Goal: Find specific page/section: Find specific page/section

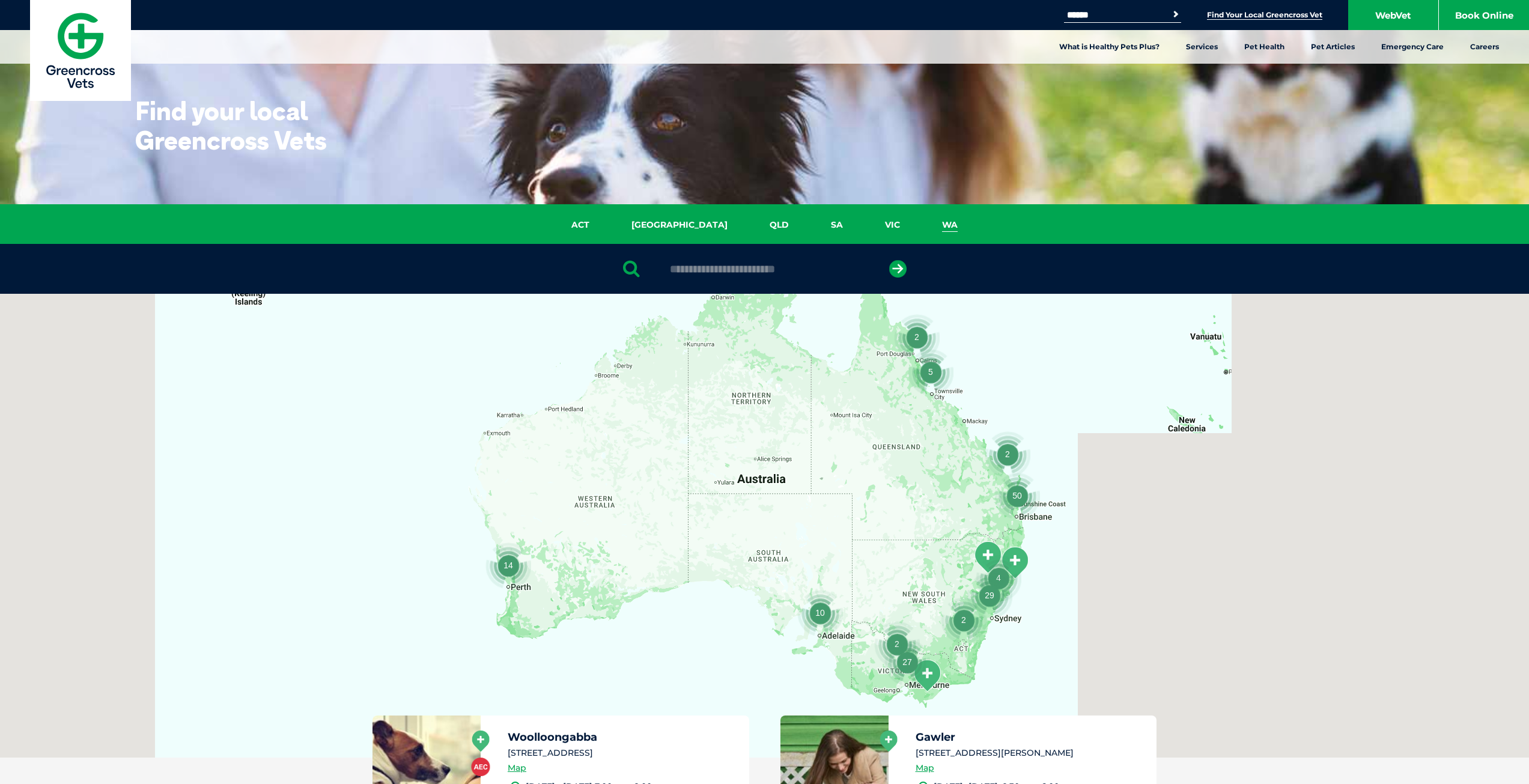
drag, startPoint x: 0, startPoint y: 0, endPoint x: 900, endPoint y: 222, distance: 927.0
click at [921, 222] on link "WA" at bounding box center [950, 225] width 58 height 14
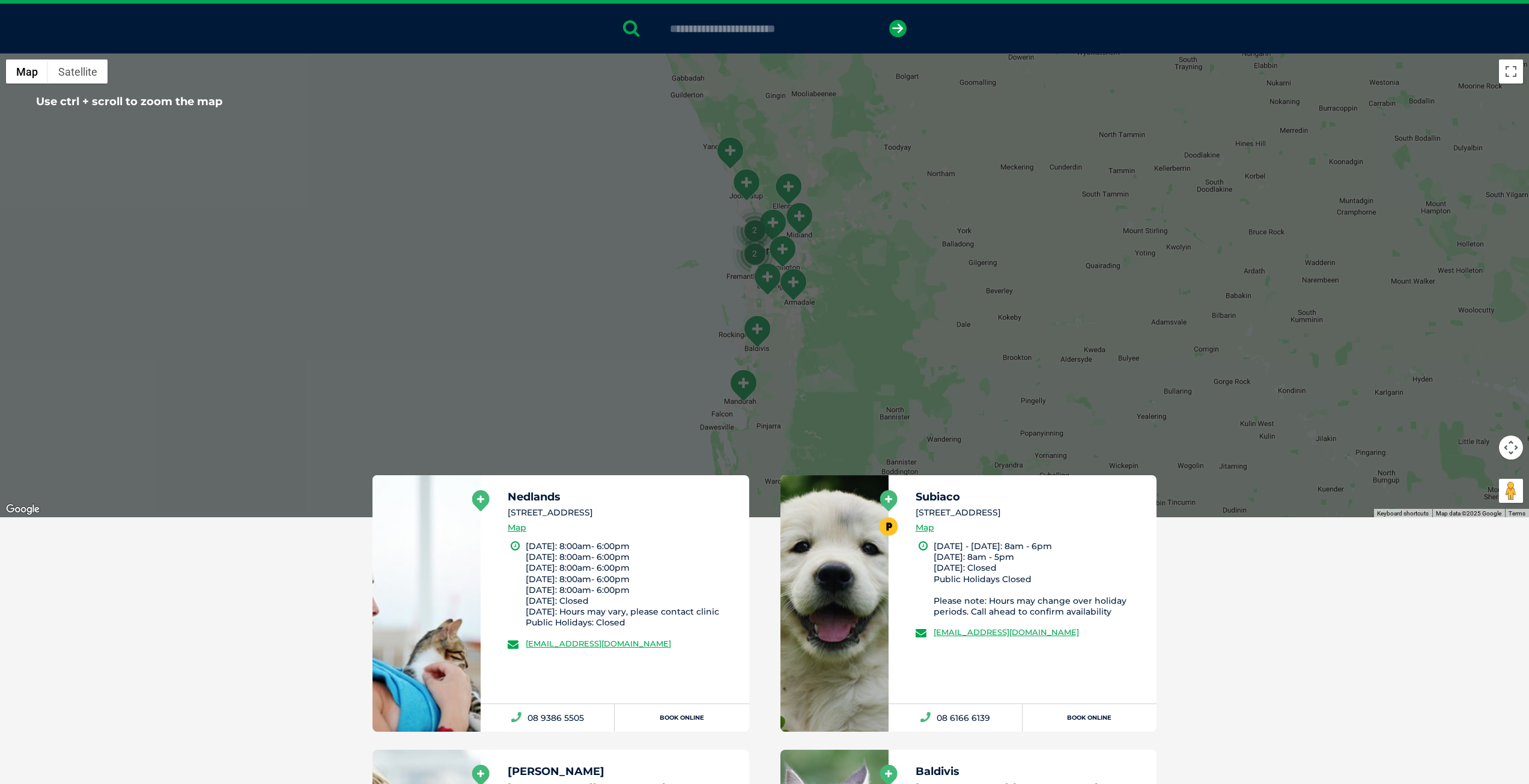
click at [998, 517] on li "[STREET_ADDRESS]" at bounding box center [1030, 512] width 231 height 13
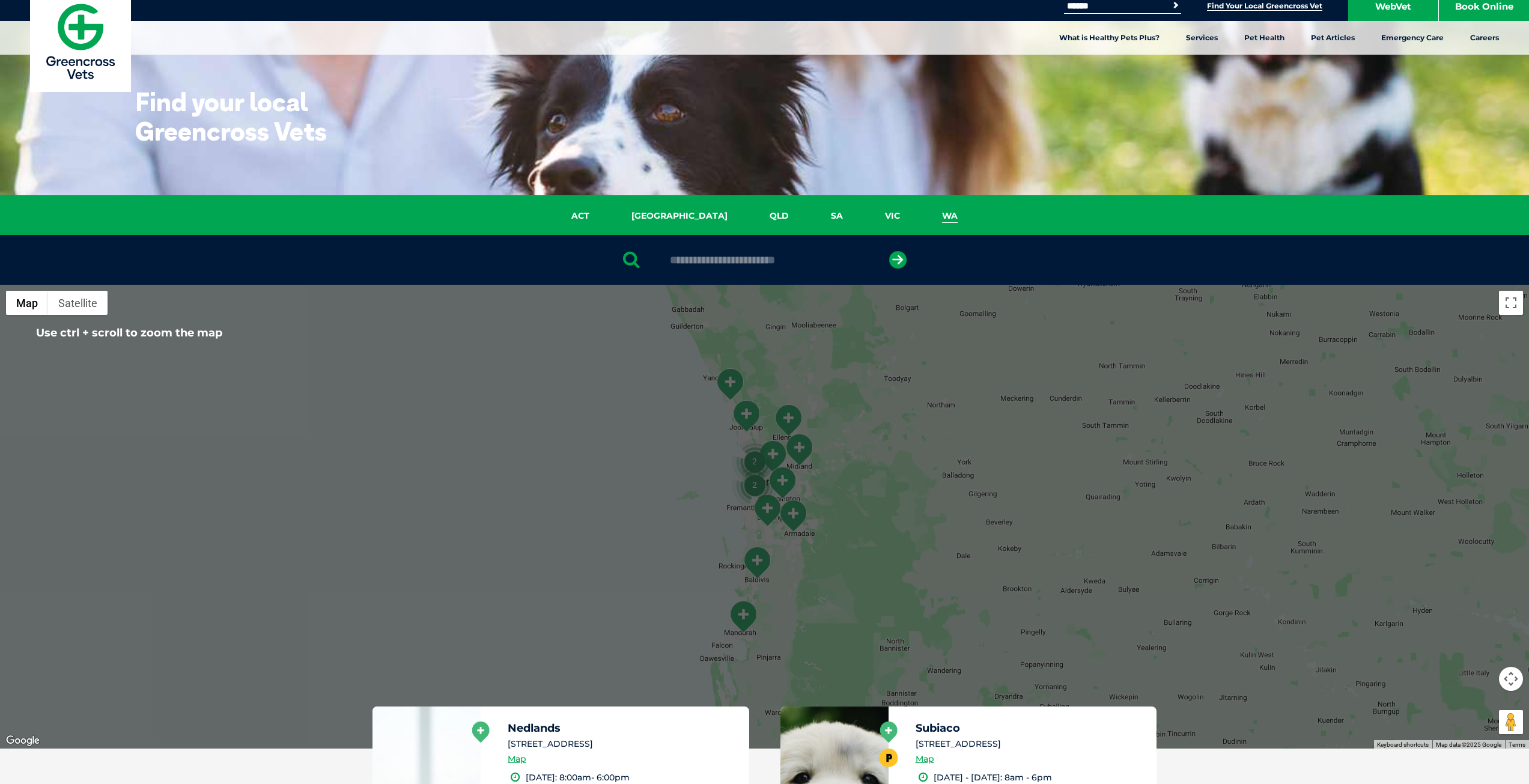
scroll to position [300, 0]
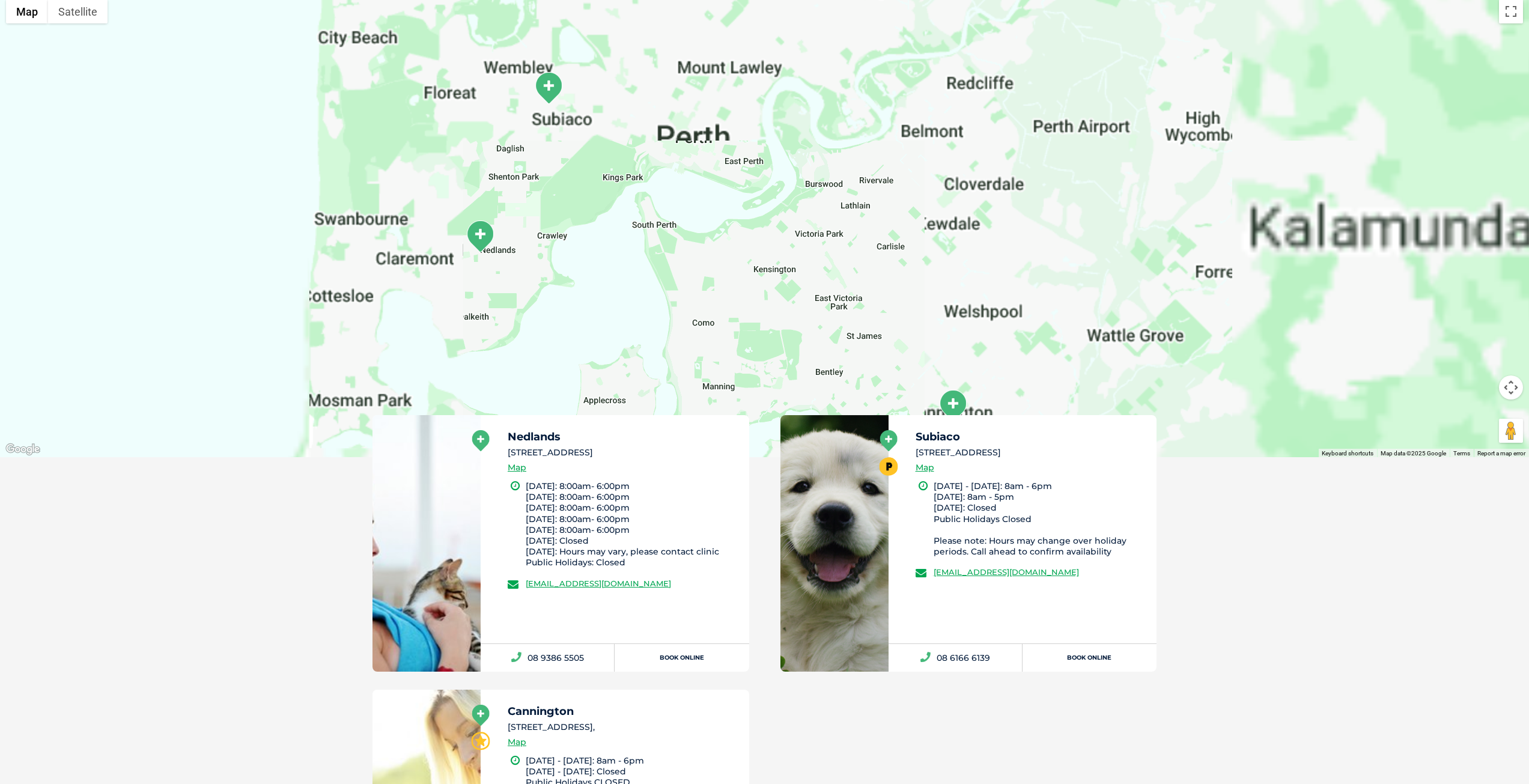
drag, startPoint x: 708, startPoint y: 179, endPoint x: 707, endPoint y: 219, distance: 40.0
click at [707, 219] on div at bounding box center [764, 225] width 1529 height 464
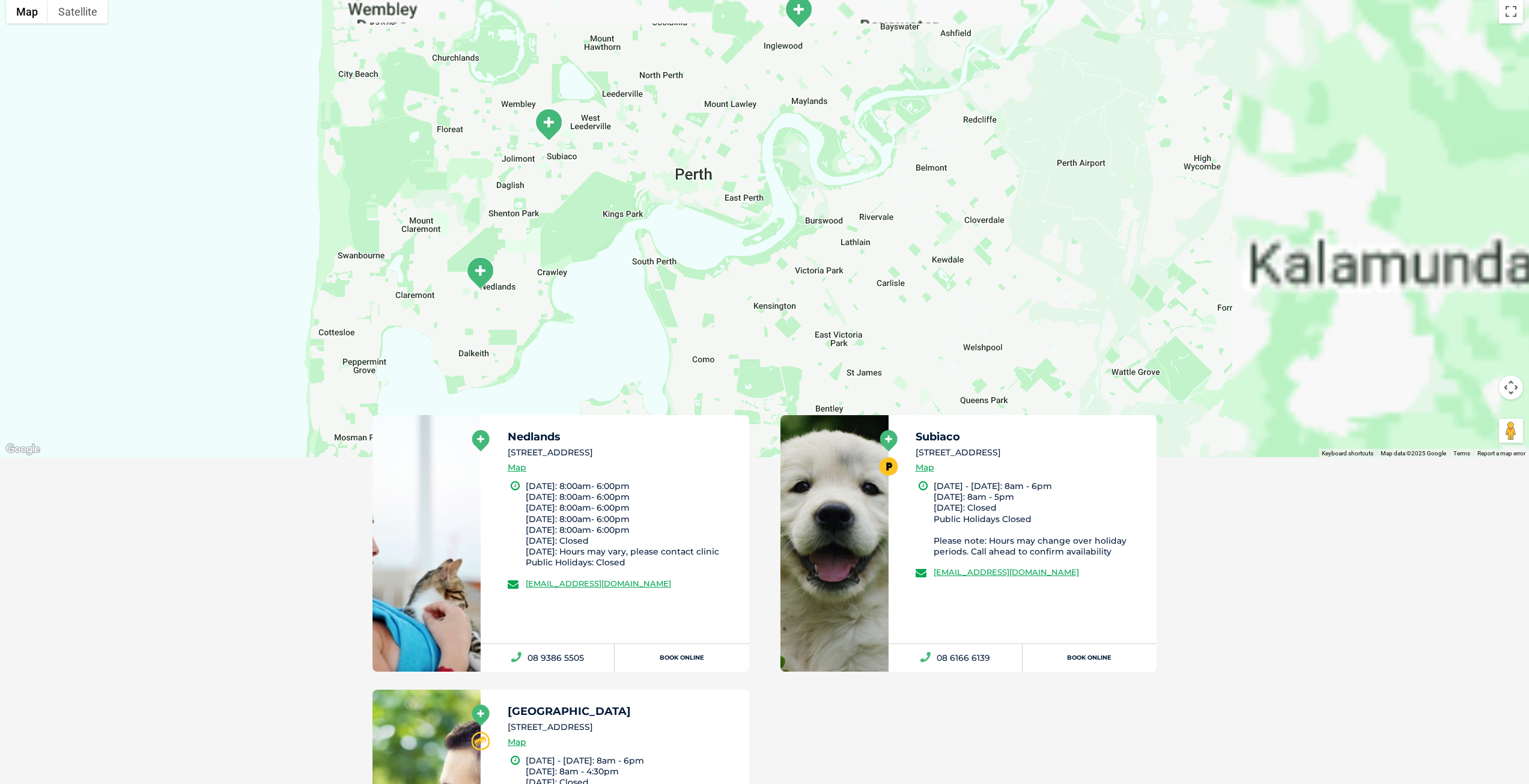
click at [557, 130] on img "Subiaco" at bounding box center [548, 124] width 30 height 33
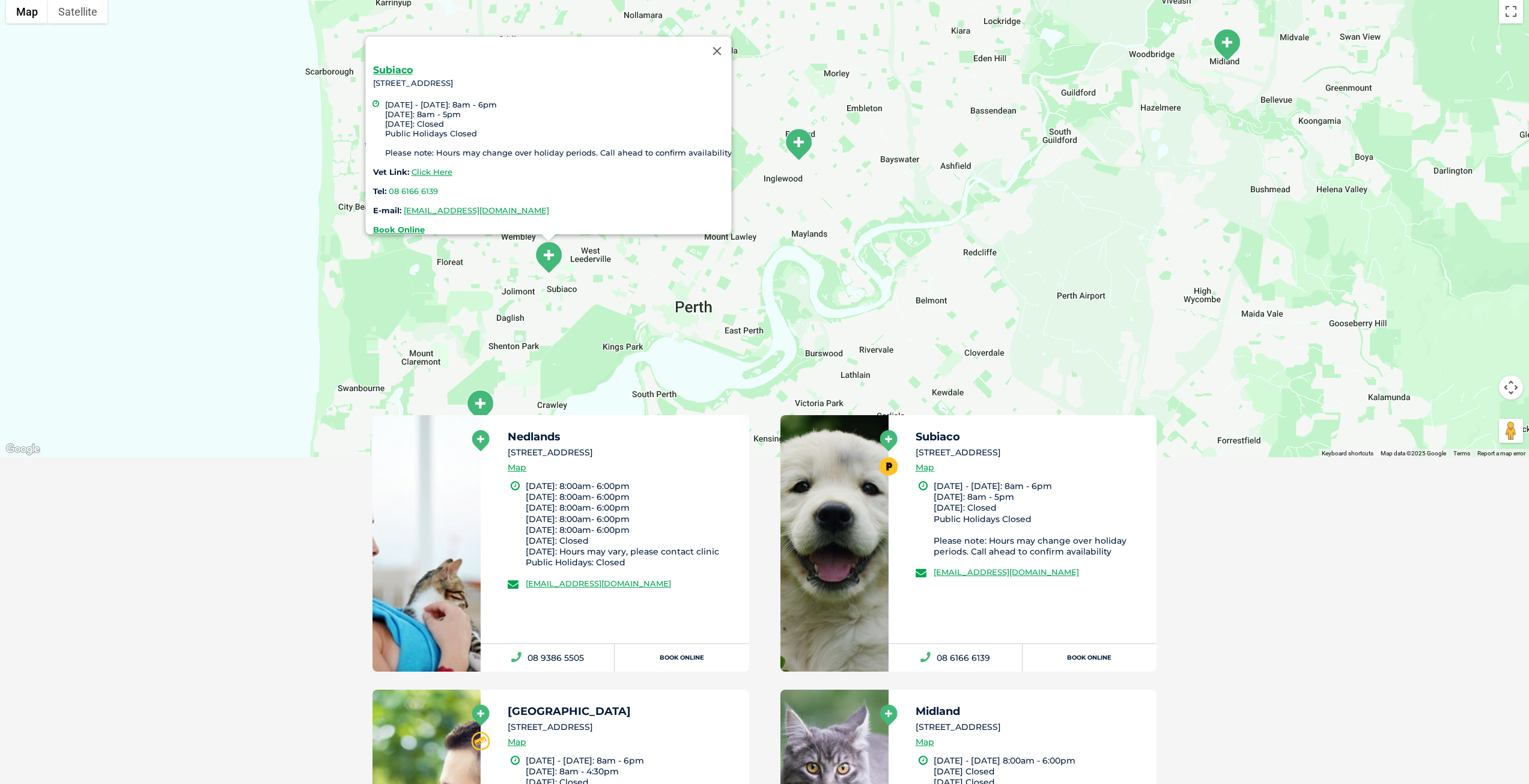
click at [401, 58] on div at bounding box center [537, 51] width 330 height 29
click at [402, 65] on link "Subiaco" at bounding box center [392, 70] width 40 height 12
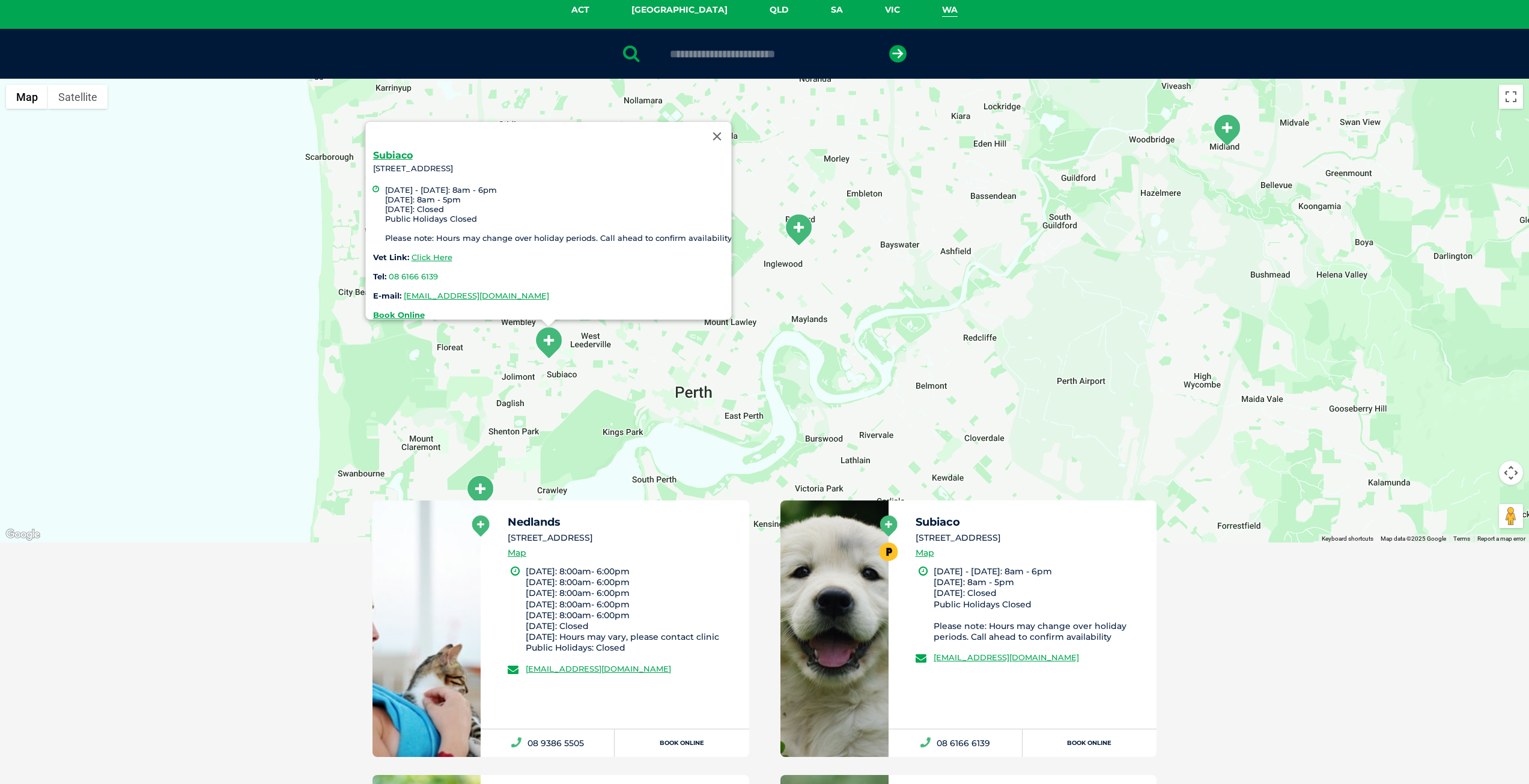
scroll to position [121, 0]
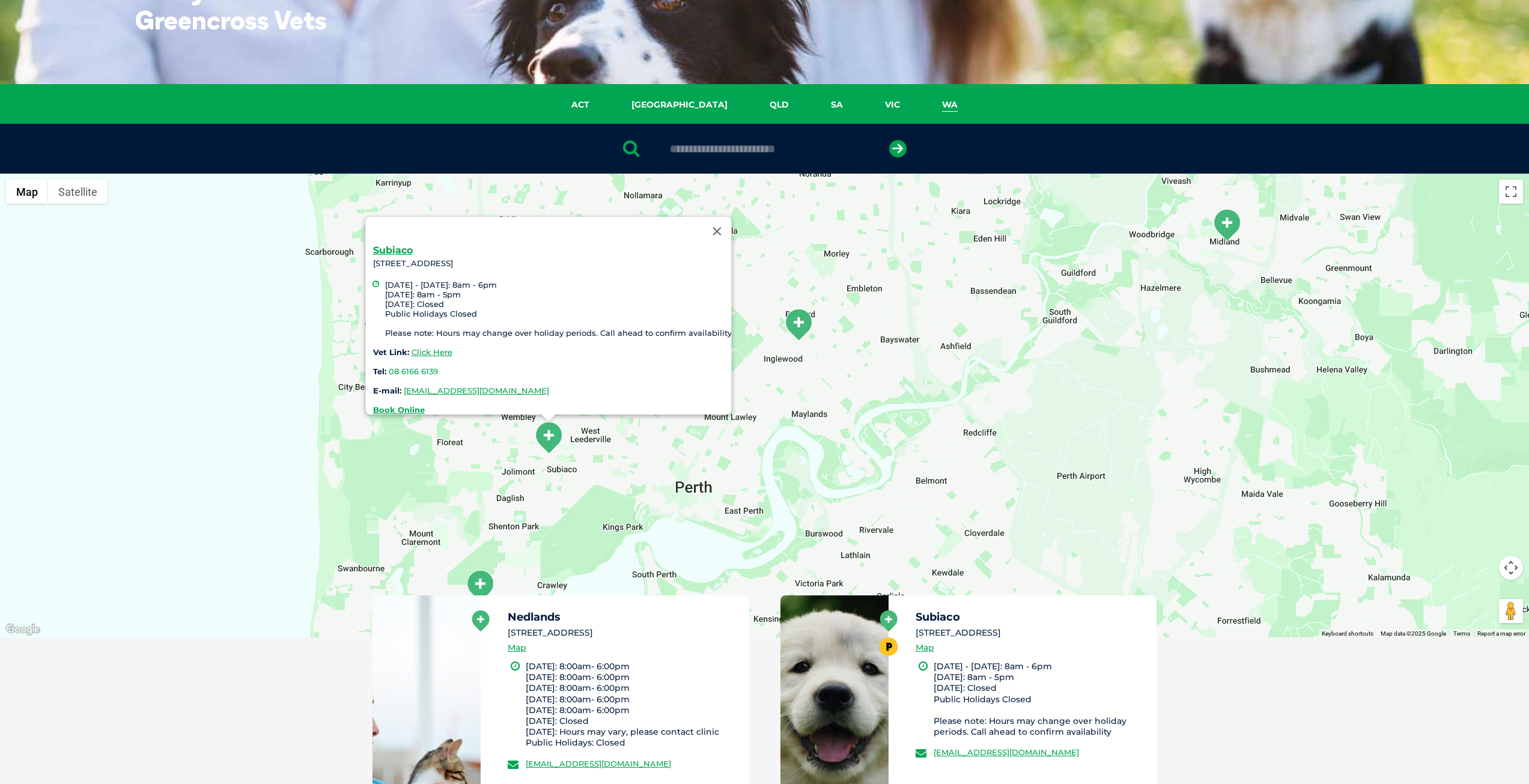
click at [717, 230] on button "Close" at bounding box center [717, 231] width 29 height 29
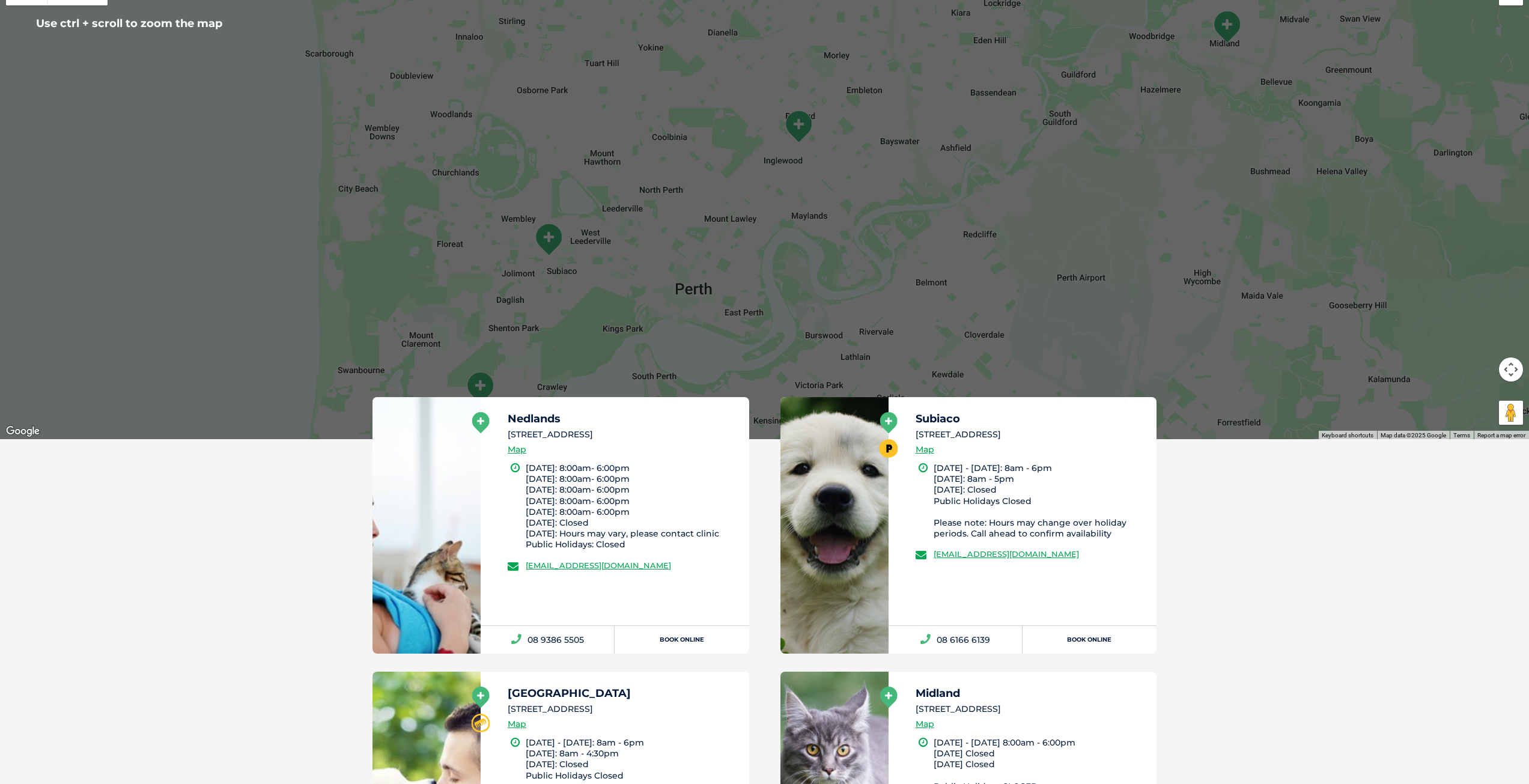
scroll to position [480, 0]
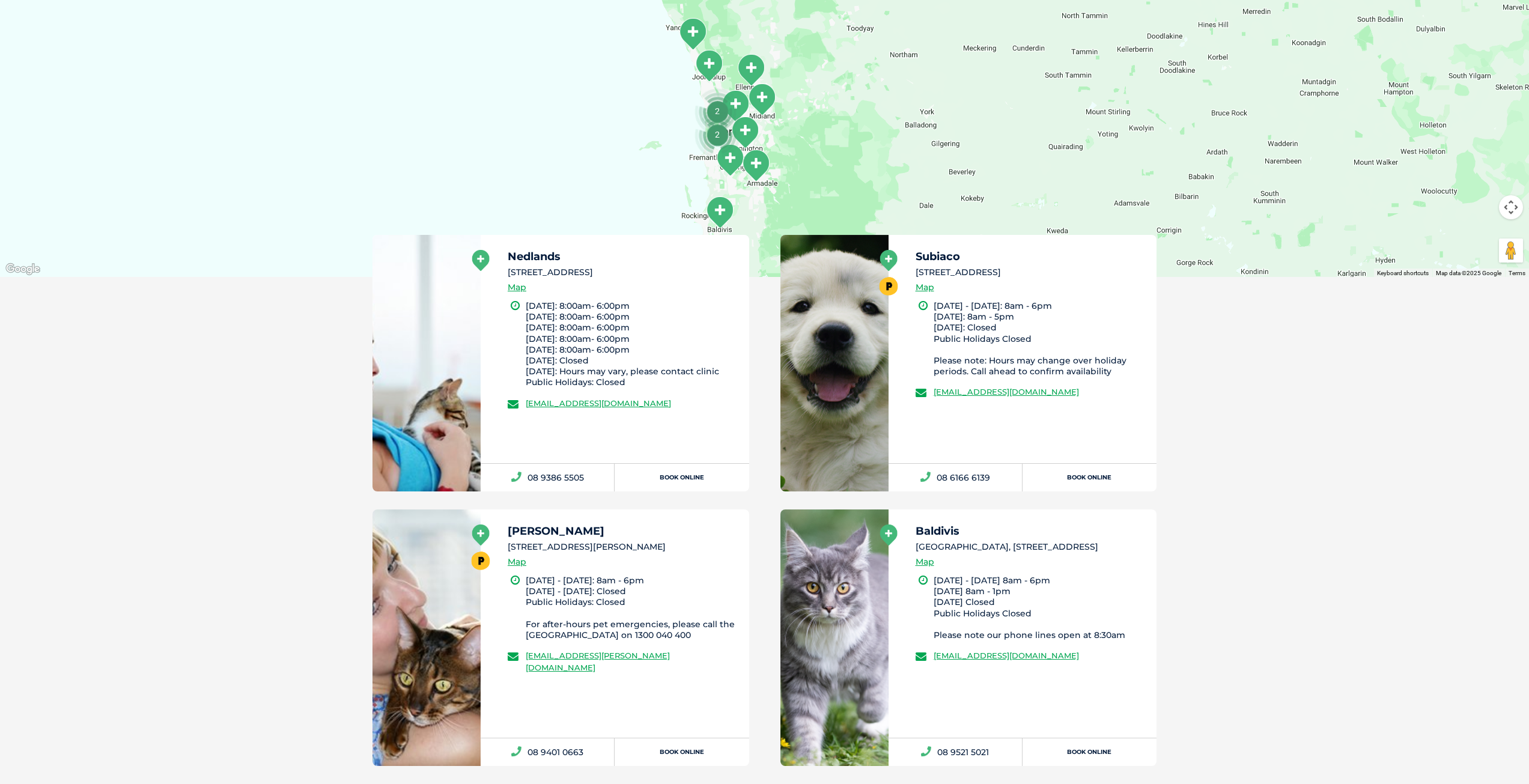
drag, startPoint x: 743, startPoint y: 143, endPoint x: 793, endPoint y: 146, distance: 50.1
click at [790, 144] on div at bounding box center [764, 44] width 1529 height 464
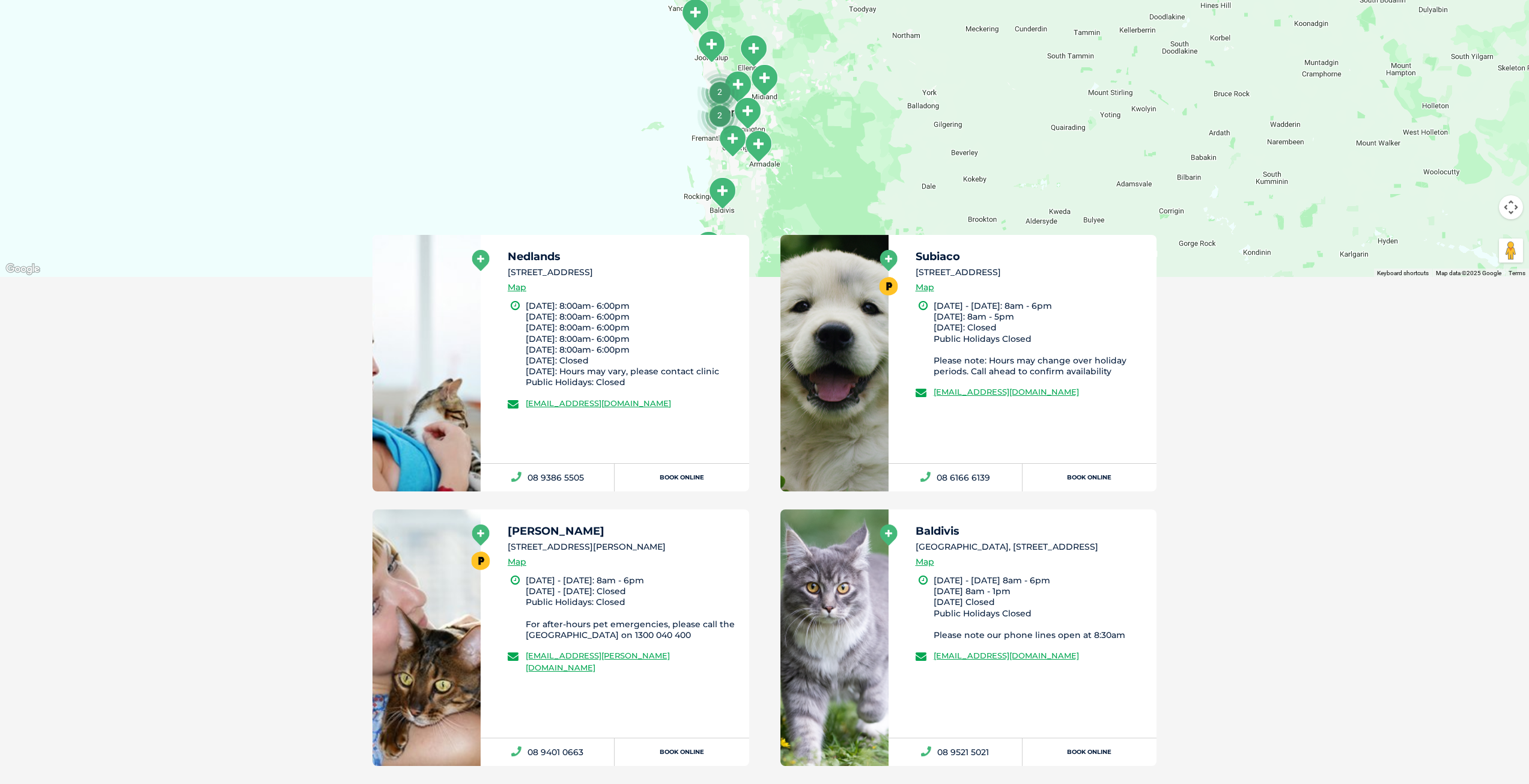
drag, startPoint x: 798, startPoint y: 156, endPoint x: 796, endPoint y: 116, distance: 40.0
click at [796, 116] on div at bounding box center [764, 44] width 1529 height 464
click at [772, 77] on img "Midland" at bounding box center [764, 80] width 30 height 33
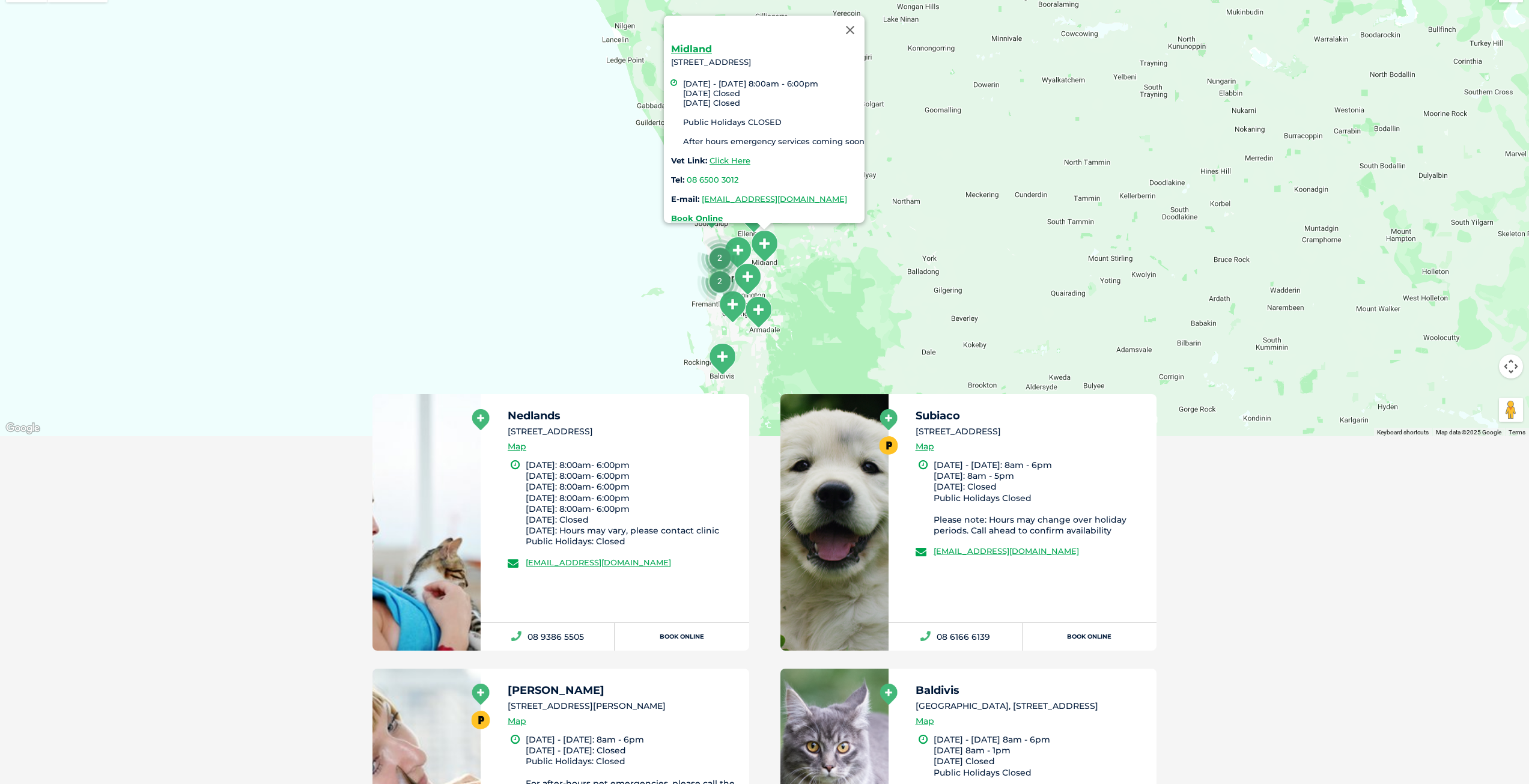
scroll to position [300, 0]
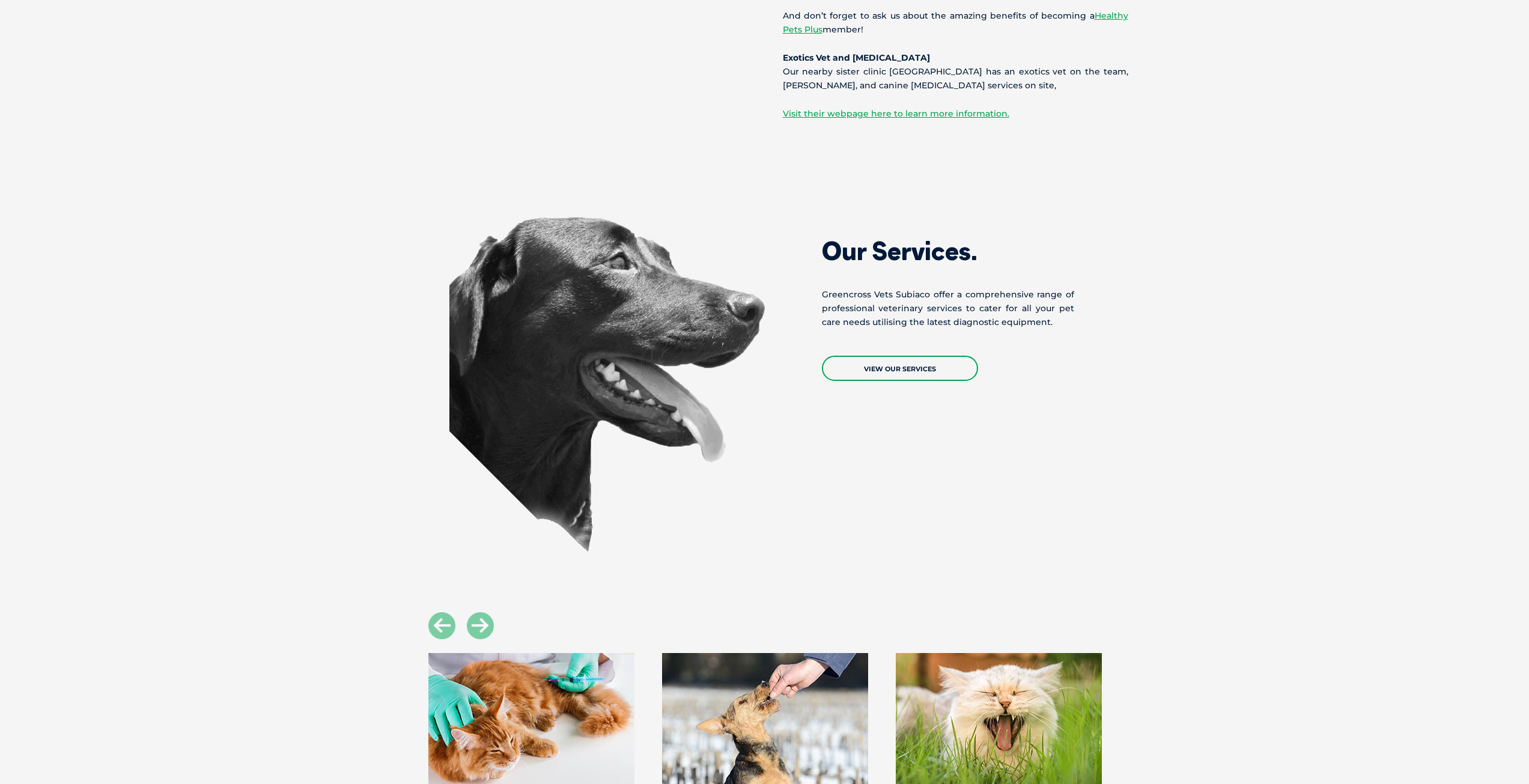
scroll to position [1442, 0]
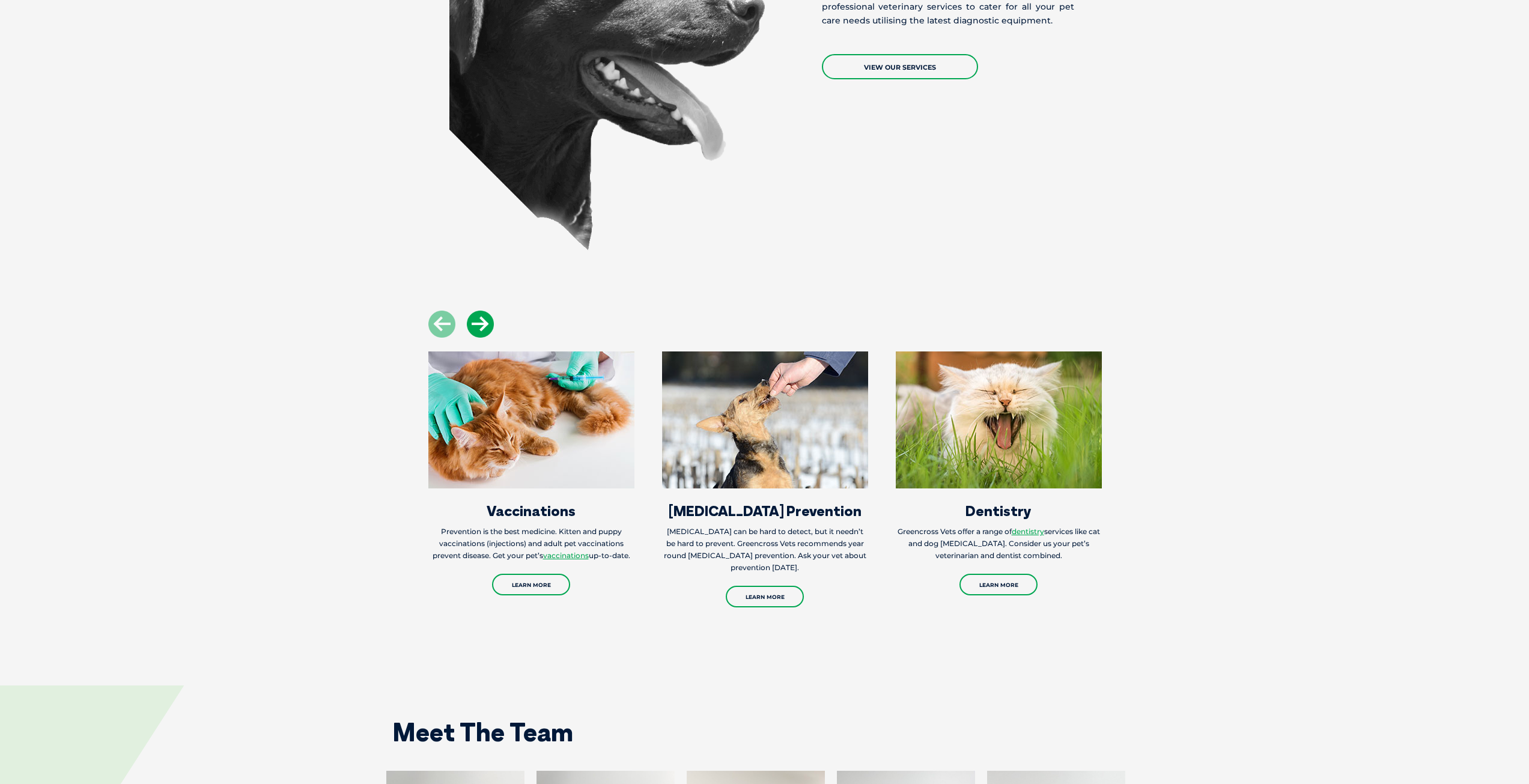
click at [478, 315] on icon at bounding box center [480, 324] width 27 height 27
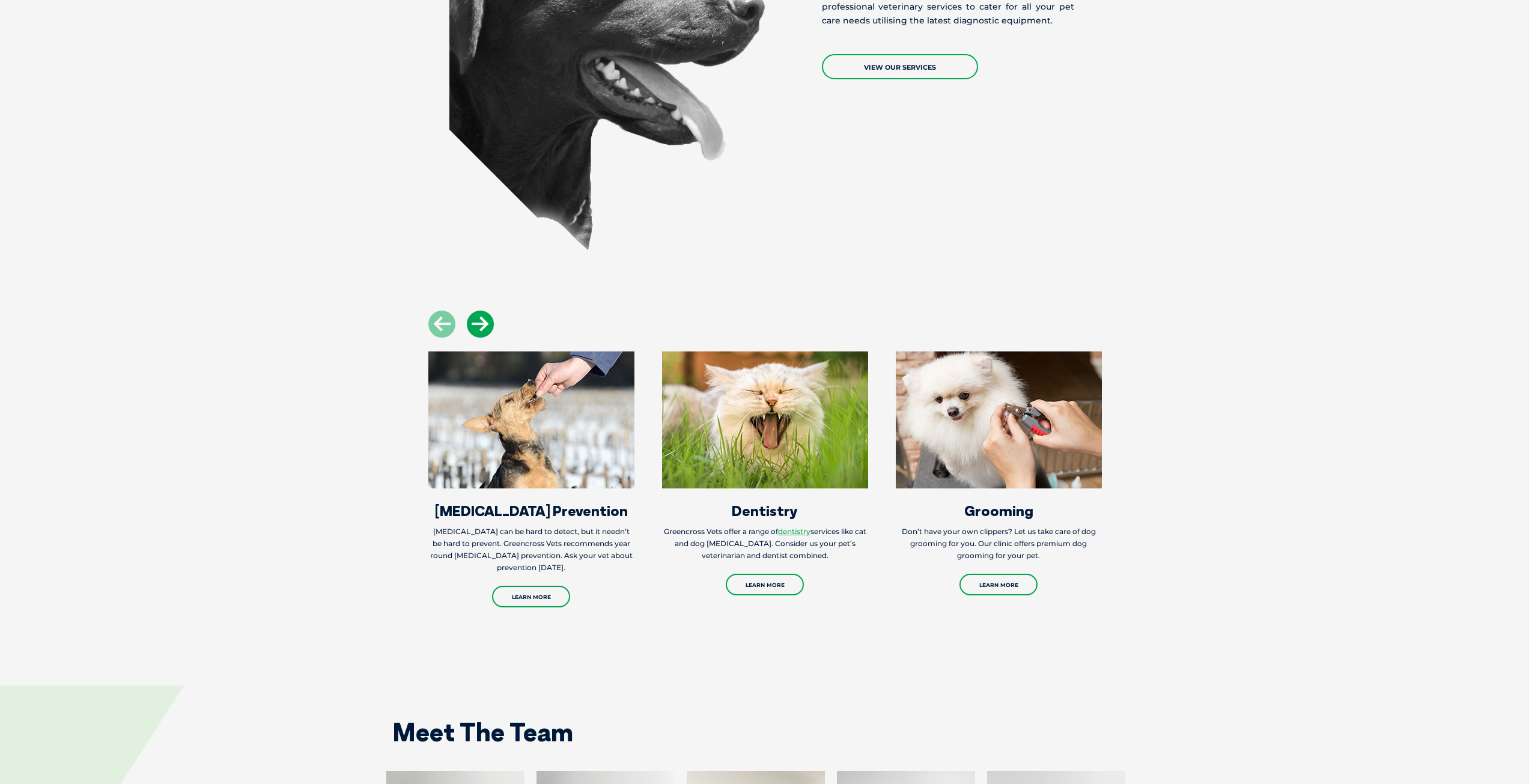
click at [478, 315] on icon at bounding box center [480, 324] width 27 height 27
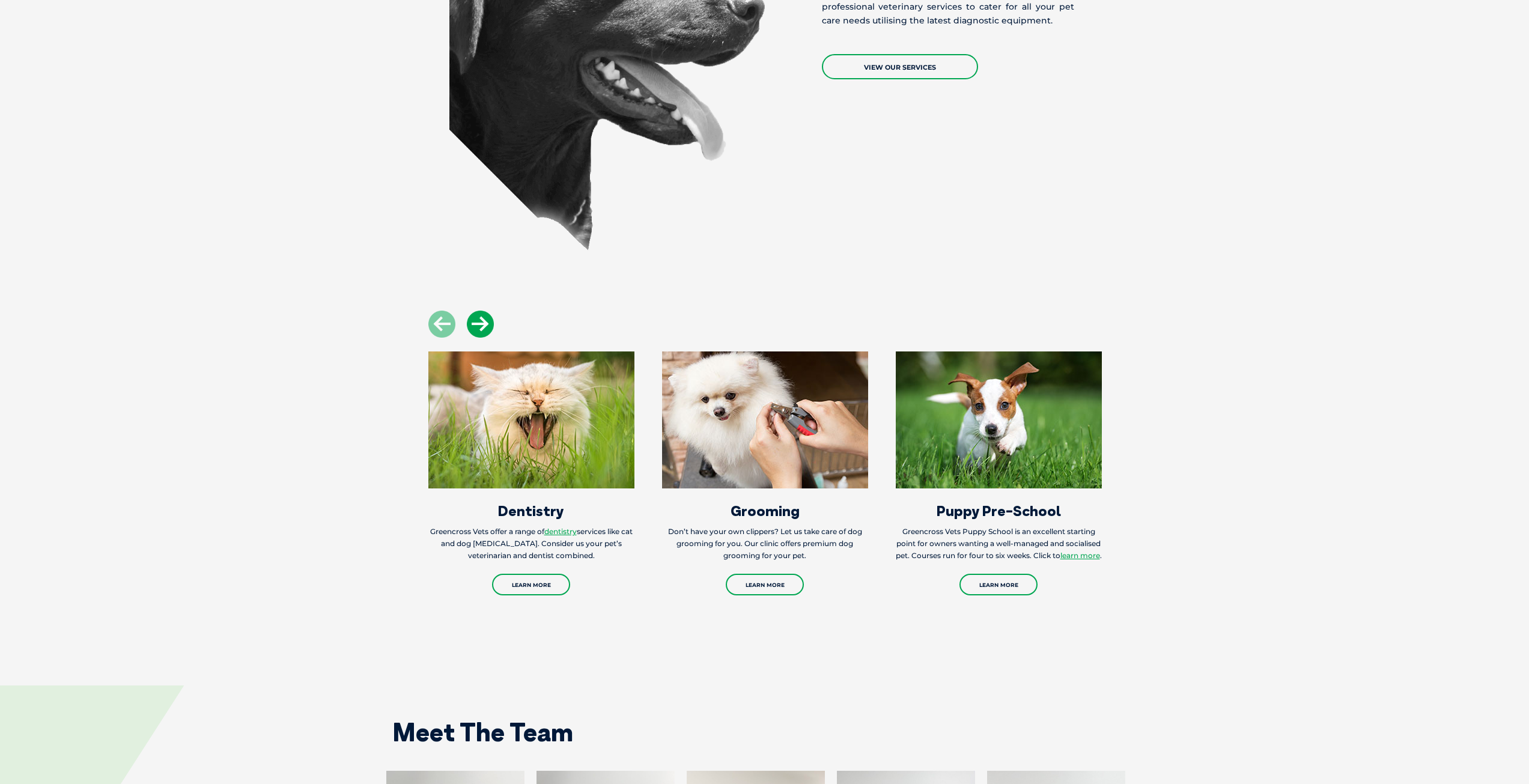
click at [478, 315] on icon at bounding box center [480, 324] width 27 height 27
click at [478, 315] on icon at bounding box center [480, 324] width 27 height 27
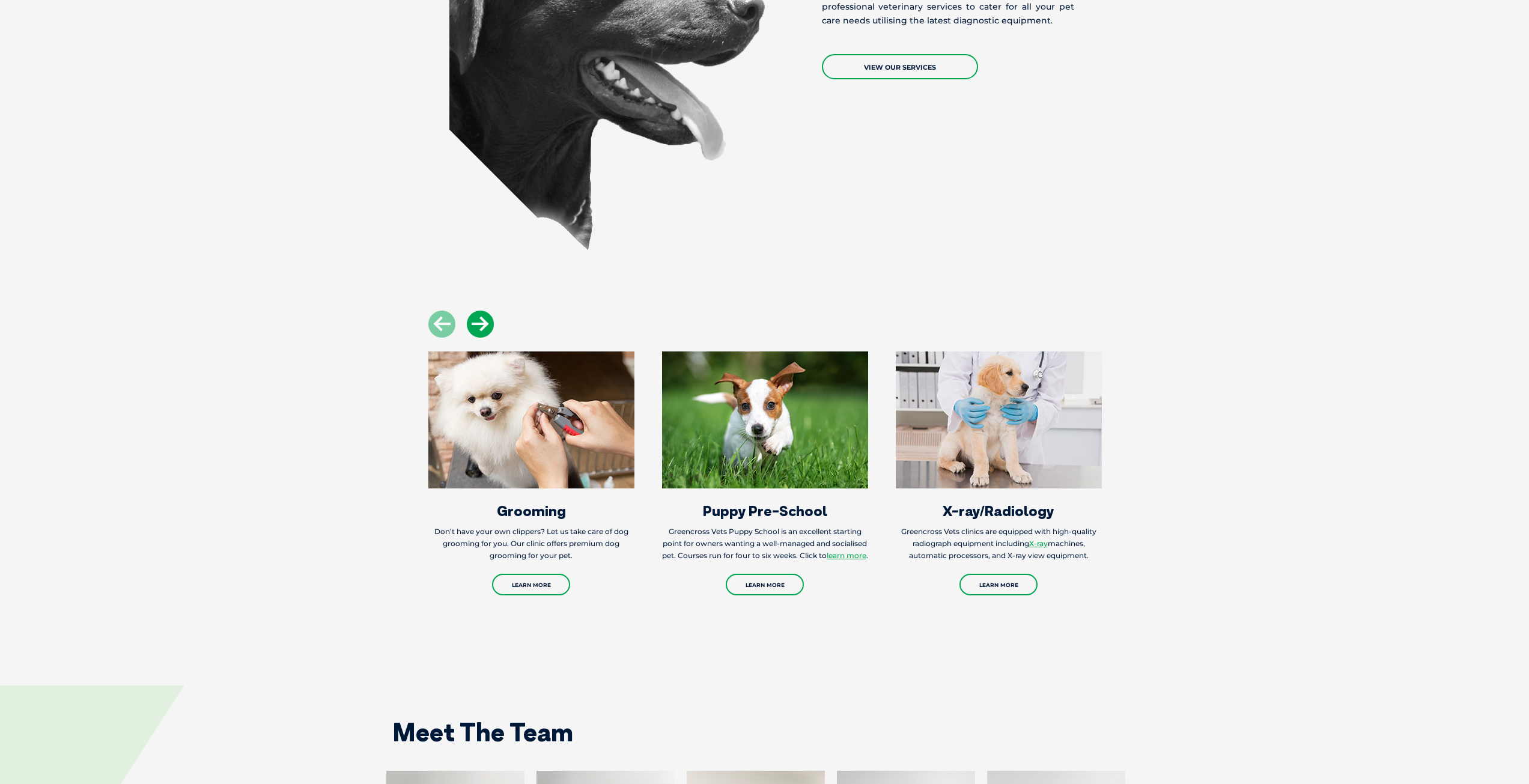
click at [478, 315] on icon at bounding box center [480, 324] width 27 height 27
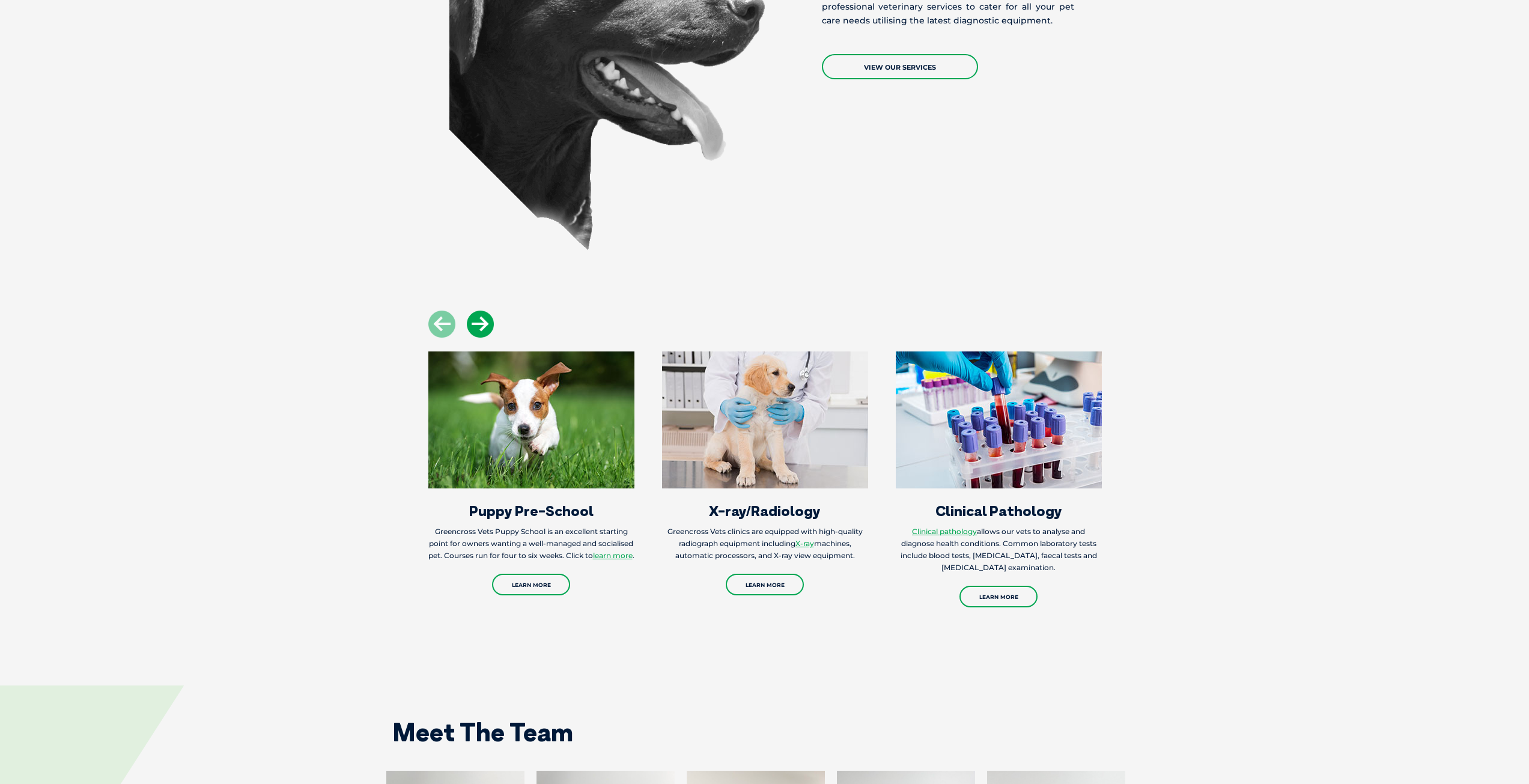
click at [477, 315] on icon at bounding box center [480, 324] width 27 height 27
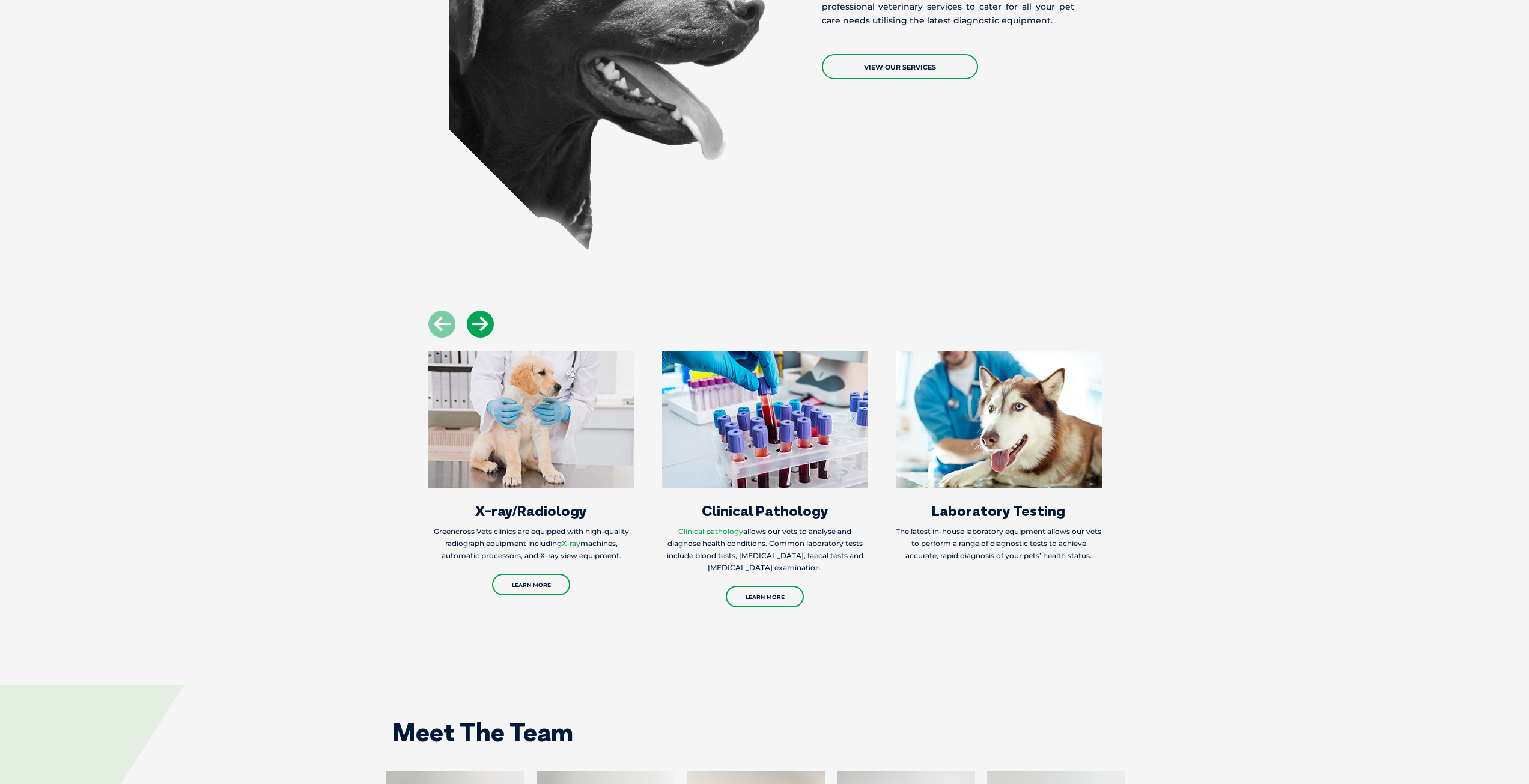
click at [477, 315] on icon at bounding box center [480, 324] width 27 height 27
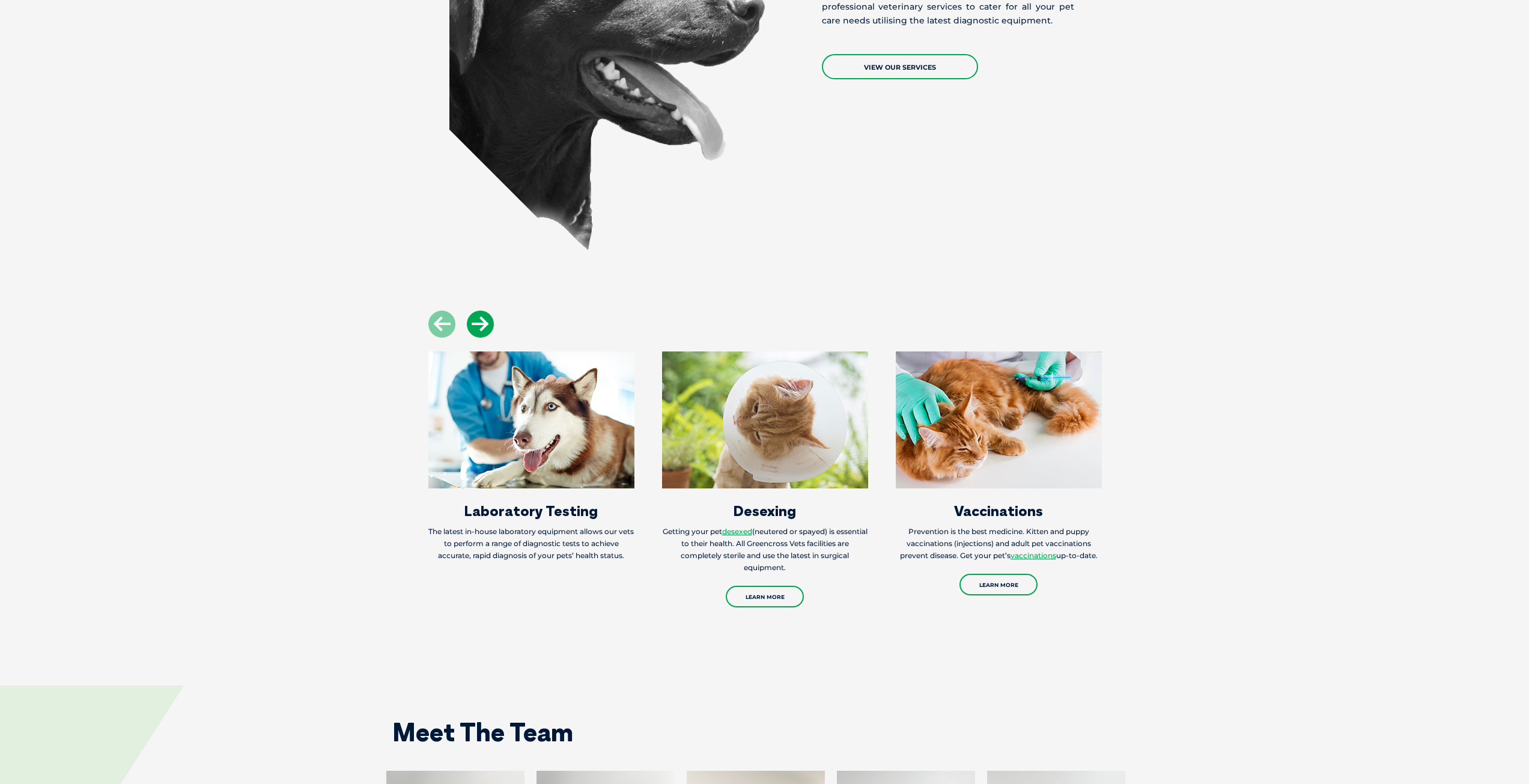
click at [485, 312] on icon at bounding box center [480, 324] width 27 height 27
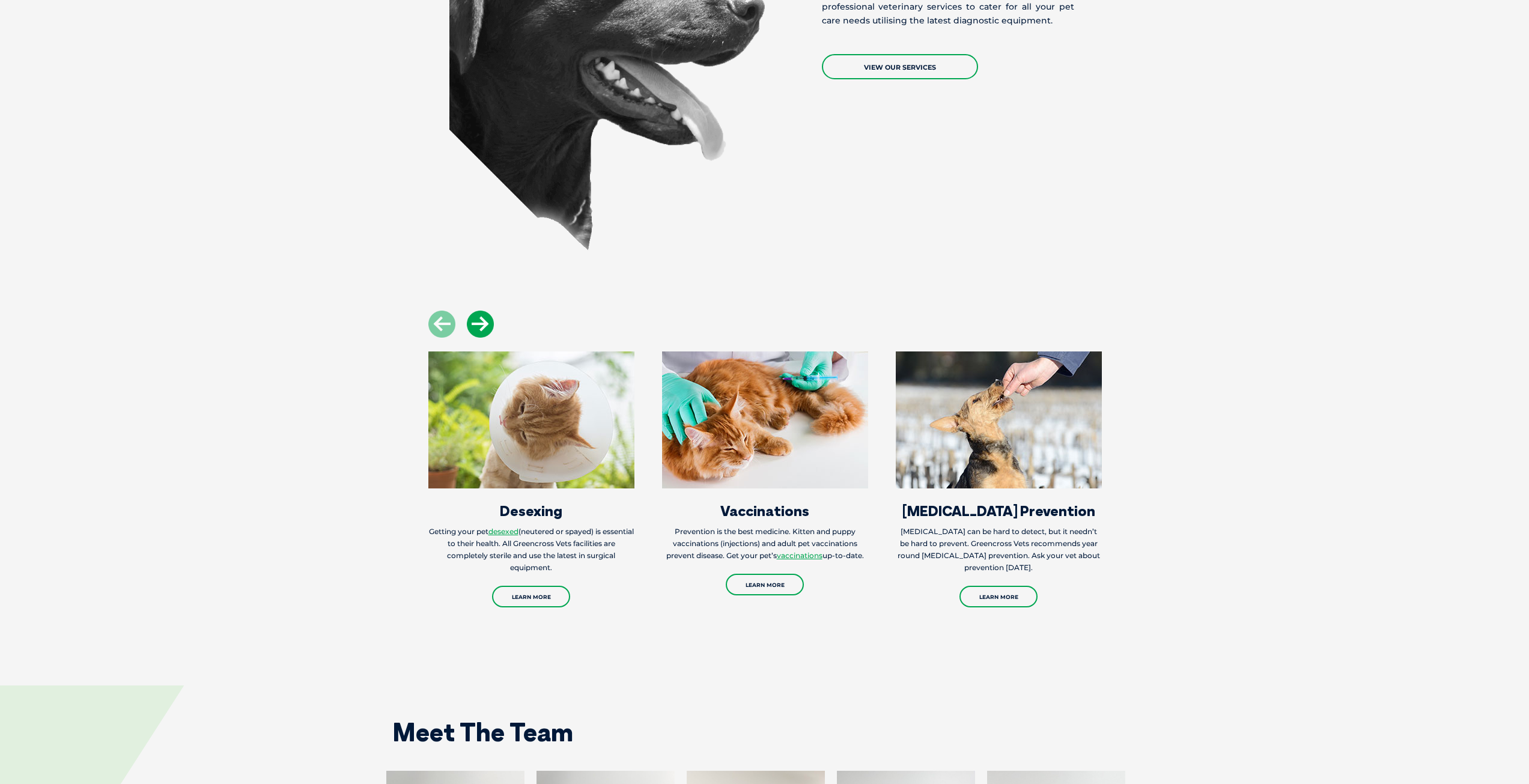
click at [485, 312] on icon at bounding box center [480, 324] width 27 height 27
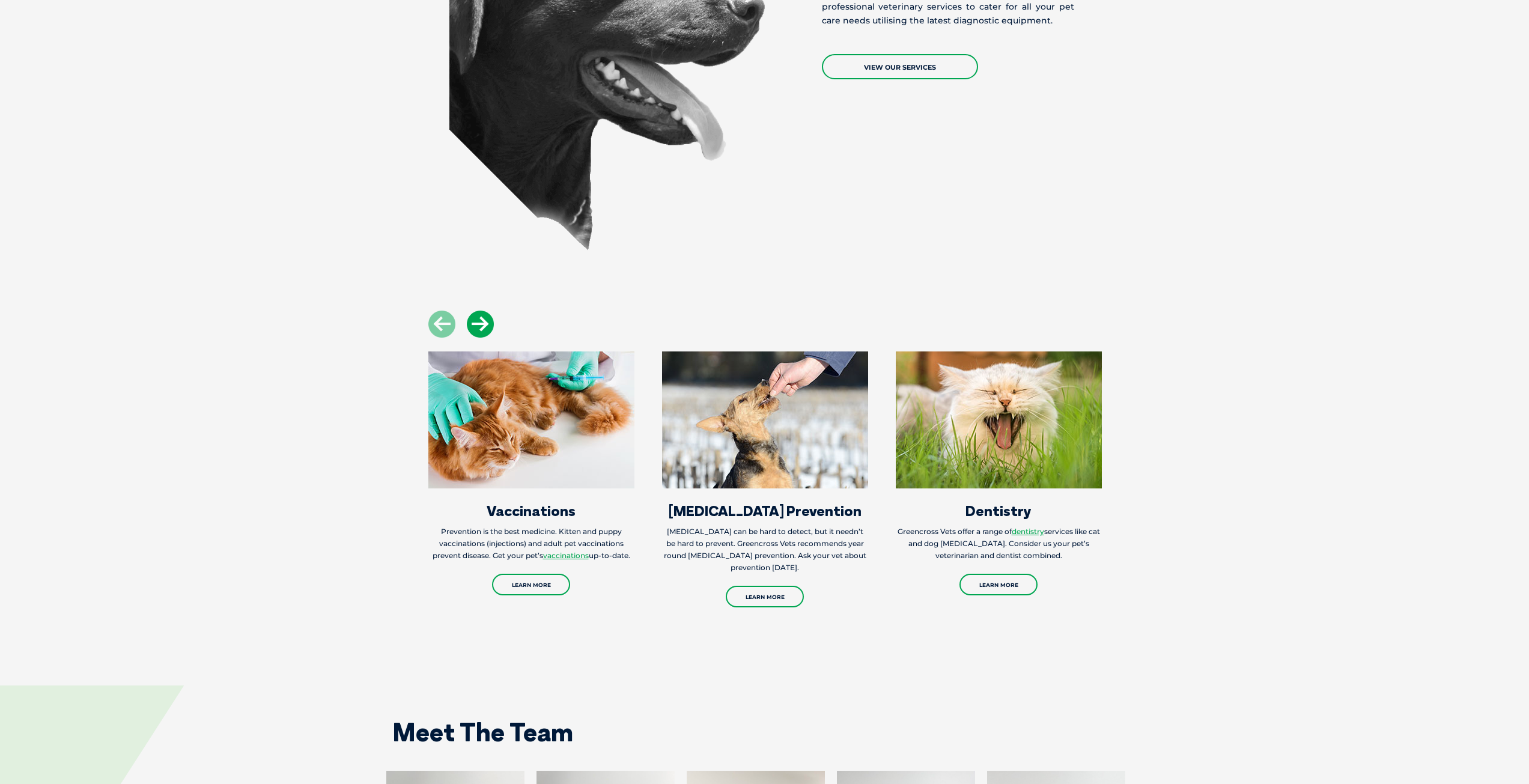
click at [492, 311] on icon at bounding box center [480, 324] width 27 height 27
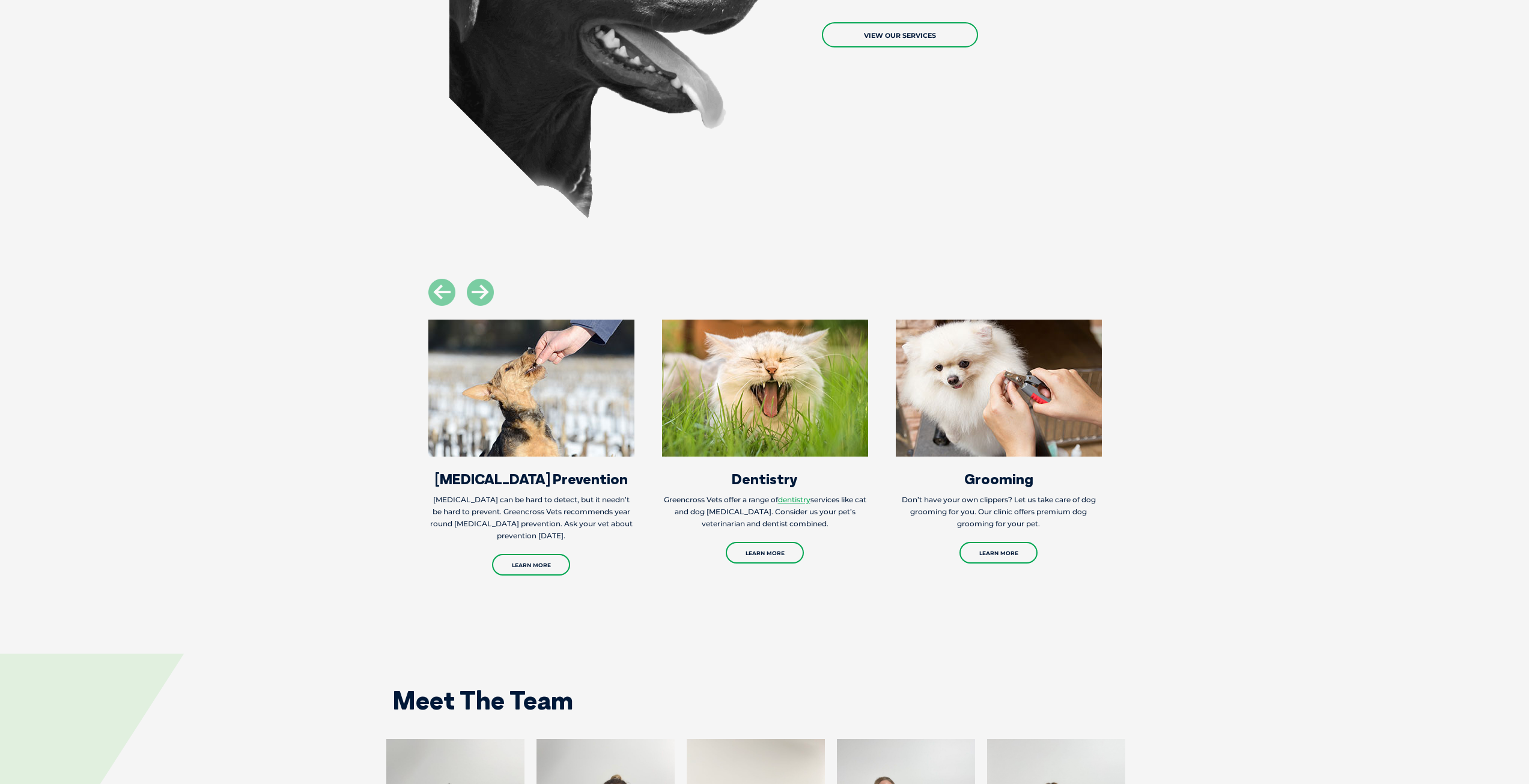
scroll to position [1982, 0]
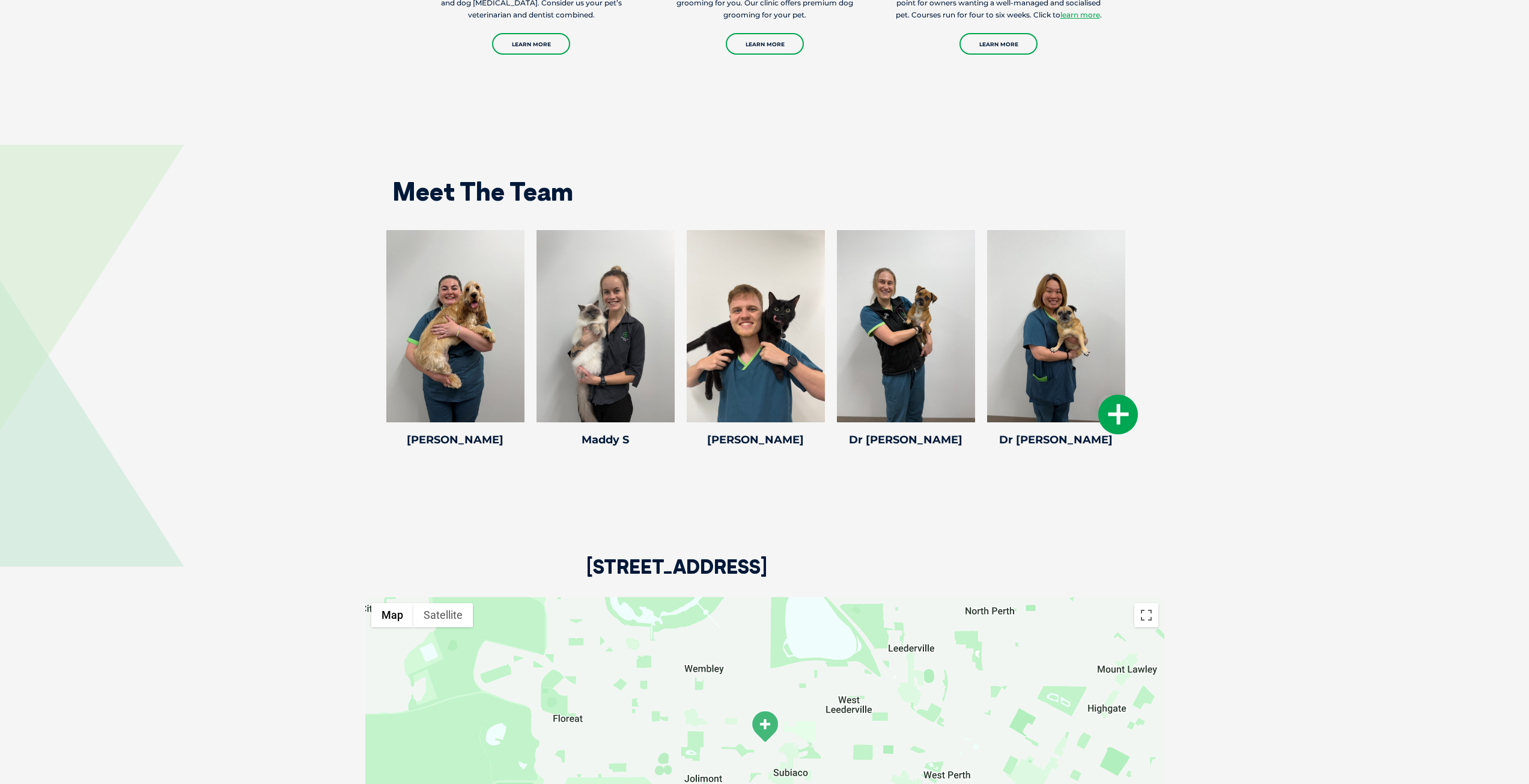
click at [1122, 397] on icon at bounding box center [1117, 414] width 40 height 40
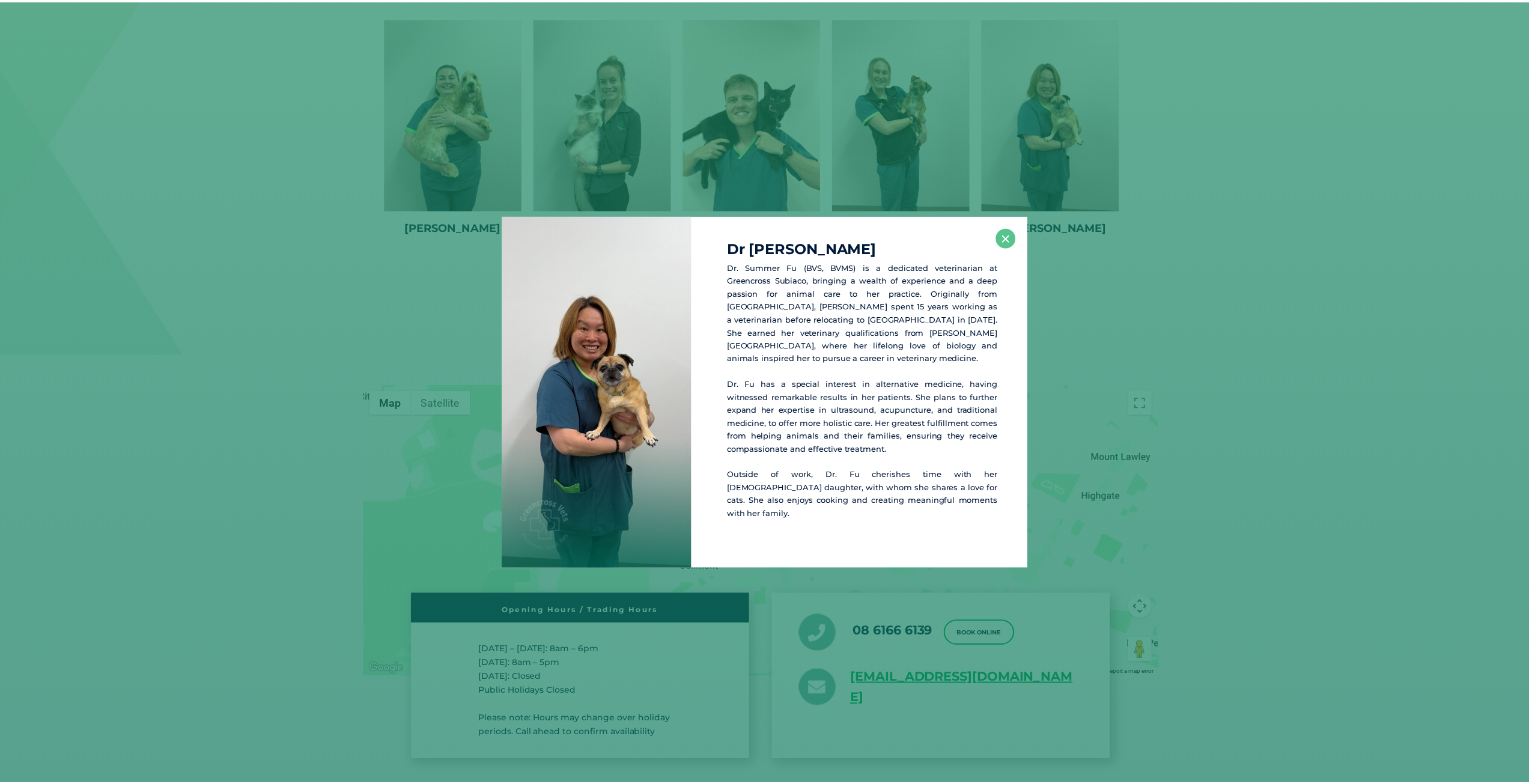
scroll to position [2195, 0]
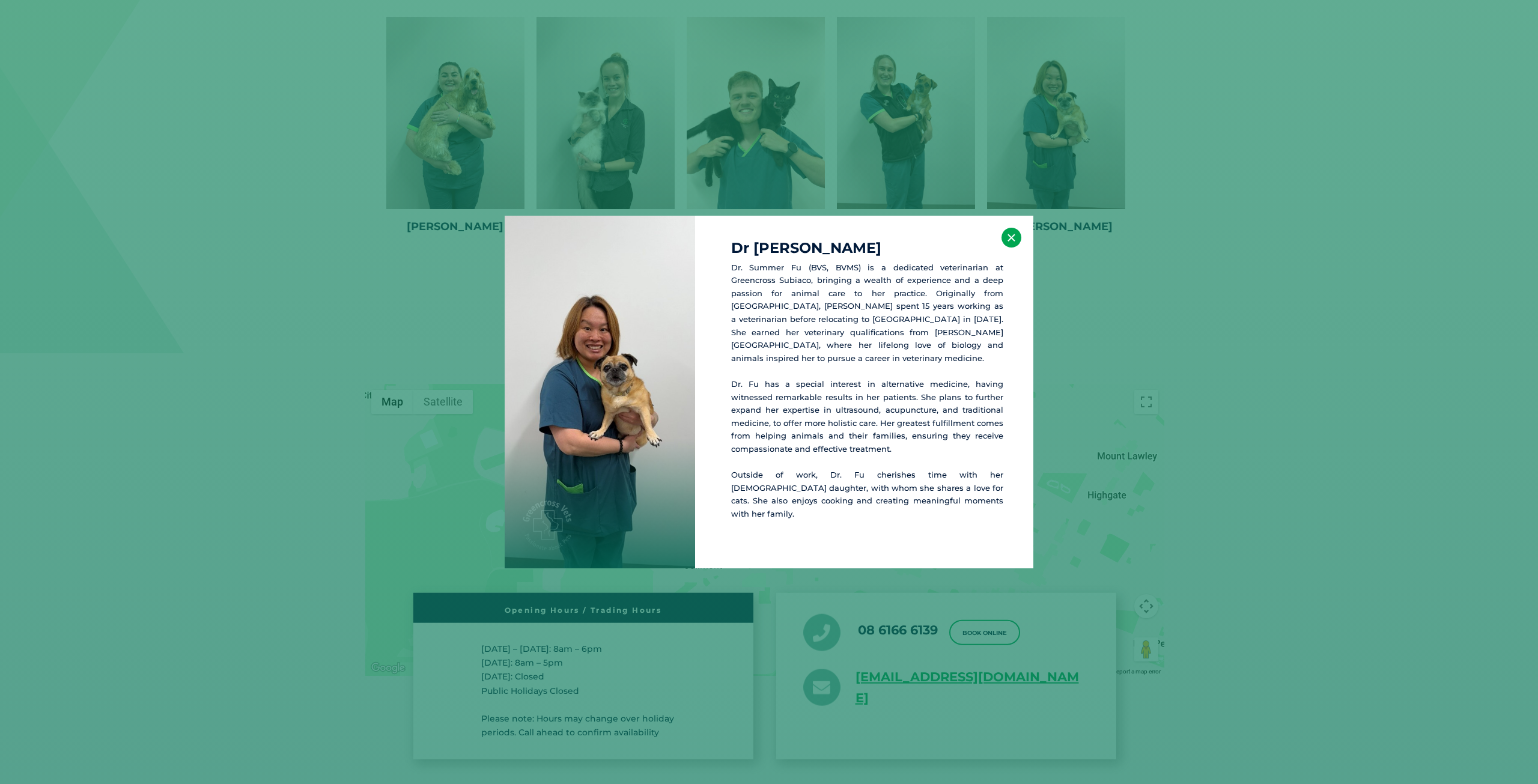
click at [1010, 248] on button "×" at bounding box center [1011, 237] width 20 height 20
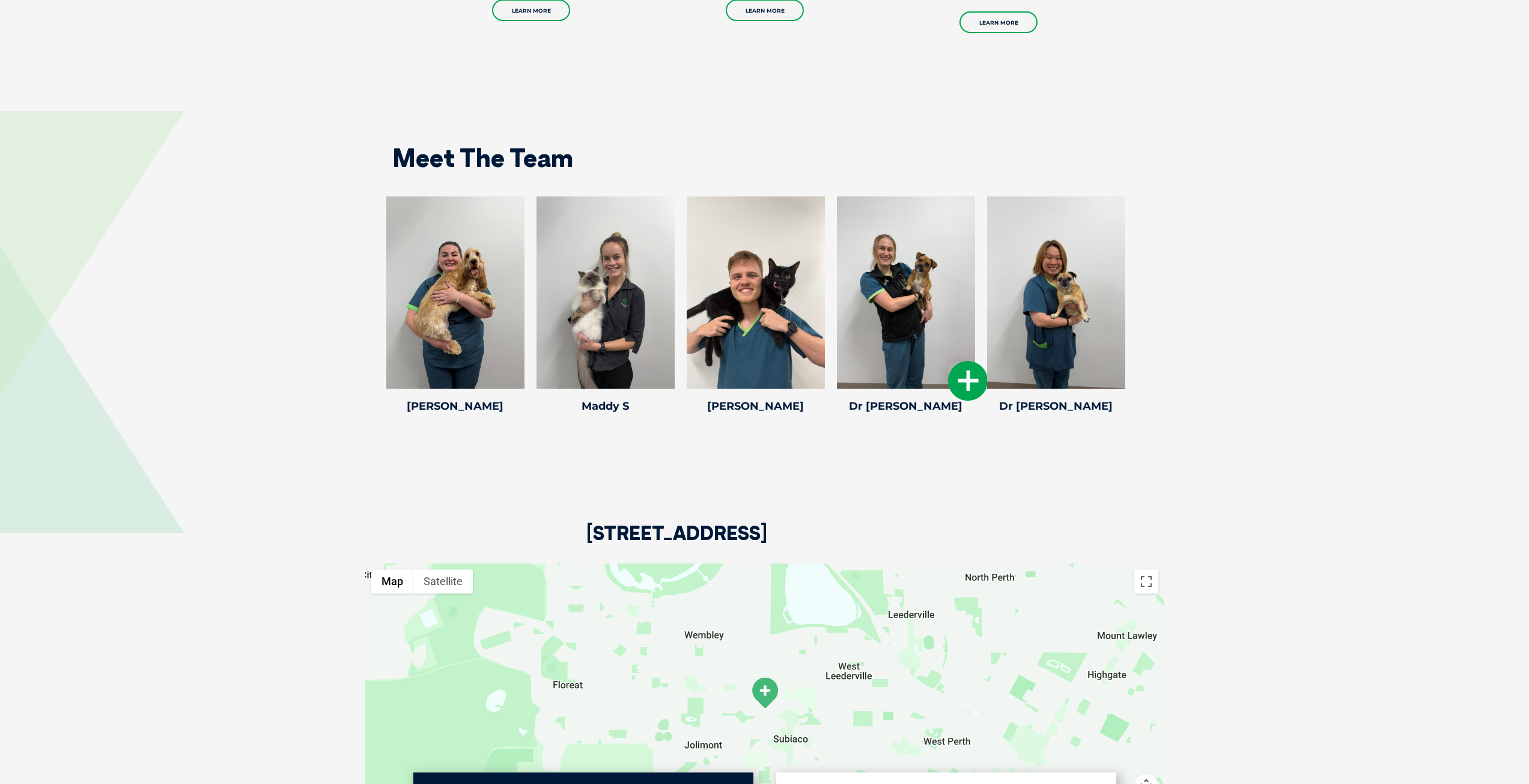
scroll to position [2014, 0]
click at [509, 365] on icon at bounding box center [517, 381] width 40 height 40
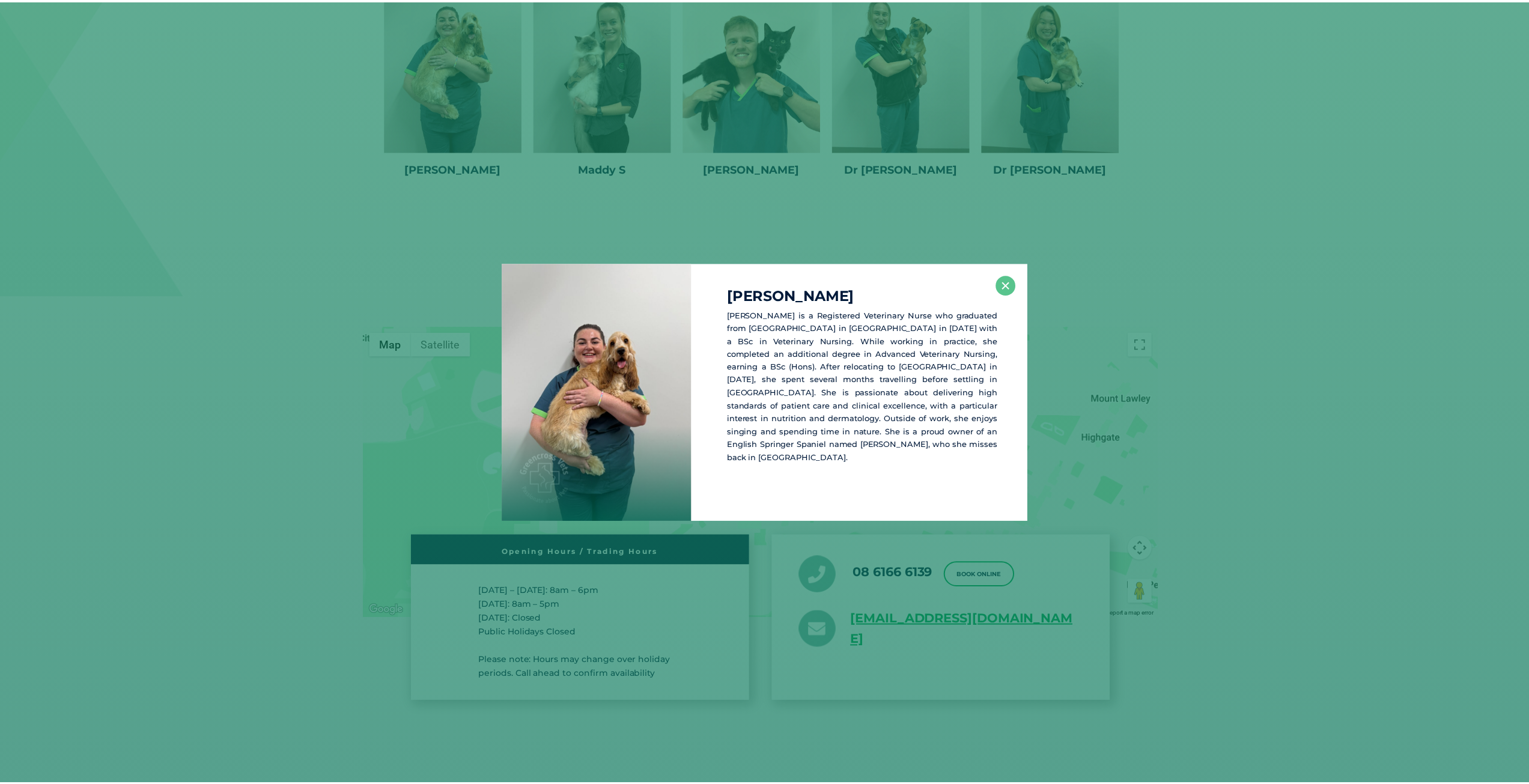
scroll to position [2256, 0]
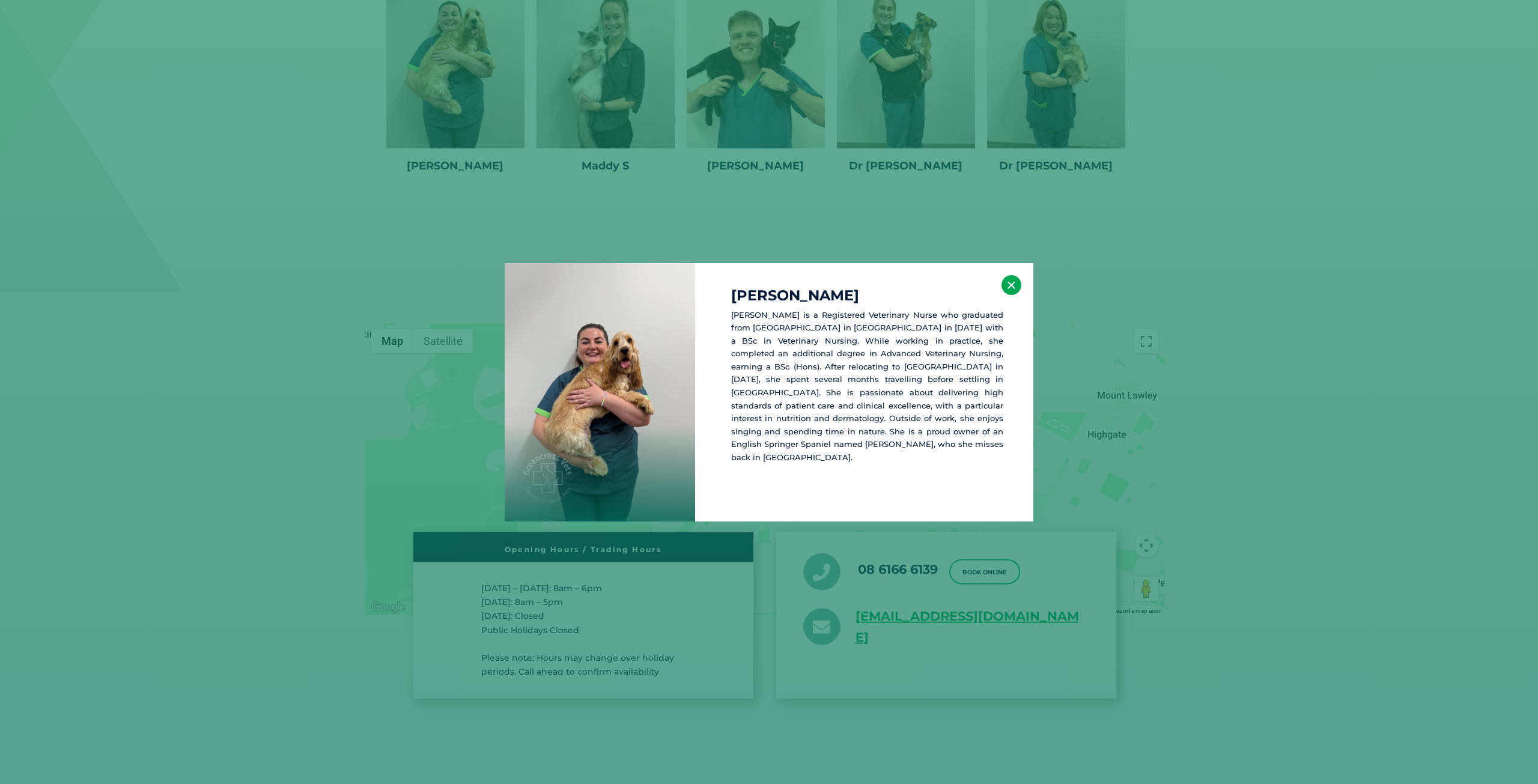
click at [1010, 285] on button "×" at bounding box center [1011, 284] width 20 height 20
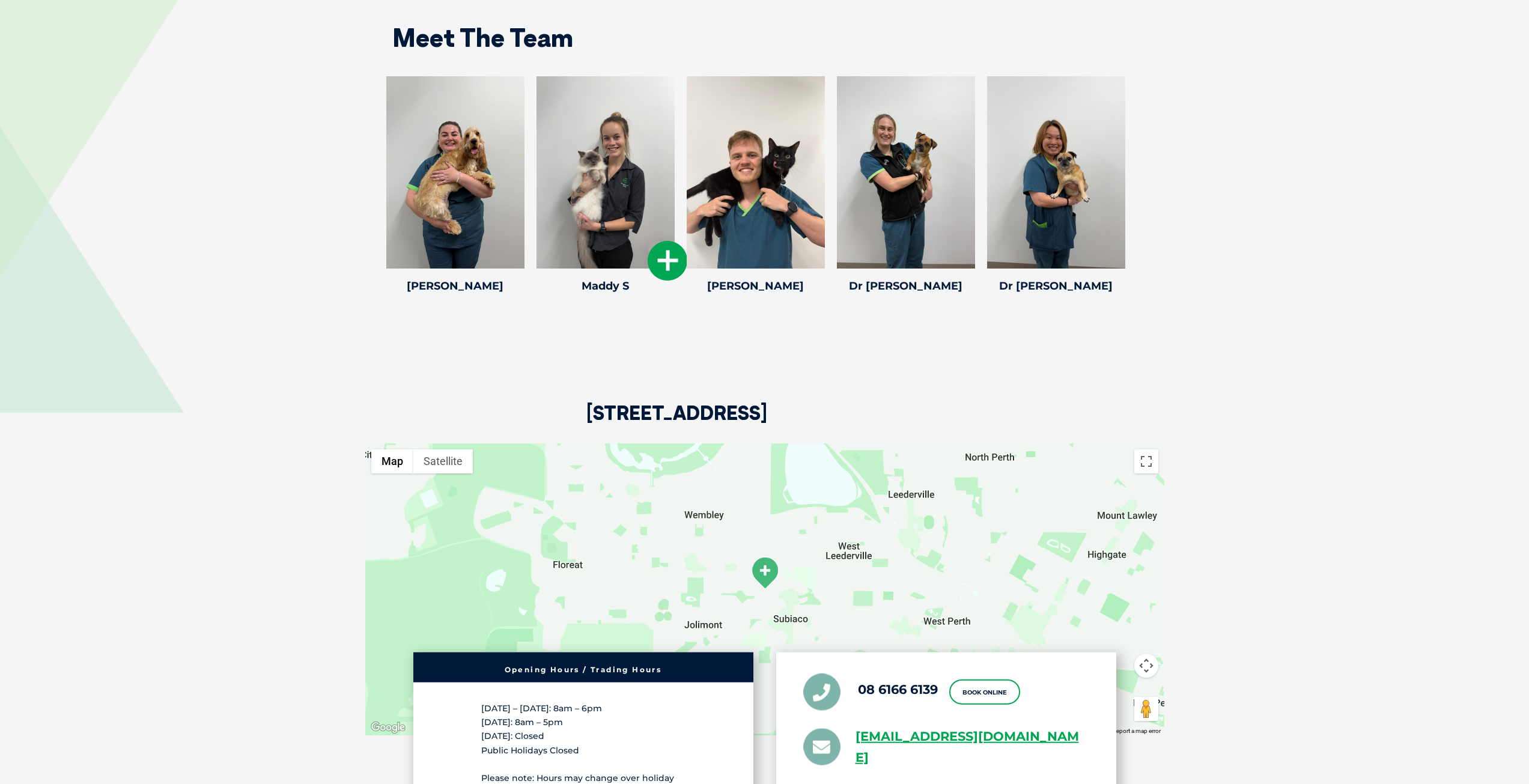
click at [658, 244] on icon at bounding box center [667, 260] width 40 height 40
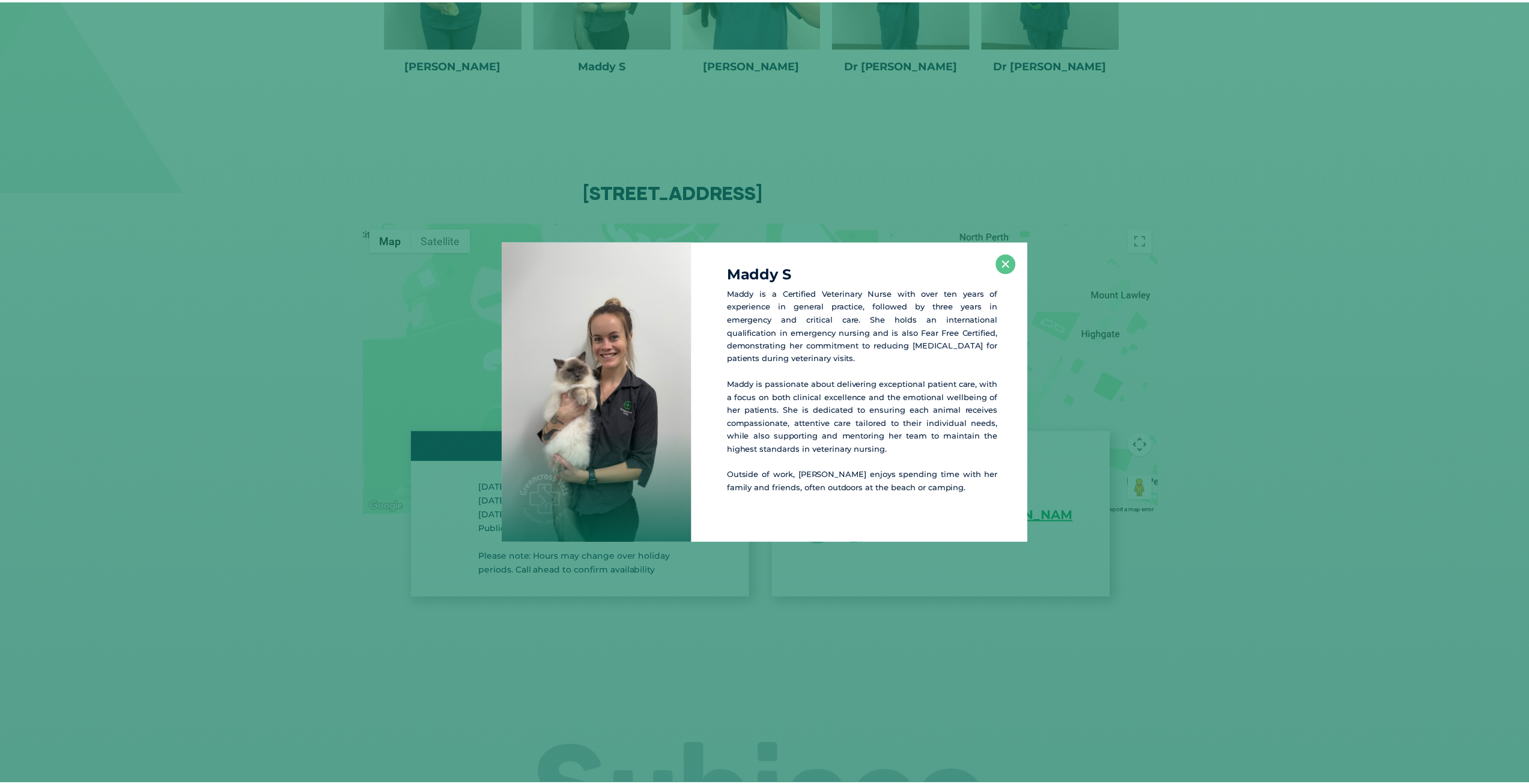
scroll to position [2359, 0]
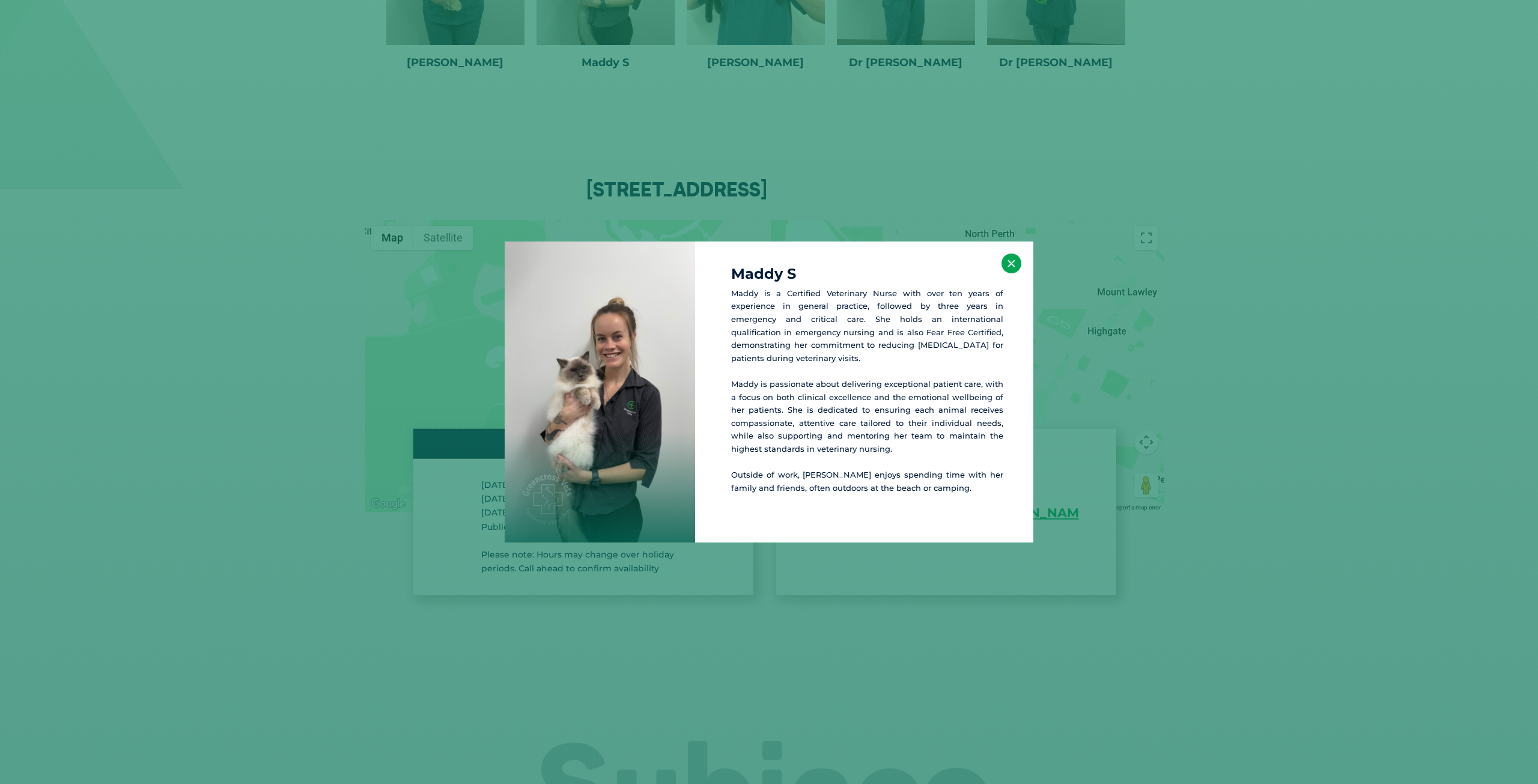
click at [1011, 260] on button "×" at bounding box center [1011, 263] width 20 height 20
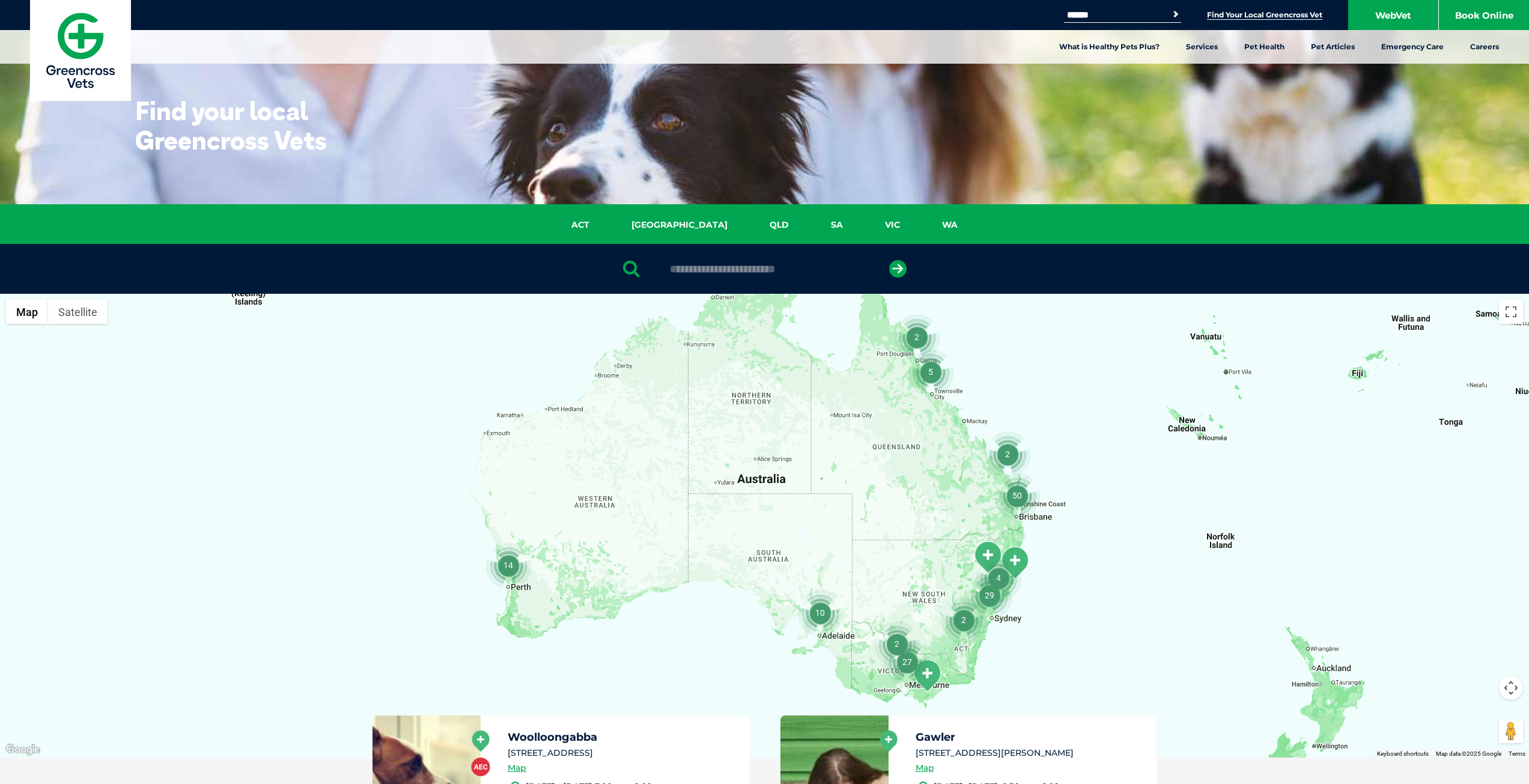
click at [523, 594] on div at bounding box center [764, 526] width 1529 height 464
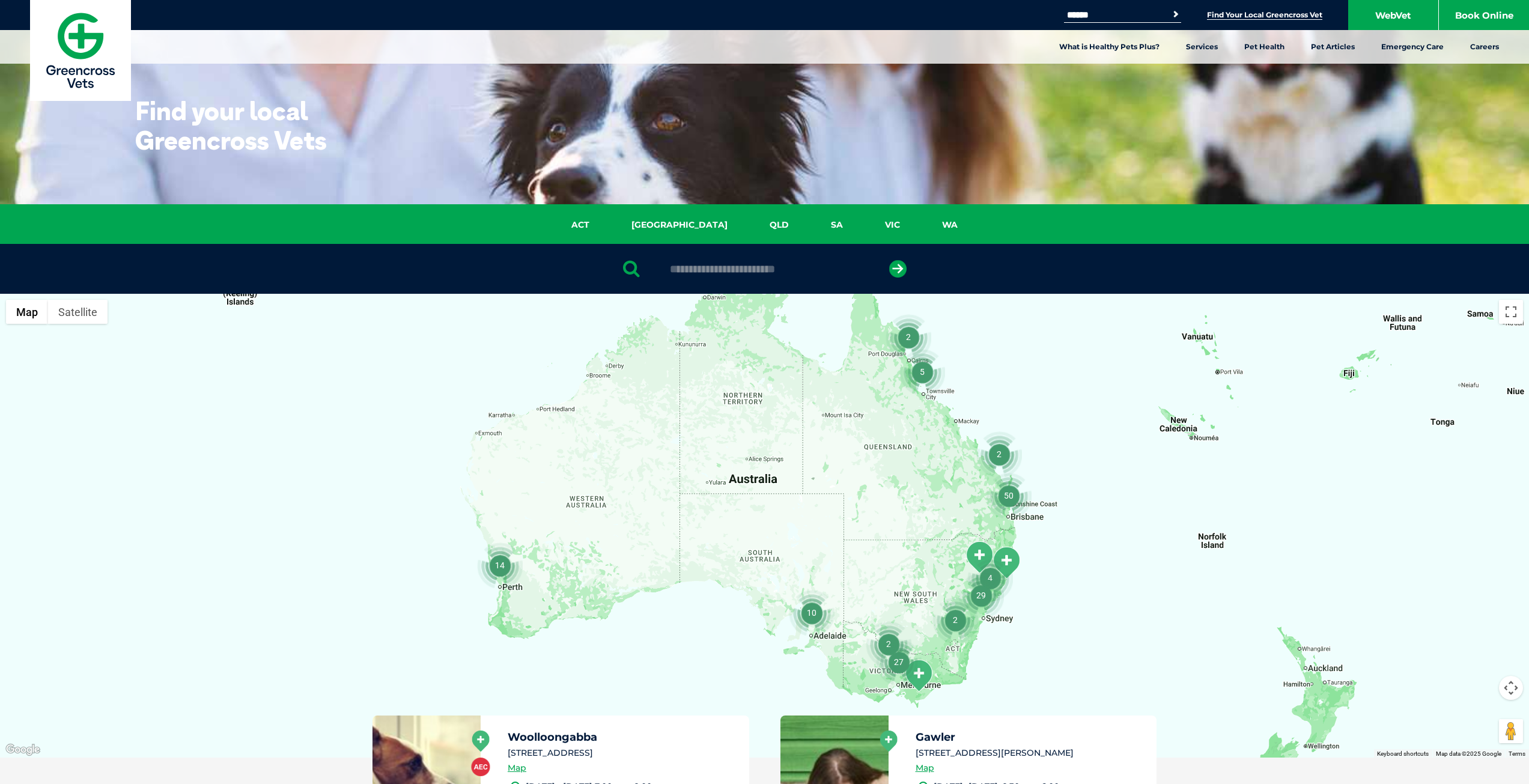
click at [523, 593] on div at bounding box center [764, 526] width 1529 height 464
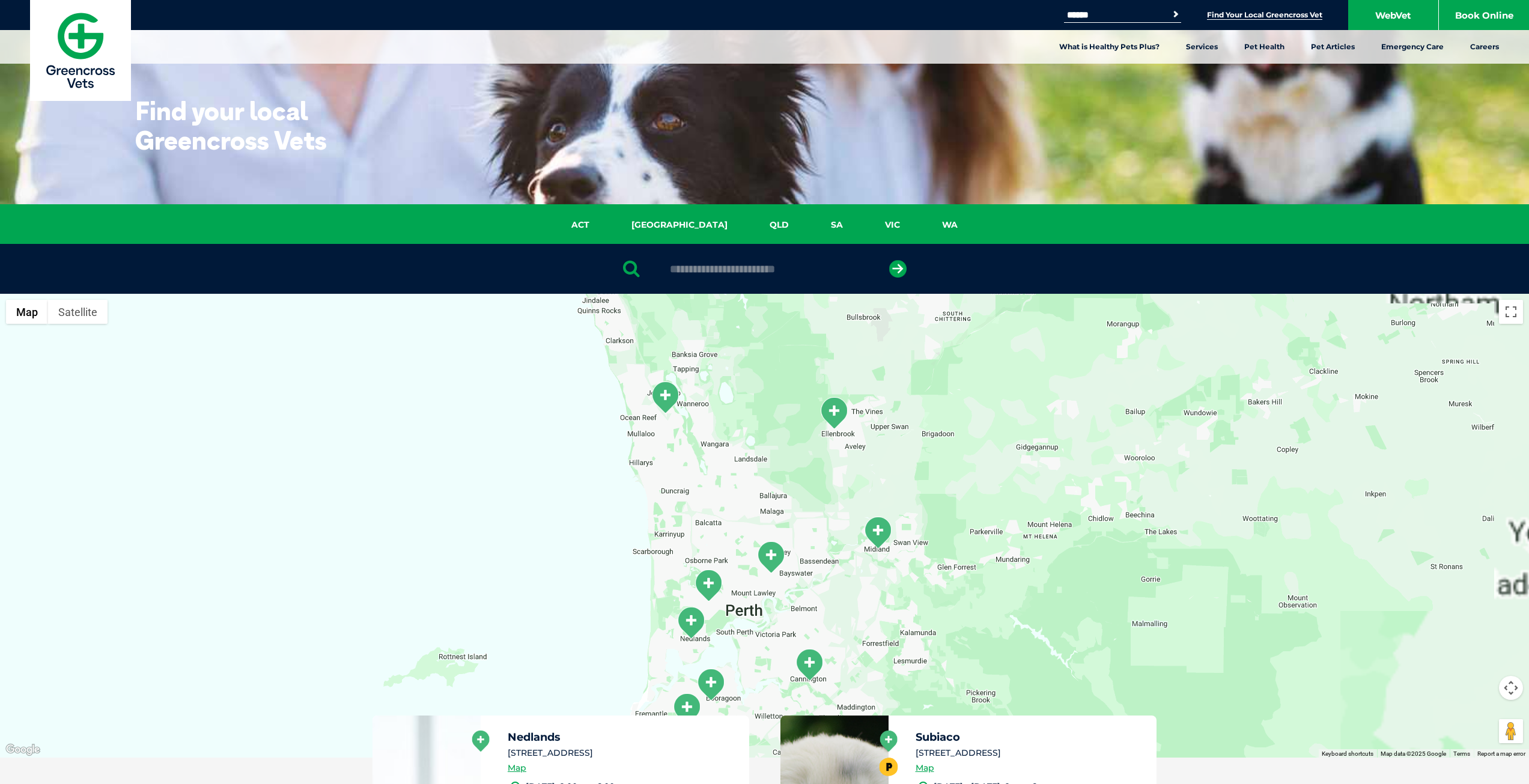
drag, startPoint x: 802, startPoint y: 659, endPoint x: 795, endPoint y: 609, distance: 50.5
click at [795, 648] on img "Cannington" at bounding box center [808, 664] width 30 height 33
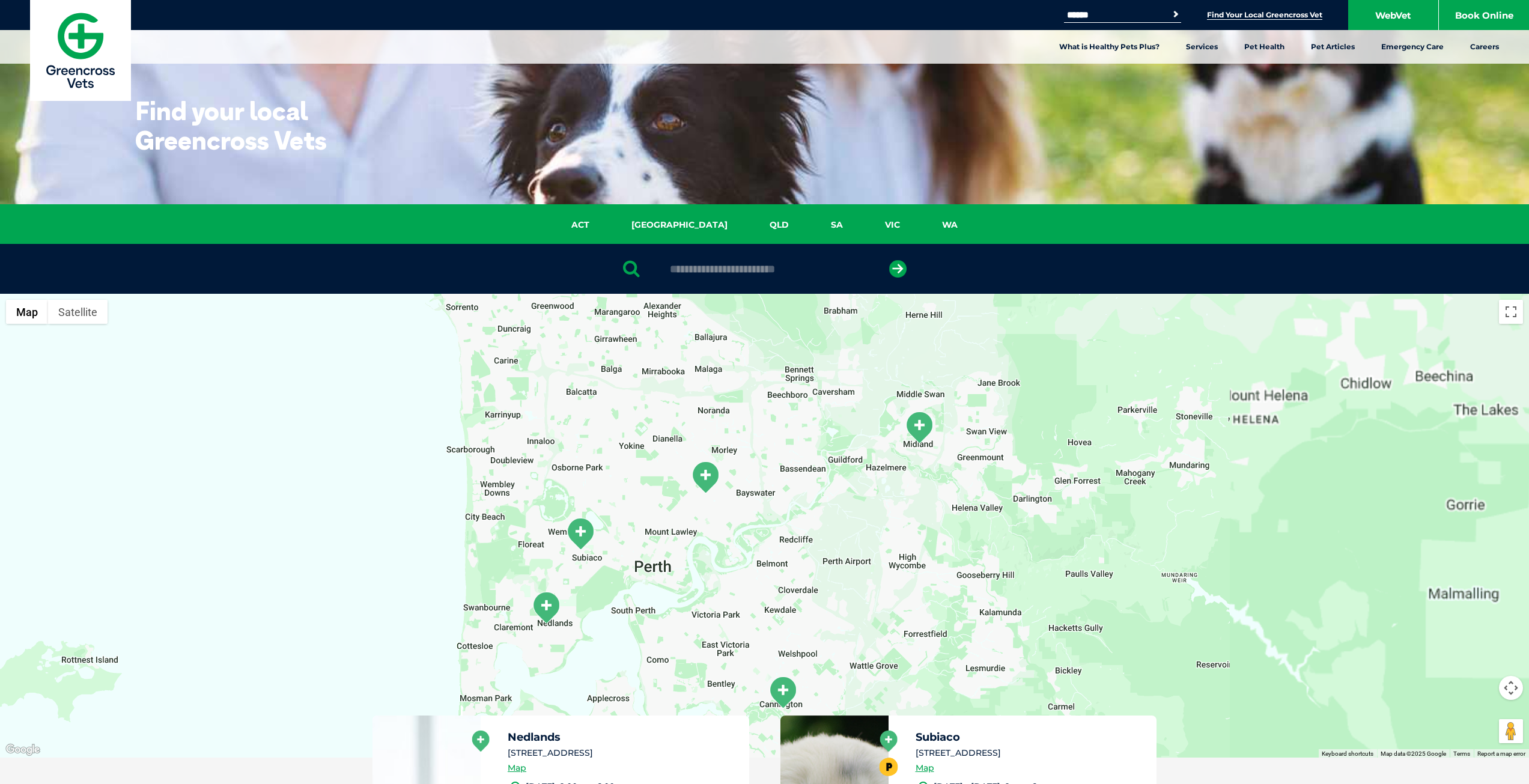
drag, startPoint x: 773, startPoint y: 472, endPoint x: 753, endPoint y: 568, distance: 98.1
click at [752, 570] on div "To navigate, press the arrow keys." at bounding box center [764, 526] width 1529 height 464
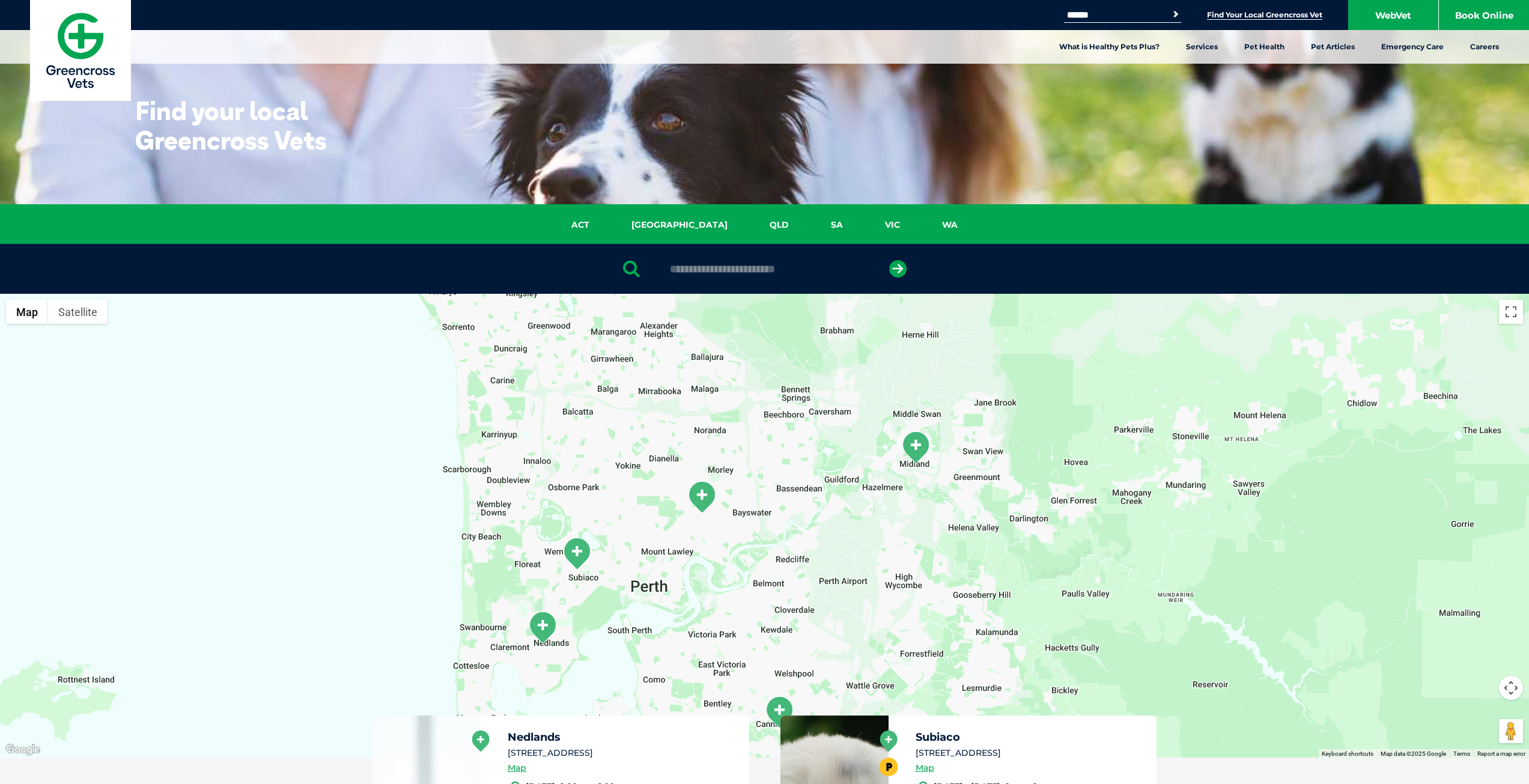
click at [698, 507] on img "Bedford" at bounding box center [701, 497] width 30 height 33
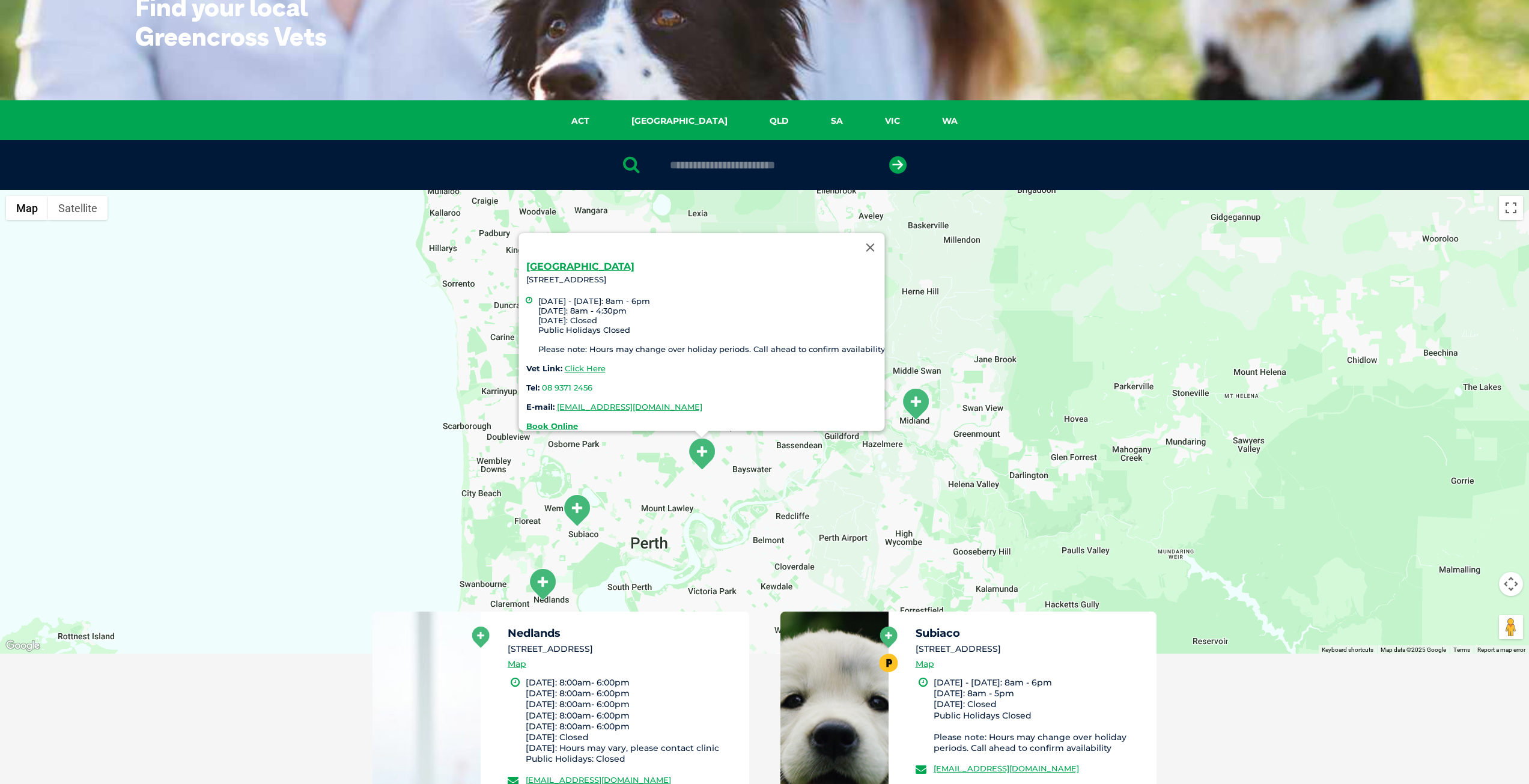
scroll to position [121, 0]
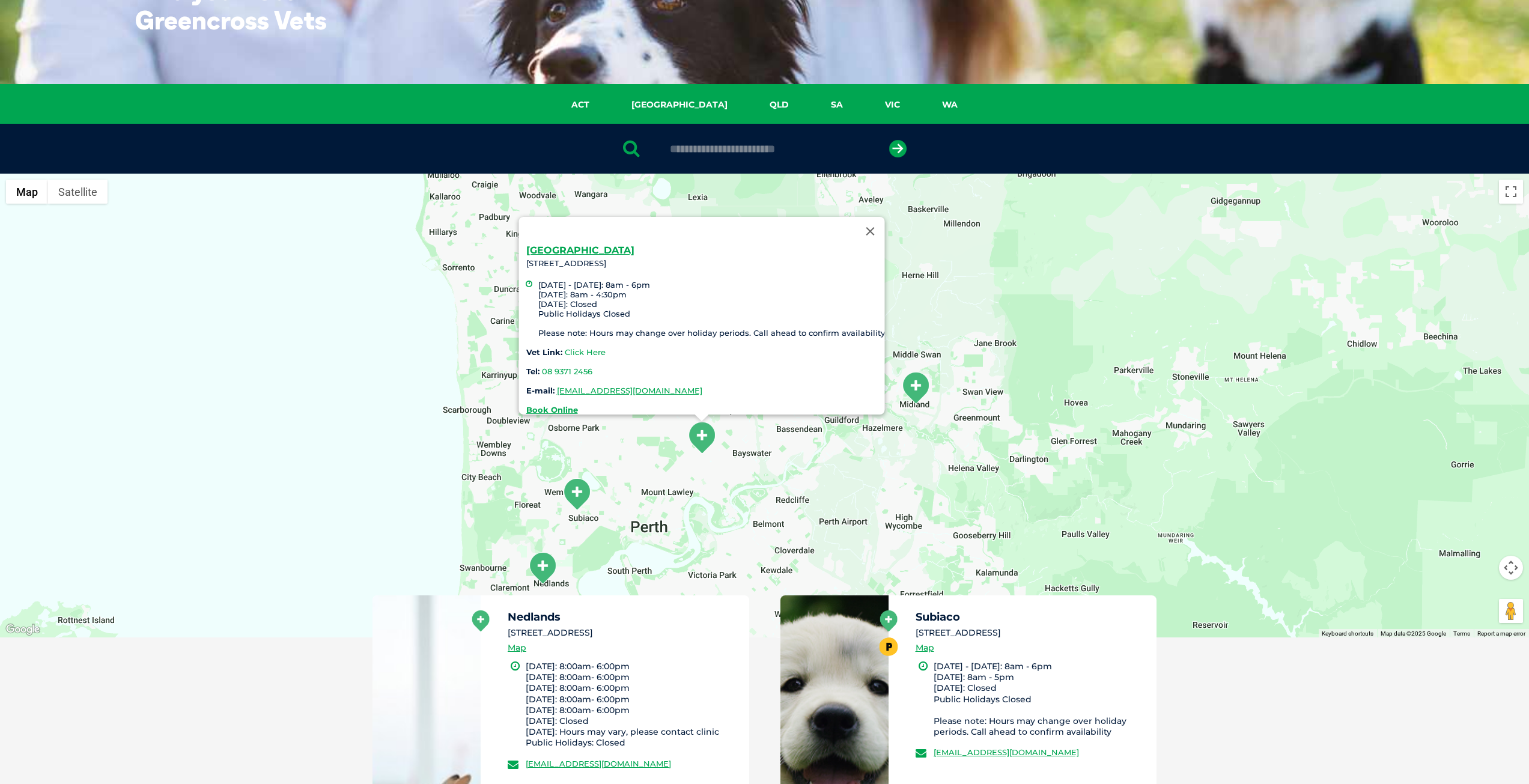
click at [582, 347] on link "Click Here" at bounding box center [585, 352] width 41 height 10
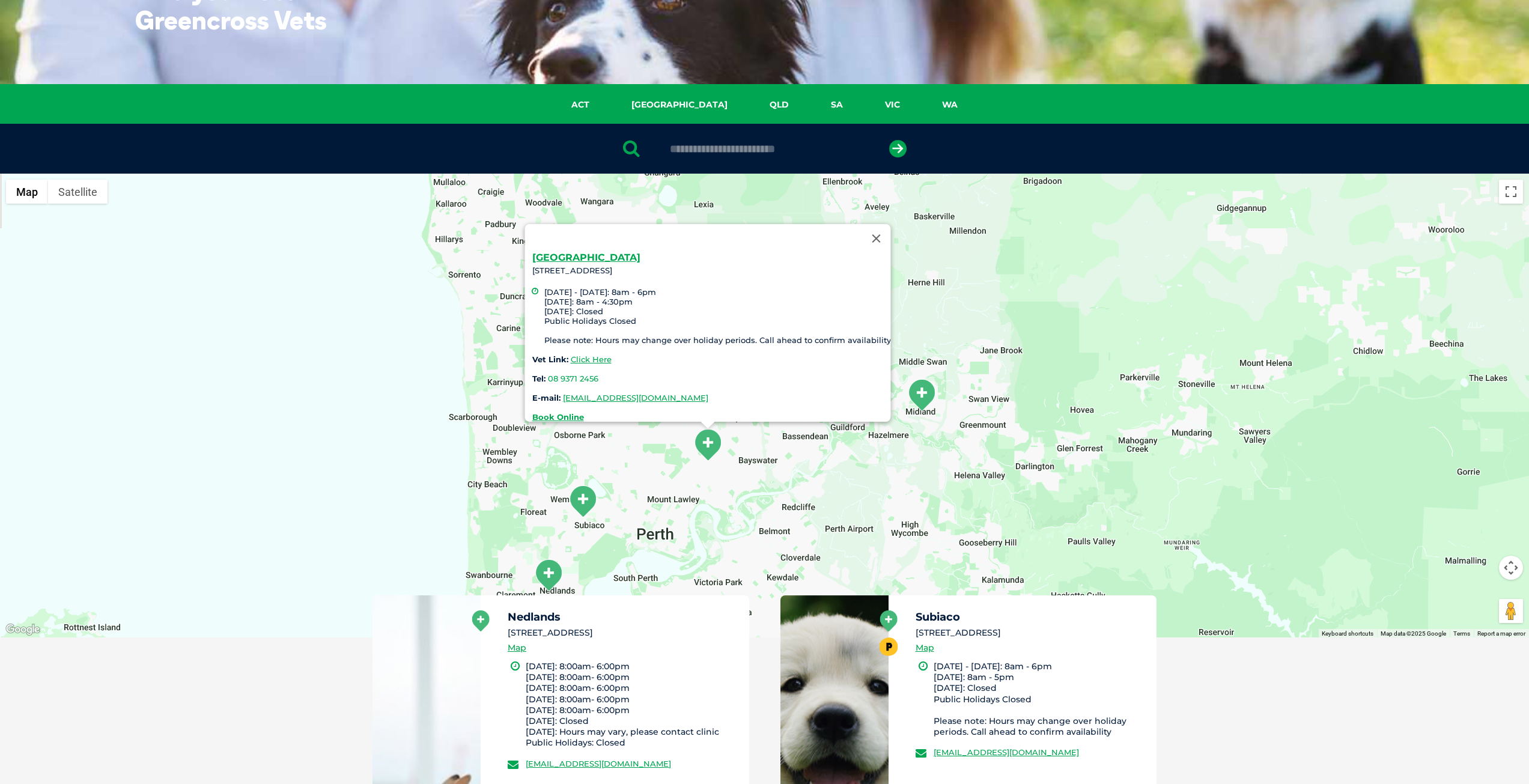
drag, startPoint x: 748, startPoint y: 495, endPoint x: 761, endPoint y: 505, distance: 16.4
click at [760, 505] on div "Bedford 87 Rosebery Street, Bedford Monday - Friday: 8am - 6pm Saturday: 8am - …" at bounding box center [764, 405] width 1529 height 464
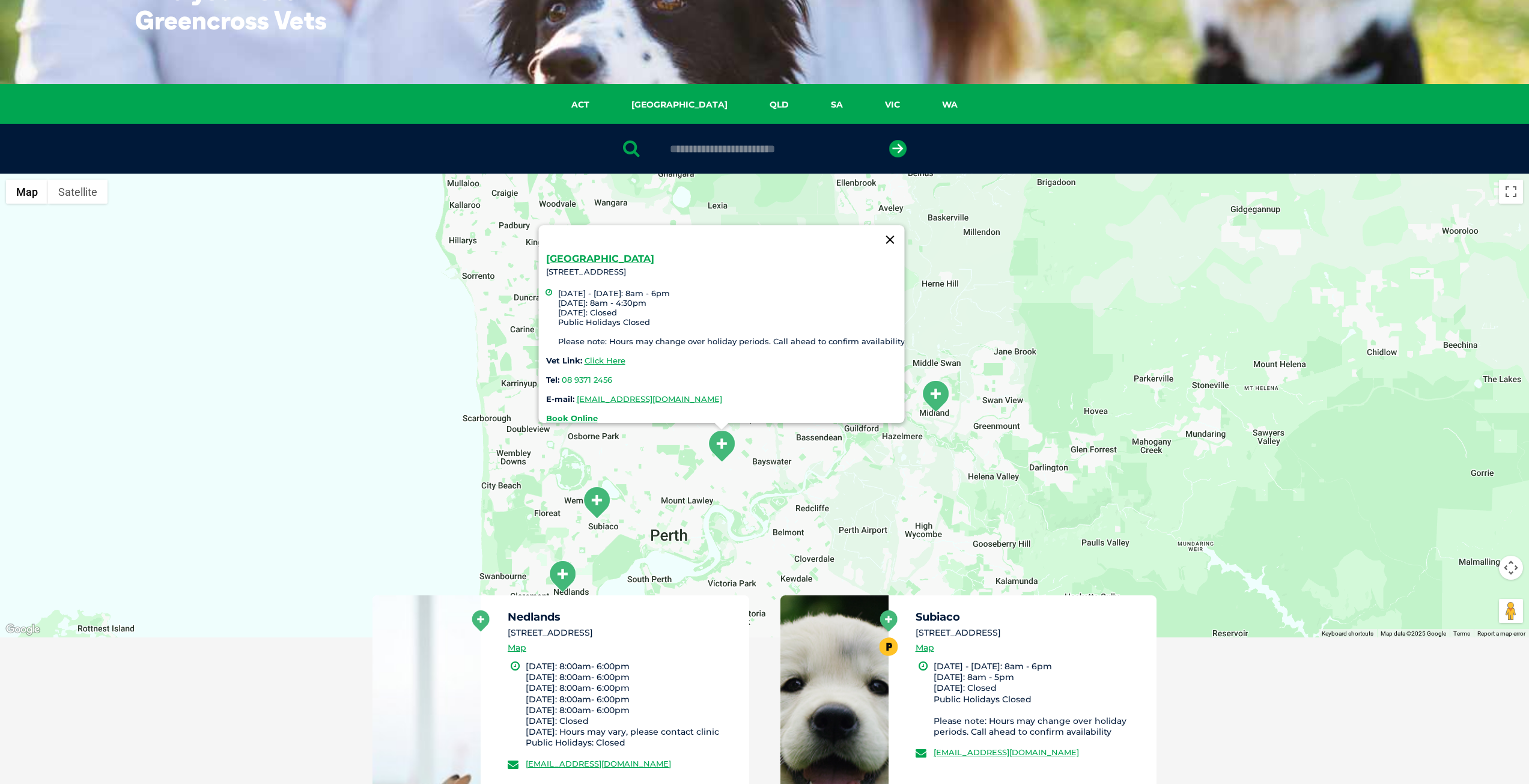
click at [891, 232] on button "Close" at bounding box center [889, 240] width 29 height 29
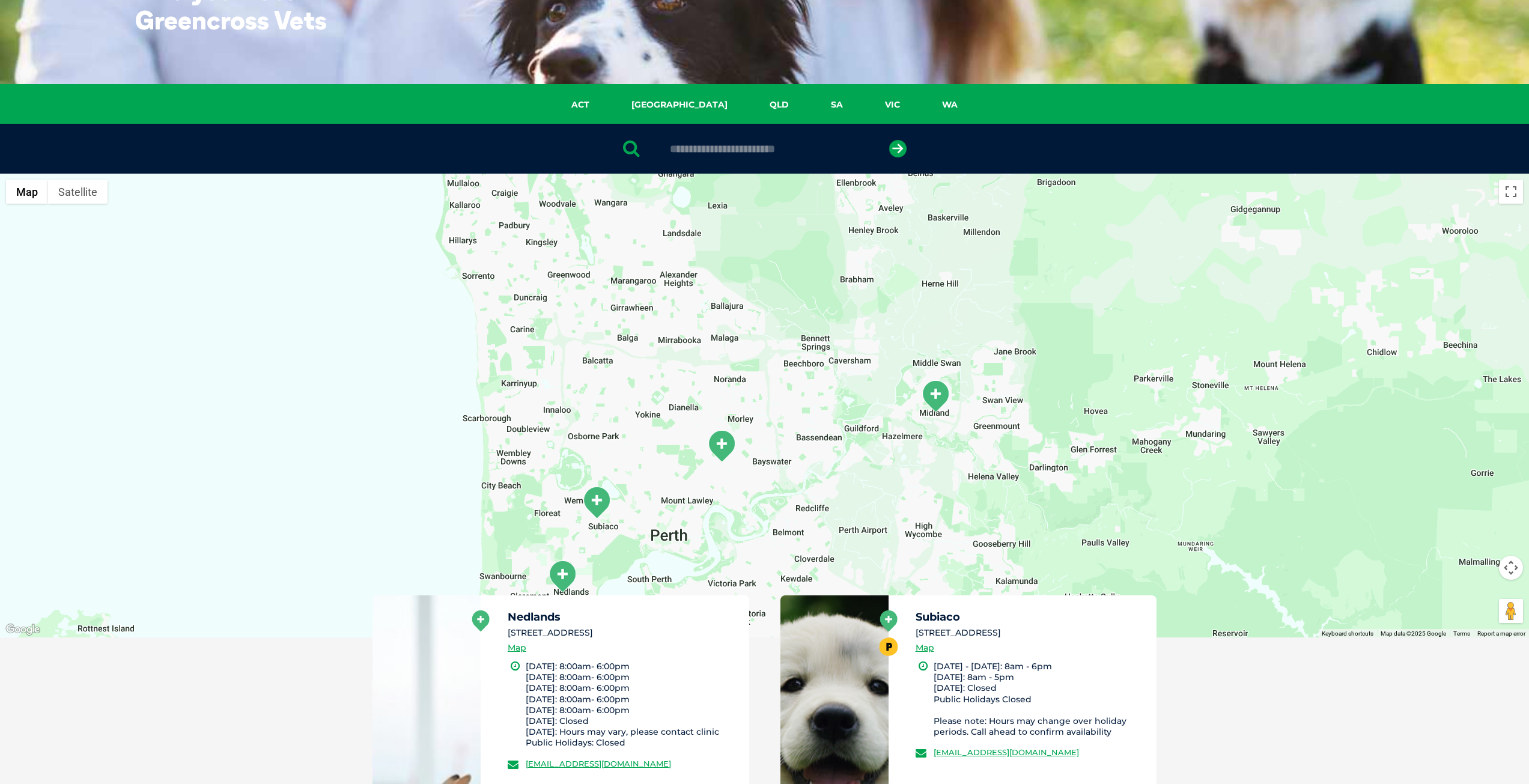
click at [724, 454] on img "Bedford" at bounding box center [721, 446] width 30 height 33
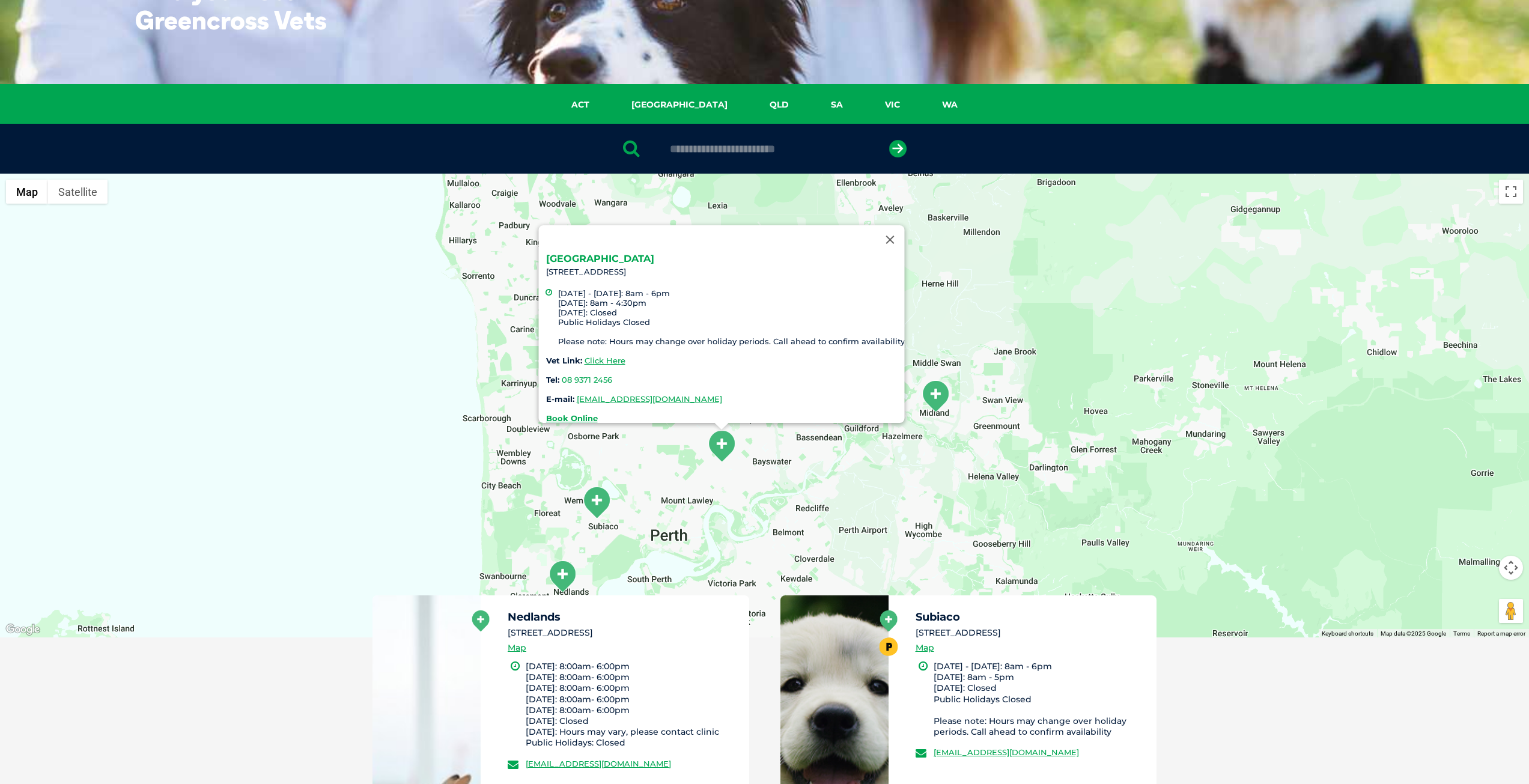
click at [573, 253] on link "Bedford" at bounding box center [599, 258] width 108 height 12
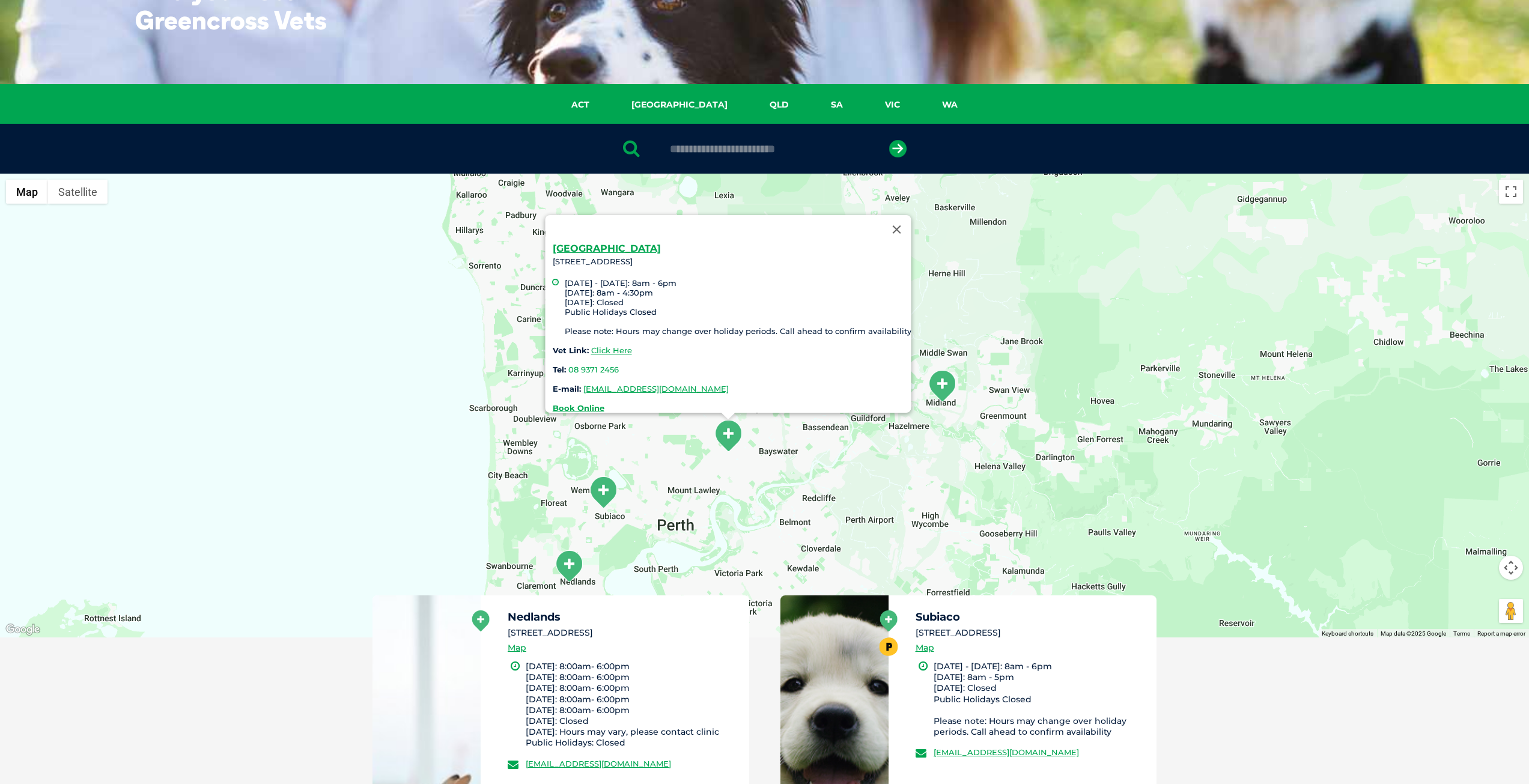
drag, startPoint x: 751, startPoint y: 473, endPoint x: 763, endPoint y: 456, distance: 20.8
click at [763, 456] on div "Bedford 87 Rosebery Street, Bedford Monday - Friday: 8am - 6pm Saturday: 8am - …" at bounding box center [764, 405] width 1529 height 464
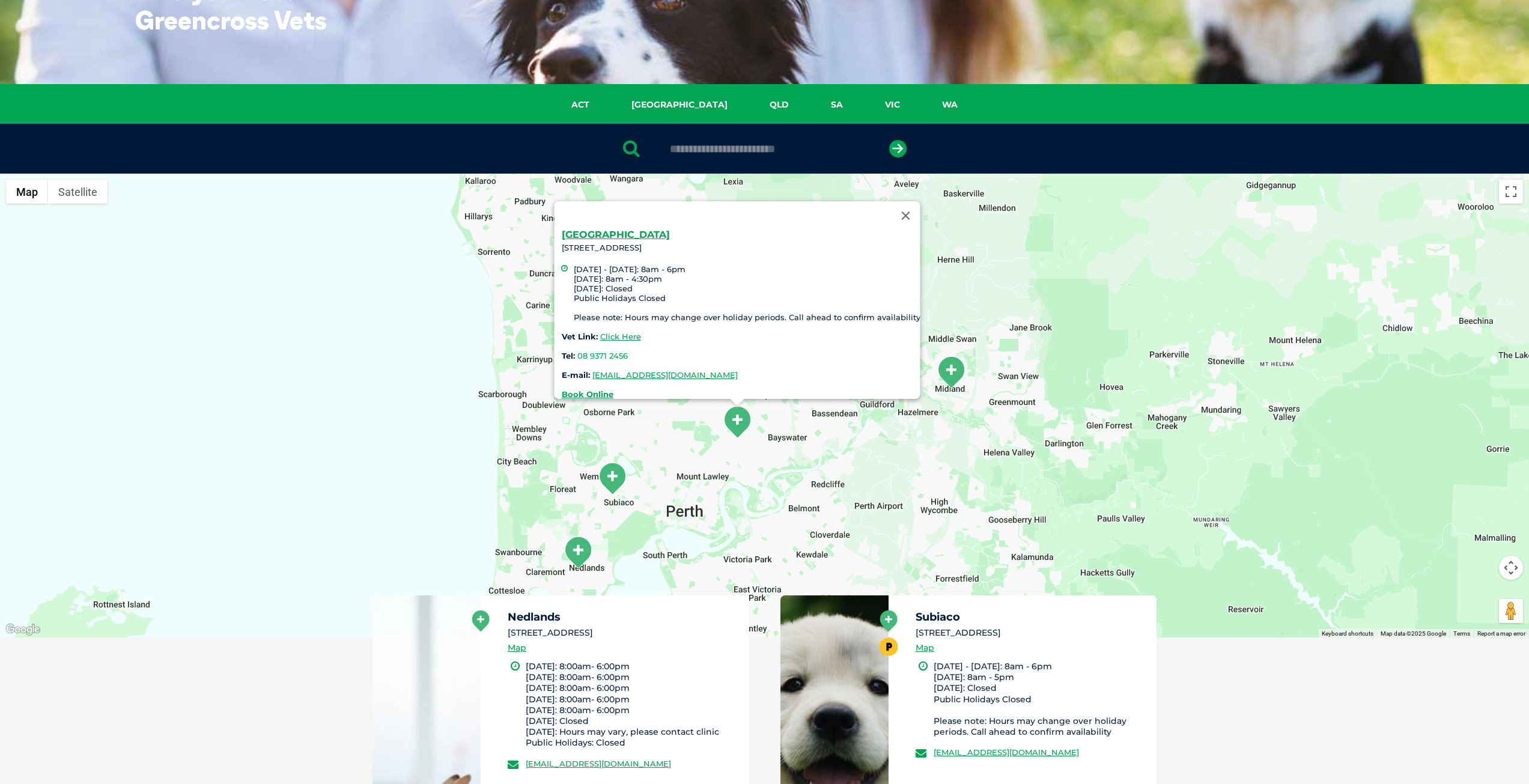
click at [747, 476] on div "Bedford 87 Rosebery Street, Bedford Monday - Friday: 8am - 6pm Saturday: 8am - …" at bounding box center [764, 405] width 1529 height 464
click at [609, 490] on img "Subiaco" at bounding box center [612, 478] width 30 height 33
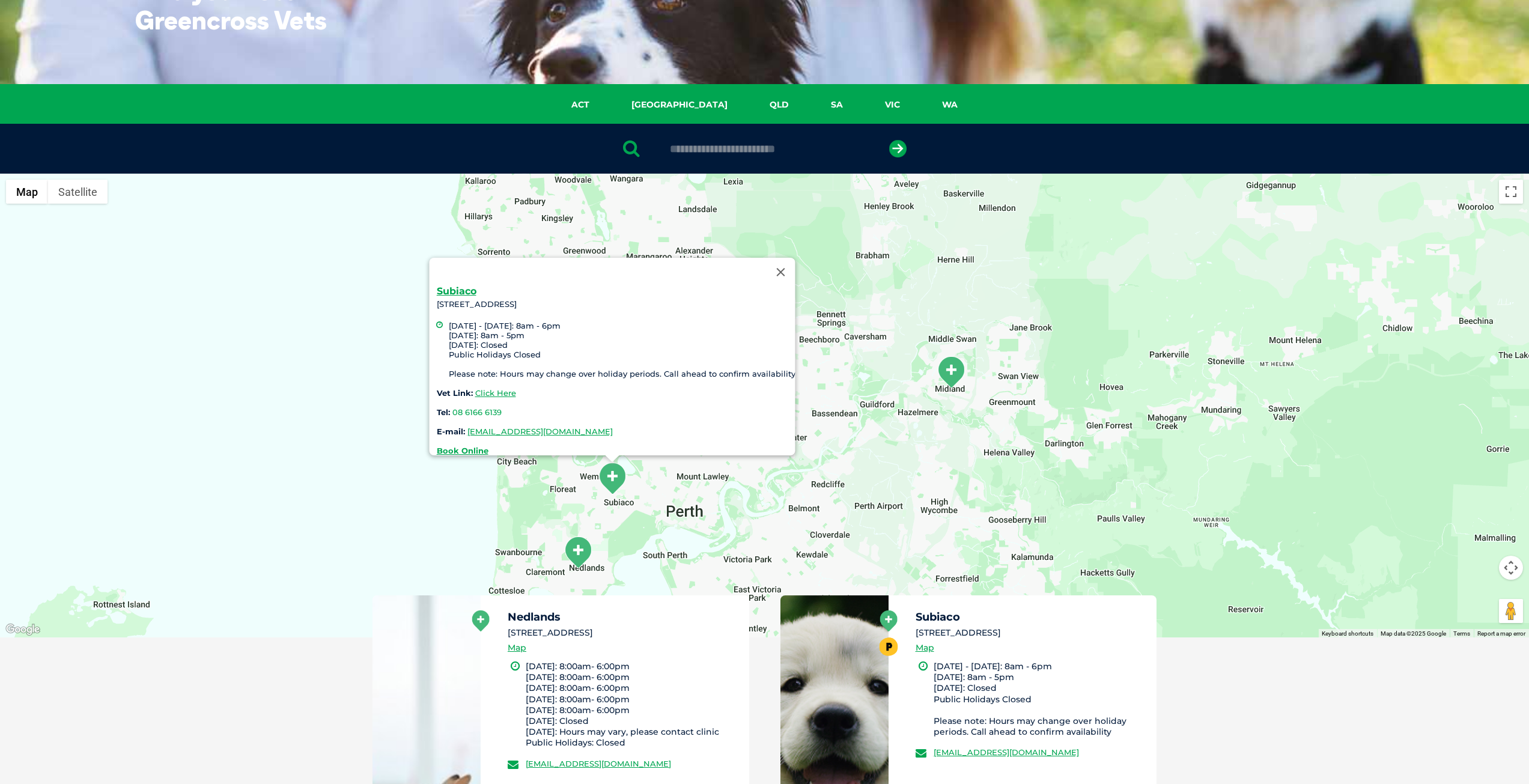
click at [584, 554] on img "Nedlands" at bounding box center [577, 552] width 30 height 33
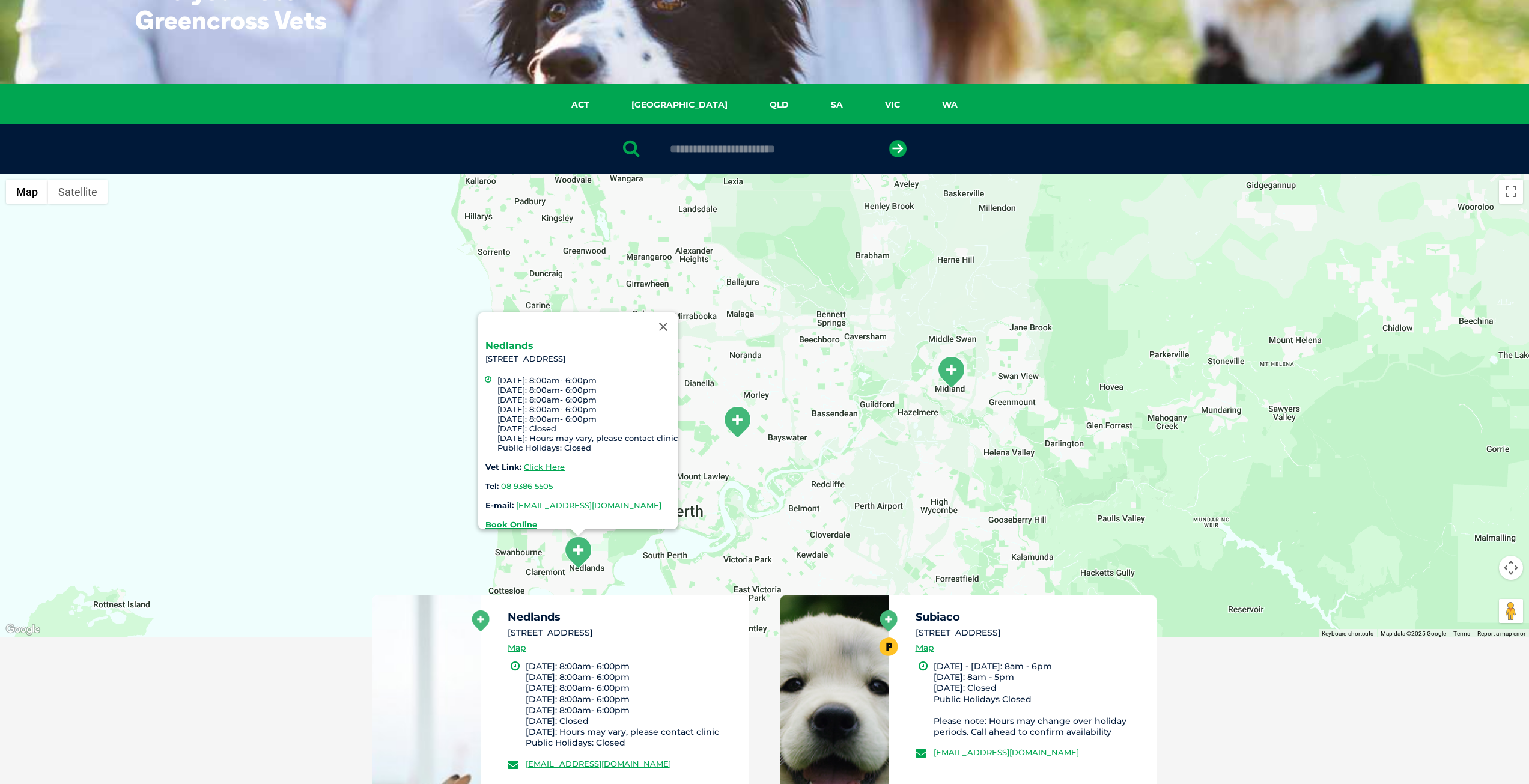
click at [495, 339] on link "Nedlands" at bounding box center [509, 345] width 48 height 12
click at [794, 451] on div "Nedlands 94 Stirling Highway, Nedlands WA 6009 Monday: 8:00am- 6:00pm Tuesday: …" at bounding box center [764, 405] width 1529 height 464
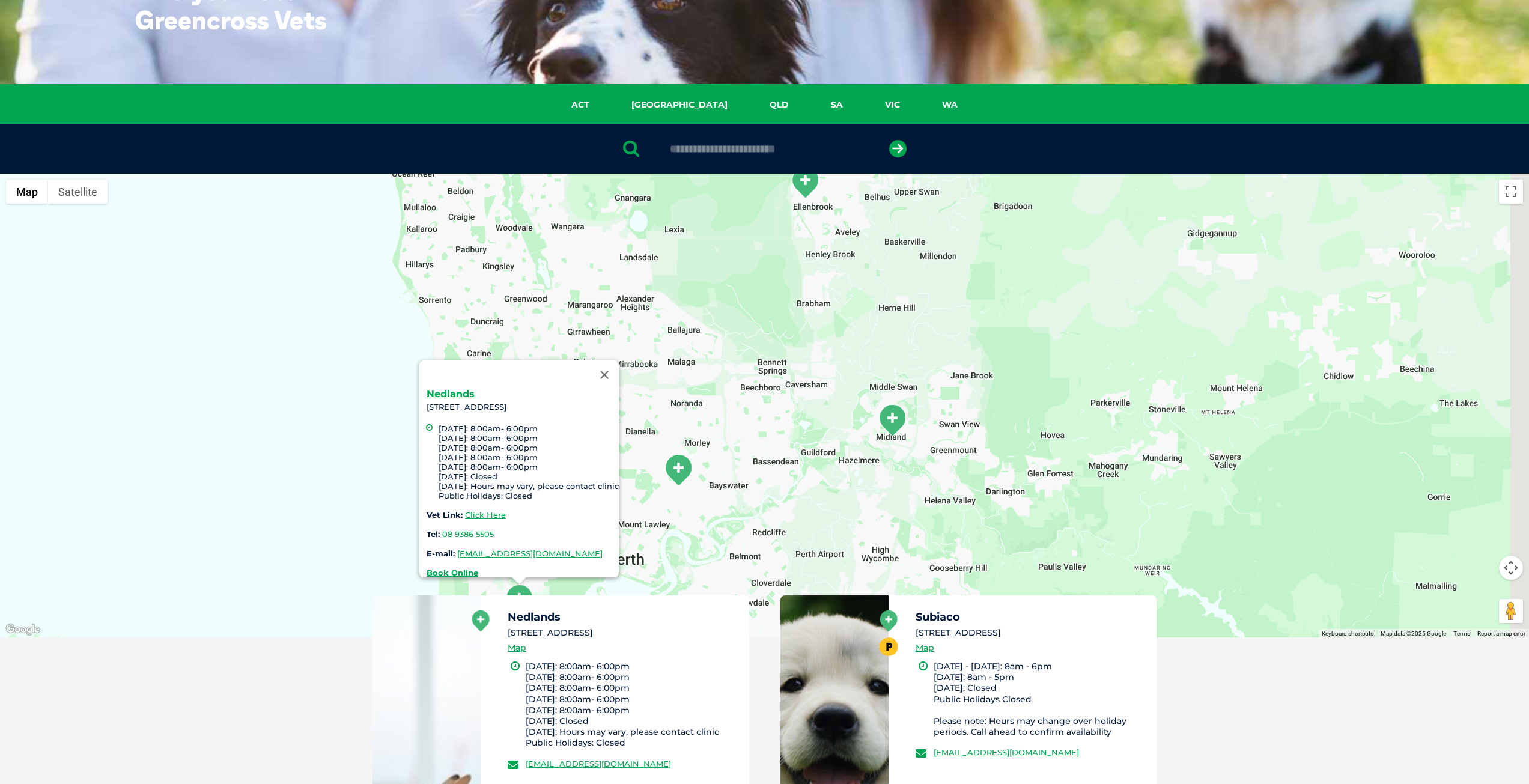
drag, startPoint x: 767, startPoint y: 500, endPoint x: 703, endPoint y: 566, distance: 91.9
click at [703, 561] on div "Nedlands 94 Stirling Highway, Nedlands WA 6009 Monday: 8:00am- 6:00pm Tuesday: …" at bounding box center [764, 405] width 1529 height 464
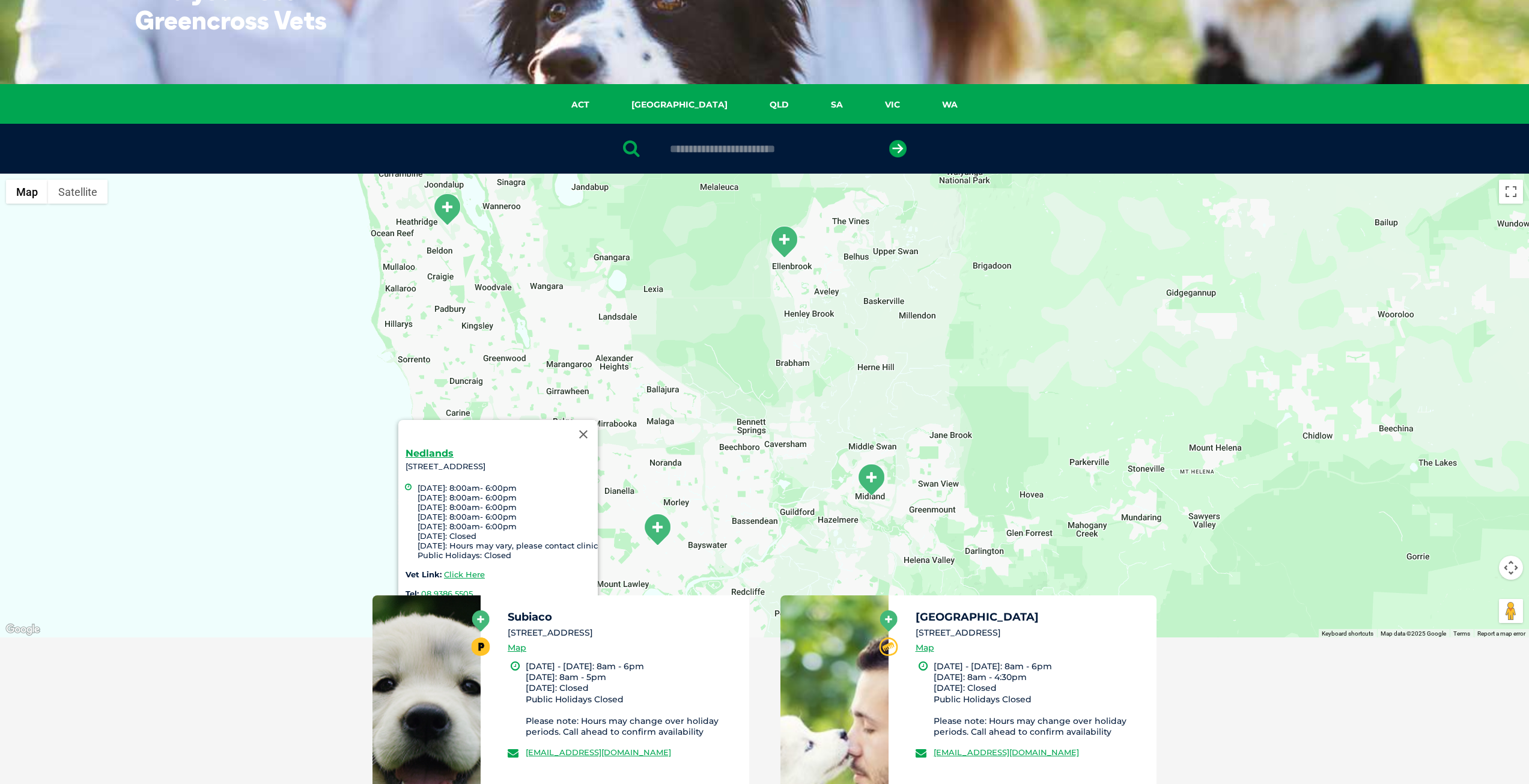
click at [781, 239] on img "Ellenbrook" at bounding box center [783, 242] width 30 height 33
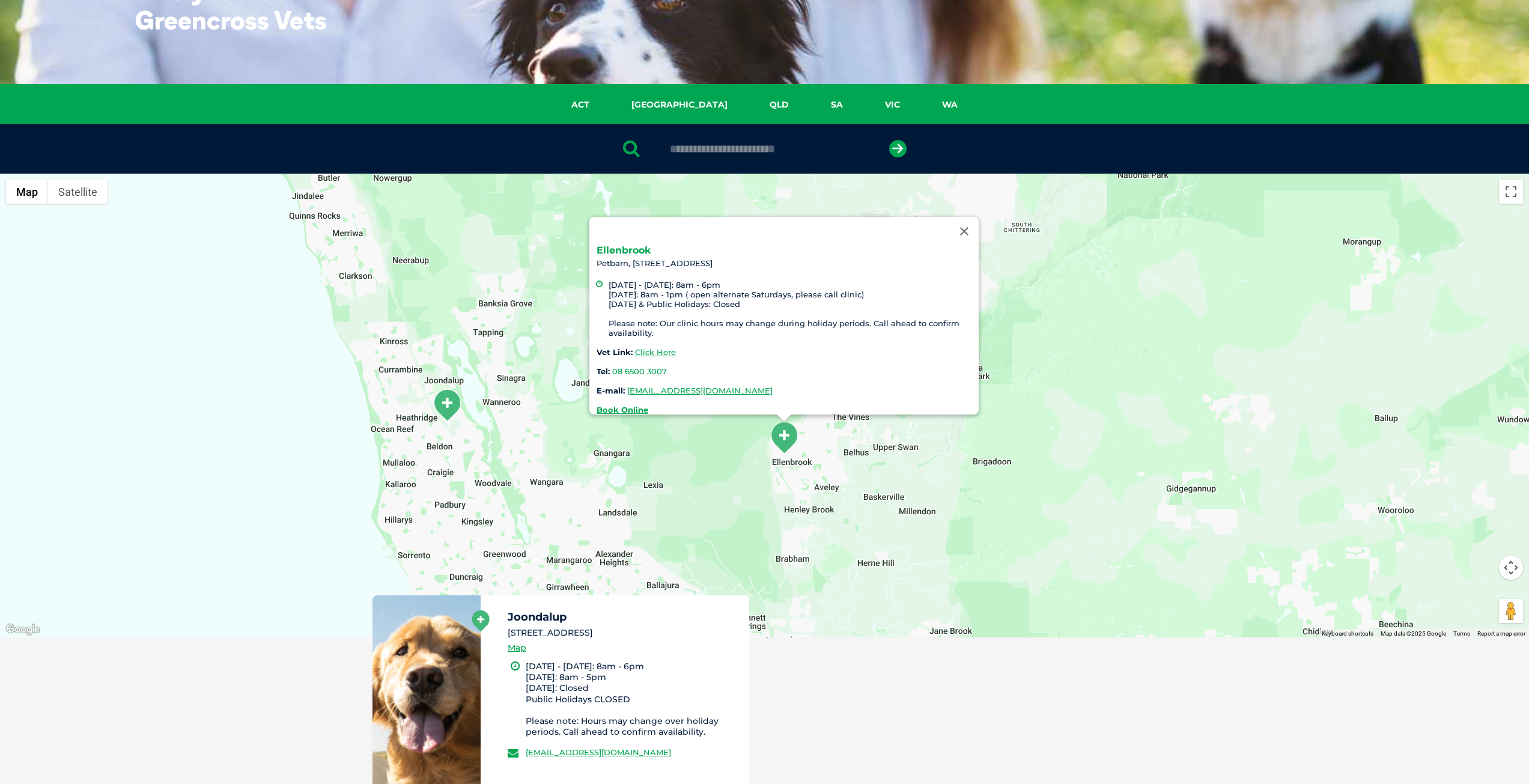
click at [642, 244] on link "Ellenbrook" at bounding box center [623, 250] width 54 height 12
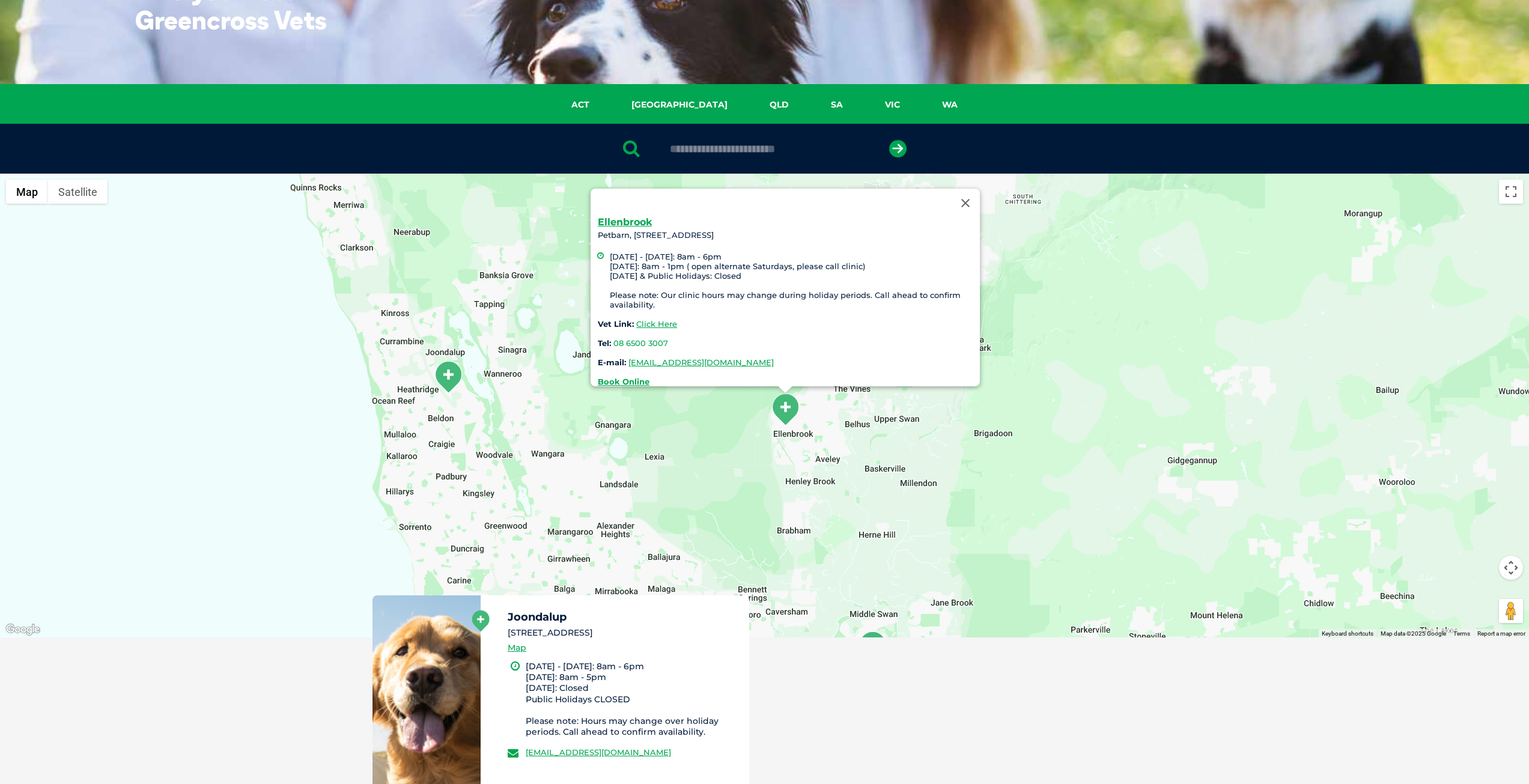
drag, startPoint x: 811, startPoint y: 470, endPoint x: 823, endPoint y: 371, distance: 99.7
click at [823, 371] on div "Ellenbrook Petbarn, 180 The Promenade Ellenbrook WA 6069 Monday - Friday: 8am -…" at bounding box center [764, 405] width 1529 height 464
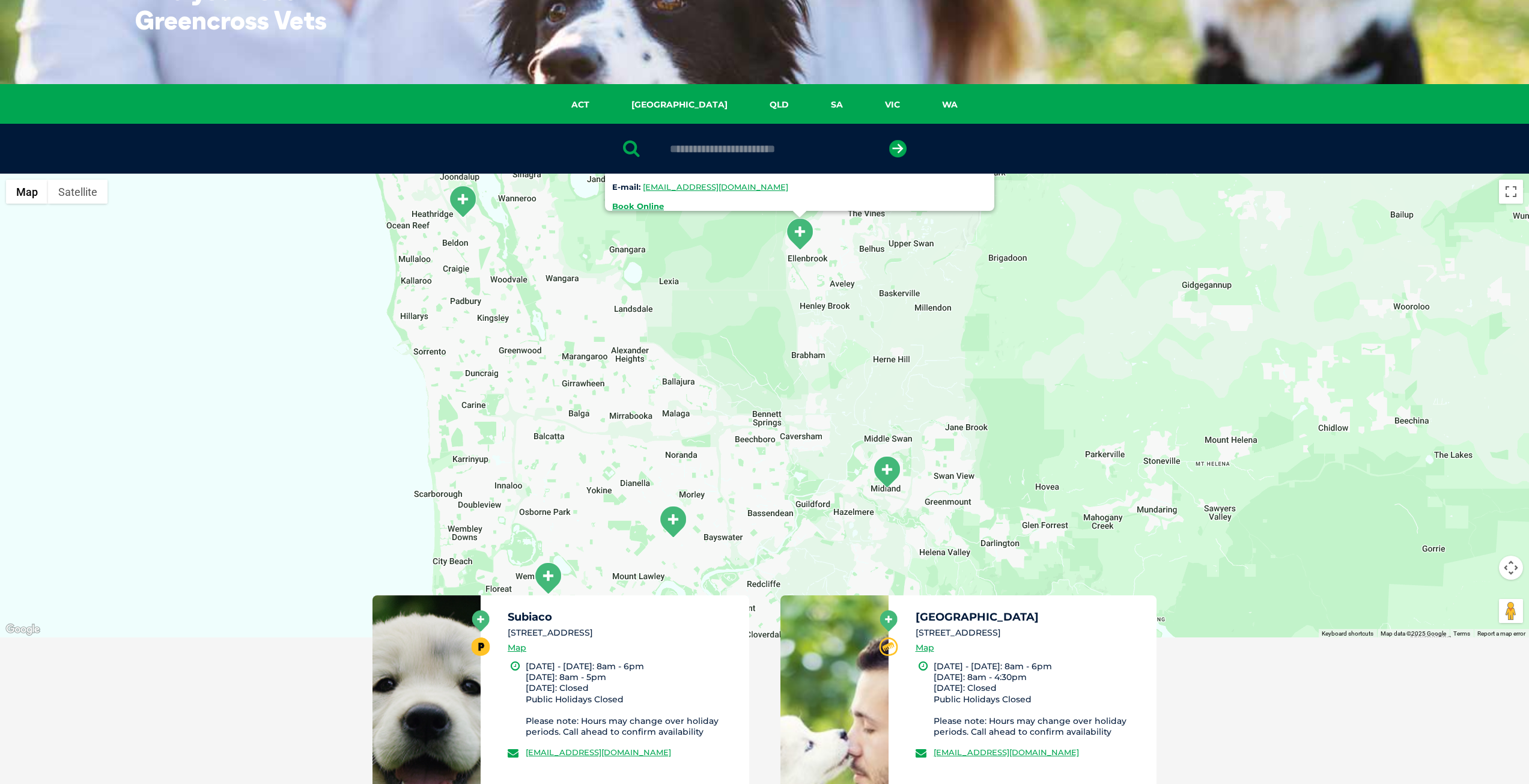
drag, startPoint x: 823, startPoint y: 460, endPoint x: 821, endPoint y: 432, distance: 28.1
click at [821, 432] on div "Ellenbrook Petbarn, 180 The Promenade Ellenbrook WA 6069 Monday - Friday: 8am -…" at bounding box center [764, 405] width 1529 height 464
click at [890, 473] on img "Midland" at bounding box center [887, 471] width 30 height 33
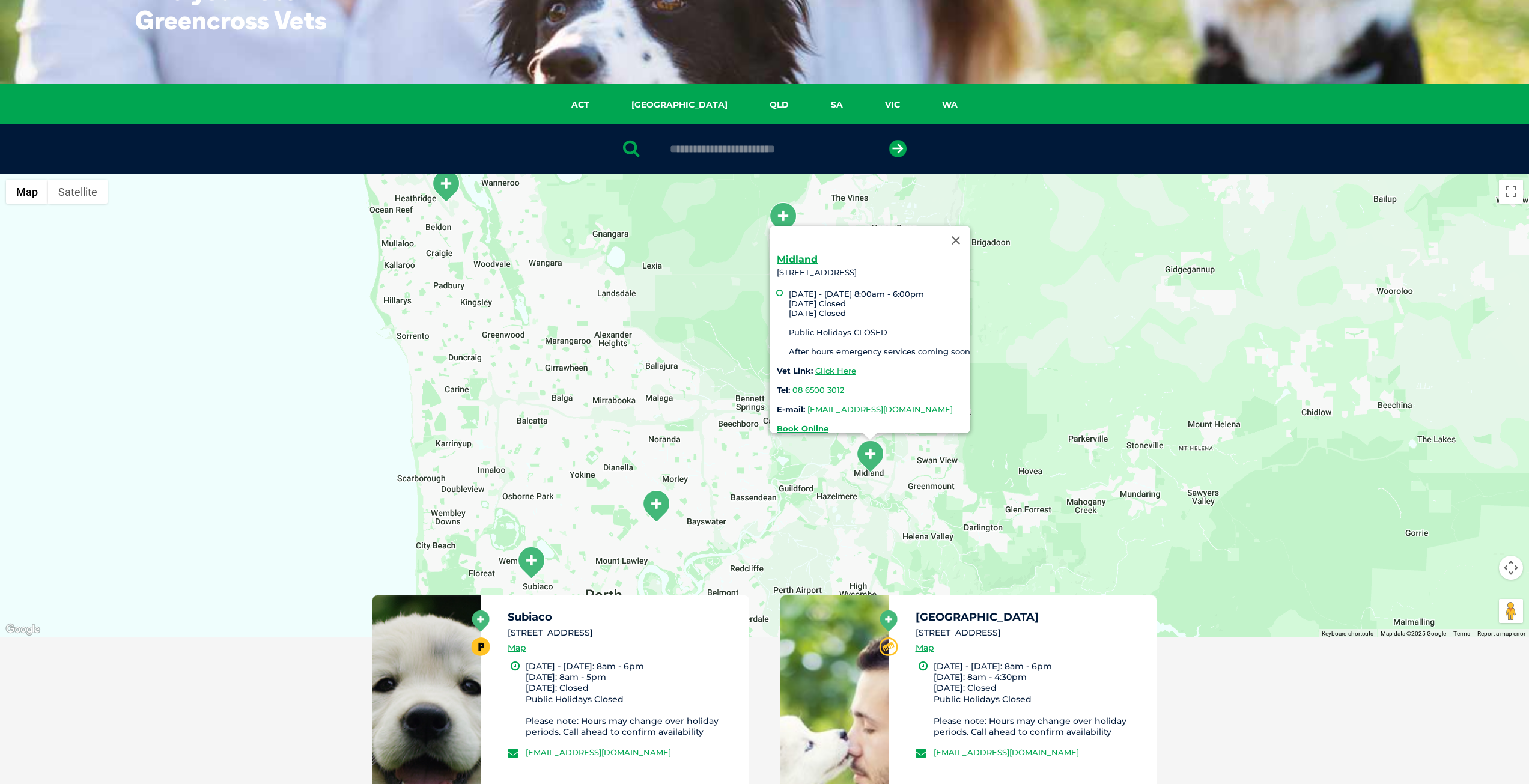
drag, startPoint x: 847, startPoint y: 492, endPoint x: 848, endPoint y: 478, distance: 14.0
click at [848, 478] on div "Midland 227 Great Eastern Highway, Midland WA 6056 Monday - Friday 8:00am - 6:0…" at bounding box center [764, 405] width 1529 height 464
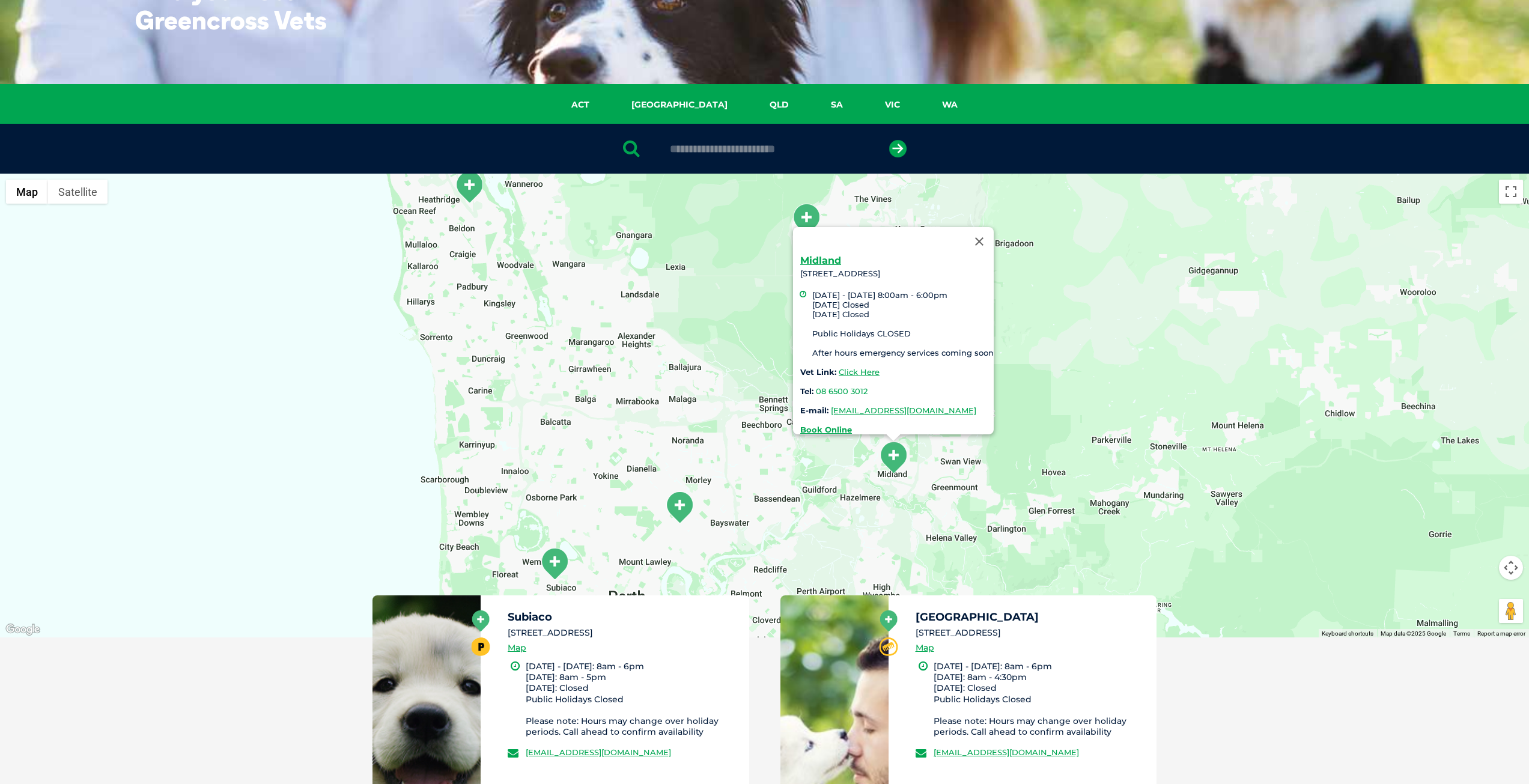
click at [470, 192] on img "Joondalup" at bounding box center [469, 187] width 30 height 33
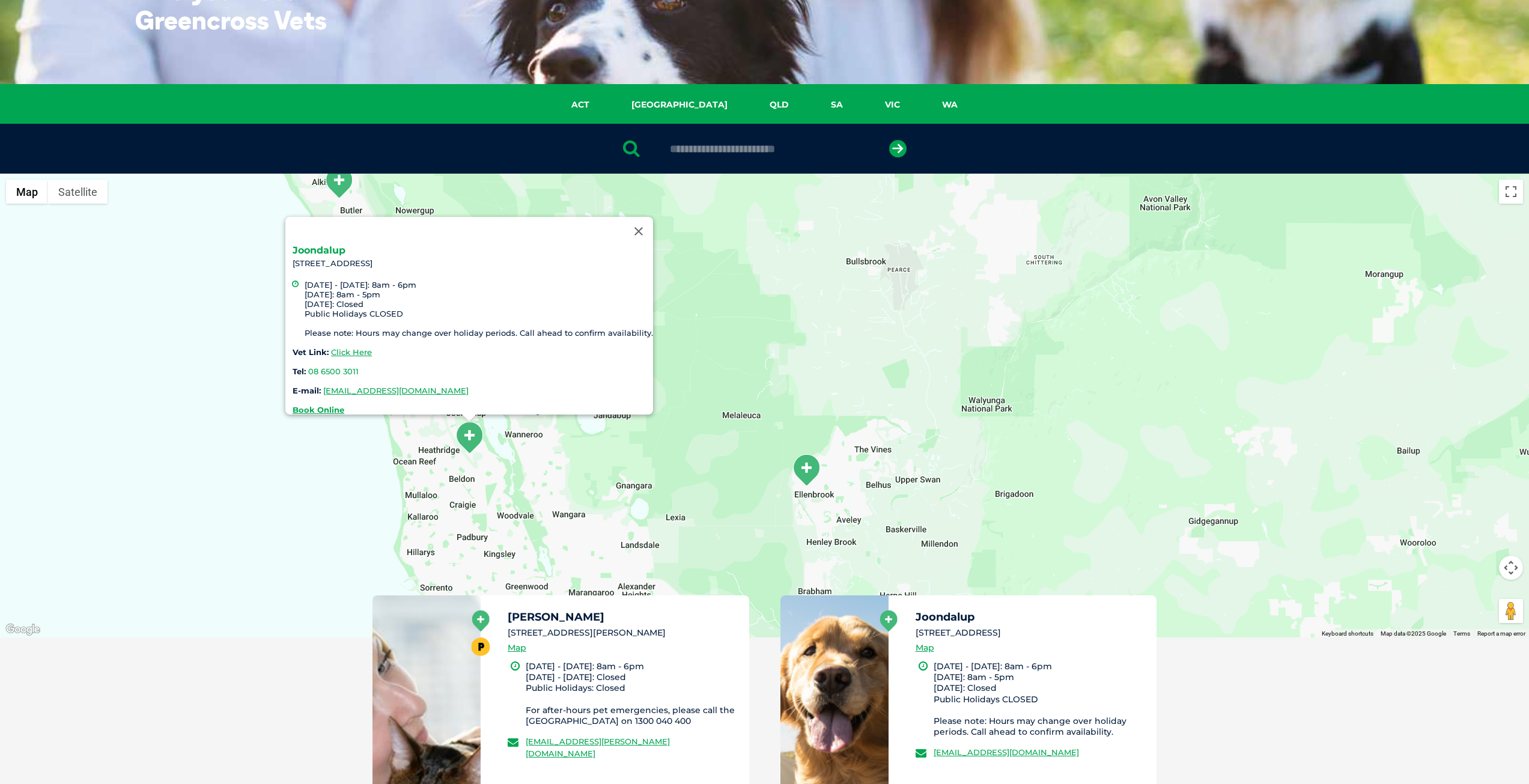
click at [334, 245] on link "Joondalup" at bounding box center [318, 250] width 53 height 12
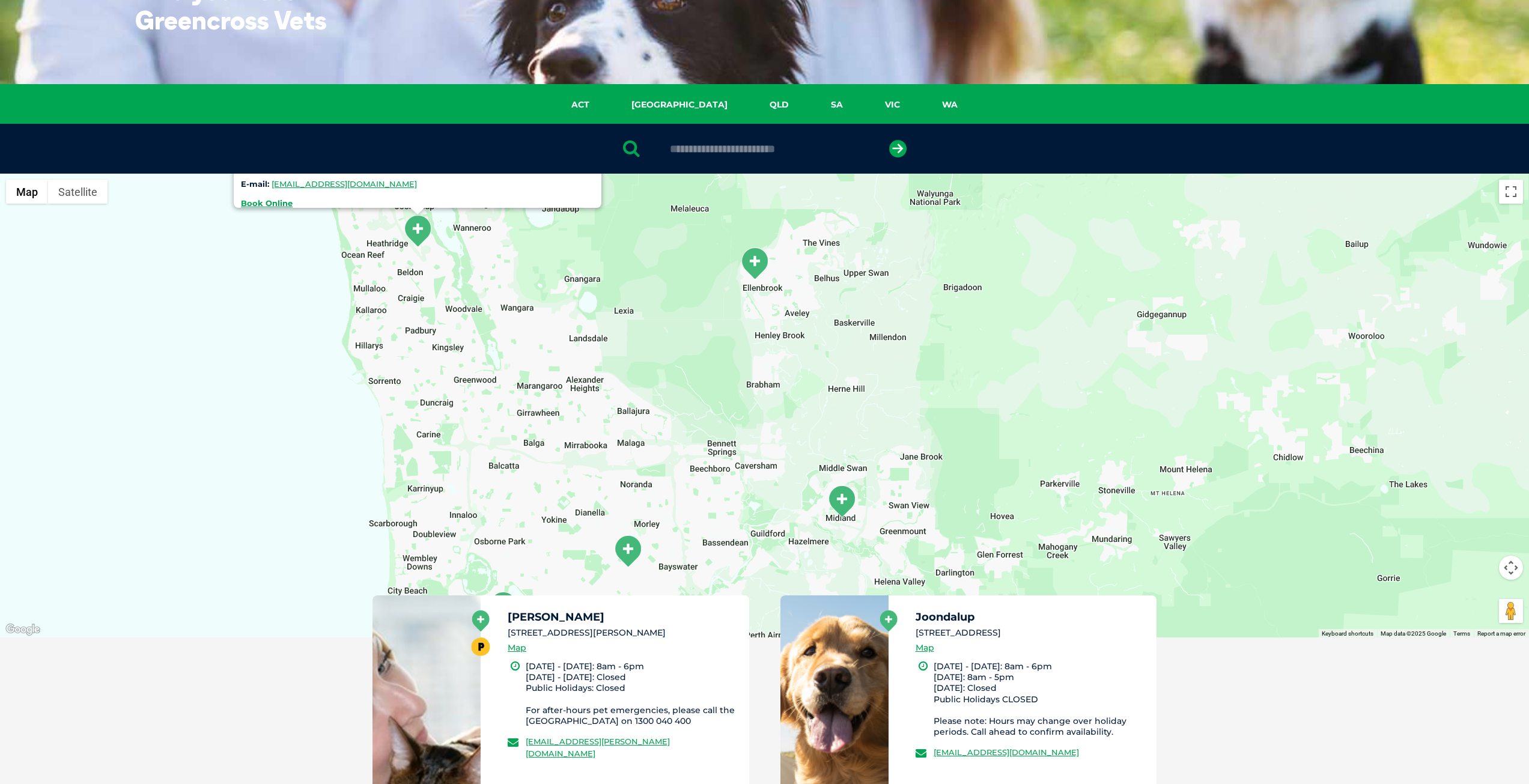
drag, startPoint x: 863, startPoint y: 522, endPoint x: 823, endPoint y: 295, distance: 230.5
click at [822, 295] on div "Joondalup 7 Honeybush Drive (inside Petbarn), 6027 Monday - Friday: 8am - 6pm S…" at bounding box center [764, 405] width 1529 height 464
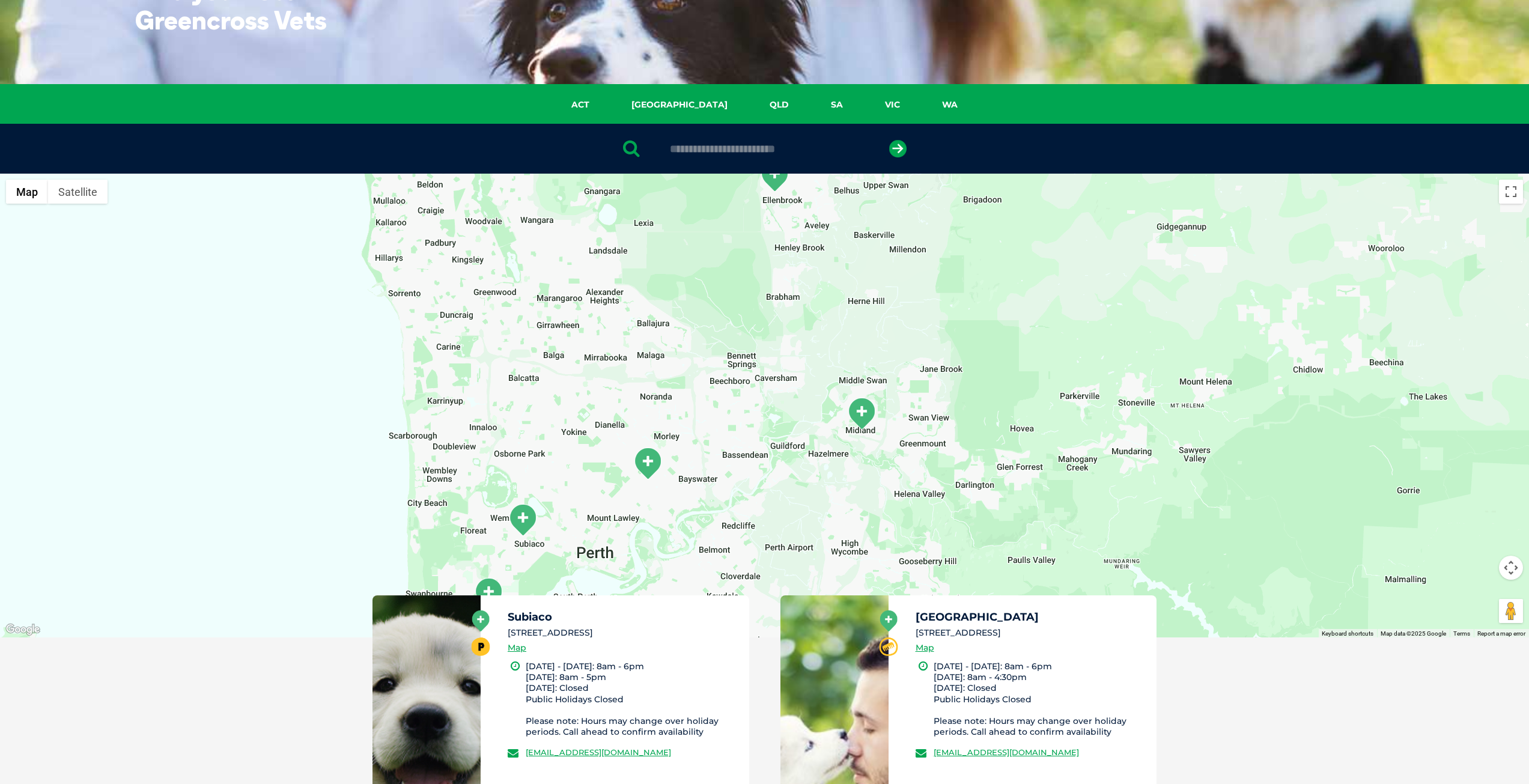
drag, startPoint x: 858, startPoint y: 384, endPoint x: 864, endPoint y: 356, distance: 28.6
click at [865, 335] on div "Joondalup 7 Honeybush Drive (inside Petbarn), 6027 Monday - Friday: 8am - 6pm S…" at bounding box center [764, 405] width 1529 height 464
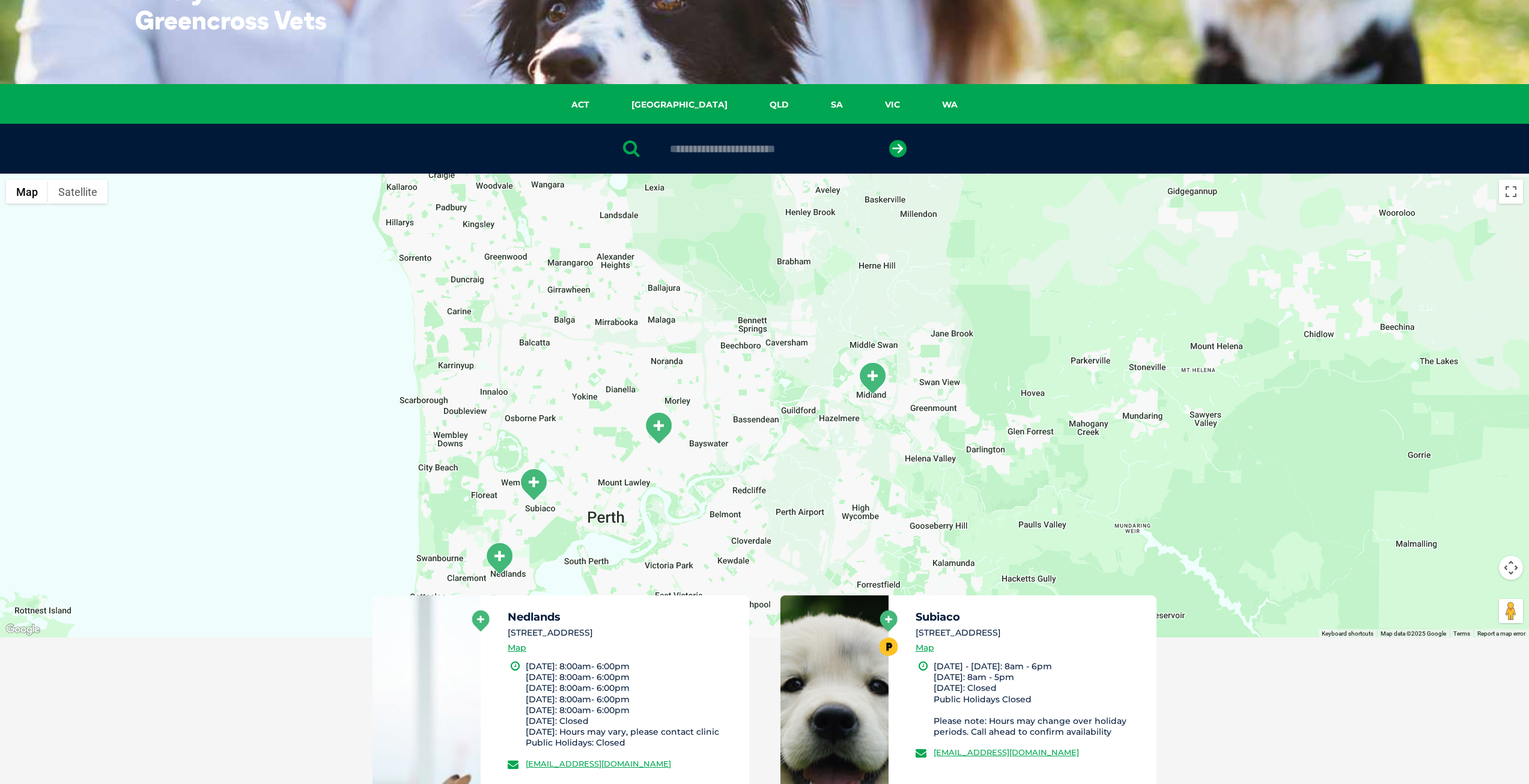
drag, startPoint x: 560, startPoint y: 501, endPoint x: 598, endPoint y: 457, distance: 58.1
click at [598, 457] on div "Joondalup 7 Honeybush Drive (inside Petbarn), 6027 Monday - Friday: 8am - 6pm S…" at bounding box center [764, 405] width 1529 height 464
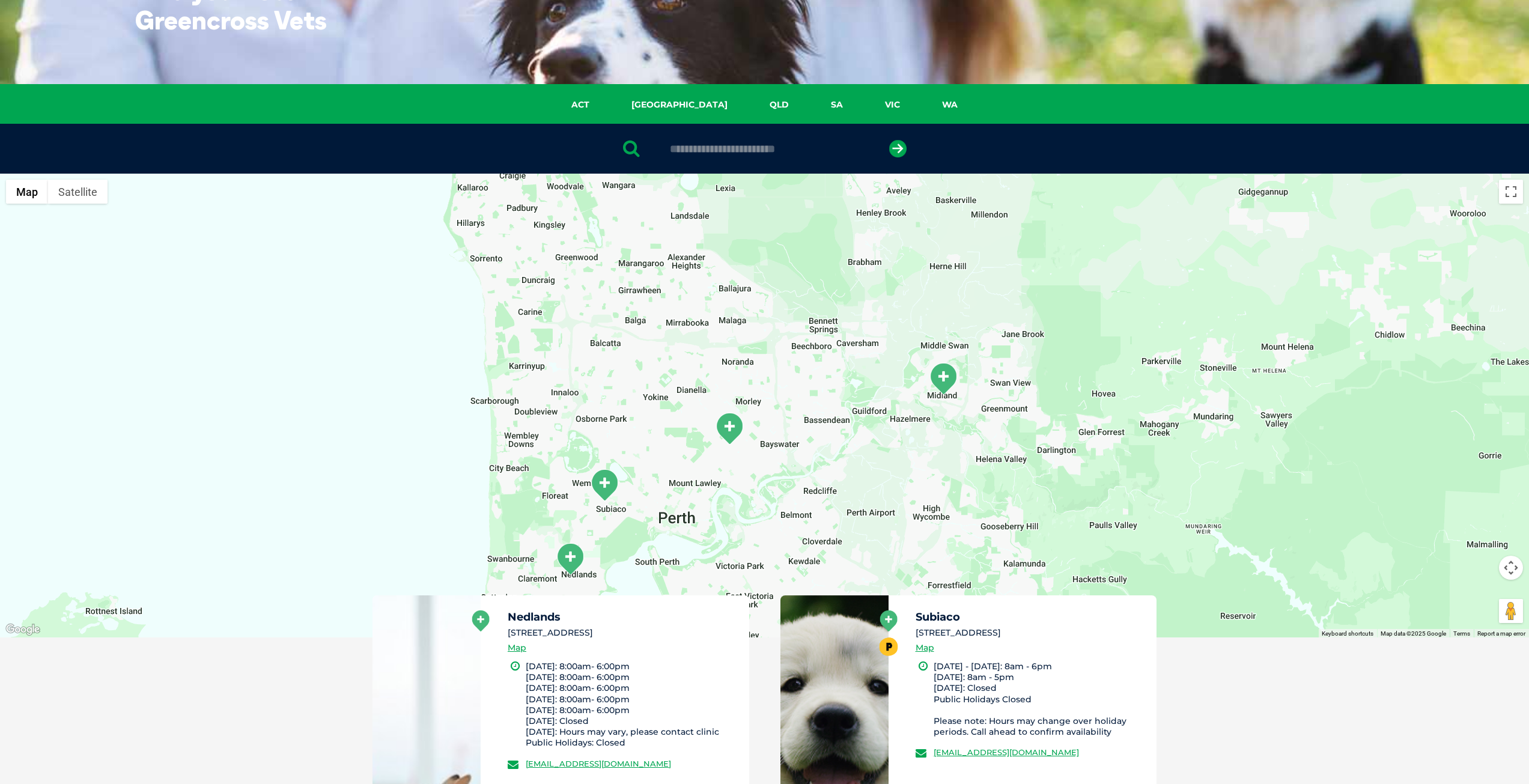
drag, startPoint x: 868, startPoint y: 401, endPoint x: 894, endPoint y: 450, distance: 55.5
click at [894, 450] on div "Joondalup 7 Honeybush Drive (inside Petbarn), 6027 Monday - Friday: 8am - 6pm S…" at bounding box center [764, 405] width 1529 height 464
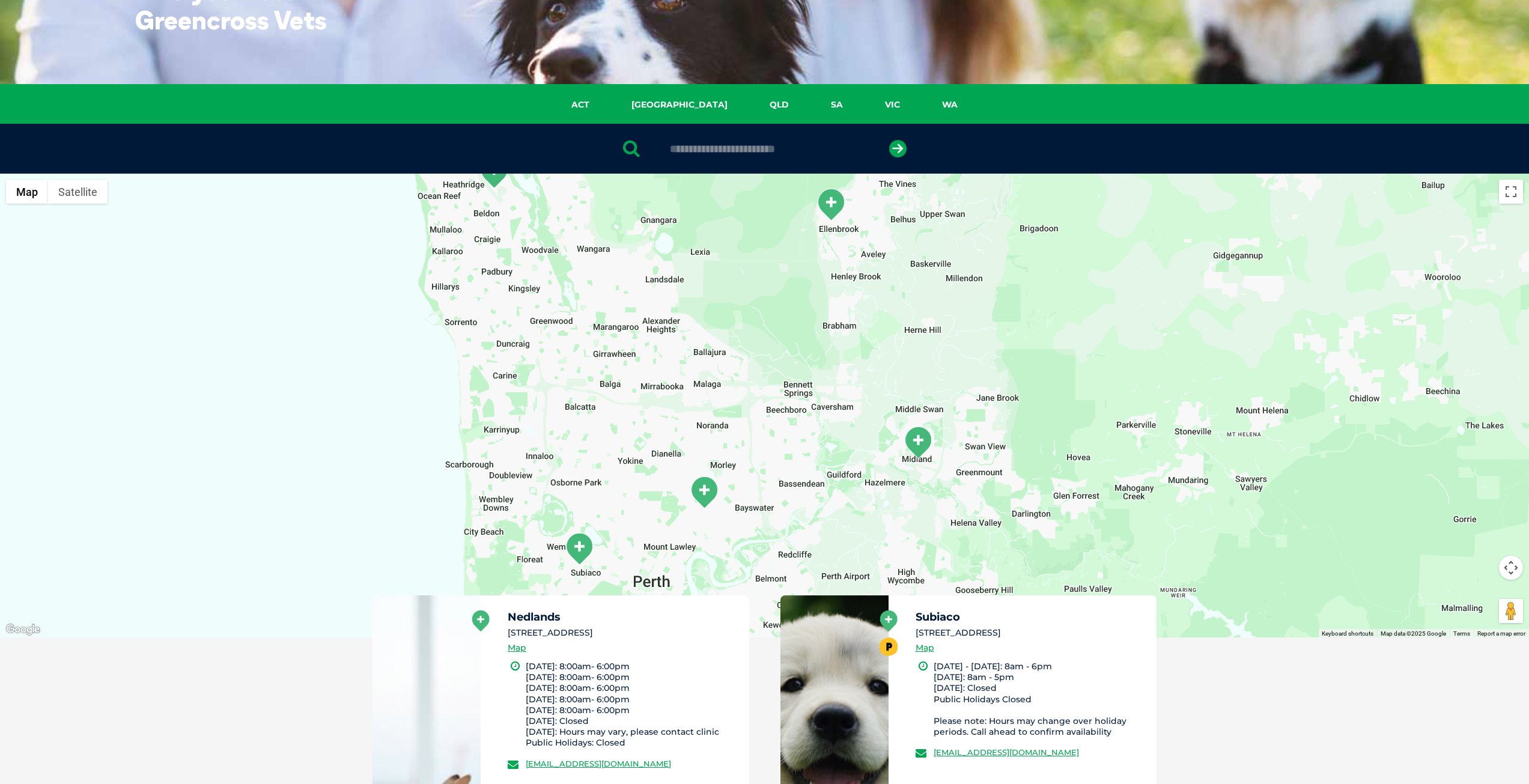
drag, startPoint x: 942, startPoint y: 341, endPoint x: 915, endPoint y: 407, distance: 71.3
click at [915, 407] on div "Joondalup 7 Honeybush Drive (inside Petbarn), 6027 Monday - Friday: 8am - 6pm S…" at bounding box center [764, 405] width 1529 height 464
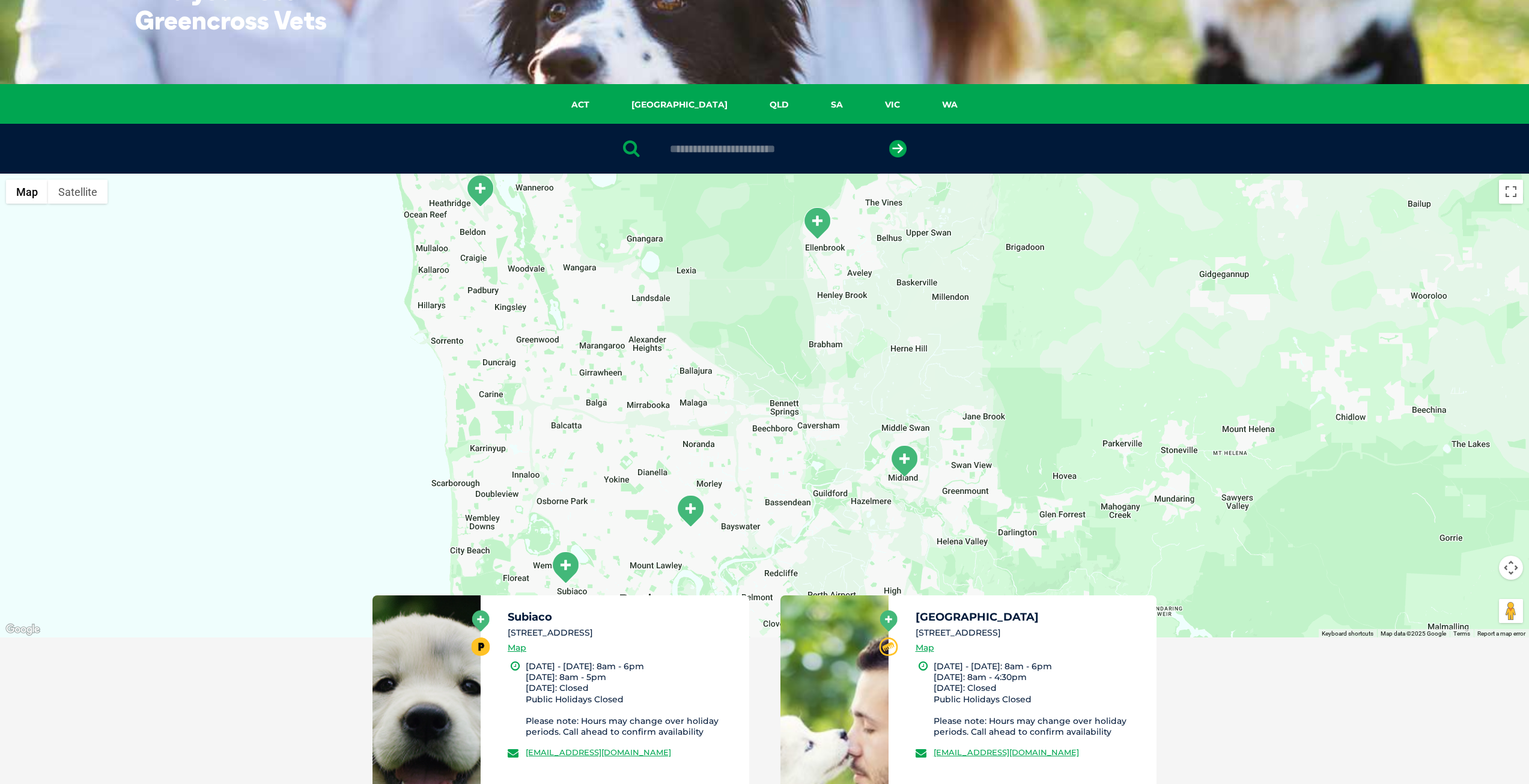
drag, startPoint x: 823, startPoint y: 276, endPoint x: 833, endPoint y: 254, distance: 24.2
click at [809, 291] on div "Joondalup 7 Honeybush Drive (inside Petbarn), 6027 Monday - Friday: 8am - 6pm S…" at bounding box center [764, 405] width 1529 height 464
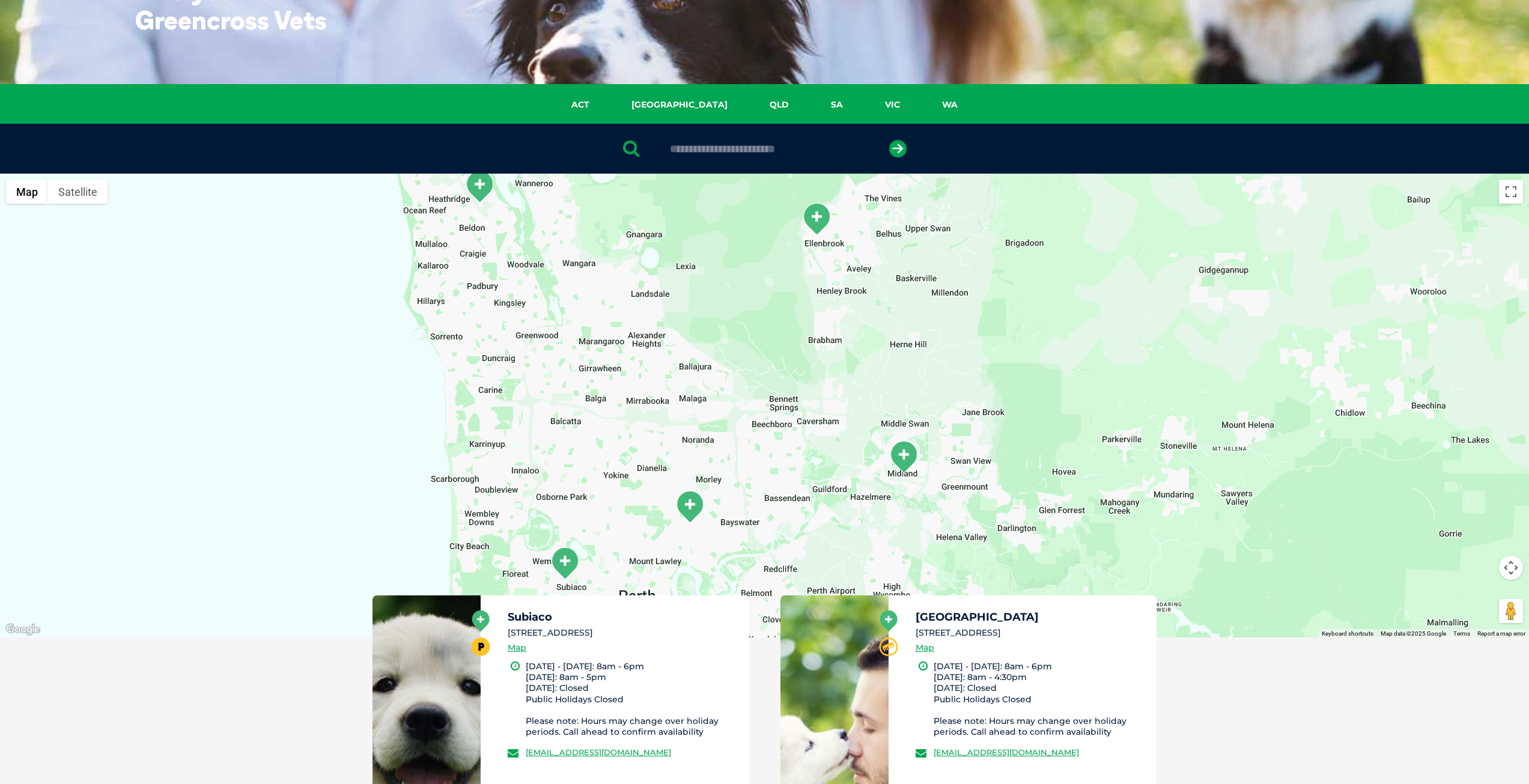
click at [810, 221] on img "Ellenbrook" at bounding box center [816, 219] width 30 height 33
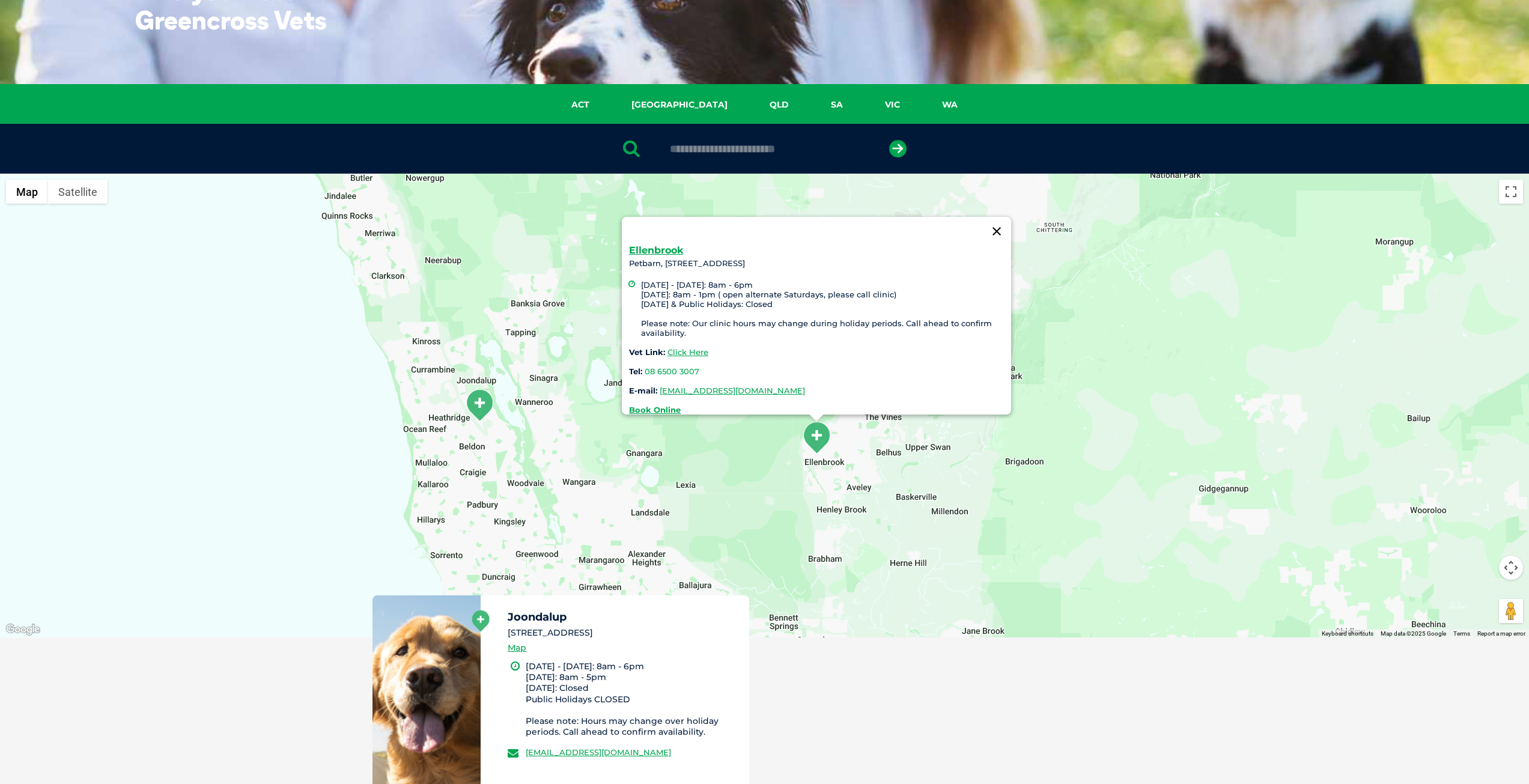
click at [995, 224] on button "Close" at bounding box center [997, 231] width 29 height 29
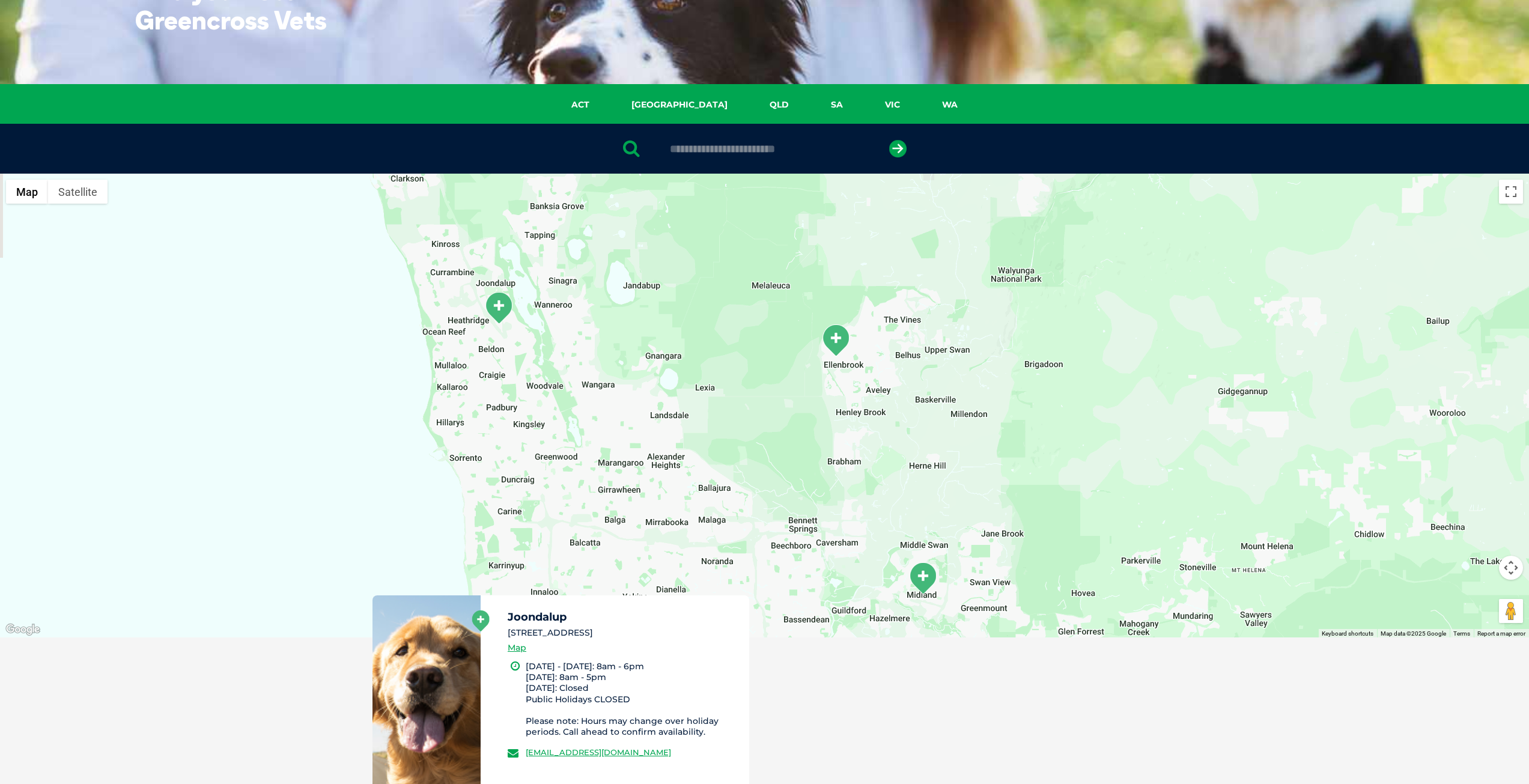
drag, startPoint x: 774, startPoint y: 402, endPoint x: 802, endPoint y: 330, distance: 77.3
click at [802, 297] on div at bounding box center [764, 405] width 1529 height 464
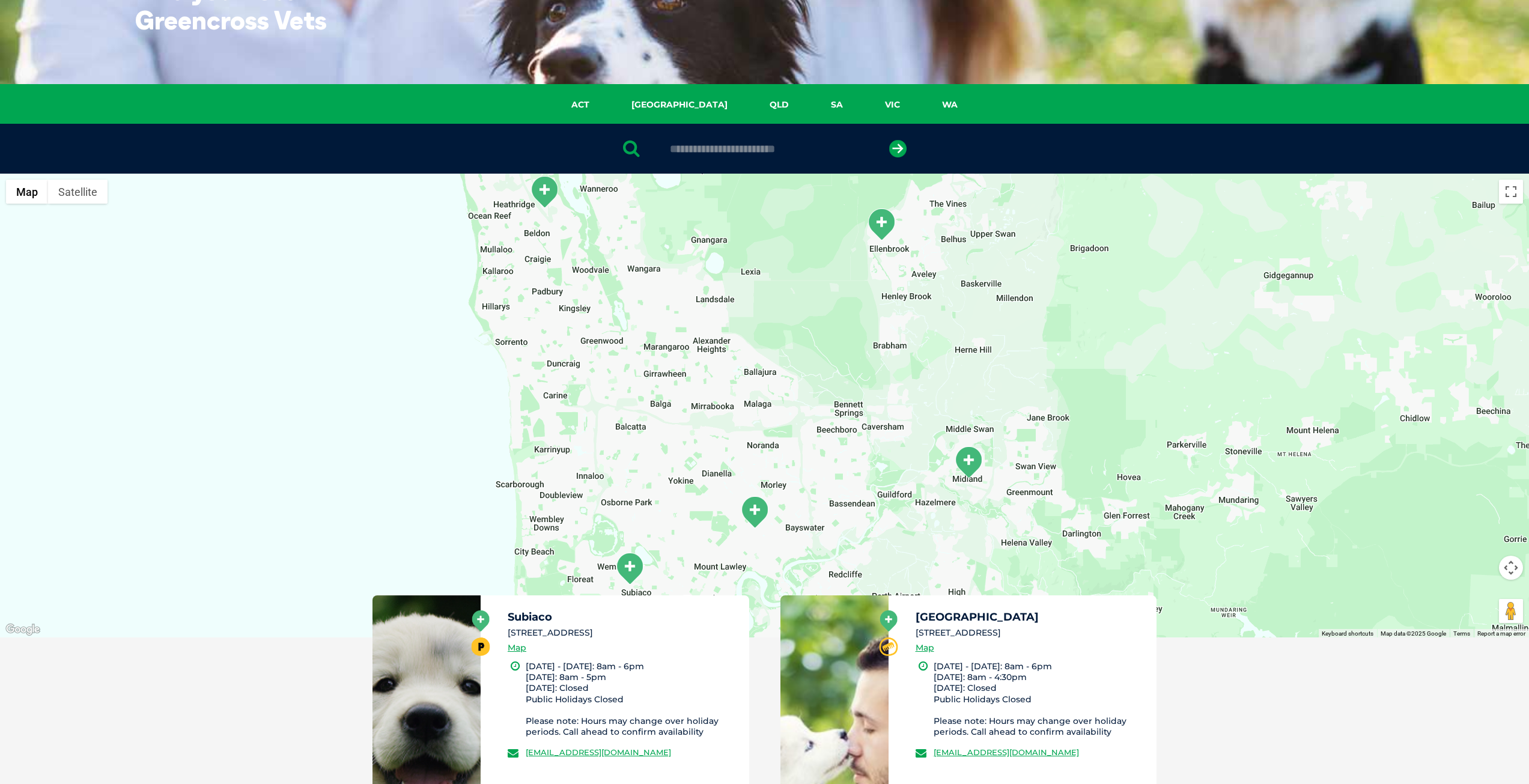
drag, startPoint x: 745, startPoint y: 461, endPoint x: 768, endPoint y: 363, distance: 100.7
click at [768, 363] on div at bounding box center [764, 405] width 1529 height 464
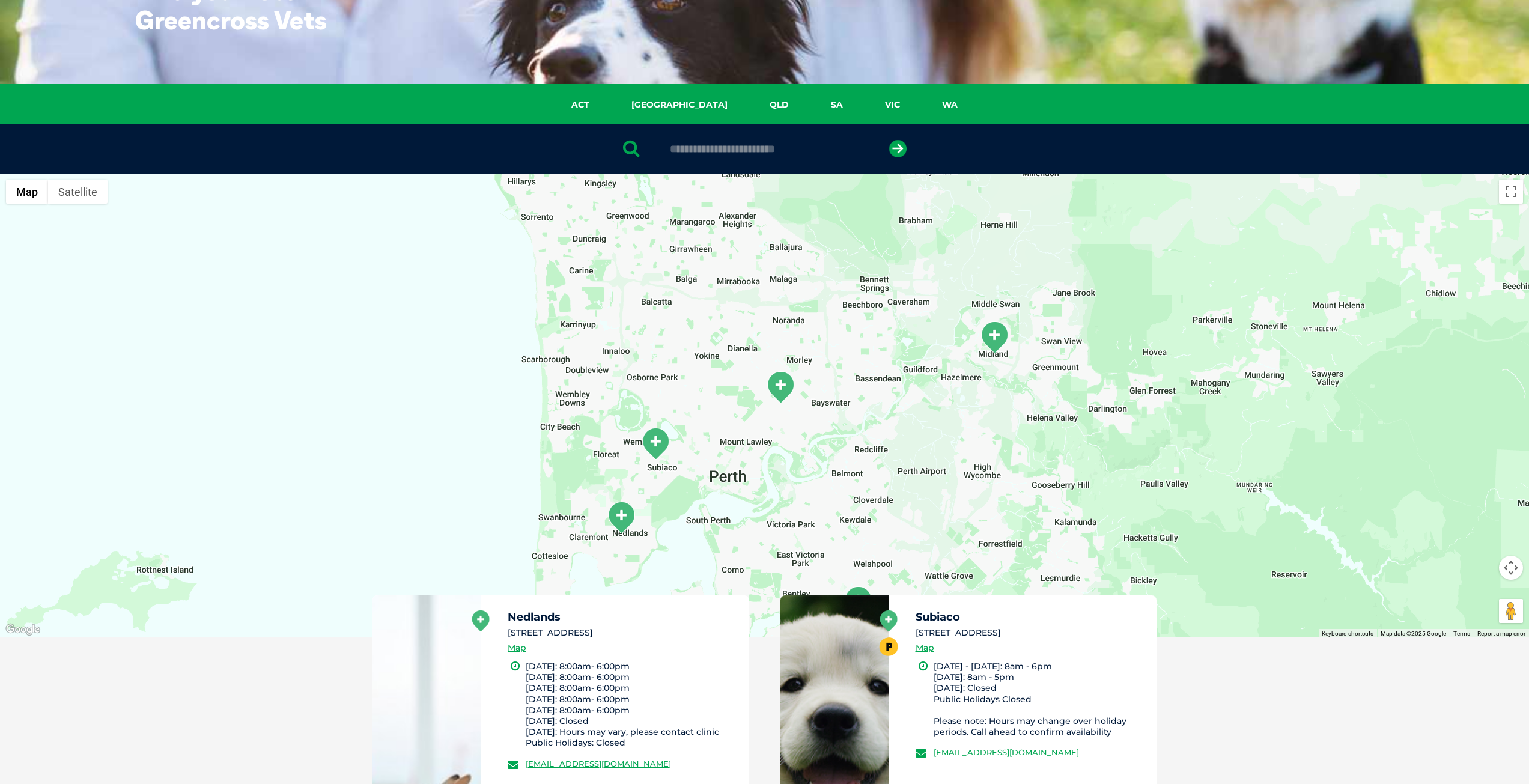
drag, startPoint x: 736, startPoint y: 466, endPoint x: 751, endPoint y: 396, distance: 71.6
click at [751, 396] on div at bounding box center [764, 405] width 1529 height 464
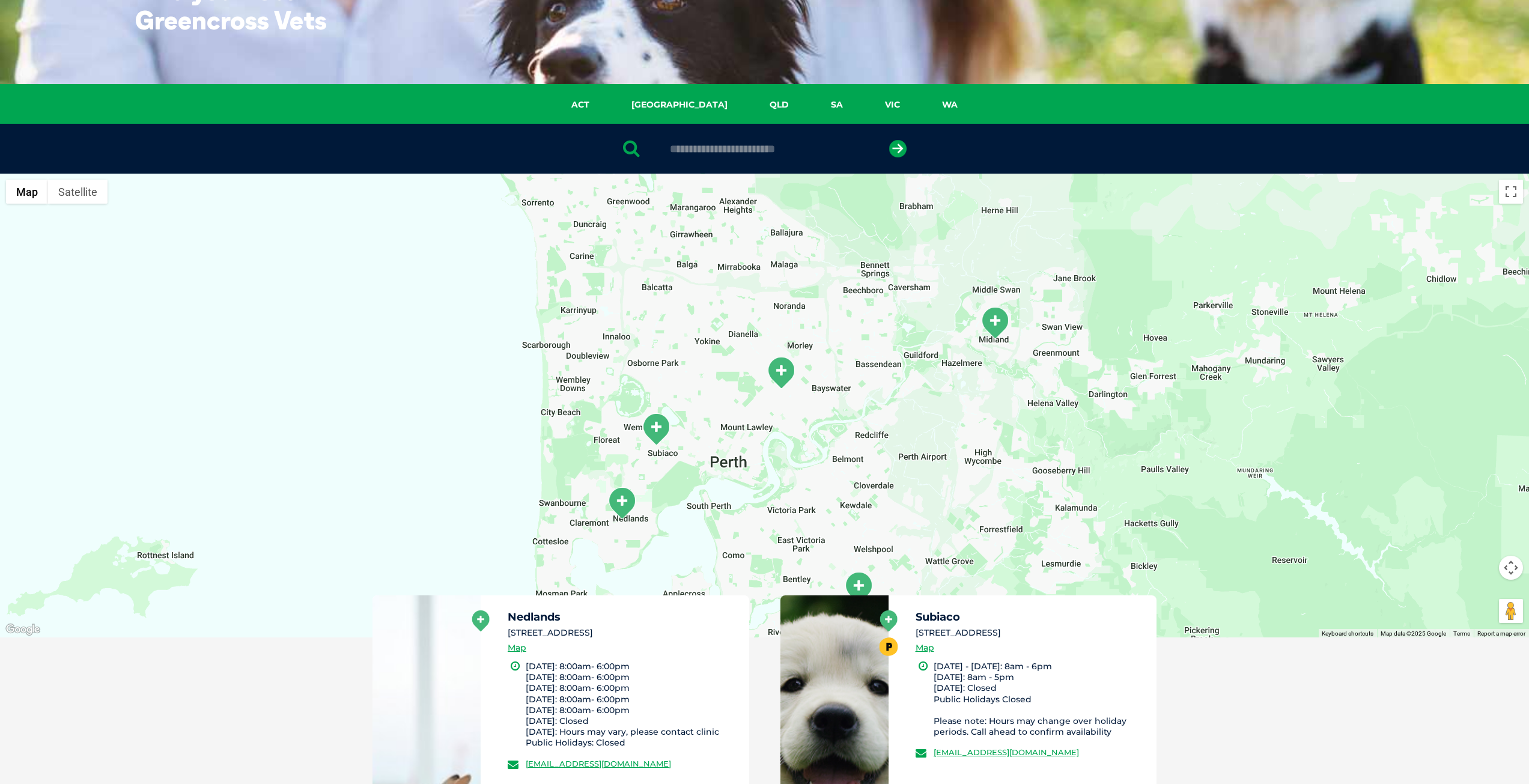
drag, startPoint x: 734, startPoint y: 474, endPoint x: 738, endPoint y: 444, distance: 30.3
click at [738, 444] on div at bounding box center [764, 405] width 1529 height 464
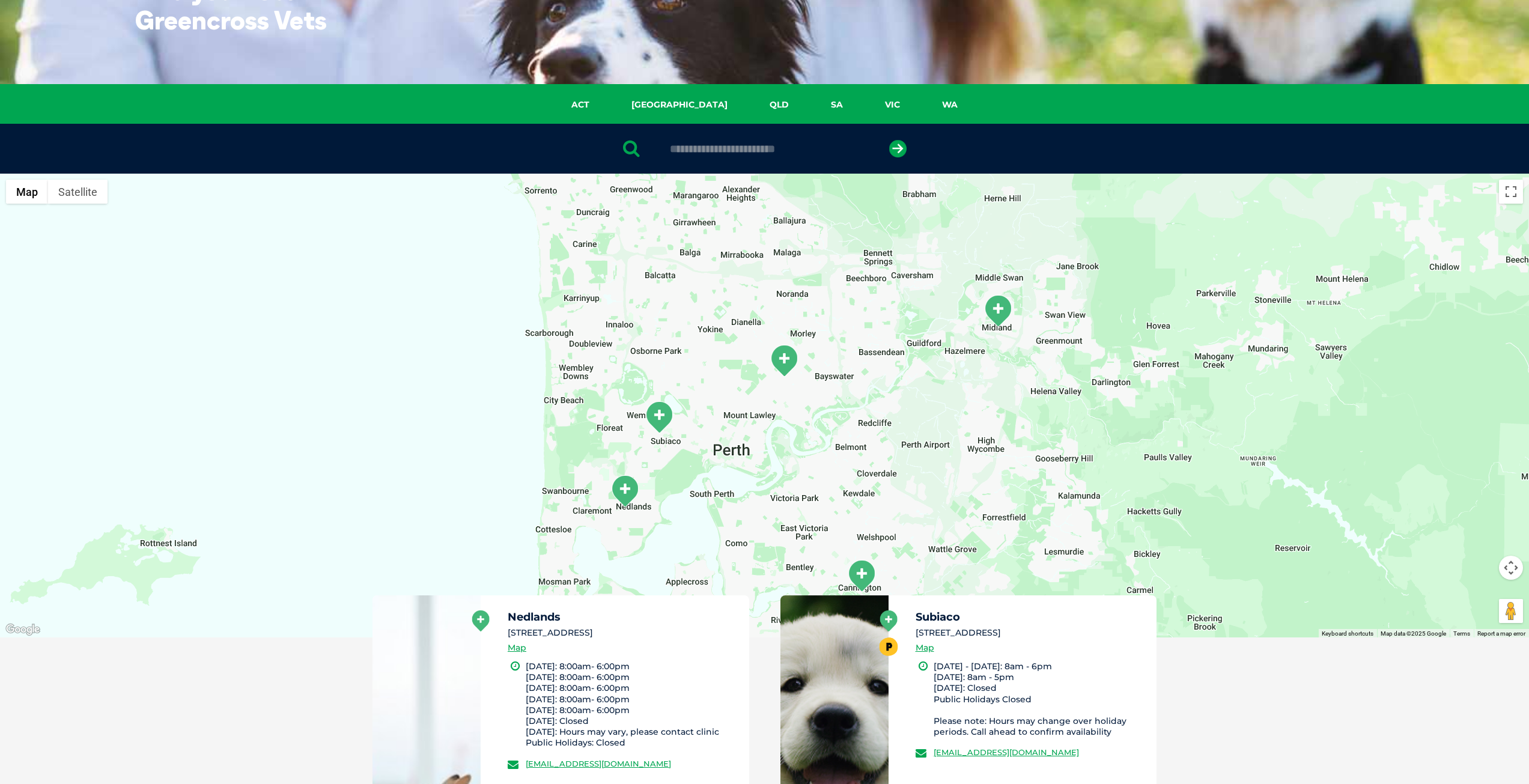
click at [667, 416] on img "Subiaco" at bounding box center [659, 417] width 30 height 33
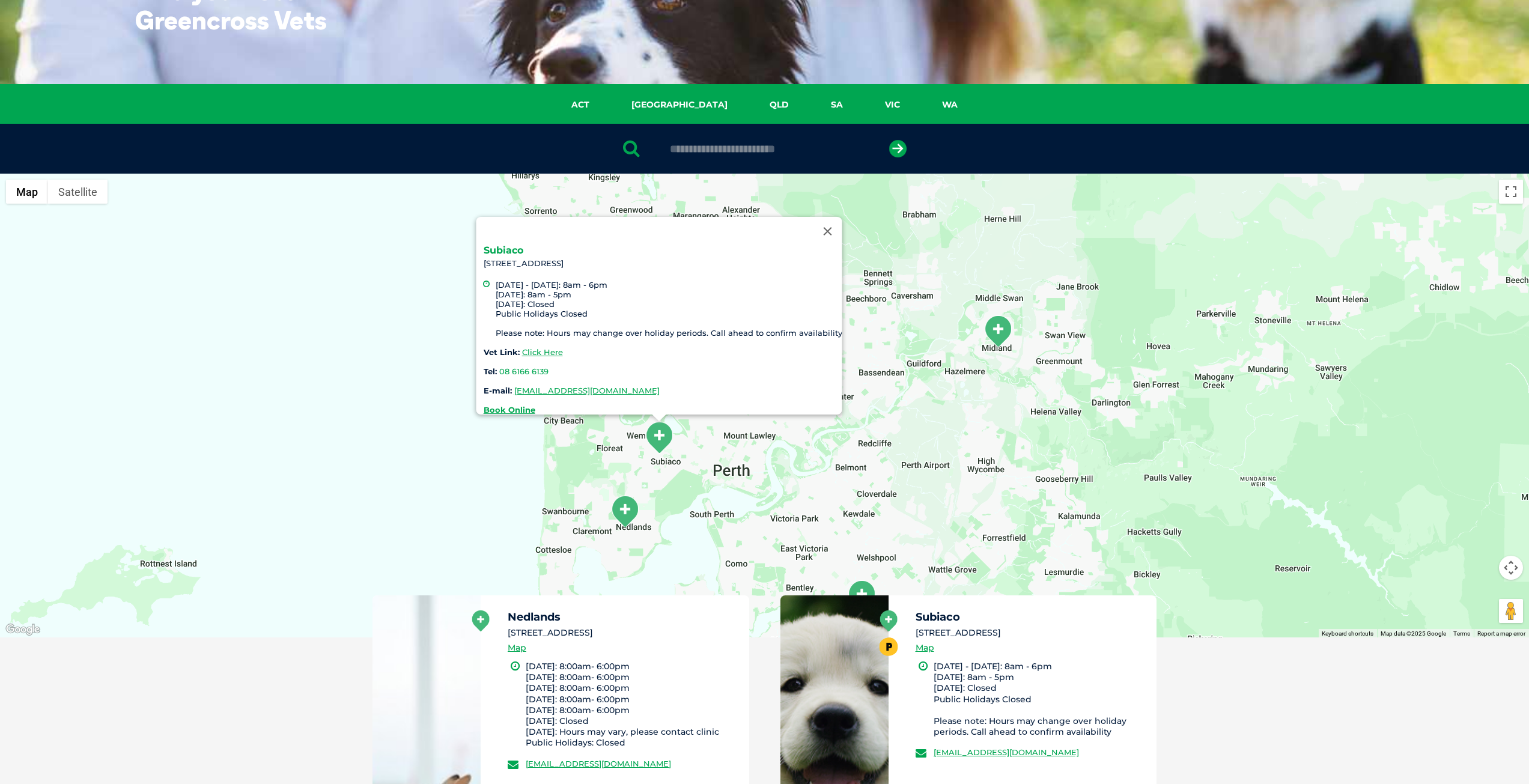
click at [517, 244] on link "Subiaco" at bounding box center [503, 250] width 40 height 12
drag, startPoint x: 626, startPoint y: 471, endPoint x: 584, endPoint y: 466, distance: 42.3
click at [584, 466] on div "Subiaco 55 Salvado Road, Subiaco WA 6008 Monday - Friday: 8am - 6pm Saturday: 8…" at bounding box center [764, 405] width 1529 height 464
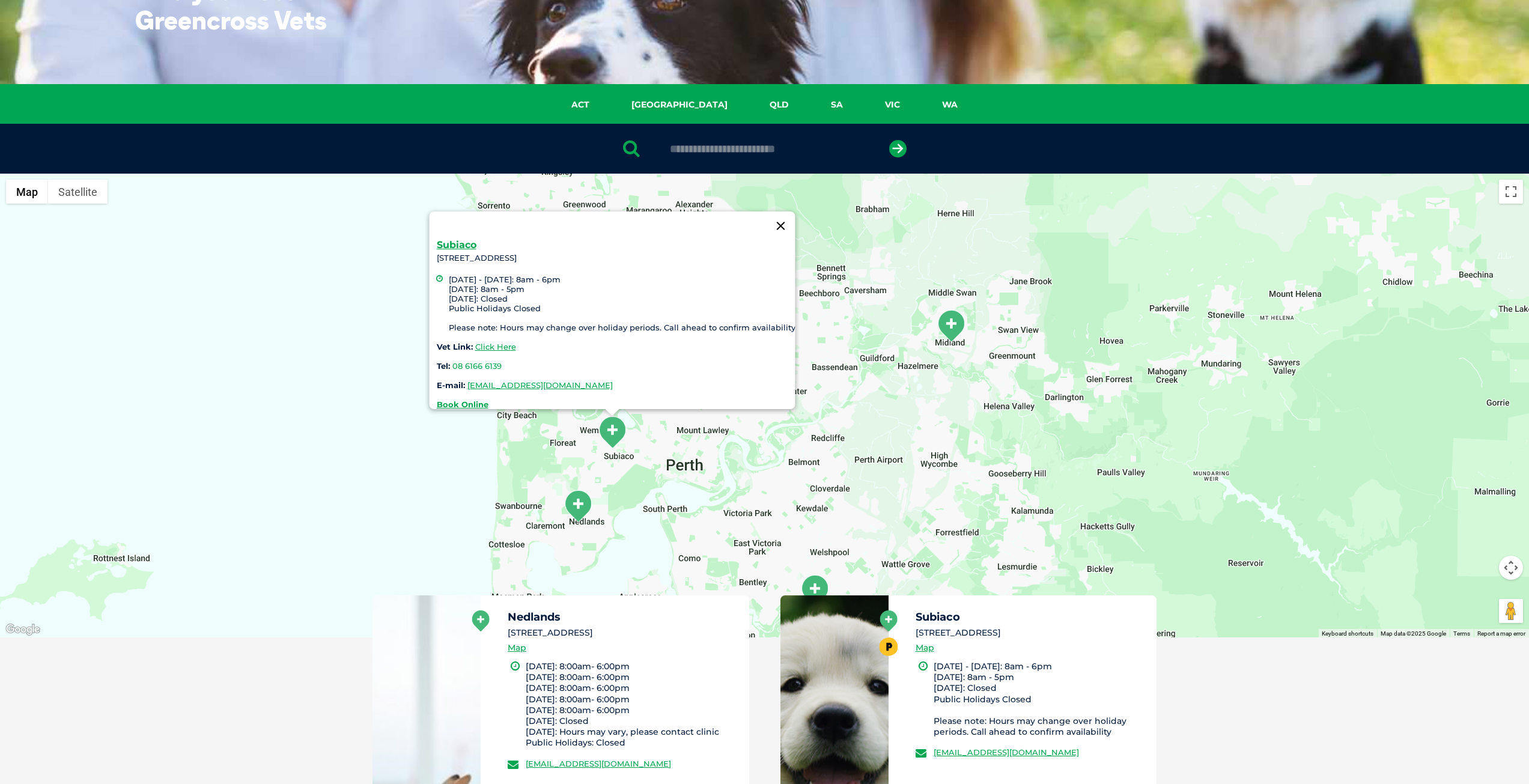
click at [775, 222] on button "Close" at bounding box center [780, 226] width 29 height 29
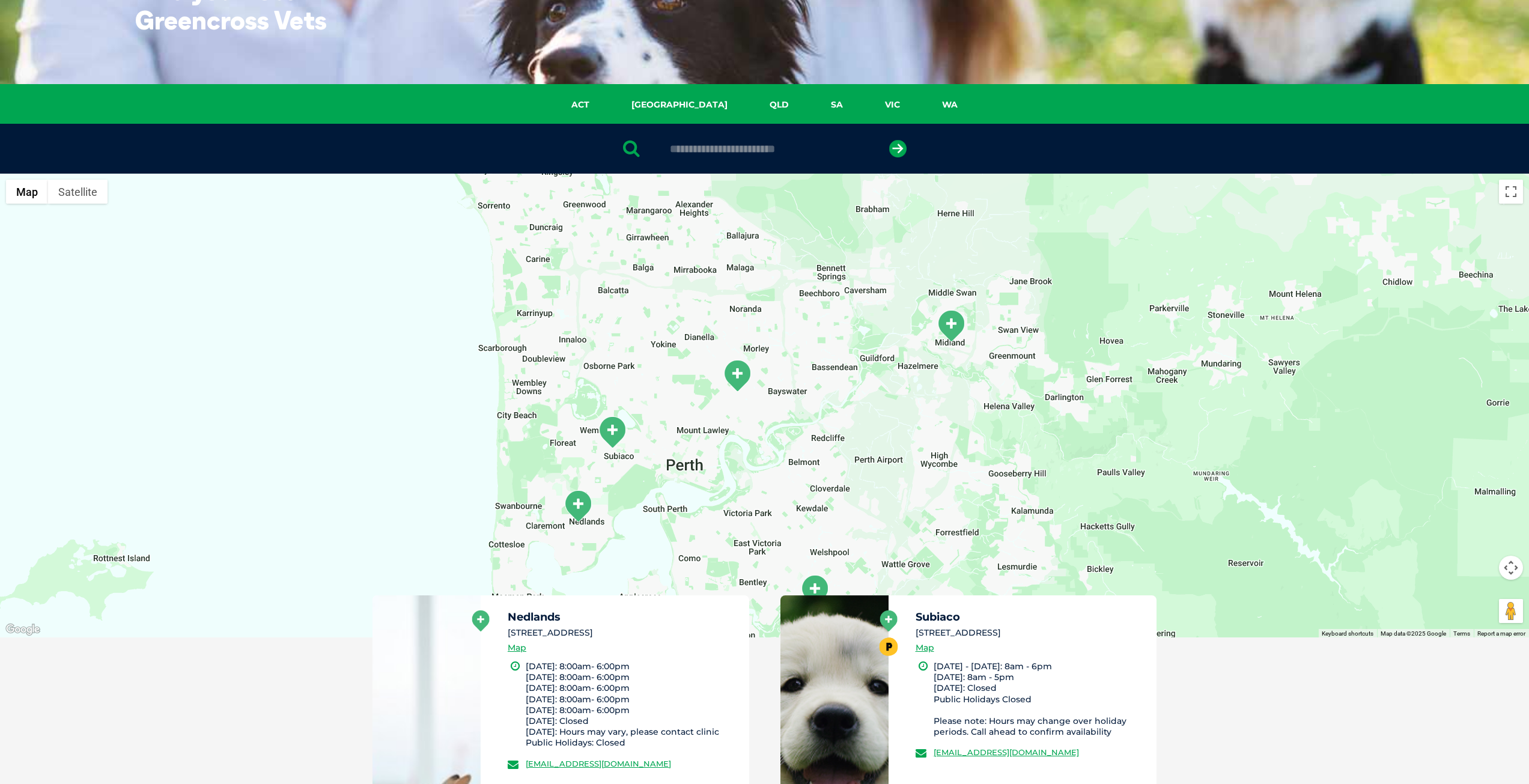
click at [946, 326] on img "Midland" at bounding box center [950, 326] width 30 height 33
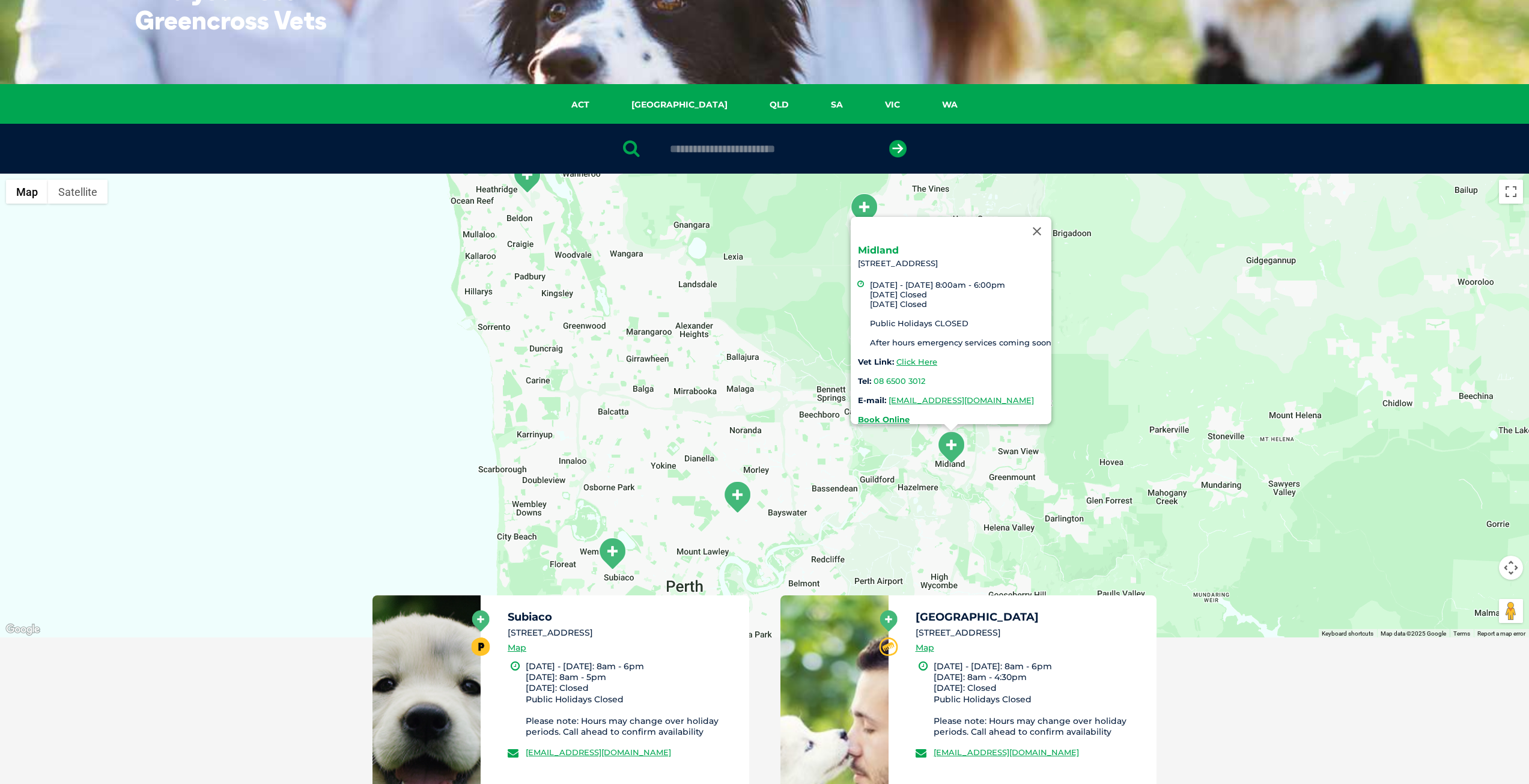
click at [881, 244] on link "Midland" at bounding box center [878, 250] width 41 height 12
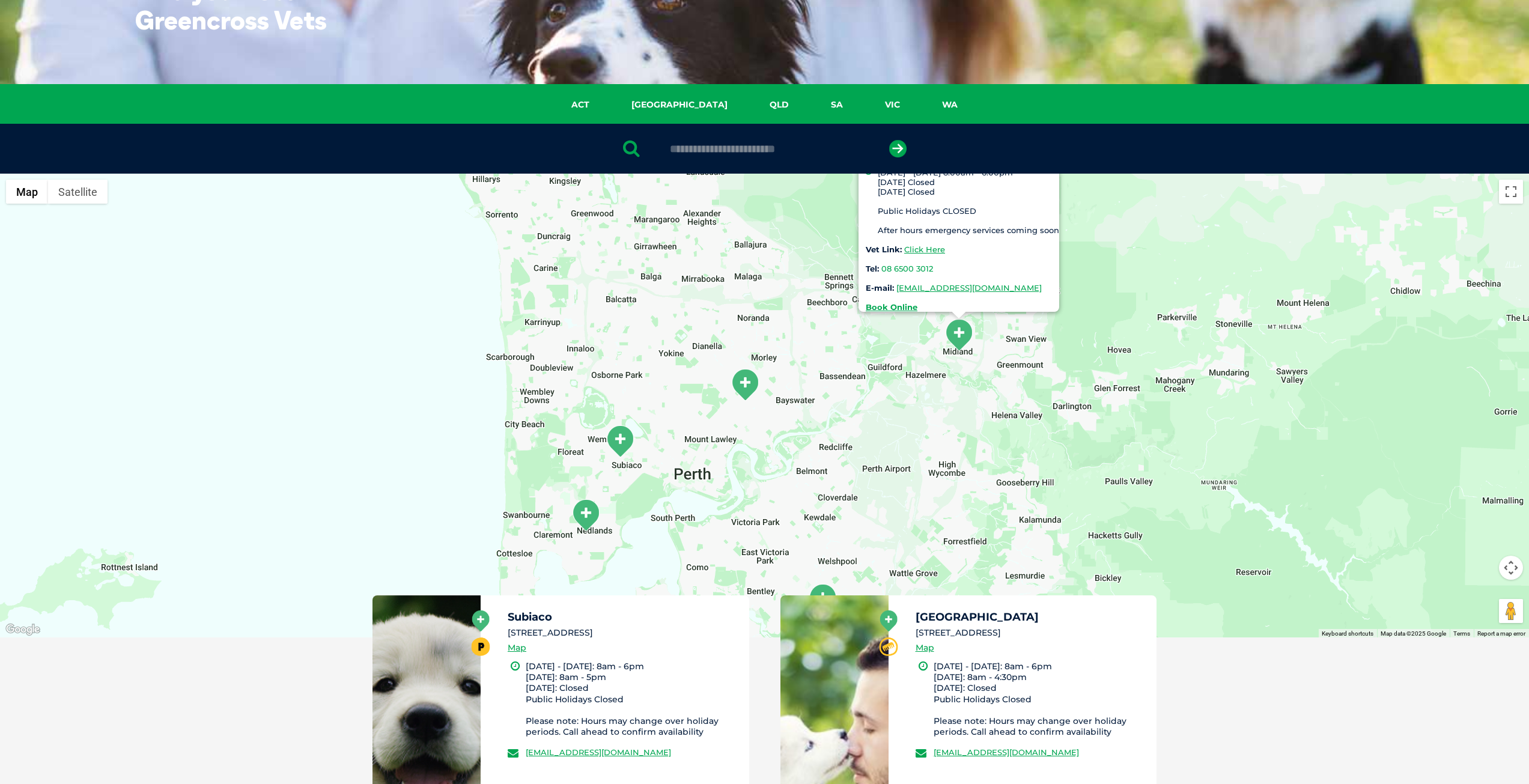
drag, startPoint x: 791, startPoint y: 486, endPoint x: 799, endPoint y: 351, distance: 135.2
click at [799, 351] on div "Midland 227 Great Eastern Highway, Midland WA 6056 Monday - Friday 8:00am - 6:0…" at bounding box center [764, 405] width 1529 height 464
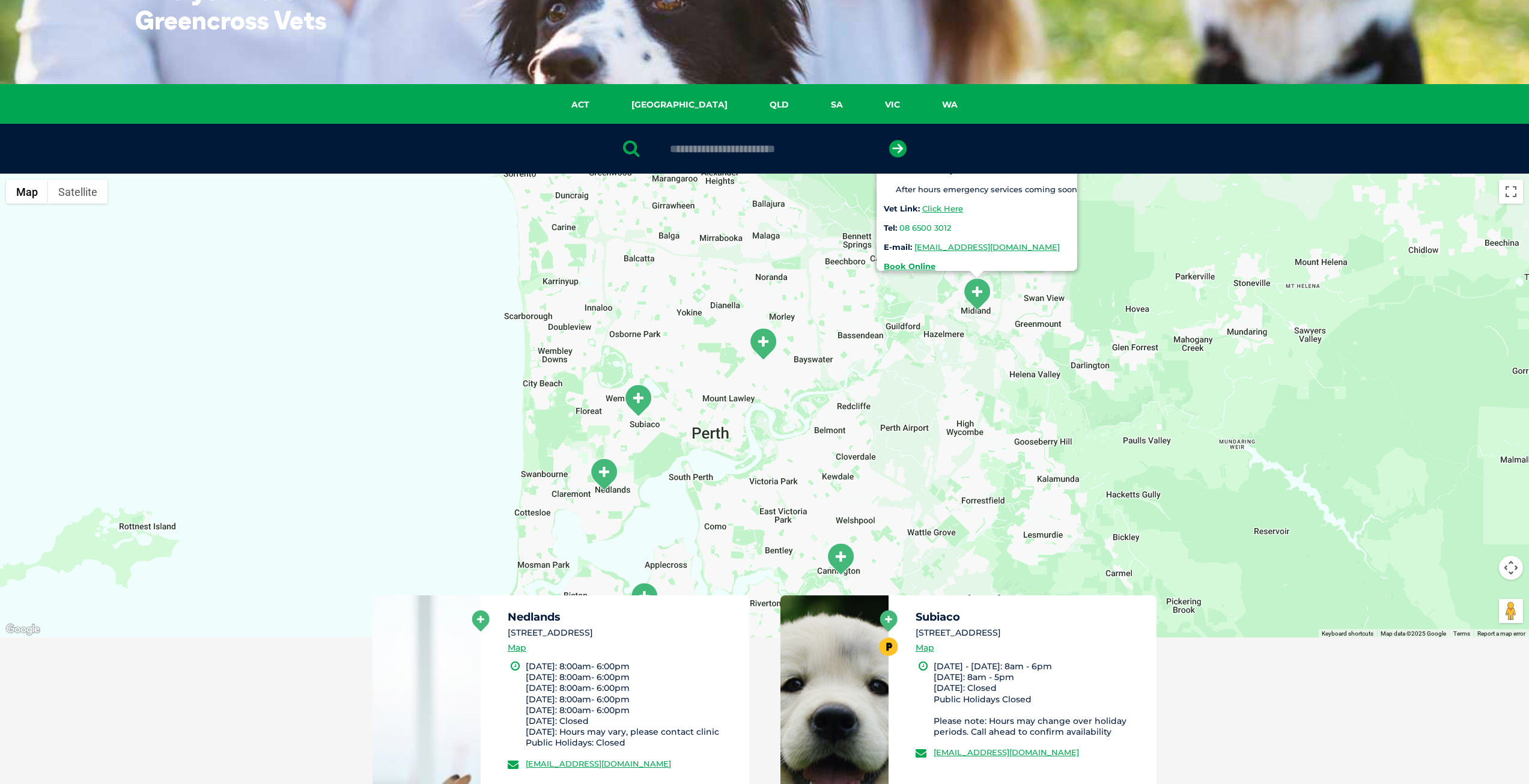
drag, startPoint x: 792, startPoint y: 440, endPoint x: 826, endPoint y: 413, distance: 43.4
click at [823, 413] on div "Midland 227 Great Eastern Highway, Midland WA 6056 Monday - Friday 8:00am - 6:0…" at bounding box center [764, 405] width 1529 height 464
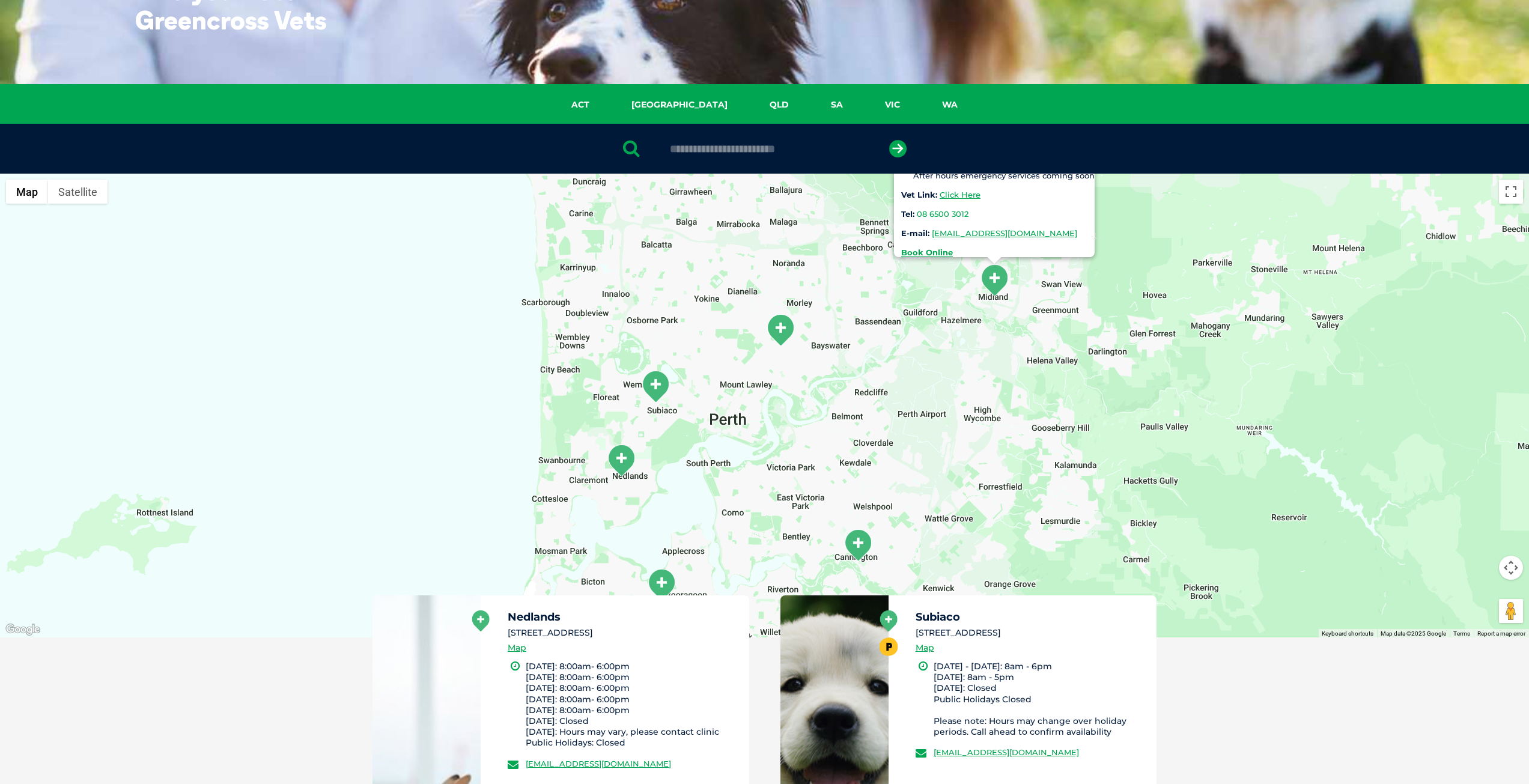
click at [777, 336] on img "Bedford" at bounding box center [779, 330] width 30 height 33
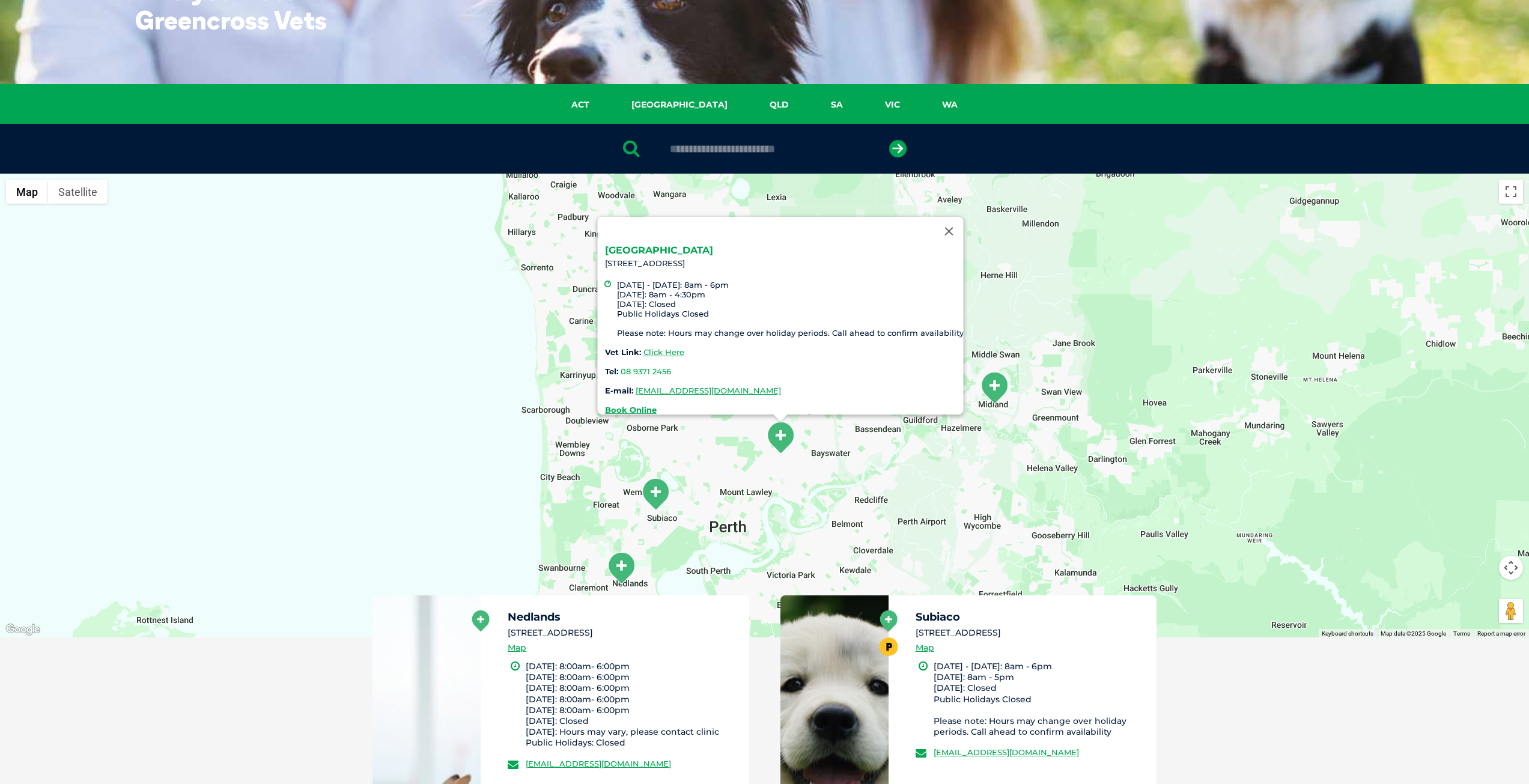
click at [618, 246] on link "Bedford" at bounding box center [658, 250] width 108 height 12
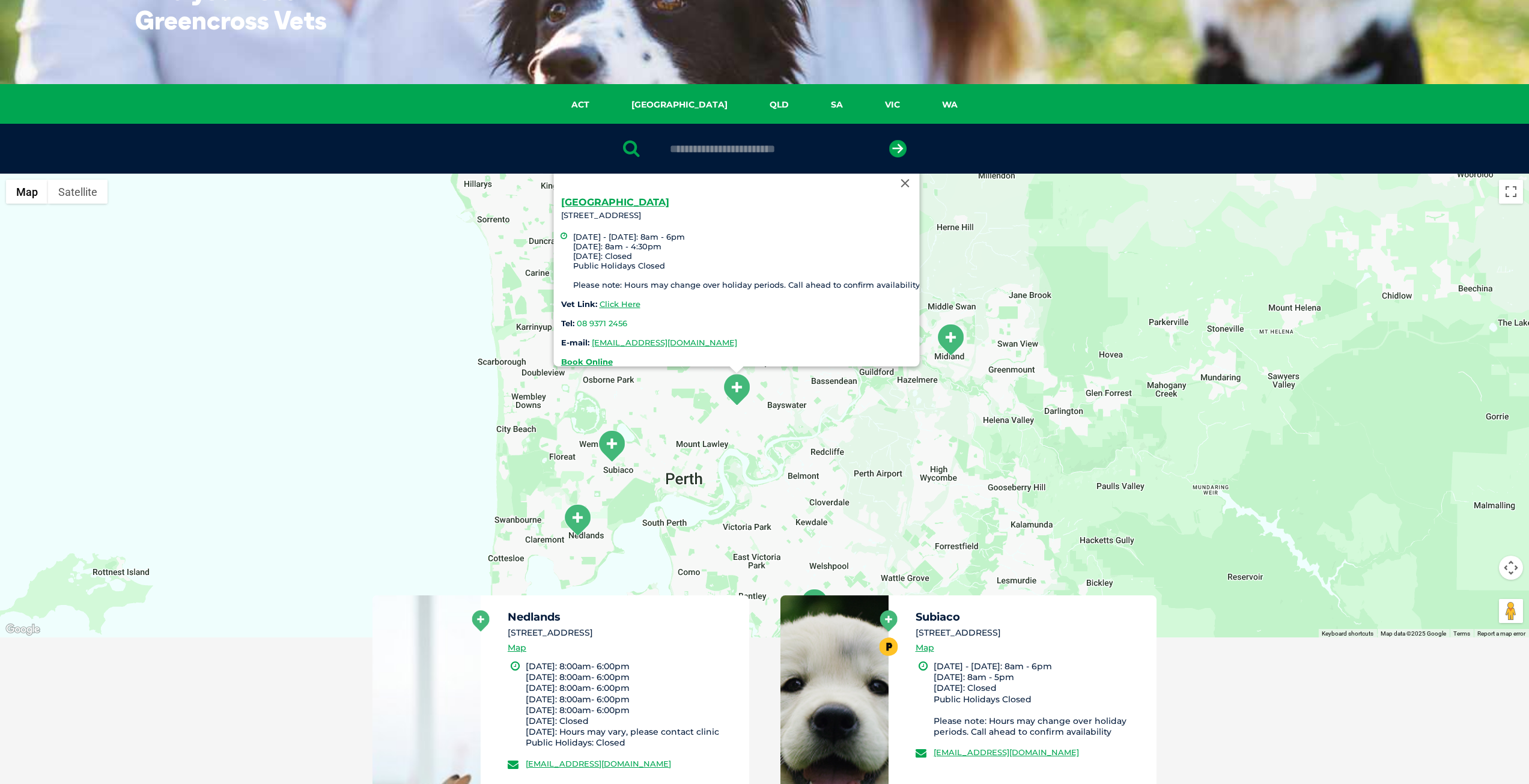
drag, startPoint x: 677, startPoint y: 464, endPoint x: 641, endPoint y: 422, distance: 55.3
click at [641, 422] on div "Bedford 87 Rosebery Street, Bedford Monday - Friday: 8am - 6pm Saturday: 8am - …" at bounding box center [764, 405] width 1529 height 464
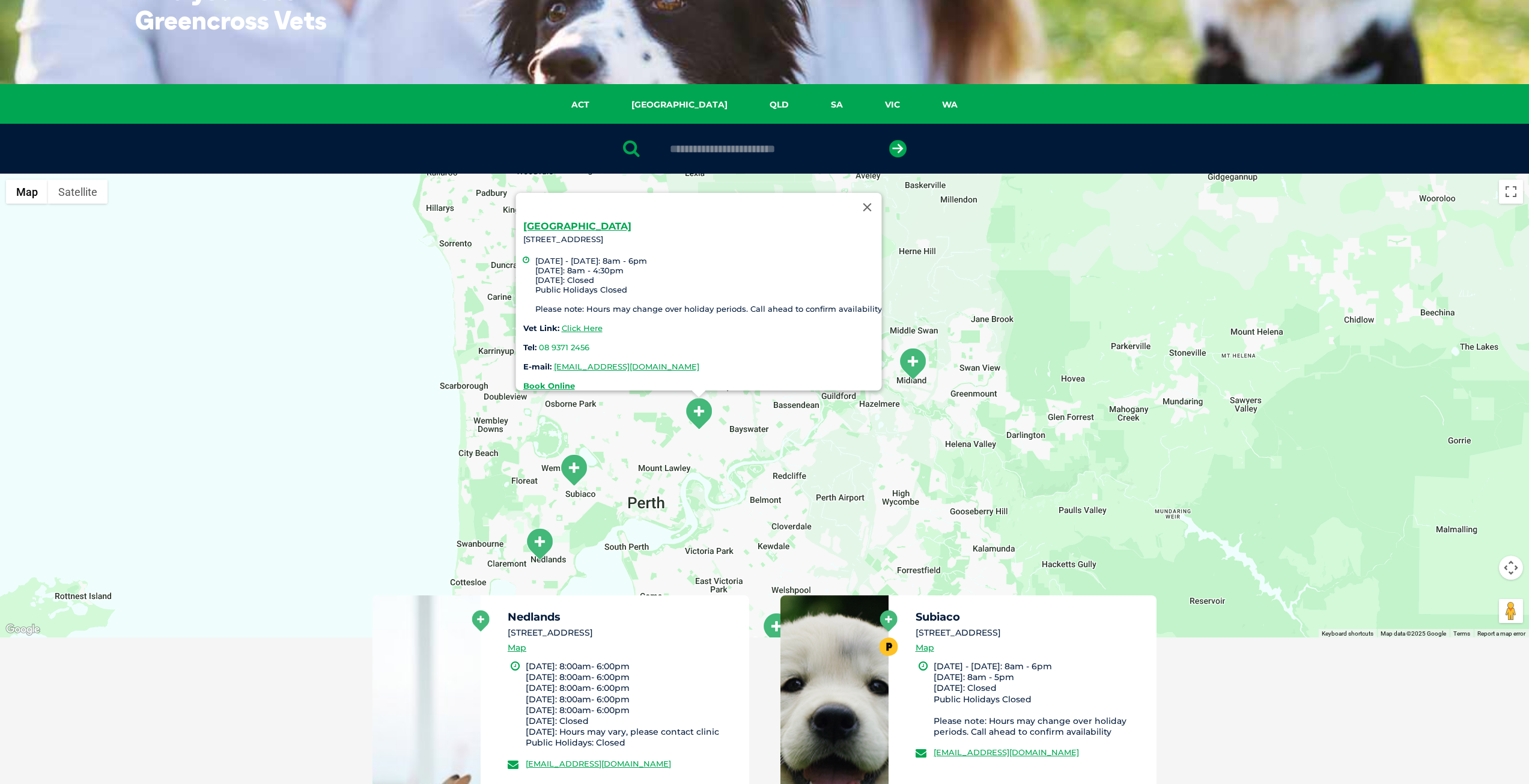
drag, startPoint x: 701, startPoint y: 442, endPoint x: 667, endPoint y: 463, distance: 40.0
click at [667, 463] on div "Bedford 87 Rosebery Street, Bedford Monday - Friday: 8am - 6pm Saturday: 8am - …" at bounding box center [764, 405] width 1529 height 464
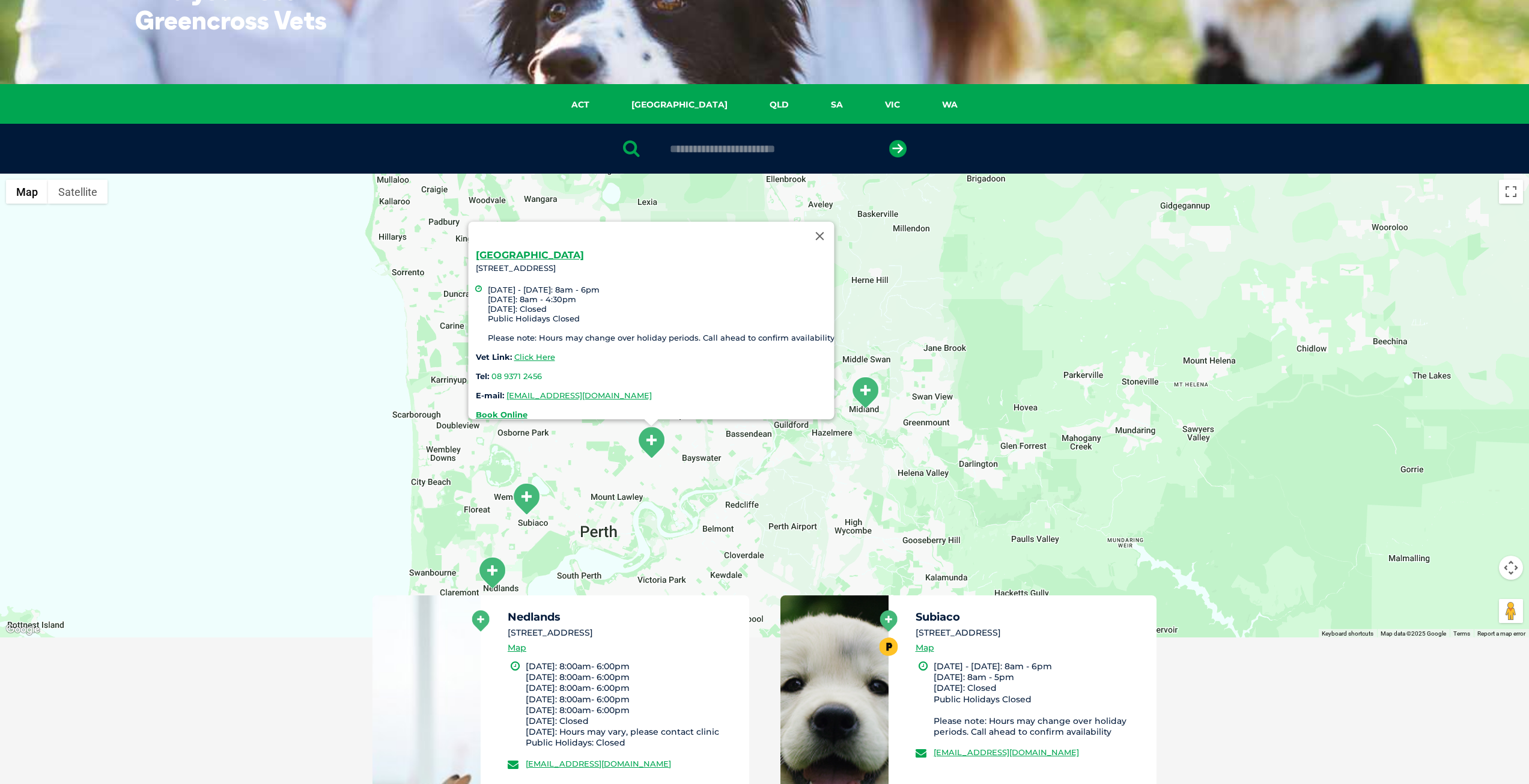
click at [530, 500] on img "Subiaco" at bounding box center [526, 499] width 30 height 33
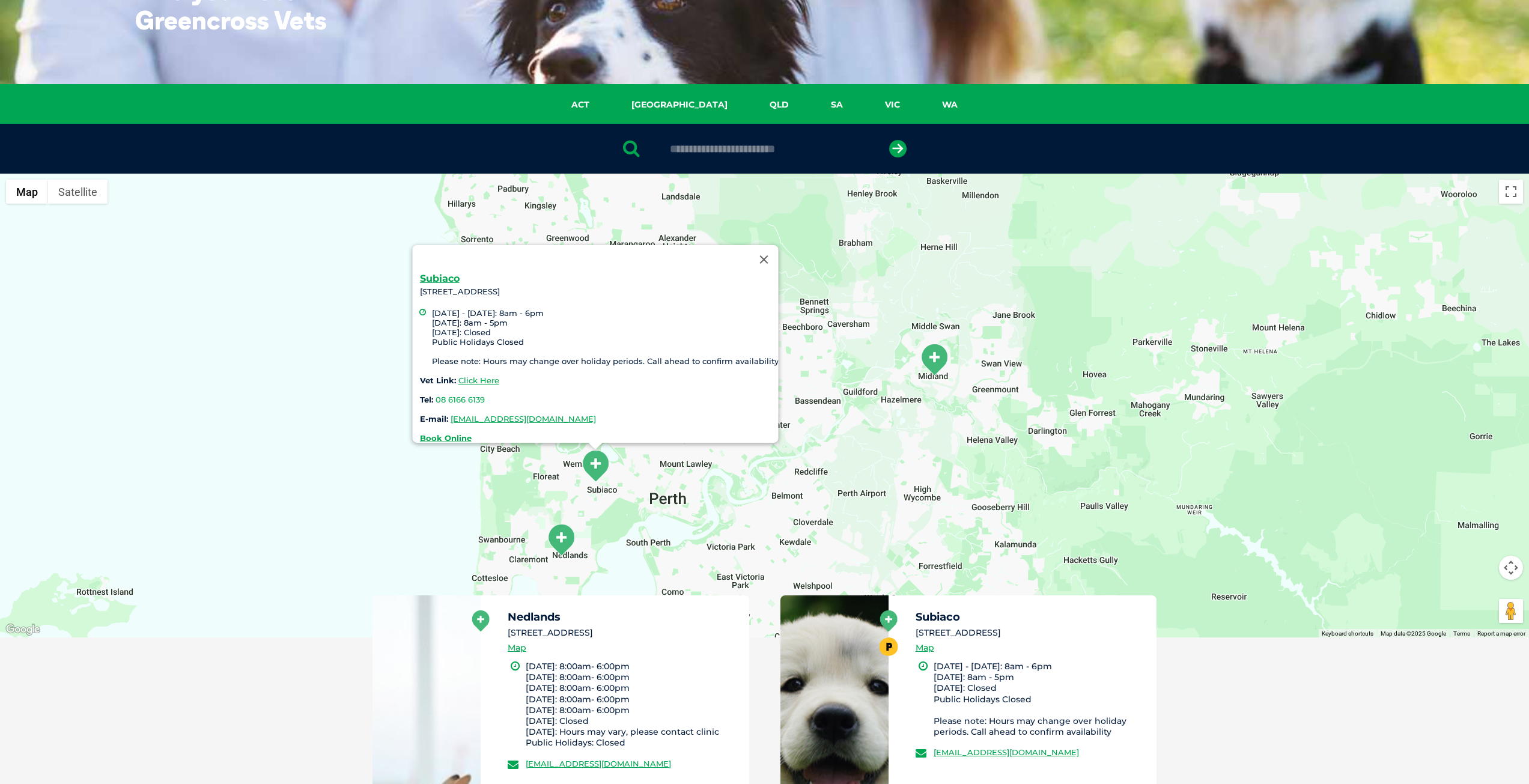
drag, startPoint x: 515, startPoint y: 554, endPoint x: 585, endPoint y: 522, distance: 77.0
click at [585, 522] on div "Subiaco 55 Salvado Road, Subiaco WA 6008 Monday - Friday: 8am - 6pm Saturday: 8…" at bounding box center [764, 405] width 1529 height 464
click at [571, 543] on img "Nedlands" at bounding box center [560, 539] width 30 height 33
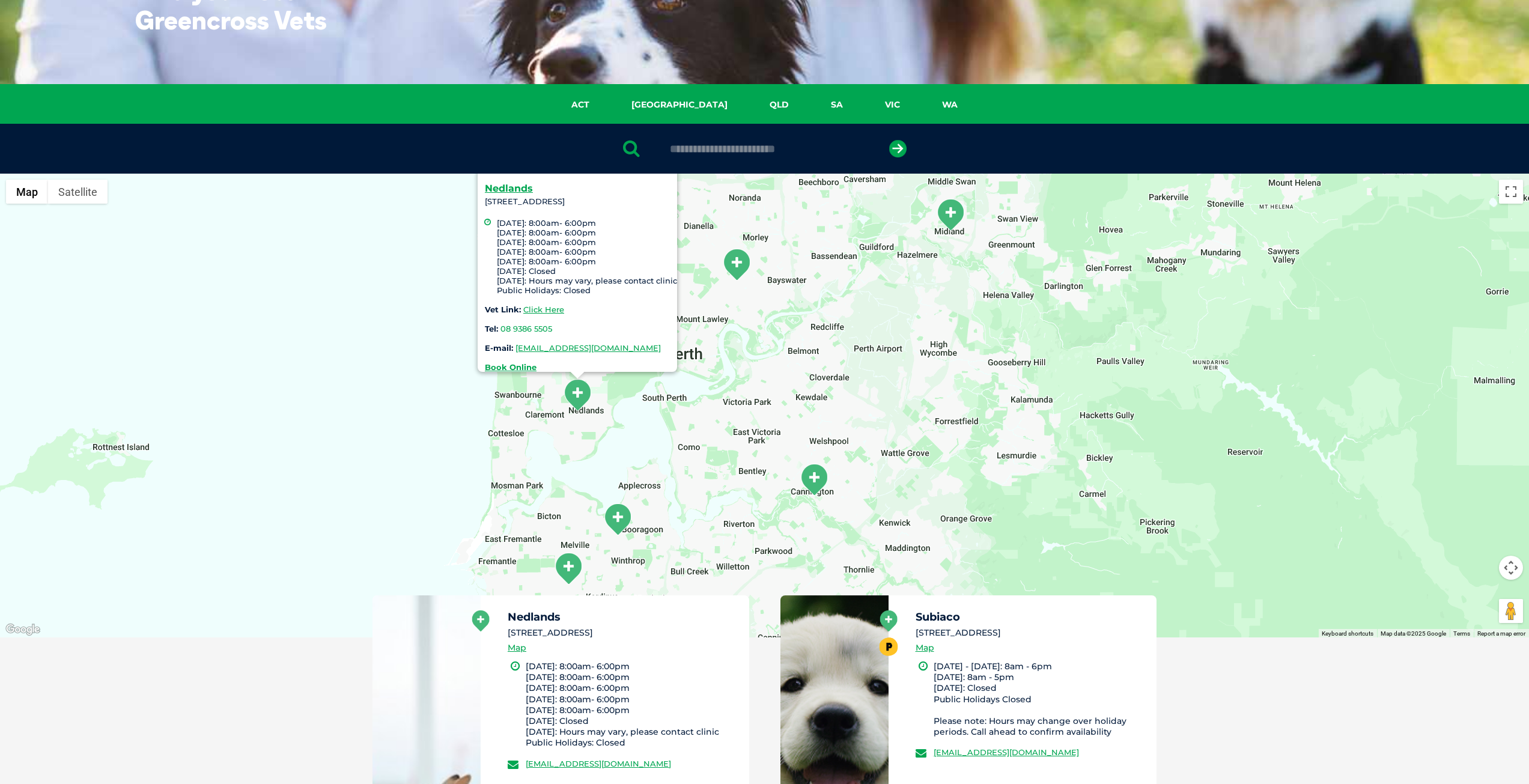
drag, startPoint x: 795, startPoint y: 487, endPoint x: 838, endPoint y: 371, distance: 123.7
click at [811, 341] on div "[GEOGRAPHIC_DATA][STREET_ADDRESS] [DATE]: 8:00am- 6:00pm [DATE]: 8:00am- 6:00pm…" at bounding box center [764, 405] width 1529 height 464
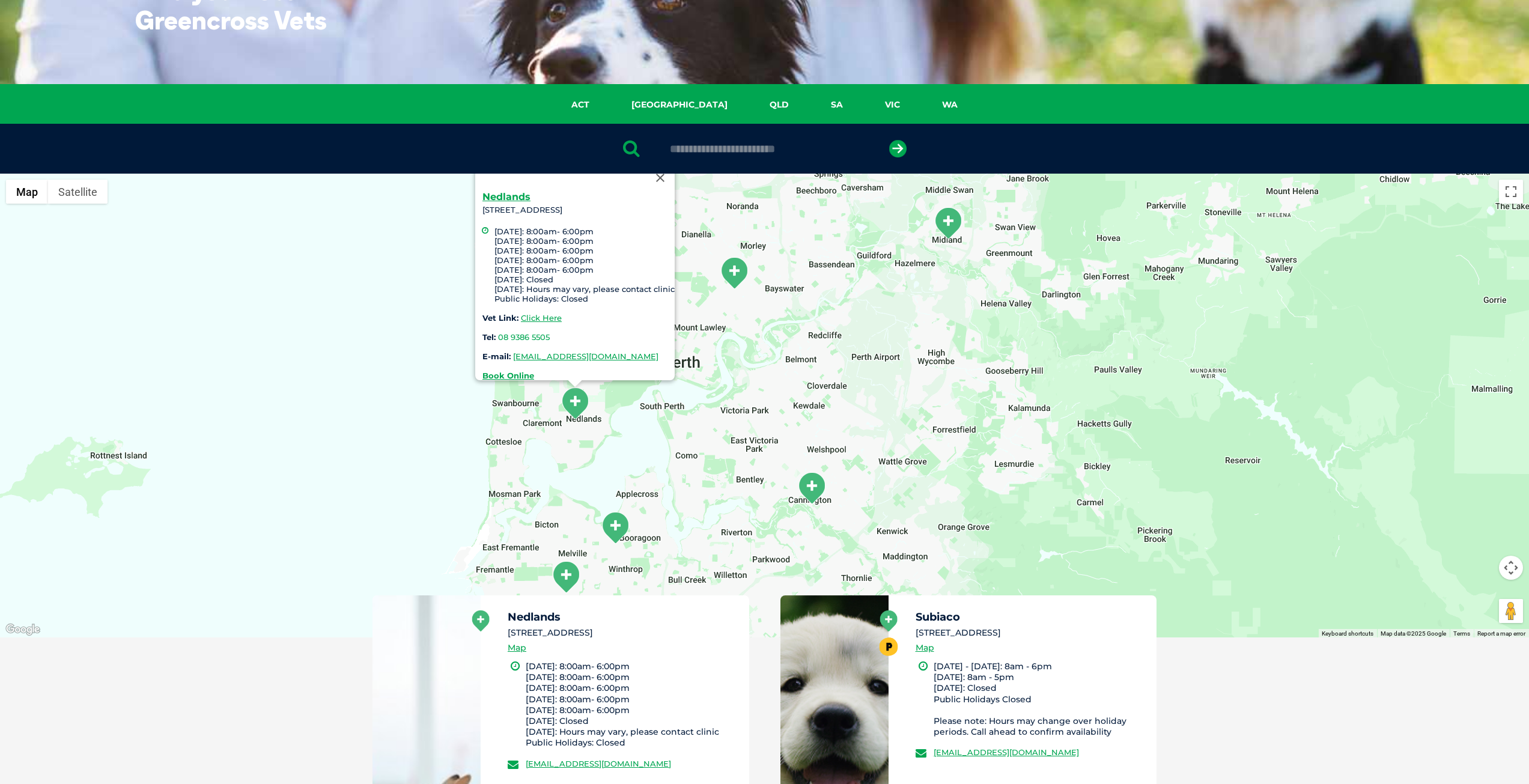
click at [819, 498] on img "Cannington" at bounding box center [811, 488] width 30 height 33
click at [812, 488] on img "Cannington" at bounding box center [808, 488] width 30 height 33
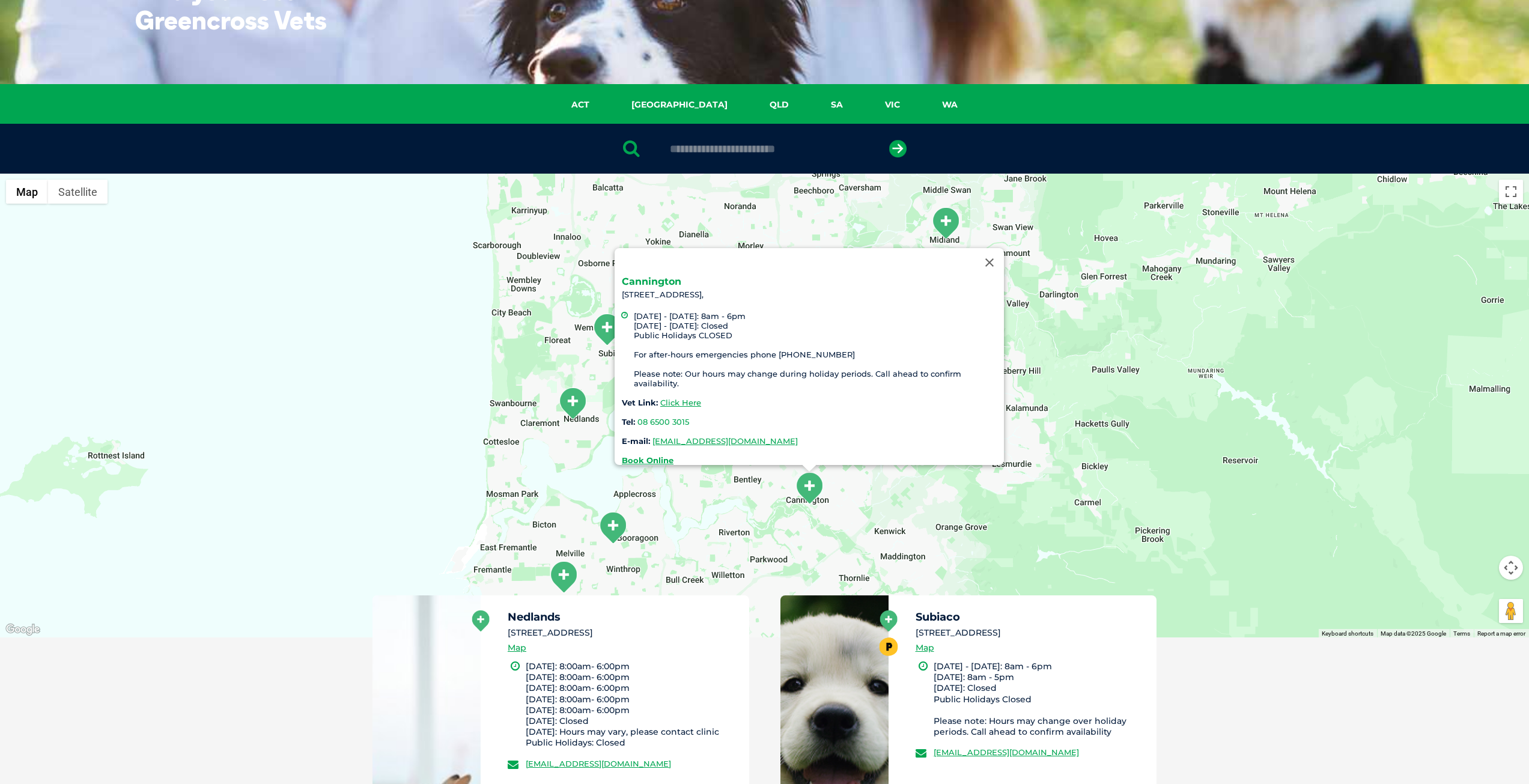
click at [665, 276] on link "Cannington" at bounding box center [652, 282] width 60 height 12
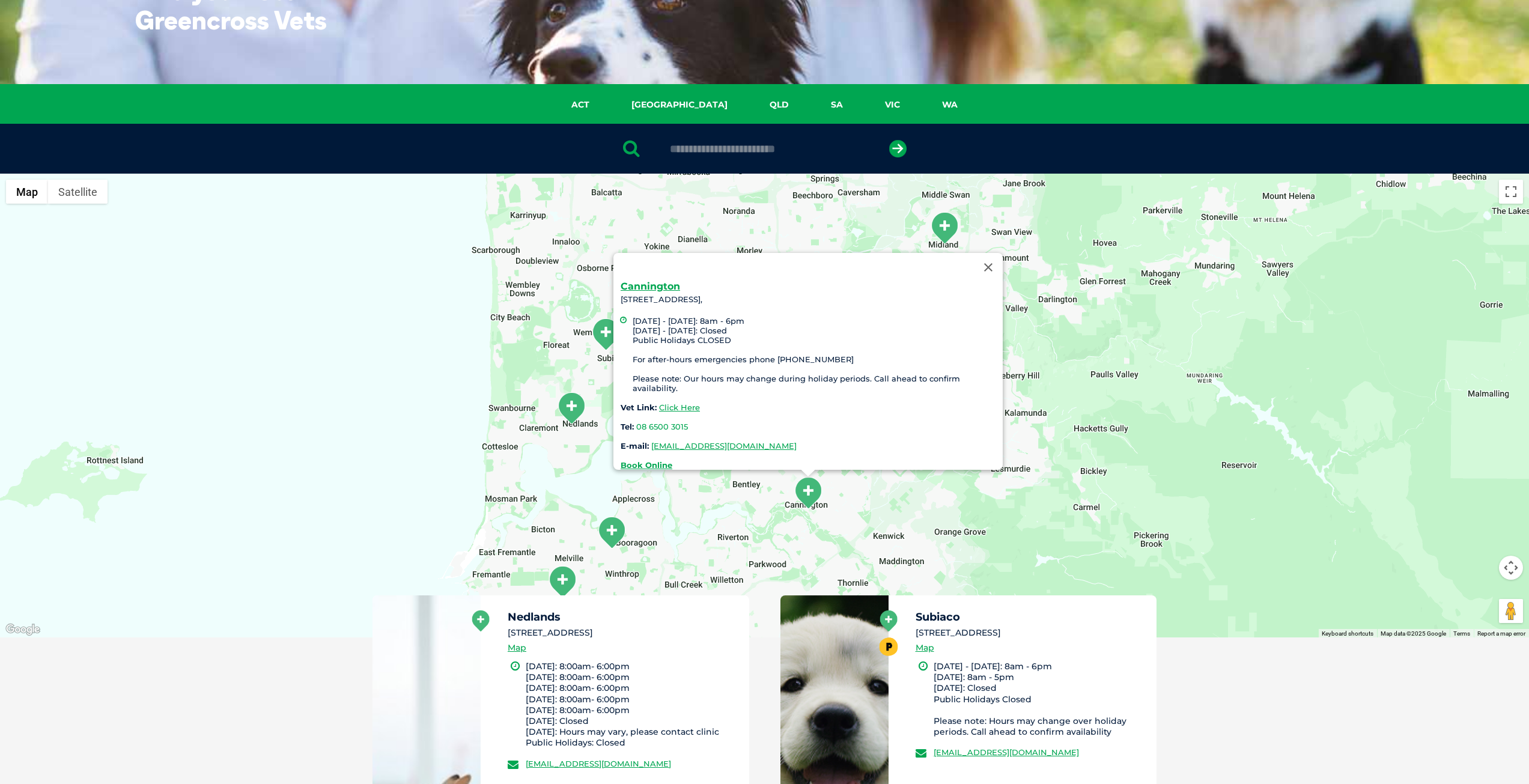
drag, startPoint x: 598, startPoint y: 502, endPoint x: 596, endPoint y: 509, distance: 7.3
click at [596, 509] on div "Cannington 1375 Albany Highway, Cannington 6107, Monday - Friday: 8am - 6pm Sat…" at bounding box center [764, 405] width 1529 height 464
click at [582, 408] on img "Nedlands" at bounding box center [571, 410] width 30 height 33
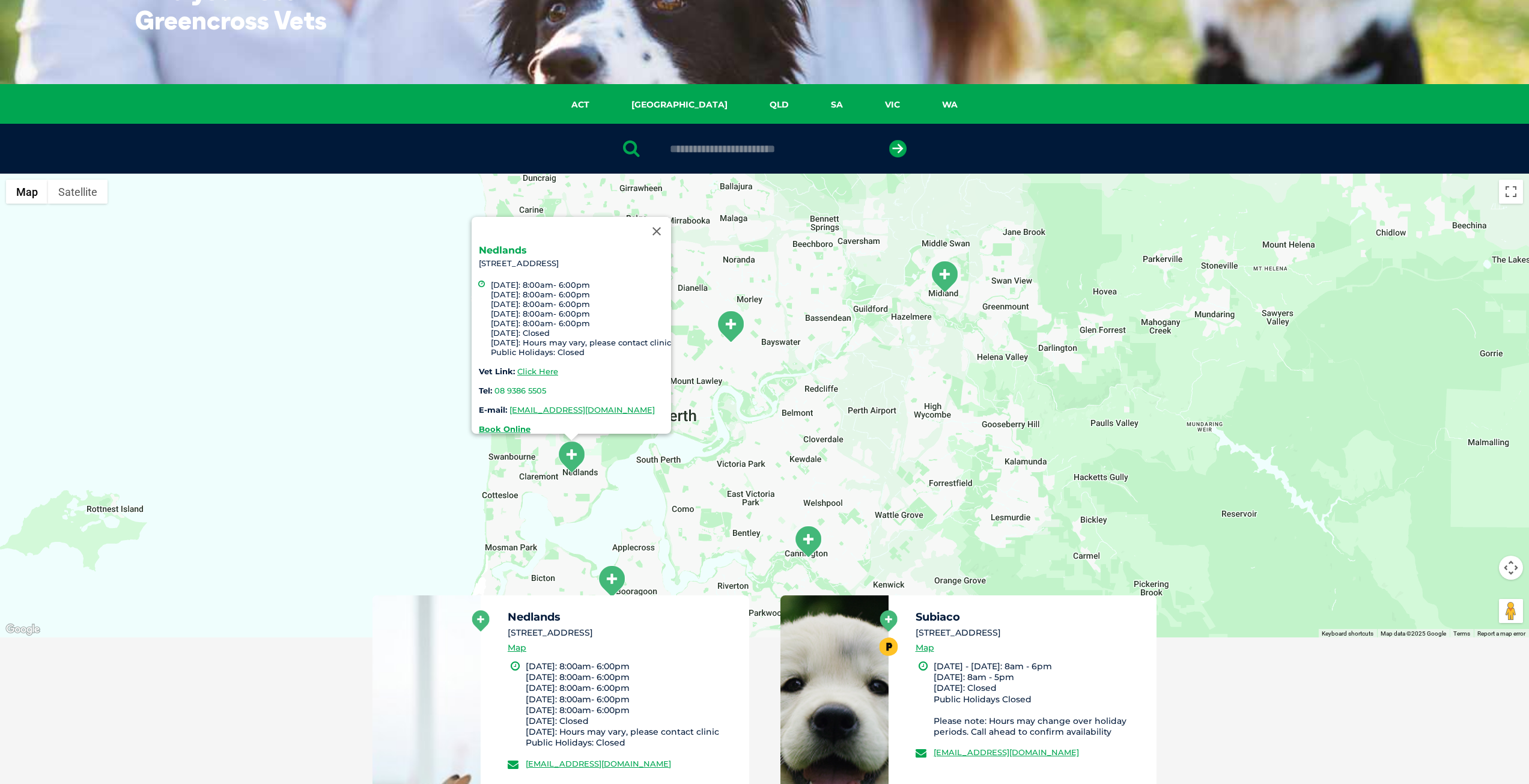
click at [512, 244] on link "Nedlands" at bounding box center [503, 250] width 48 height 12
click at [592, 488] on div "[GEOGRAPHIC_DATA][STREET_ADDRESS] [DATE]: 8:00am- 6:00pm [DATE]: 8:00am- 6:00pm…" at bounding box center [764, 405] width 1529 height 464
click at [671, 226] on button "Close" at bounding box center [657, 231] width 29 height 29
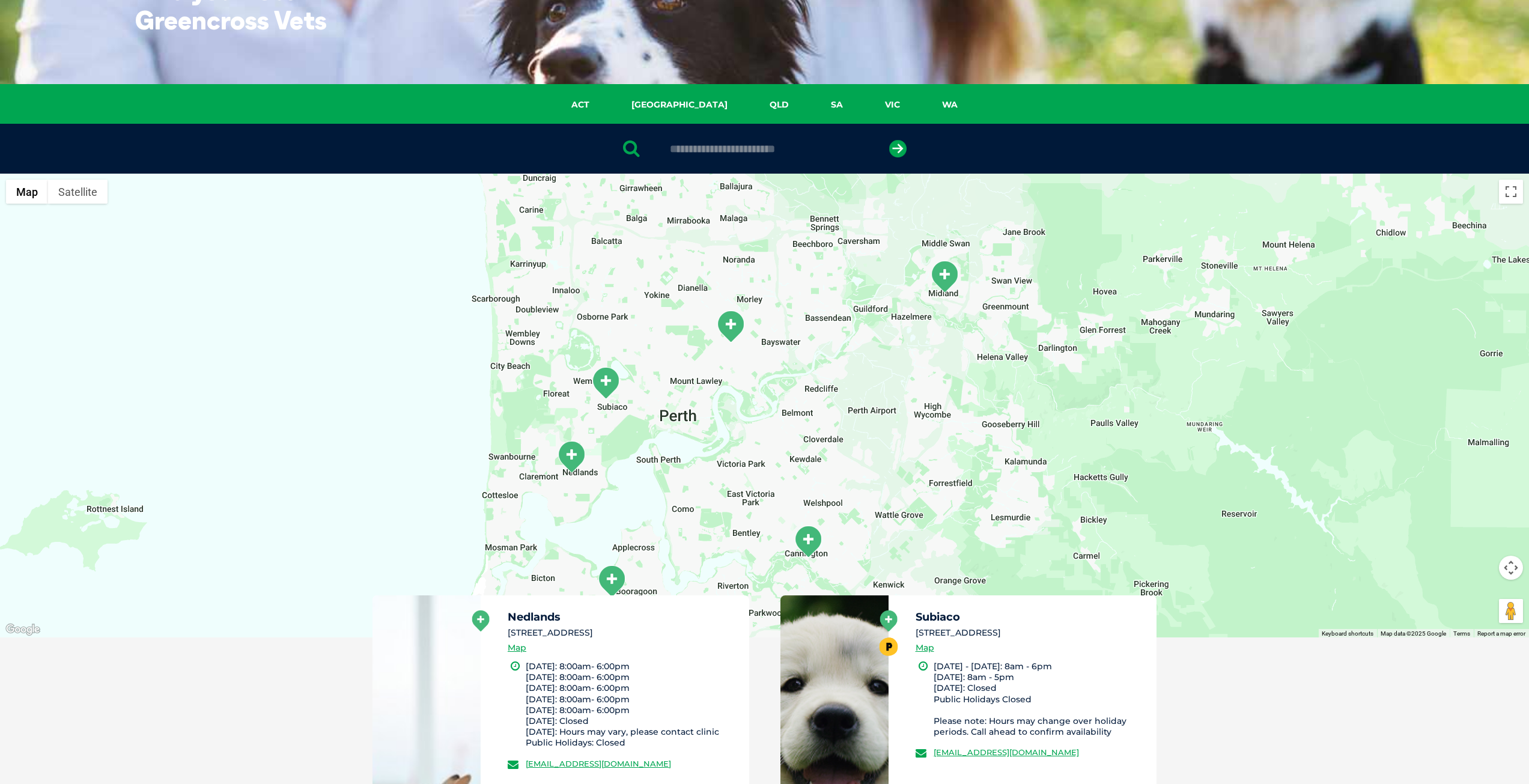
click at [599, 387] on img "Subiaco" at bounding box center [605, 383] width 30 height 33
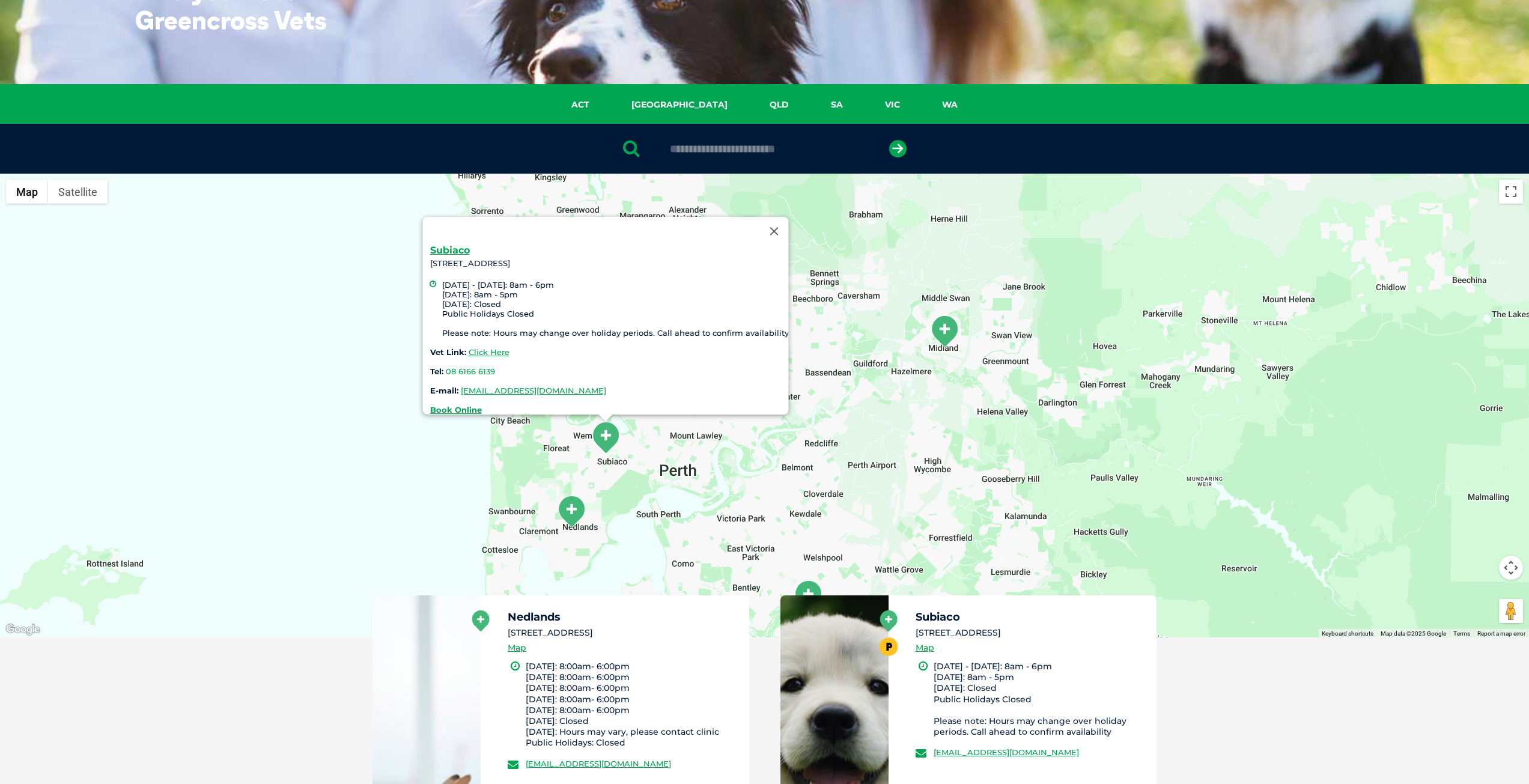
click at [426, 236] on div "Subiaco 55 Salvado Road, Subiaco WA 6008 Monday - Friday: 8am - 6pm Saturday: 8…" at bounding box center [605, 315] width 366 height 198
click at [429, 244] on link "Subiaco" at bounding box center [449, 250] width 40 height 12
click at [777, 223] on button "Close" at bounding box center [774, 231] width 29 height 29
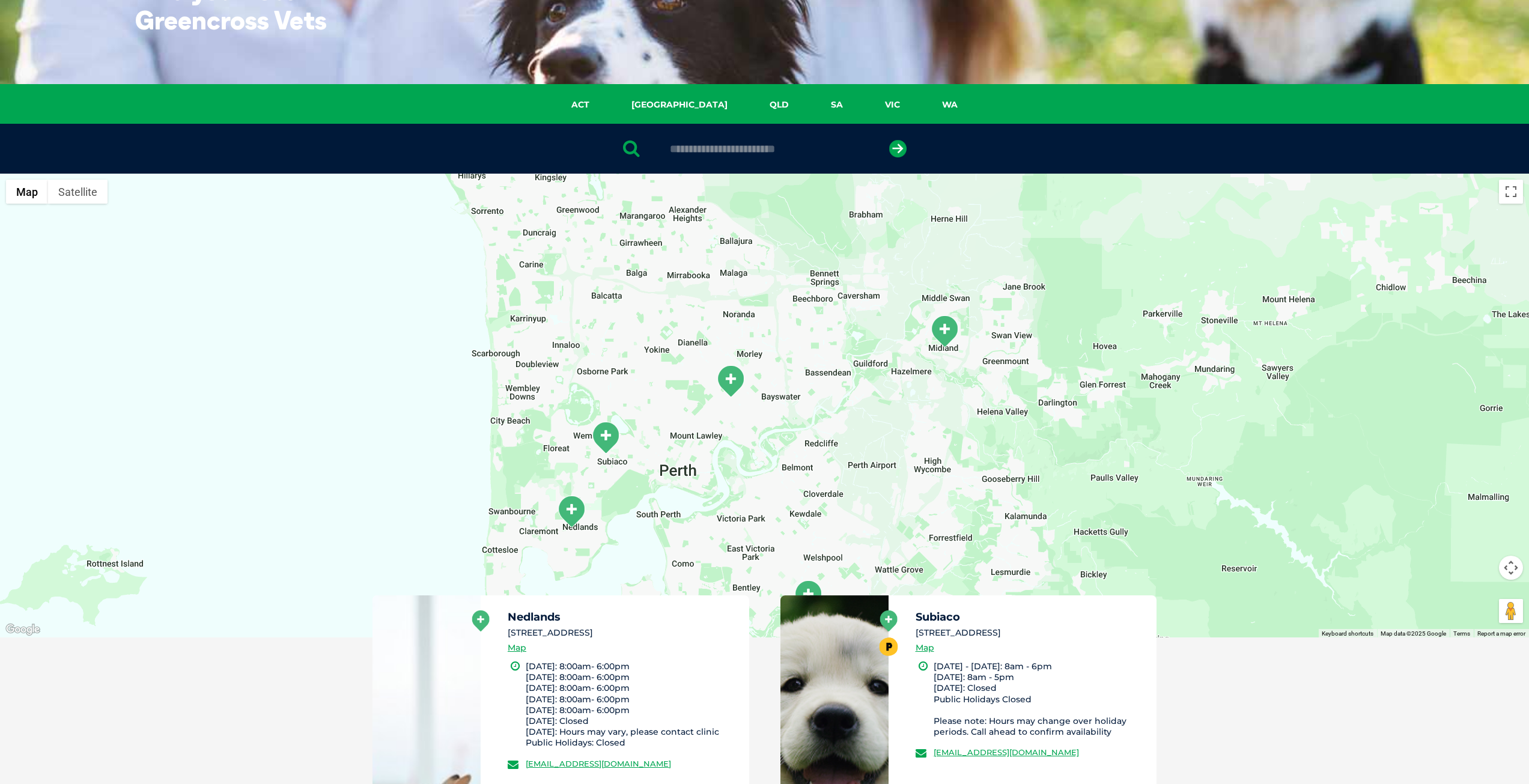
click at [733, 381] on img "Bedford" at bounding box center [730, 381] width 30 height 33
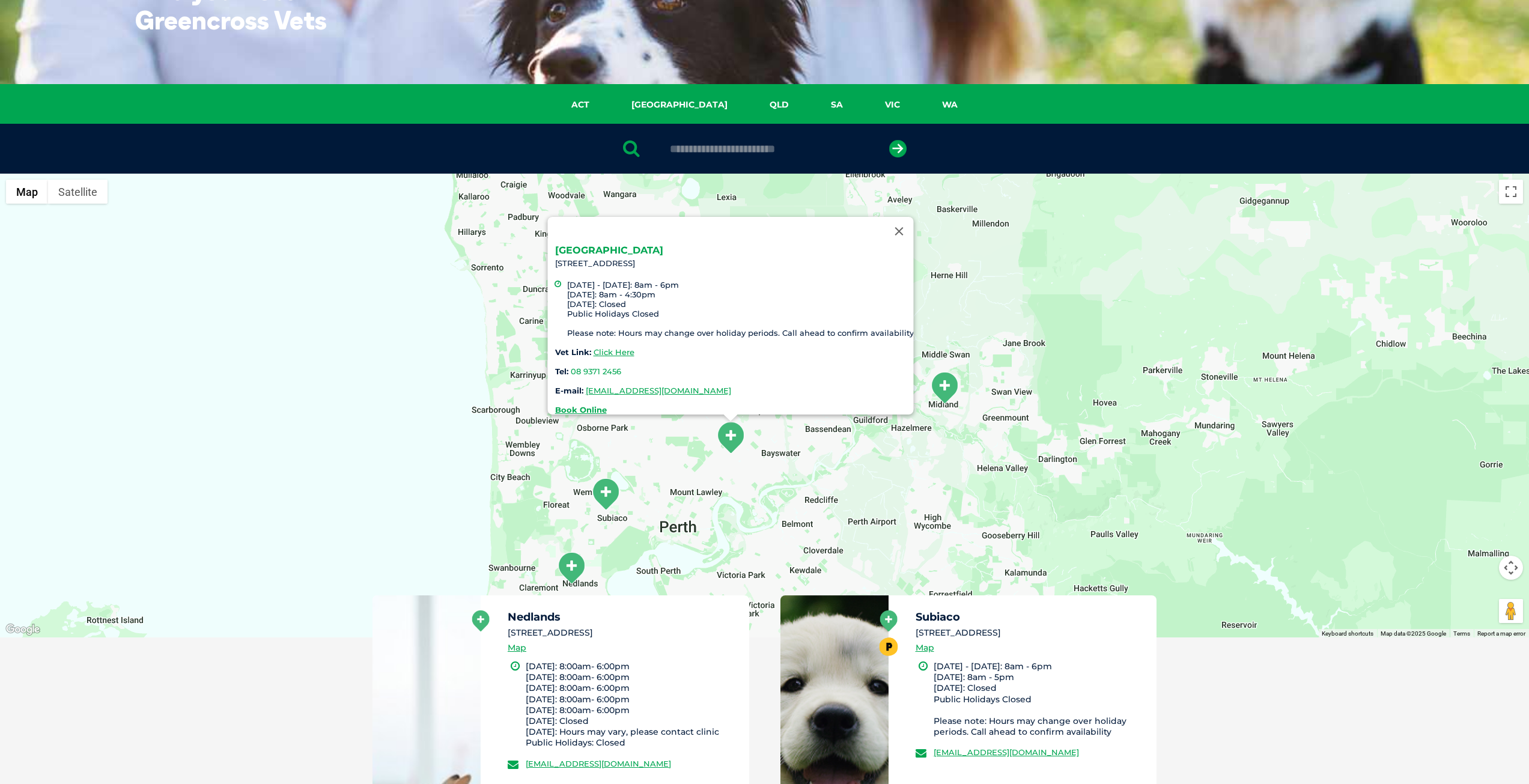
click at [587, 246] on link "[GEOGRAPHIC_DATA]" at bounding box center [609, 250] width 108 height 12
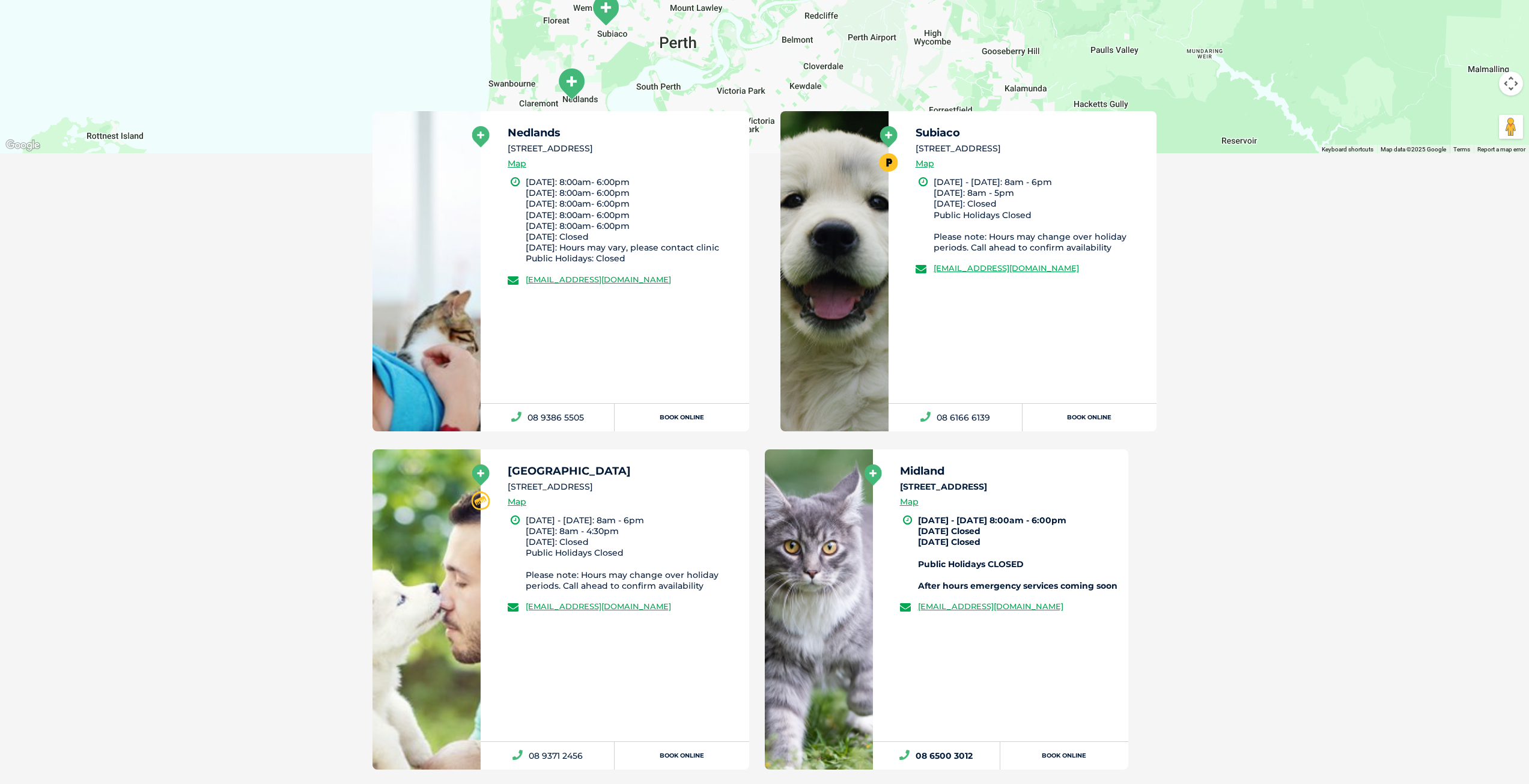
scroll to position [0, 0]
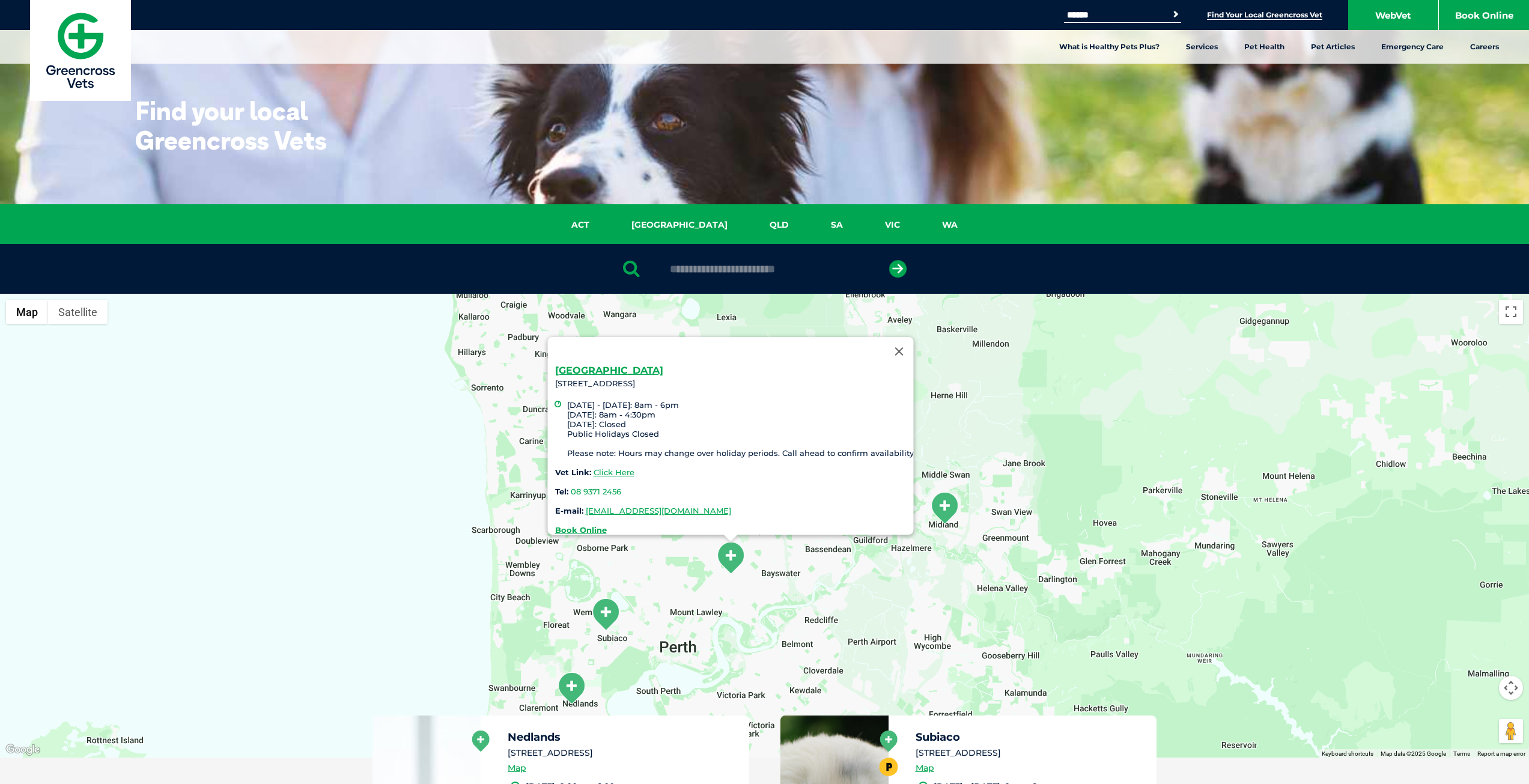
click at [945, 515] on img "Midland" at bounding box center [943, 507] width 30 height 33
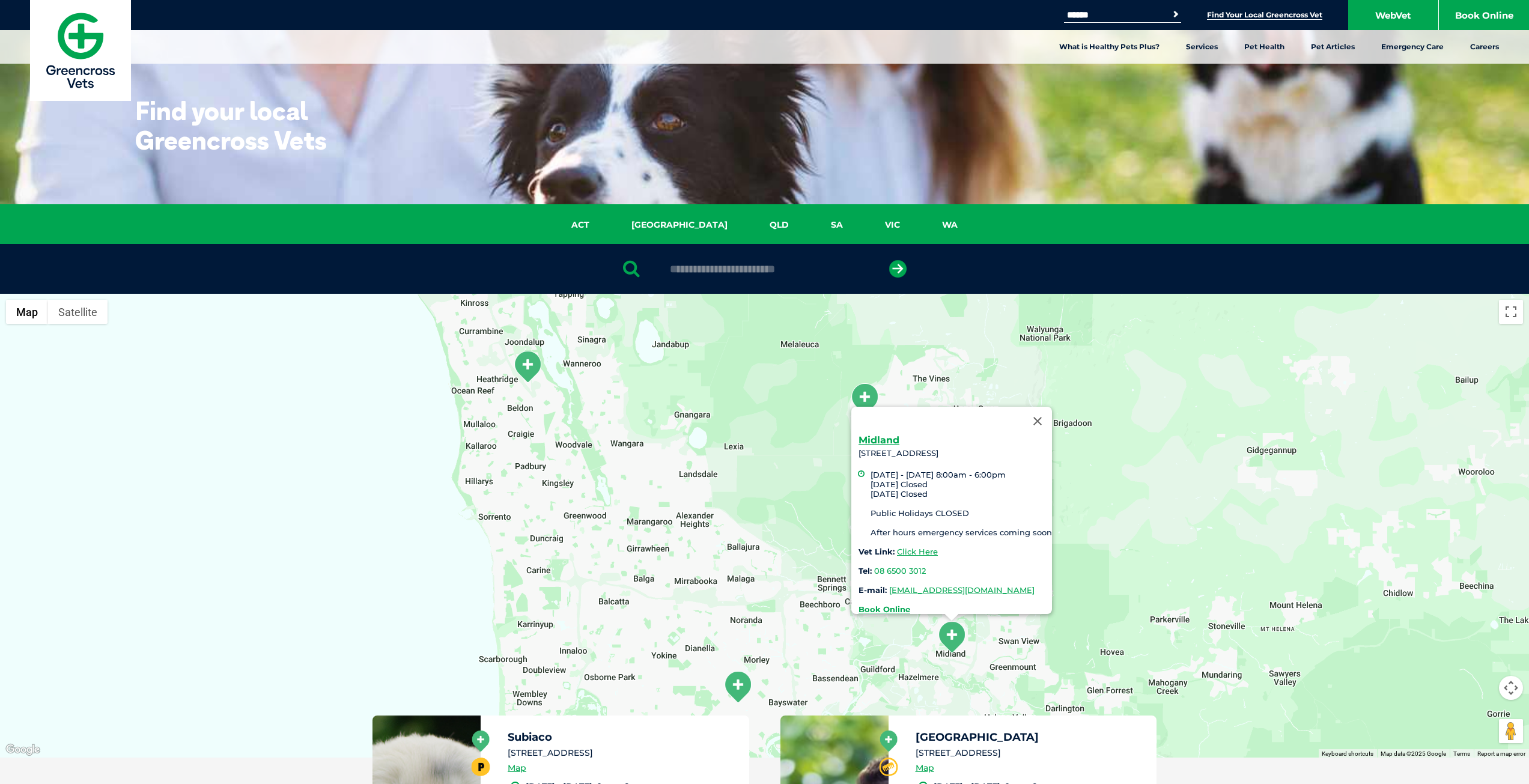
drag, startPoint x: 827, startPoint y: 453, endPoint x: 838, endPoint y: 491, distance: 39.6
click at [838, 491] on div "Midland 227 Great Eastern Highway, Midland WA 6056 Monday - Friday 8:00am - 6:0…" at bounding box center [764, 526] width 1529 height 464
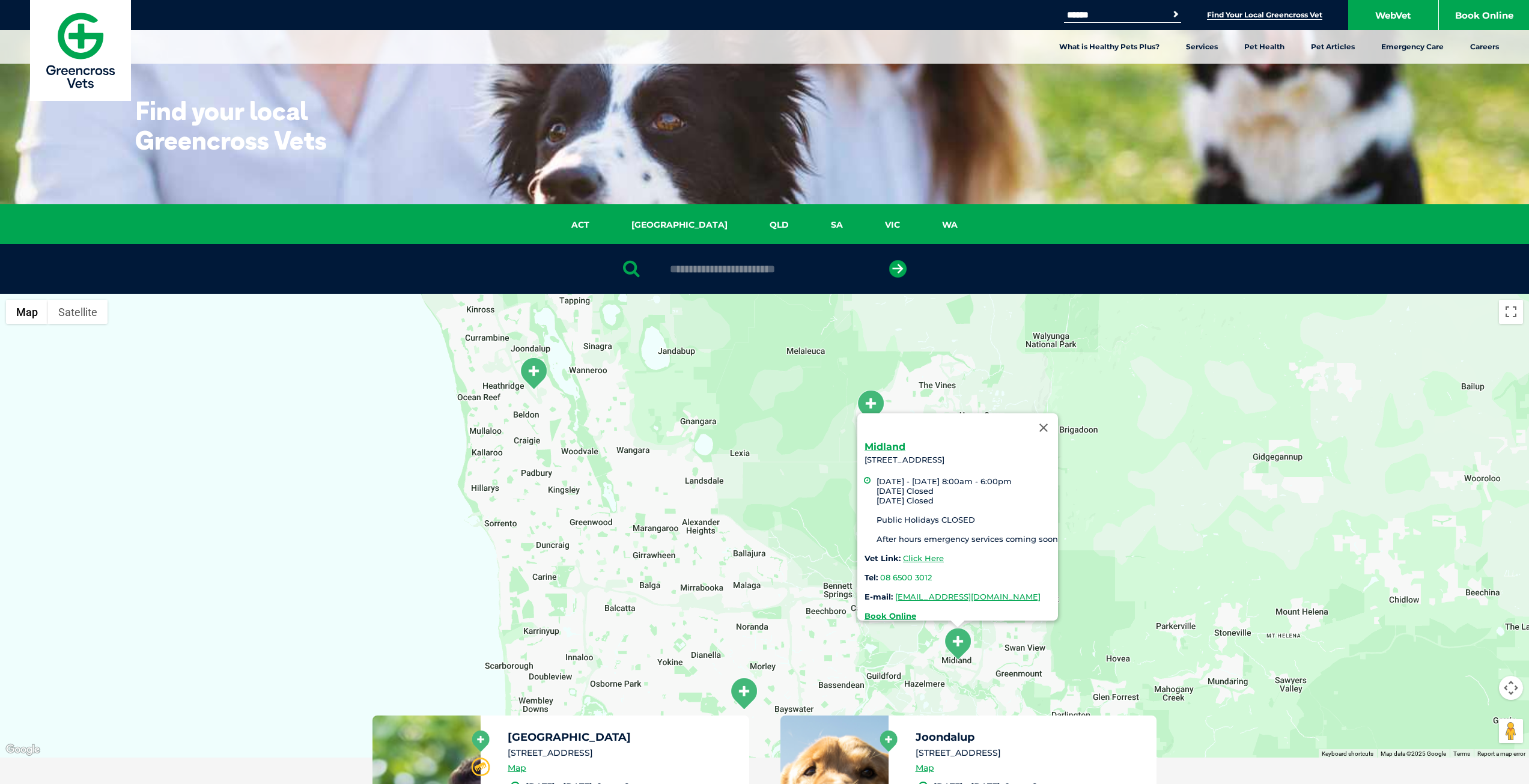
click at [882, 395] on img "Ellenbrook" at bounding box center [870, 406] width 30 height 33
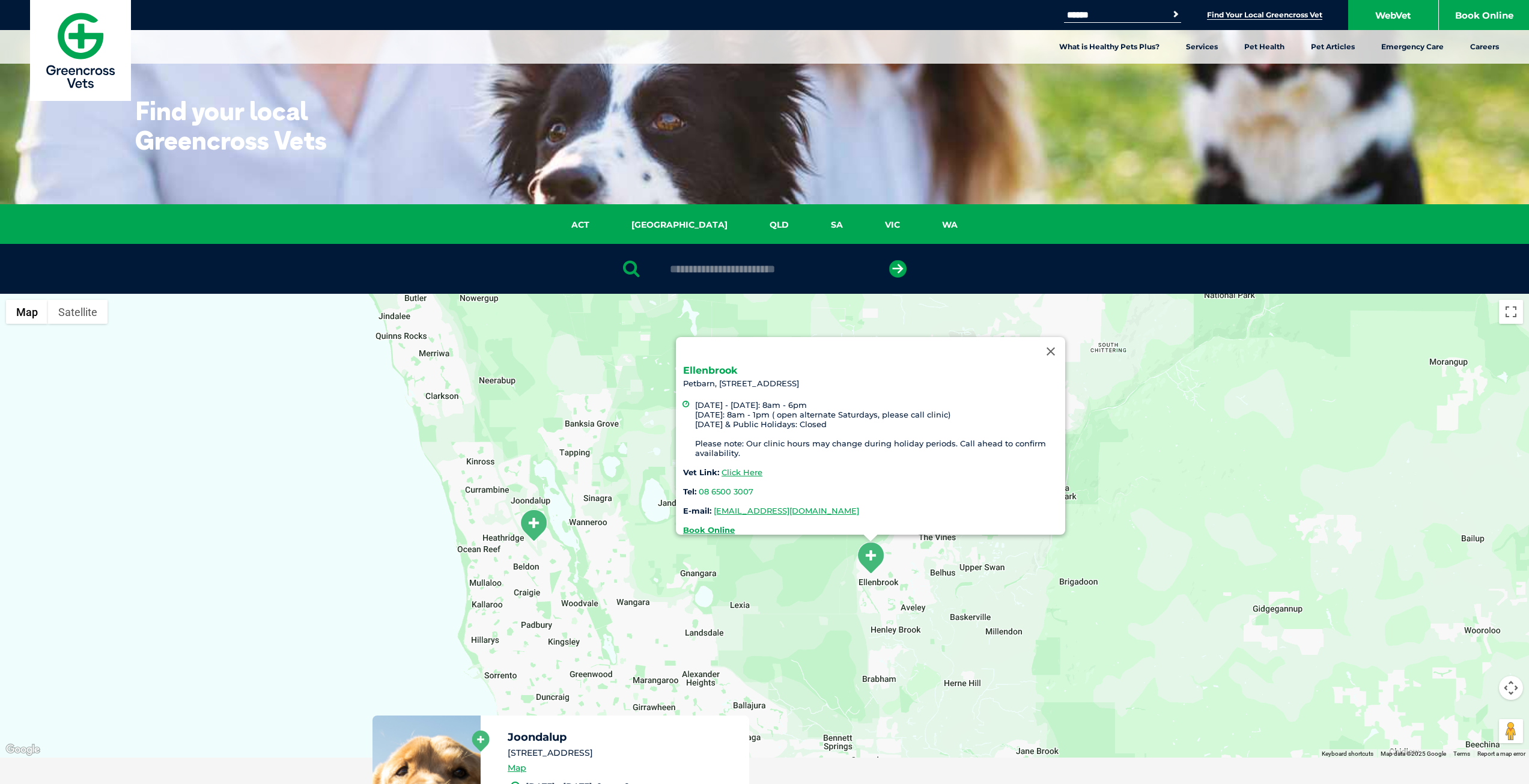
click at [713, 365] on link "Ellenbrook" at bounding box center [710, 370] width 54 height 12
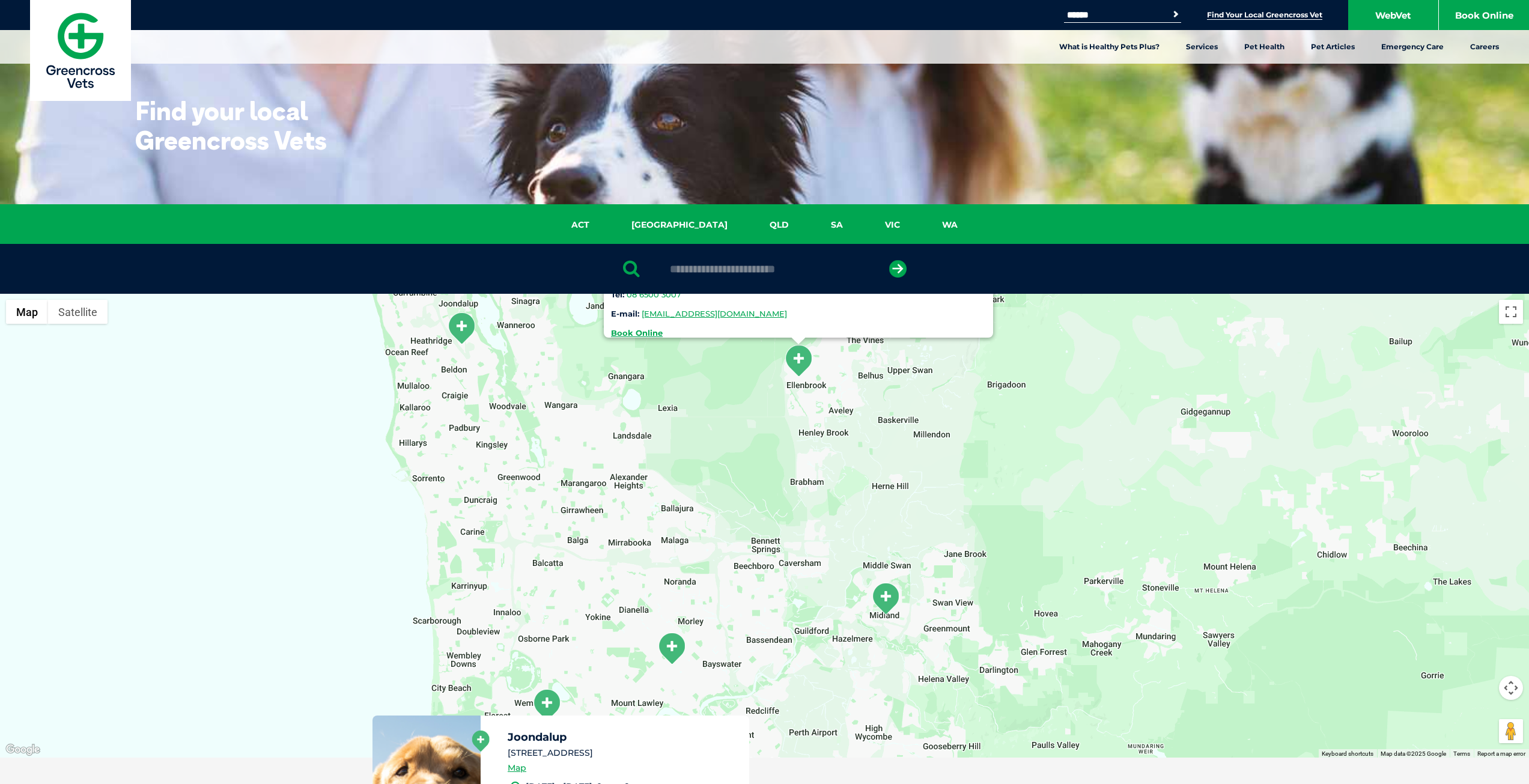
drag, startPoint x: 611, startPoint y: 562, endPoint x: 539, endPoint y: 364, distance: 210.7
click at [539, 364] on div "Ellenbrook Petbarn, 180 The Promenade Ellenbrook WA 6069 Monday - Friday: 8am -…" at bounding box center [764, 526] width 1529 height 464
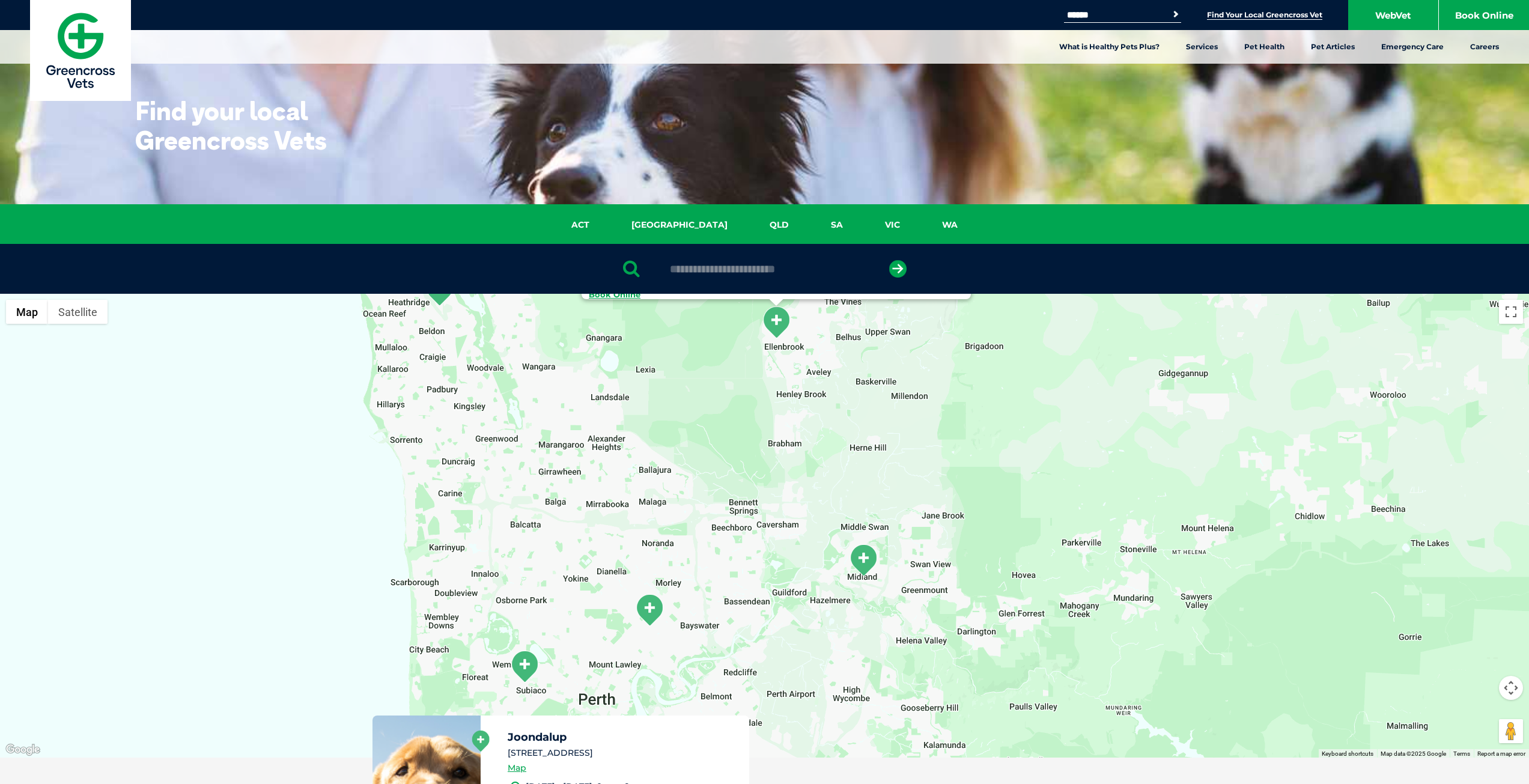
click at [695, 479] on div "Ellenbrook Petbarn, 180 The Promenade Ellenbrook WA 6069 Monday - Friday: 8am -…" at bounding box center [764, 526] width 1529 height 464
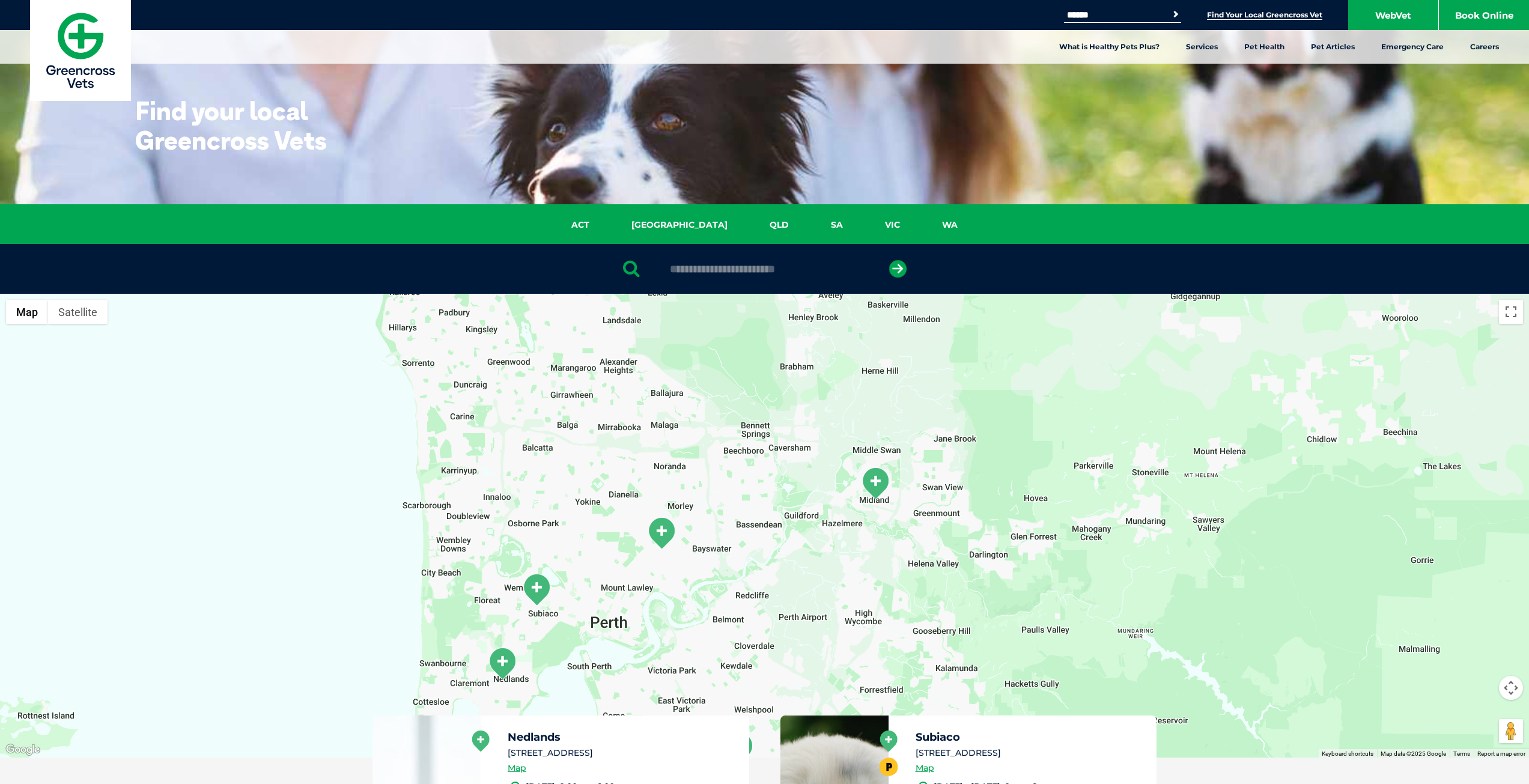
drag, startPoint x: 784, startPoint y: 547, endPoint x: 807, endPoint y: 457, distance: 92.9
click at [803, 456] on div "Ellenbrook Petbarn, 180 The Promenade Ellenbrook WA 6069 Monday - Friday: 8am -…" at bounding box center [764, 526] width 1529 height 464
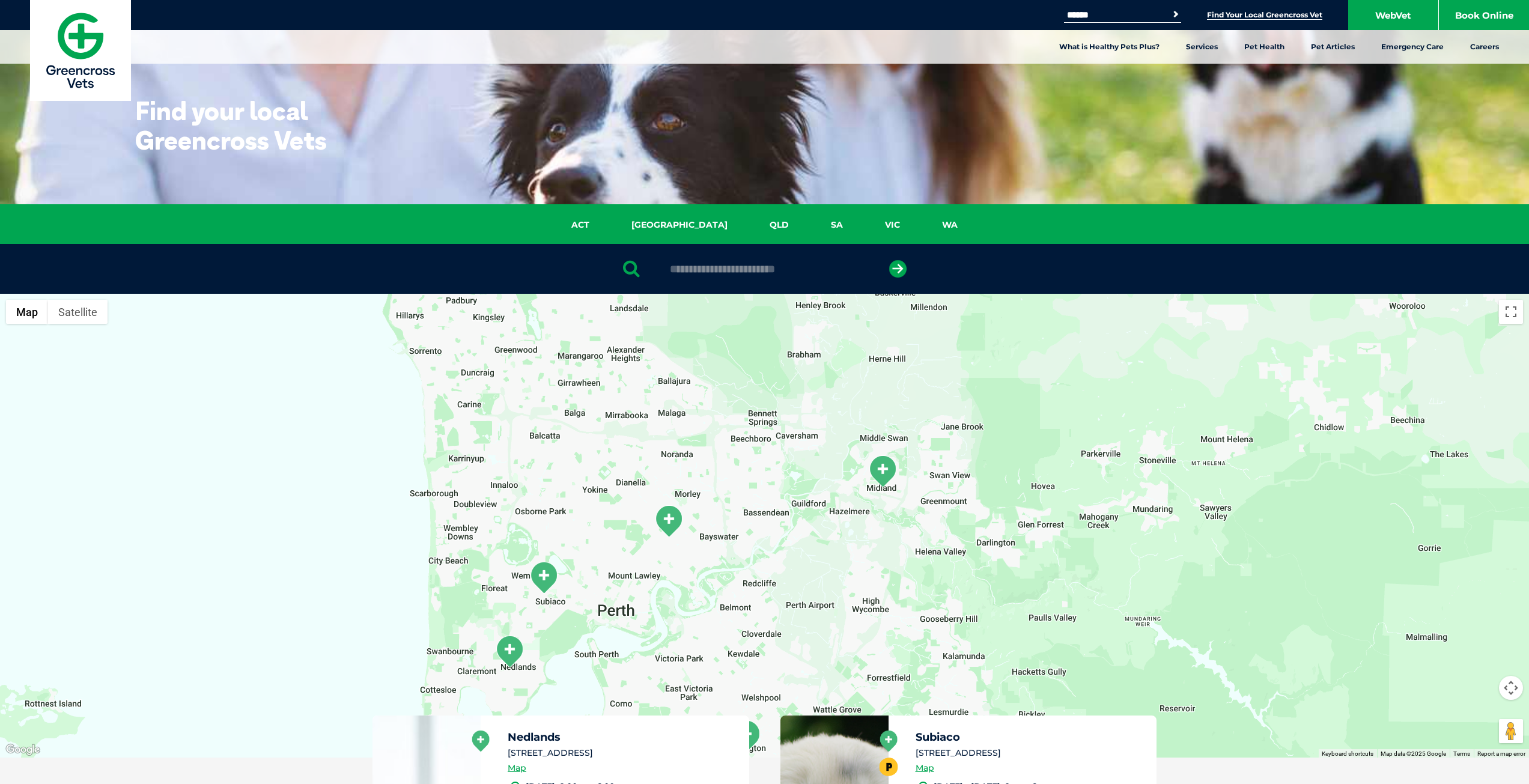
click at [810, 458] on div "Ellenbrook Petbarn, 180 The Promenade Ellenbrook WA 6069 Monday - Friday: 8am -…" at bounding box center [764, 526] width 1529 height 464
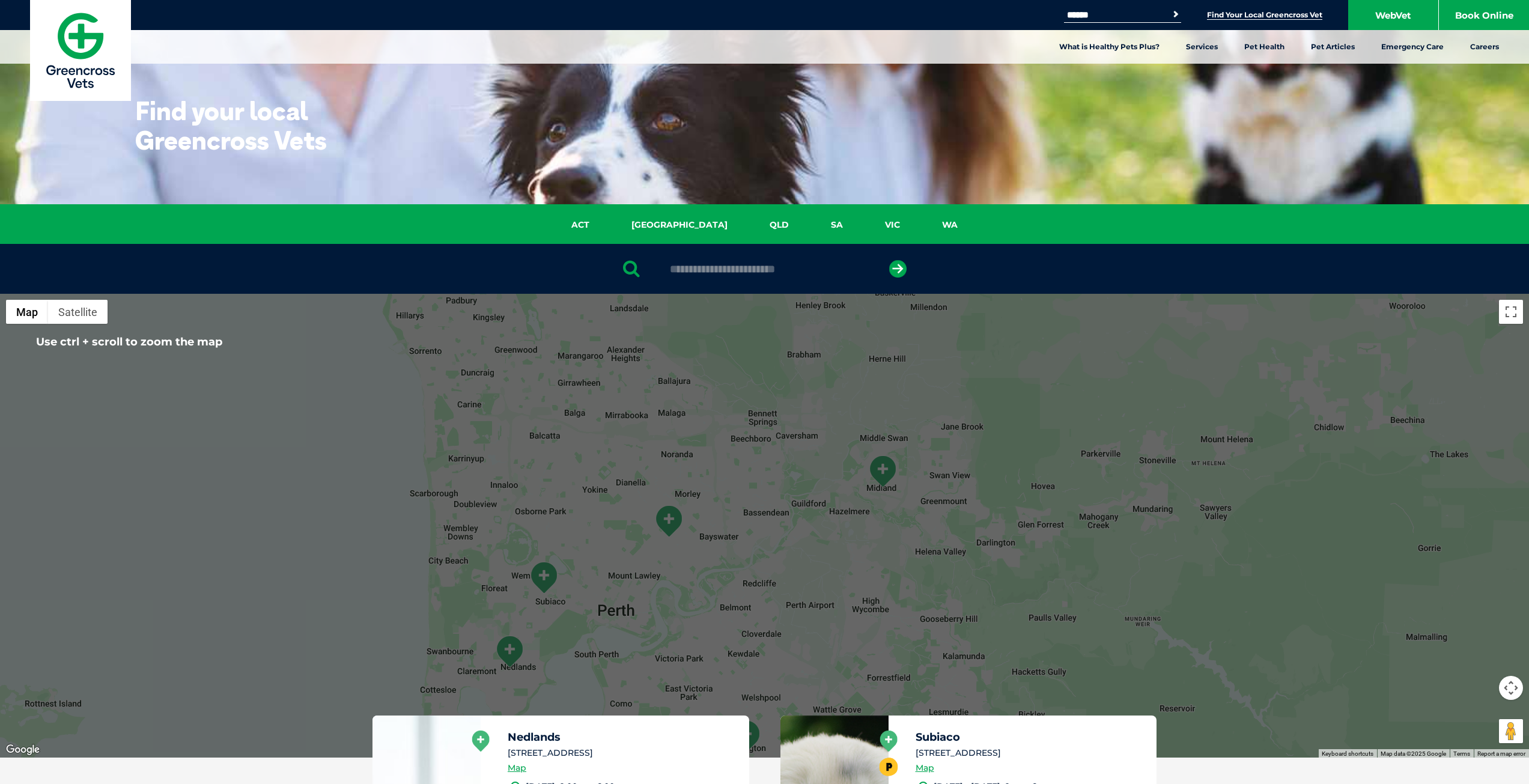
click at [79, 45] on img at bounding box center [80, 50] width 101 height 101
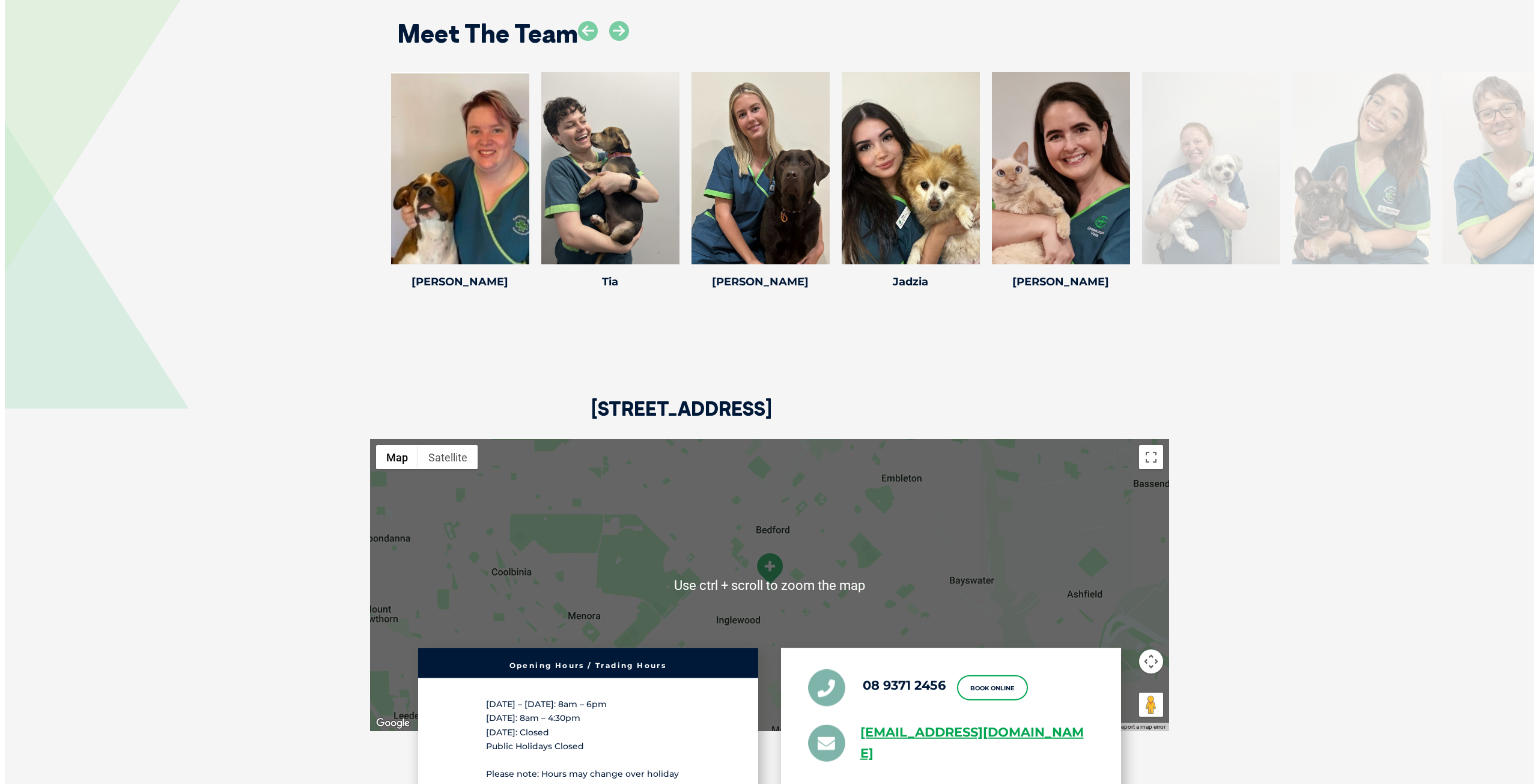
scroll to position [2763, 0]
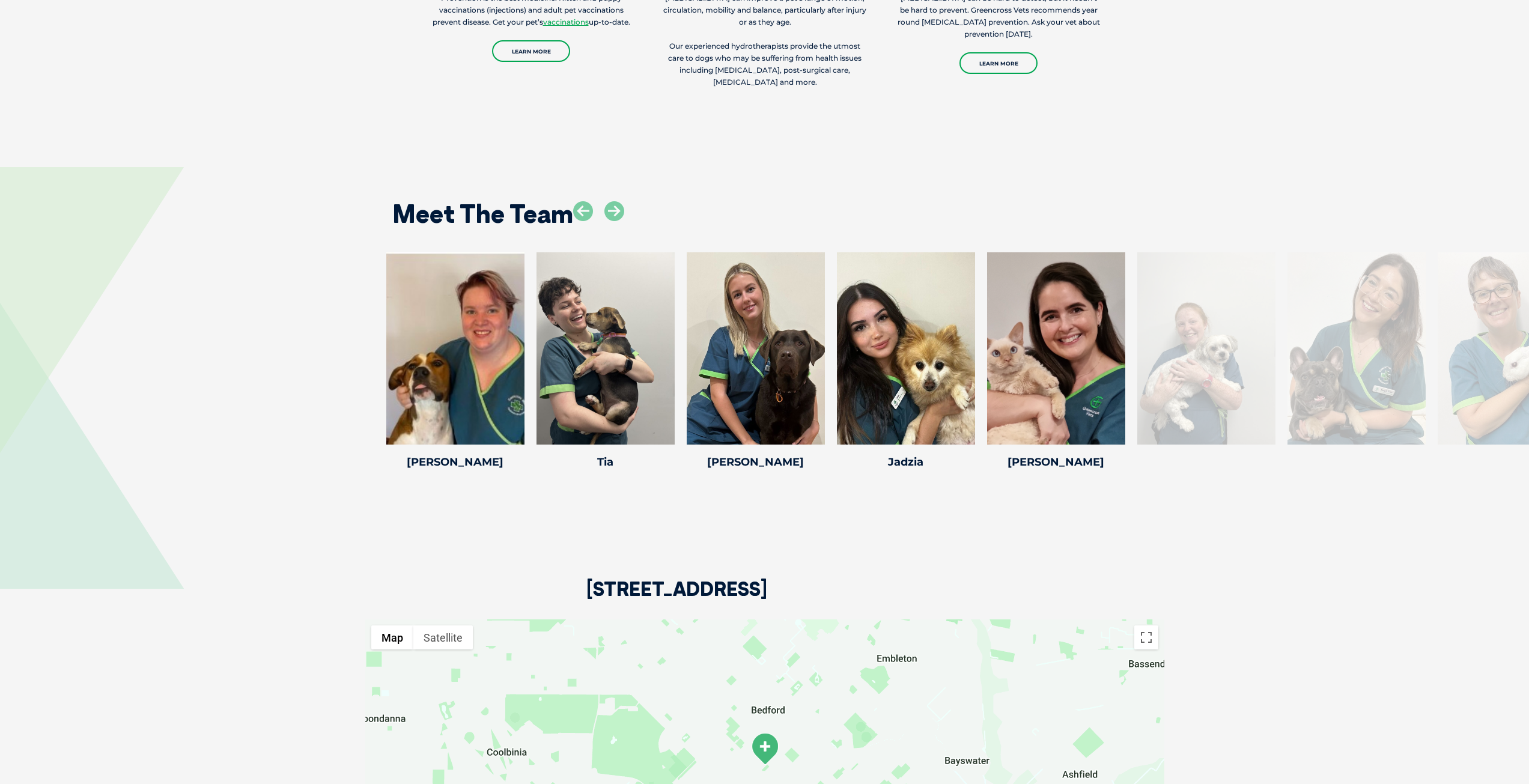
click at [1479, 294] on div at bounding box center [1506, 348] width 138 height 192
drag, startPoint x: 1321, startPoint y: 322, endPoint x: 1297, endPoint y: 324, distance: 24.1
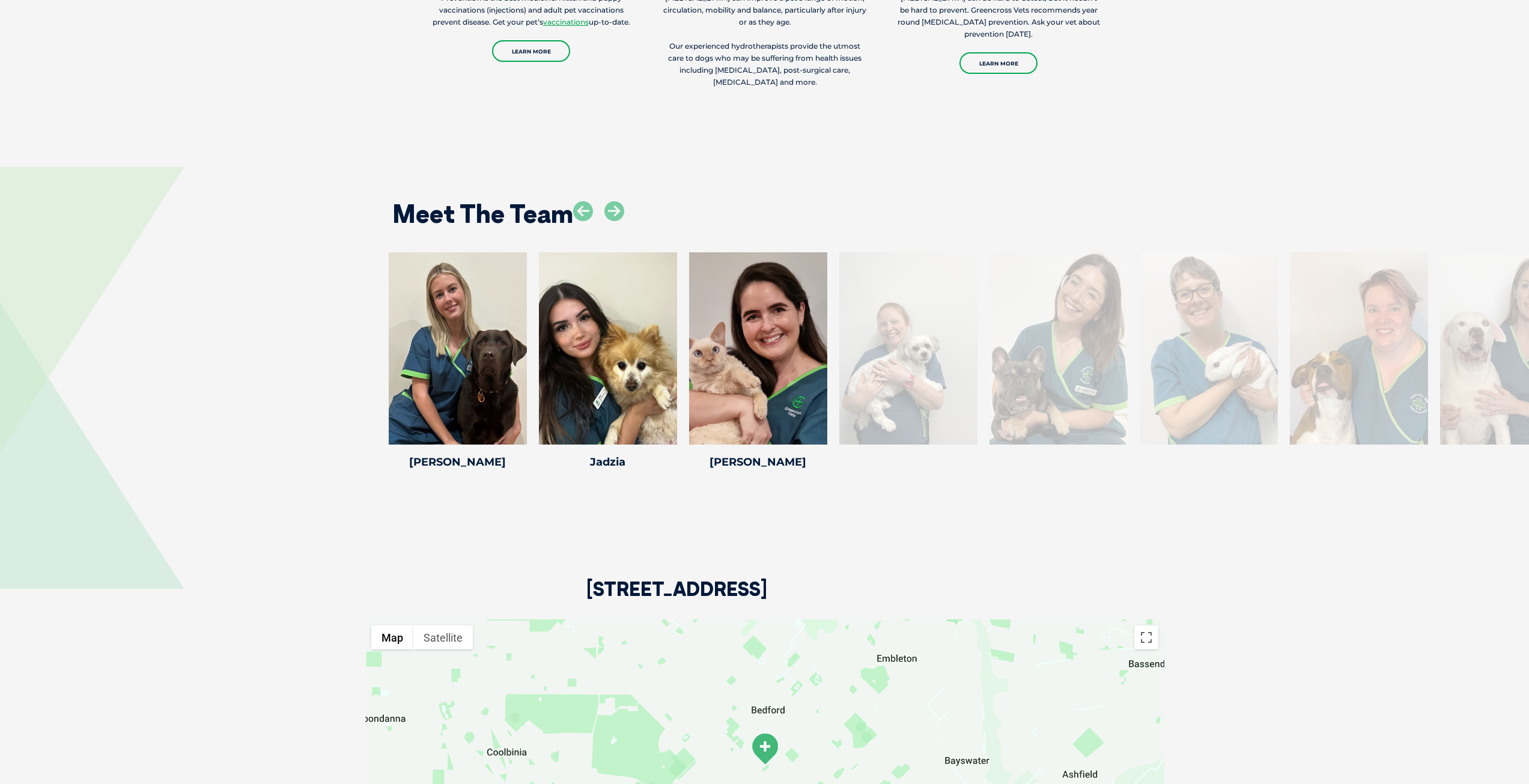
drag, startPoint x: 1049, startPoint y: 349, endPoint x: 544, endPoint y: 368, distance: 505.4
click at [983, 370] on div "Stephanie Stephanie Veterinary Nurse & Hydrotherapist" at bounding box center [1058, 363] width 150 height 221
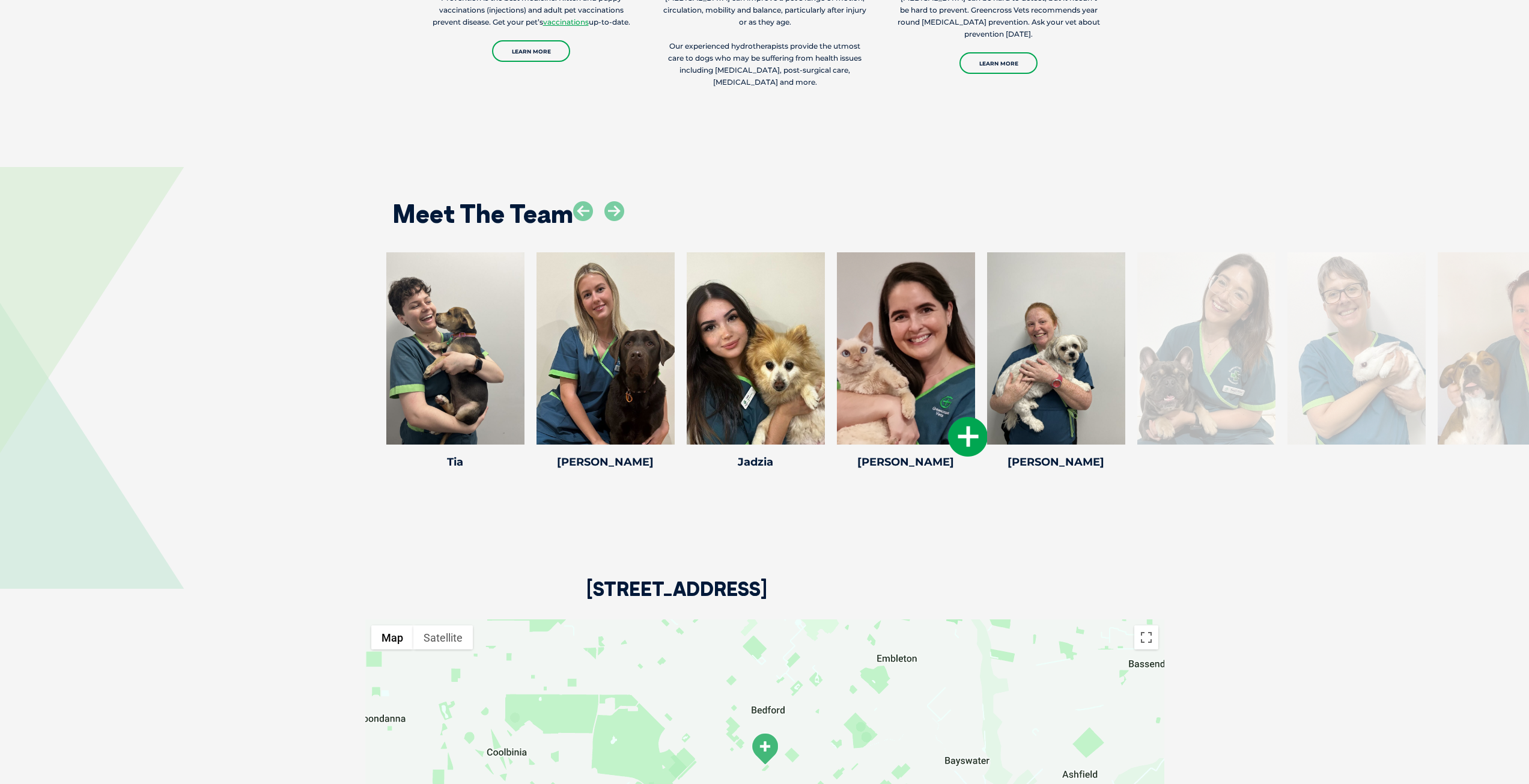
click at [765, 347] on div at bounding box center [755, 348] width 138 height 192
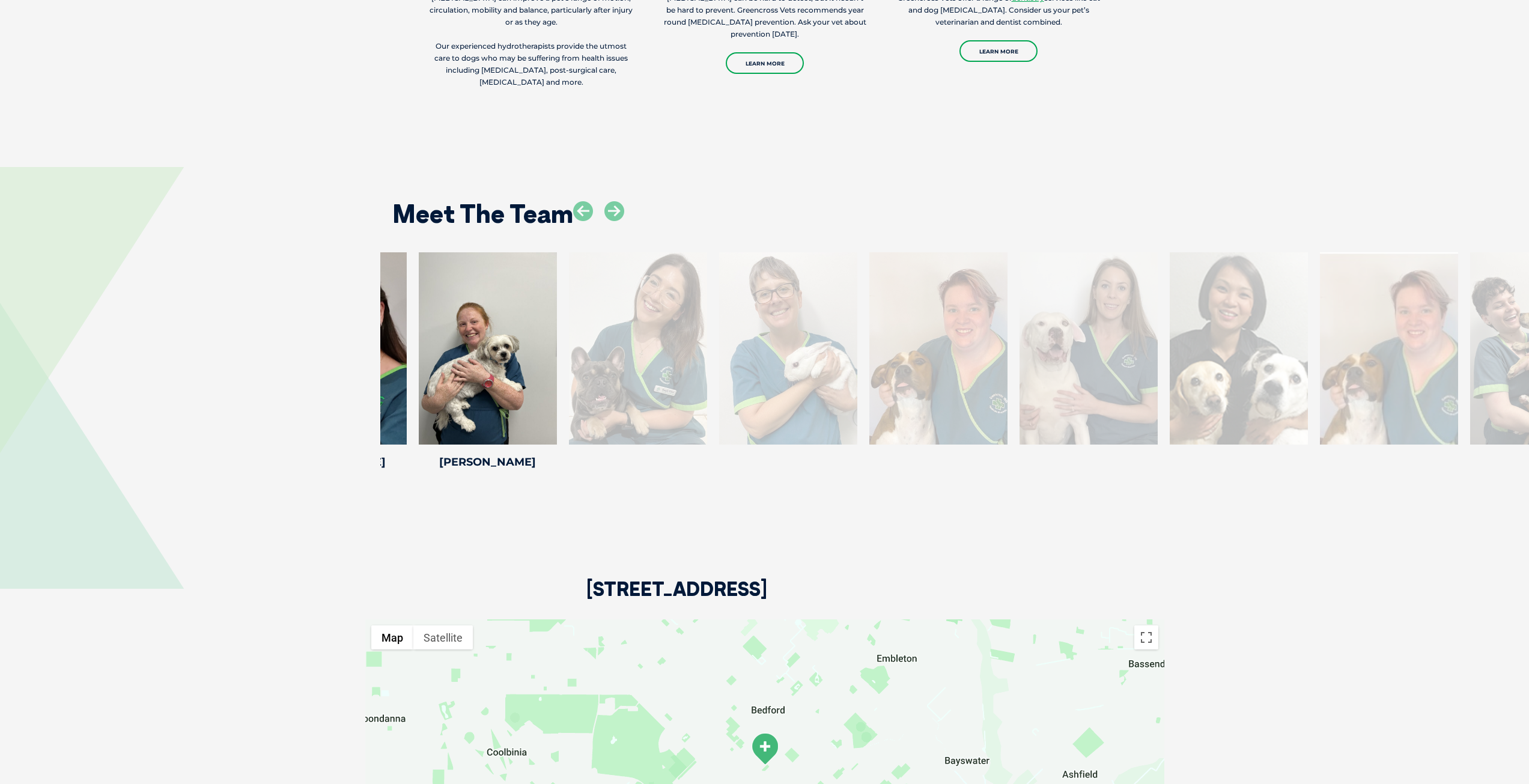
drag, startPoint x: 1273, startPoint y: 330, endPoint x: 493, endPoint y: 392, distance: 782.5
click at [378, 408] on div "Meet The Team Stephanie Stephanie Veterinary Nurse & Hydrotherapist Dr. Vicky B…" at bounding box center [764, 326] width 1529 height 391
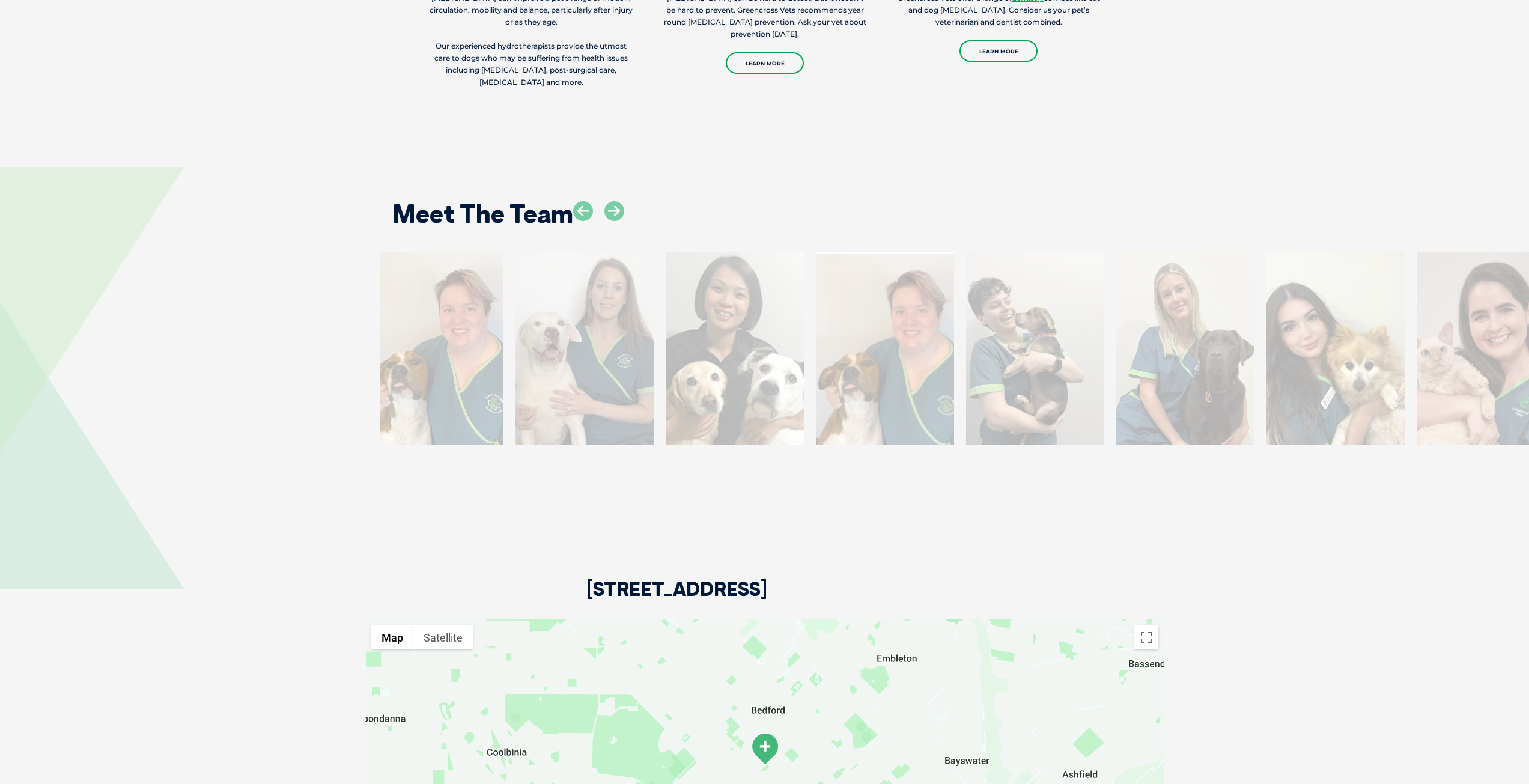
drag, startPoint x: 1468, startPoint y: 305, endPoint x: 561, endPoint y: 377, distance: 909.9
click at [561, 377] on div "Dr. Andrea C Dr. Andrea C Veterinarian Andrea qualified from James Cook Univers…" at bounding box center [585, 363] width 150 height 221
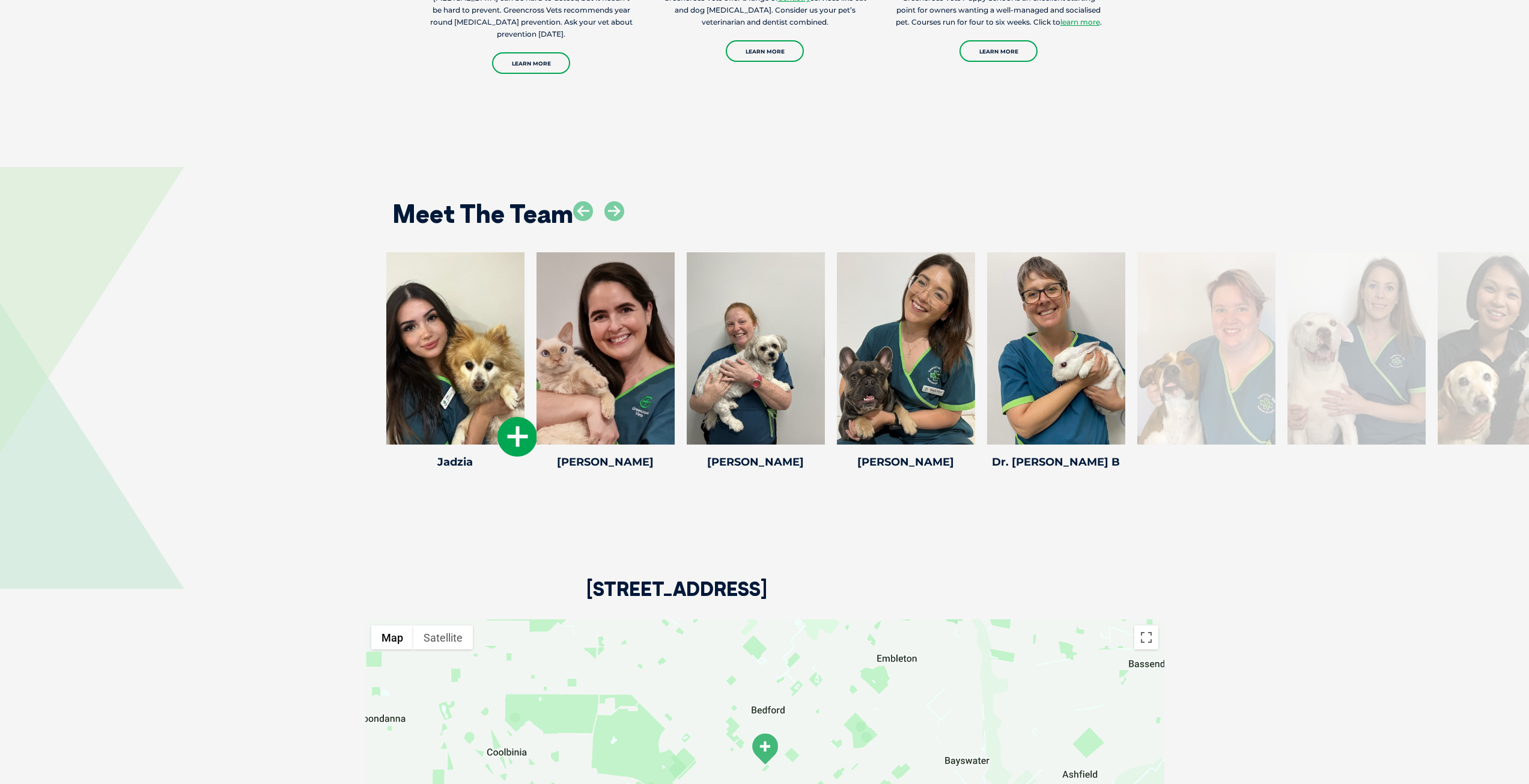
click at [502, 417] on icon at bounding box center [517, 436] width 40 height 40
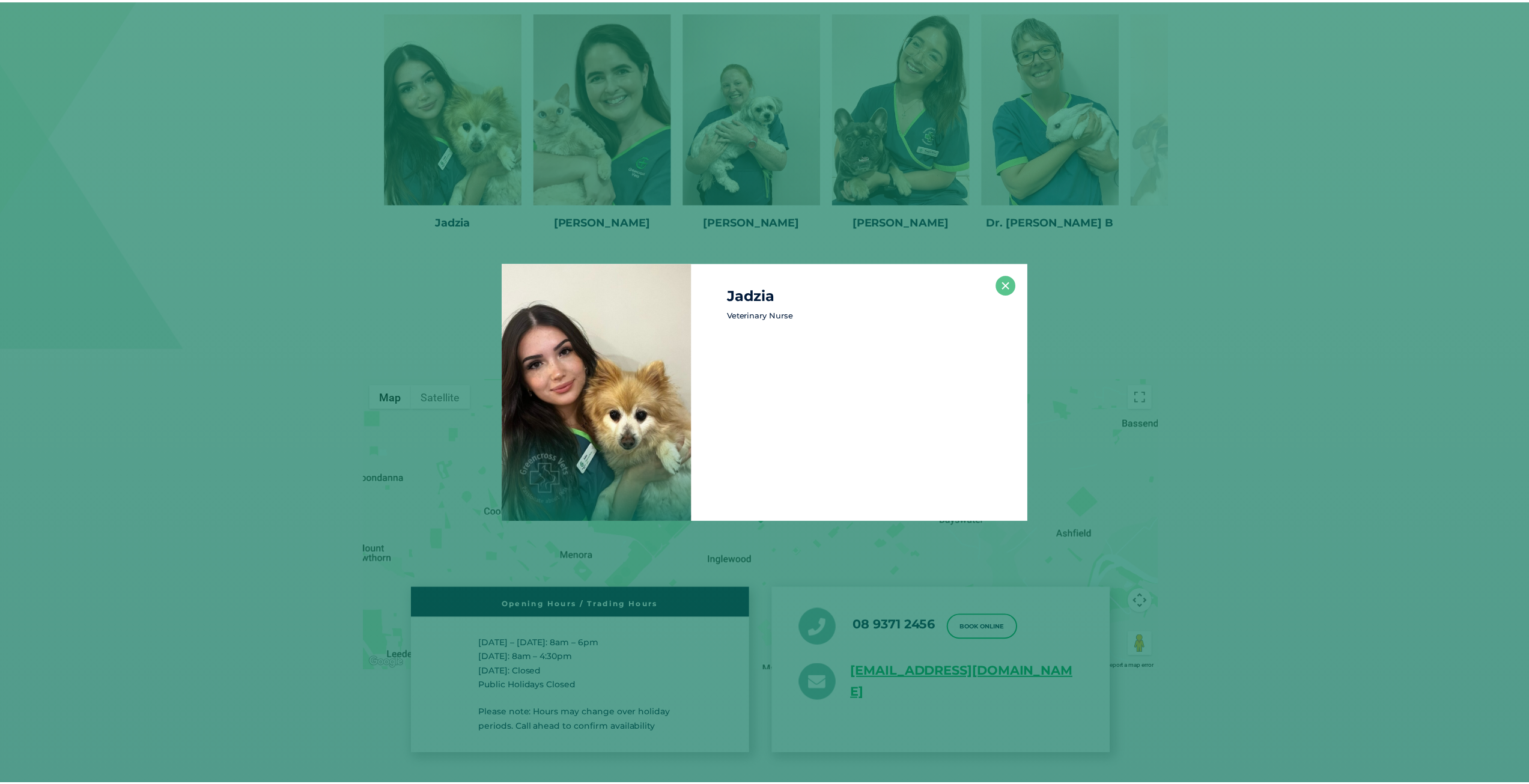
scroll to position [3003, 0]
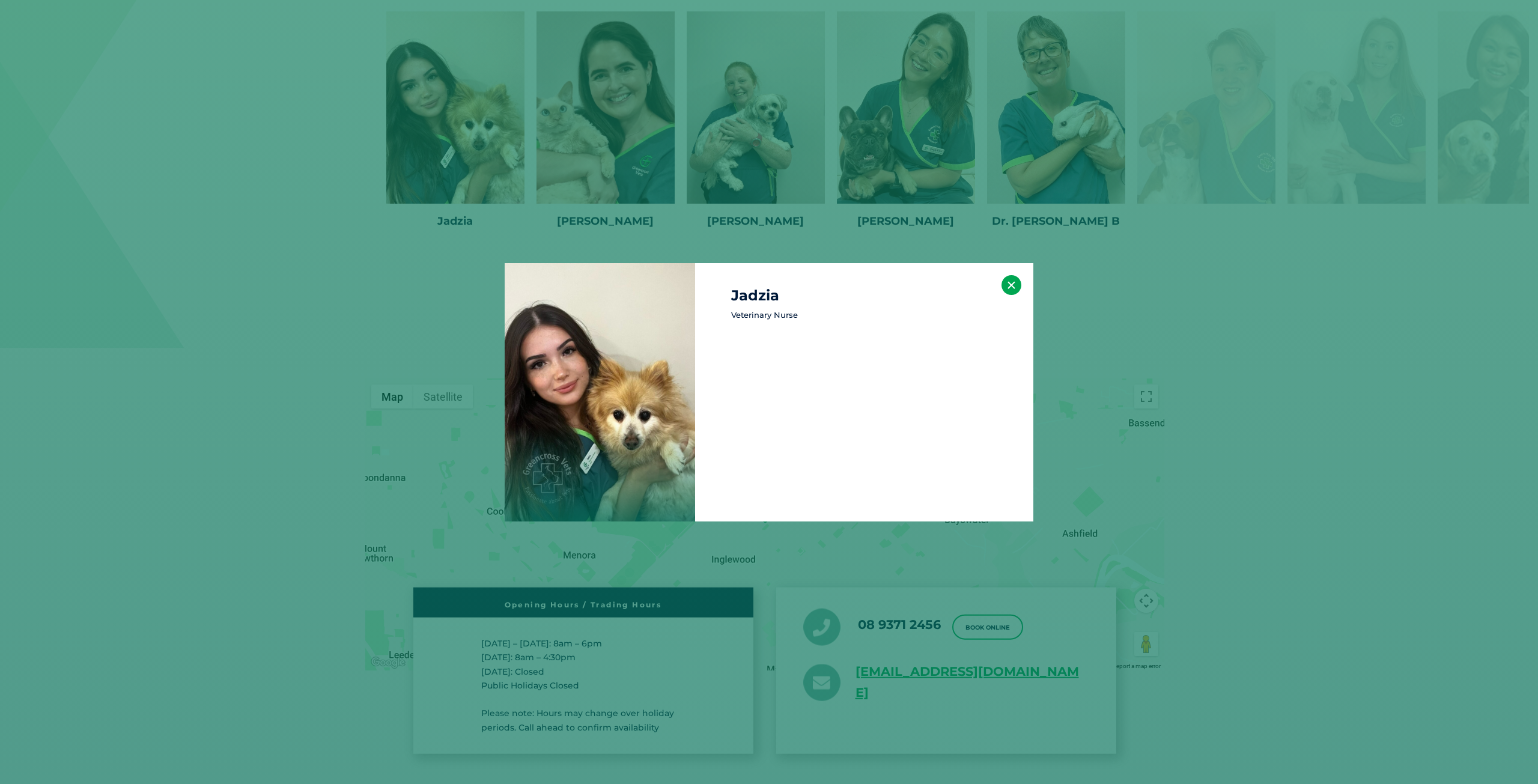
click at [1009, 282] on button "×" at bounding box center [1011, 284] width 20 height 20
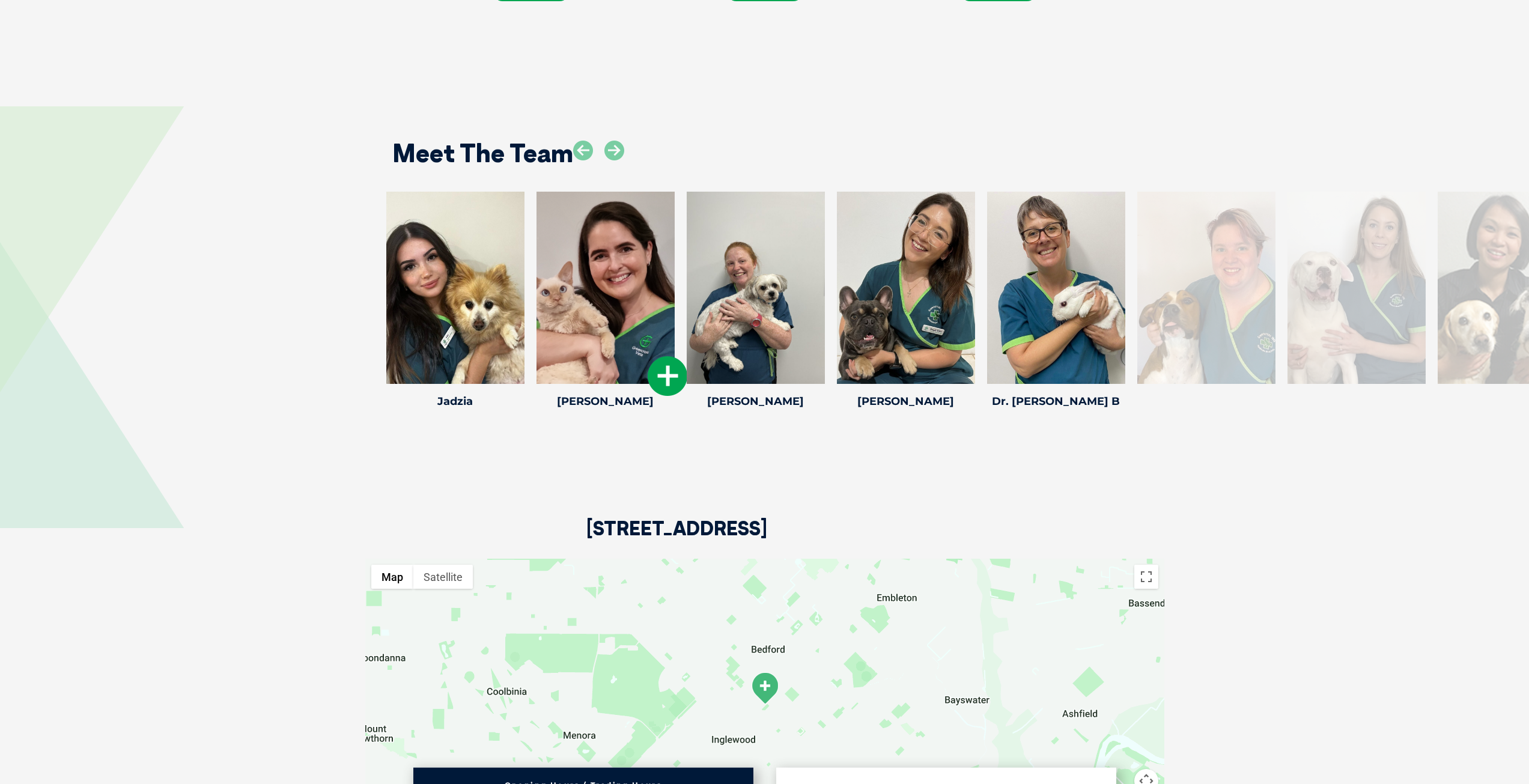
click at [660, 356] on icon at bounding box center [667, 375] width 40 height 40
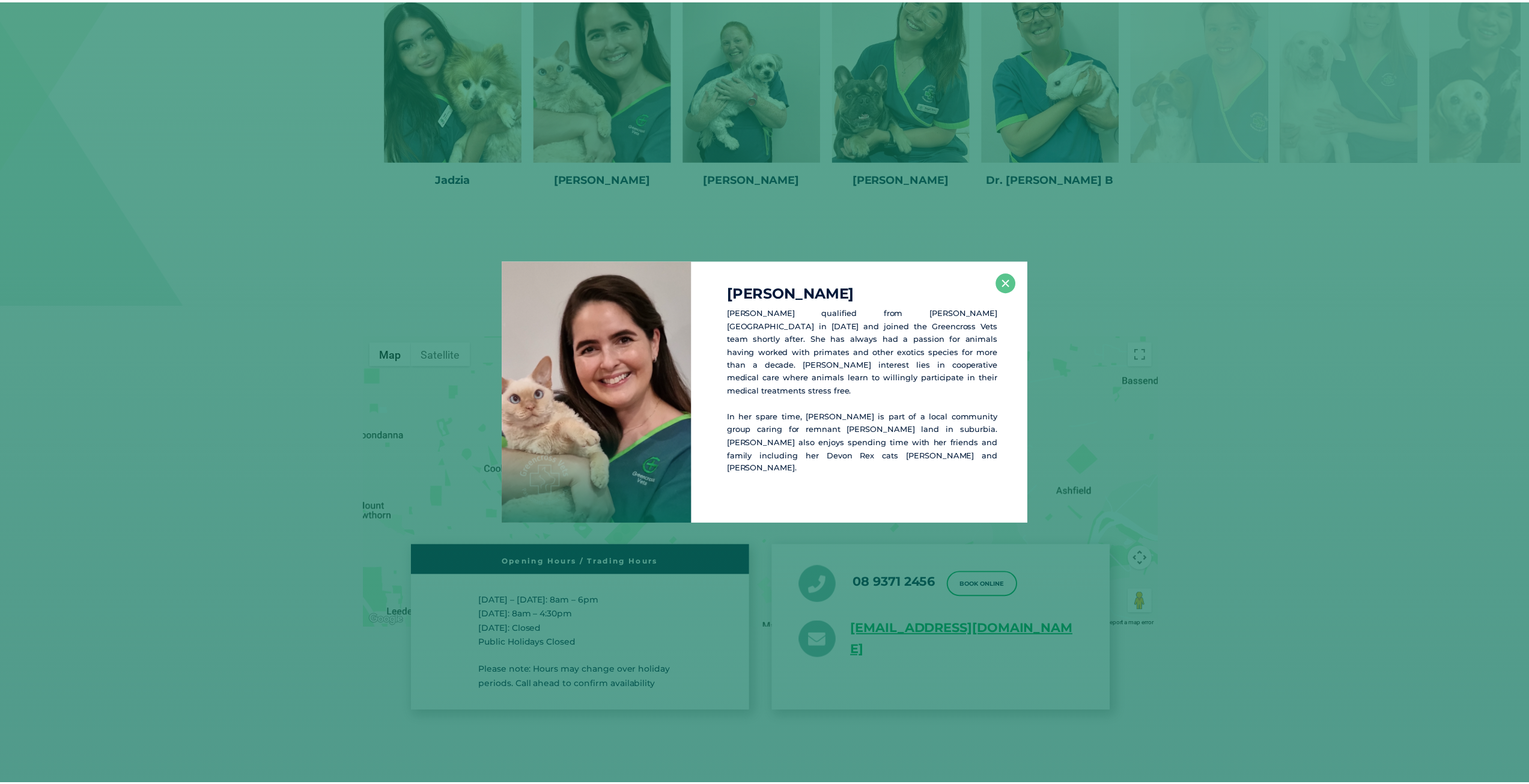
scroll to position [3064, 0]
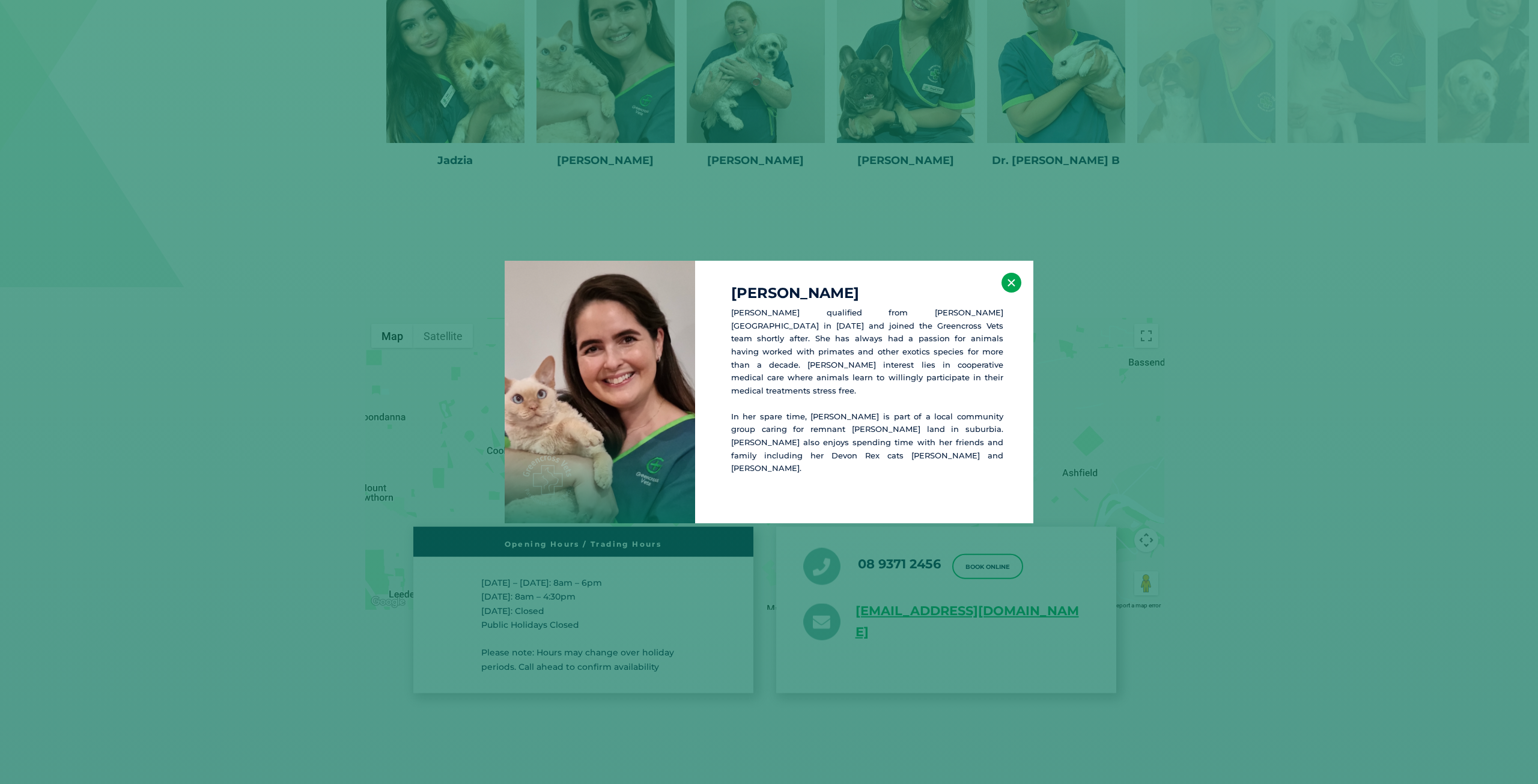
click at [1004, 287] on button "×" at bounding box center [1011, 283] width 20 height 20
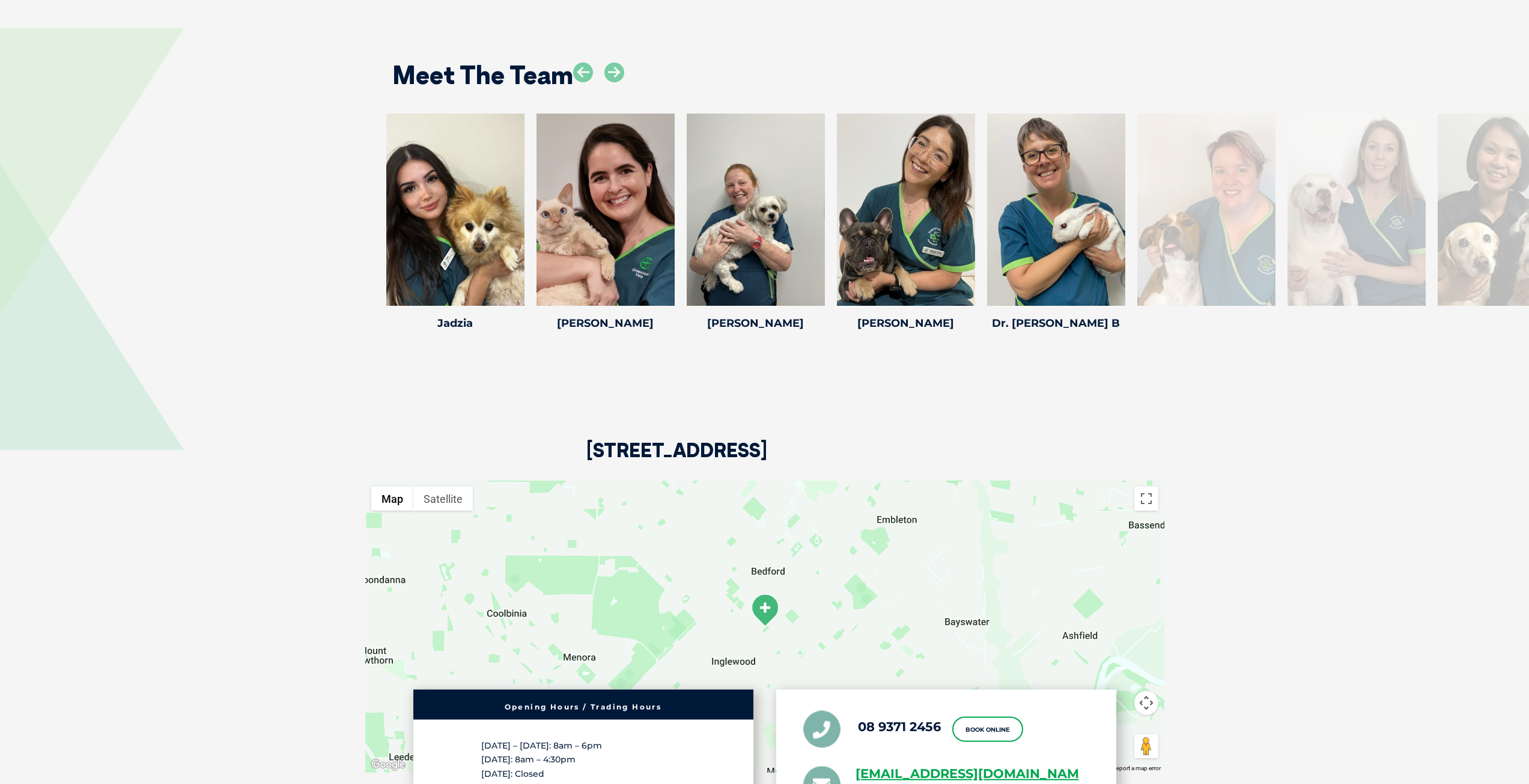
scroll to position [2883, 0]
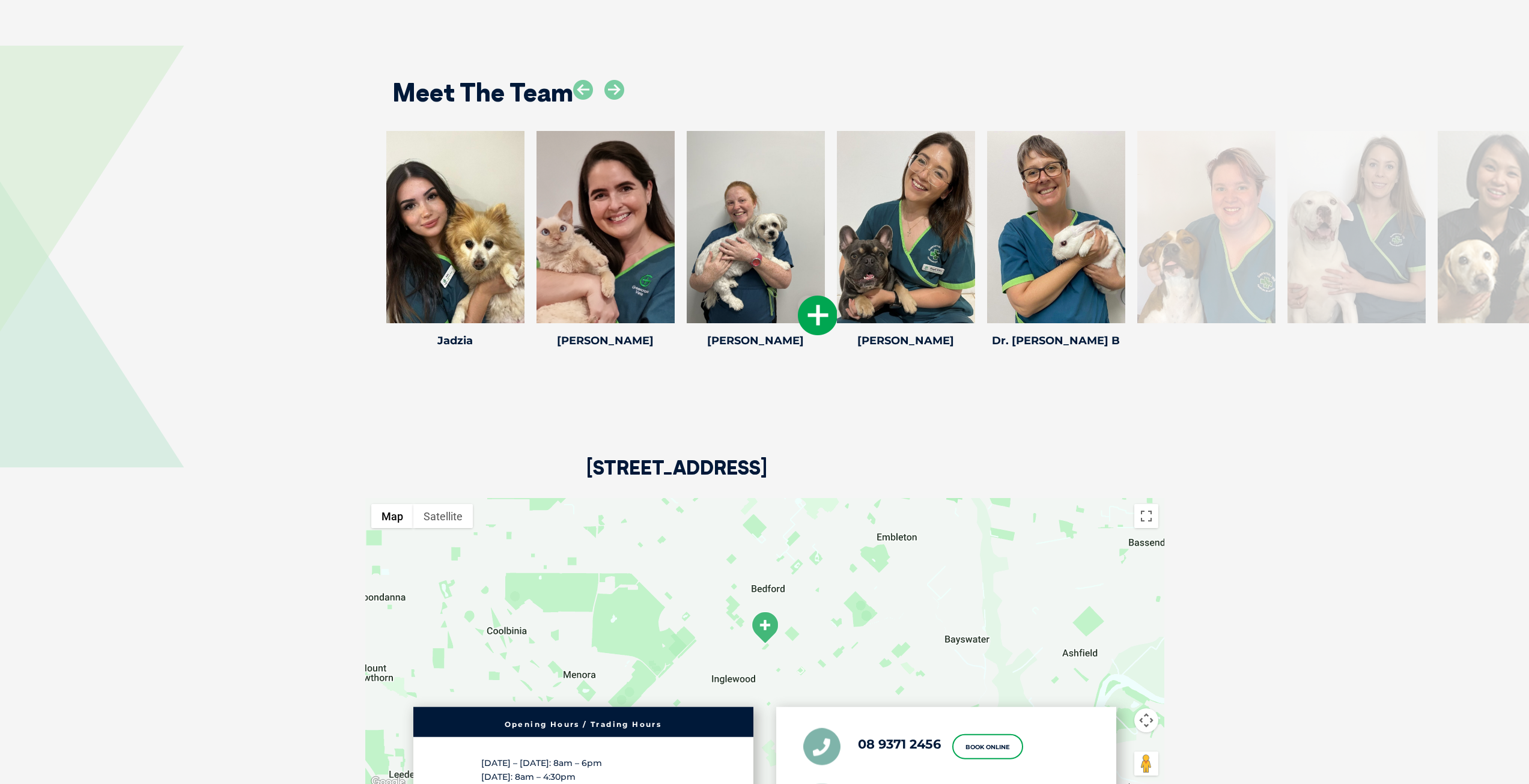
click at [822, 295] on icon at bounding box center [817, 314] width 40 height 40
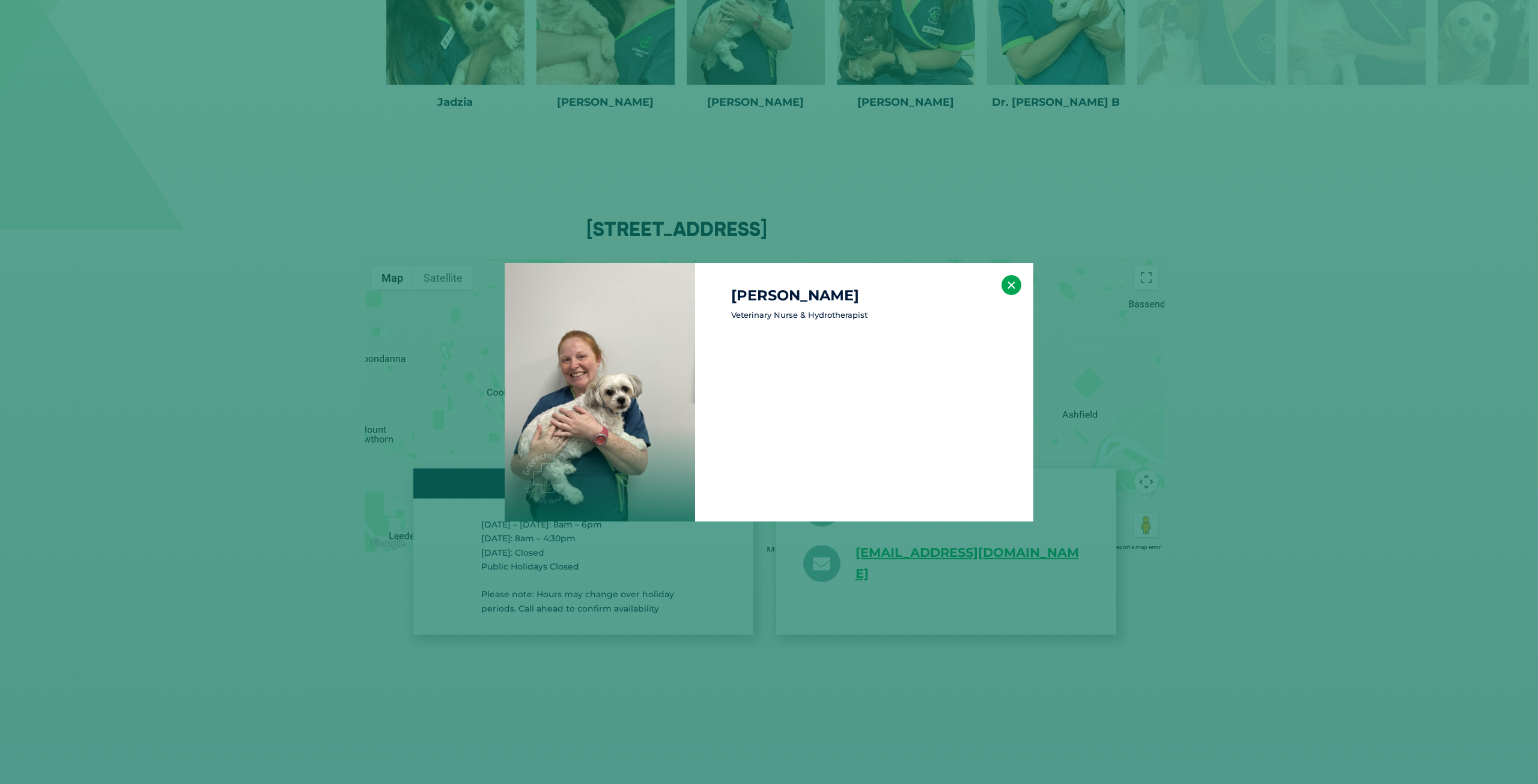
scroll to position [3124, 0]
click at [1012, 285] on button "×" at bounding box center [1011, 284] width 20 height 20
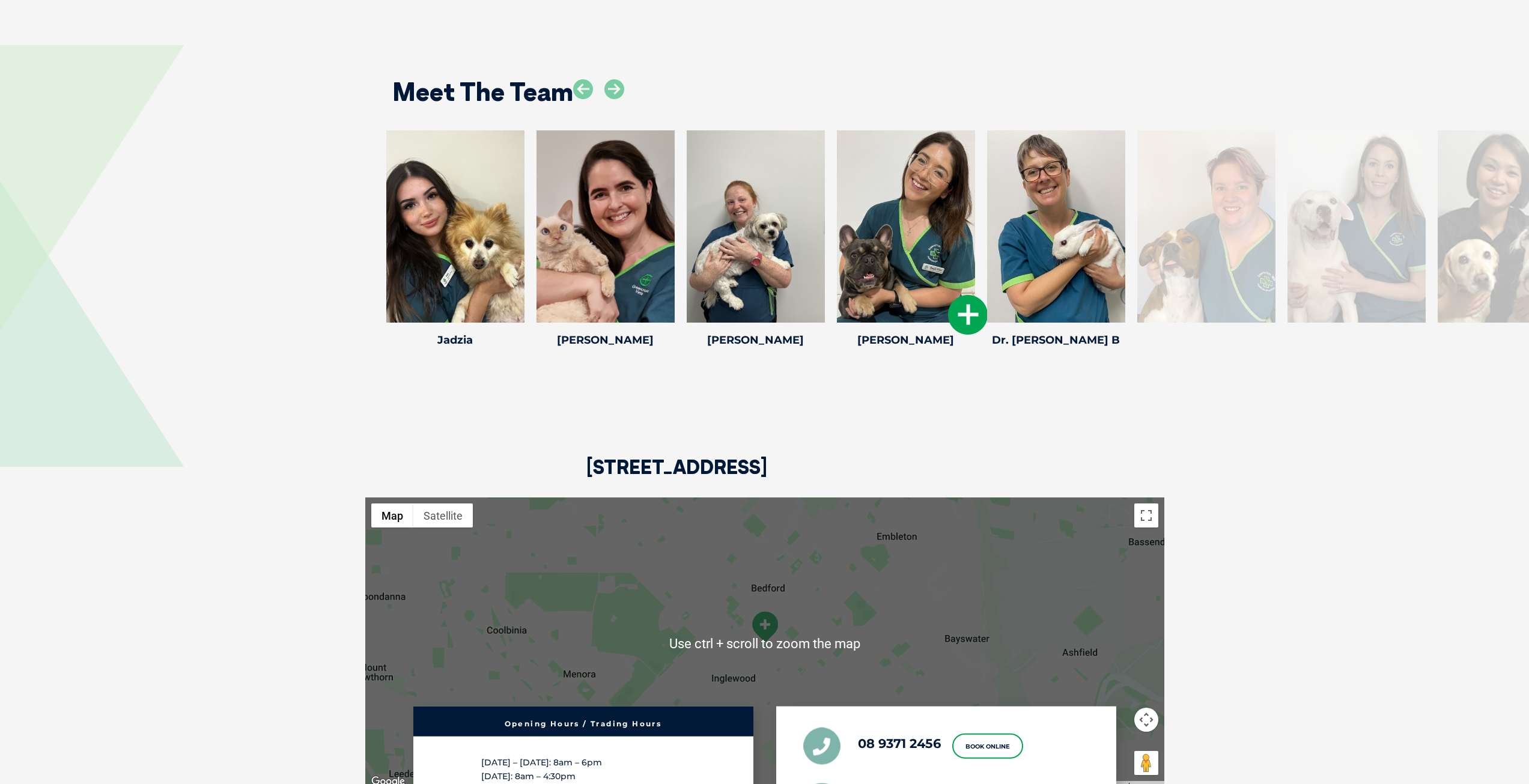
click at [956, 295] on icon at bounding box center [968, 314] width 40 height 40
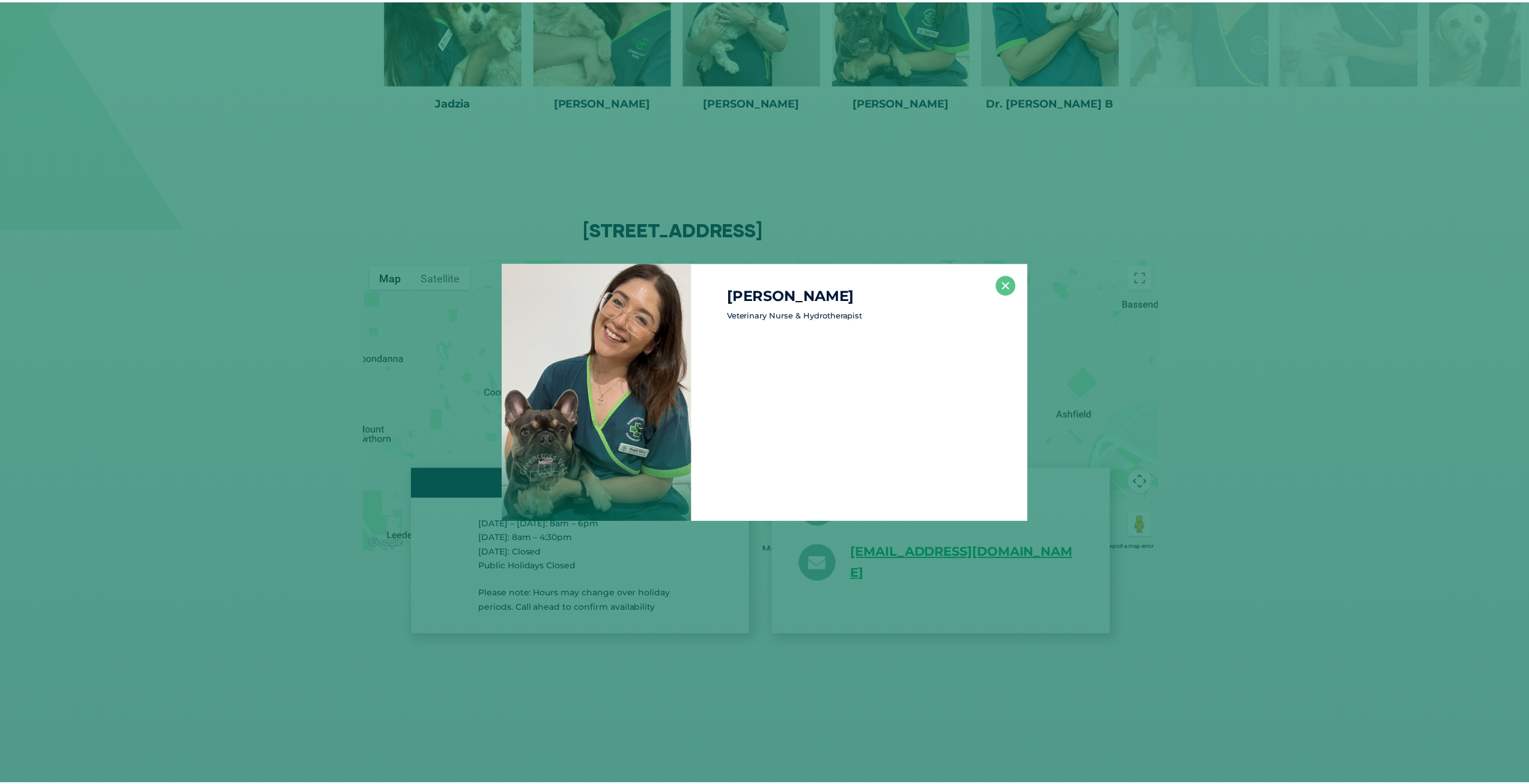
scroll to position [3125, 0]
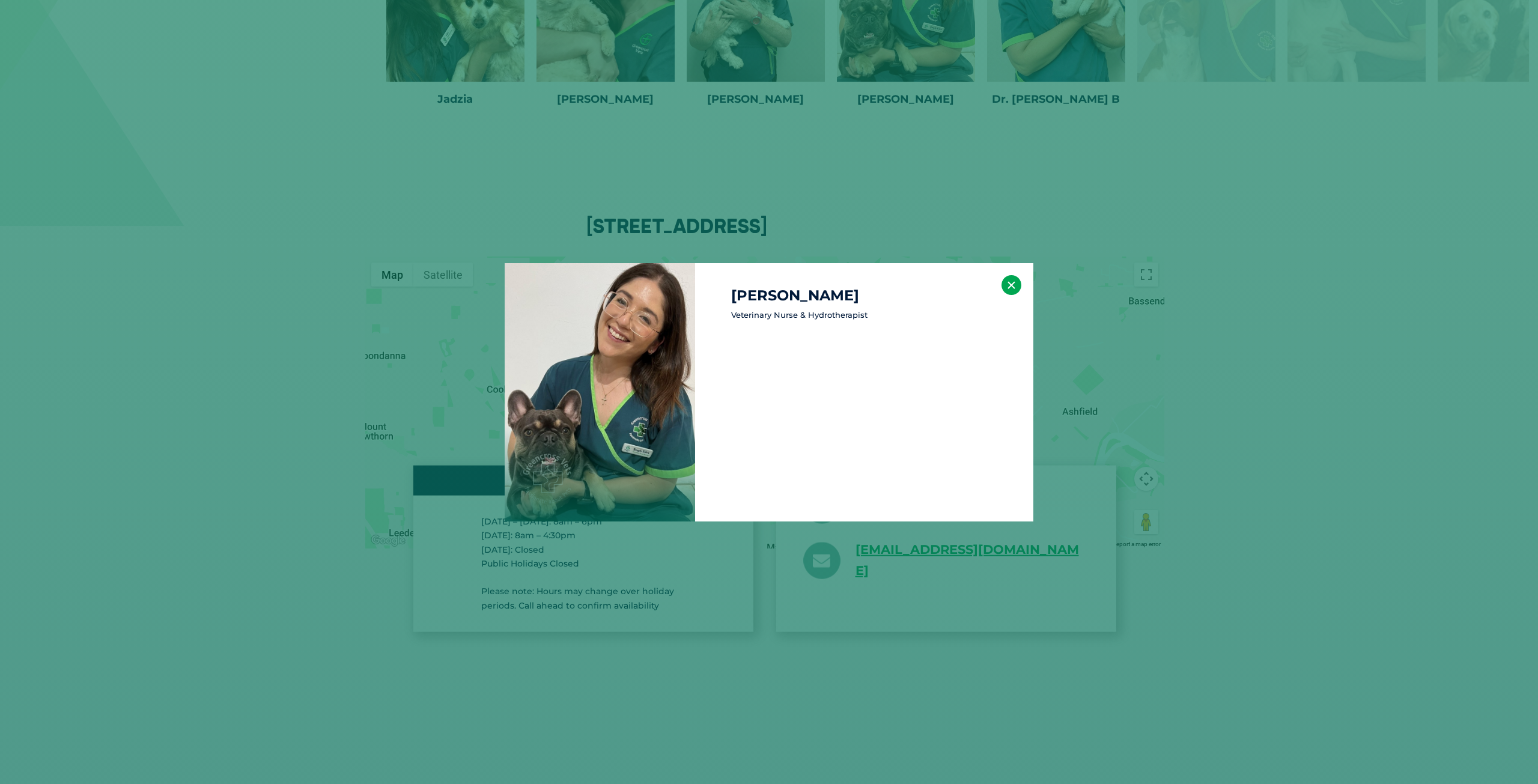
click at [1004, 289] on button "×" at bounding box center [1011, 284] width 20 height 20
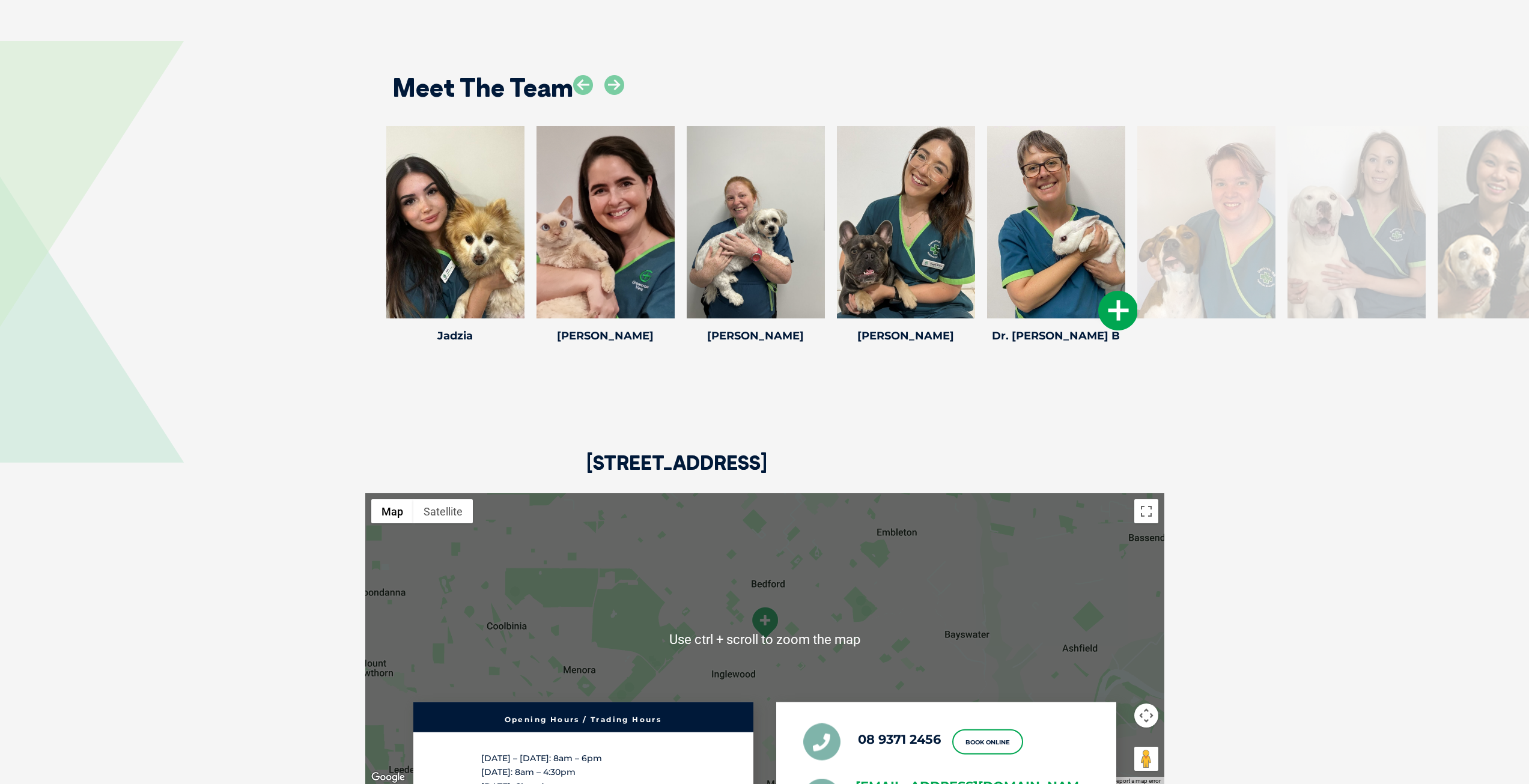
scroll to position [2825, 0]
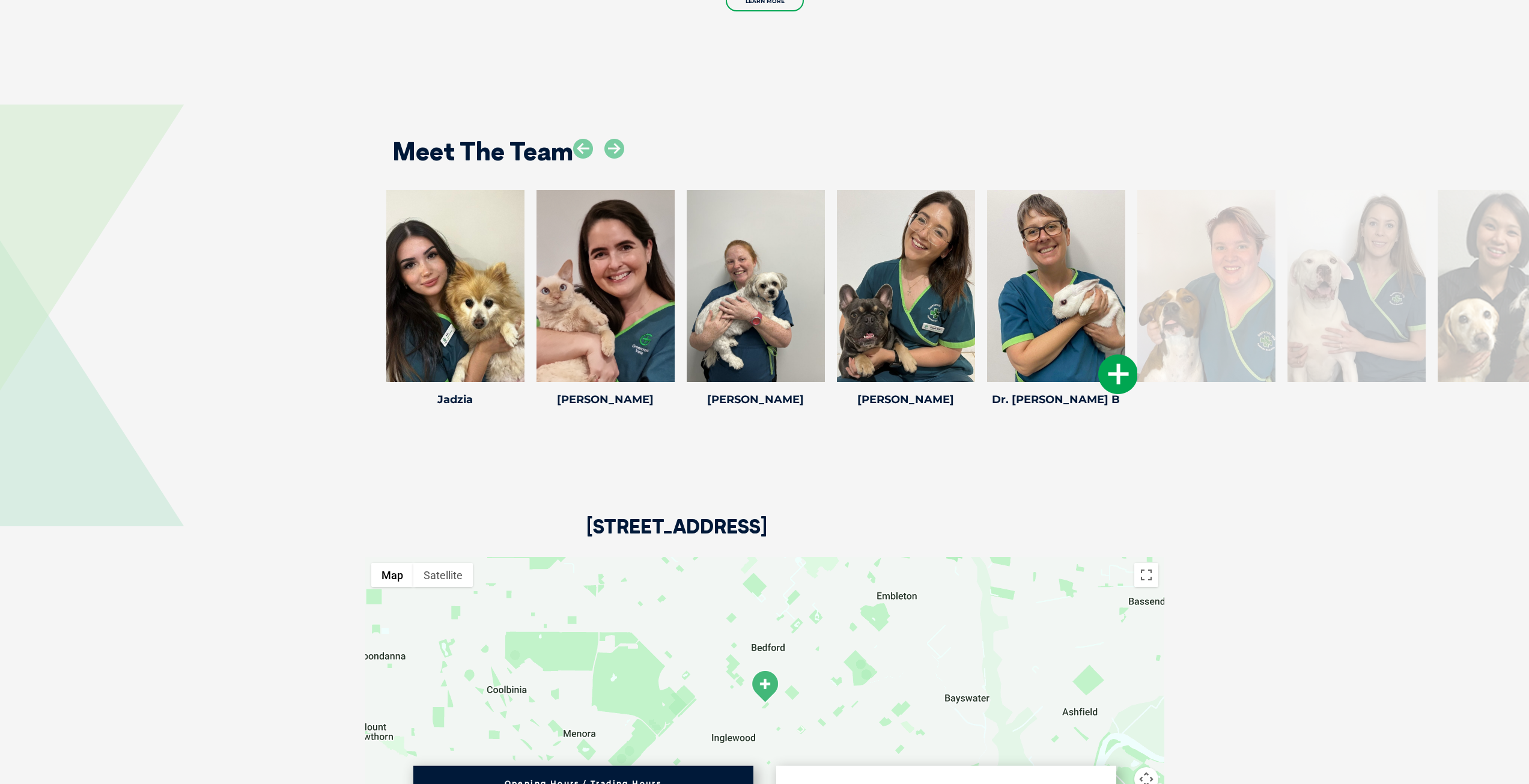
click at [1109, 354] on icon at bounding box center [1117, 373] width 40 height 40
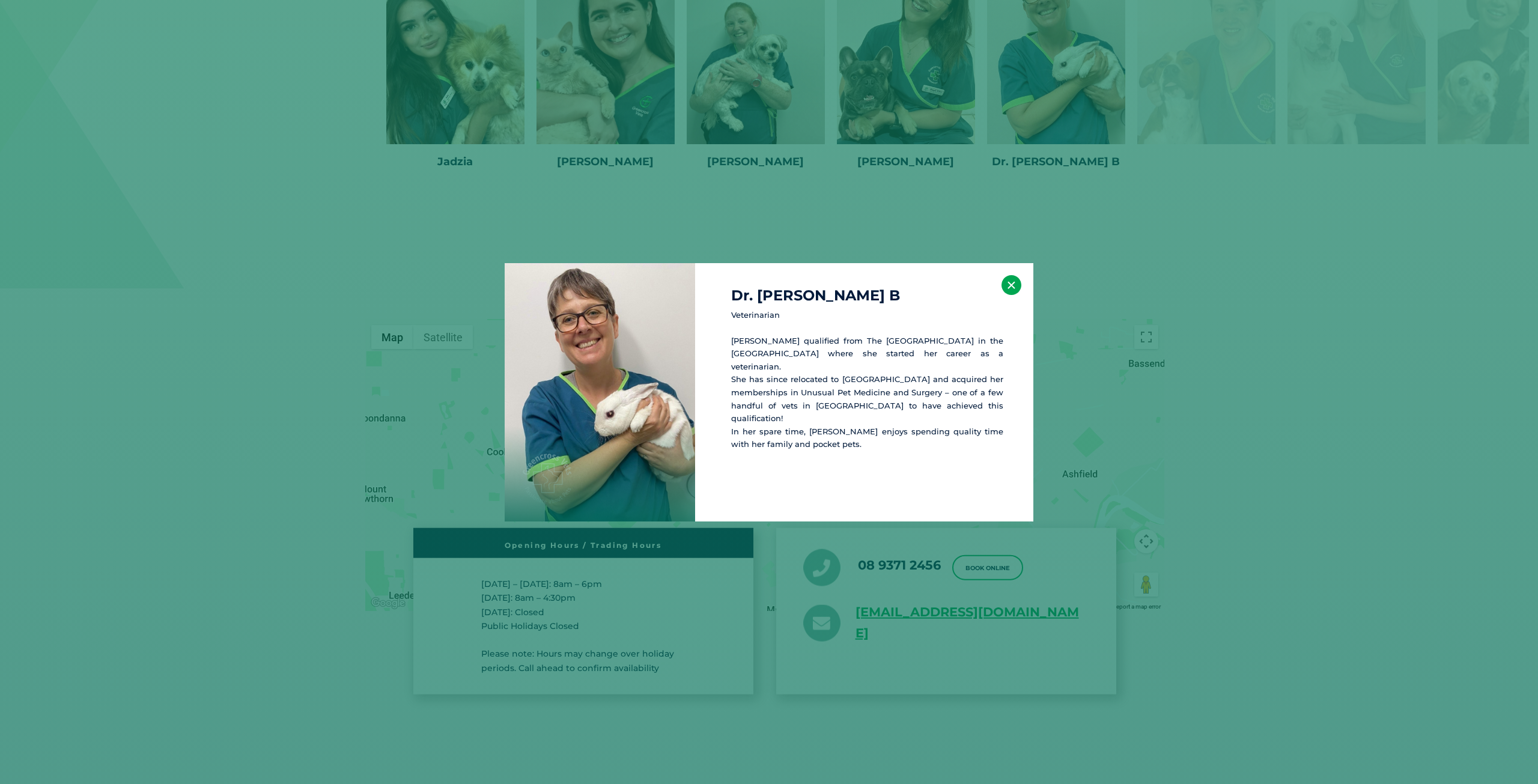
scroll to position [3066, 0]
click at [1005, 280] on button "×" at bounding box center [1011, 284] width 20 height 20
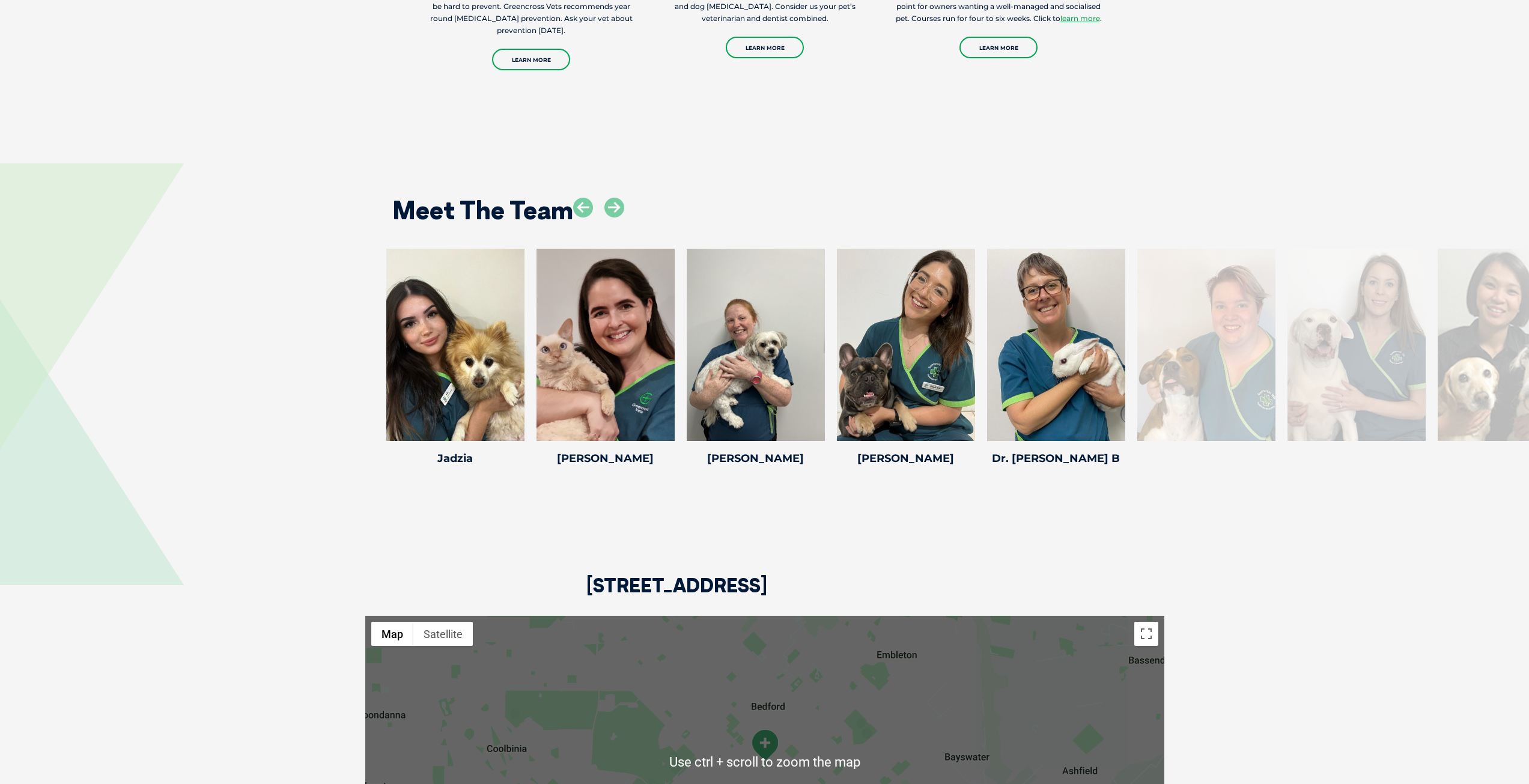
scroll to position [2766, 0]
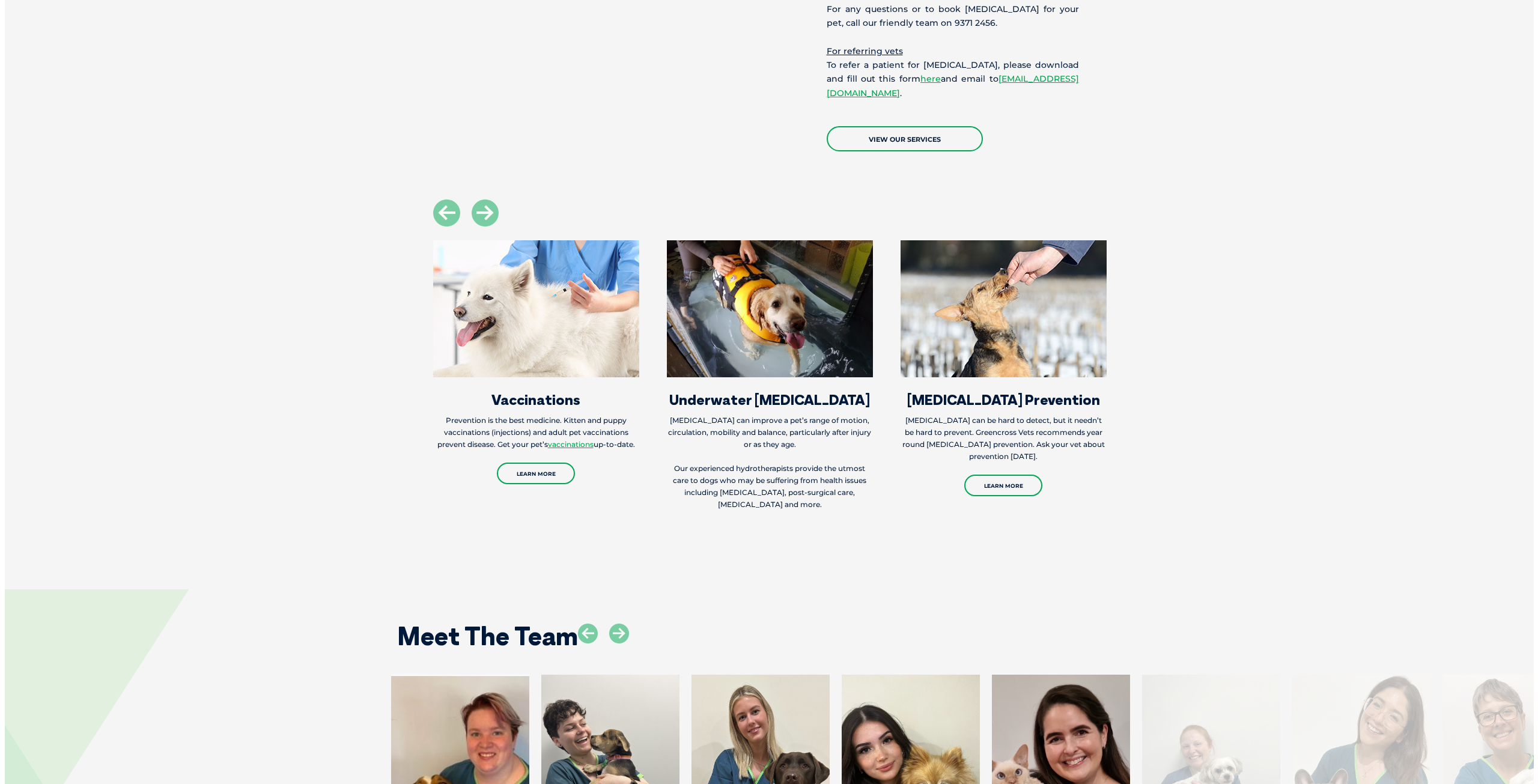
scroll to position [2642, 0]
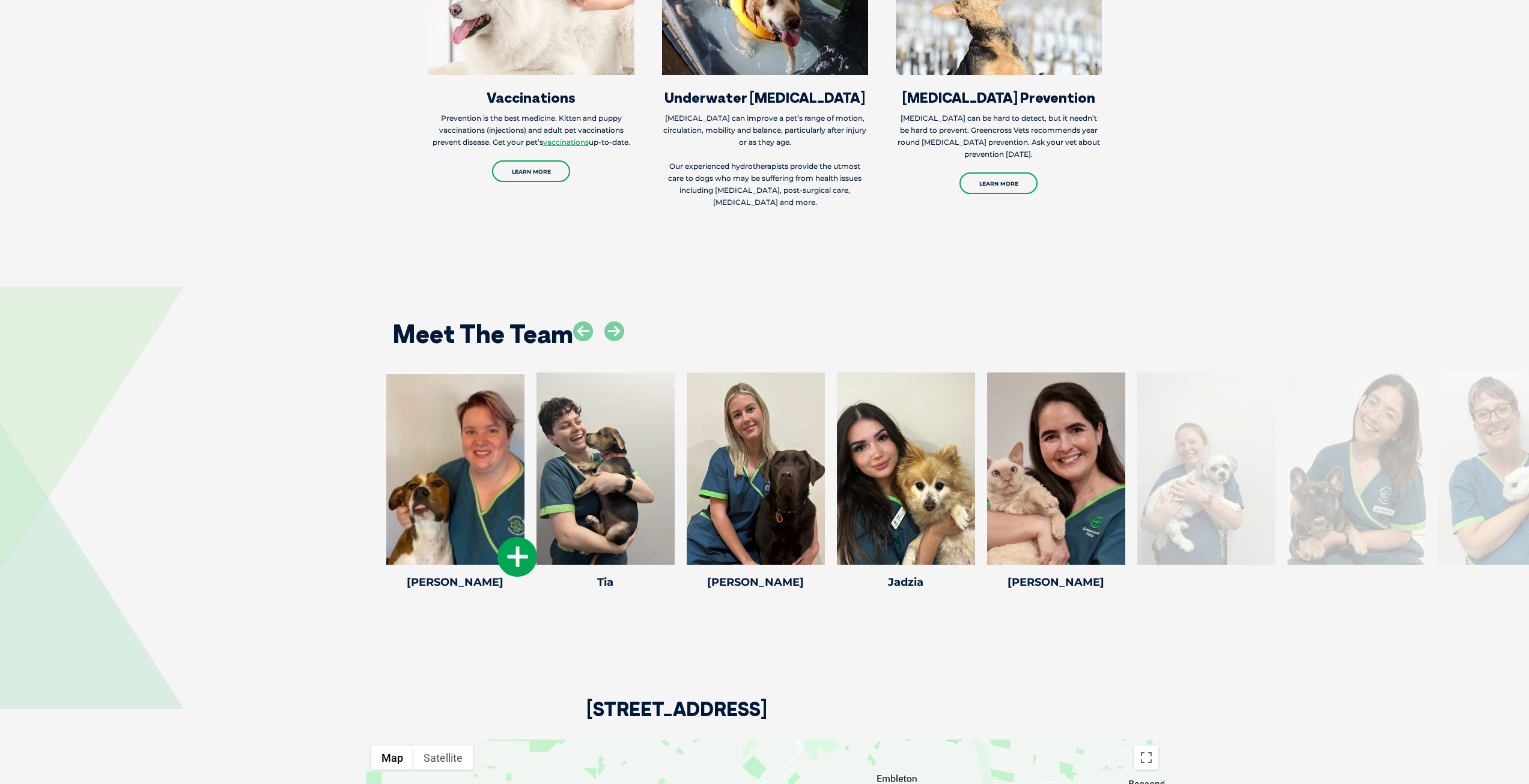
click at [503, 537] on icon at bounding box center [517, 556] width 40 height 40
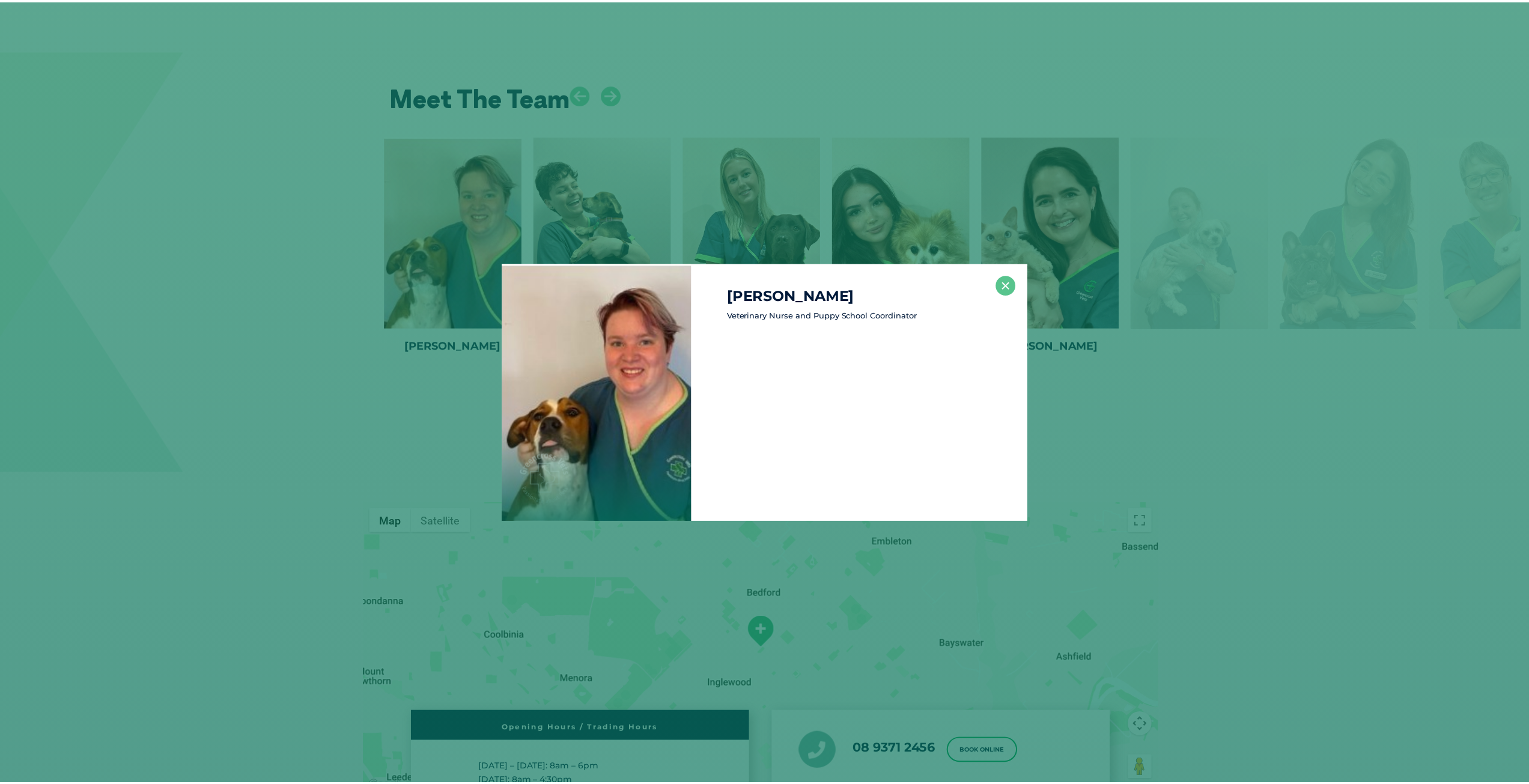
scroll to position [2883, 0]
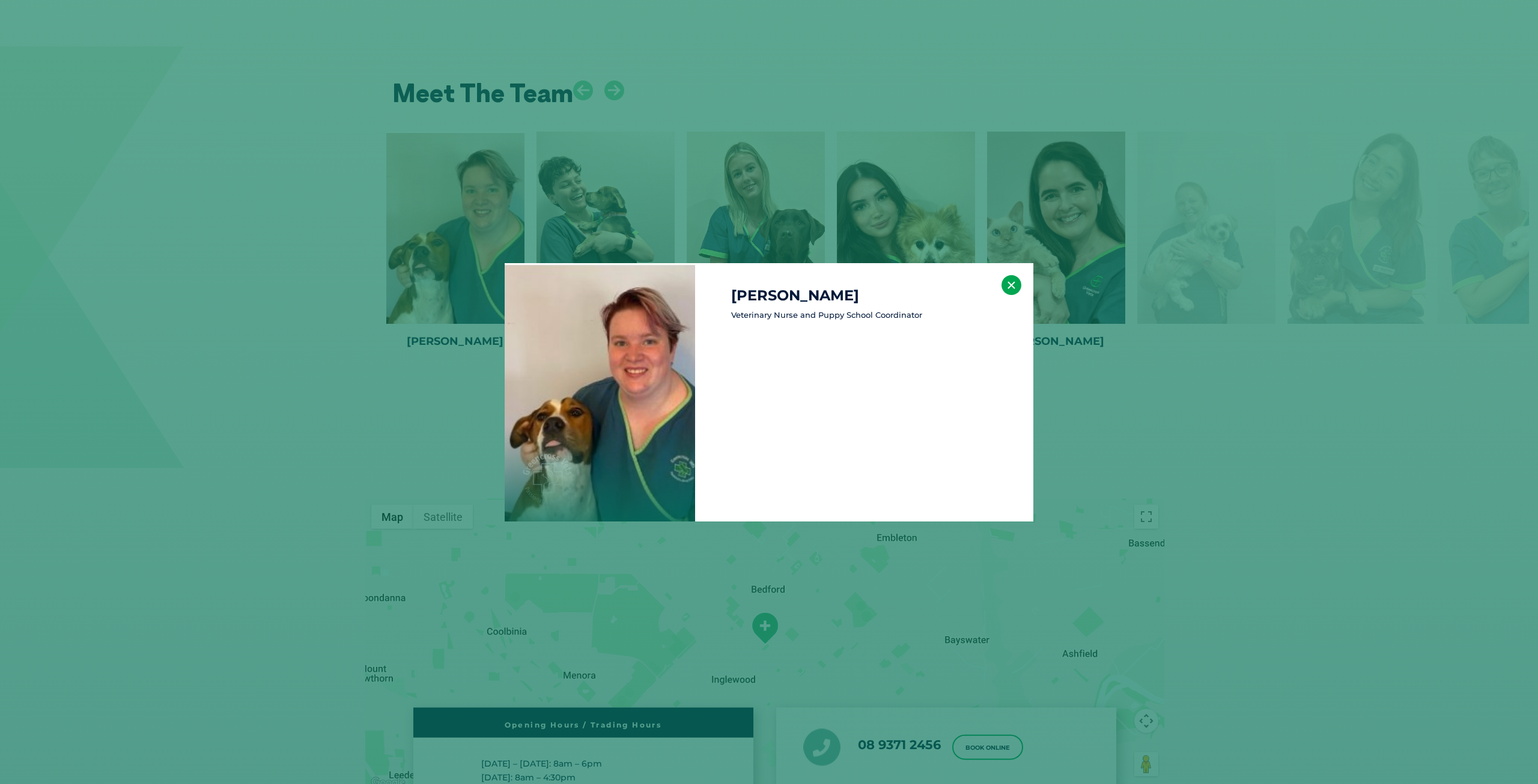
click at [1007, 282] on button "×" at bounding box center [1011, 284] width 20 height 20
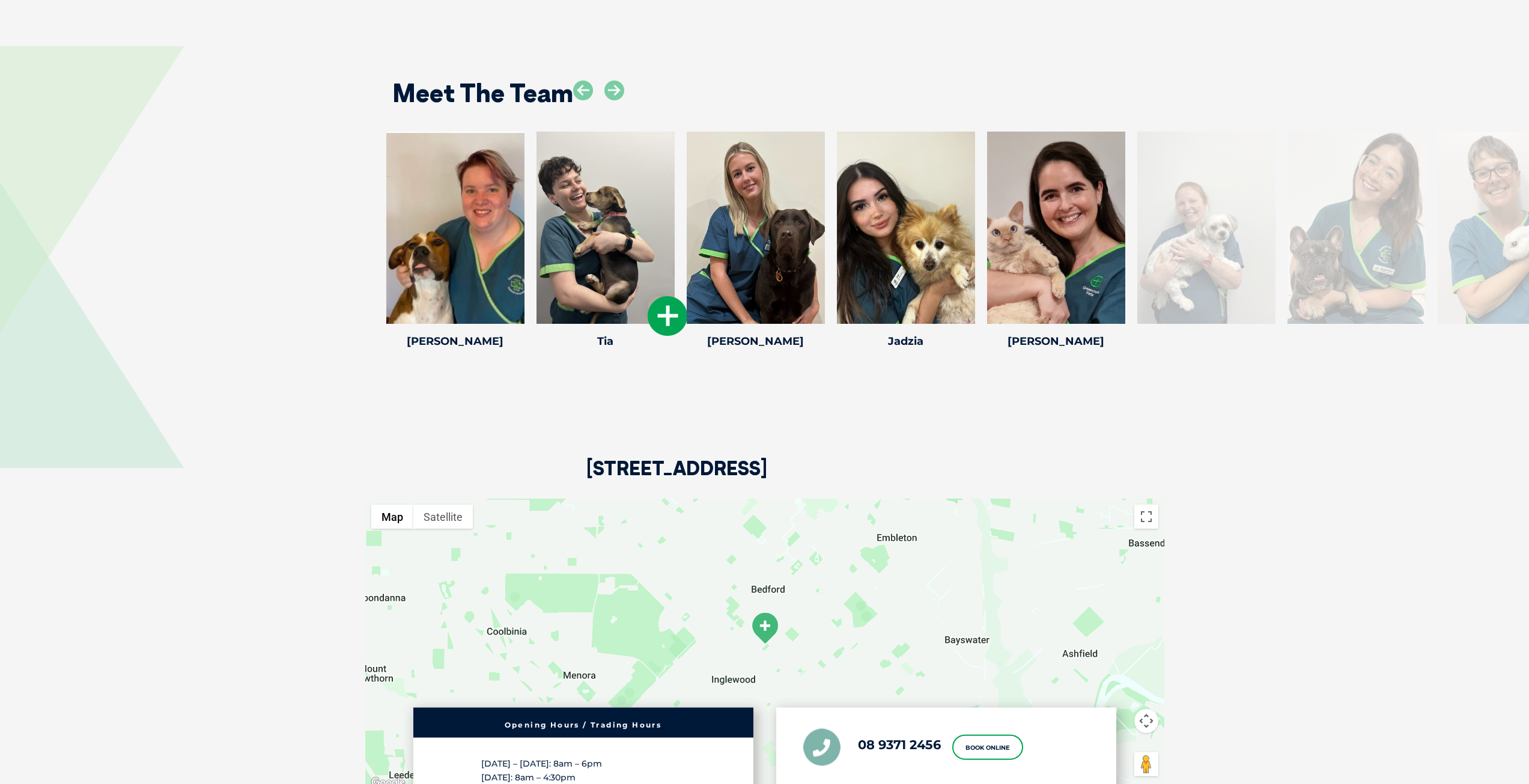
click at [655, 296] on icon at bounding box center [667, 315] width 40 height 40
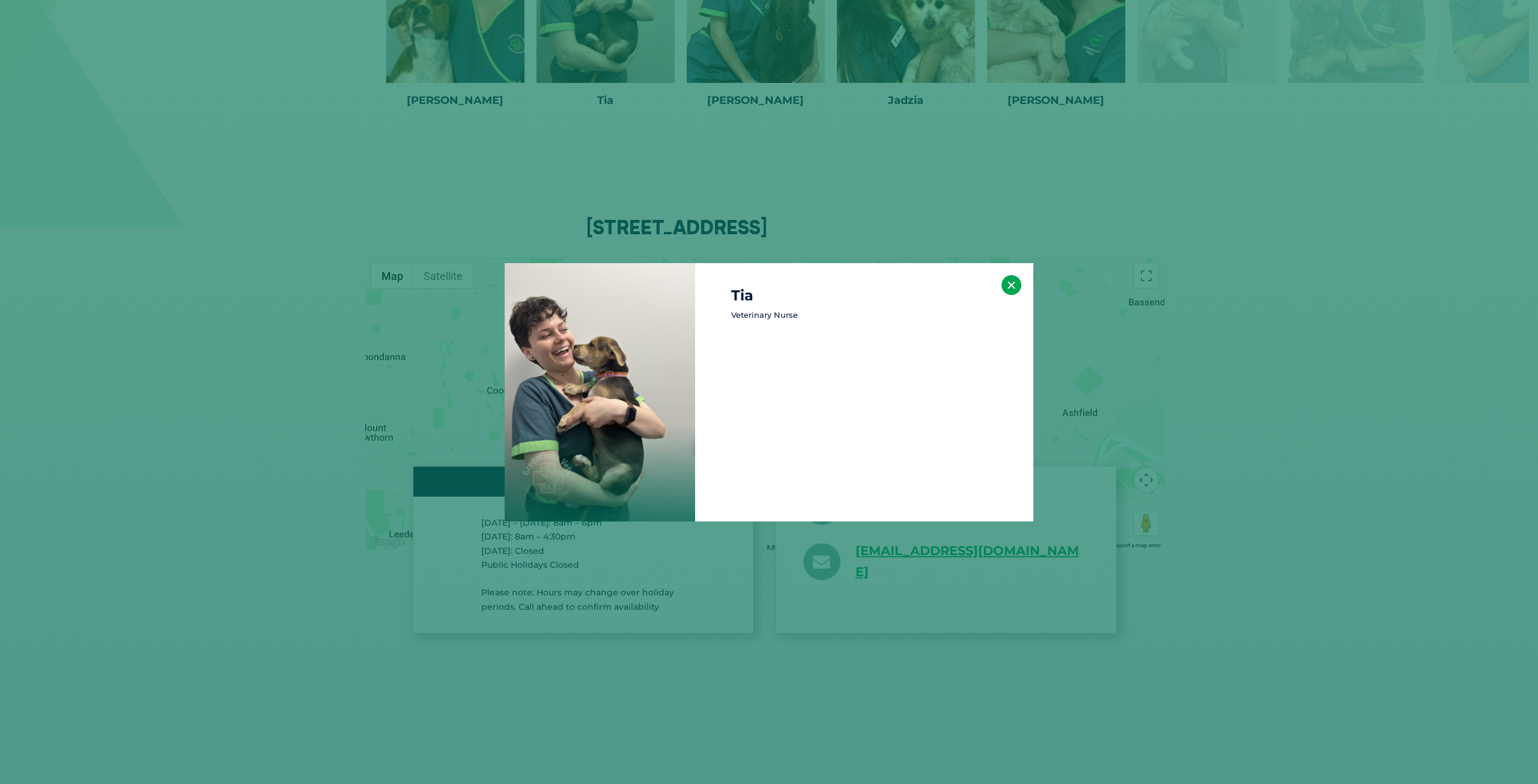
click at [1004, 283] on button "×" at bounding box center [1011, 284] width 20 height 20
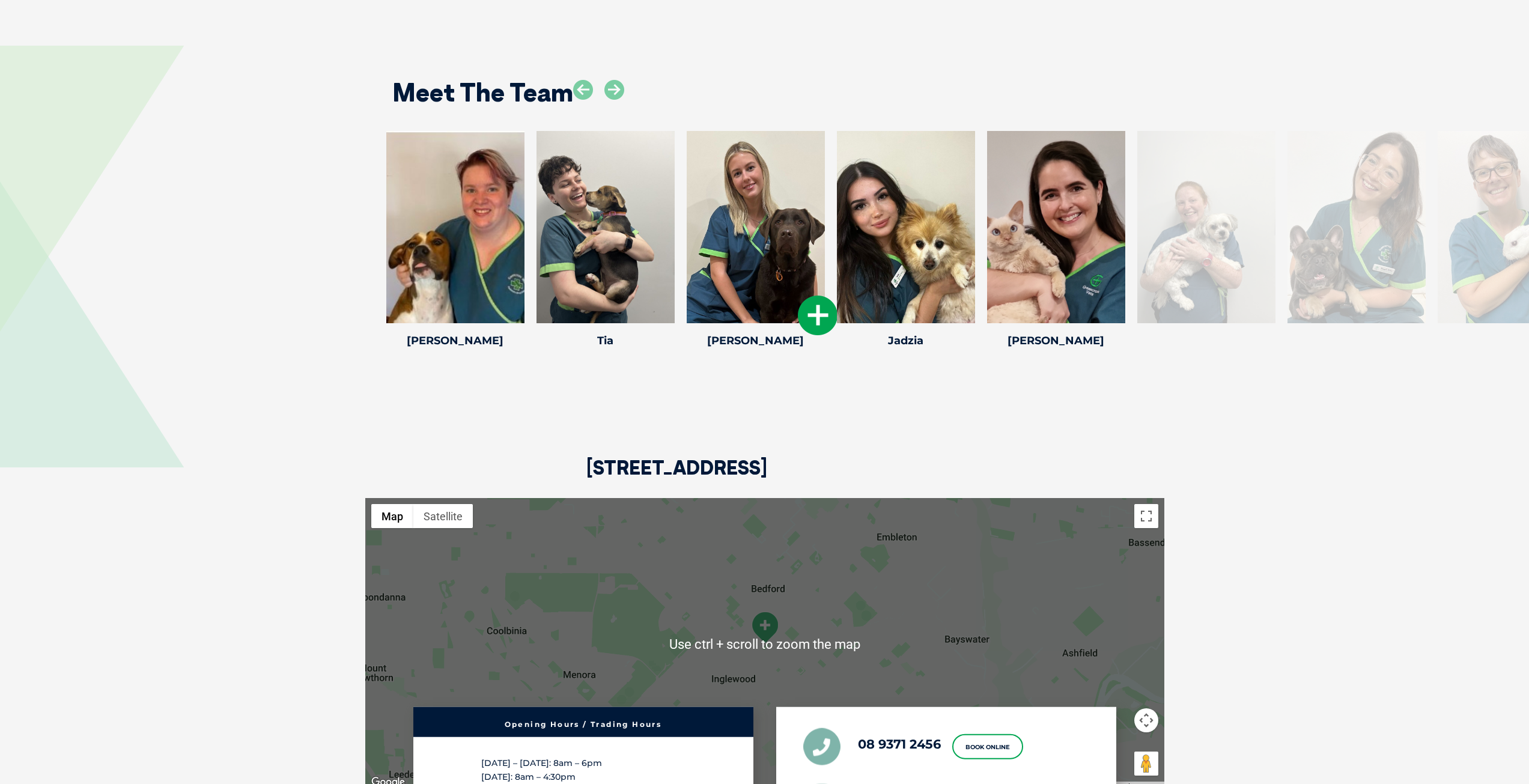
click at [812, 295] on icon at bounding box center [817, 314] width 40 height 40
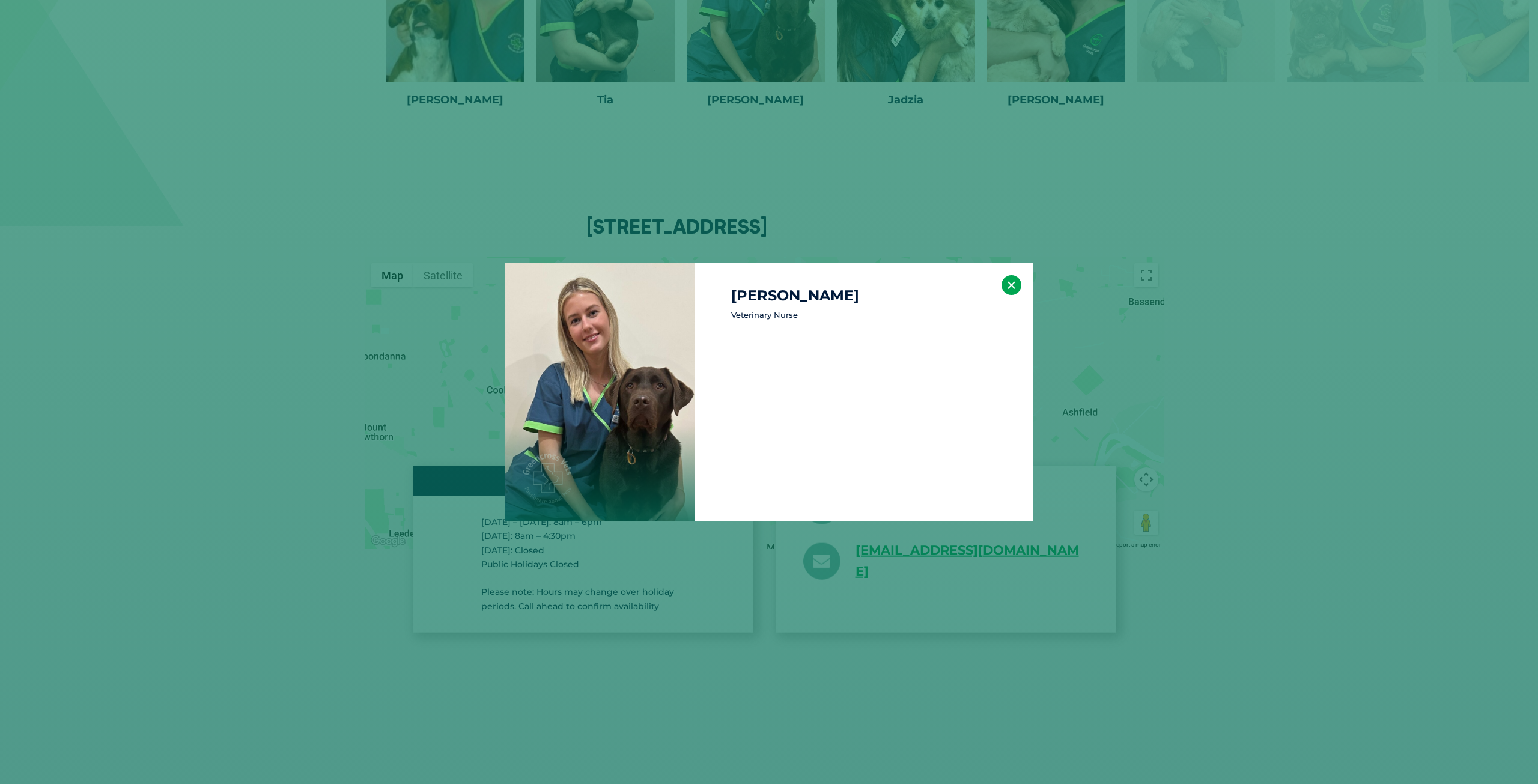
click at [1005, 280] on button "×" at bounding box center [1011, 284] width 20 height 20
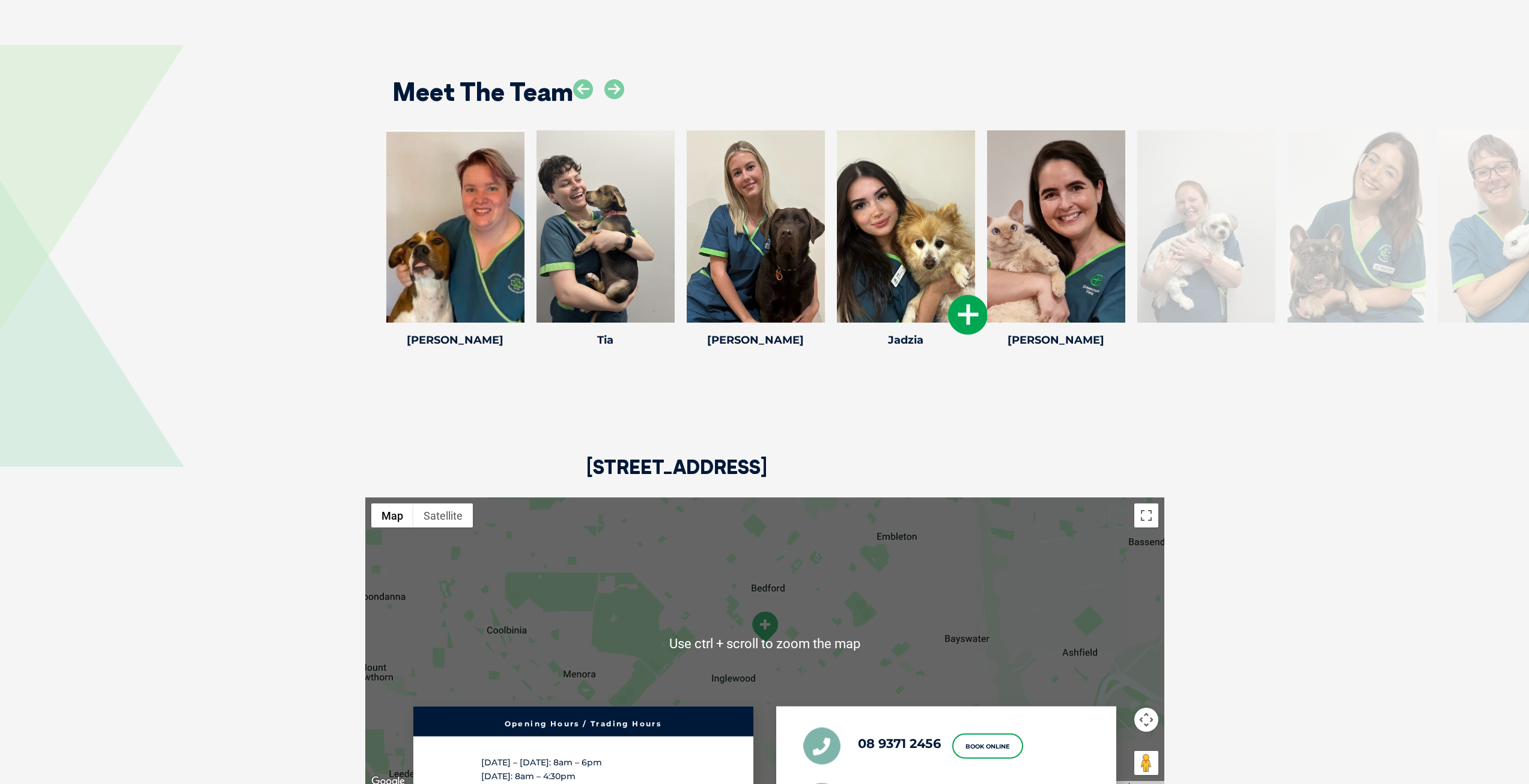
click at [961, 295] on icon at bounding box center [968, 314] width 40 height 40
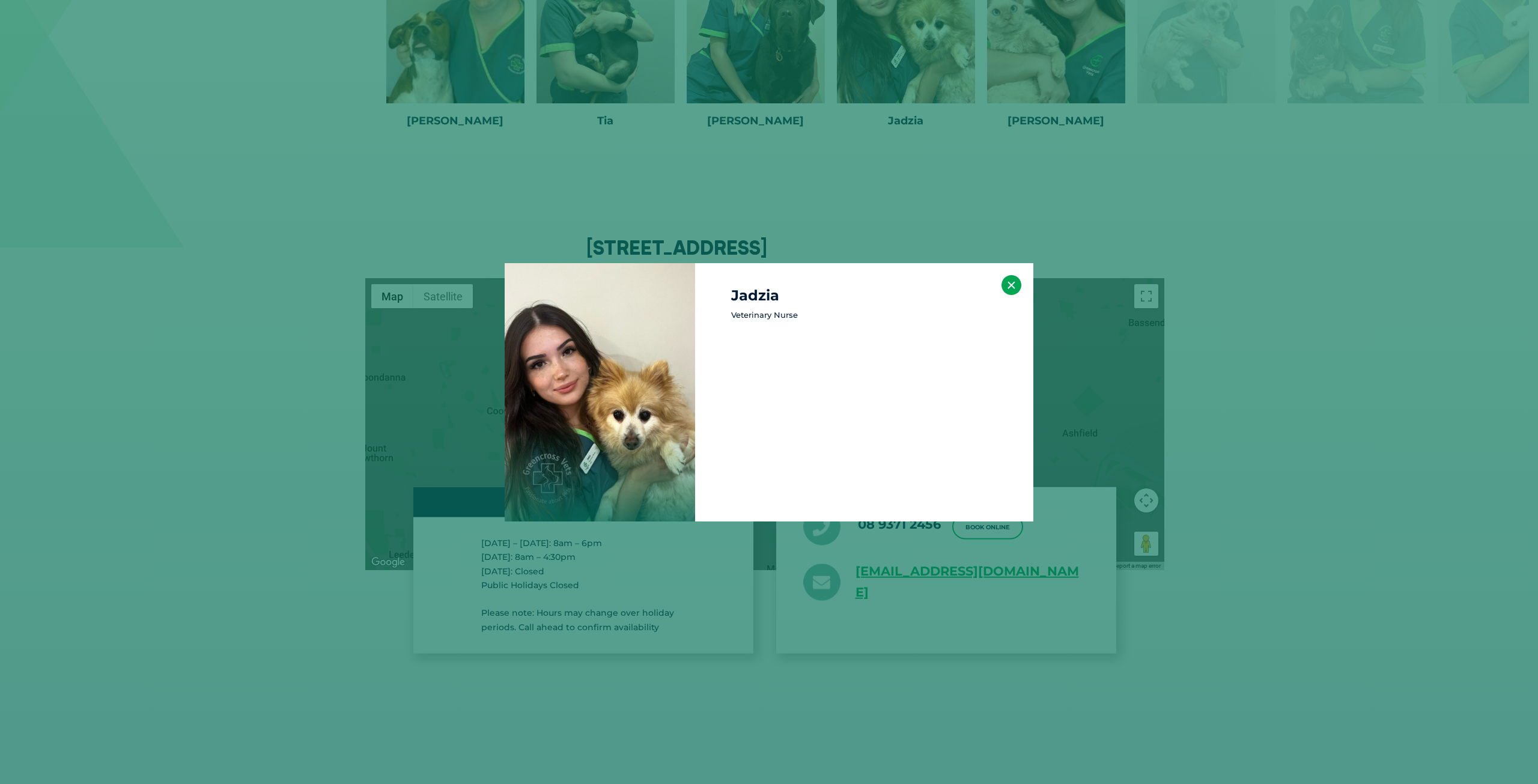
click at [1003, 280] on button "×" at bounding box center [1011, 284] width 20 height 20
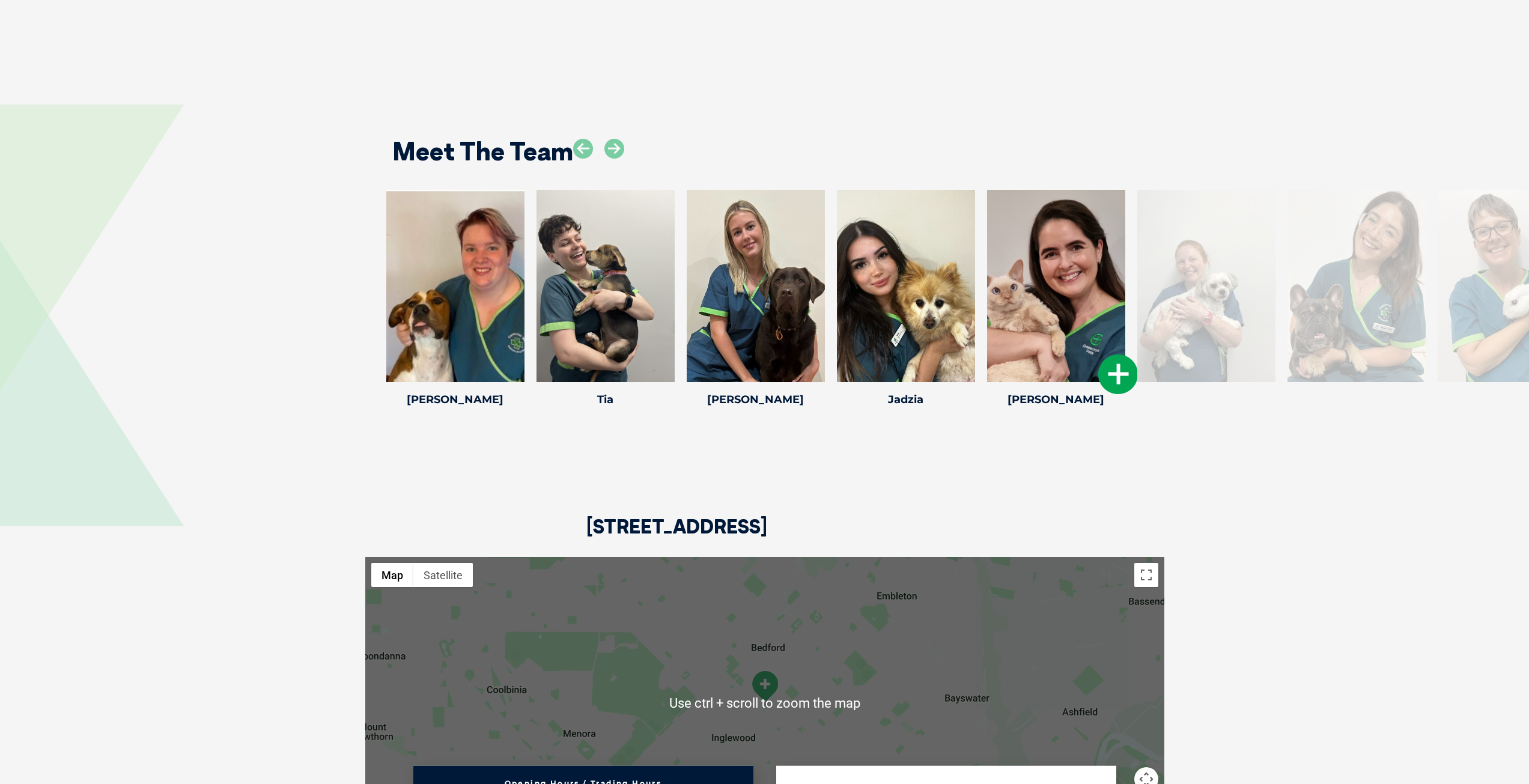
click at [1106, 354] on icon at bounding box center [1117, 373] width 40 height 40
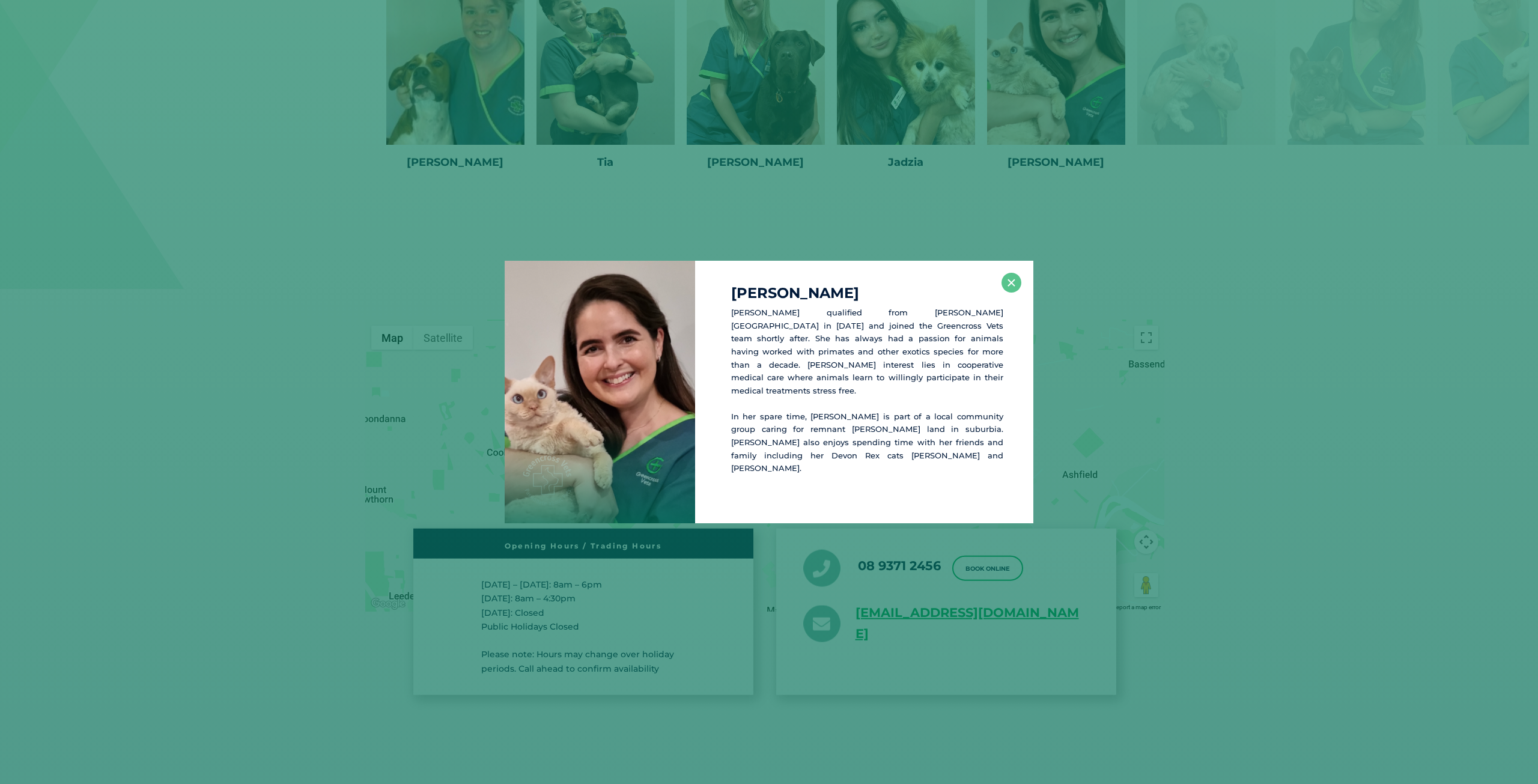
scroll to position [3066, 0]
click at [1006, 283] on button "×" at bounding box center [1011, 283] width 20 height 20
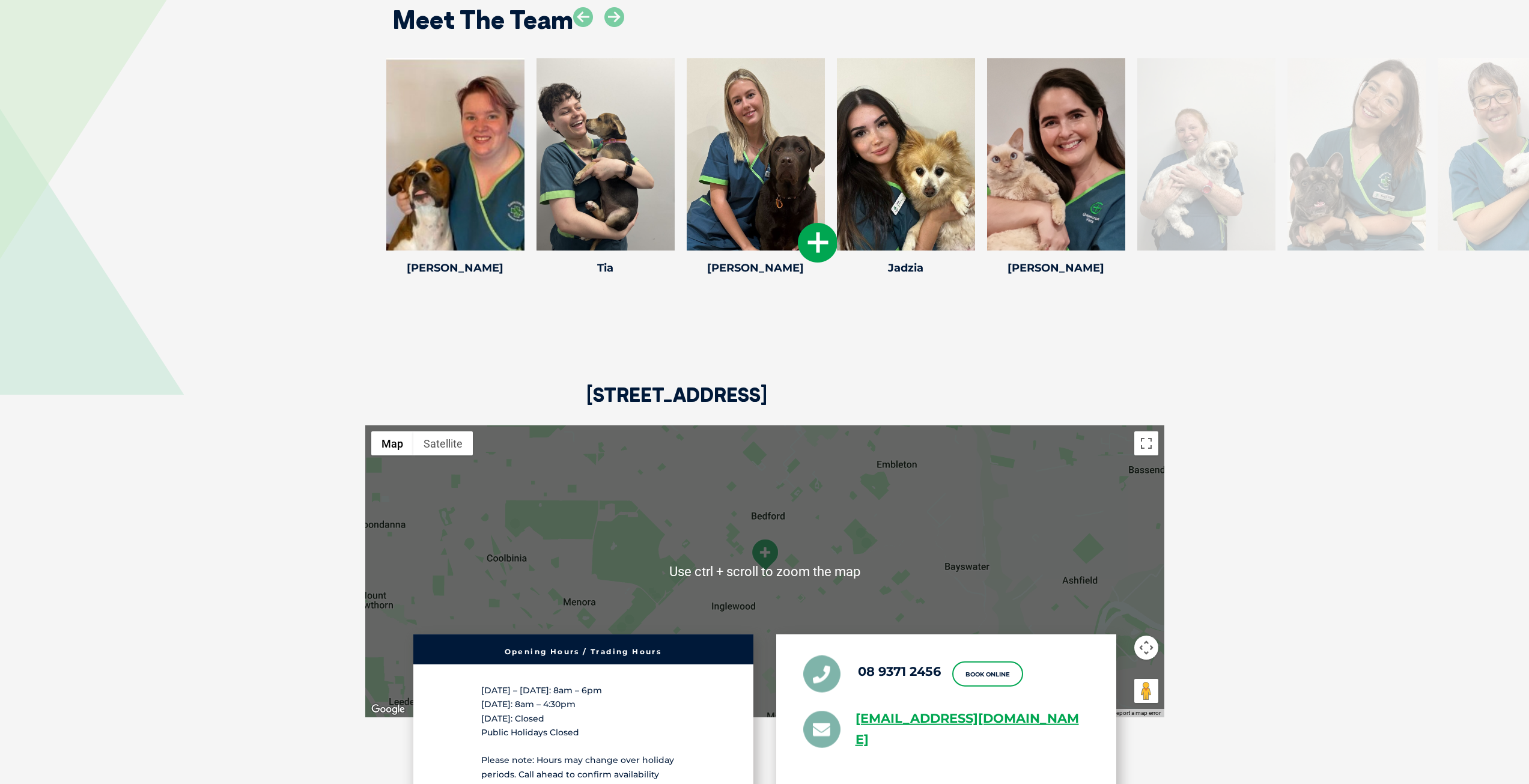
scroll to position [2705, 0]
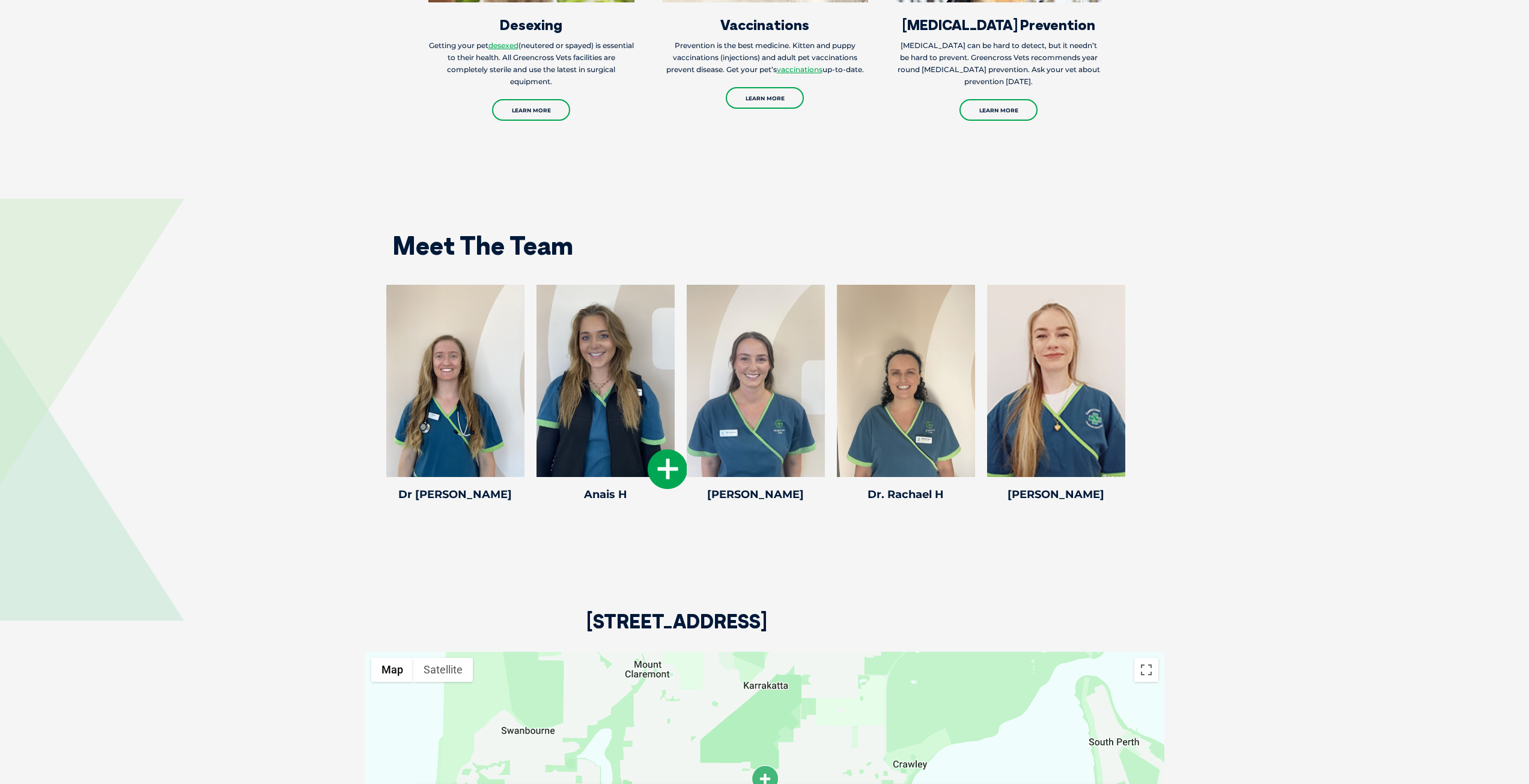
scroll to position [1801, 0]
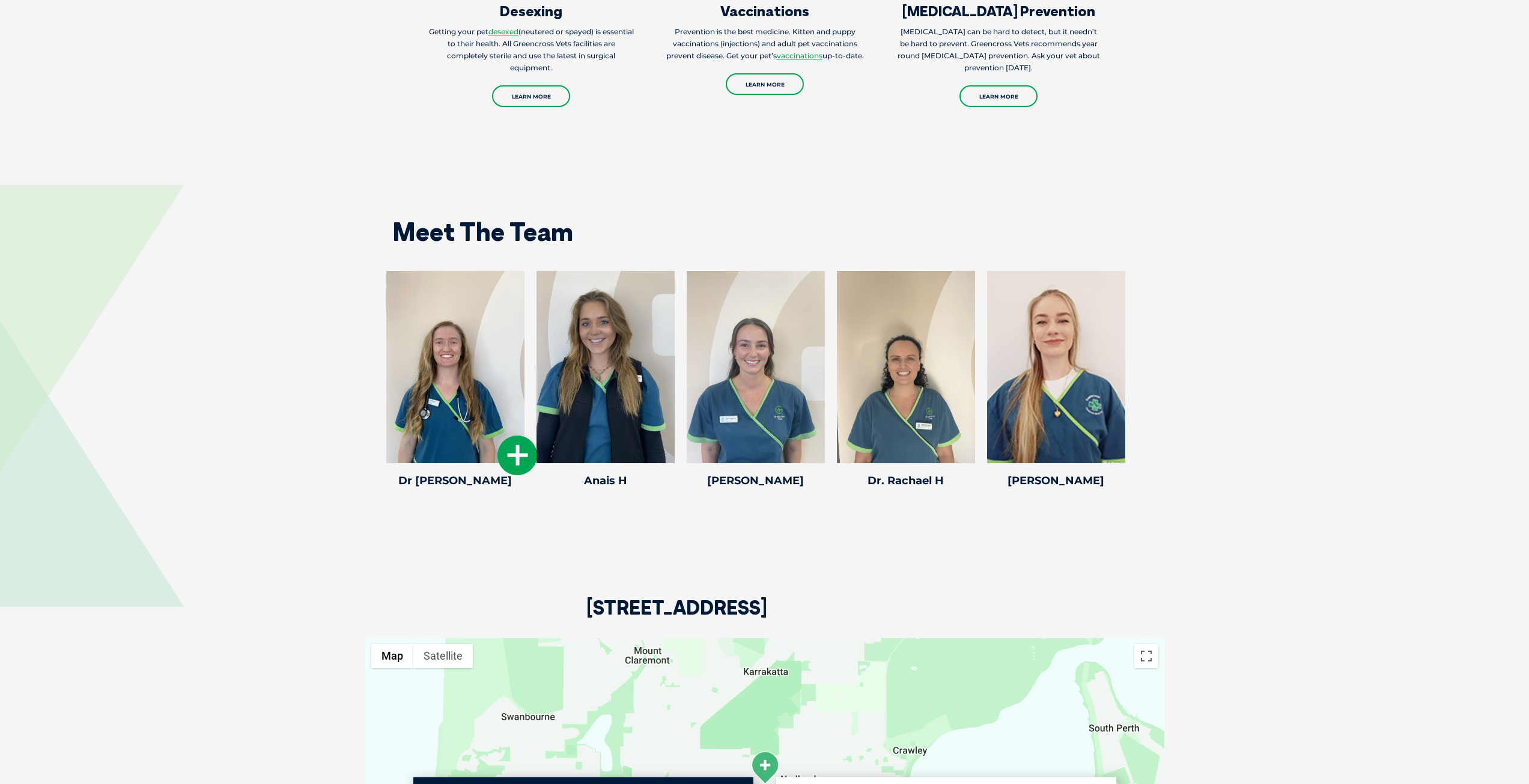
click at [512, 453] on icon at bounding box center [517, 454] width 40 height 40
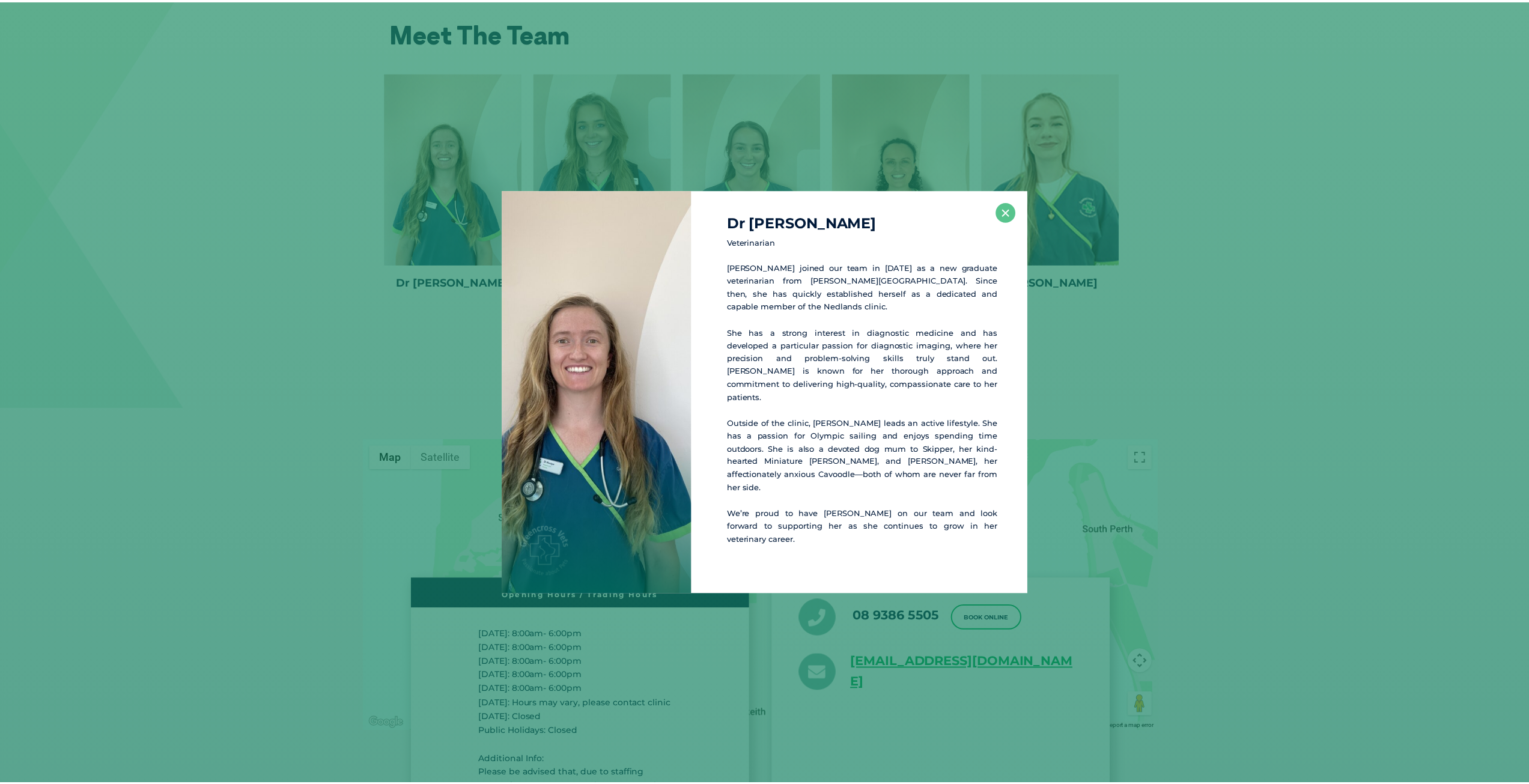
scroll to position [2004, 0]
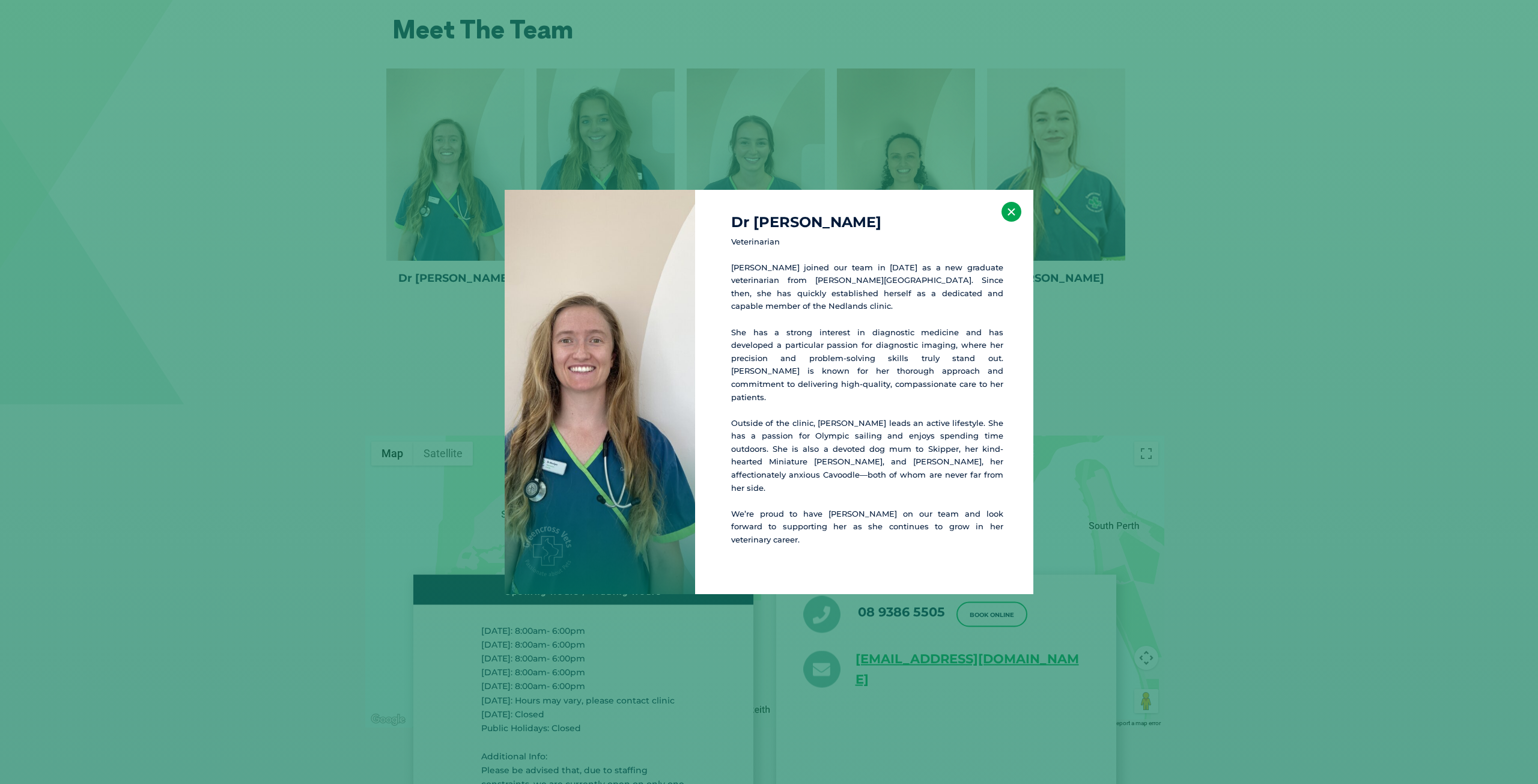
click at [1010, 222] on button "×" at bounding box center [1011, 211] width 20 height 20
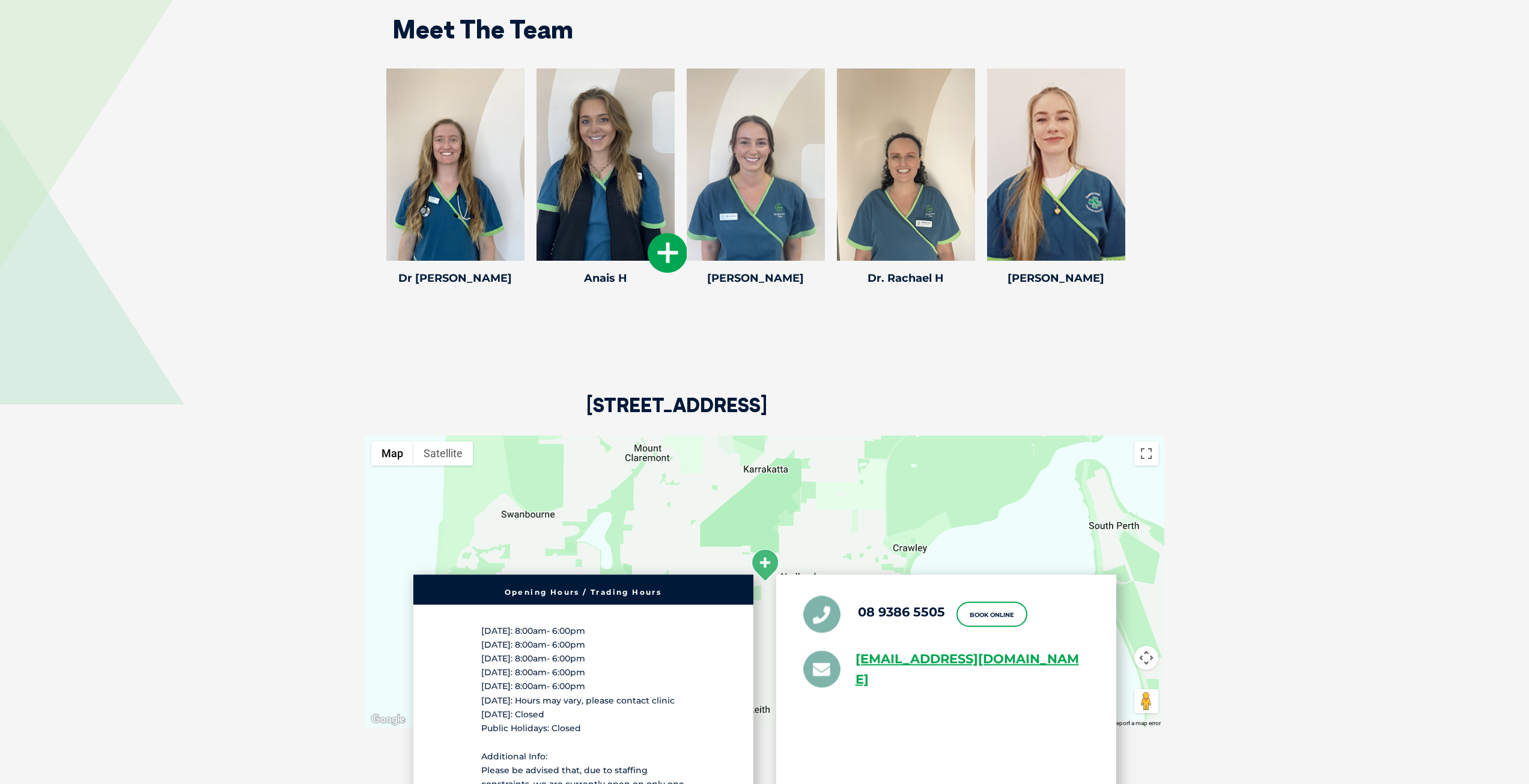
click at [655, 244] on icon at bounding box center [667, 253] width 40 height 40
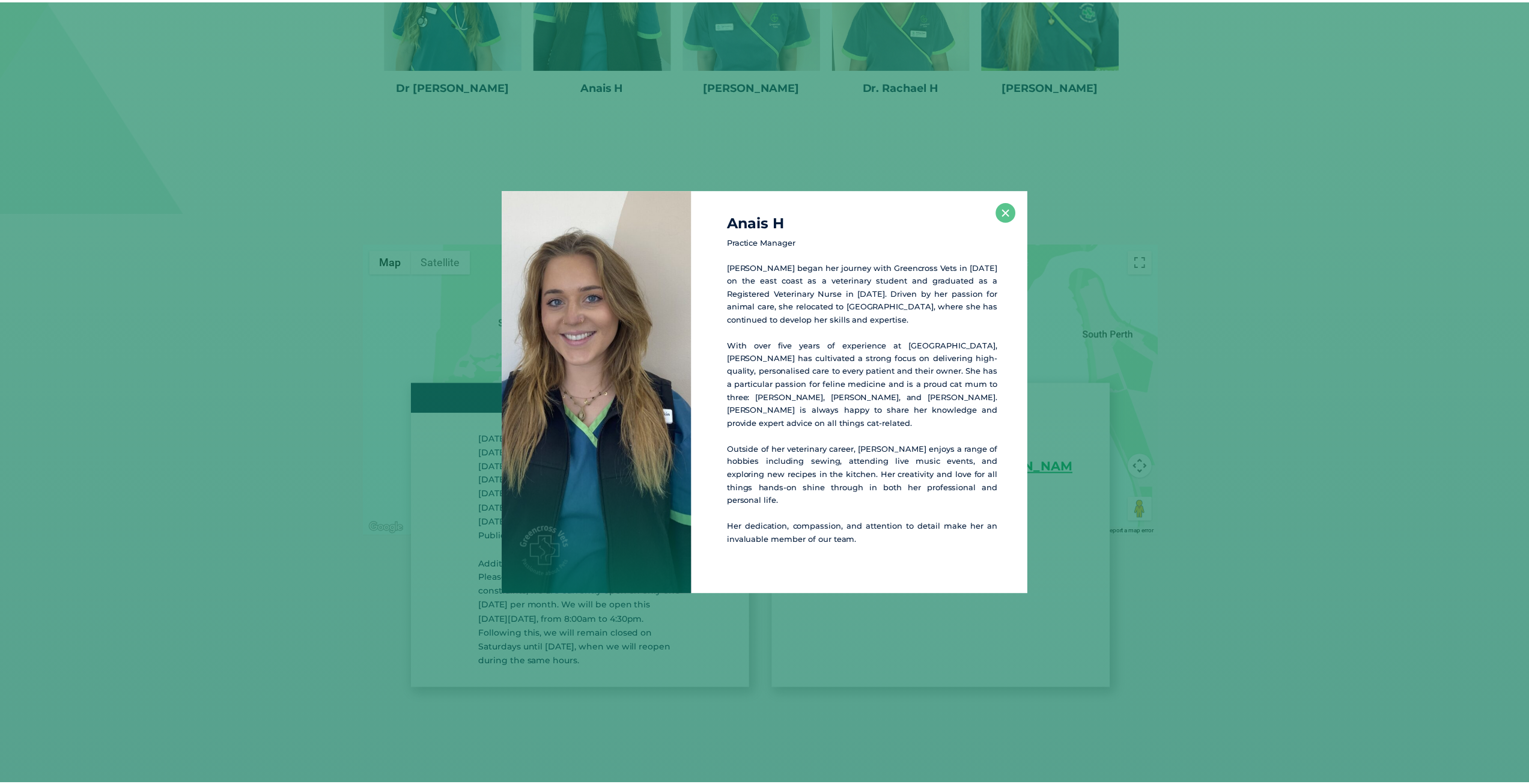
scroll to position [2196, 0]
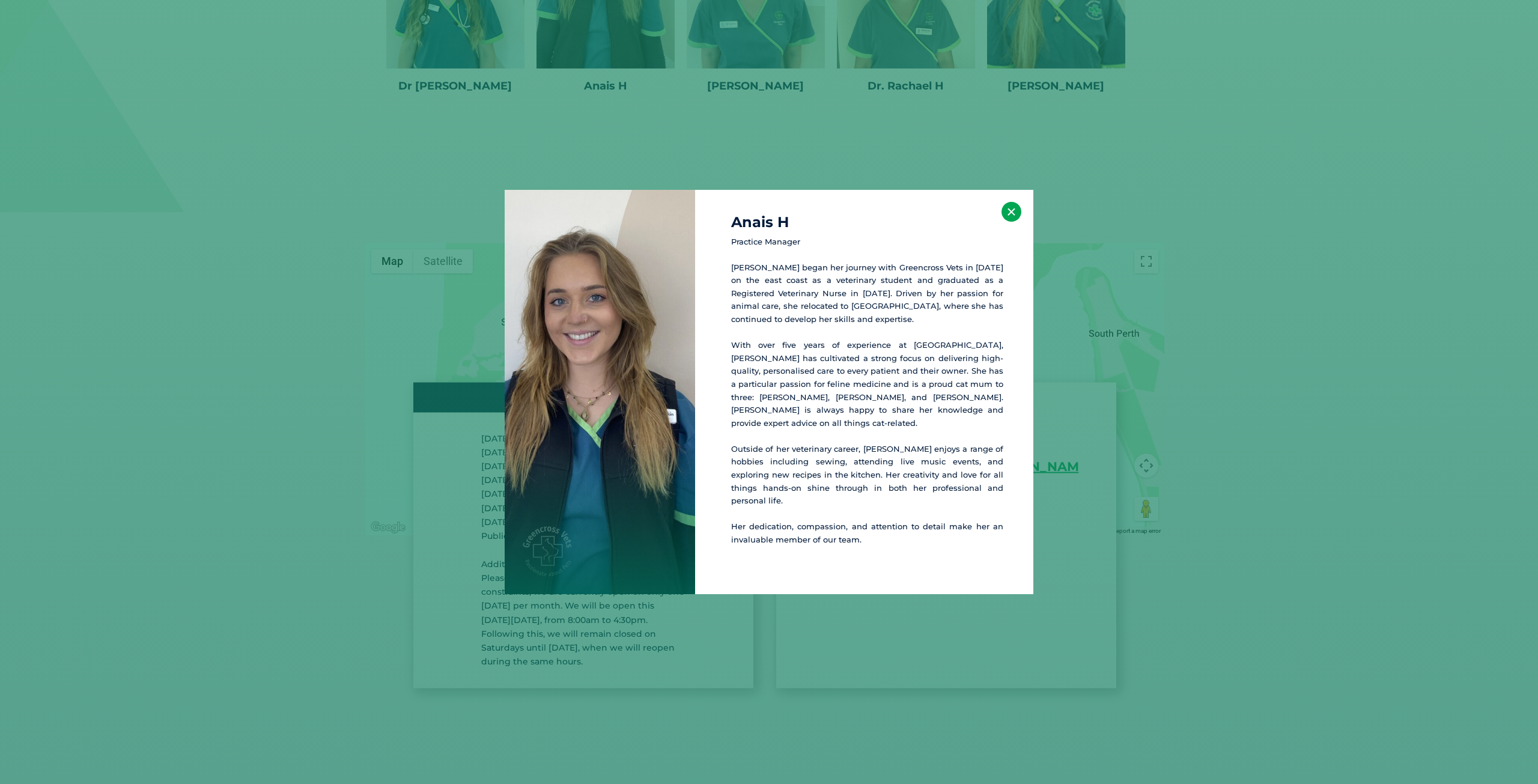
click at [1004, 217] on button "×" at bounding box center [1011, 211] width 20 height 20
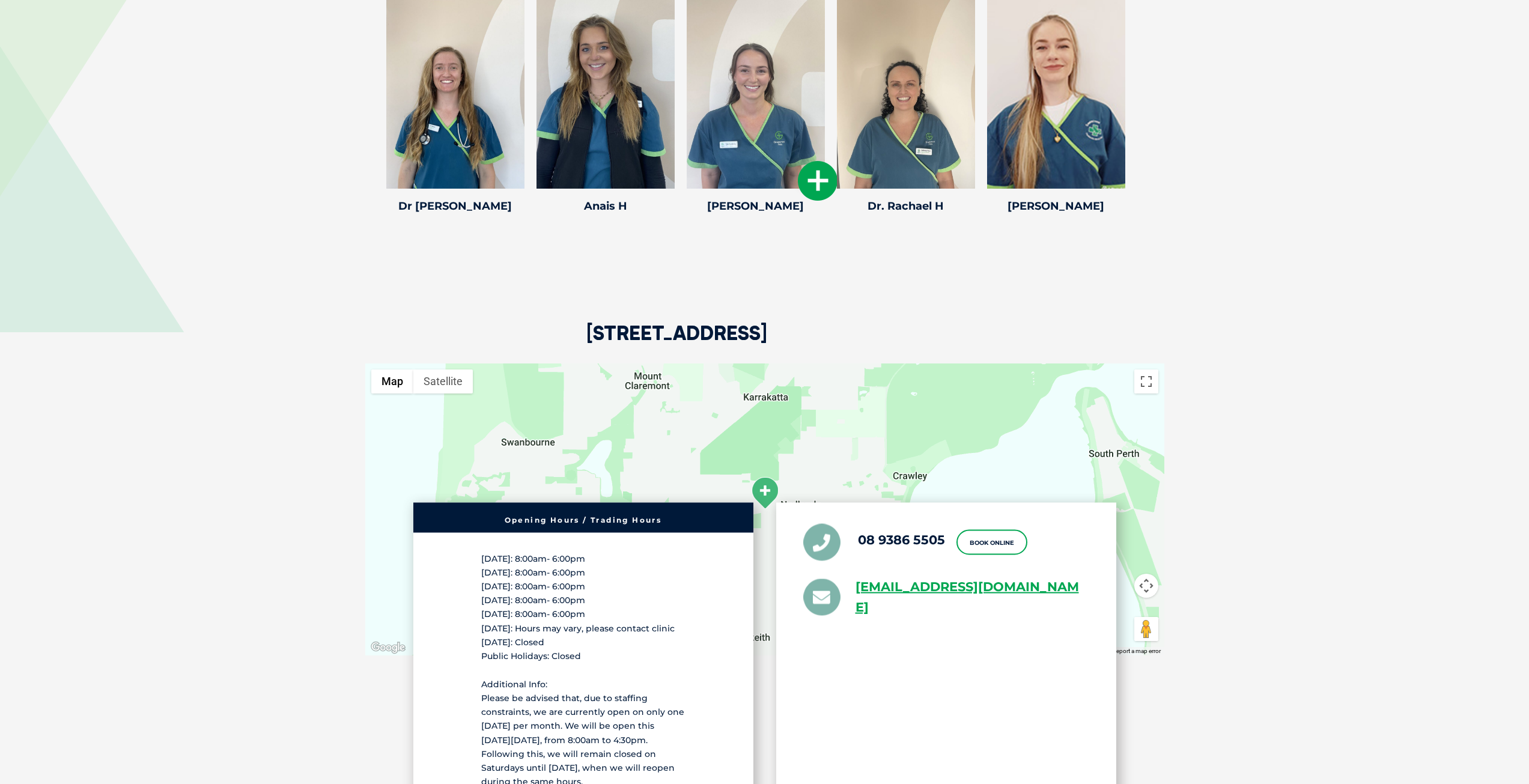
click at [821, 176] on icon at bounding box center [817, 180] width 40 height 40
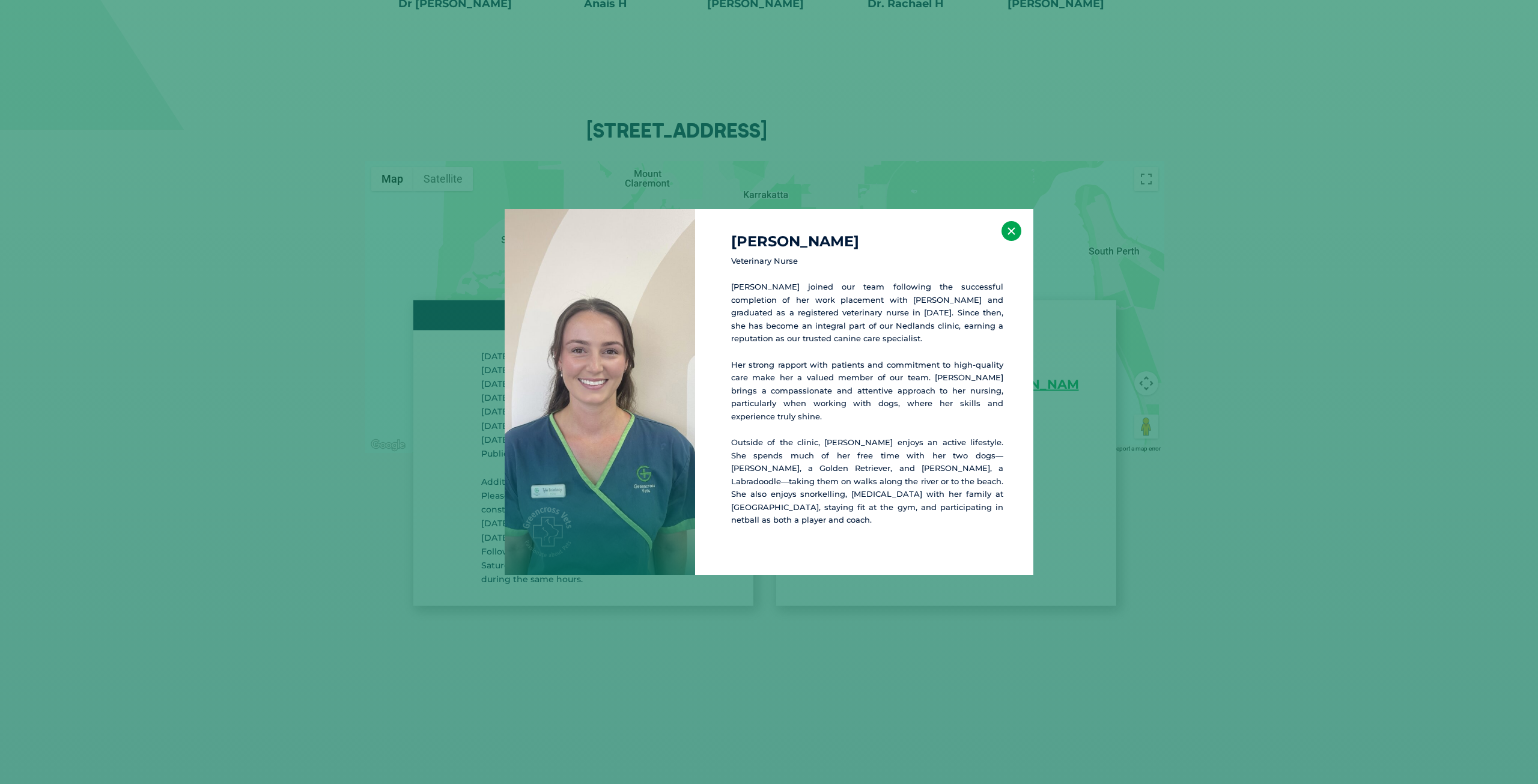
click at [1009, 237] on button "×" at bounding box center [1011, 230] width 20 height 20
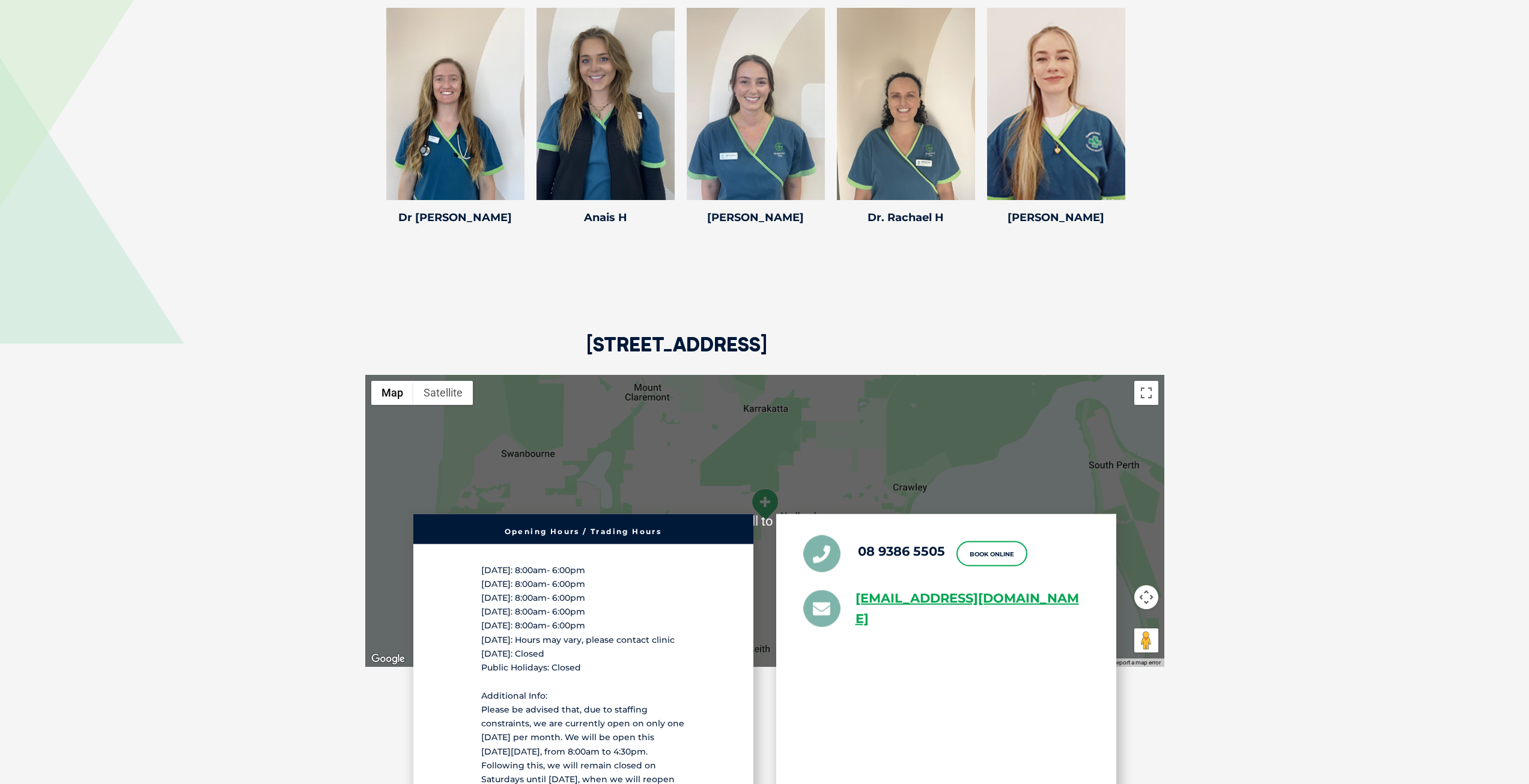
scroll to position [1978, 0]
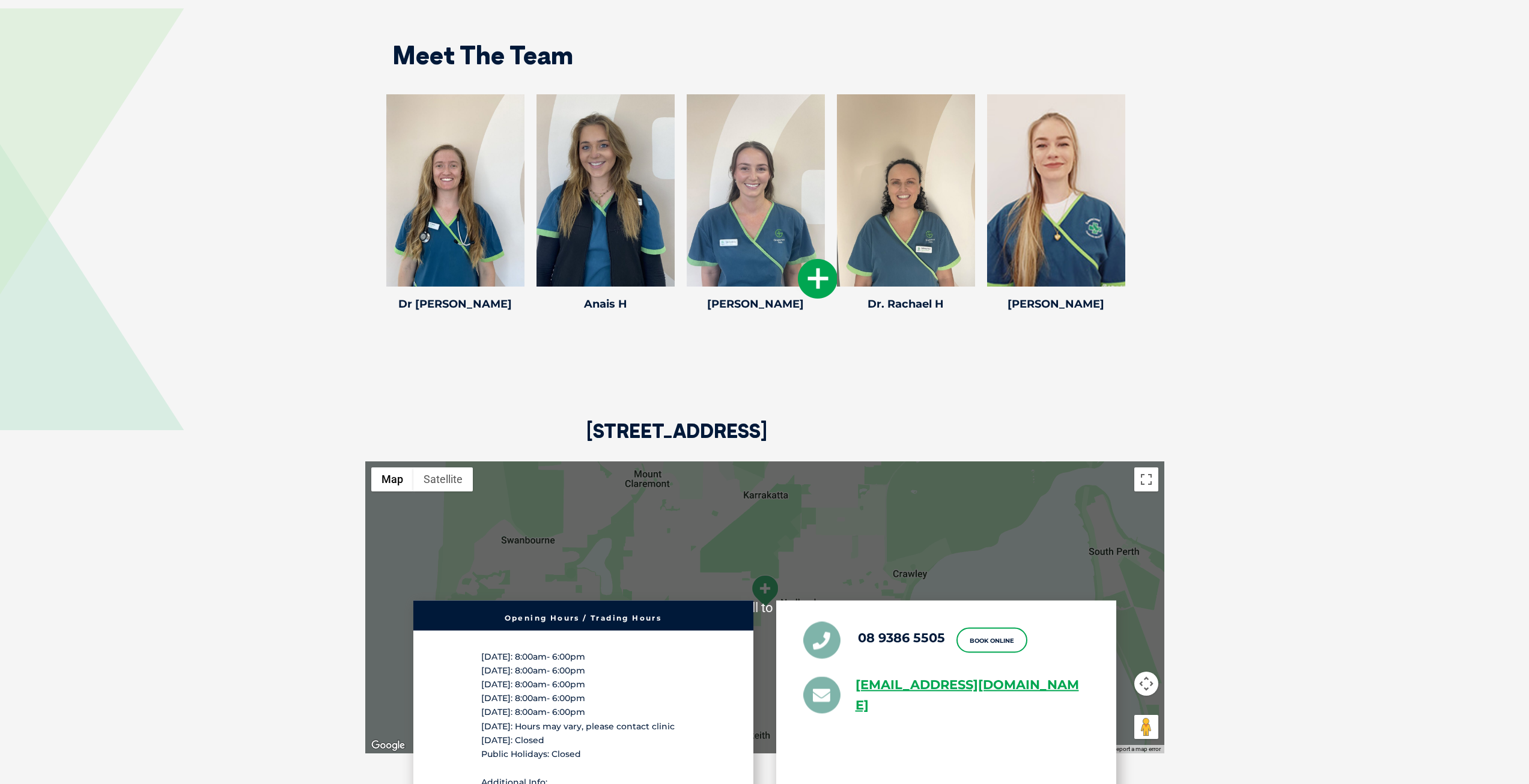
click at [803, 280] on icon at bounding box center [817, 278] width 40 height 40
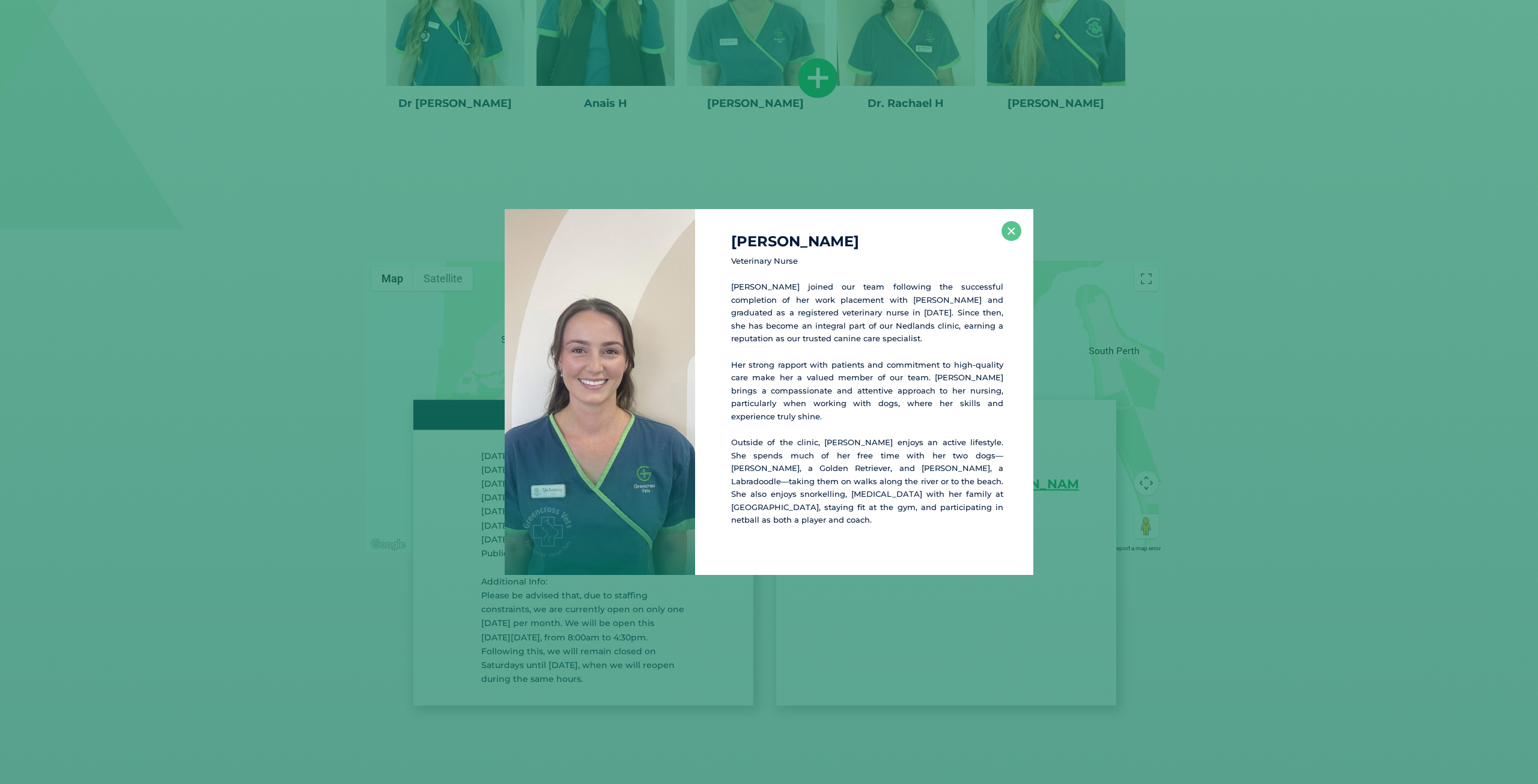
scroll to position [2180, 0]
click at [1007, 235] on button "×" at bounding box center [1011, 230] width 20 height 20
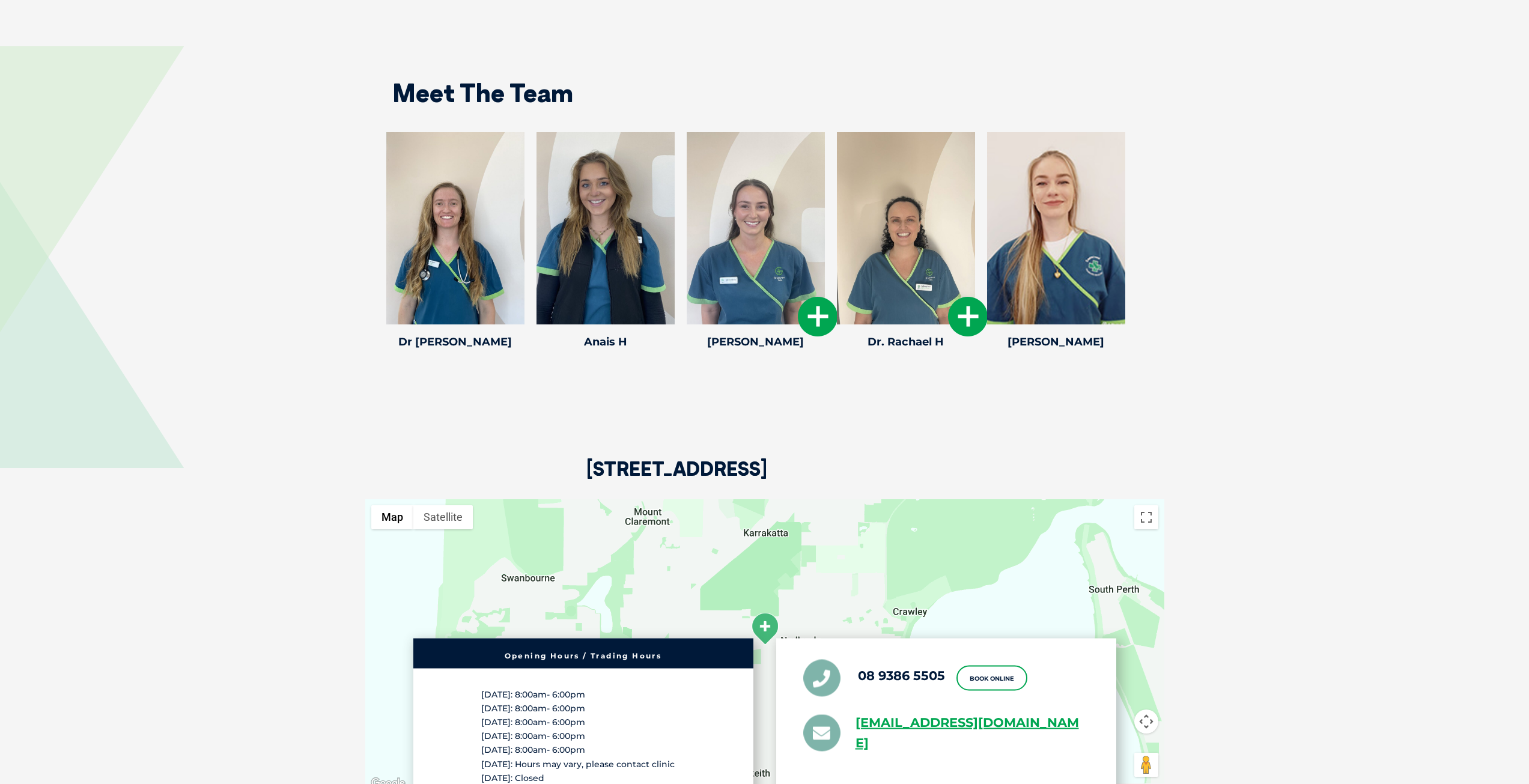
click at [965, 310] on icon at bounding box center [968, 316] width 40 height 40
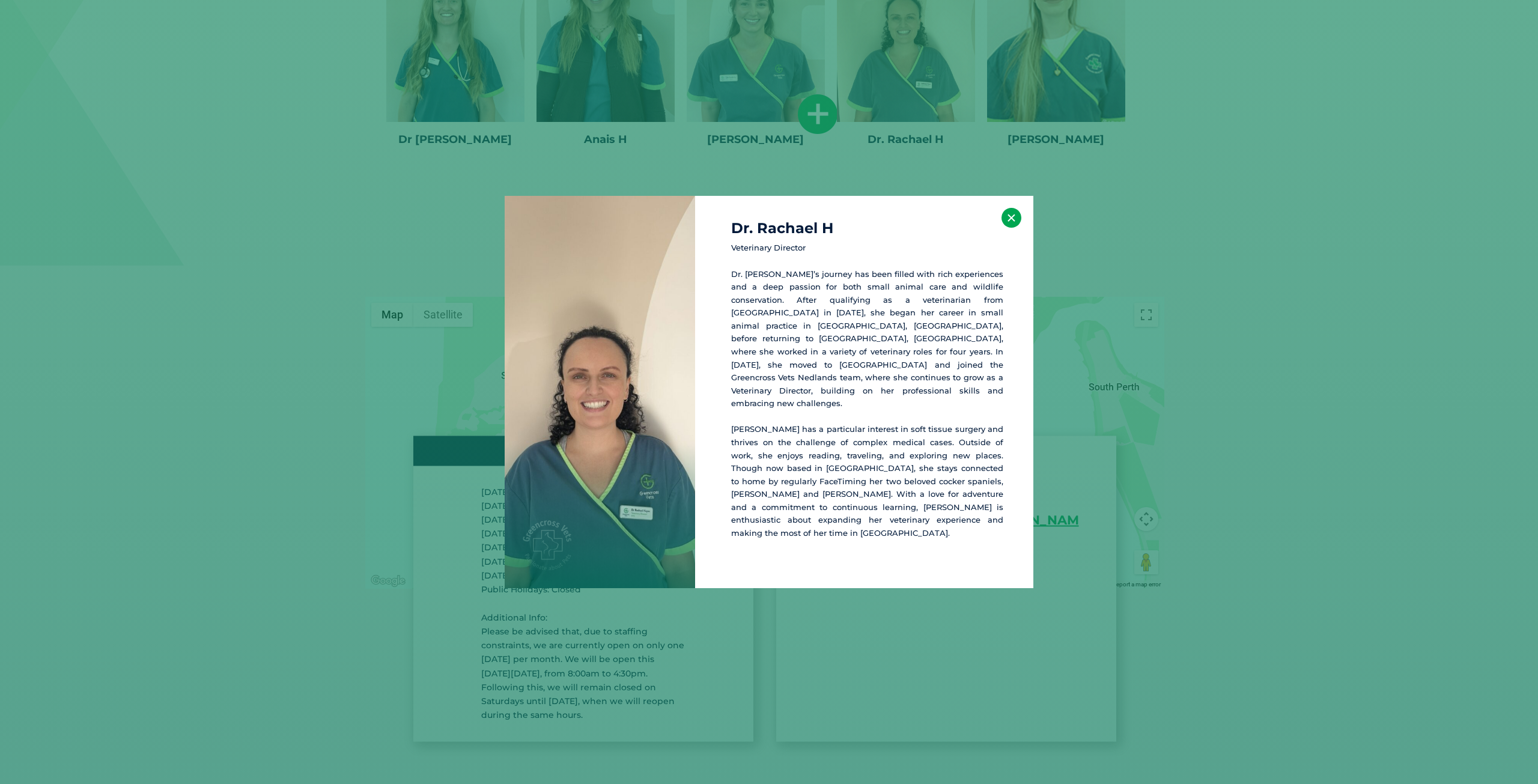
click at [1010, 228] on button "×" at bounding box center [1011, 217] width 20 height 20
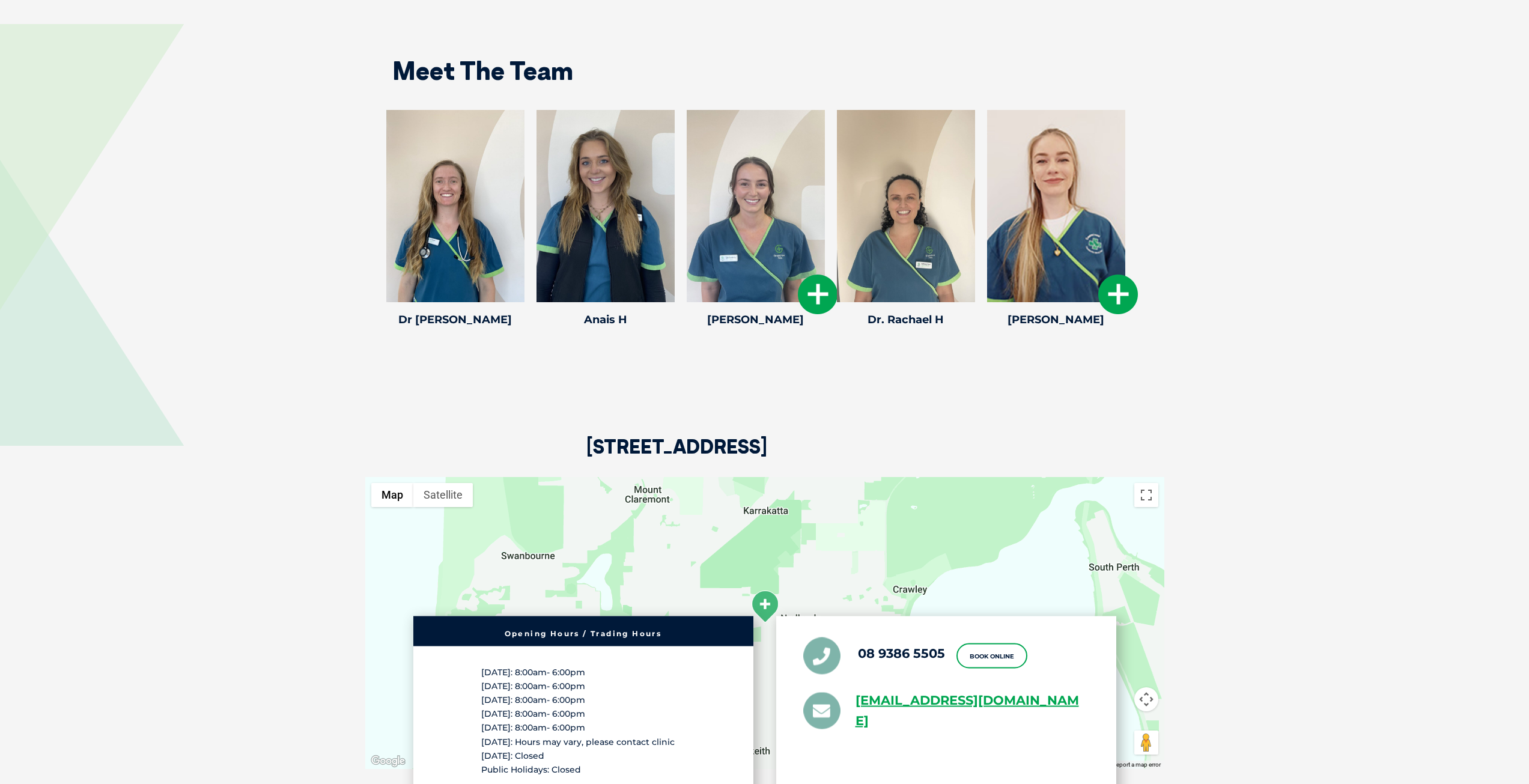
click at [1106, 292] on icon at bounding box center [1117, 294] width 40 height 40
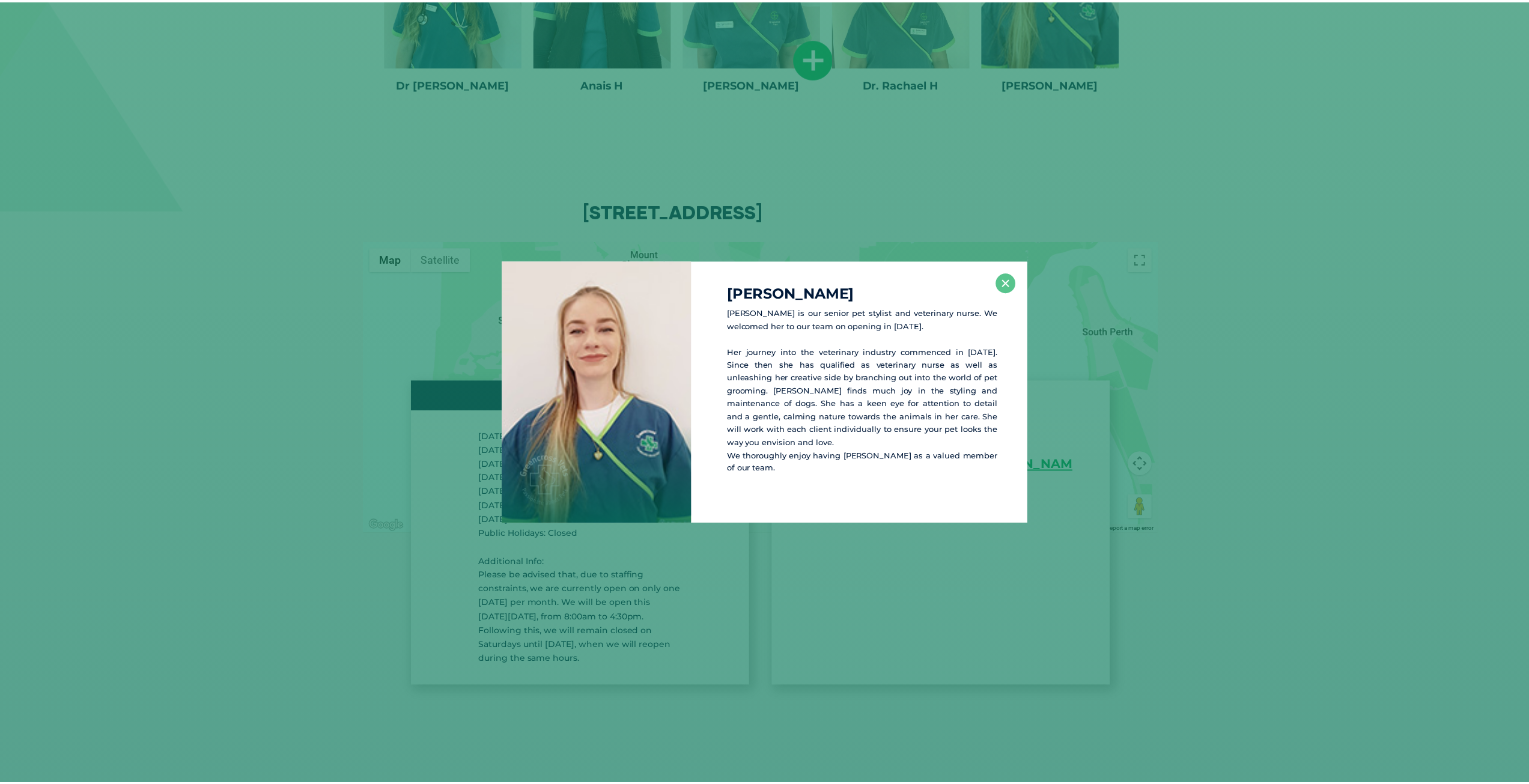
scroll to position [2203, 0]
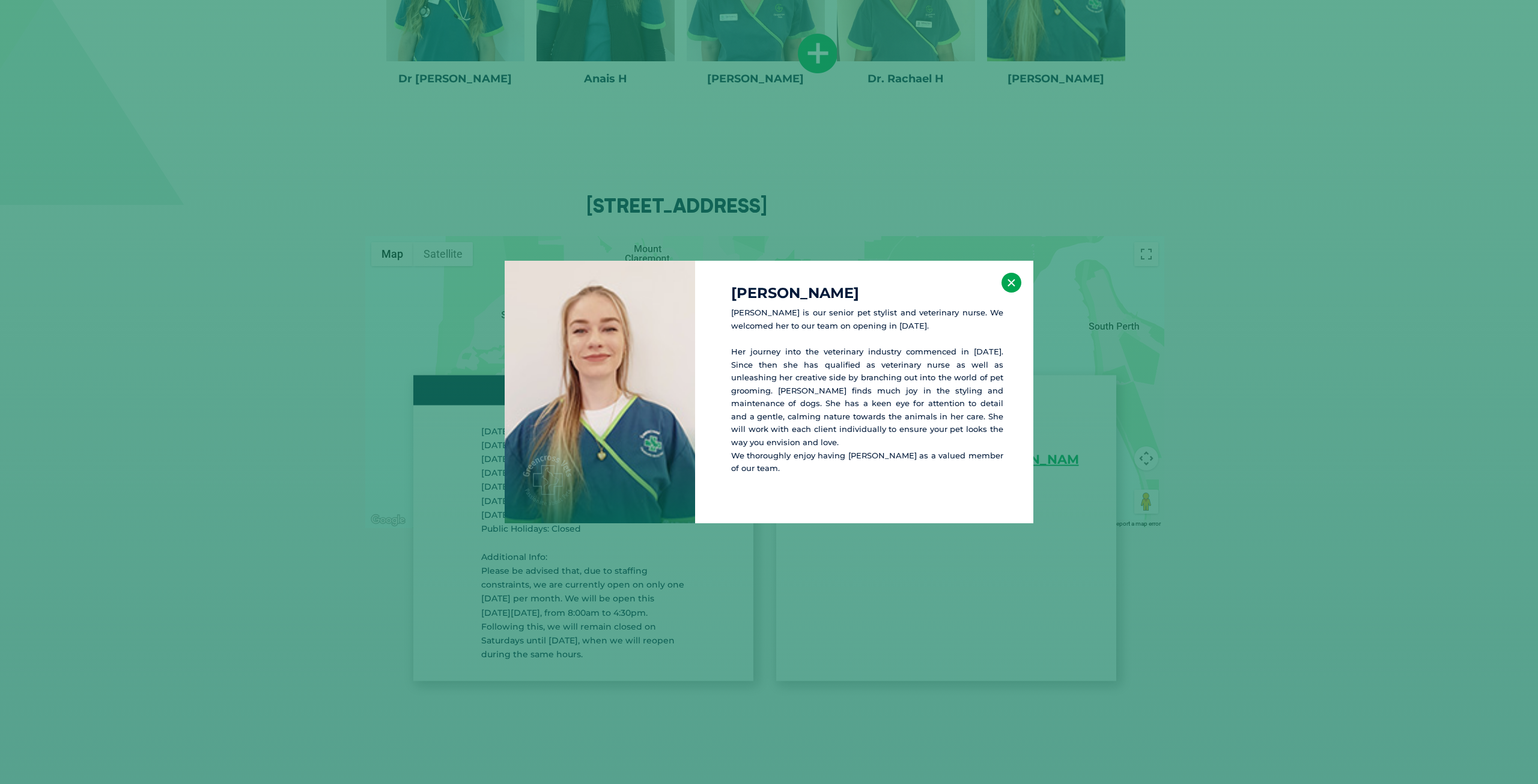
click at [1014, 283] on button "×" at bounding box center [1011, 283] width 20 height 20
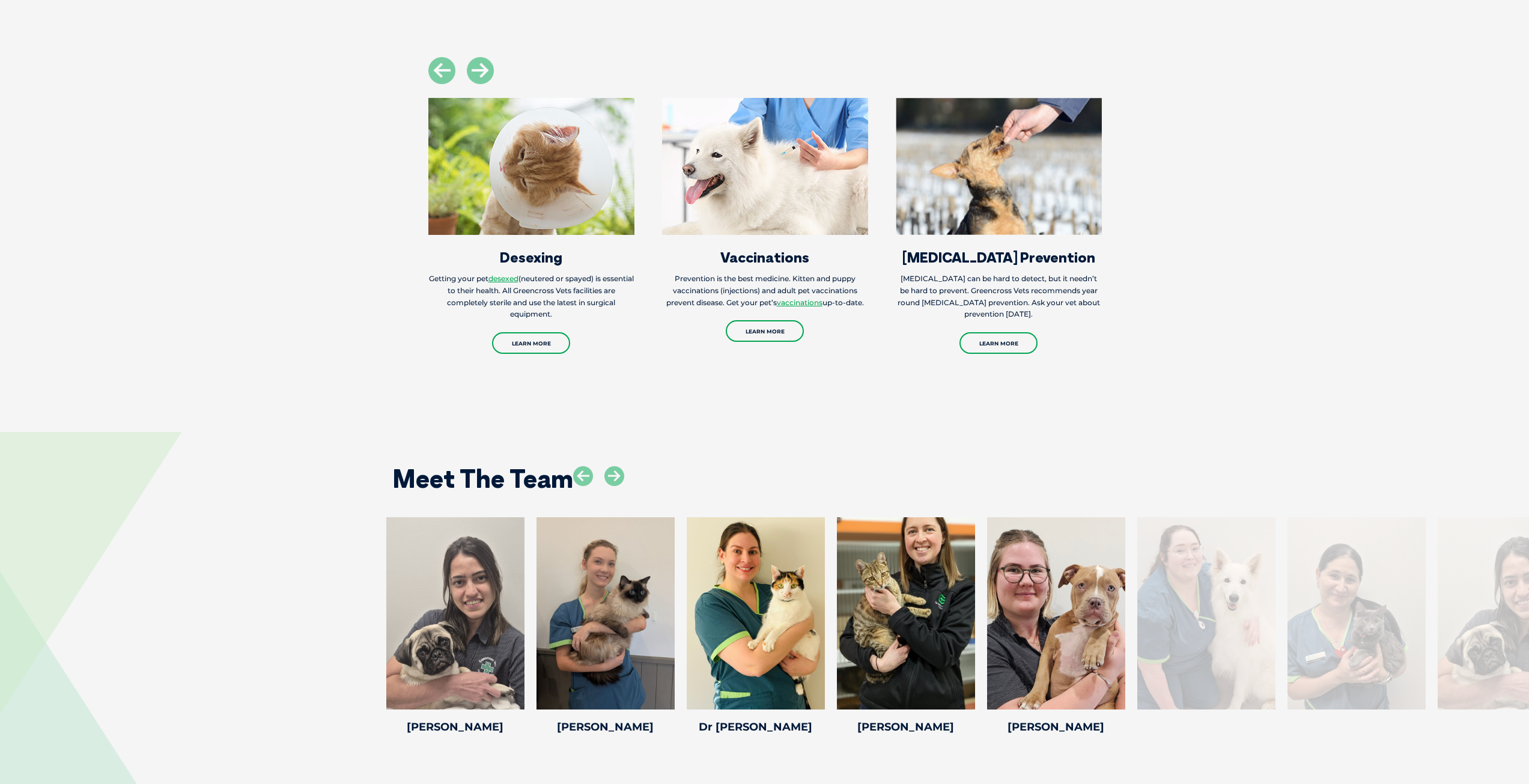
scroll to position [1861, 0]
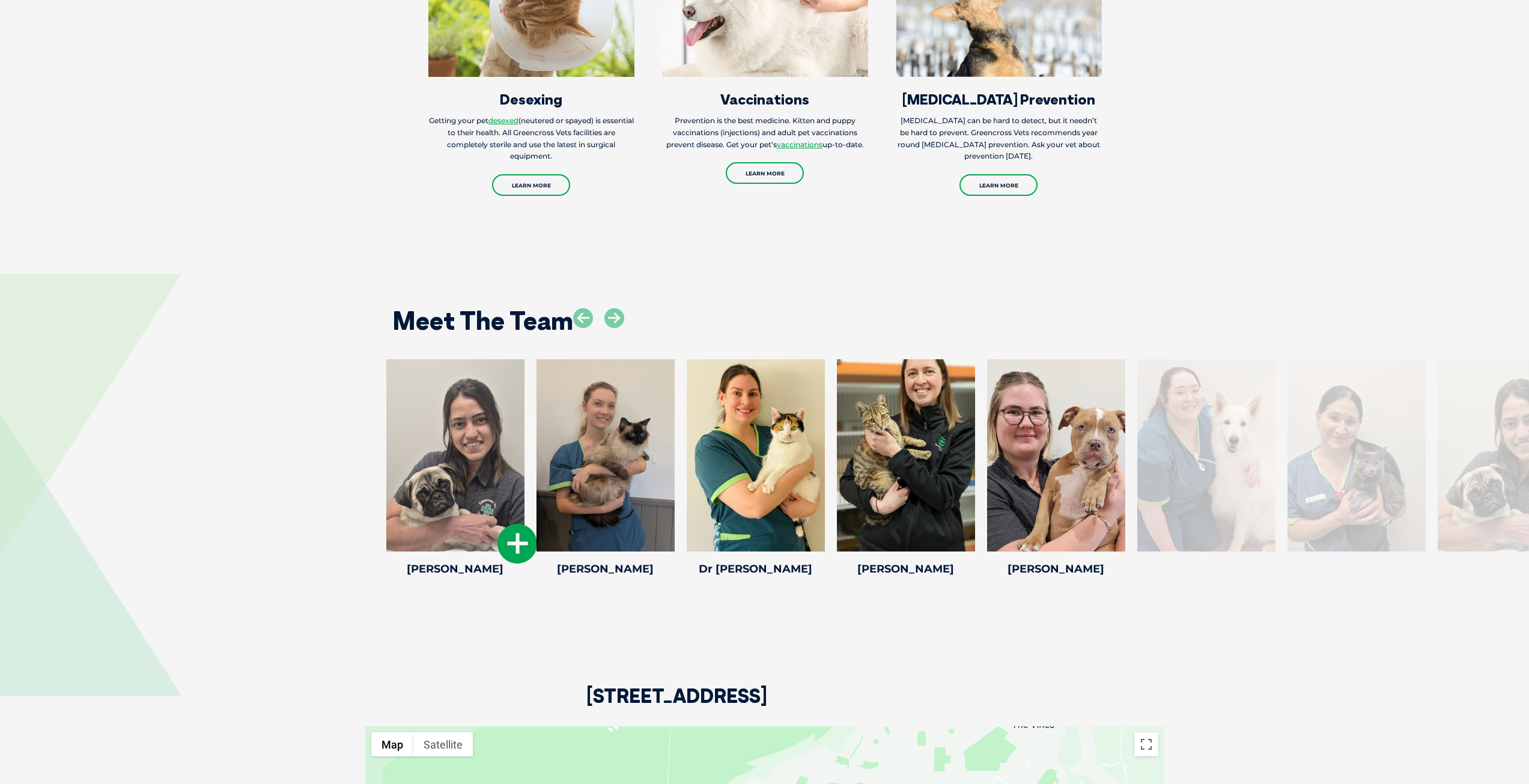
click at [515, 545] on icon at bounding box center [517, 543] width 40 height 40
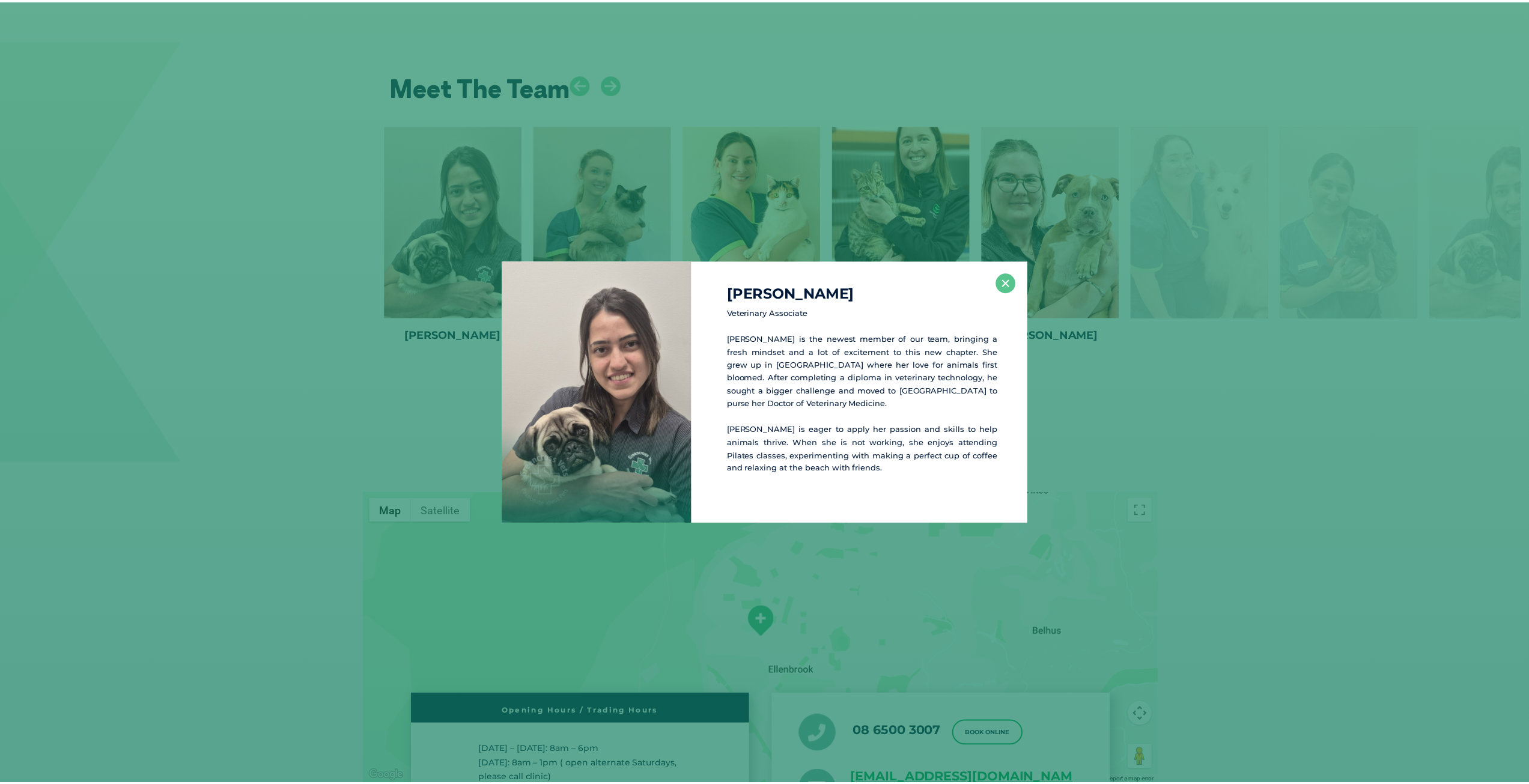
scroll to position [2100, 0]
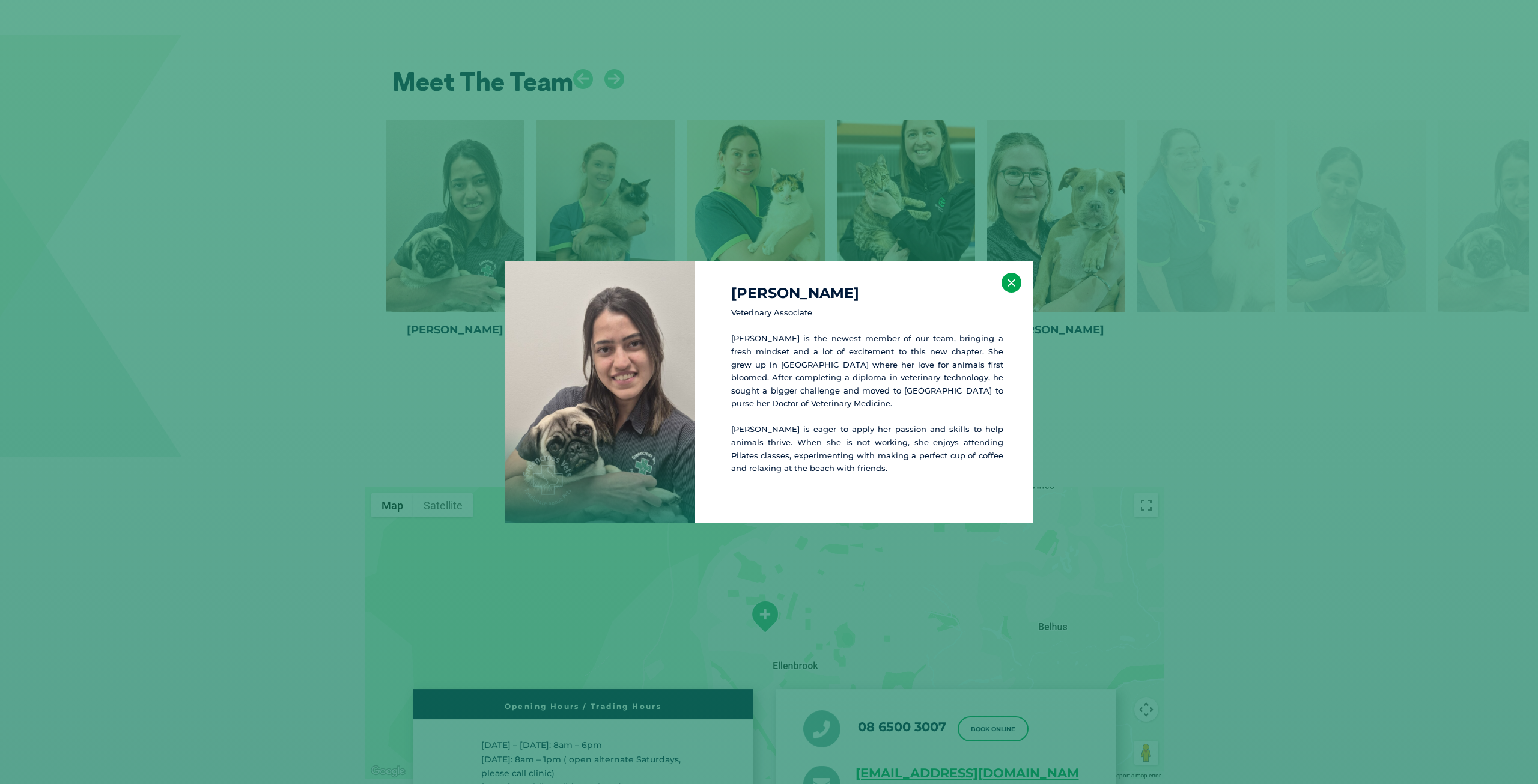
click at [1012, 279] on button "×" at bounding box center [1011, 283] width 20 height 20
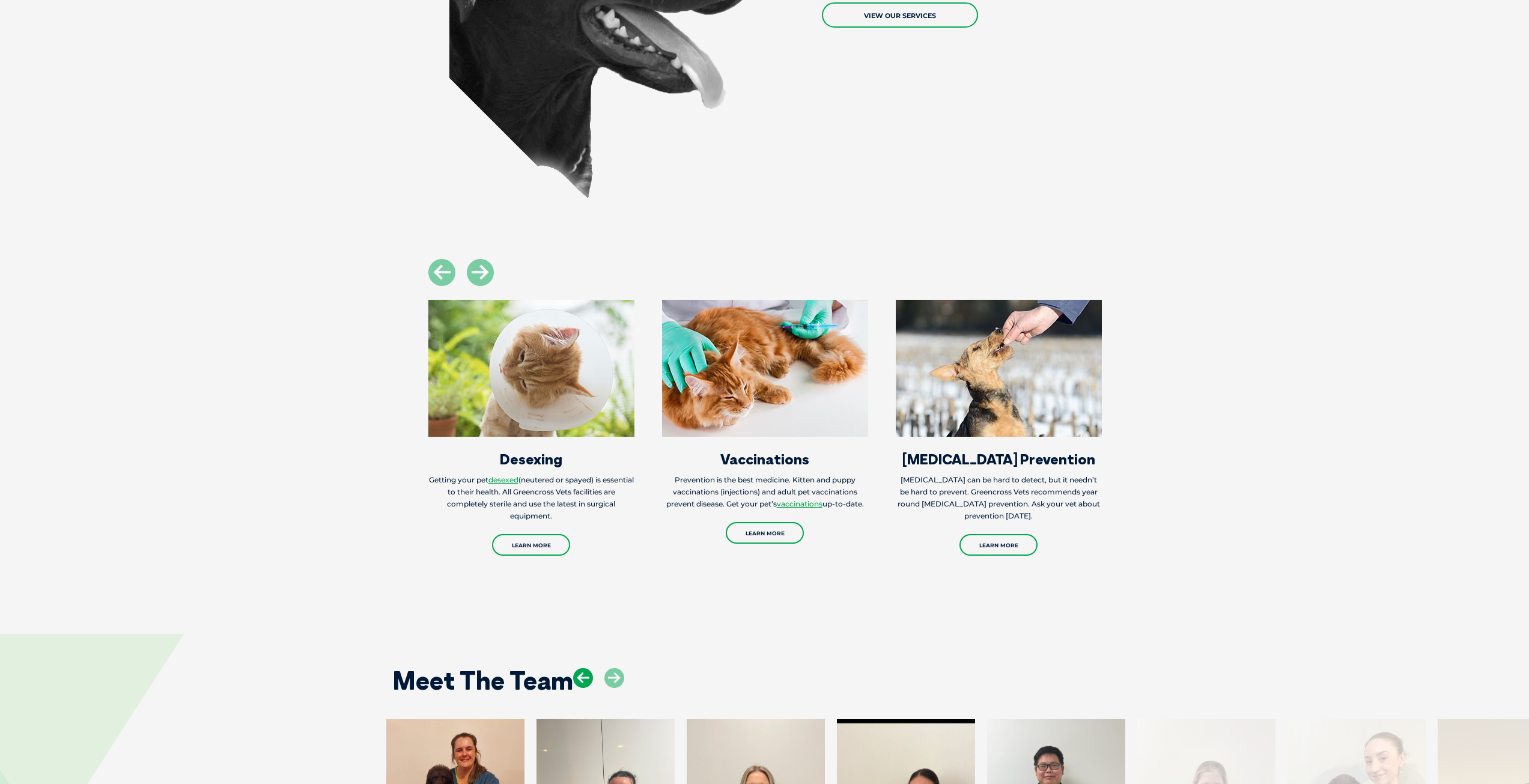
scroll to position [1621, 0]
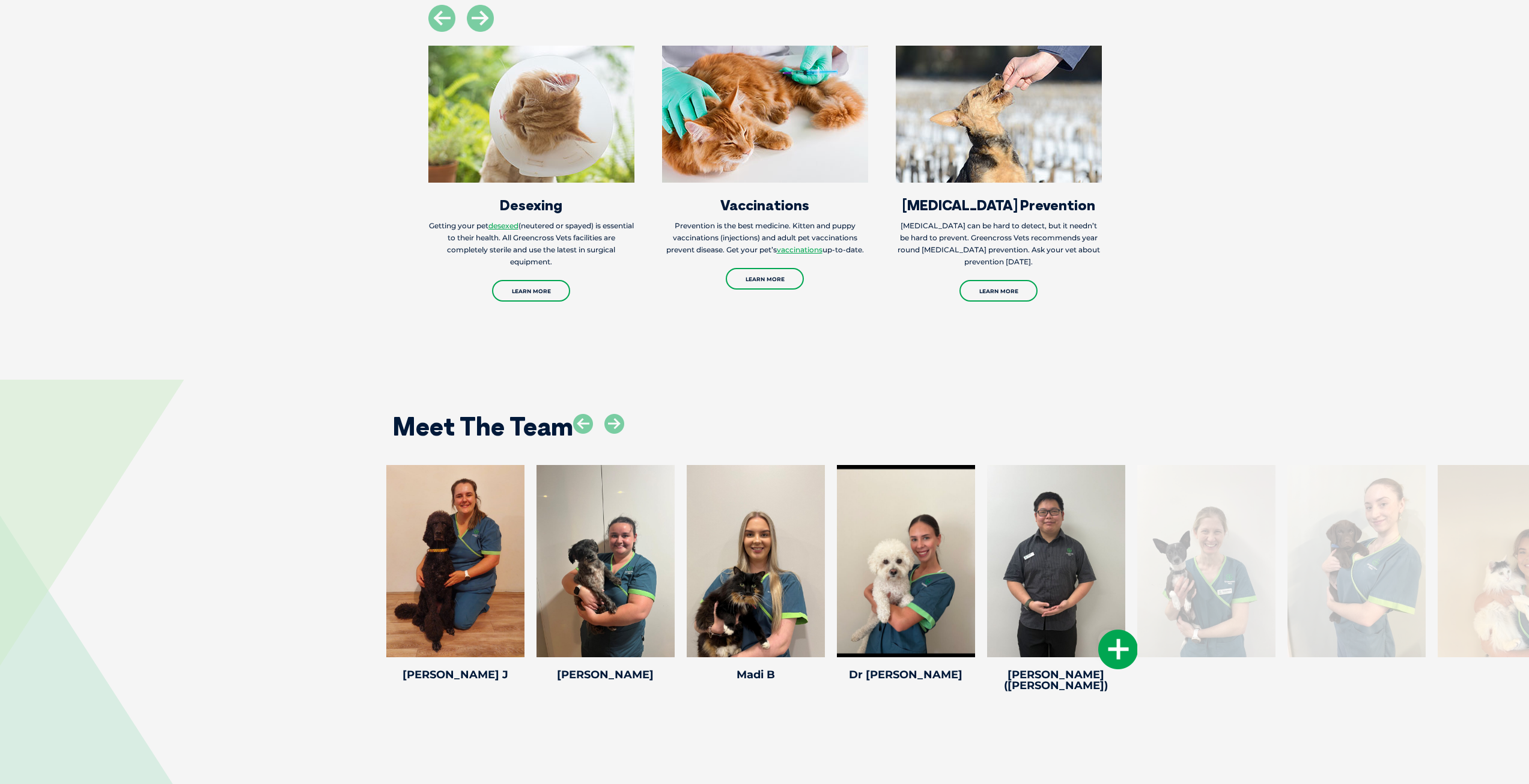
click at [1108, 630] on icon at bounding box center [1117, 649] width 40 height 40
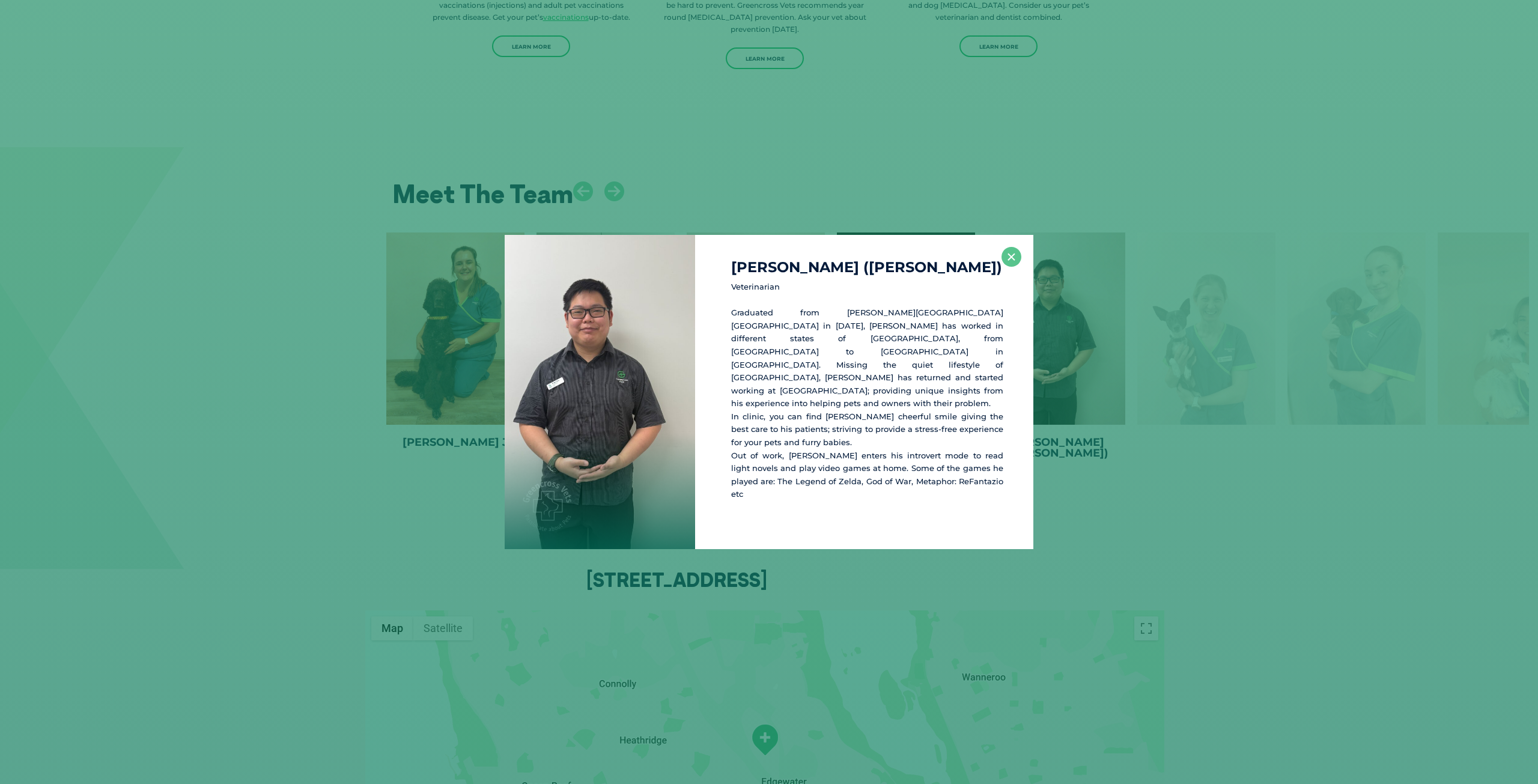
scroll to position [1855, 0]
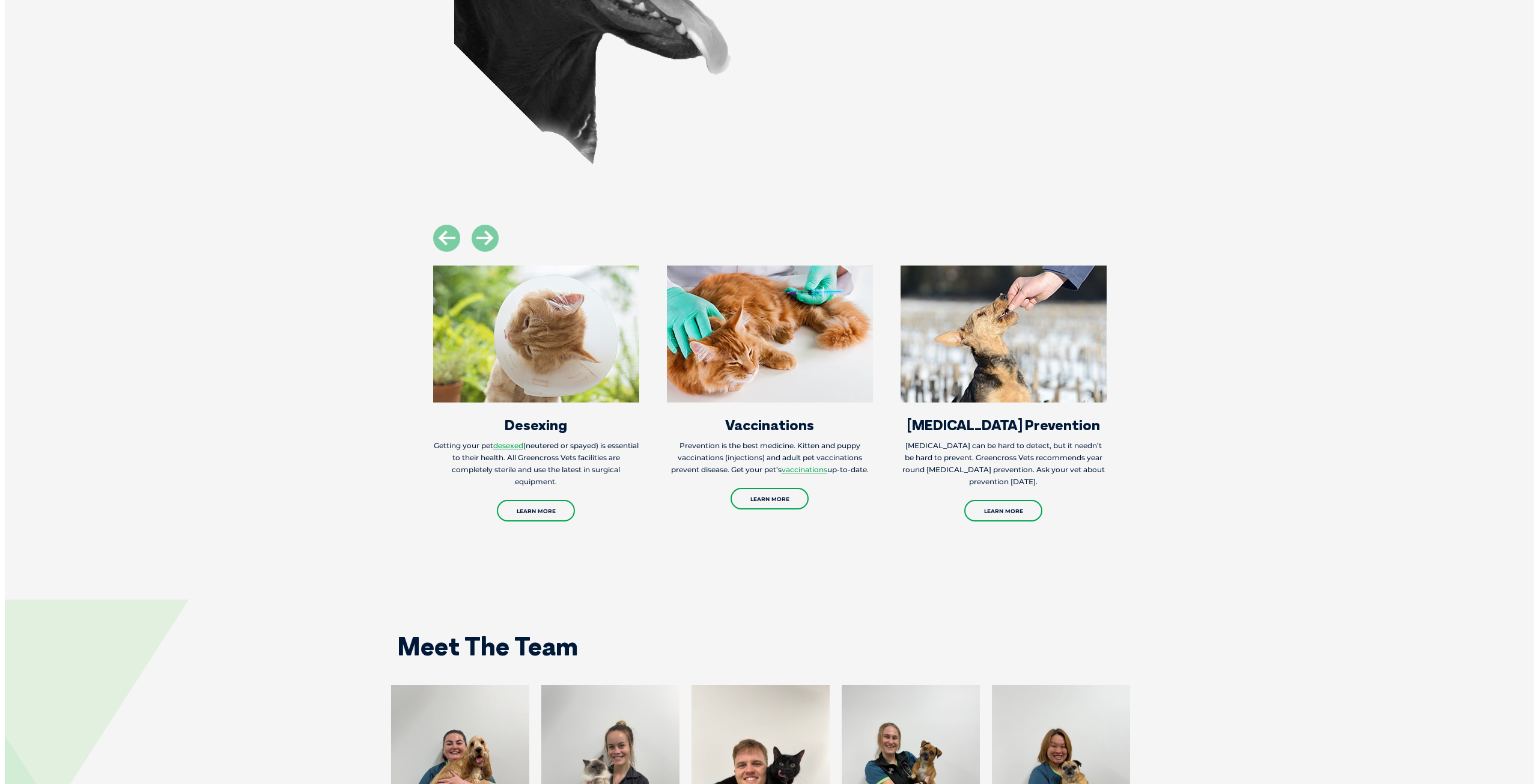
scroll to position [1742, 0]
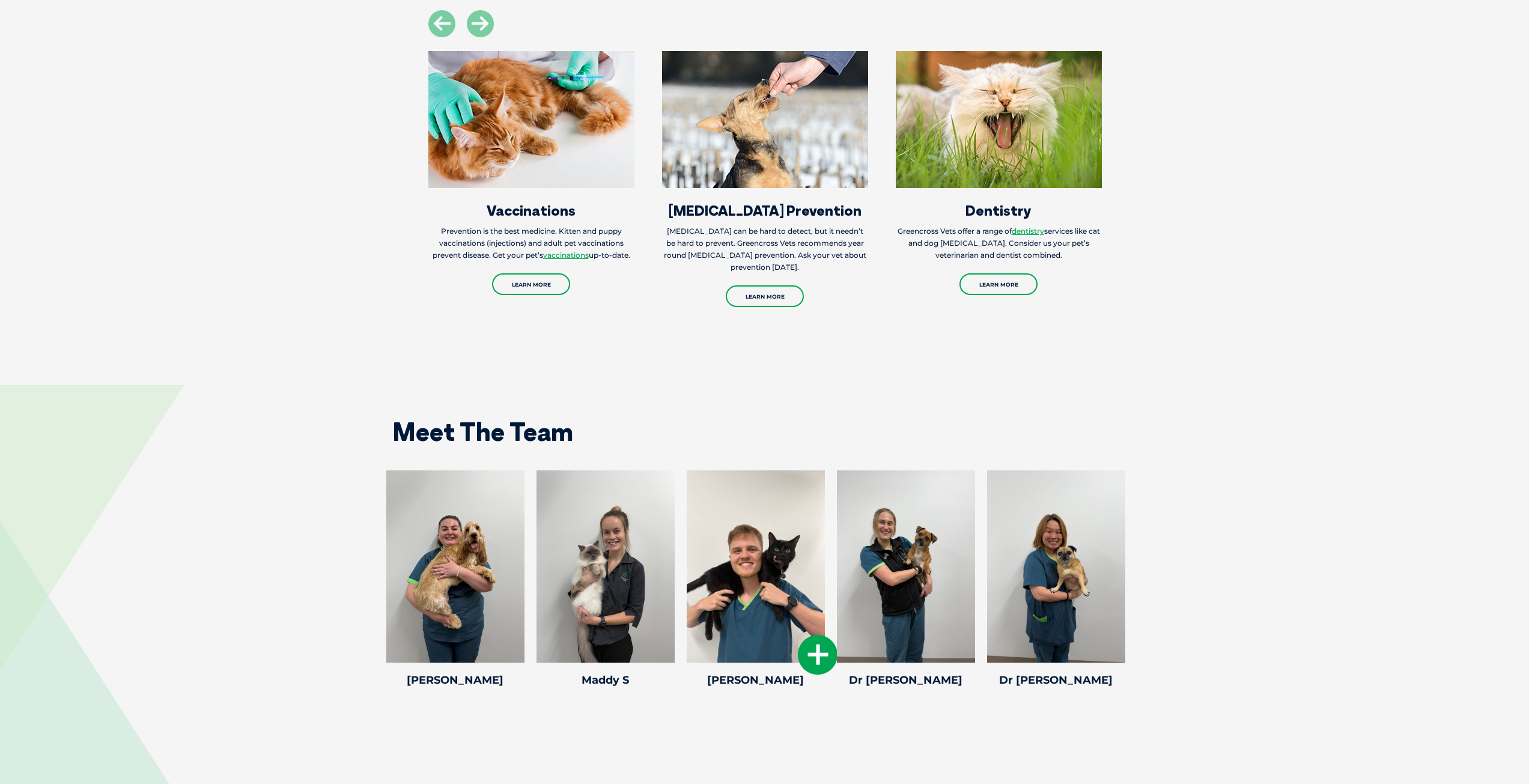
click at [816, 642] on icon at bounding box center [817, 654] width 40 height 40
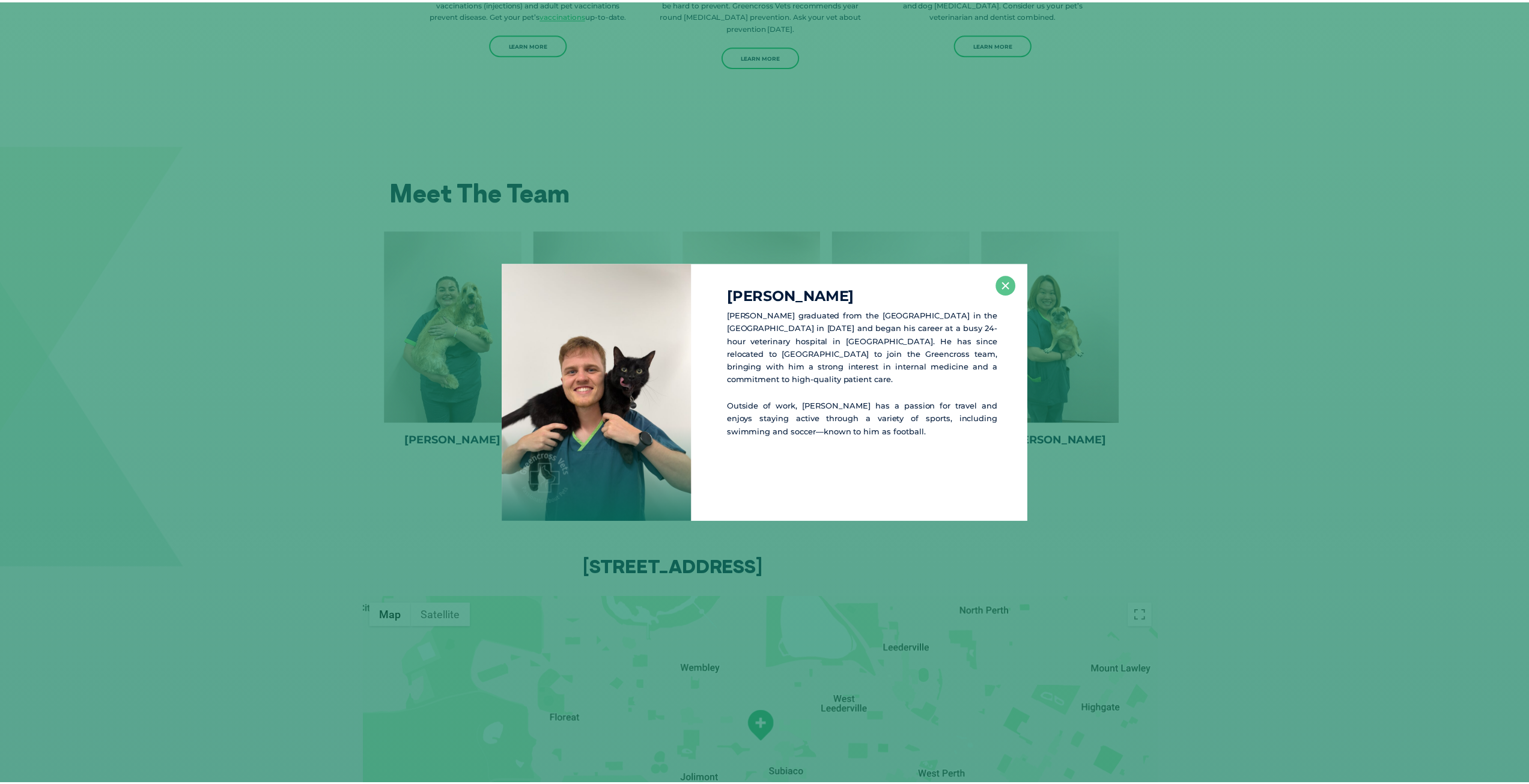
scroll to position [1983, 0]
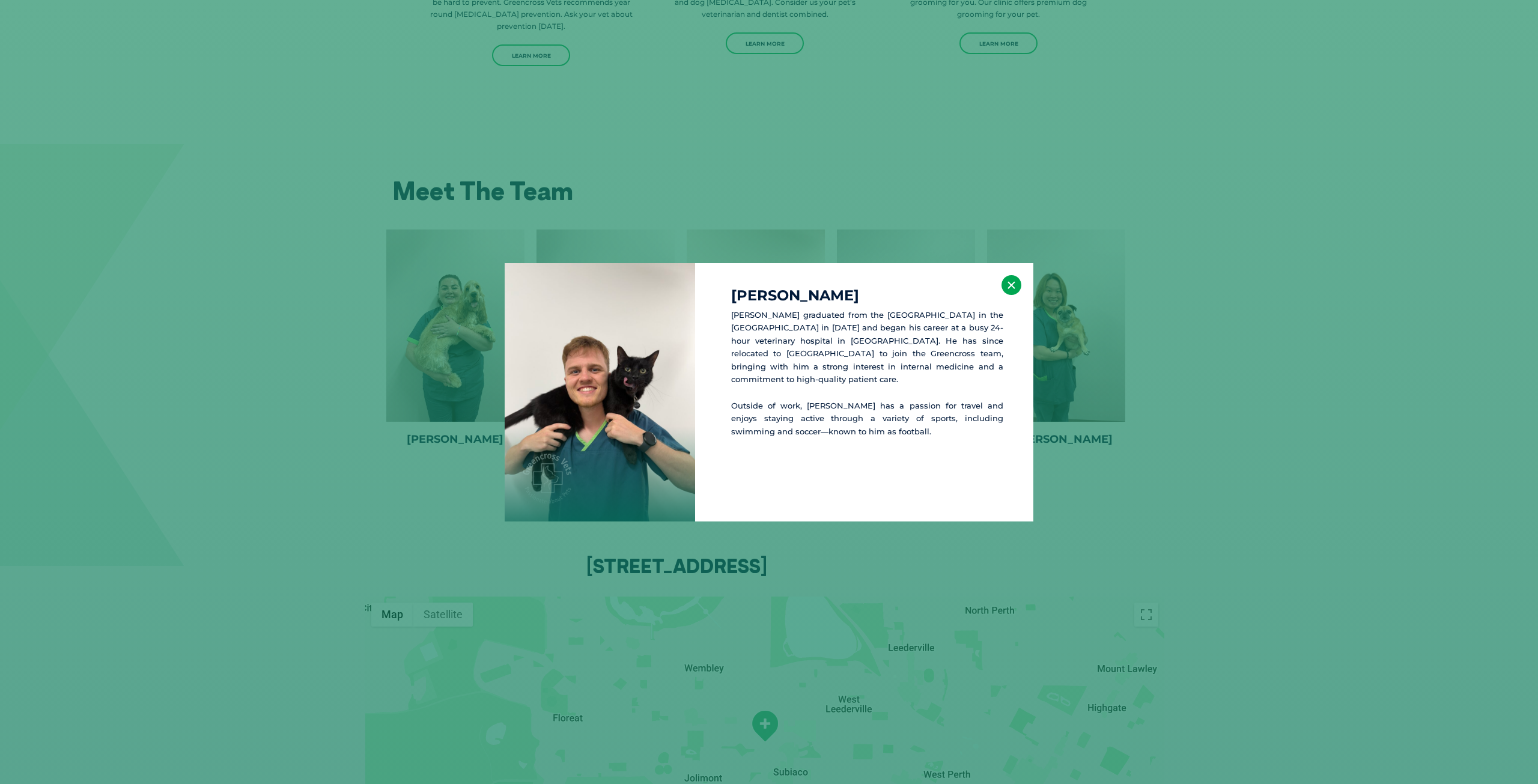
click at [1009, 285] on button "×" at bounding box center [1011, 284] width 20 height 20
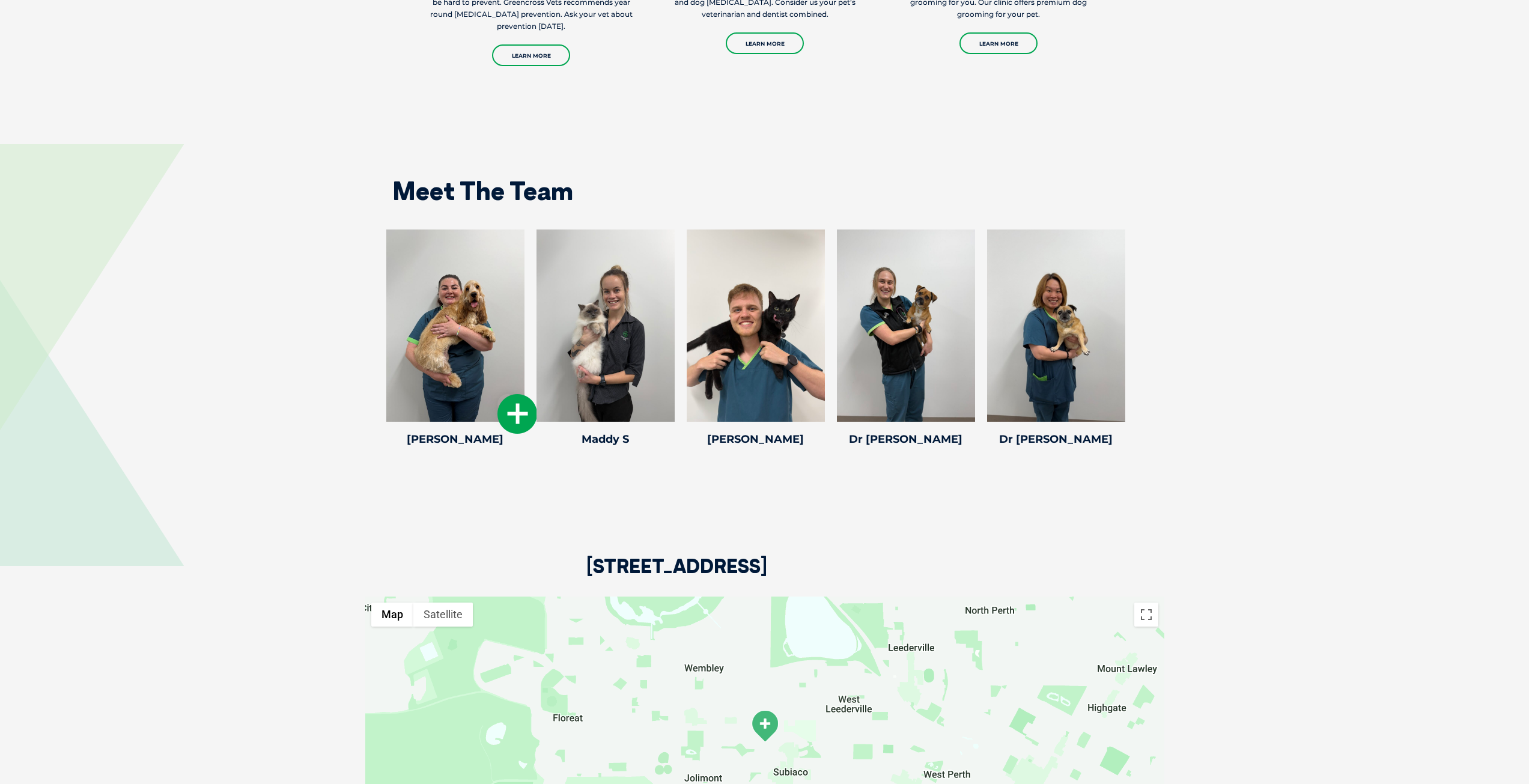
click at [509, 400] on icon at bounding box center [517, 414] width 40 height 40
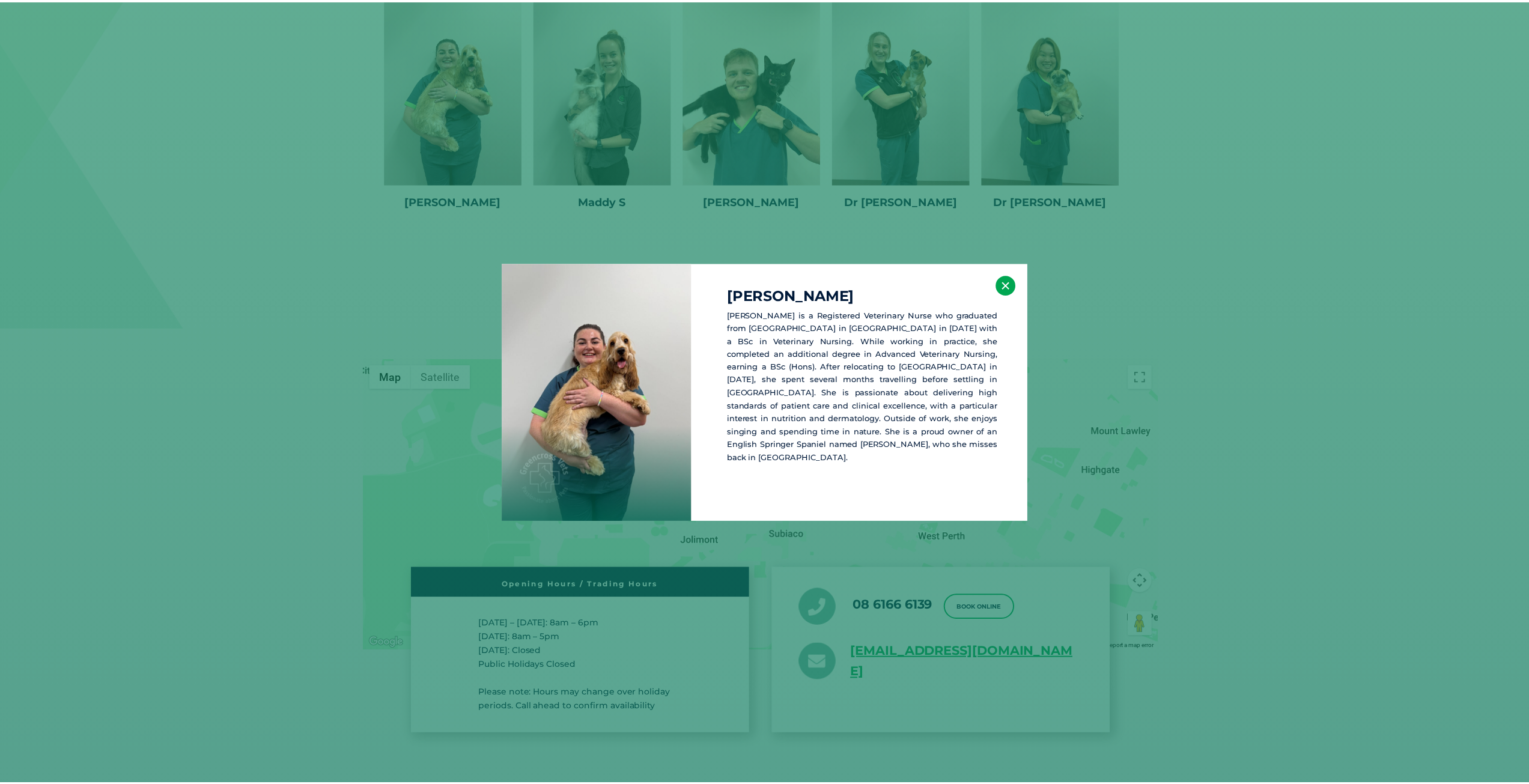
scroll to position [2223, 0]
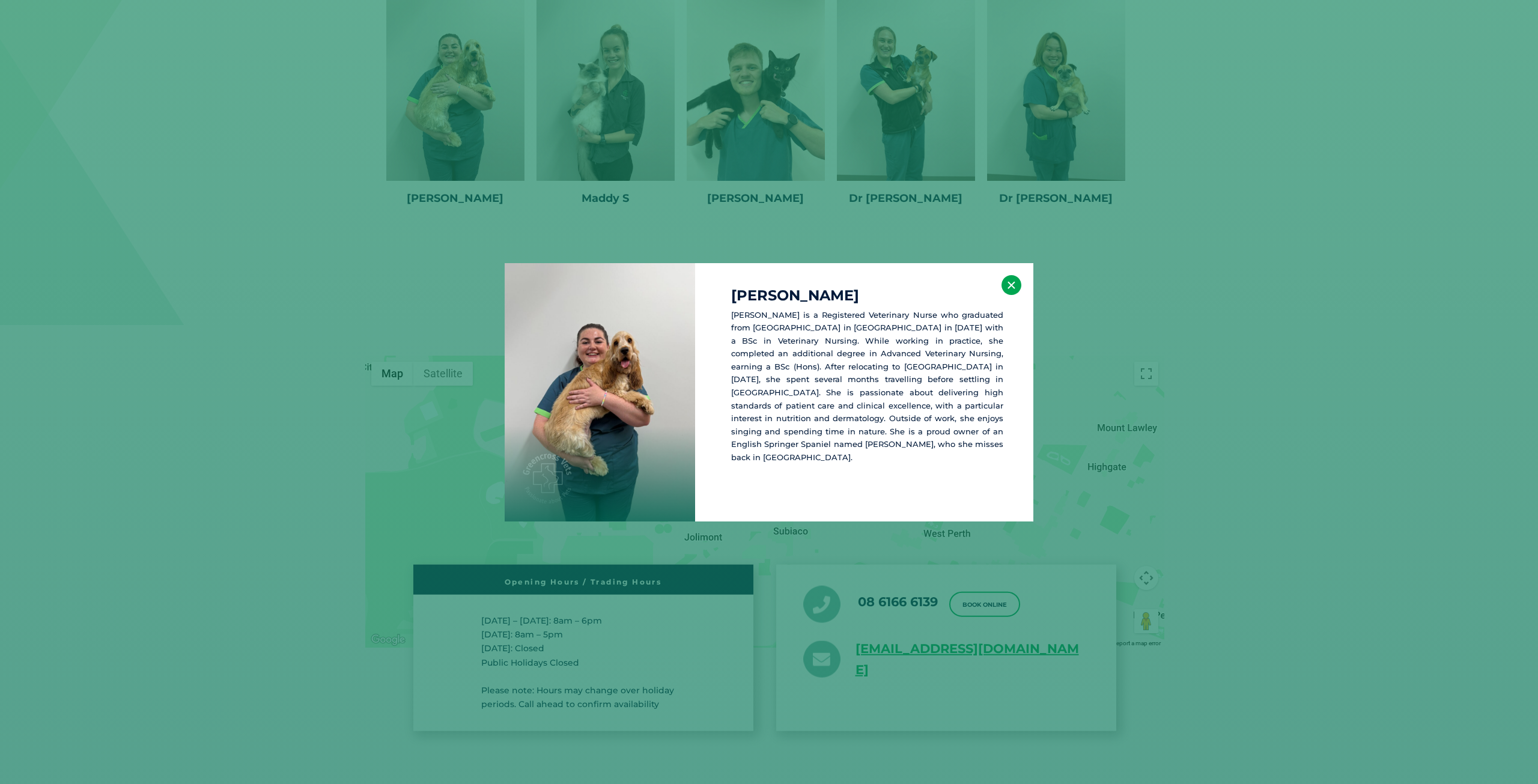
click at [1015, 286] on button "×" at bounding box center [1011, 284] width 20 height 20
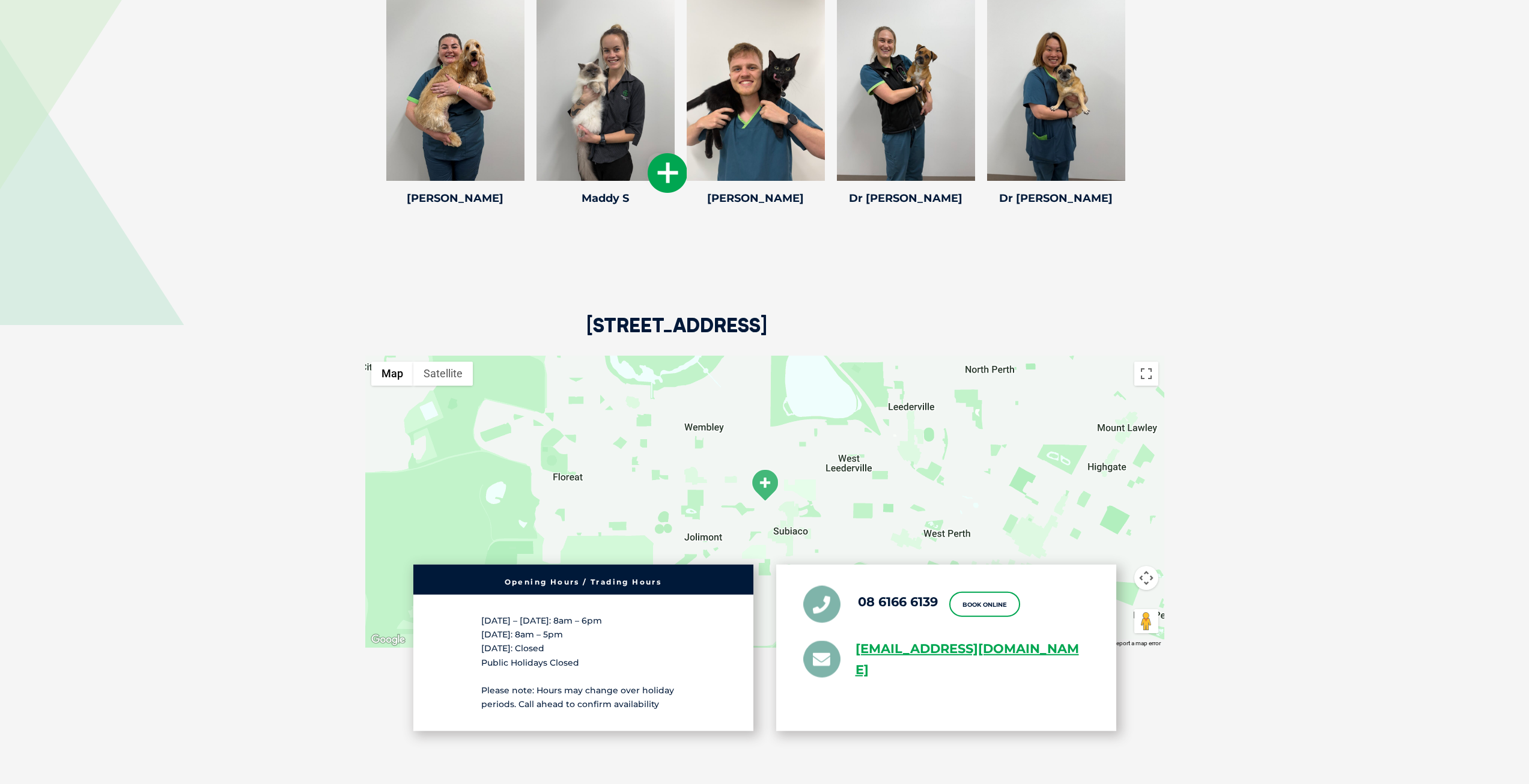
click at [672, 161] on icon at bounding box center [667, 173] width 40 height 40
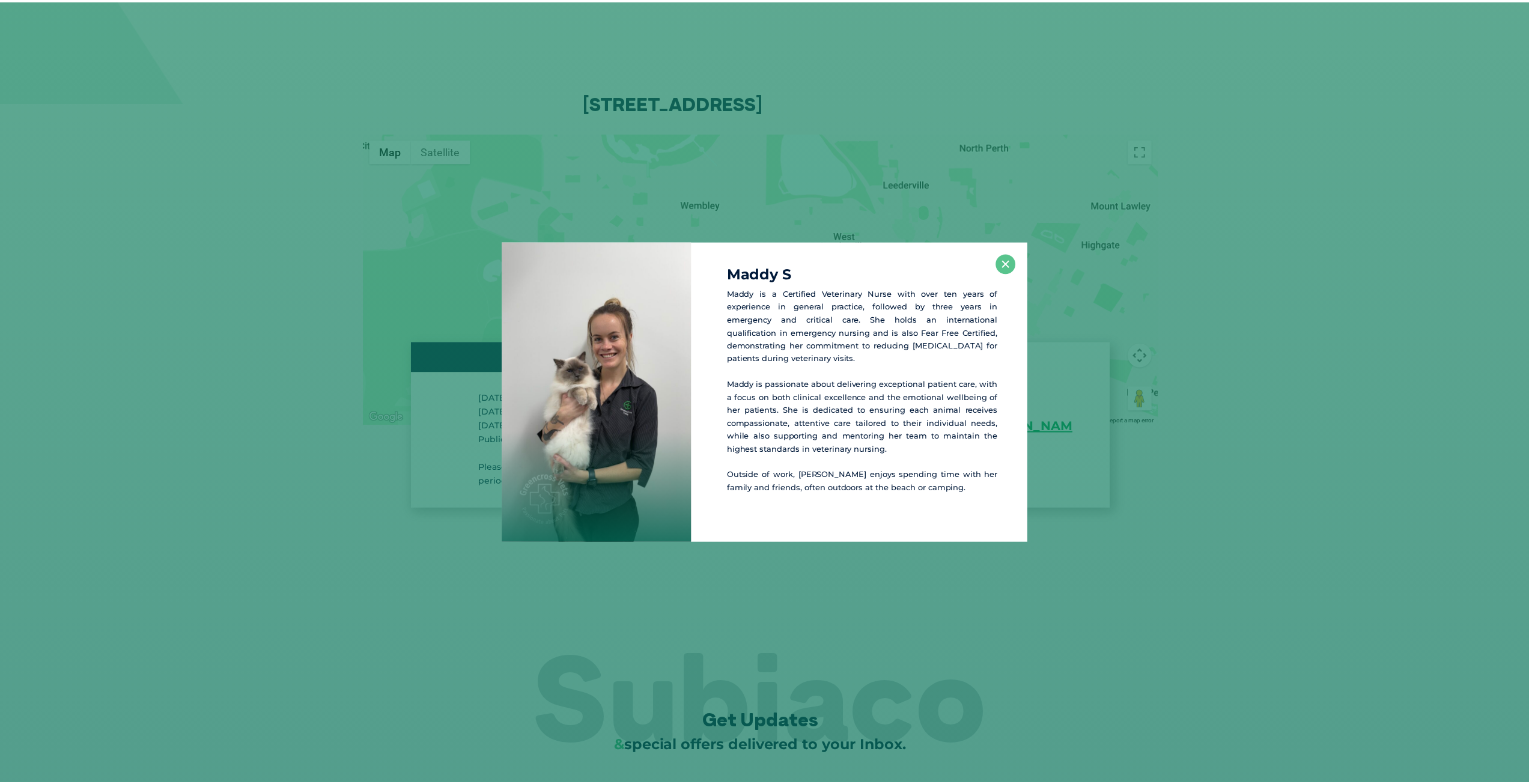
scroll to position [2447, 0]
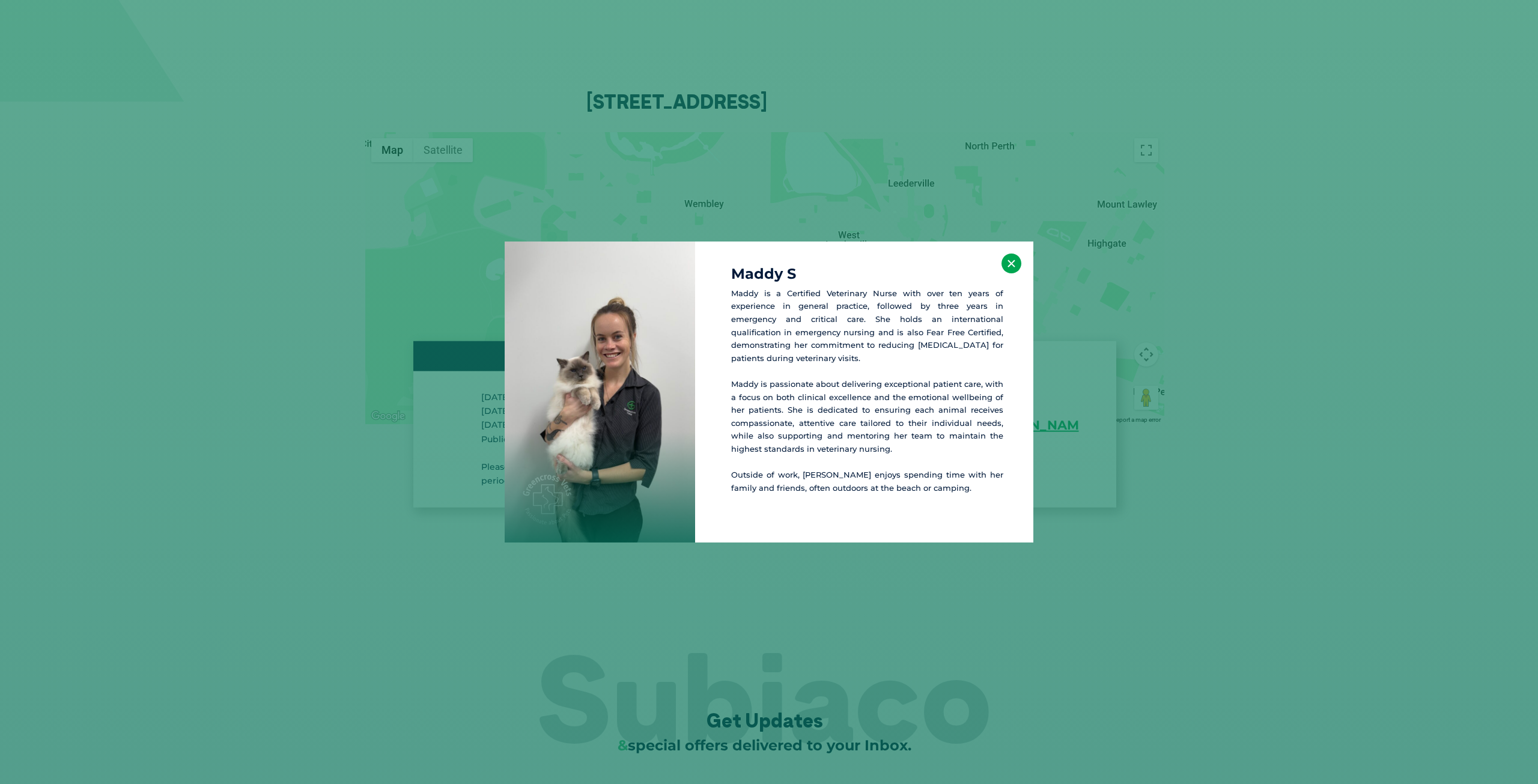
click at [1004, 265] on button "×" at bounding box center [1011, 263] width 20 height 20
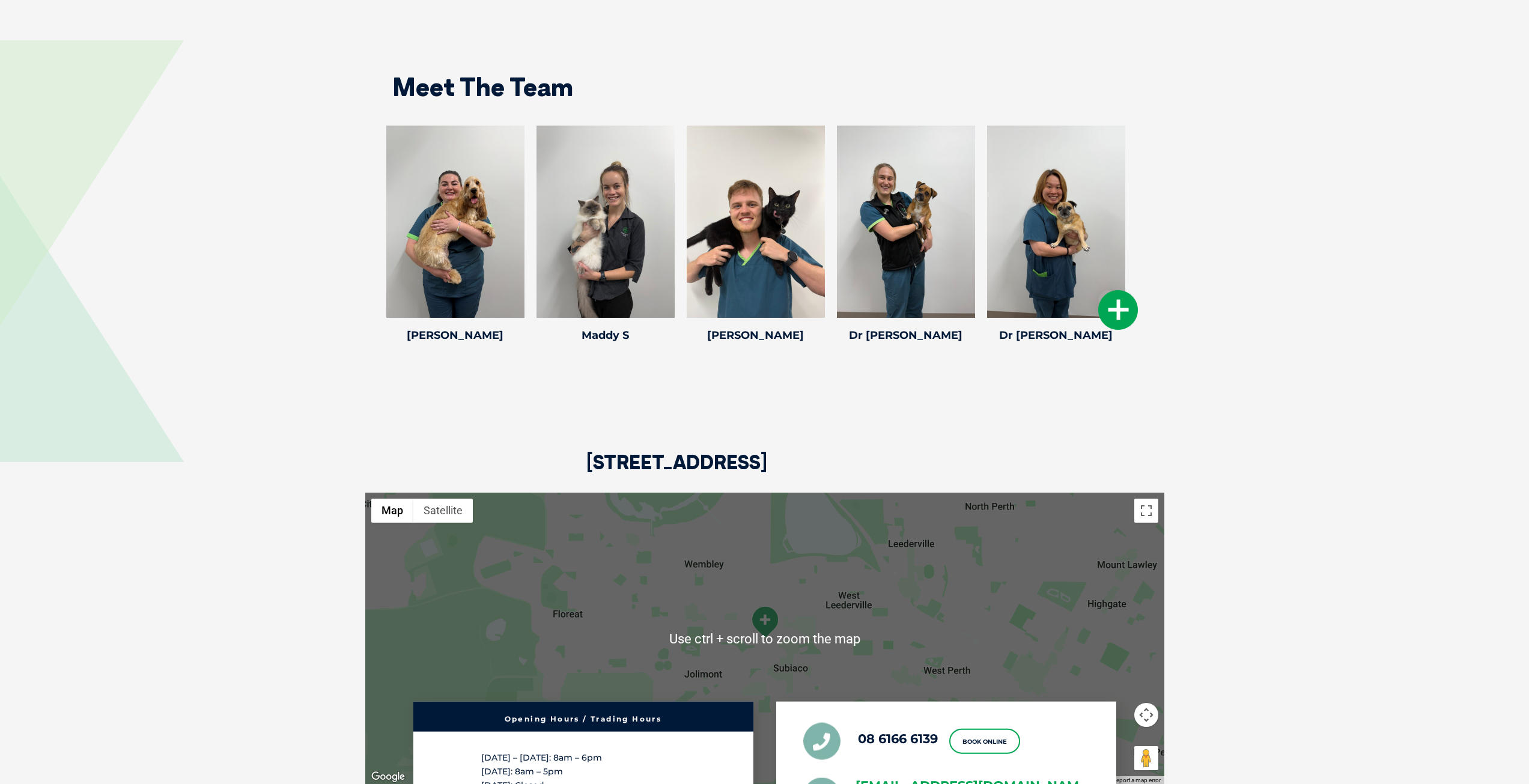
click at [1122, 292] on icon at bounding box center [1117, 310] width 40 height 40
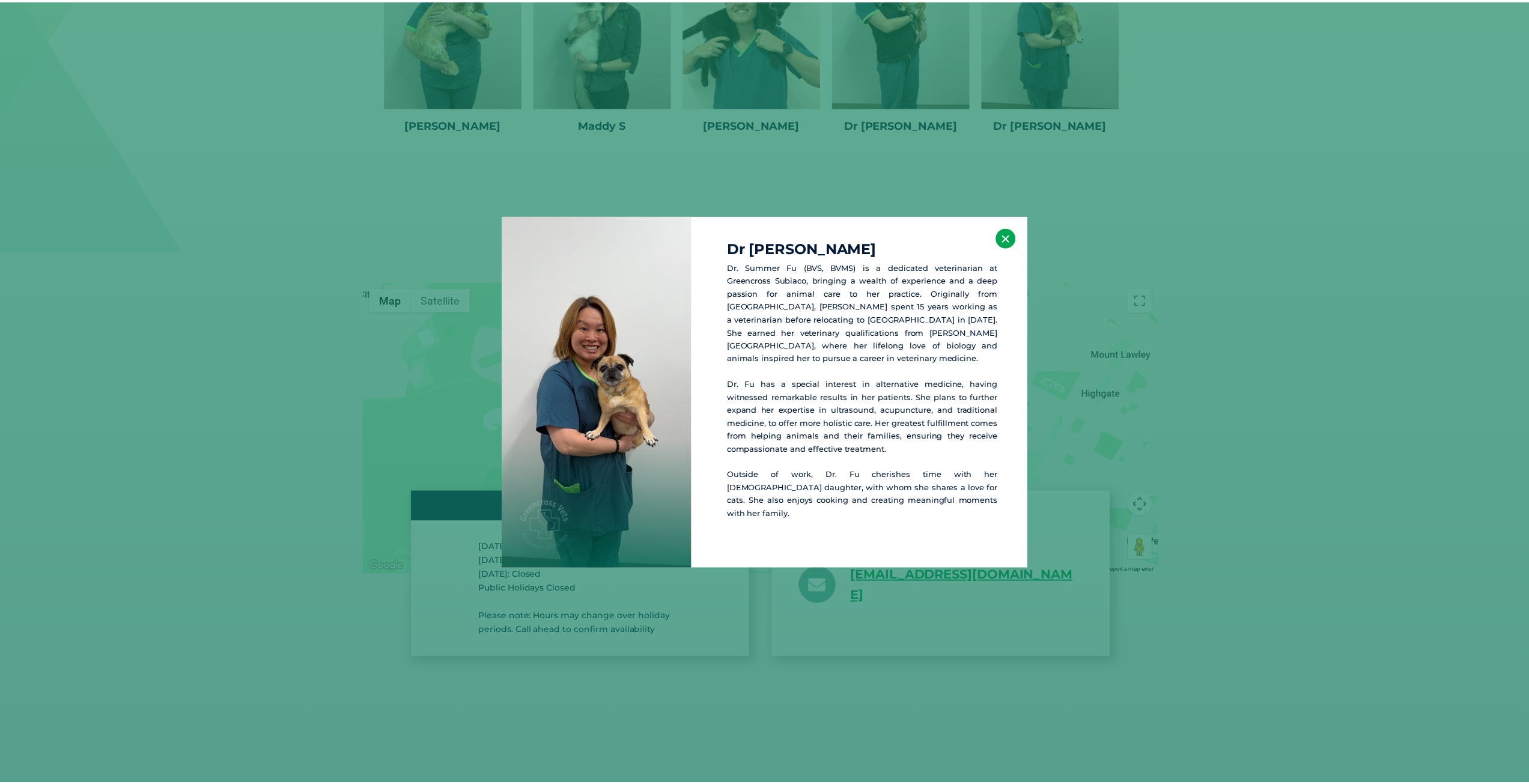
scroll to position [2299, 0]
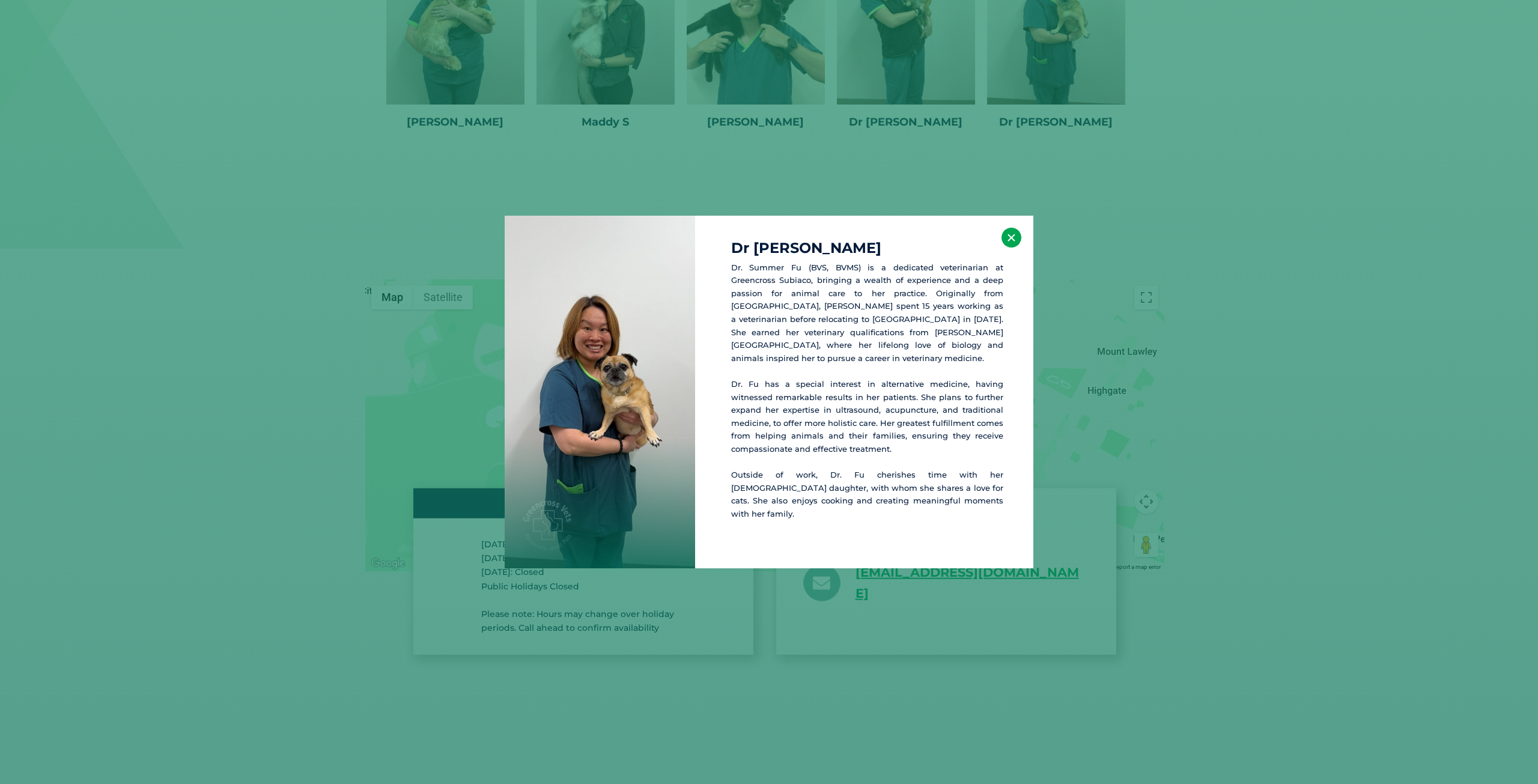
click at [1004, 248] on button "×" at bounding box center [1011, 237] width 20 height 20
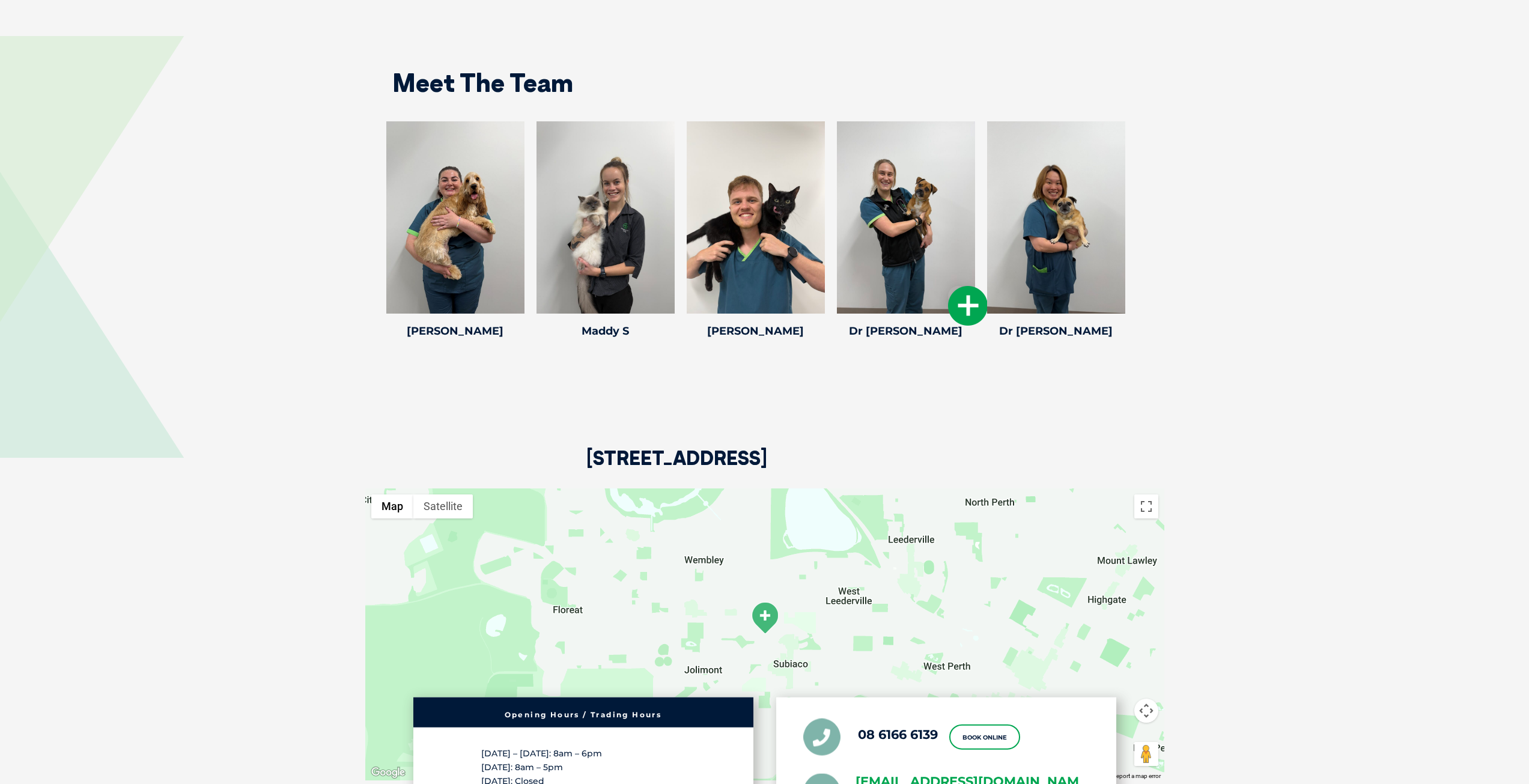
click at [949, 285] on icon at bounding box center [968, 305] width 40 height 40
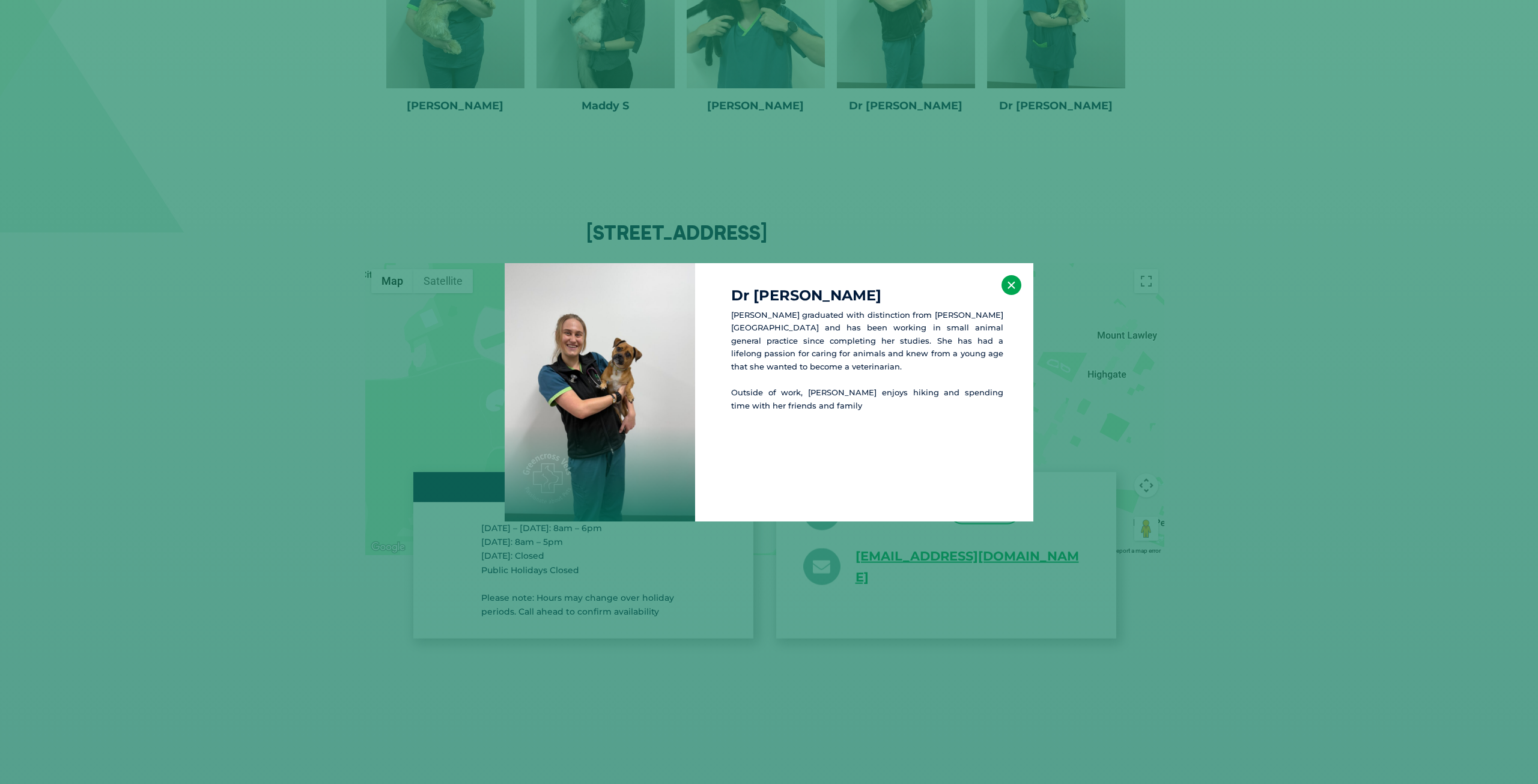
scroll to position [2331, 0]
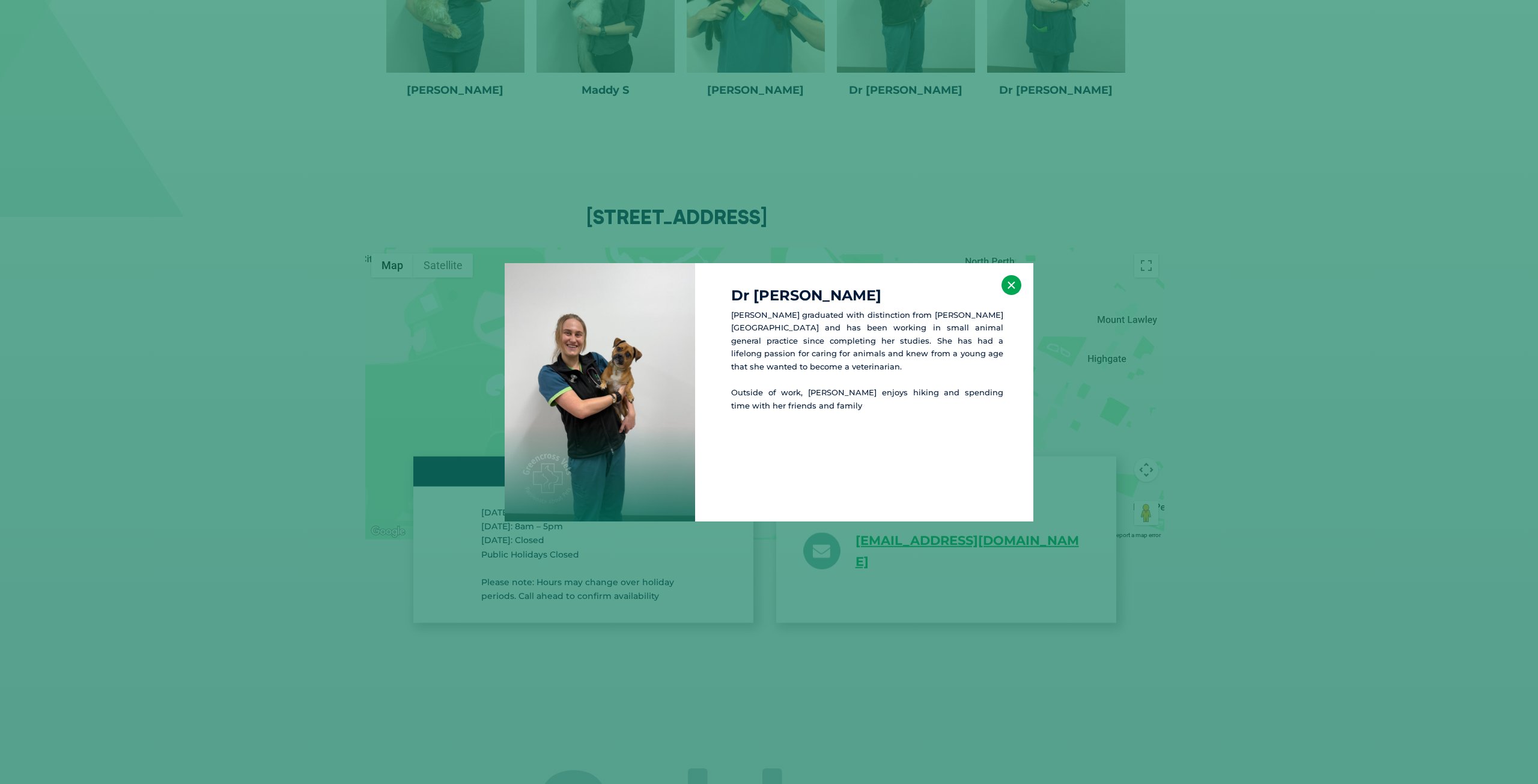
click at [1011, 288] on button "×" at bounding box center [1011, 284] width 20 height 20
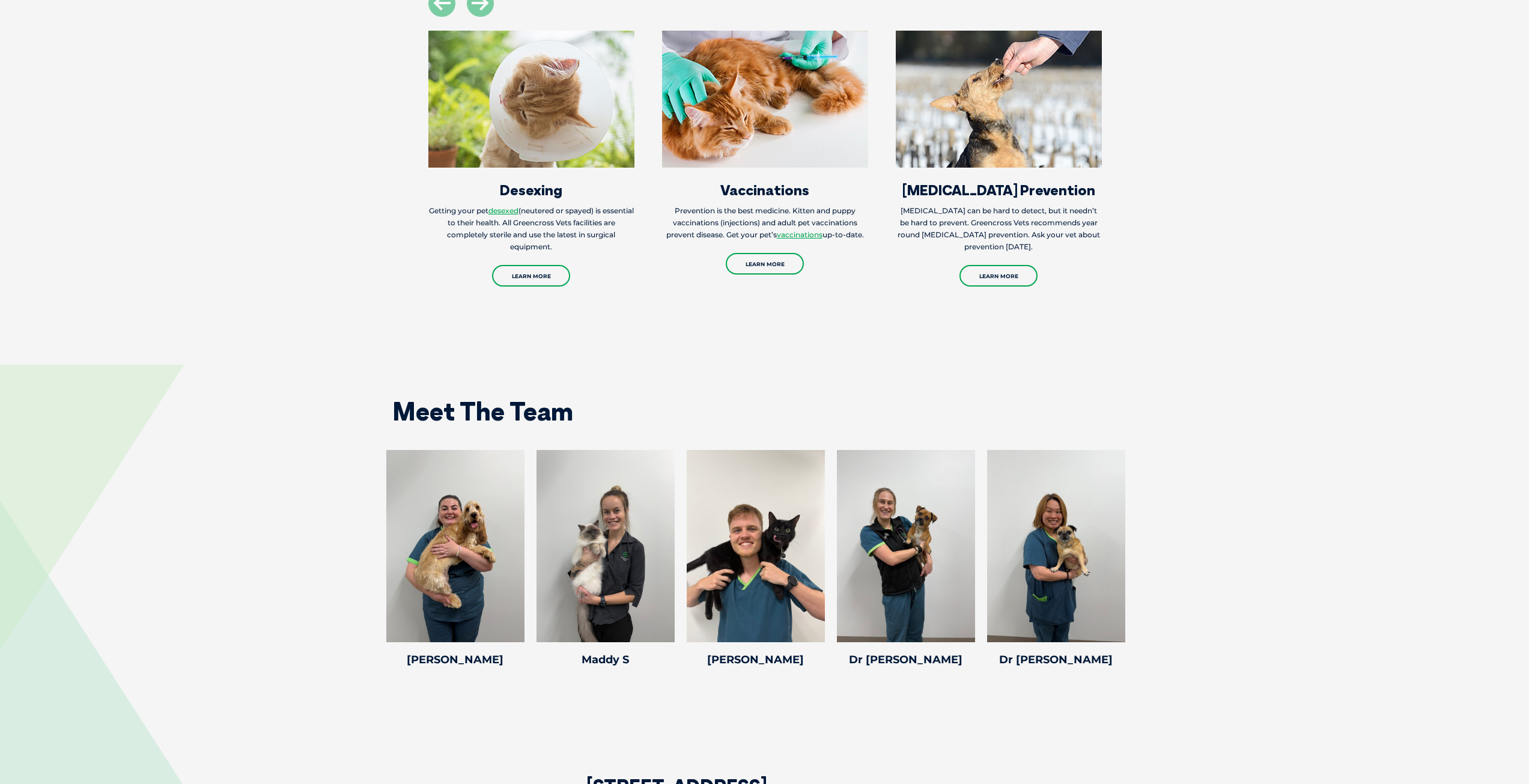
scroll to position [1670, 0]
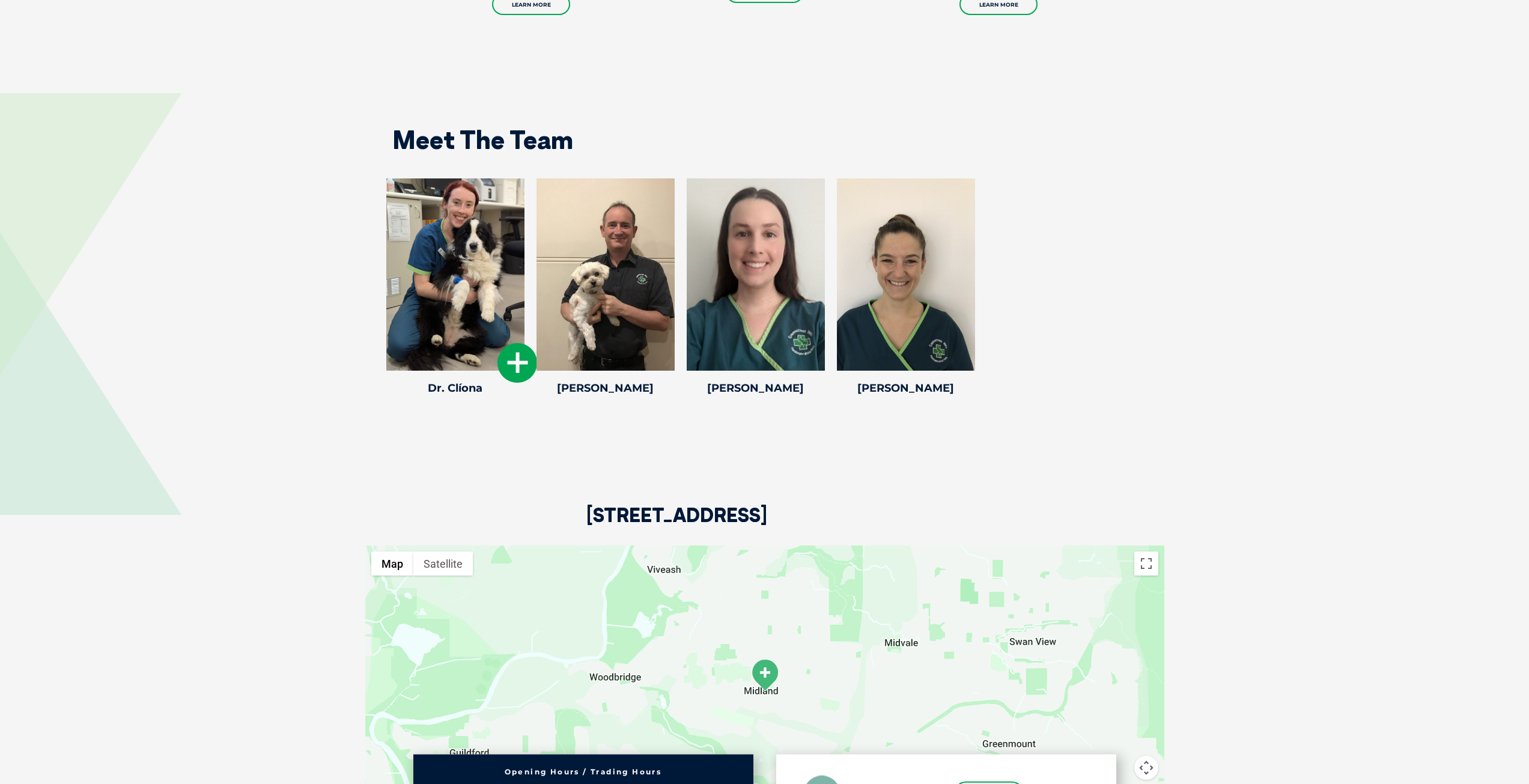
click at [508, 357] on icon at bounding box center [517, 363] width 40 height 40
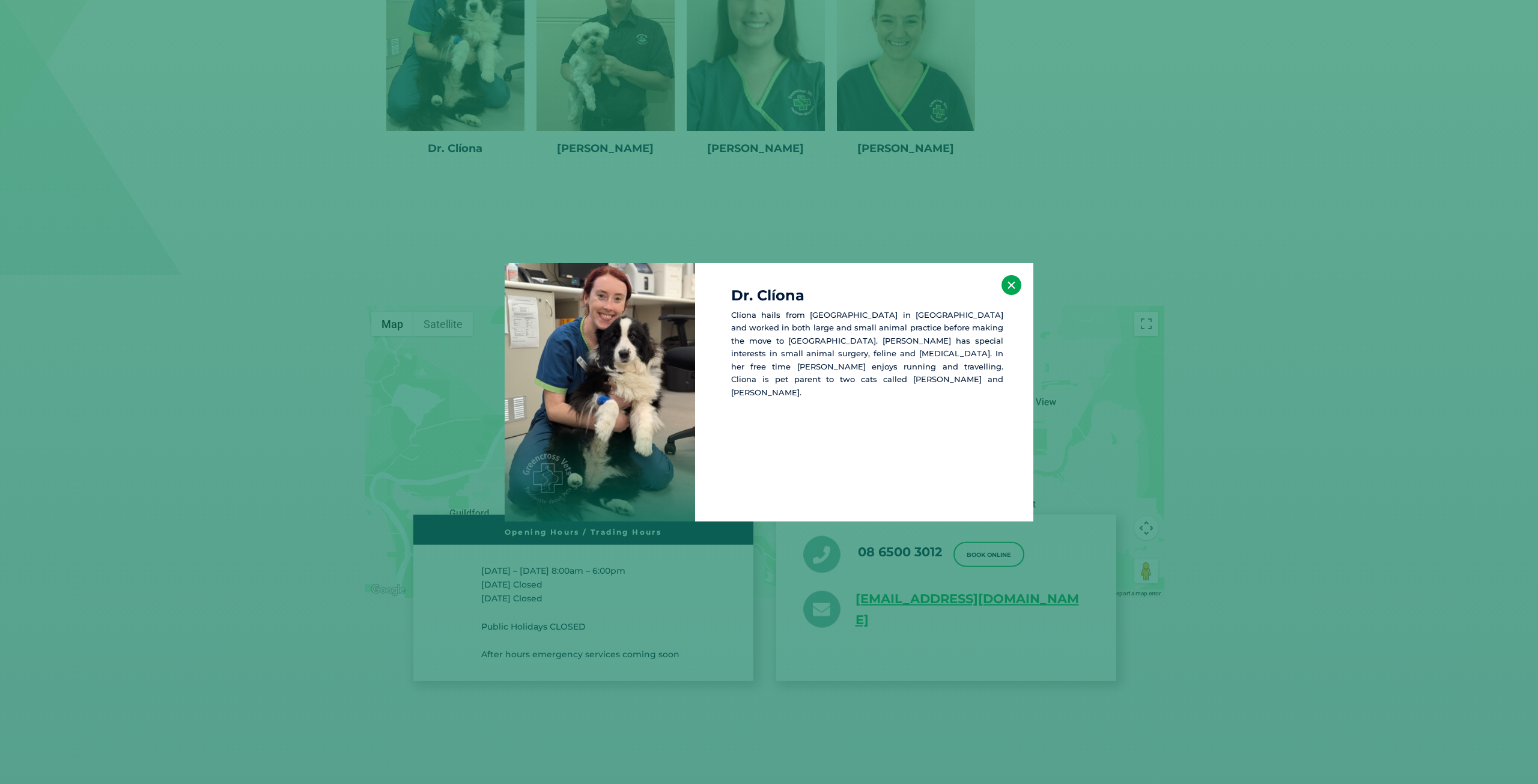
scroll to position [2162, 0]
click at [1011, 284] on button "×" at bounding box center [1011, 284] width 20 height 20
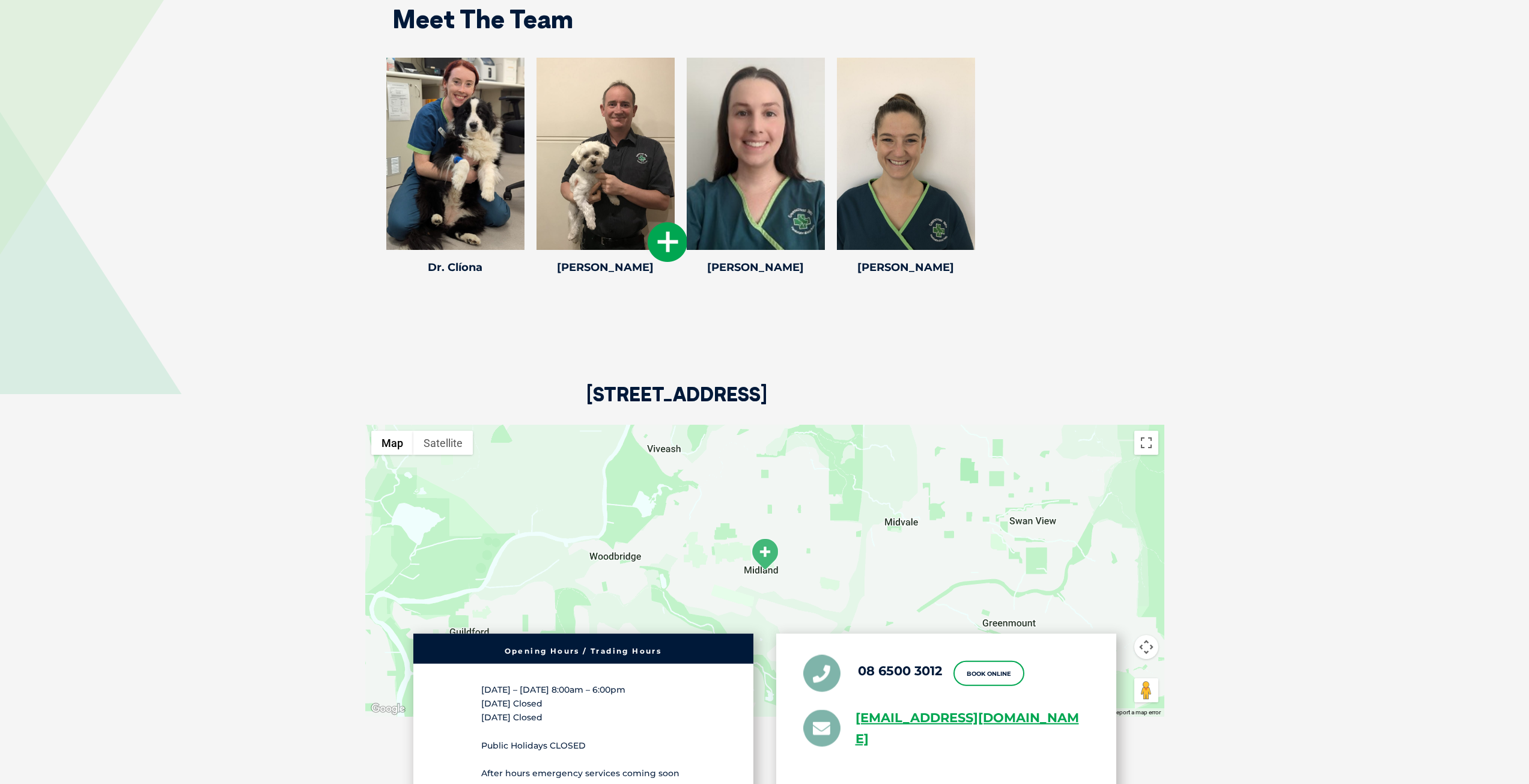
click at [663, 230] on icon at bounding box center [667, 241] width 40 height 40
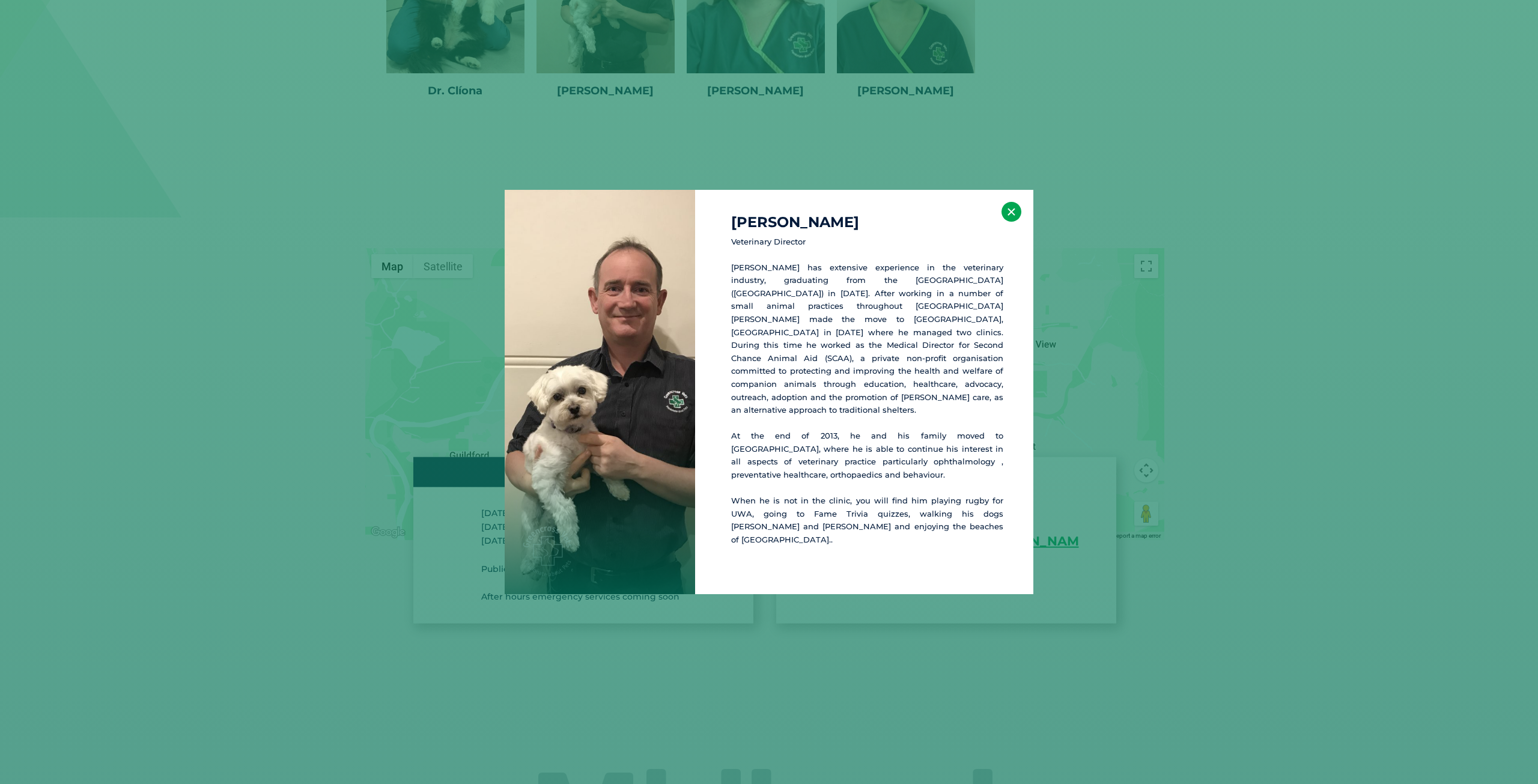
scroll to position [2240, 0]
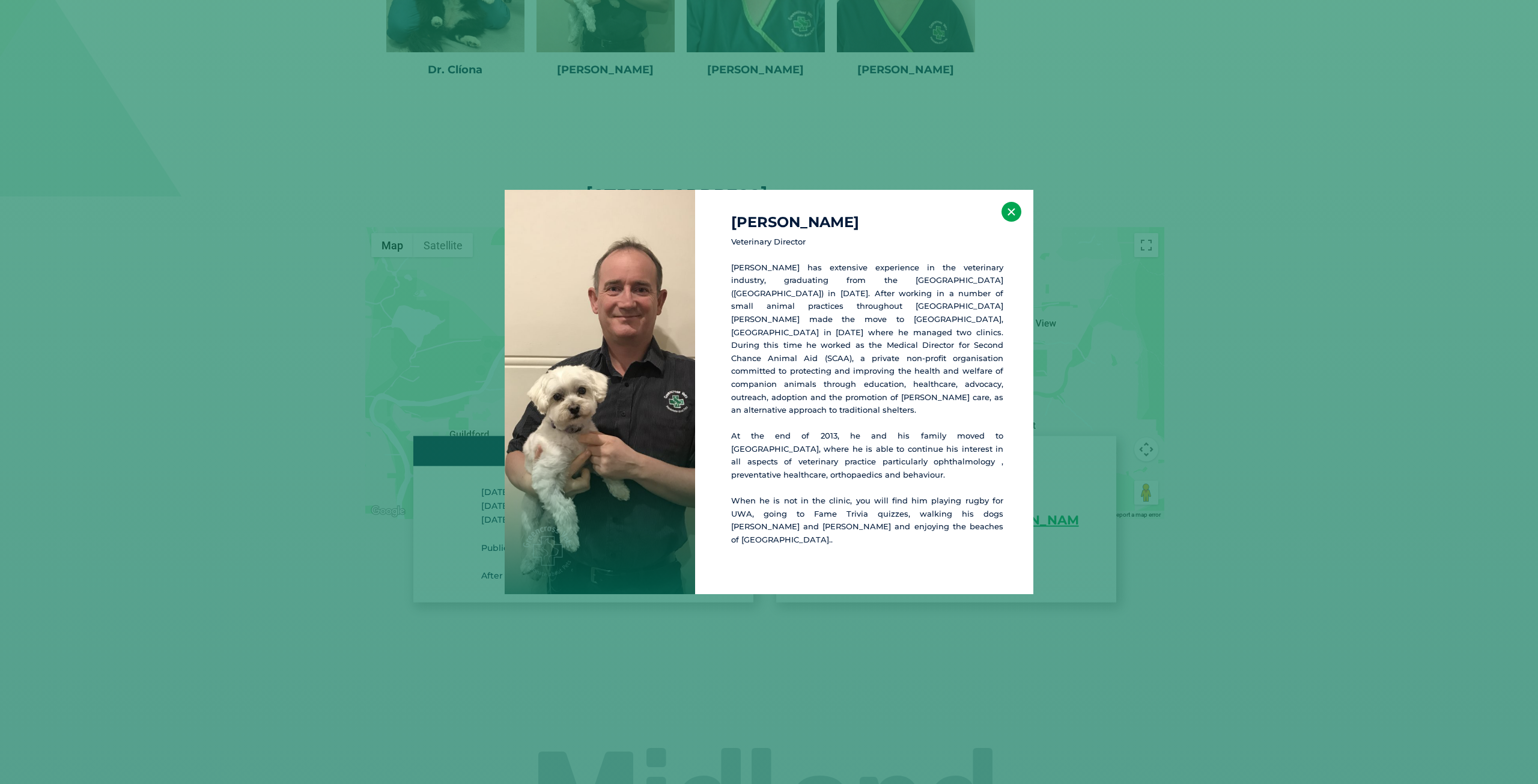
click at [1014, 222] on button "×" at bounding box center [1011, 211] width 20 height 20
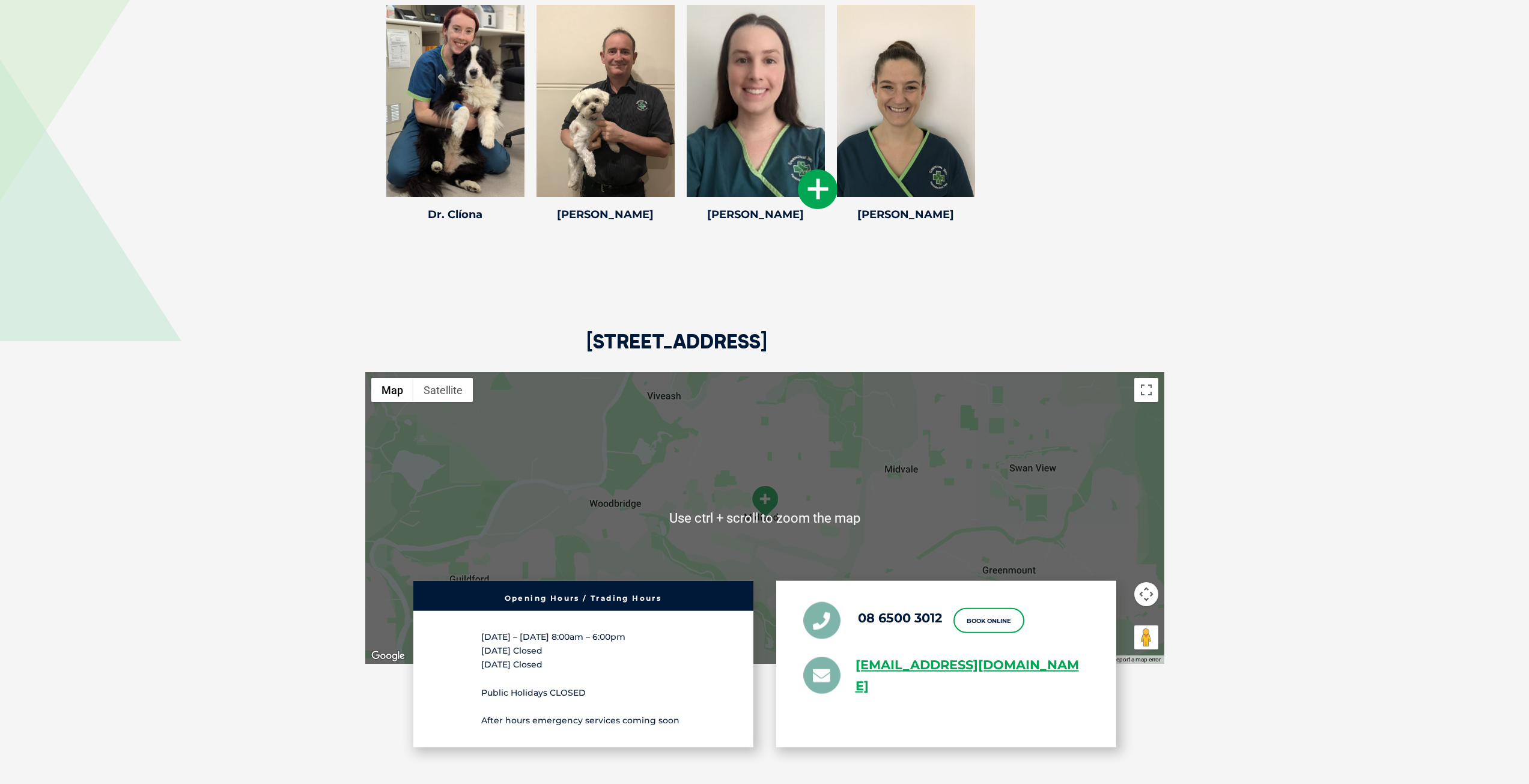
scroll to position [2000, 0]
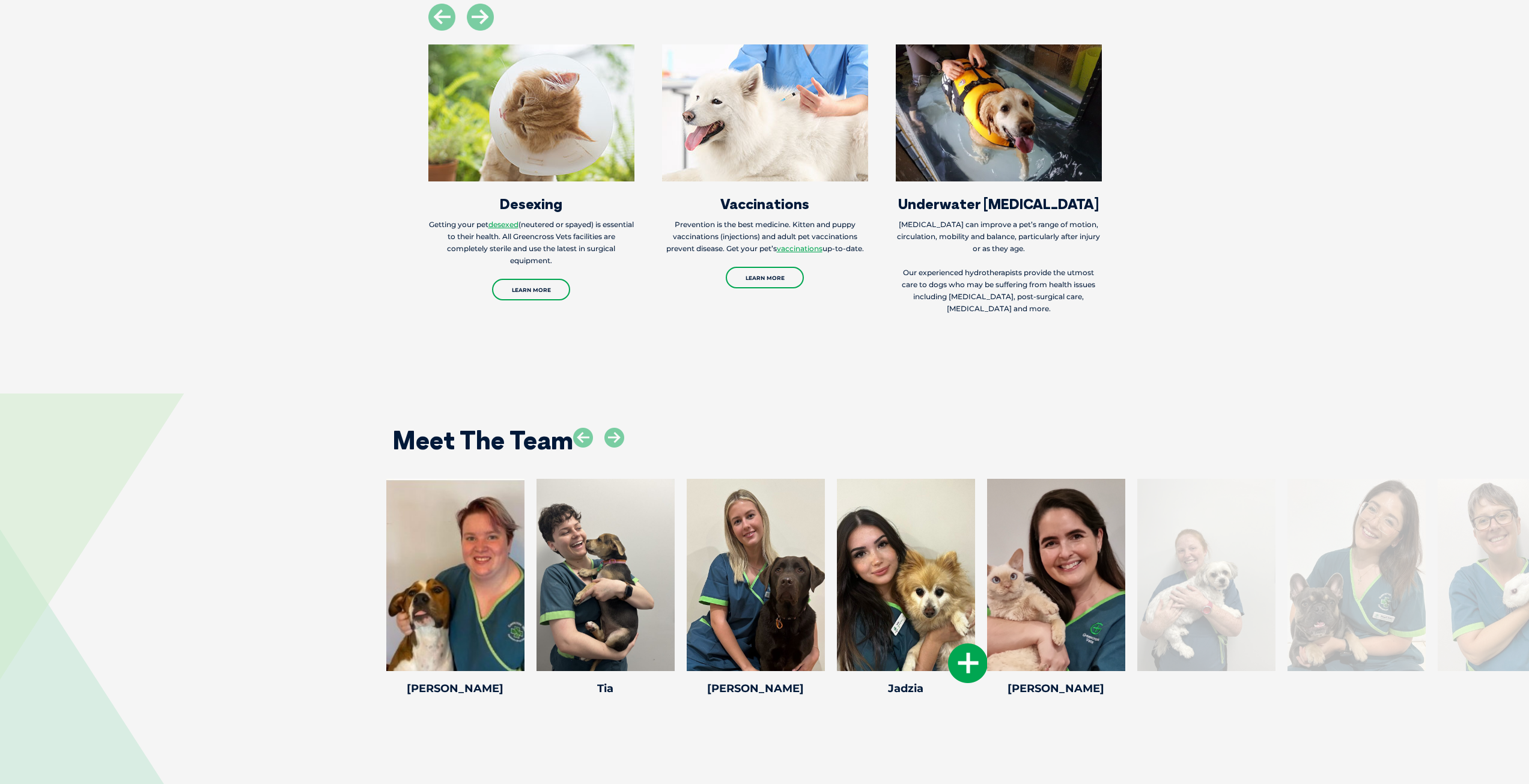
scroll to position [2702, 0]
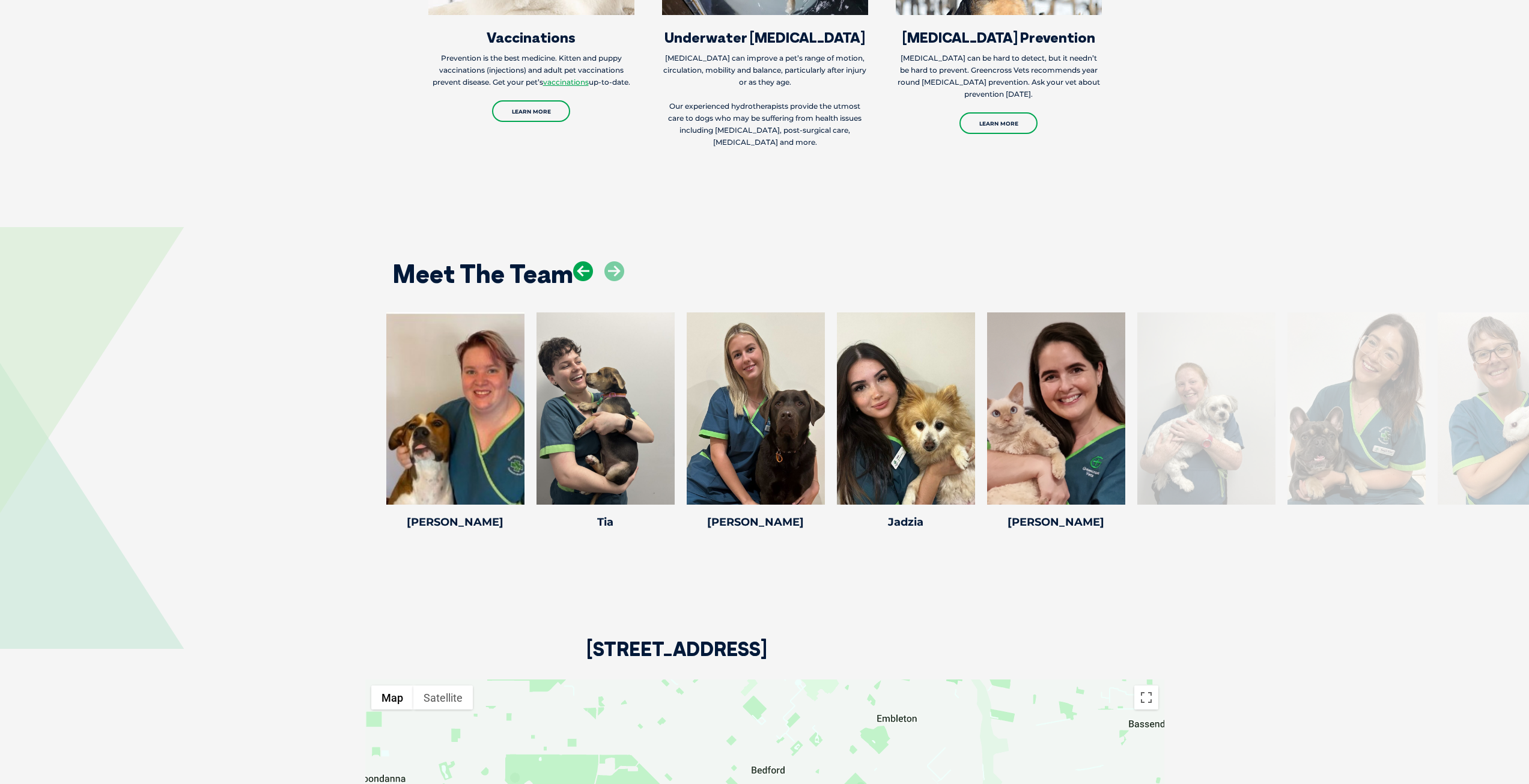
click at [577, 261] on icon at bounding box center [583, 271] width 20 height 20
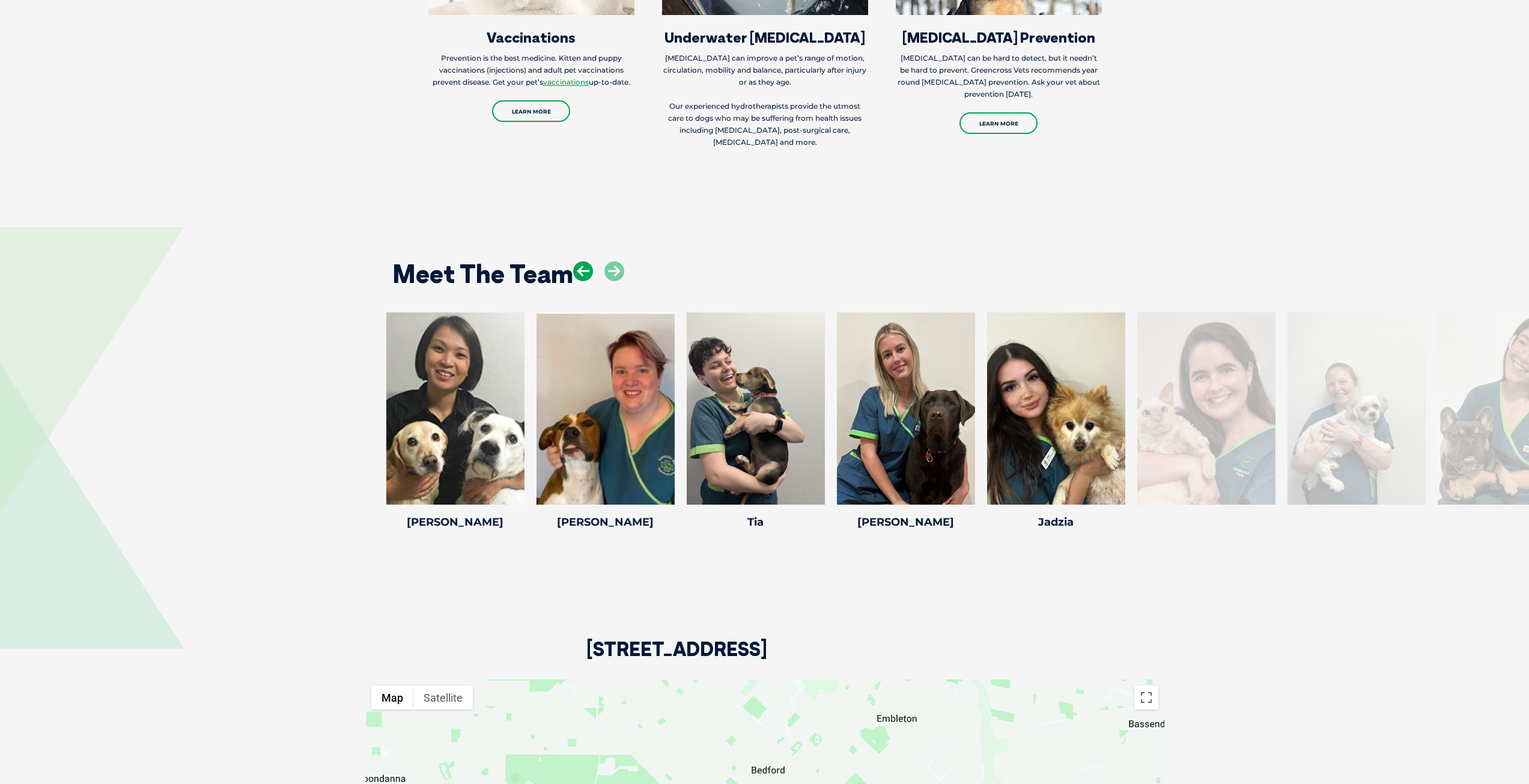
click at [577, 261] on icon at bounding box center [583, 271] width 20 height 20
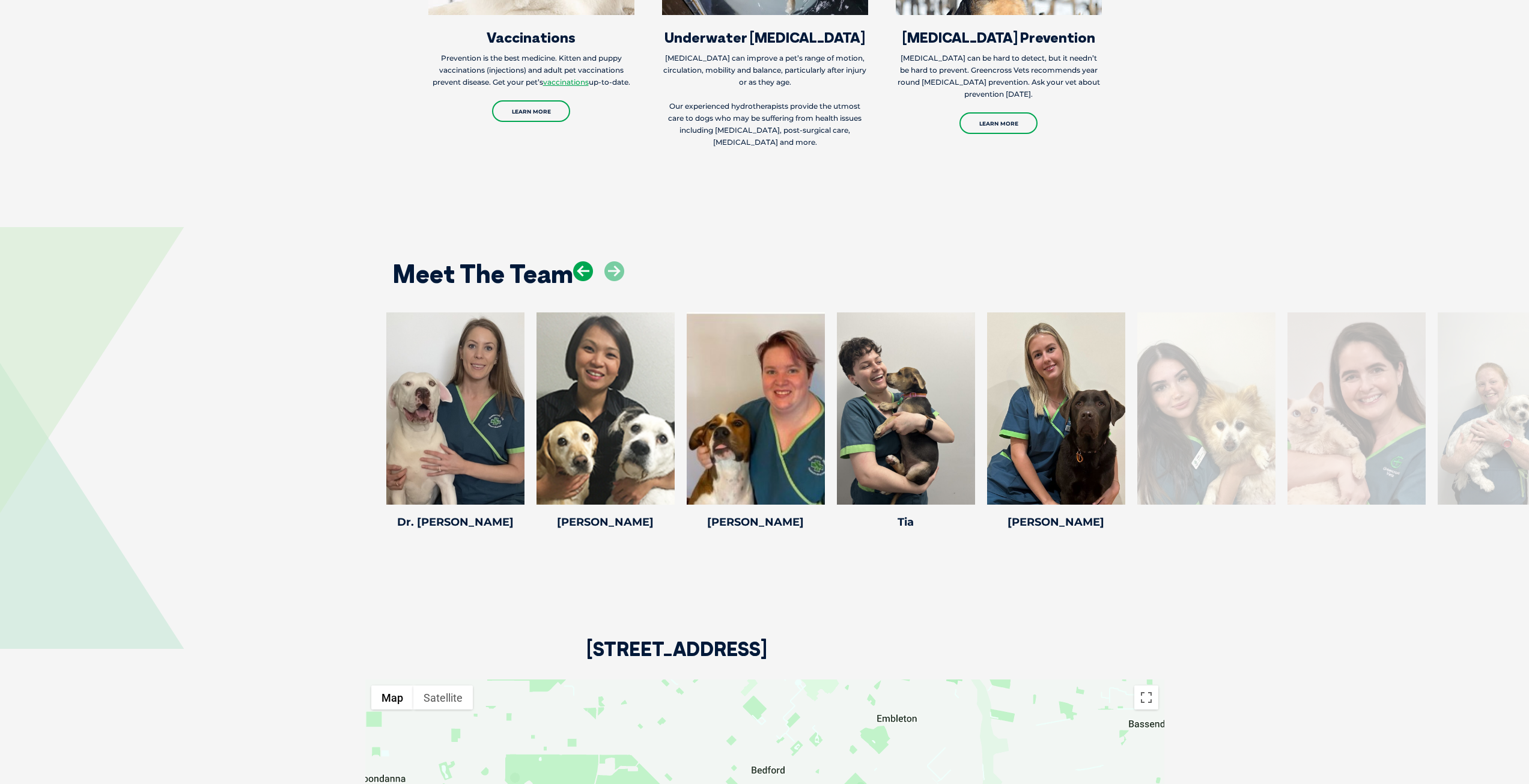
click at [577, 261] on icon at bounding box center [583, 271] width 20 height 20
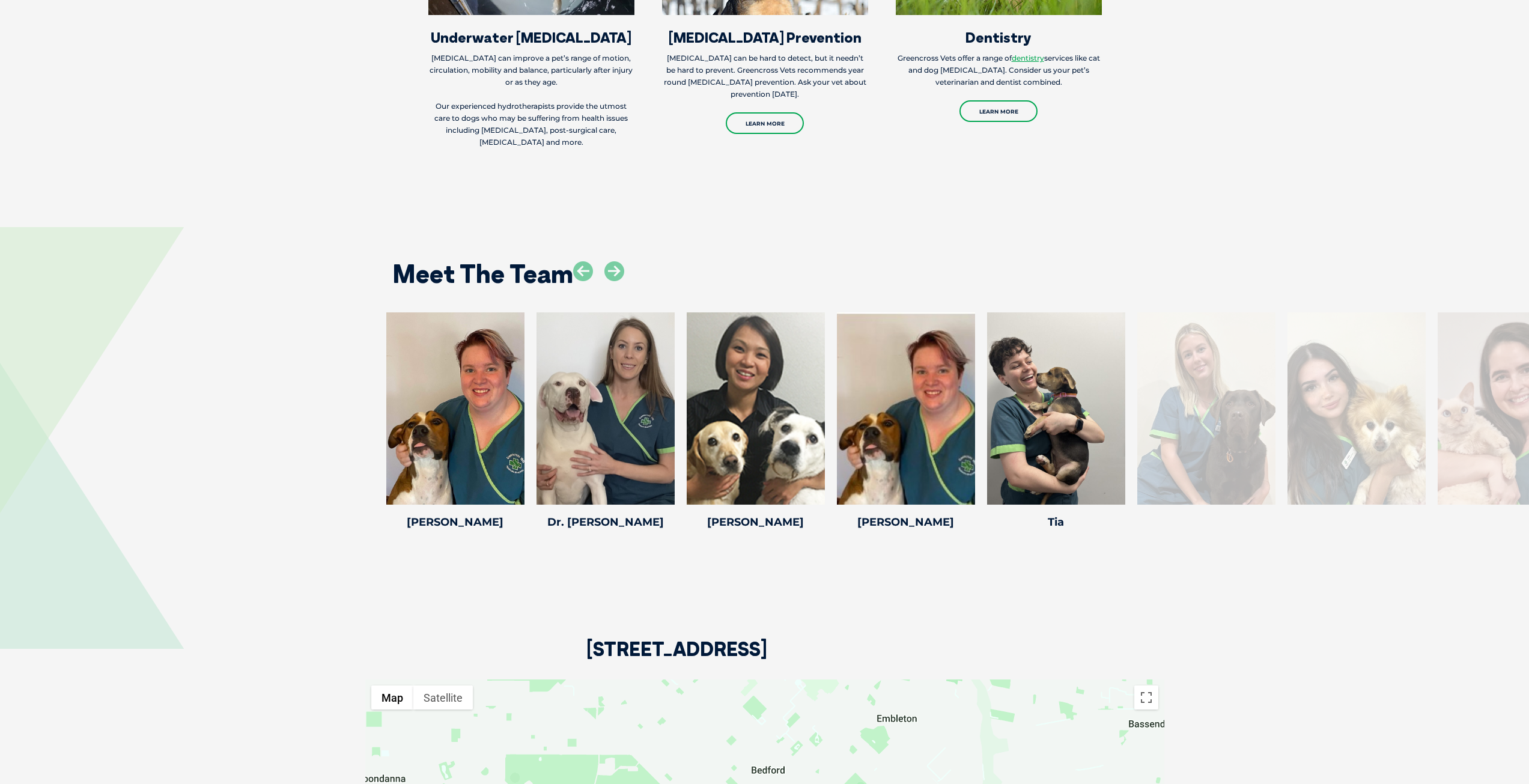
click at [593, 261] on div at bounding box center [598, 281] width 51 height 39
click at [587, 261] on icon at bounding box center [583, 271] width 20 height 20
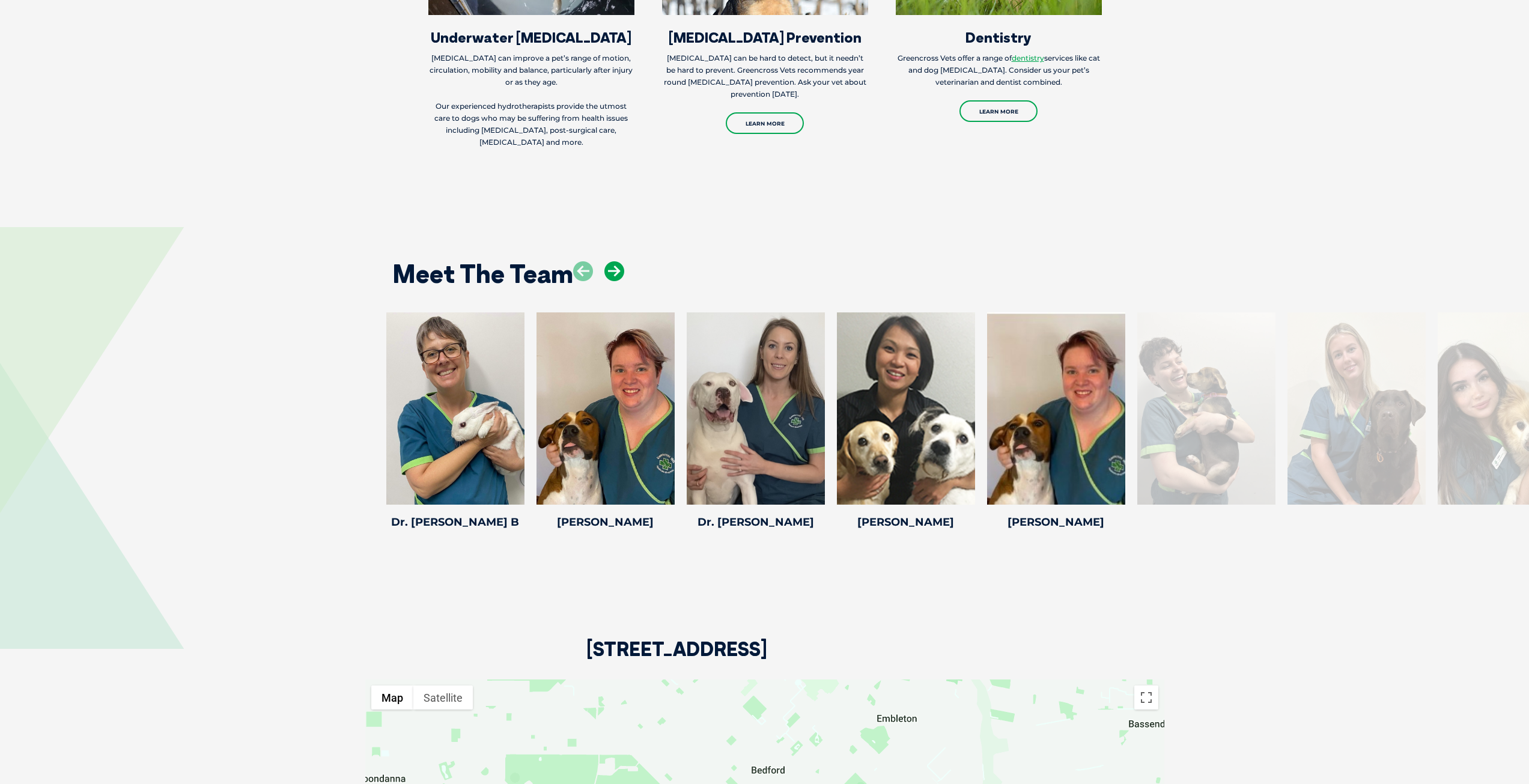
click at [613, 261] on icon at bounding box center [614, 271] width 20 height 20
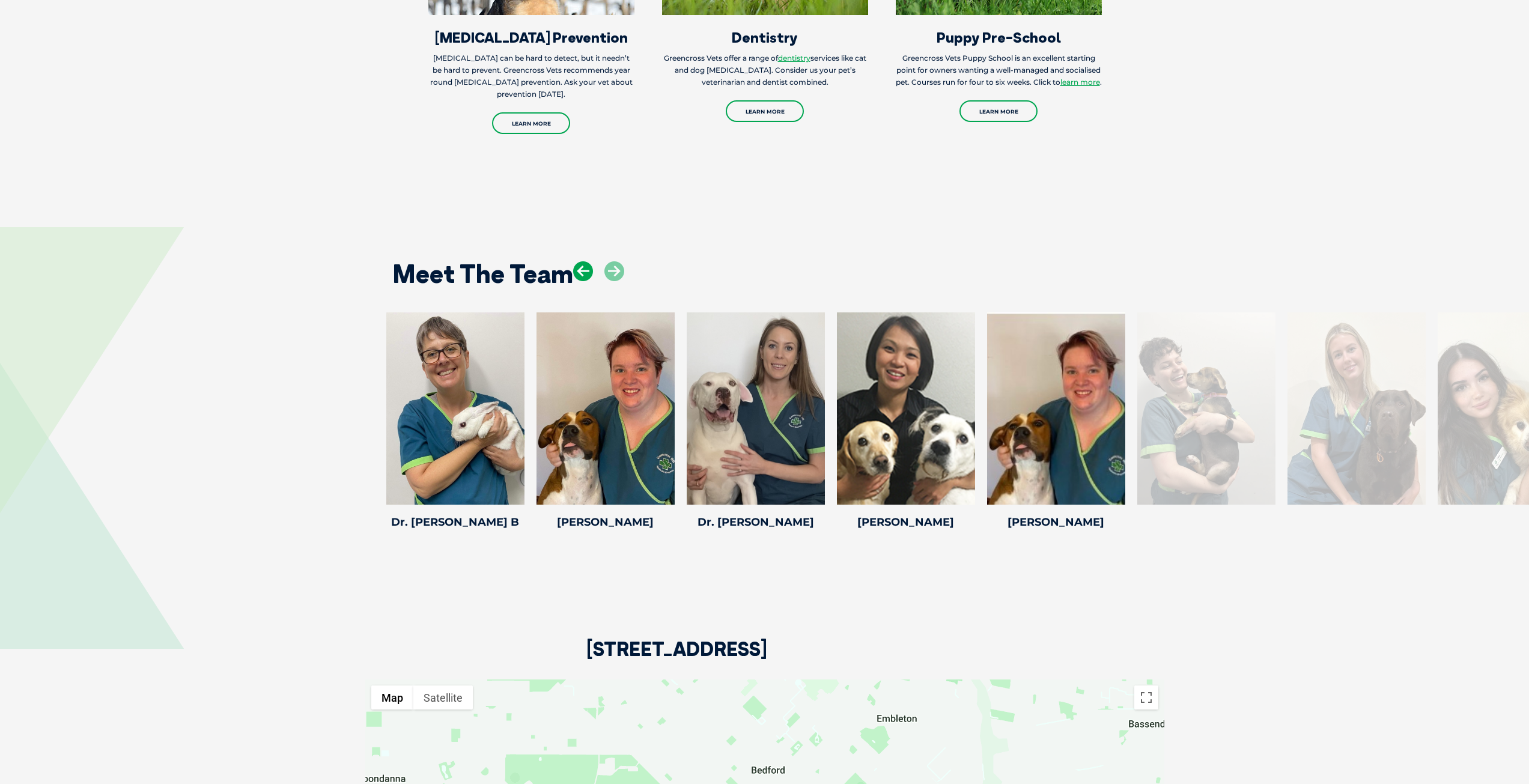
click at [588, 261] on icon at bounding box center [583, 271] width 20 height 20
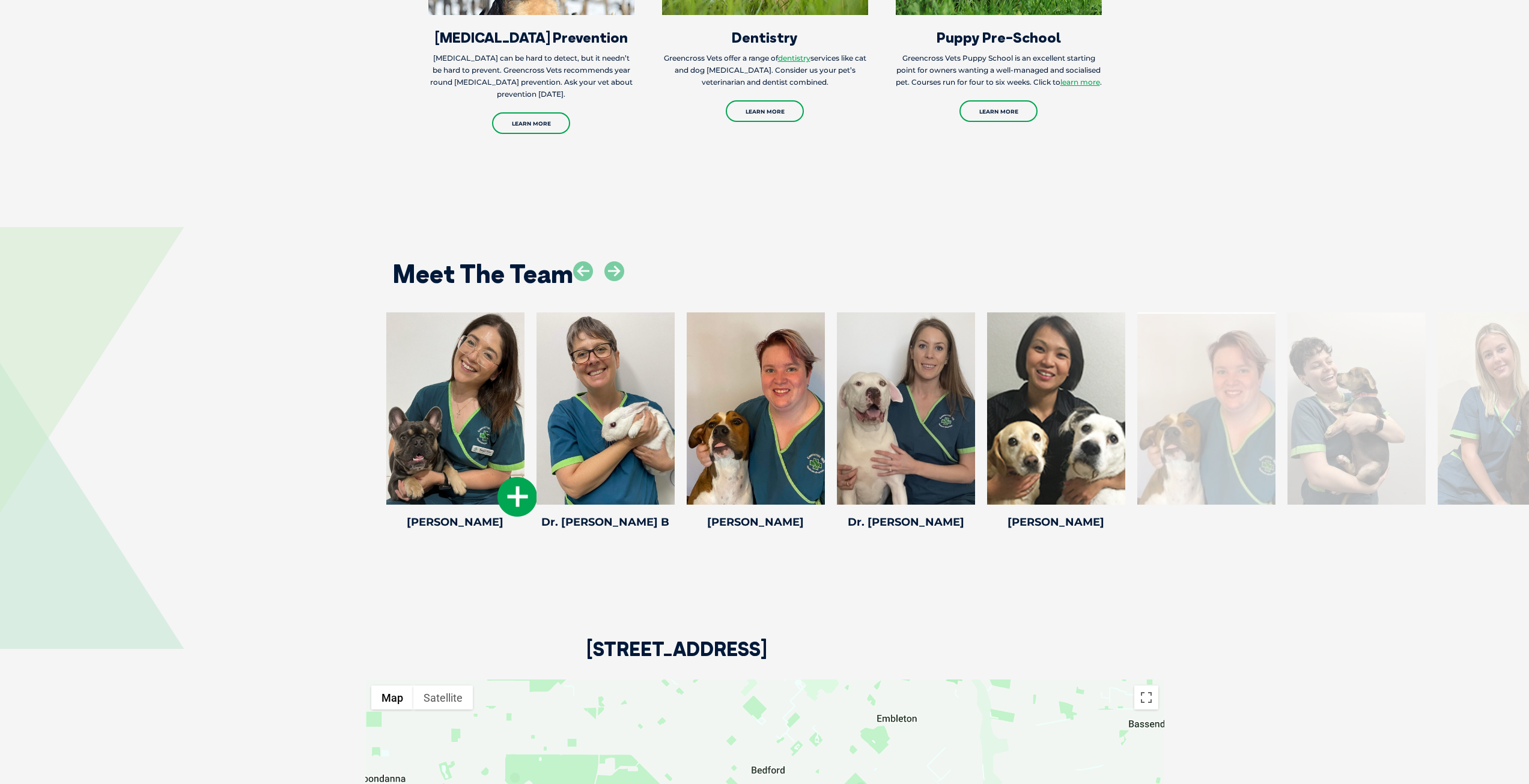
click at [504, 335] on div at bounding box center [454, 408] width 138 height 192
drag, startPoint x: 604, startPoint y: 344, endPoint x: 607, endPoint y: 357, distance: 13.3
click at [604, 344] on div at bounding box center [605, 408] width 138 height 192
click at [649, 476] on icon at bounding box center [667, 496] width 40 height 40
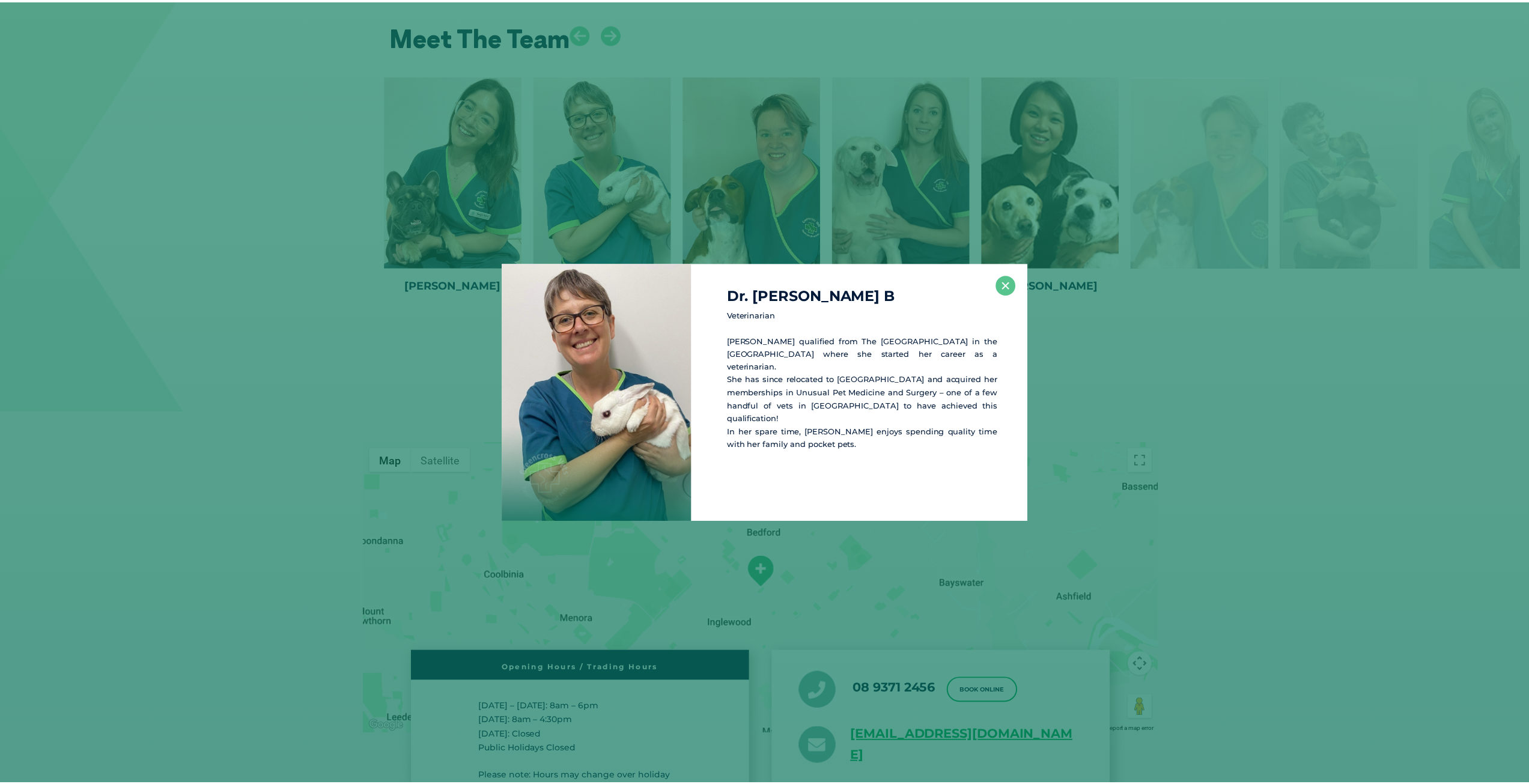
scroll to position [2943, 0]
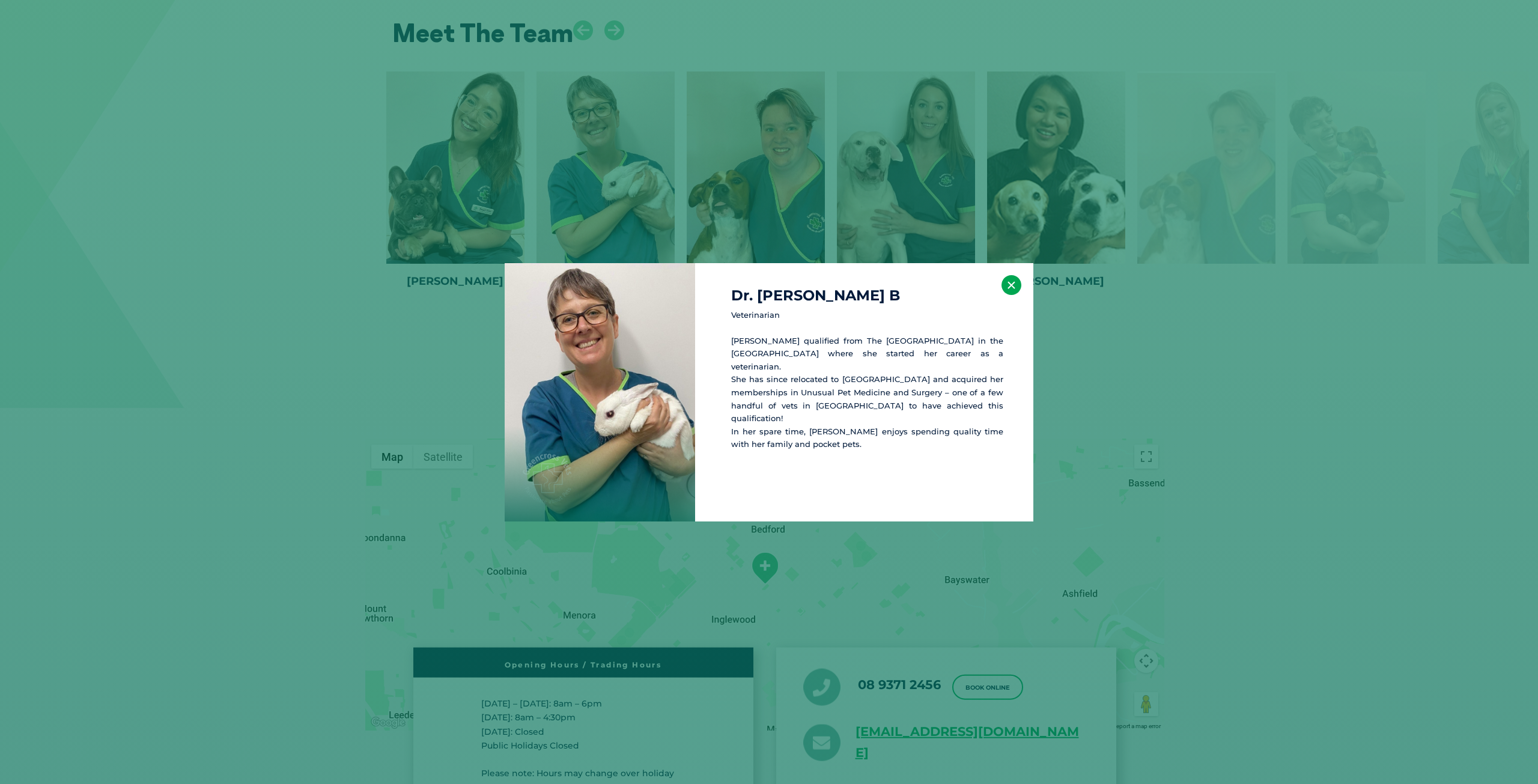
click at [1006, 286] on button "×" at bounding box center [1011, 284] width 20 height 20
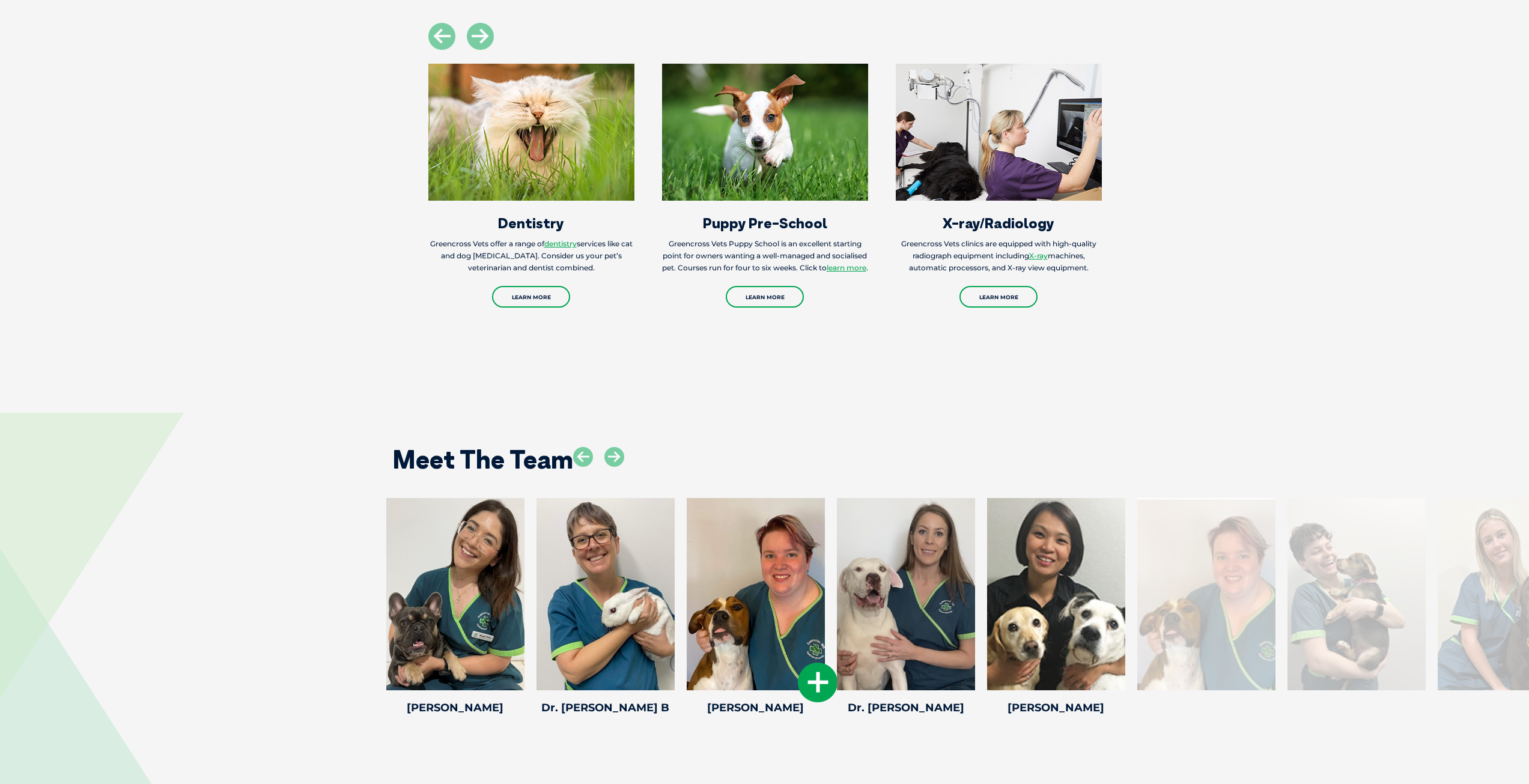
scroll to position [2523, 0]
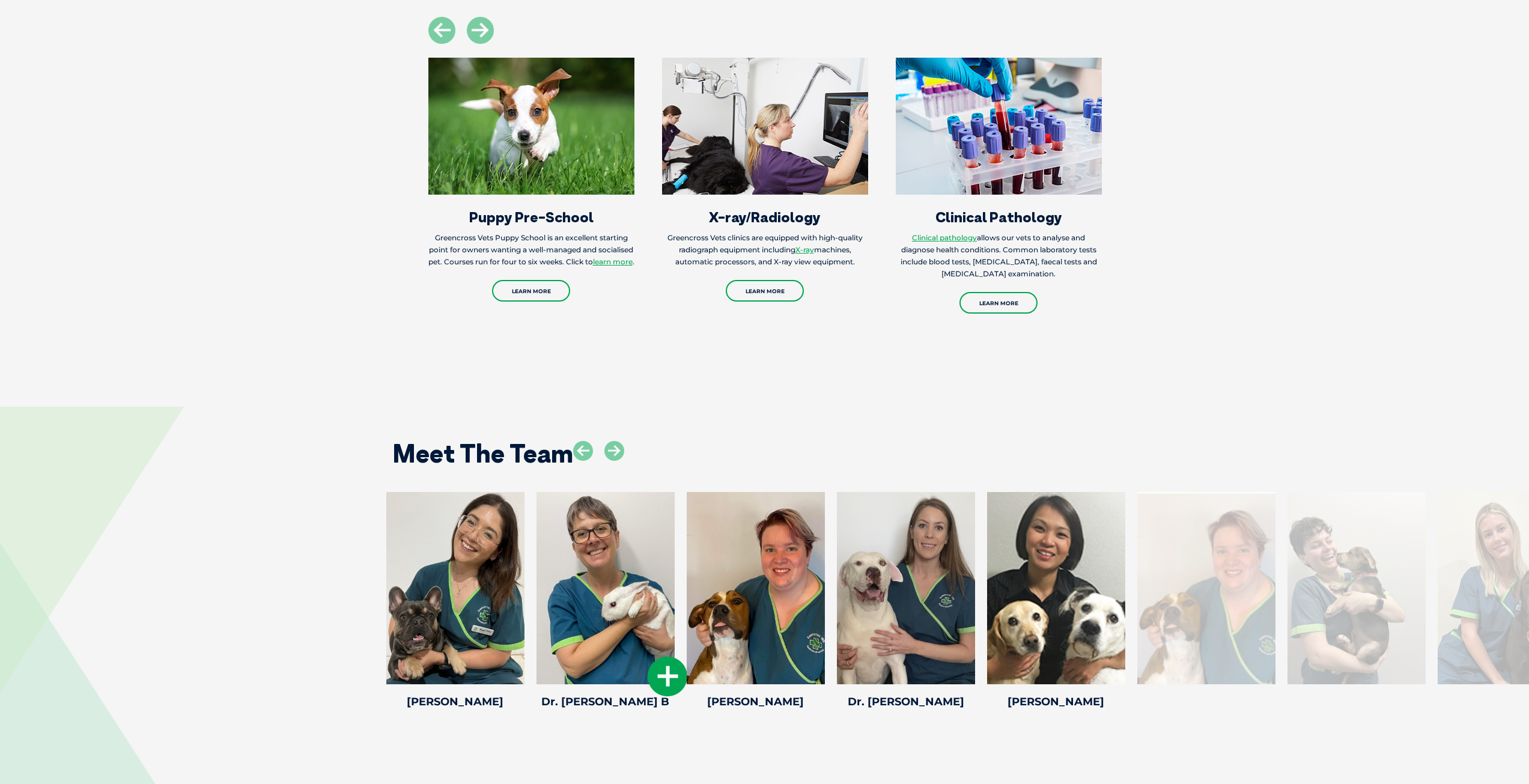
click at [641, 518] on div at bounding box center [605, 587] width 138 height 192
click at [661, 657] on icon at bounding box center [667, 676] width 40 height 40
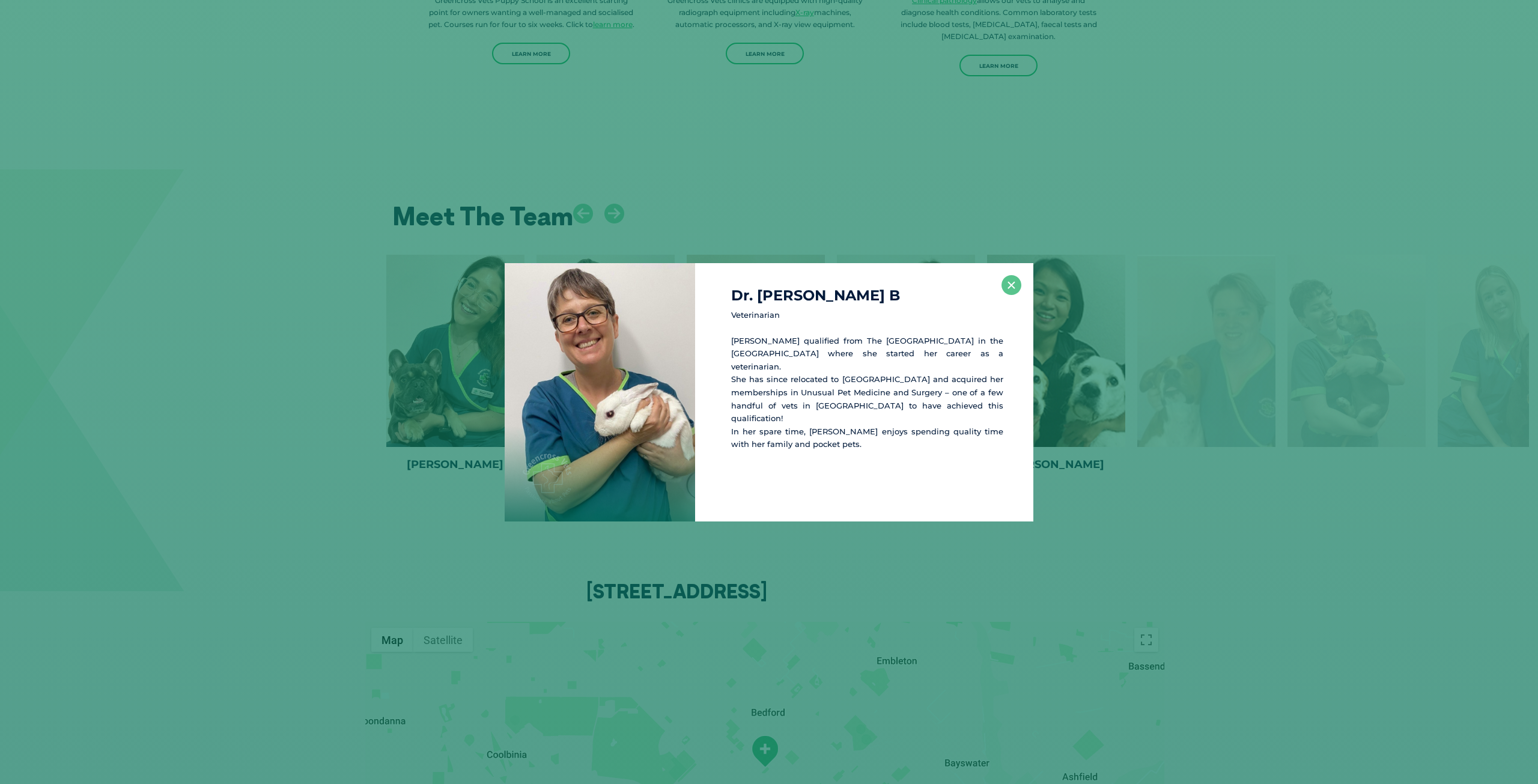
scroll to position [2764, 0]
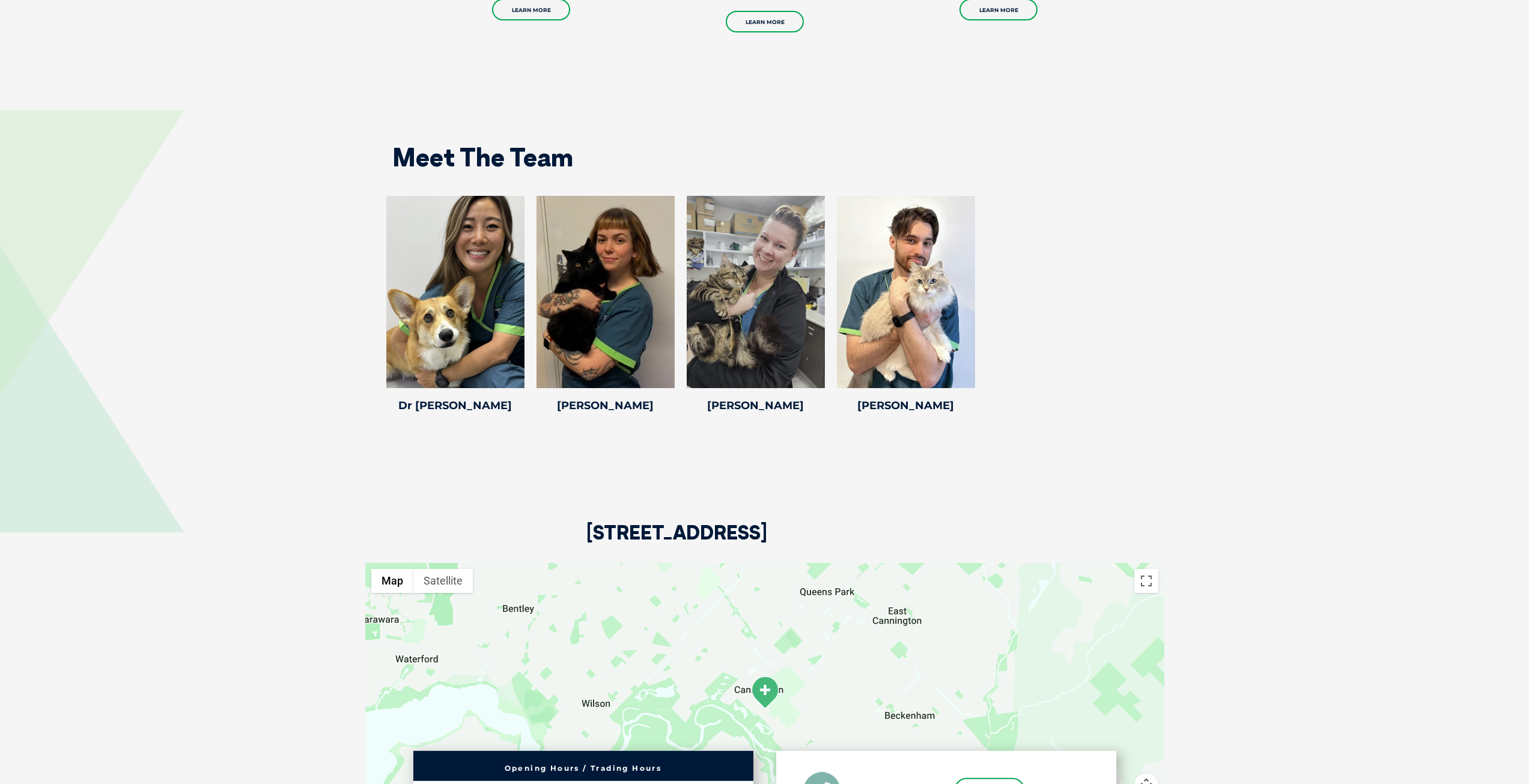
scroll to position [1861, 0]
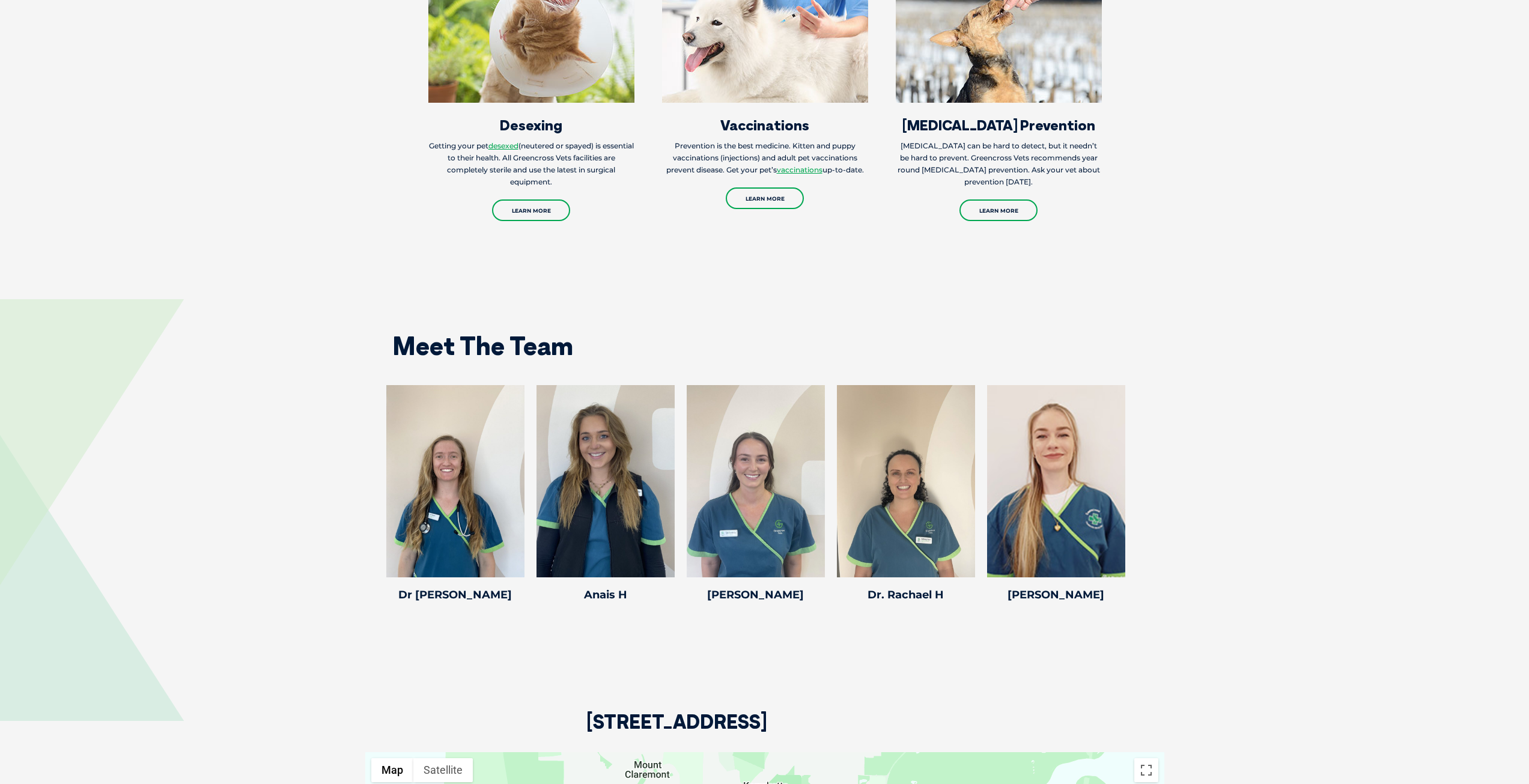
scroll to position [1442, 0]
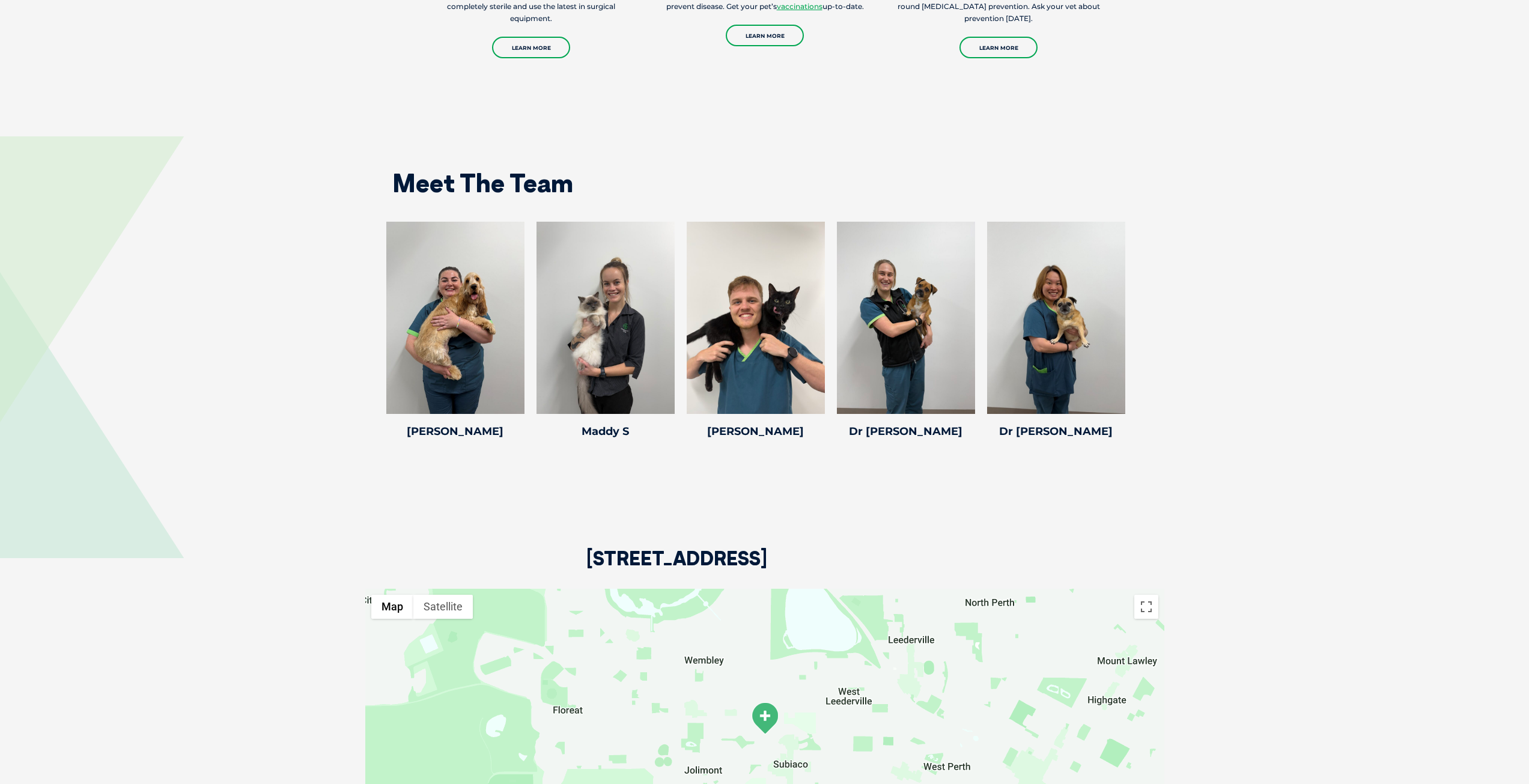
scroll to position [2041, 0]
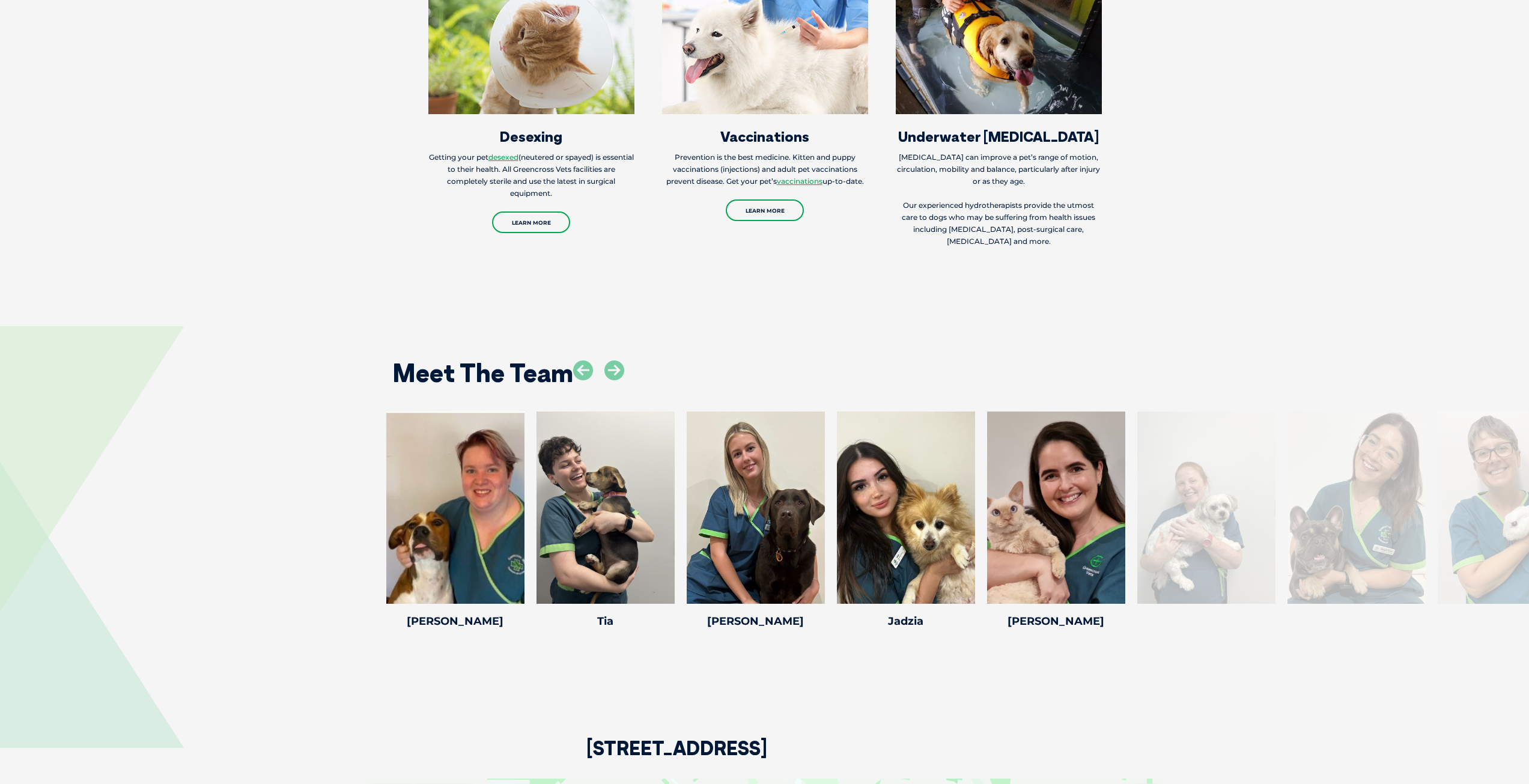
scroll to position [2582, 0]
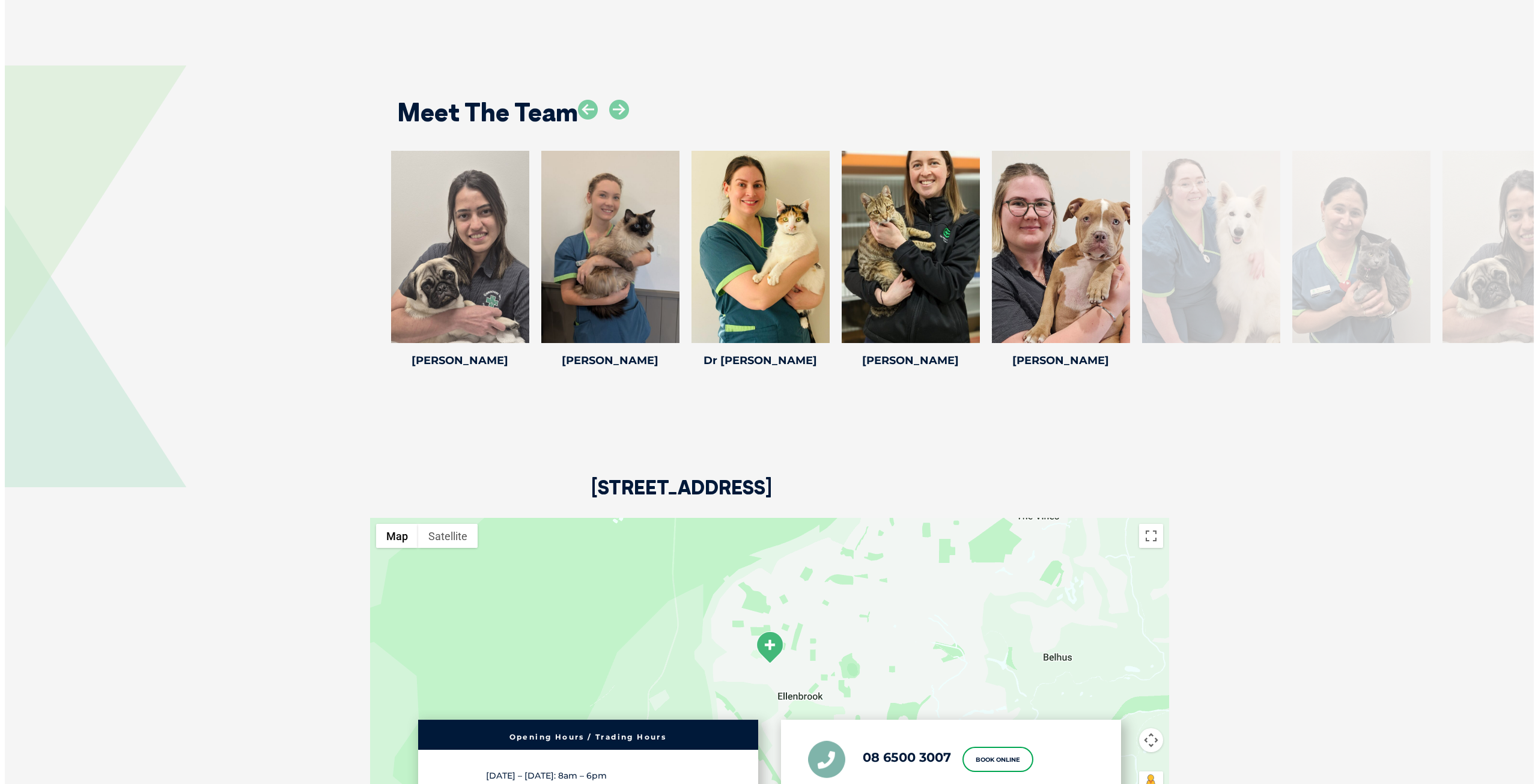
scroll to position [2041, 0]
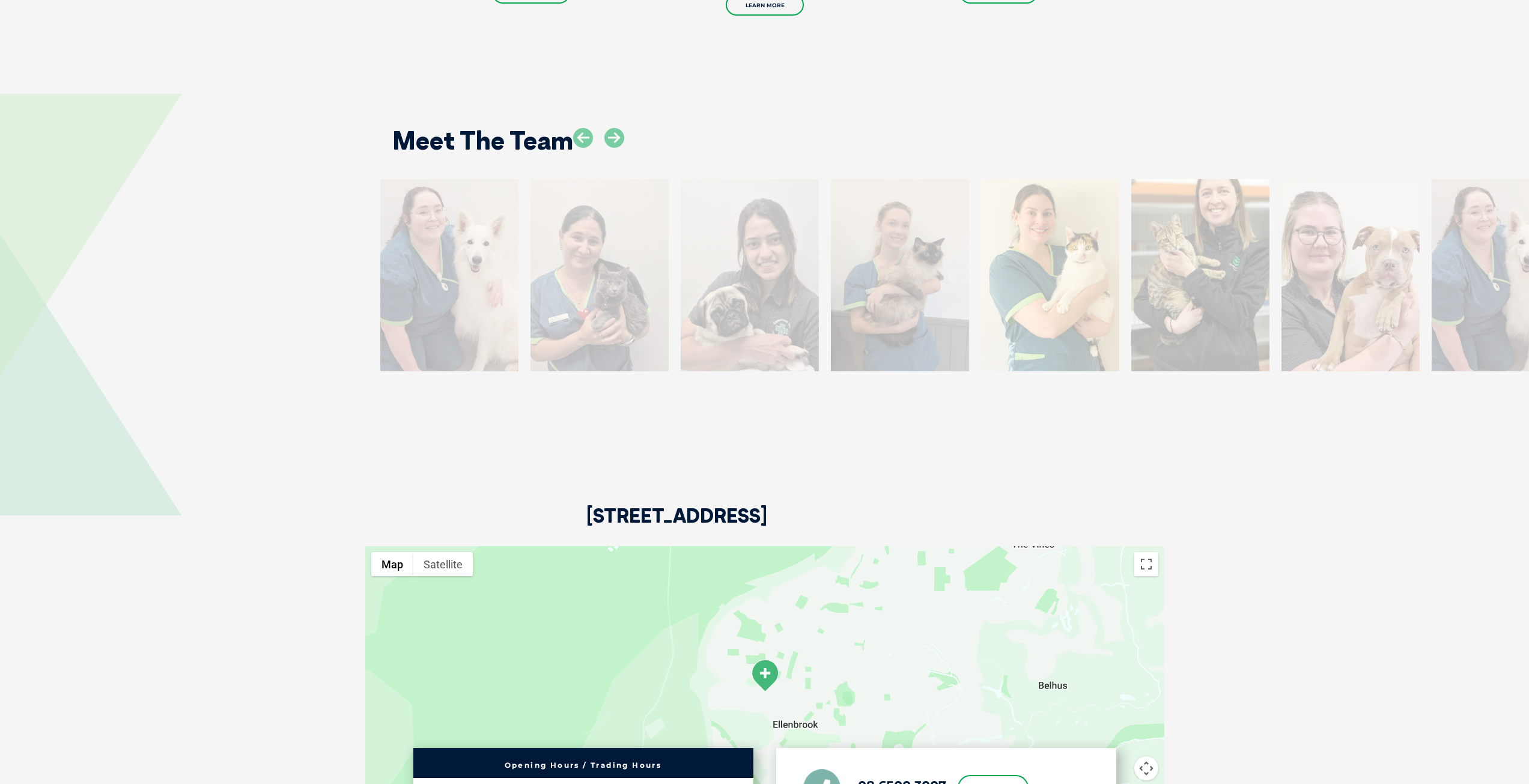
drag, startPoint x: 1249, startPoint y: 324, endPoint x: 493, endPoint y: 377, distance: 757.9
click at [493, 377] on div "[PERSON_NAME] [PERSON_NAME] Veterinary Nurse [PERSON_NAME] is a qualified Veter…" at bounding box center [450, 289] width 150 height 221
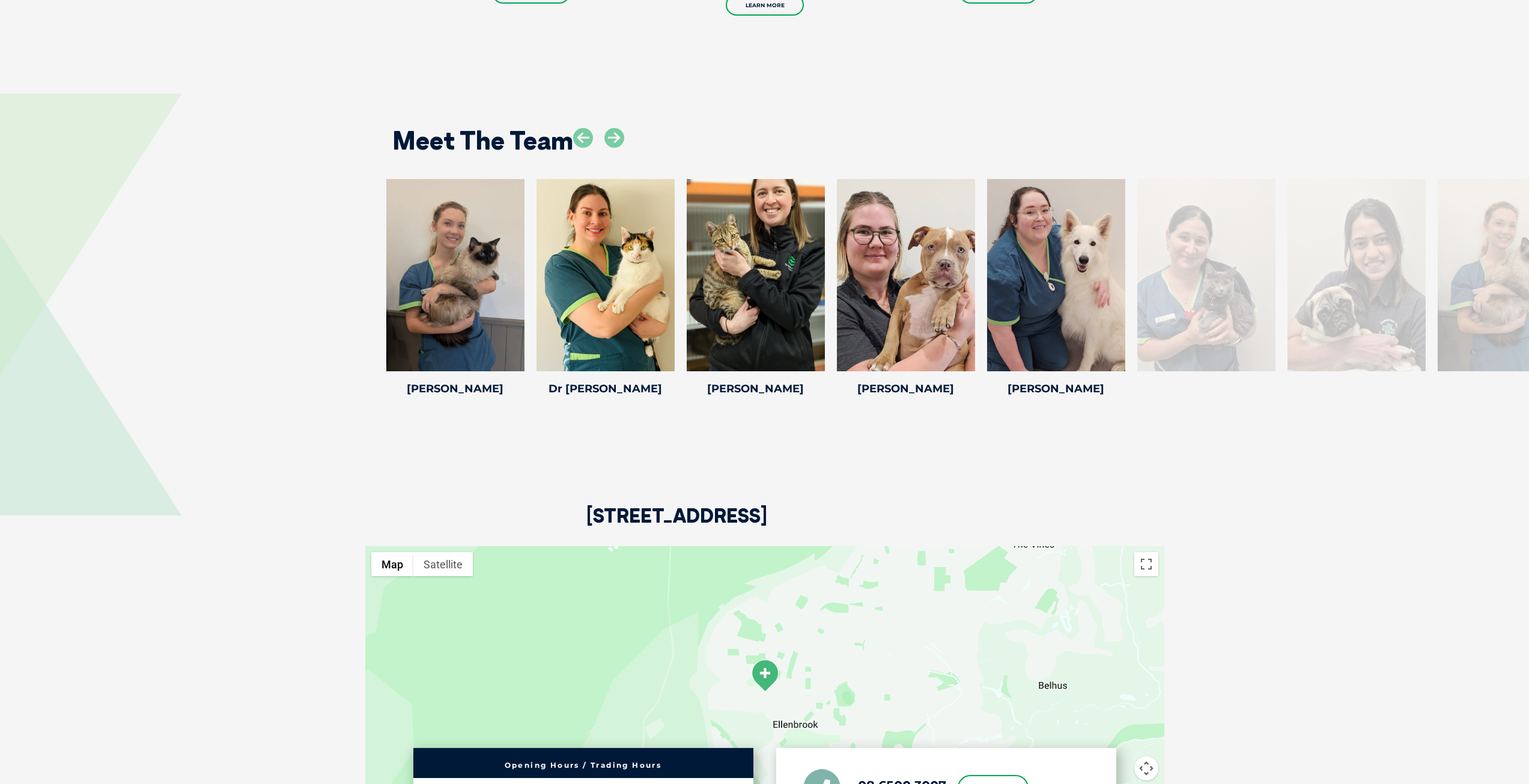
drag, startPoint x: 1303, startPoint y: 321, endPoint x: 162, endPoint y: 385, distance: 1142.8
click at [162, 385] on div "Dr [PERSON_NAME] Dr [PERSON_NAME] Veterinarian Dr [PERSON_NAME] graduated from …" at bounding box center [764, 289] width 1529 height 221
click at [624, 136] on div "Meet The Team" at bounding box center [764, 137] width 769 height 62
click at [622, 136] on icon at bounding box center [614, 138] width 20 height 20
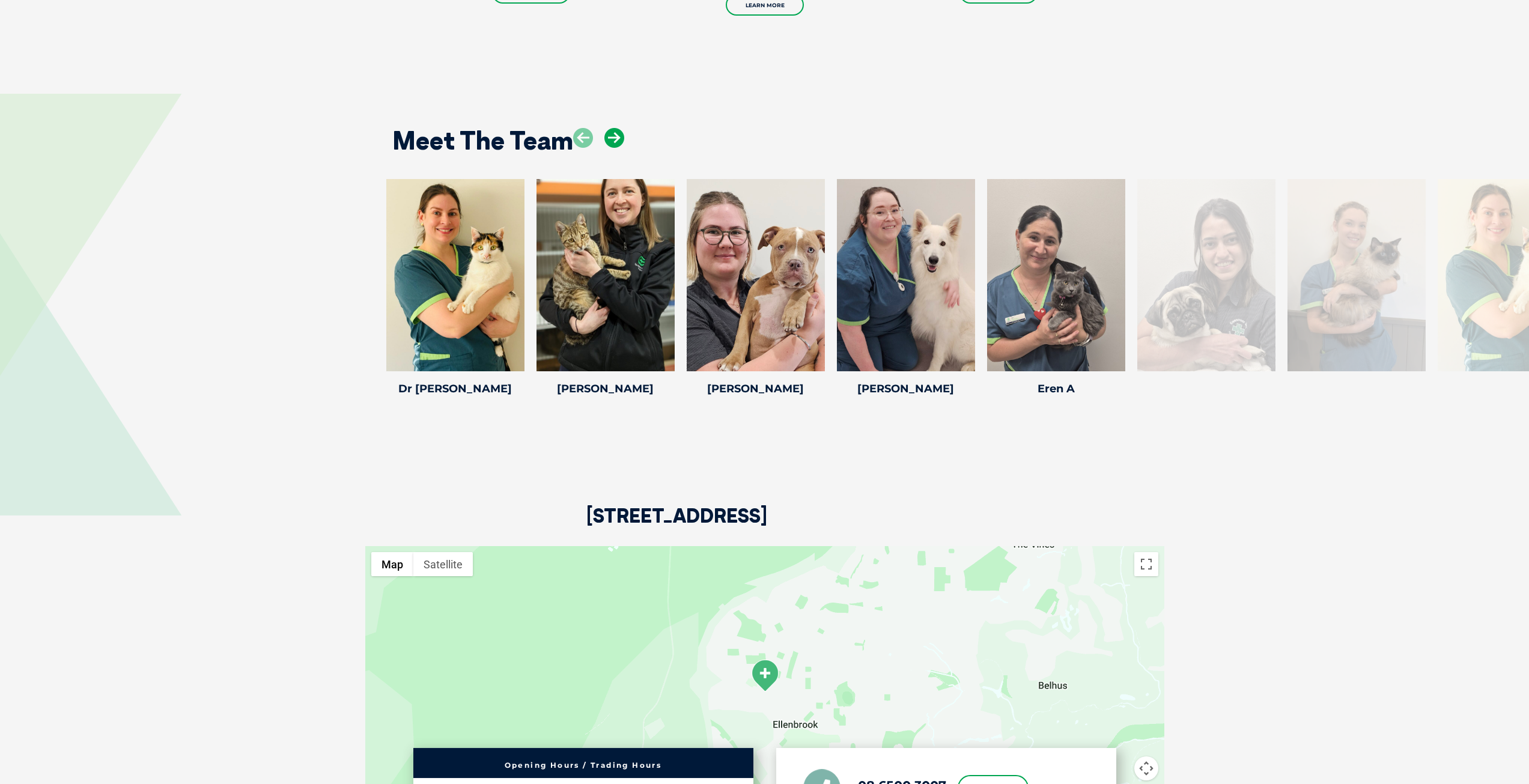
click at [620, 136] on icon at bounding box center [614, 138] width 20 height 20
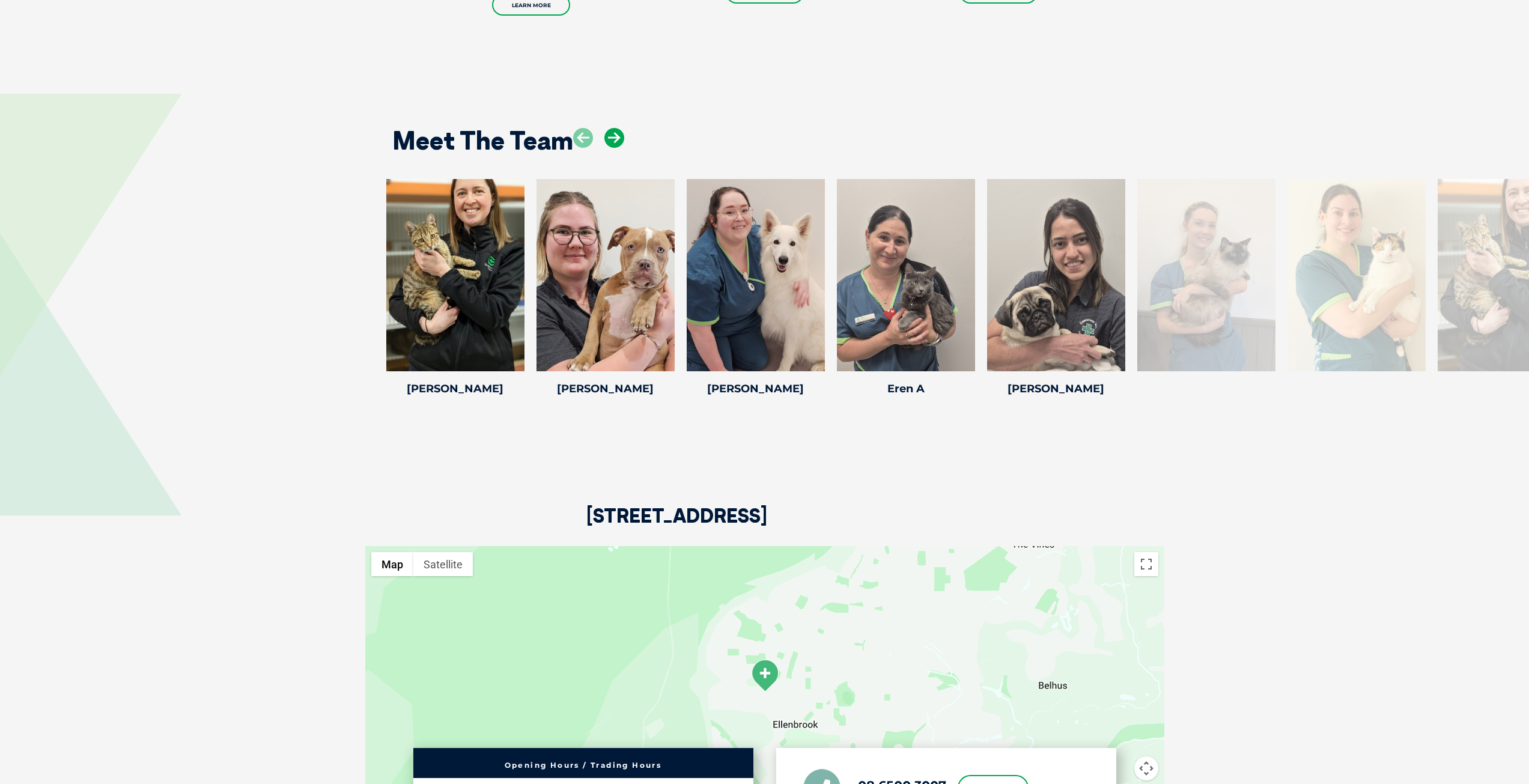
click at [619, 137] on icon at bounding box center [614, 138] width 20 height 20
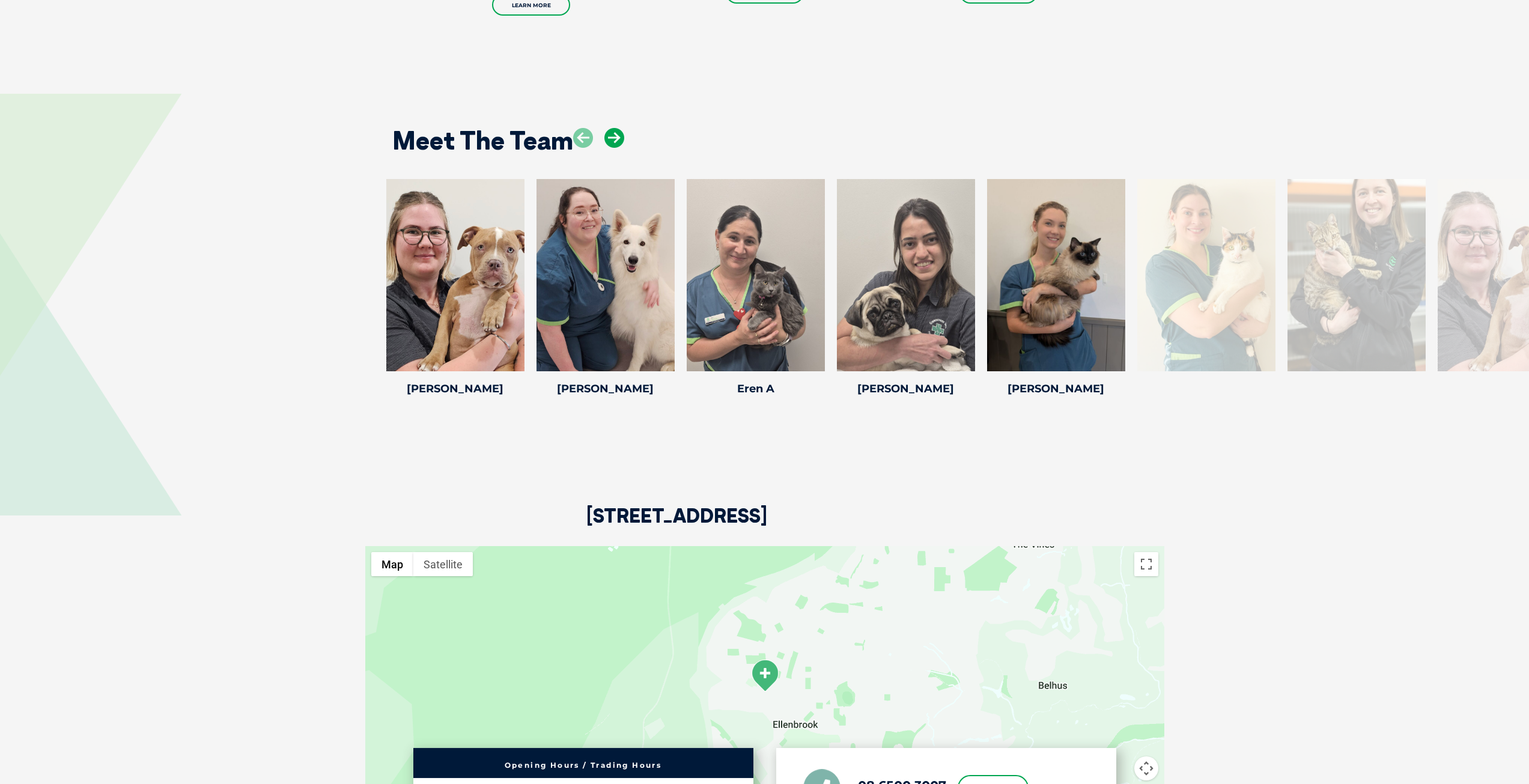
click at [615, 139] on icon at bounding box center [614, 138] width 20 height 20
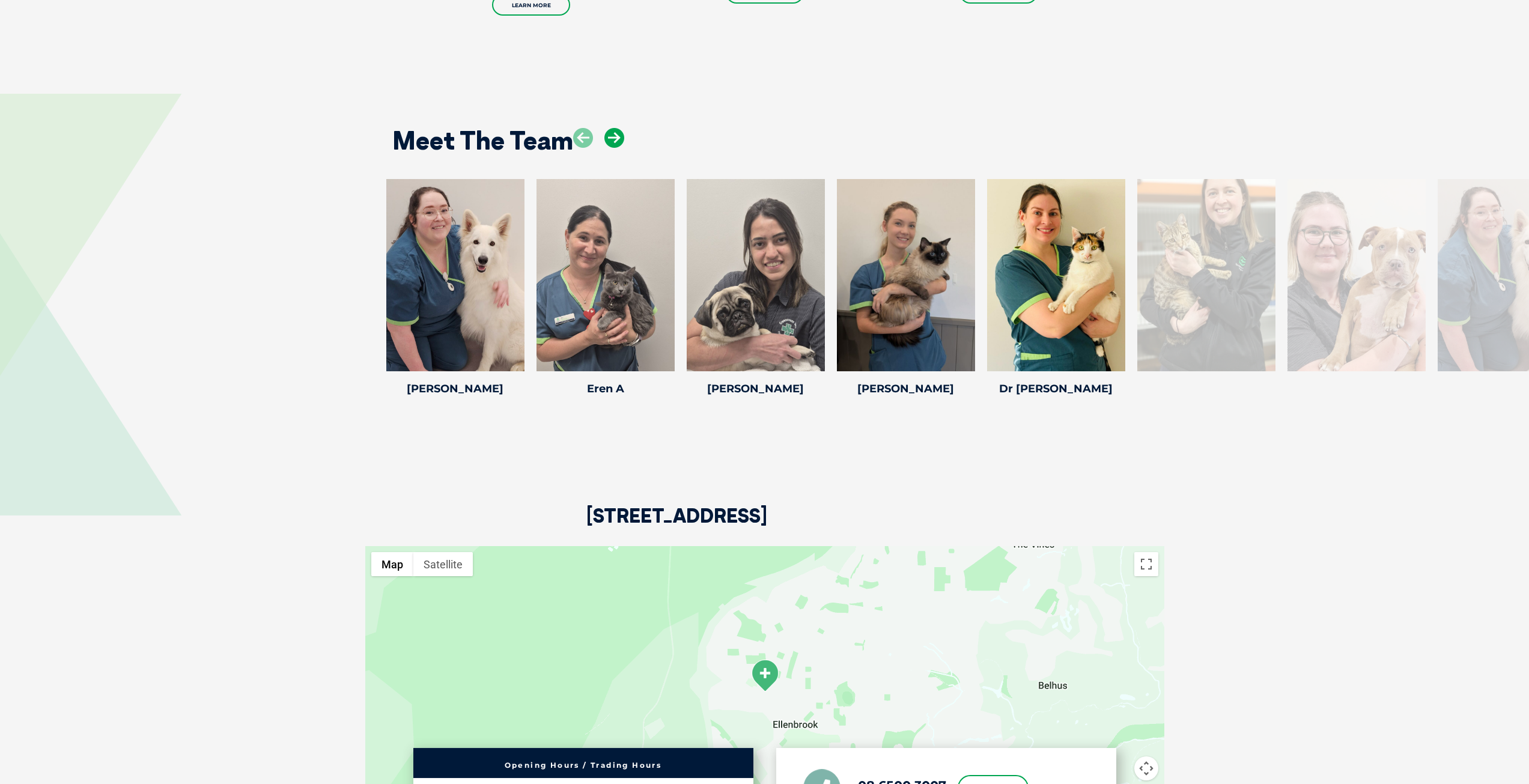
click at [615, 139] on icon at bounding box center [614, 138] width 20 height 20
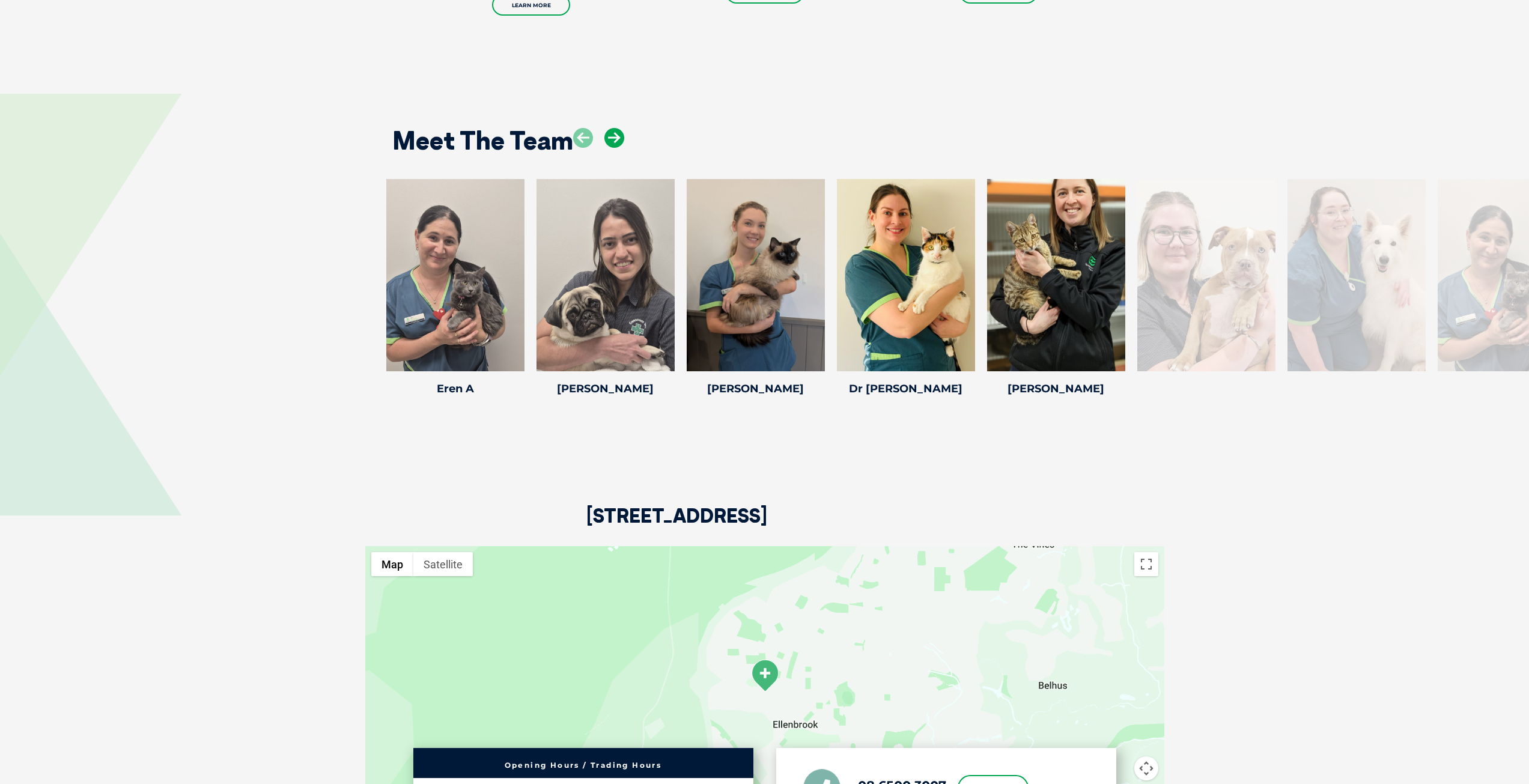
click at [615, 139] on icon at bounding box center [614, 138] width 20 height 20
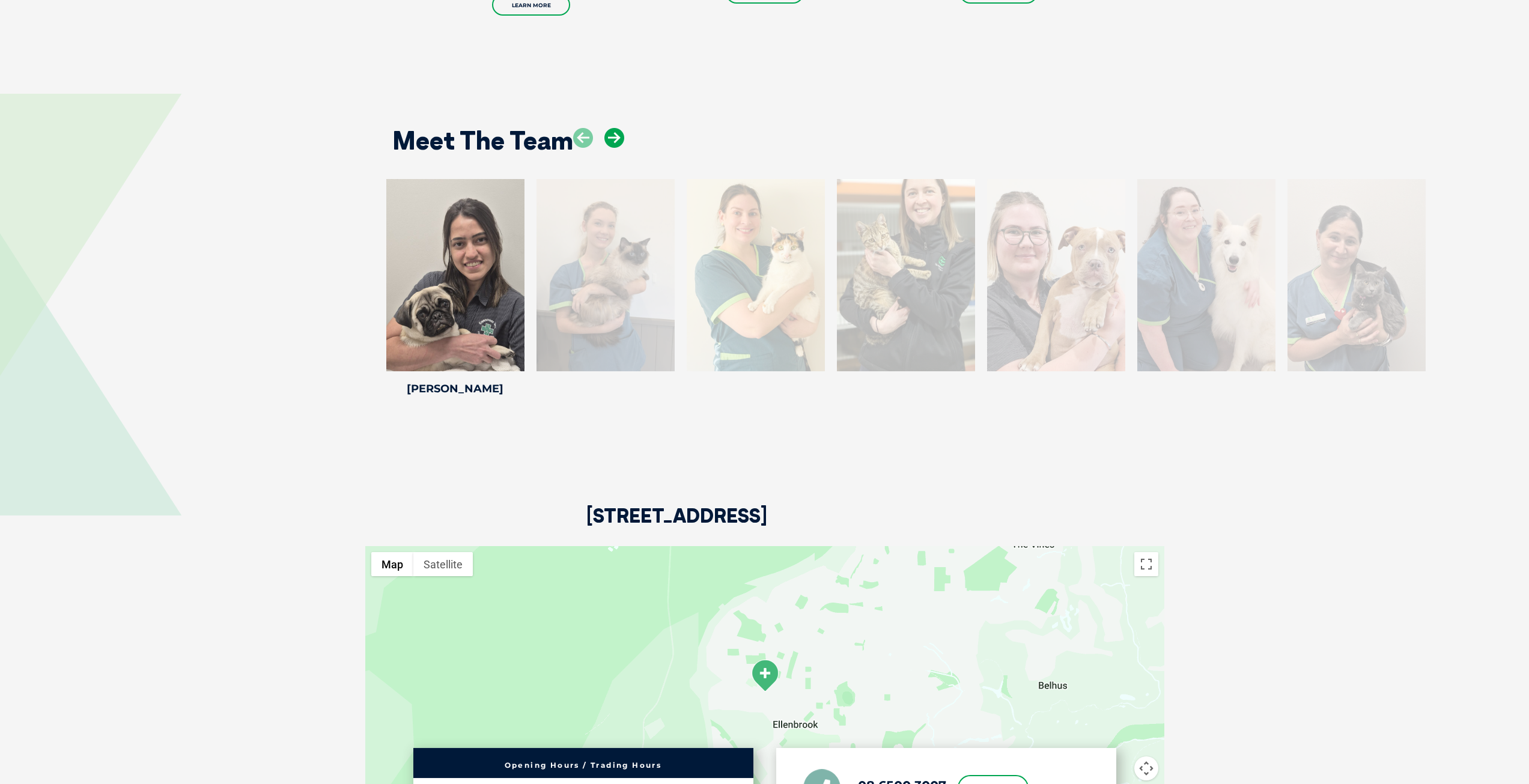
click at [615, 139] on icon at bounding box center [614, 138] width 20 height 20
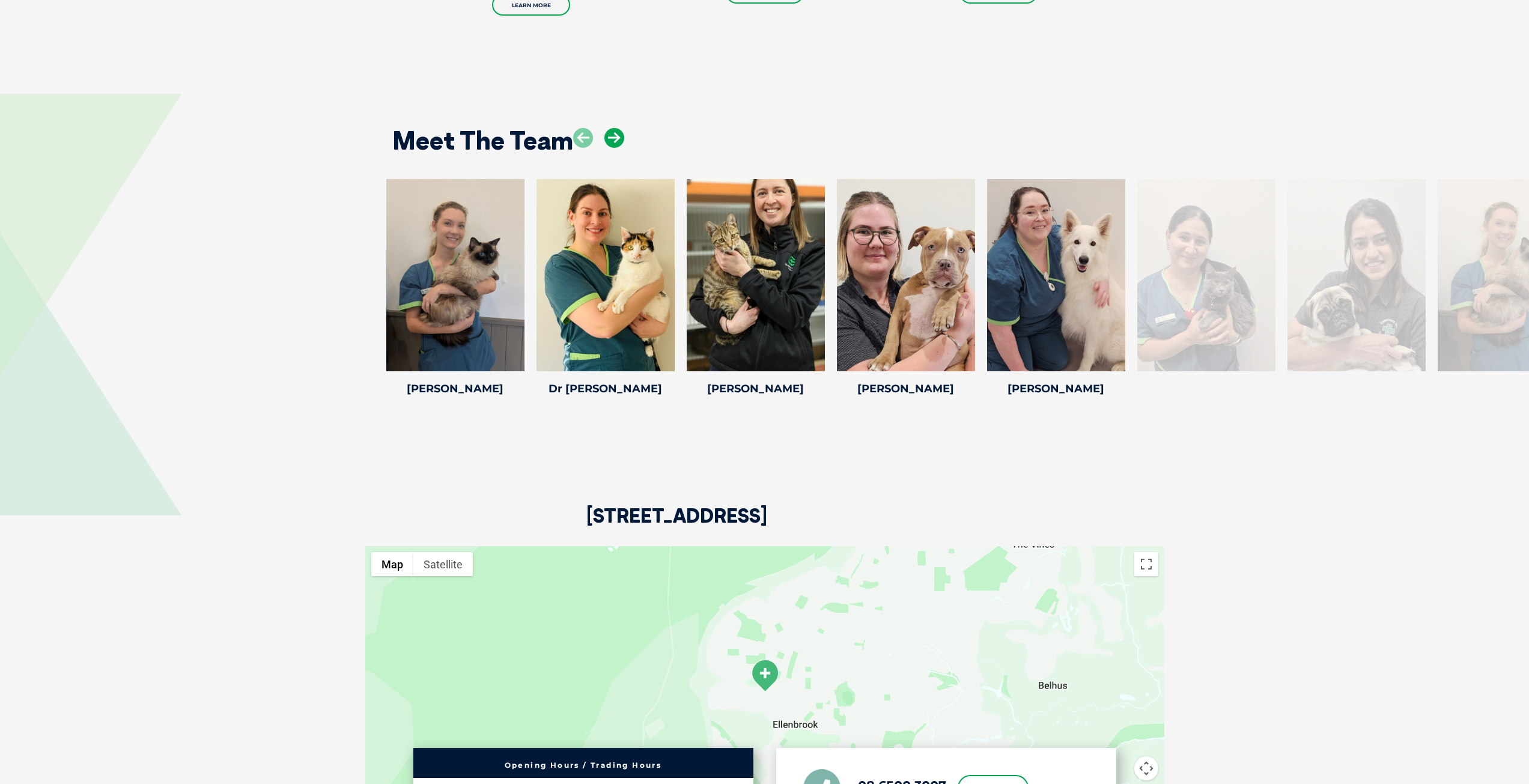
click at [615, 139] on icon at bounding box center [614, 138] width 20 height 20
click at [1088, 265] on div at bounding box center [1055, 275] width 138 height 192
click at [1115, 358] on icon at bounding box center [1116, 363] width 40 height 40
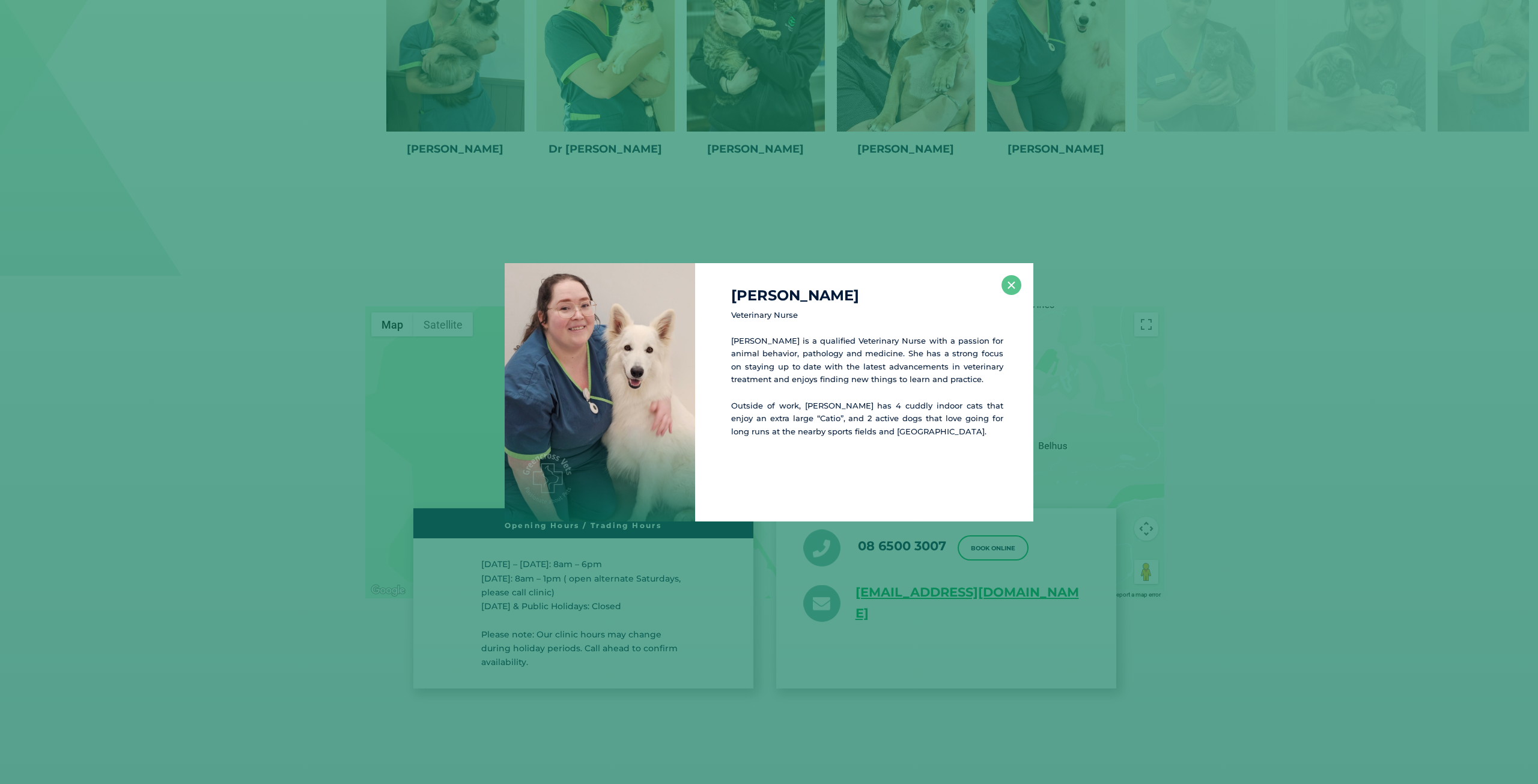
scroll to position [2283, 0]
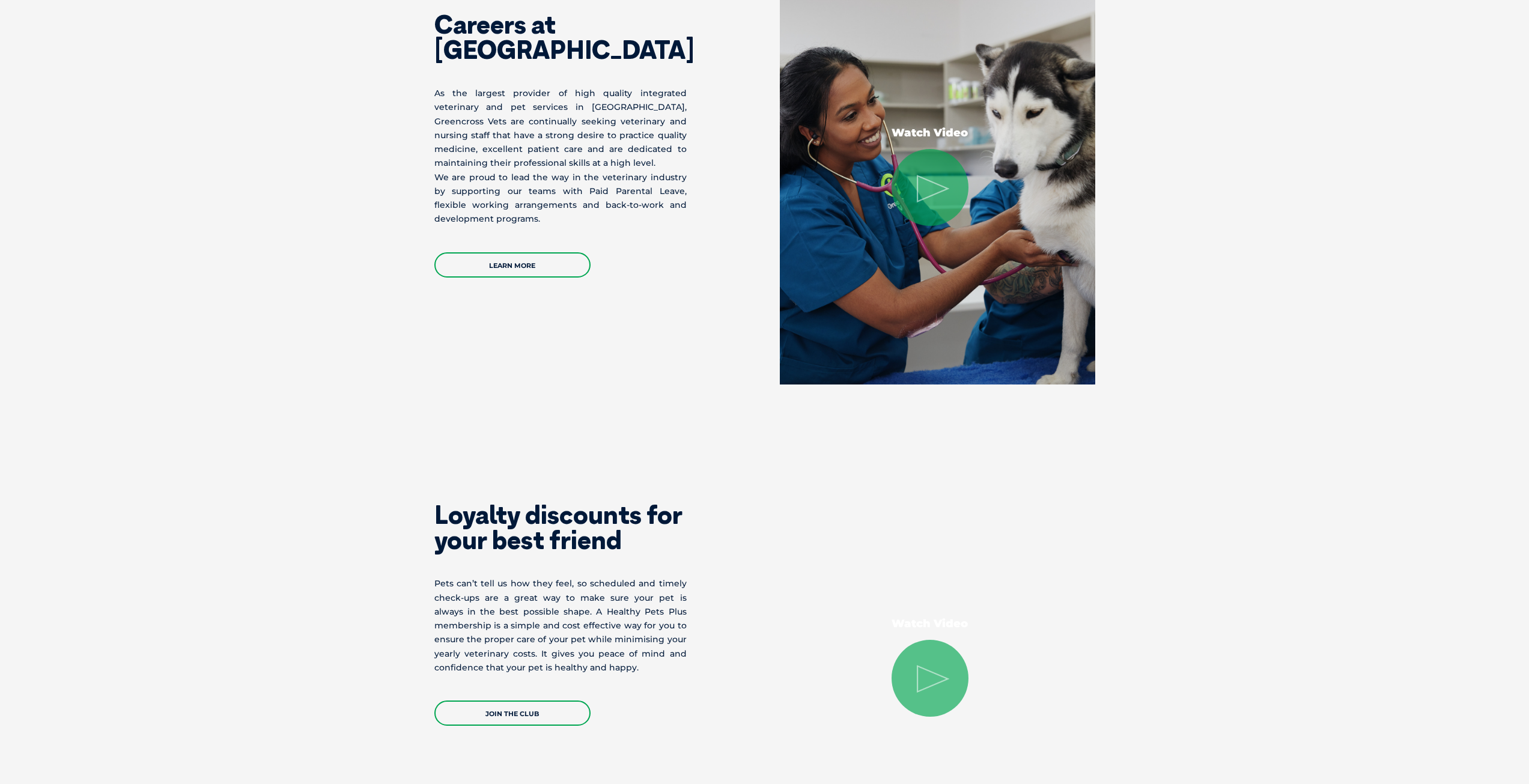
scroll to position [2041, 0]
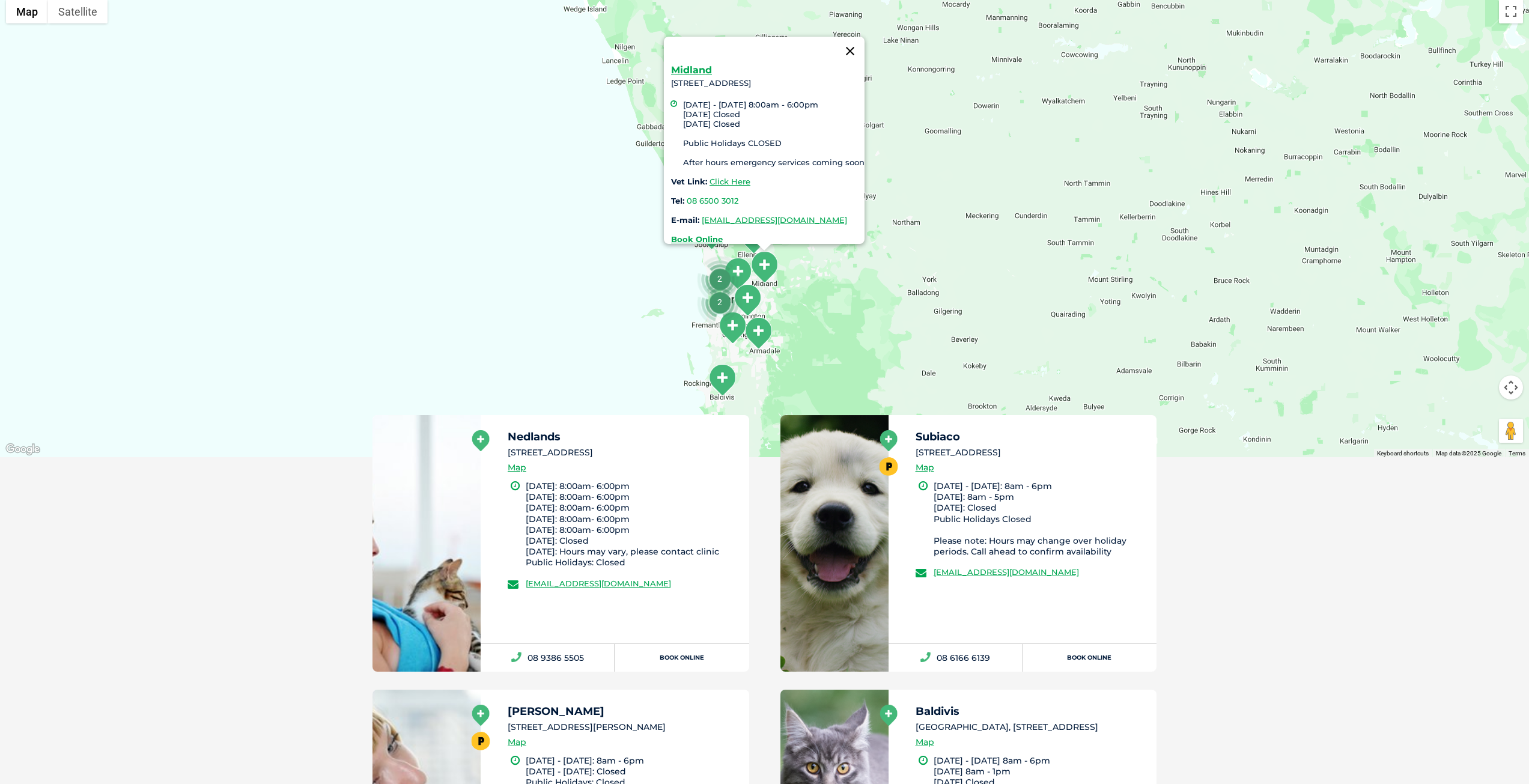
click at [860, 41] on button "Close" at bounding box center [850, 51] width 29 height 29
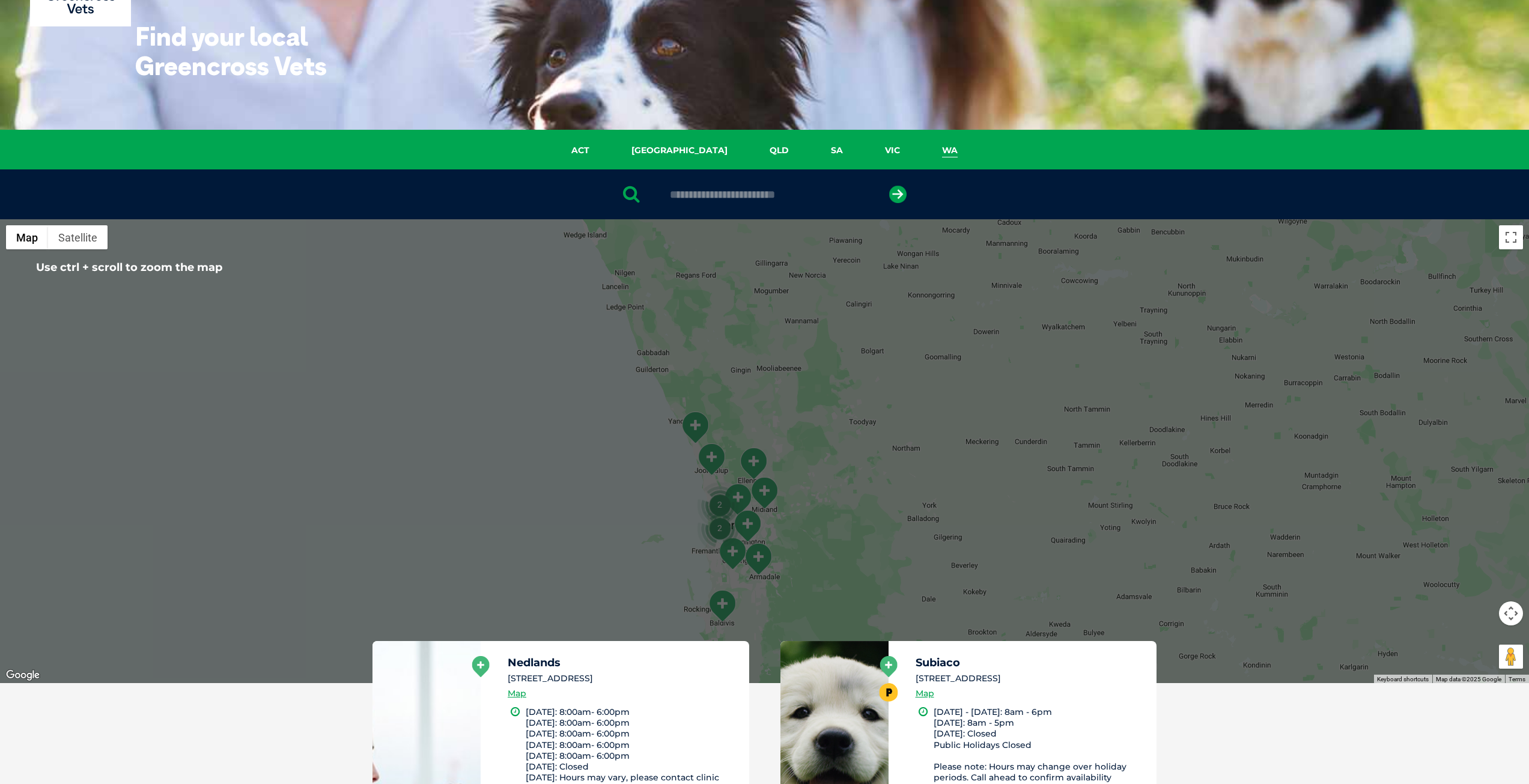
scroll to position [240, 0]
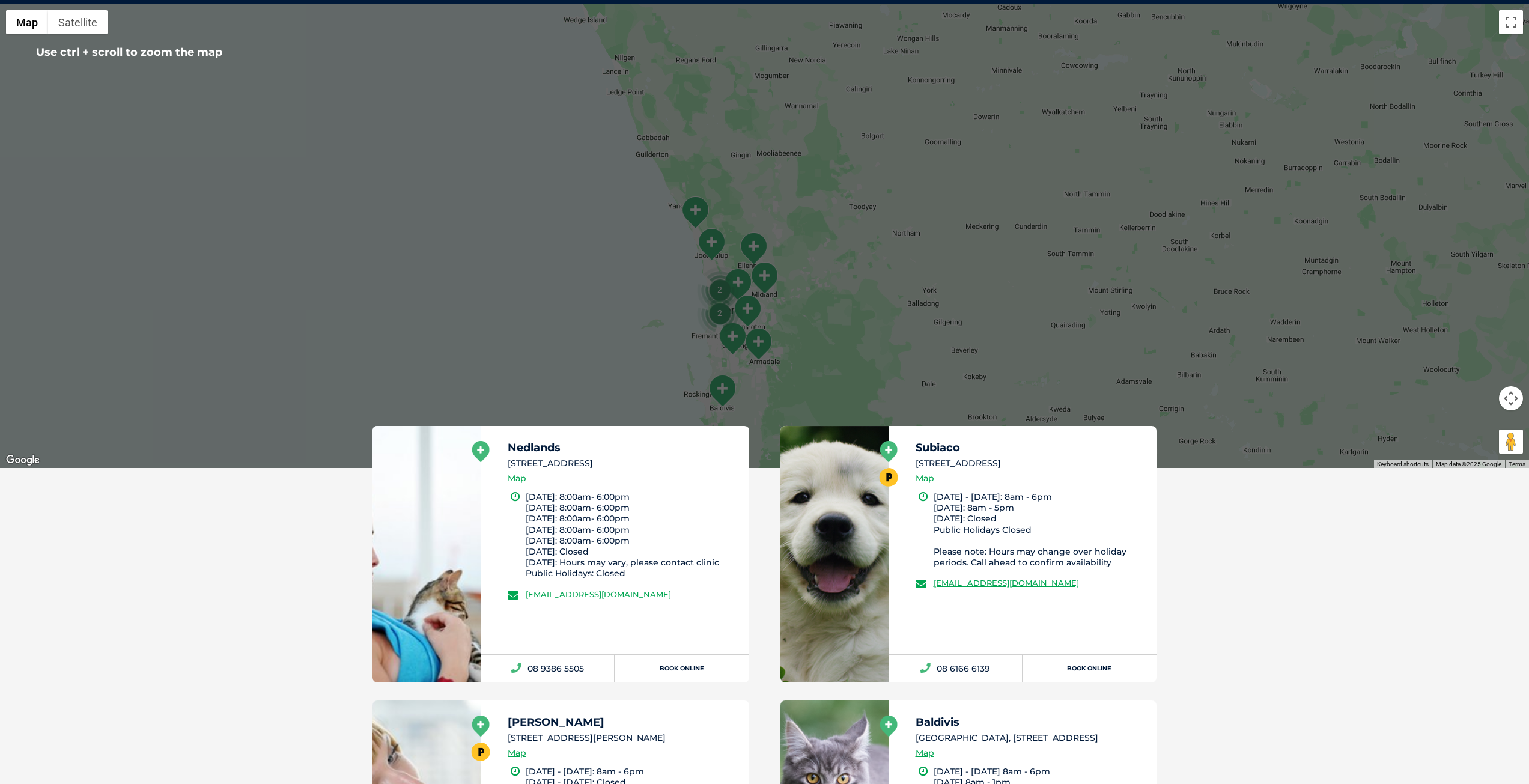
scroll to position [300, 0]
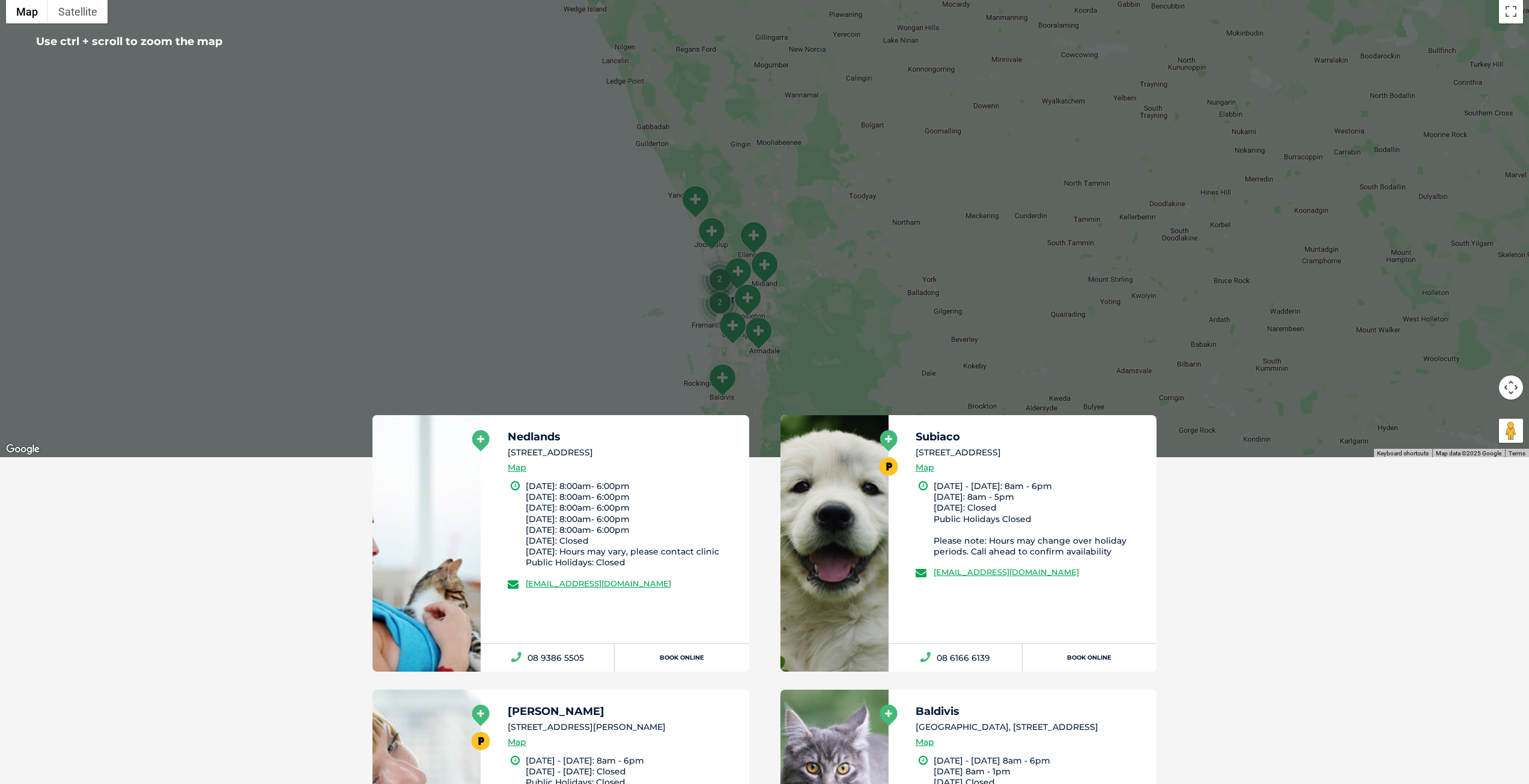
drag, startPoint x: 860, startPoint y: 364, endPoint x: 1056, endPoint y: 324, distance: 200.0
click at [1056, 324] on div at bounding box center [764, 225] width 1529 height 464
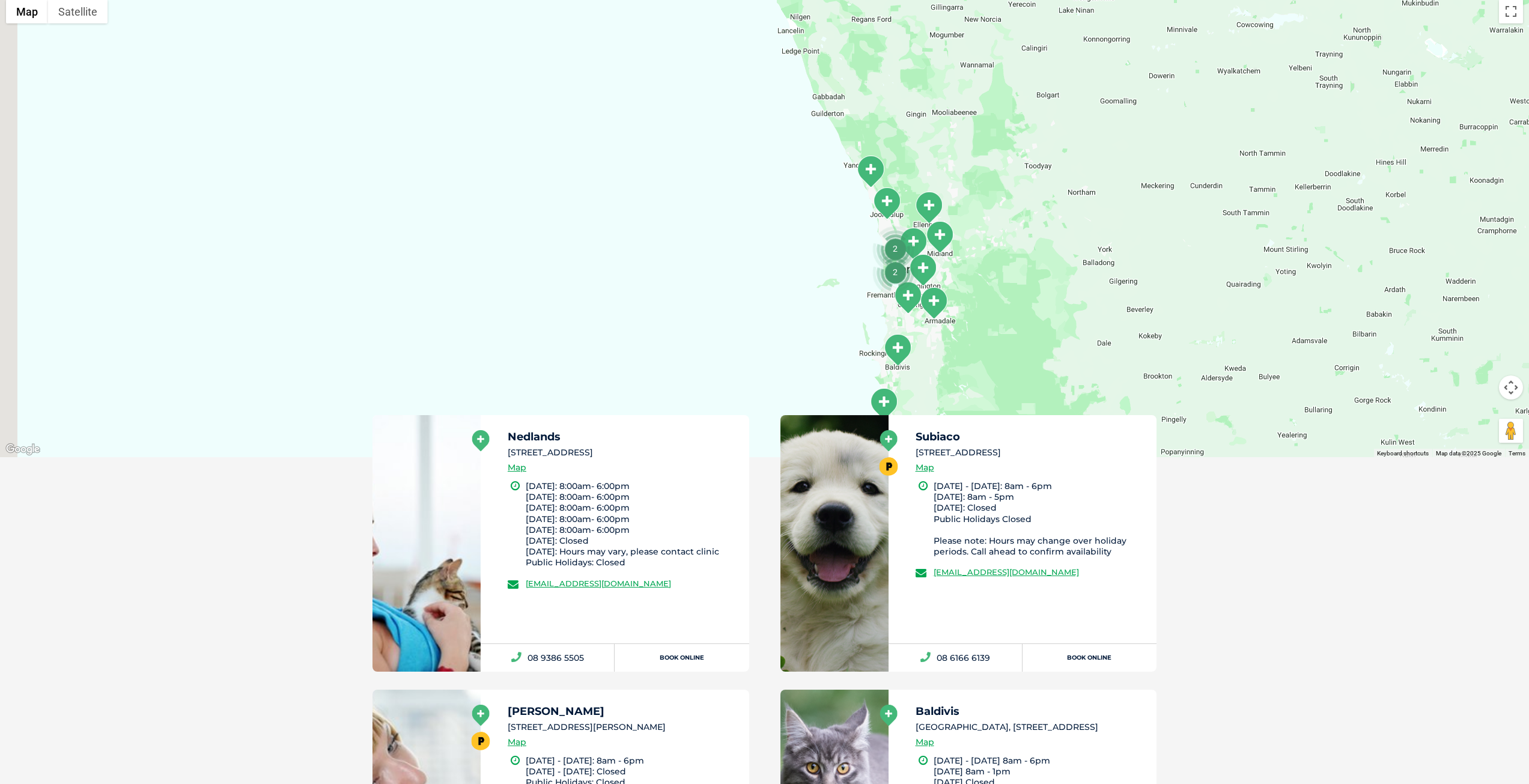
drag, startPoint x: 985, startPoint y: 330, endPoint x: 922, endPoint y: 343, distance: 64.3
click at [922, 343] on div at bounding box center [764, 225] width 1529 height 464
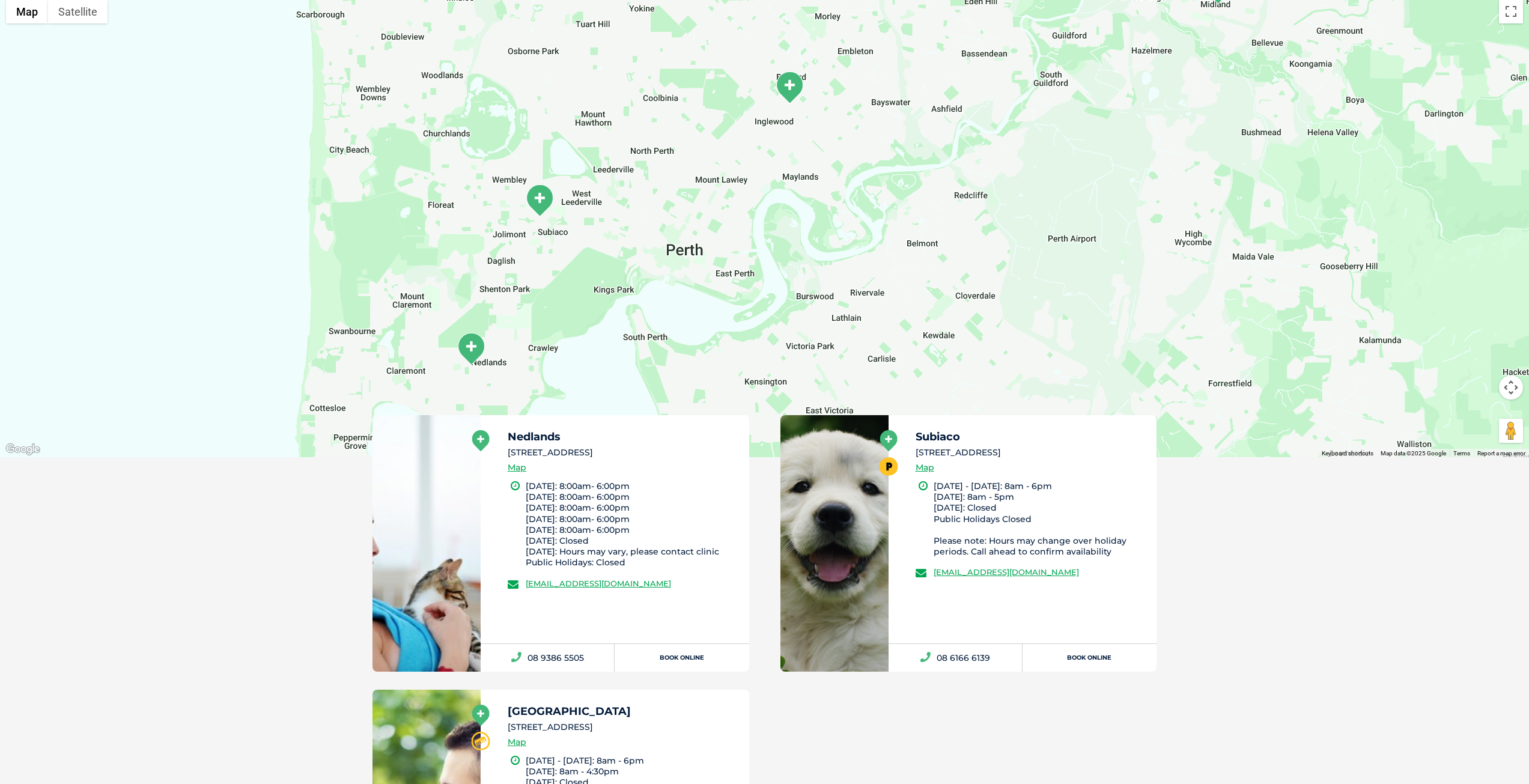
drag, startPoint x: 606, startPoint y: 231, endPoint x: 618, endPoint y: 284, distance: 54.3
click at [630, 260] on div at bounding box center [764, 225] width 1529 height 464
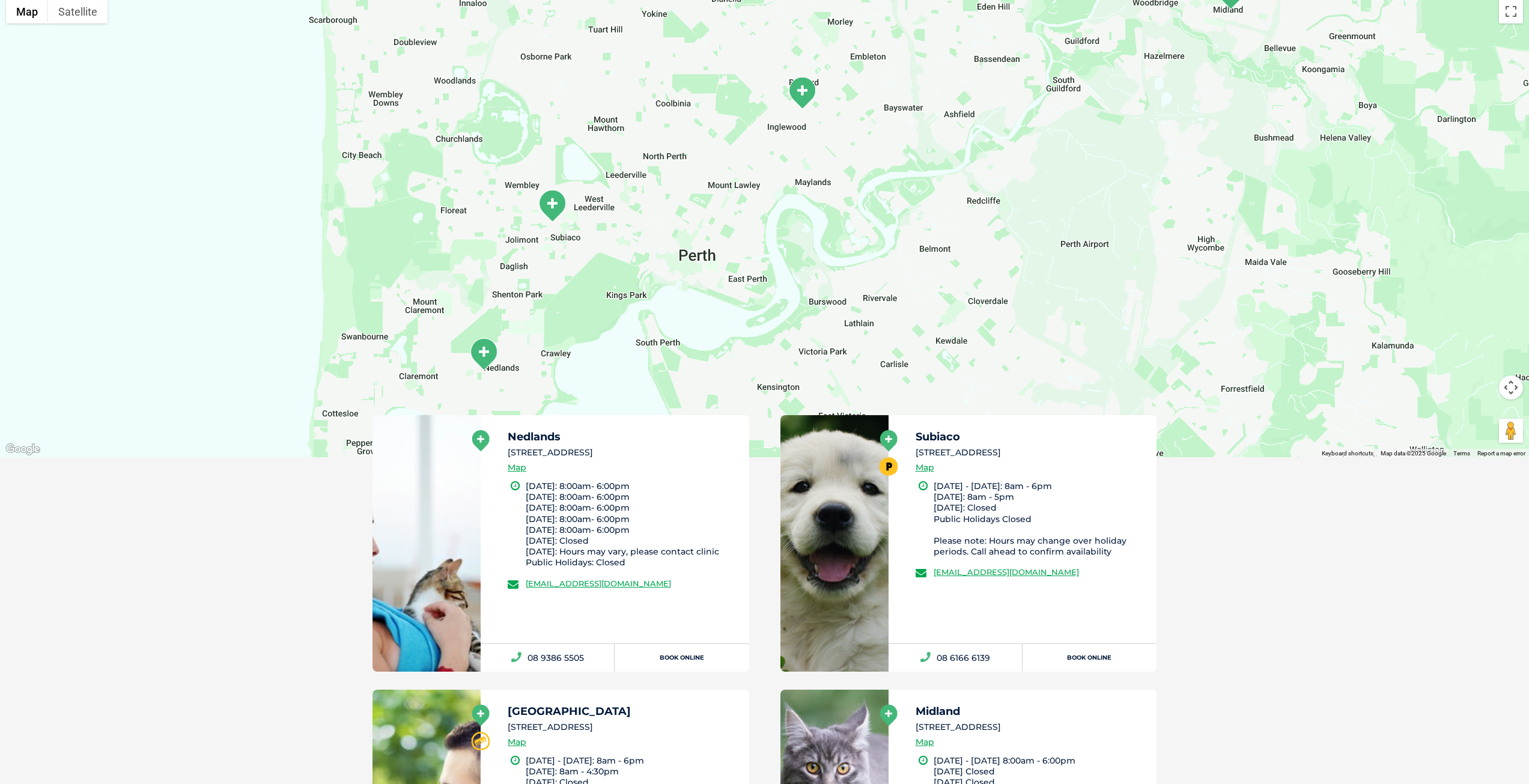
click at [488, 353] on img "Nedlands" at bounding box center [483, 354] width 30 height 33
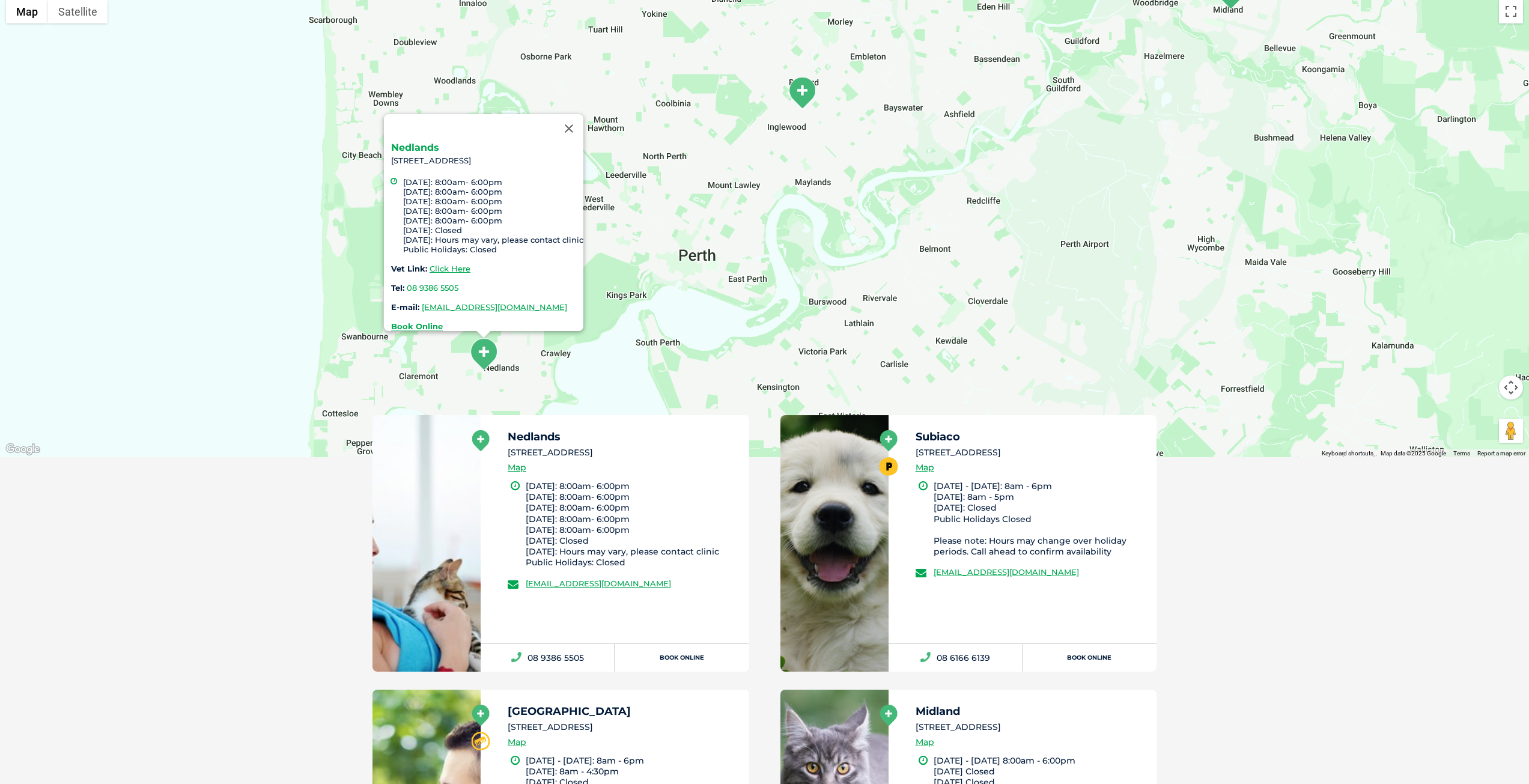
click at [415, 142] on link "Nedlands" at bounding box center [415, 148] width 48 height 12
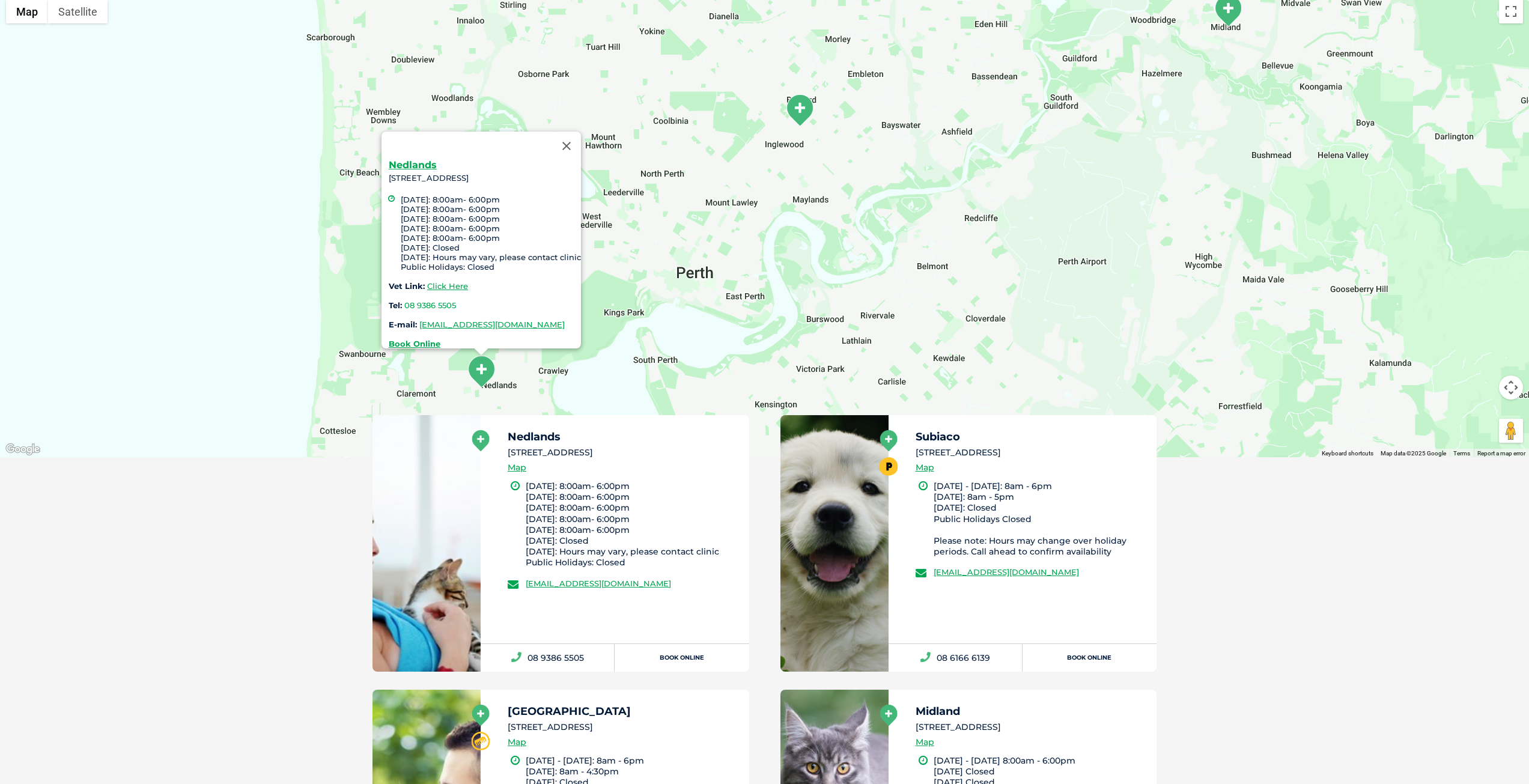
click at [994, 246] on div "[GEOGRAPHIC_DATA][STREET_ADDRESS] [DATE]: 8:00am- 6:00pm [DATE]: 8:00am- 6:00pm…" at bounding box center [764, 225] width 1529 height 464
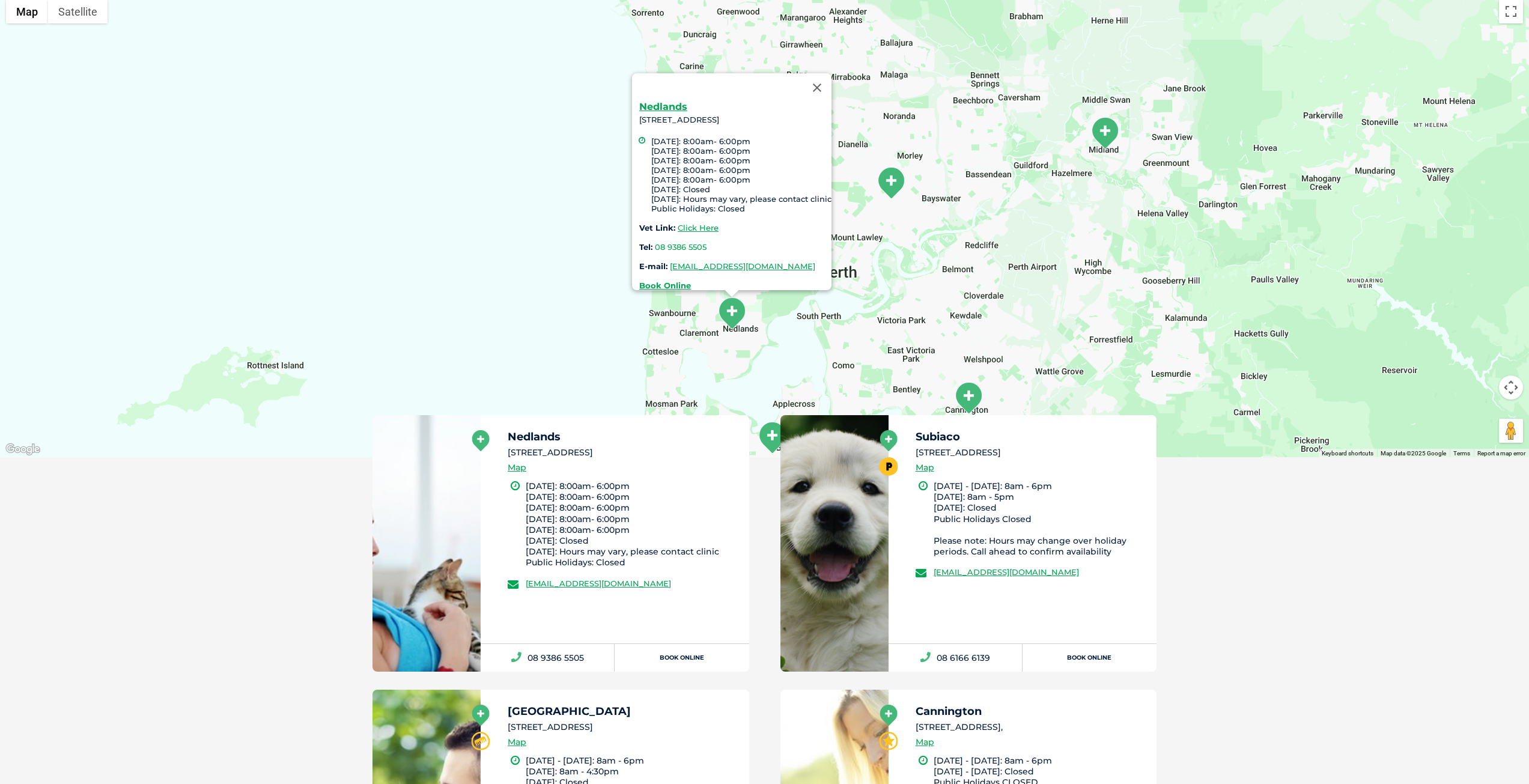
drag, startPoint x: 1024, startPoint y: 210, endPoint x: 1009, endPoint y: 219, distance: 17.5
click at [1014, 226] on div "[GEOGRAPHIC_DATA][STREET_ADDRESS] [DATE]: 8:00am- 6:00pm [DATE]: 8:00am- 6:00pm…" at bounding box center [764, 225] width 1529 height 464
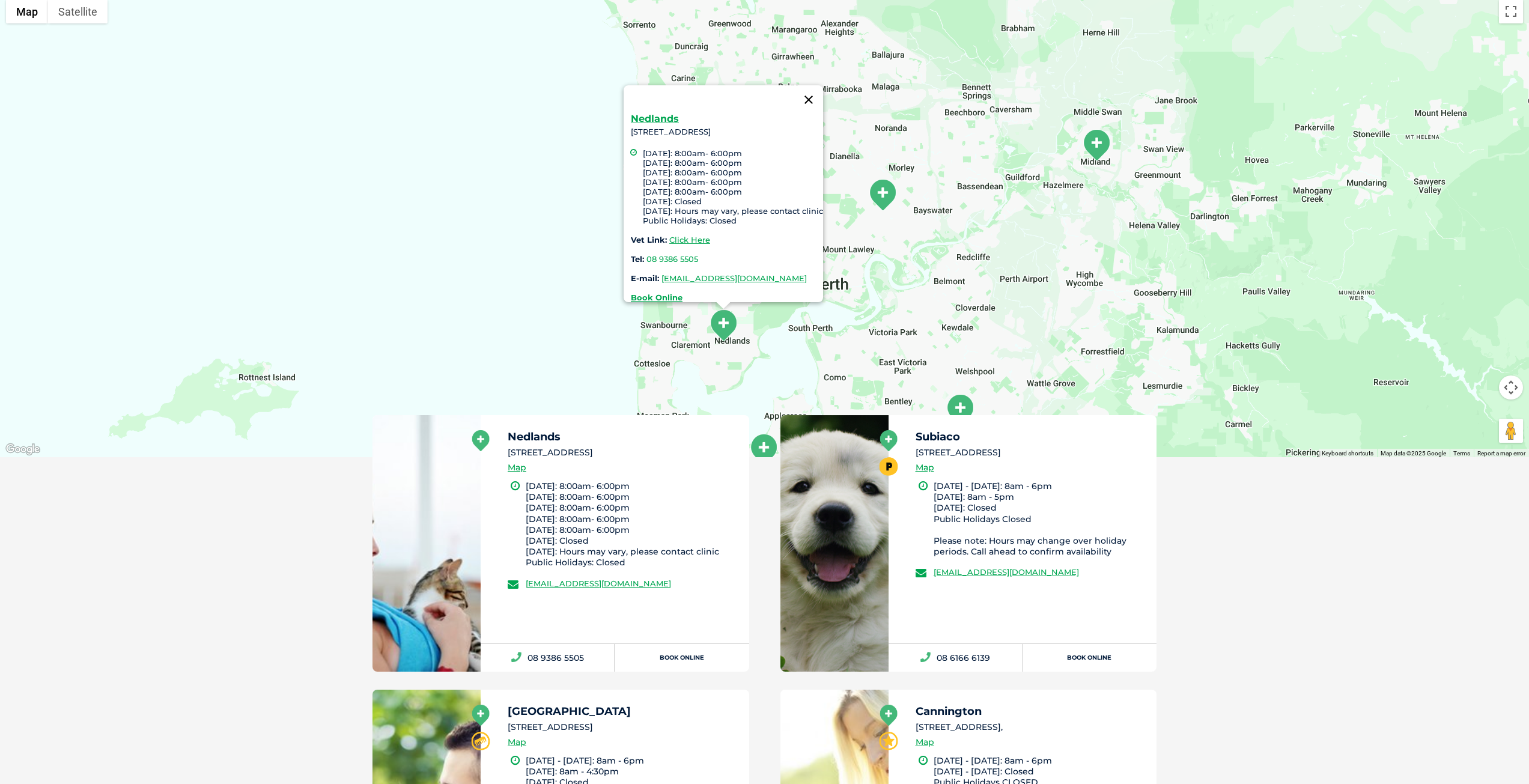
click at [823, 91] on button "Close" at bounding box center [808, 99] width 29 height 29
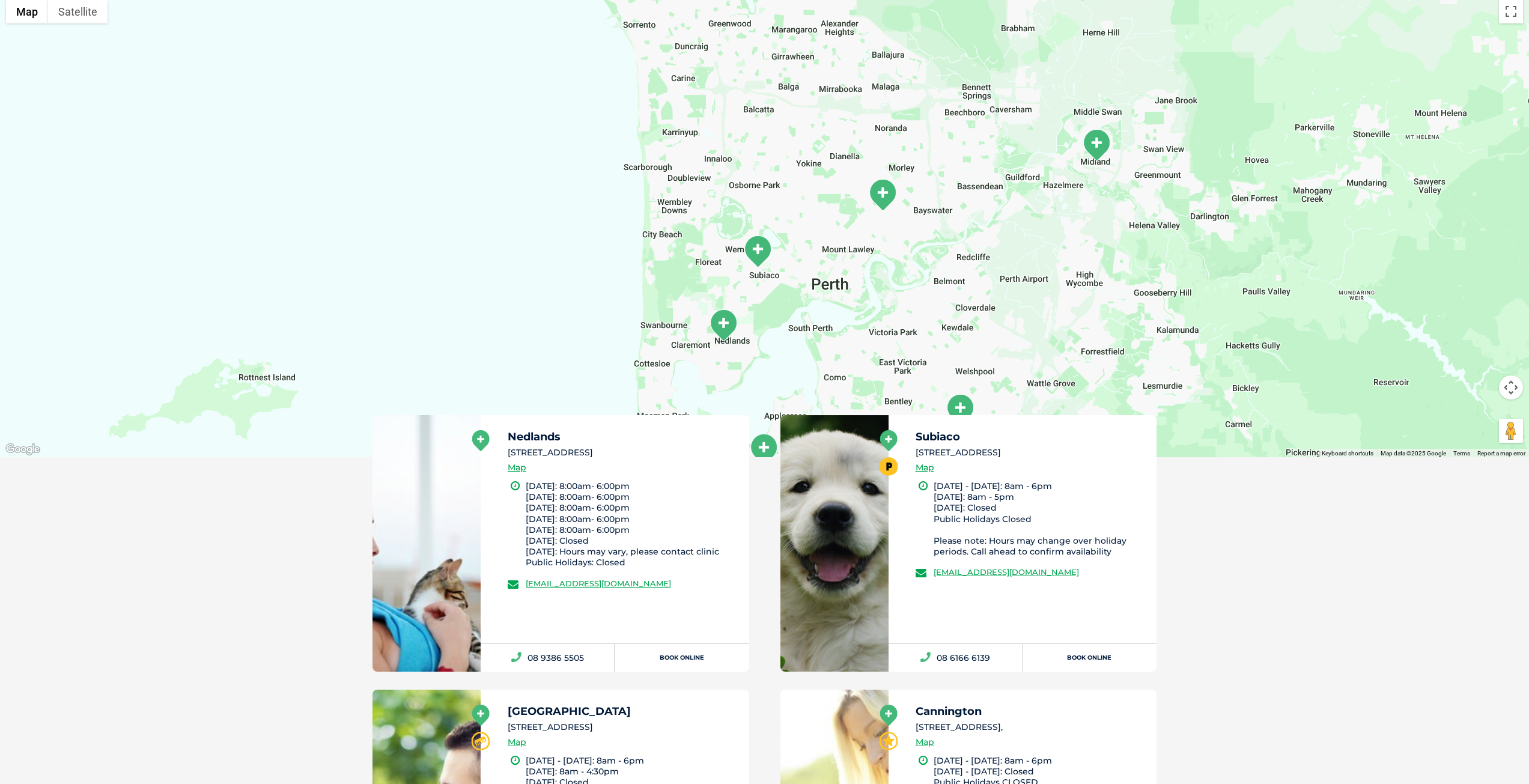
click at [890, 194] on img "Bedford" at bounding box center [882, 195] width 30 height 33
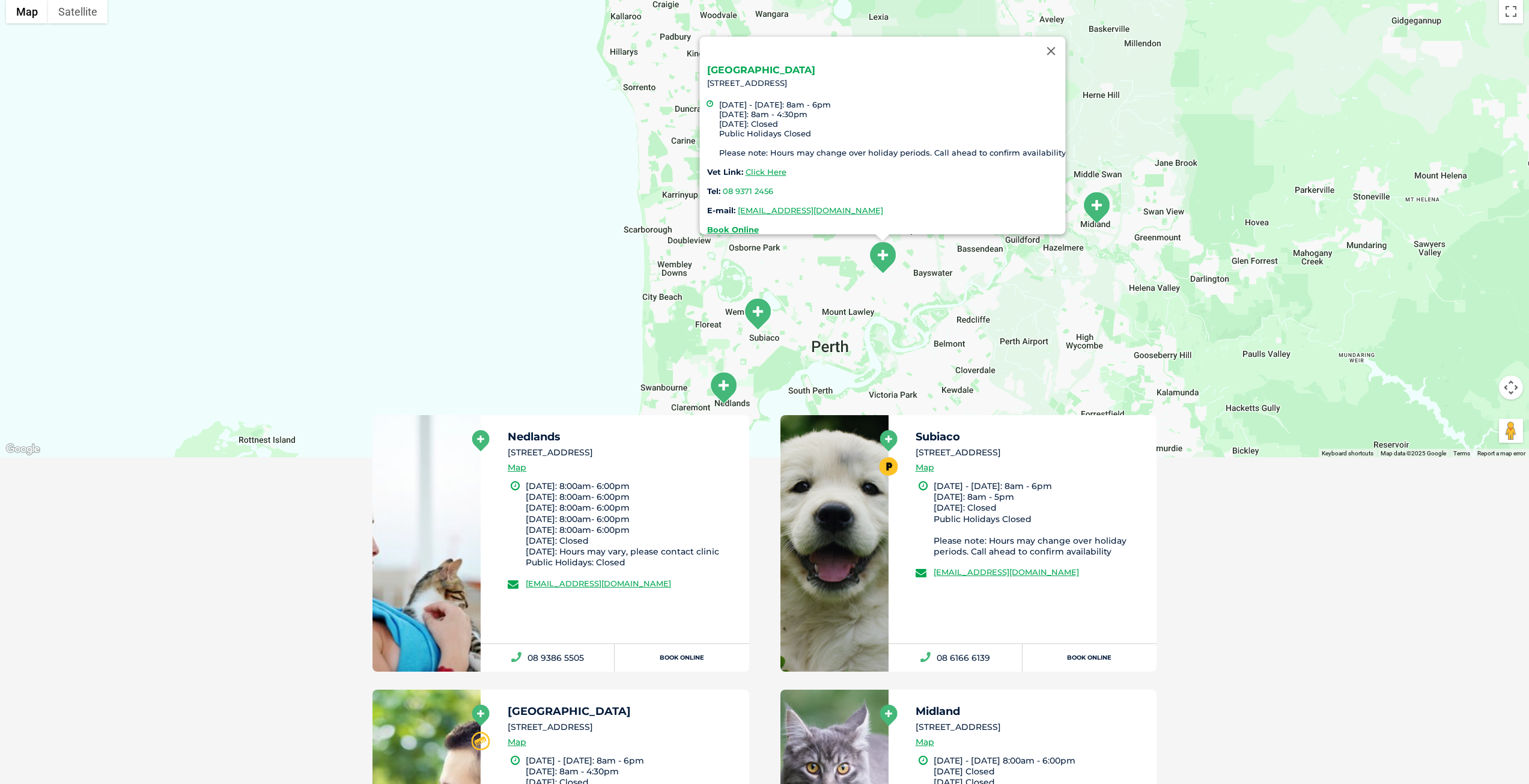
click at [724, 65] on link "[GEOGRAPHIC_DATA]" at bounding box center [760, 70] width 108 height 12
click at [758, 322] on img "Subiaco" at bounding box center [757, 313] width 30 height 33
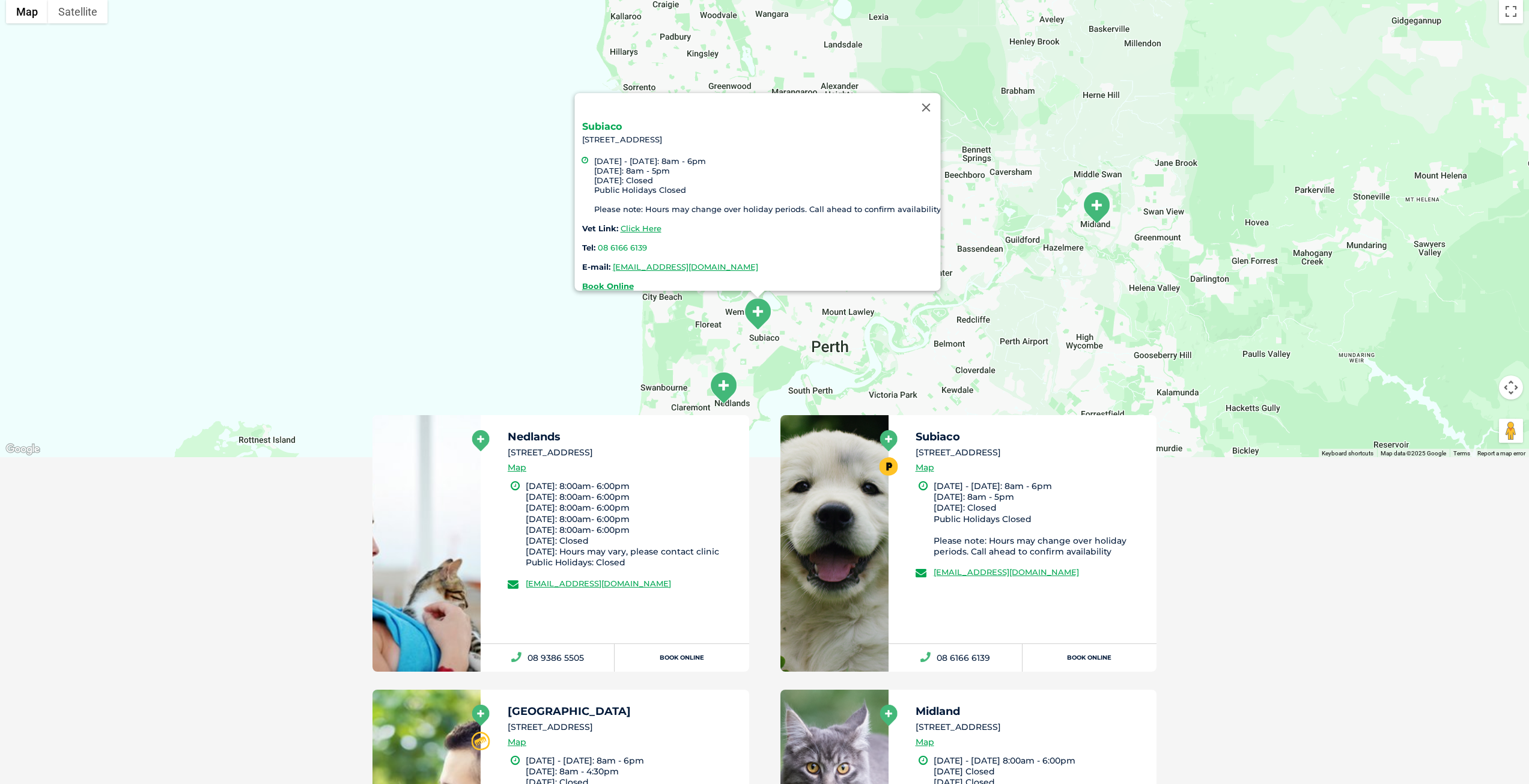
click at [599, 121] on link "Subiaco" at bounding box center [601, 126] width 40 height 12
click at [718, 388] on img "Nedlands" at bounding box center [723, 388] width 30 height 33
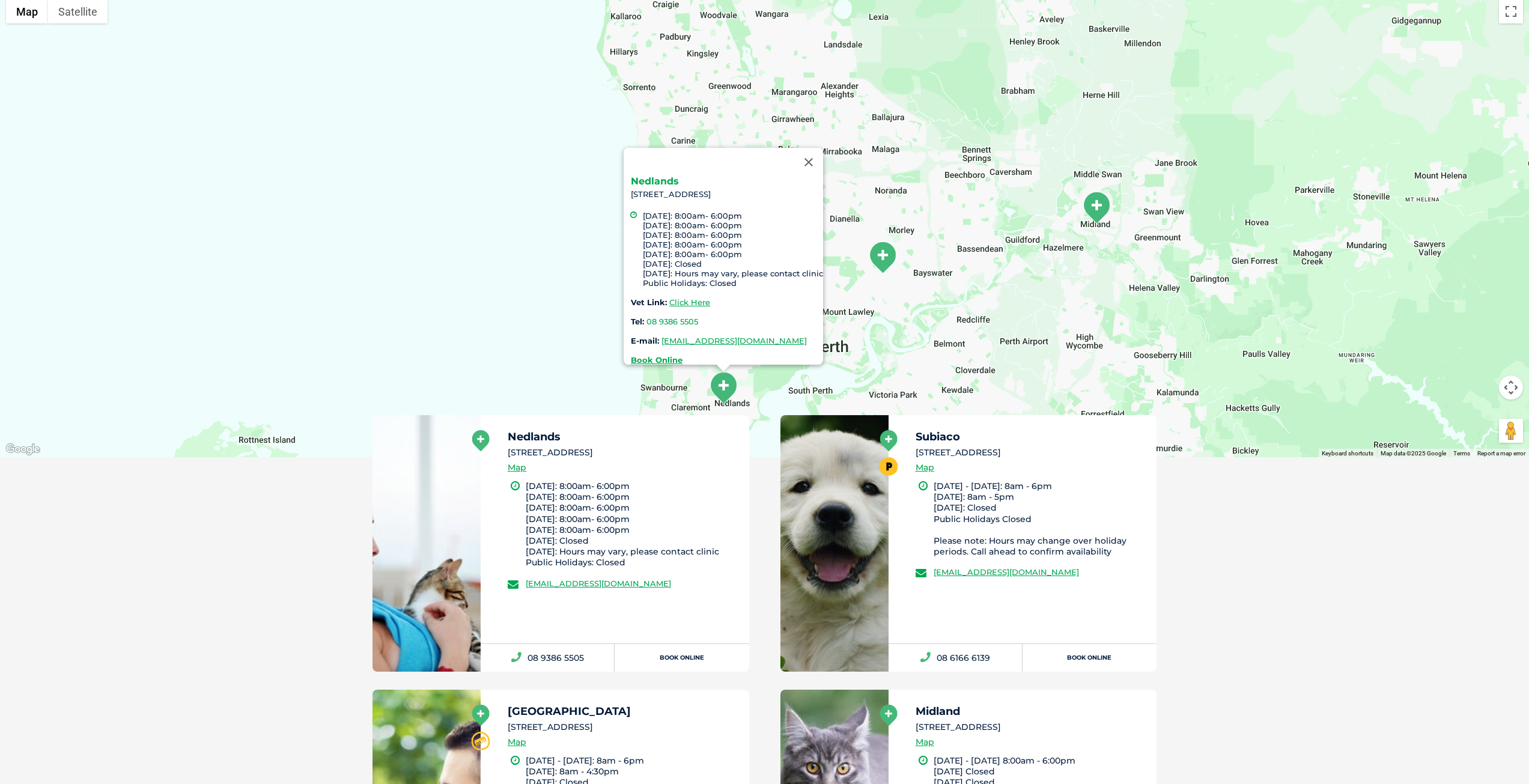
click at [649, 176] on link "Nedlands" at bounding box center [655, 181] width 48 height 12
click at [899, 258] on div "Nedlands 94 Stirling Highway, Nedlands WA 6009 Monday: 8:00am- 6:00pm Tuesday: …" at bounding box center [764, 225] width 1529 height 464
click at [893, 259] on img "Bedford" at bounding box center [882, 257] width 30 height 33
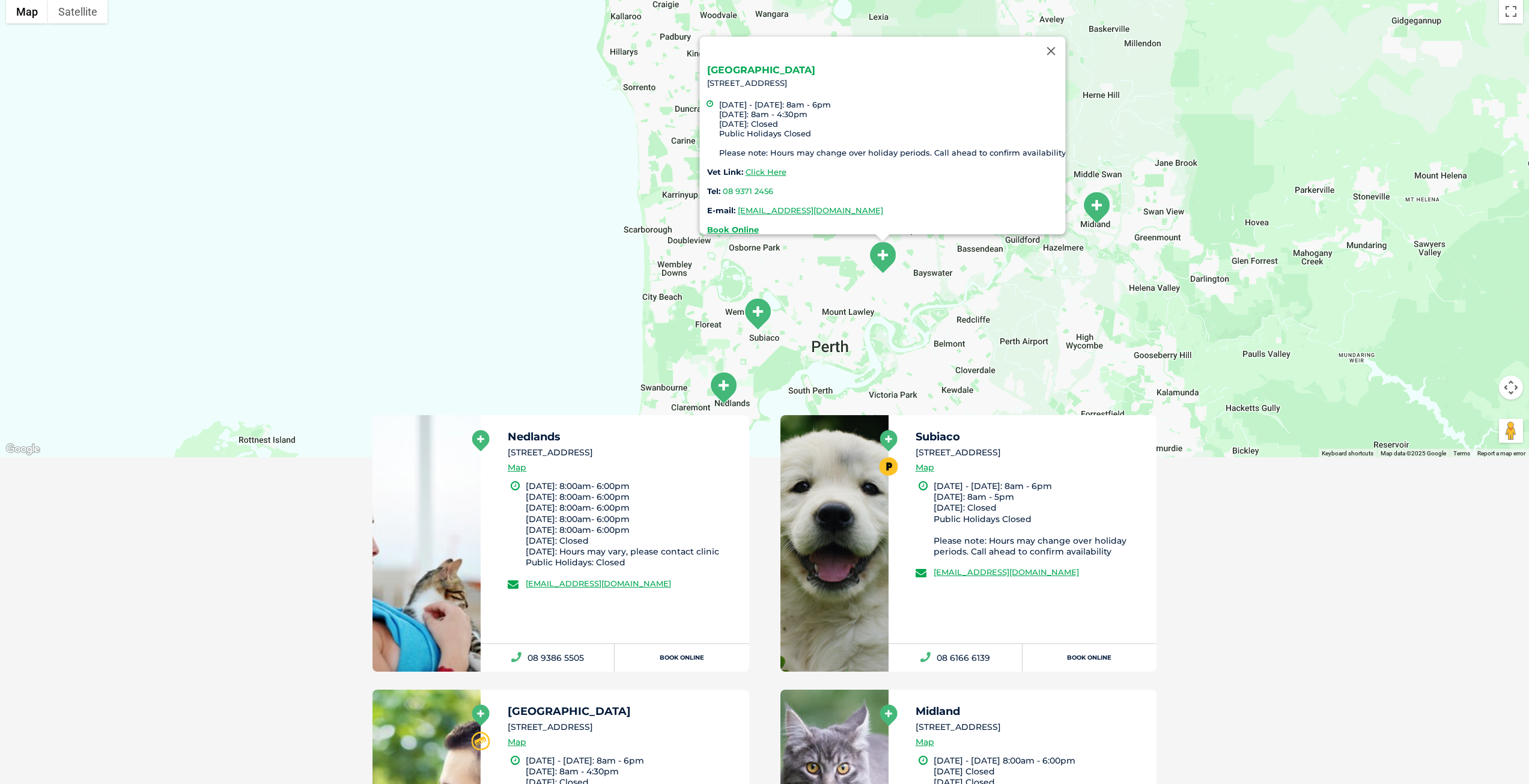
click at [737, 65] on link "Bedford" at bounding box center [760, 70] width 108 height 12
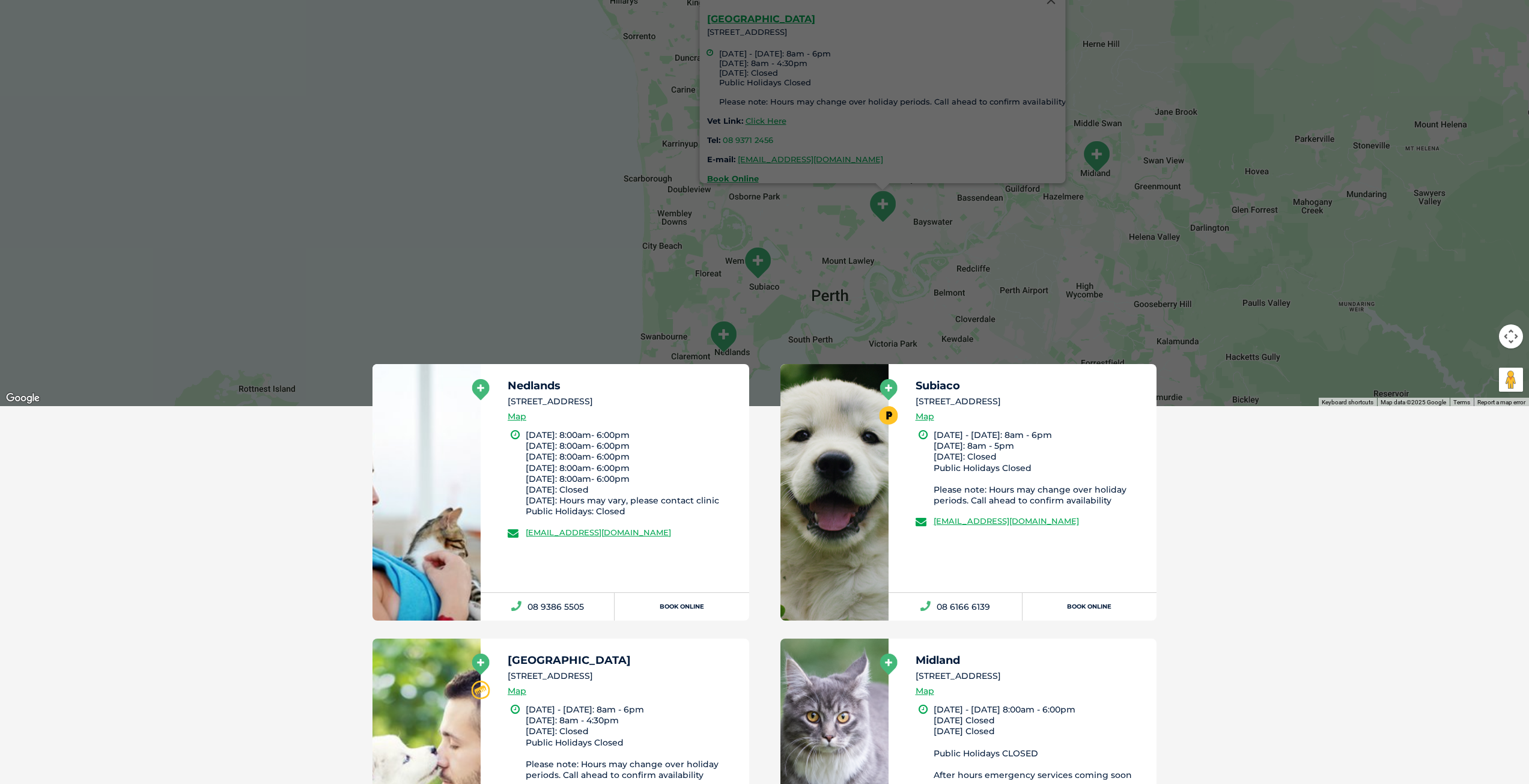
scroll to position [361, 0]
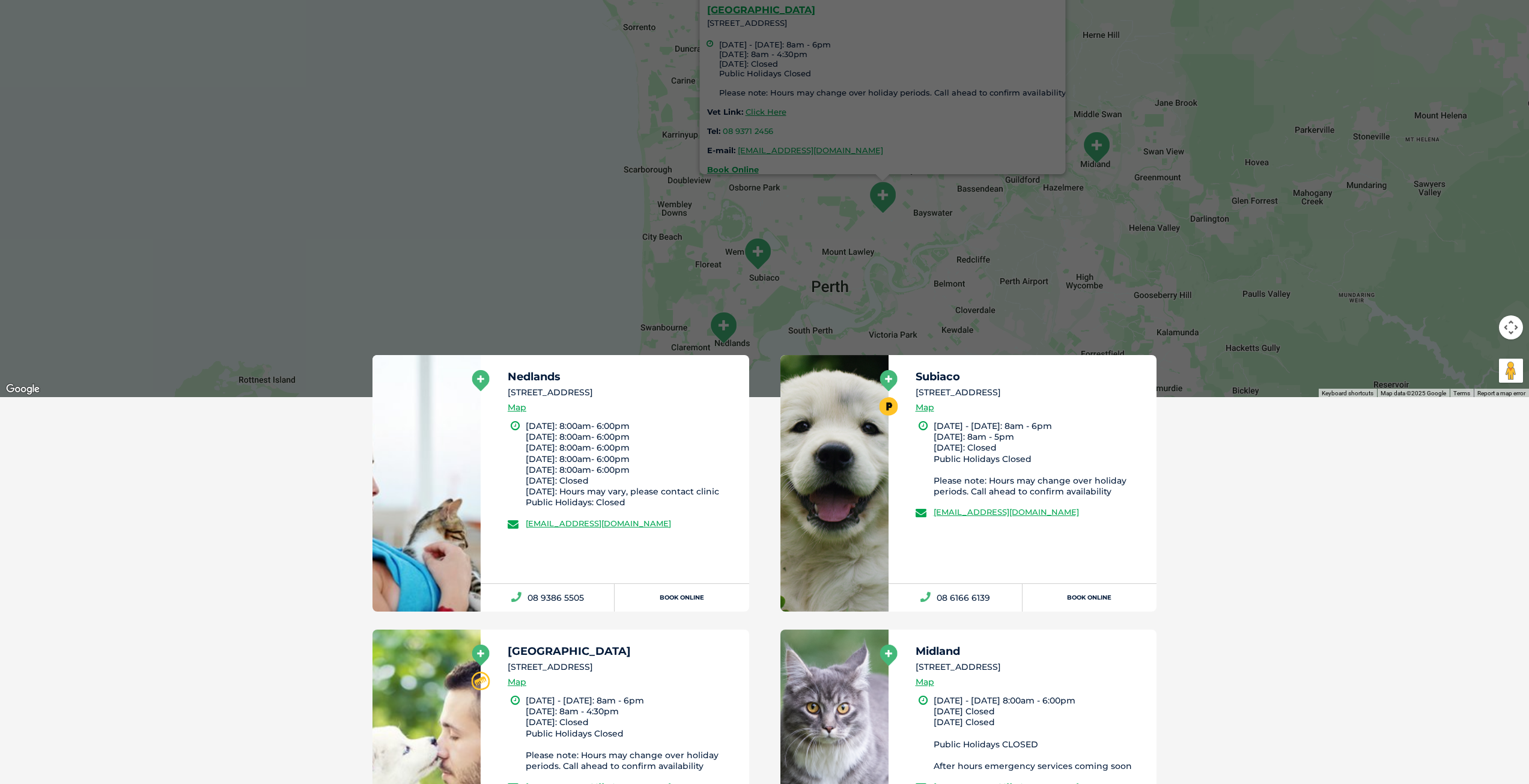
click at [1111, 144] on div "Bedford 87 Rosebery Street, Bedford Monday - Friday: 8am - 6pm Saturday: 8am - …" at bounding box center [764, 165] width 1529 height 464
click at [1101, 150] on img "Midland" at bounding box center [1096, 148] width 30 height 33
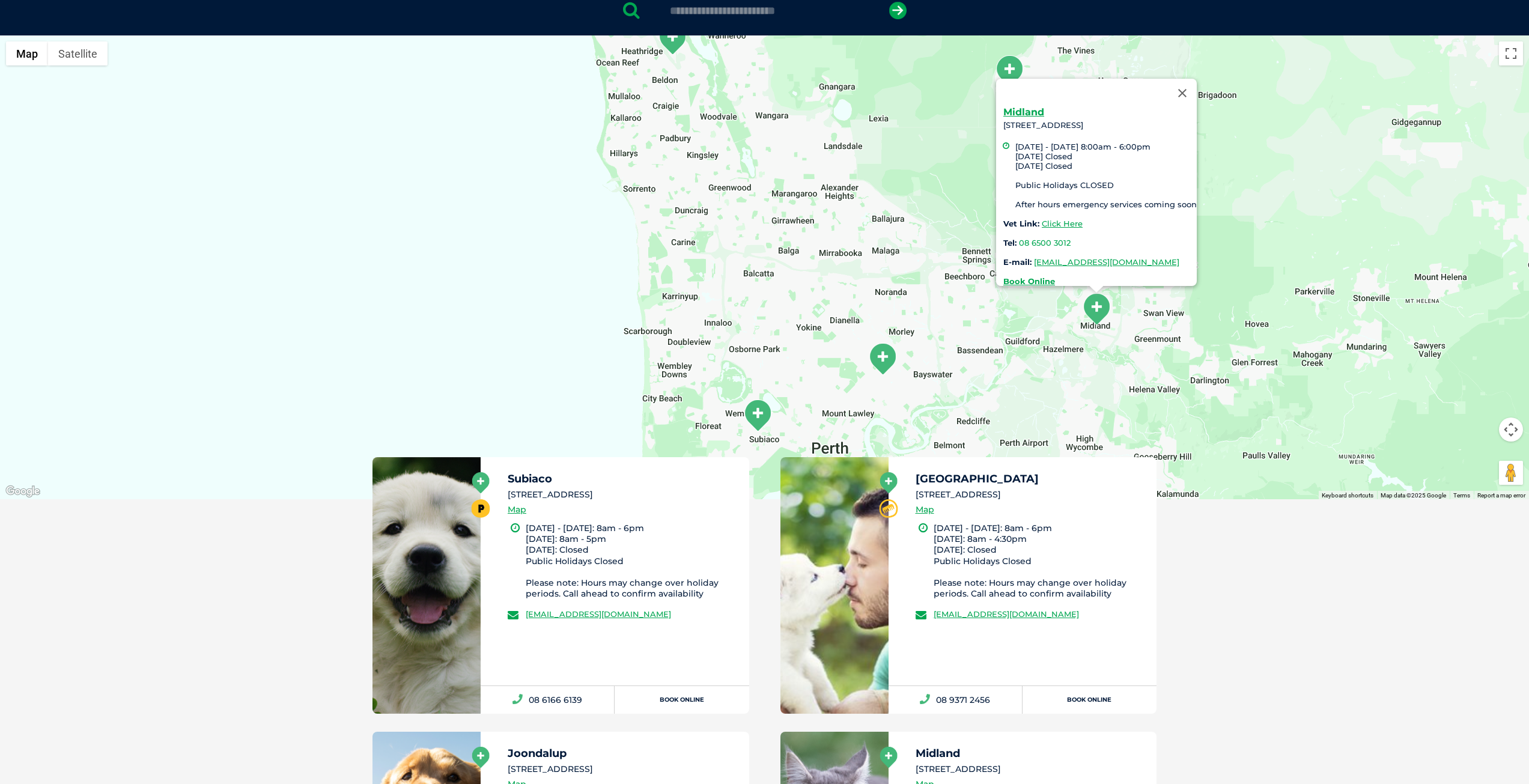
scroll to position [240, 0]
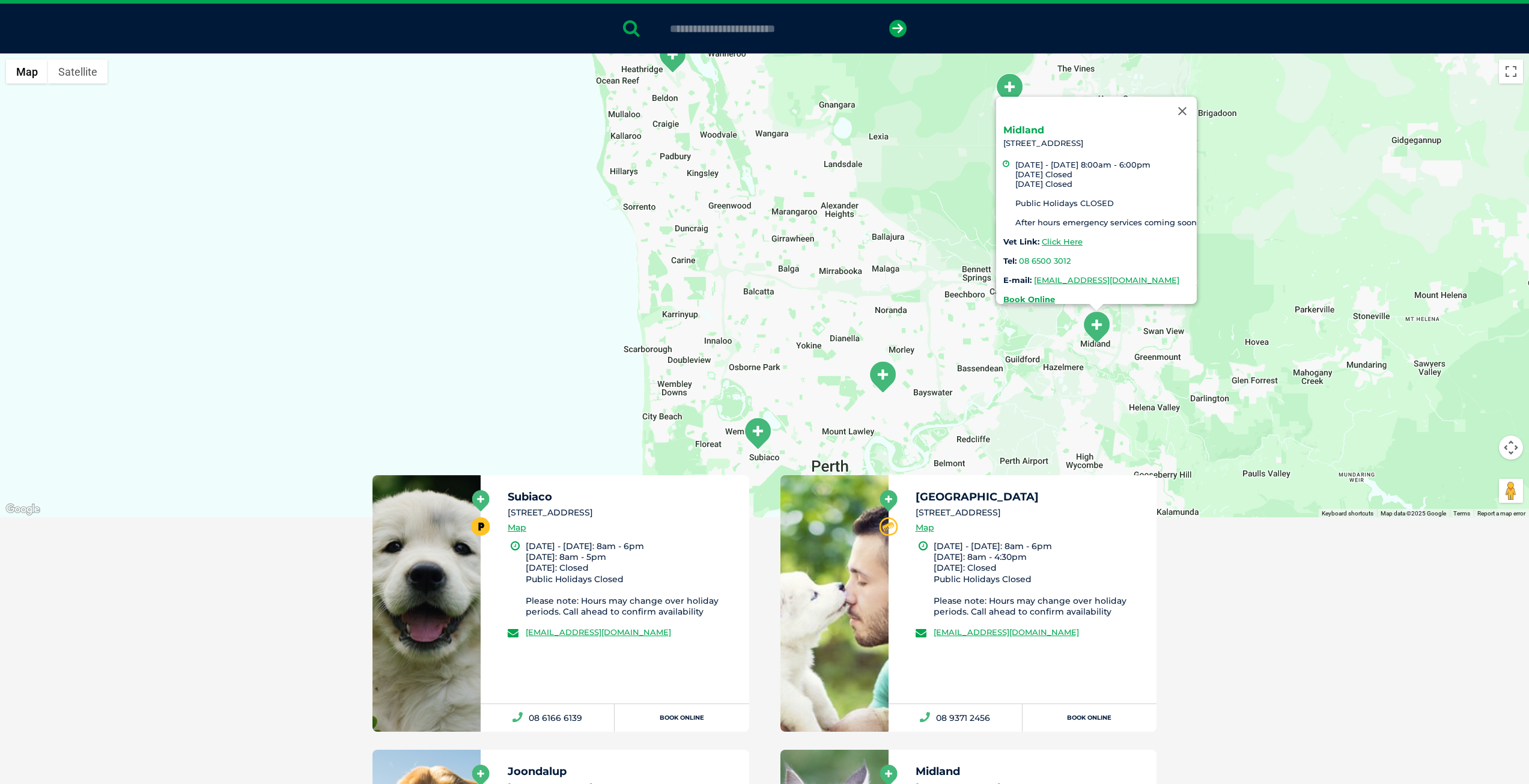
click at [1010, 124] on link "Midland" at bounding box center [1024, 130] width 41 height 12
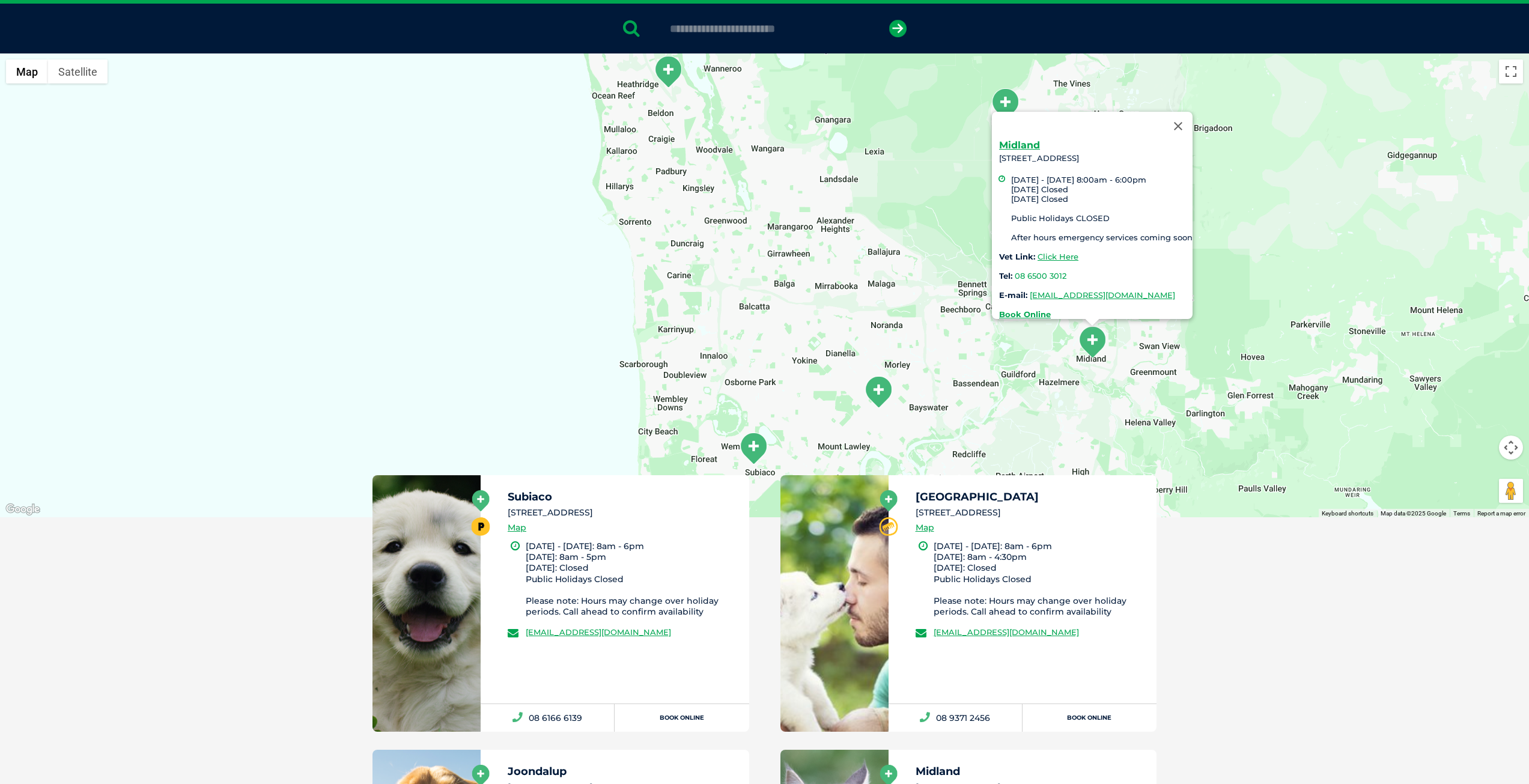
click at [953, 324] on div "Midland 227 Great Eastern Highway, Midland WA 6056 Monday - Friday 8:00am - 6:0…" at bounding box center [764, 284] width 1529 height 464
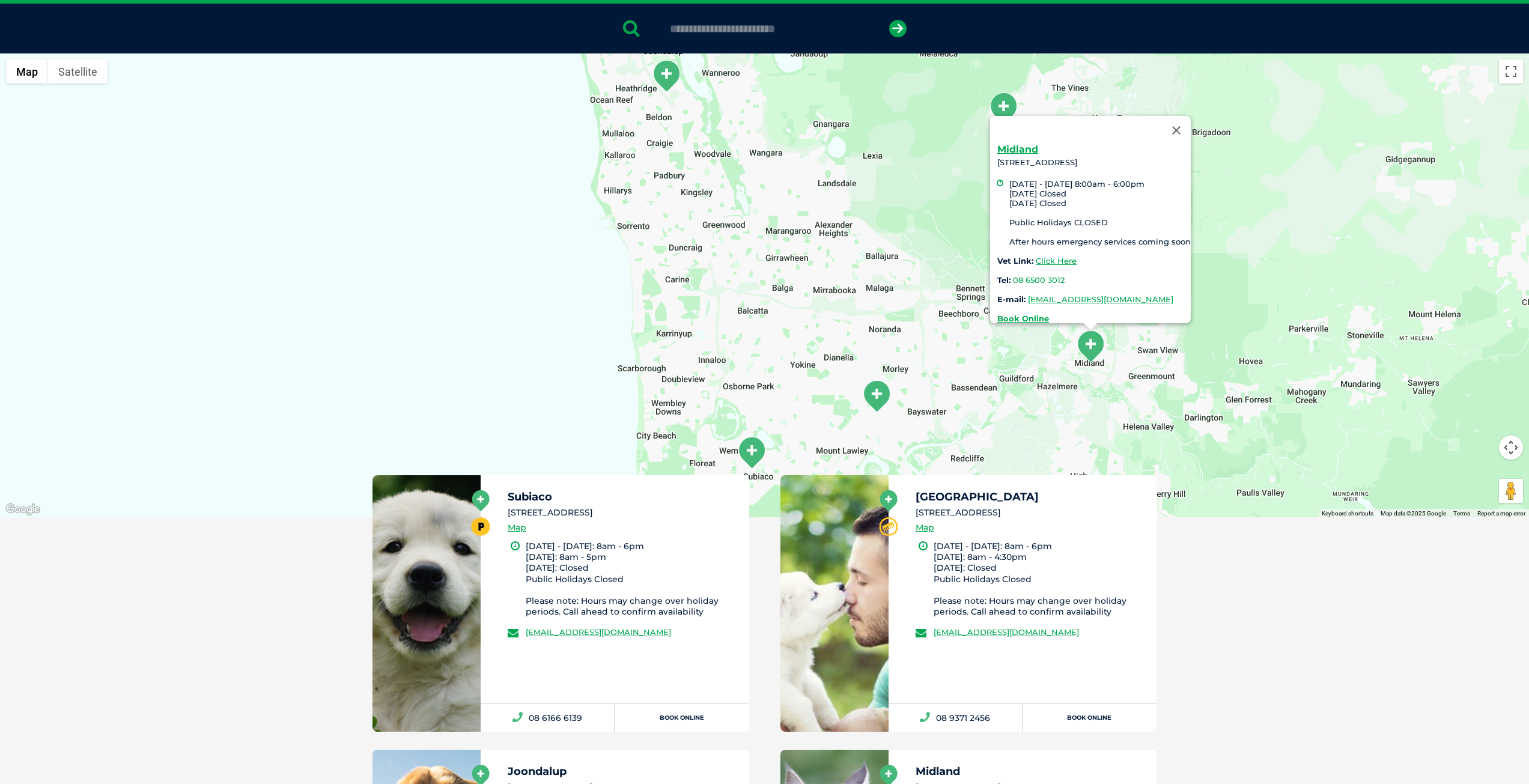
click at [663, 83] on img "Joondalup" at bounding box center [666, 76] width 30 height 33
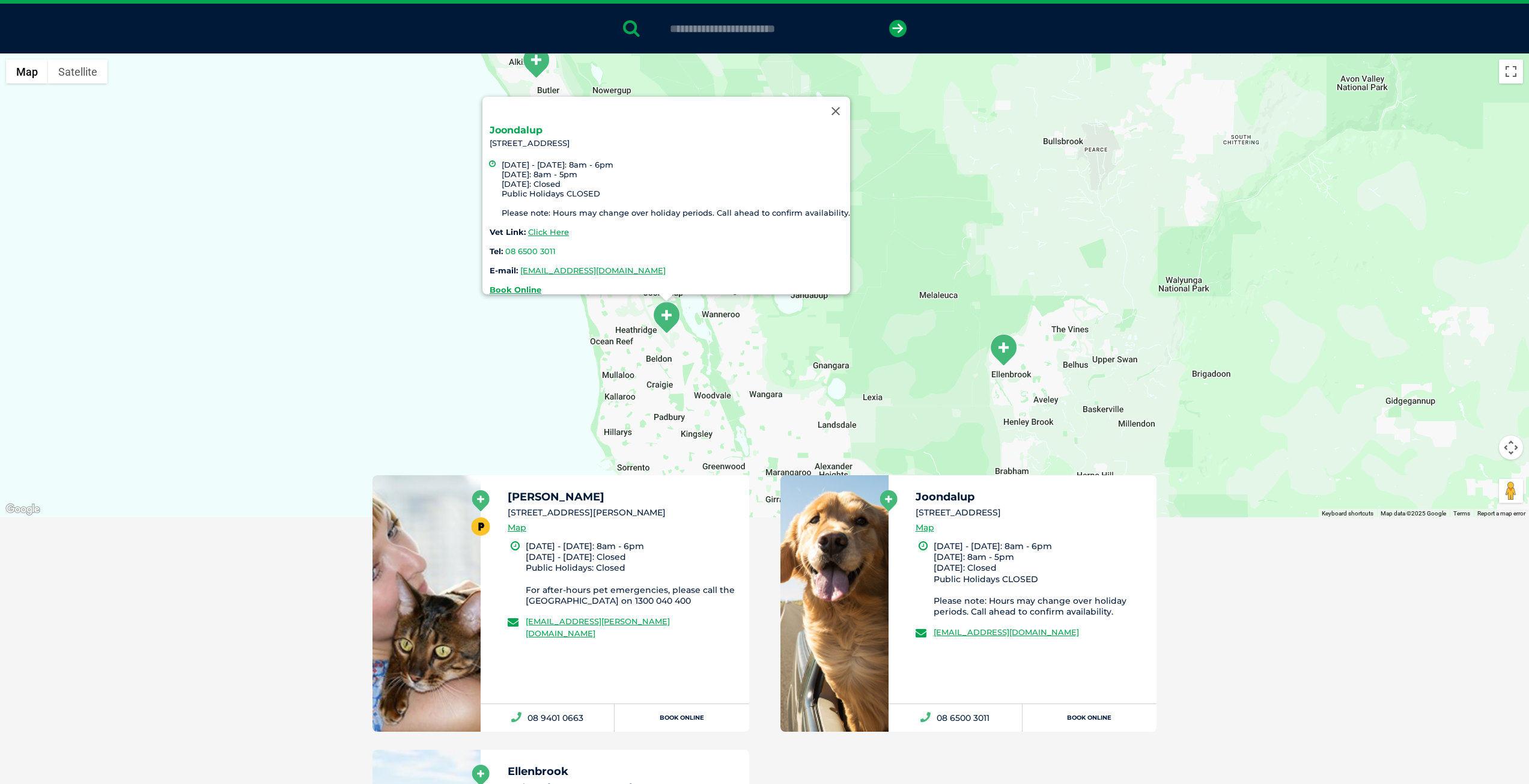
click at [509, 126] on link "Joondalup" at bounding box center [516, 130] width 53 height 12
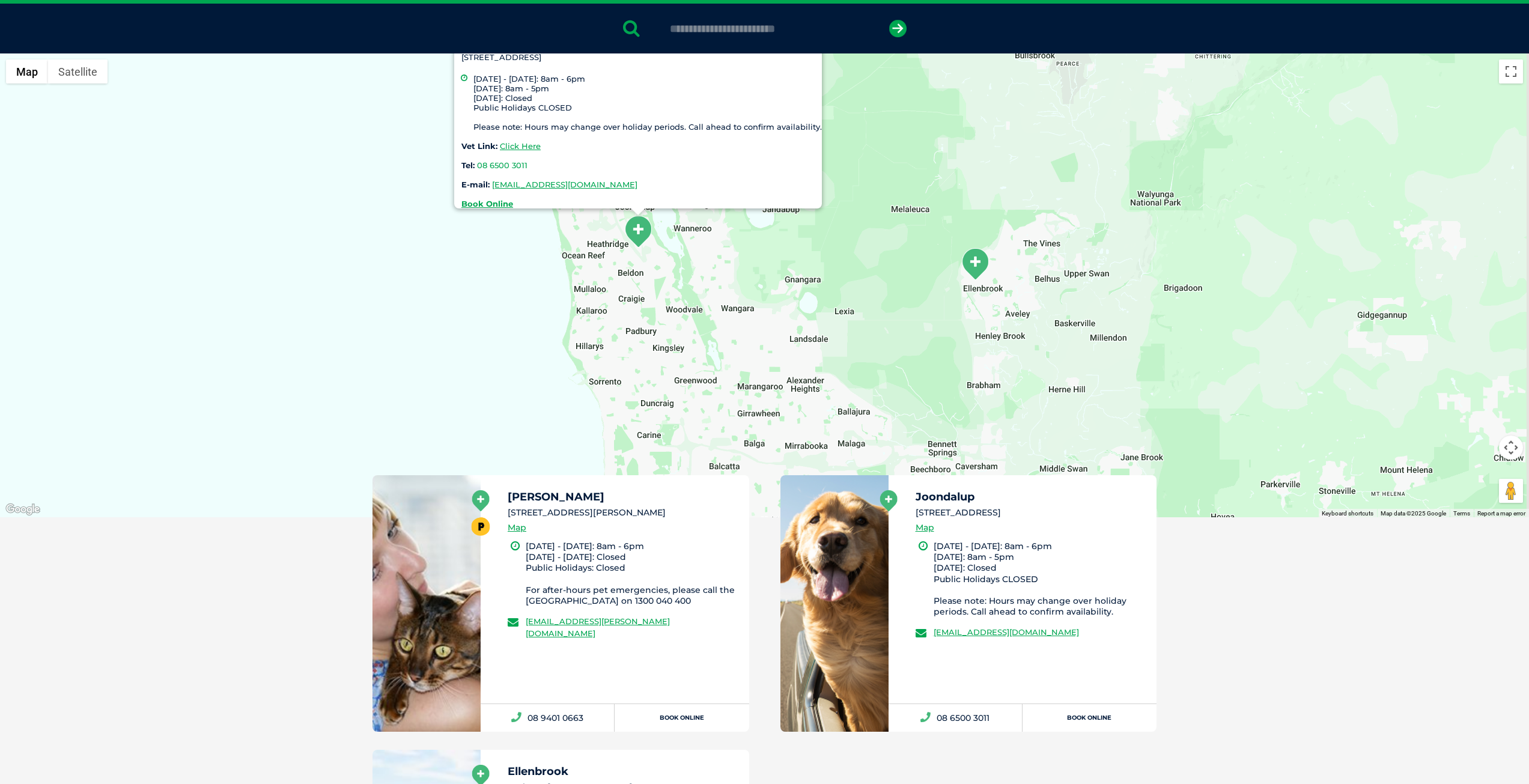
drag, startPoint x: 839, startPoint y: 397, endPoint x: 779, endPoint y: 241, distance: 167.1
click at [778, 234] on div "Joondalup 7 Honeybush Drive (inside Petbarn), 6027 Monday - Friday: 8am - 6pm S…" at bounding box center [764, 284] width 1529 height 464
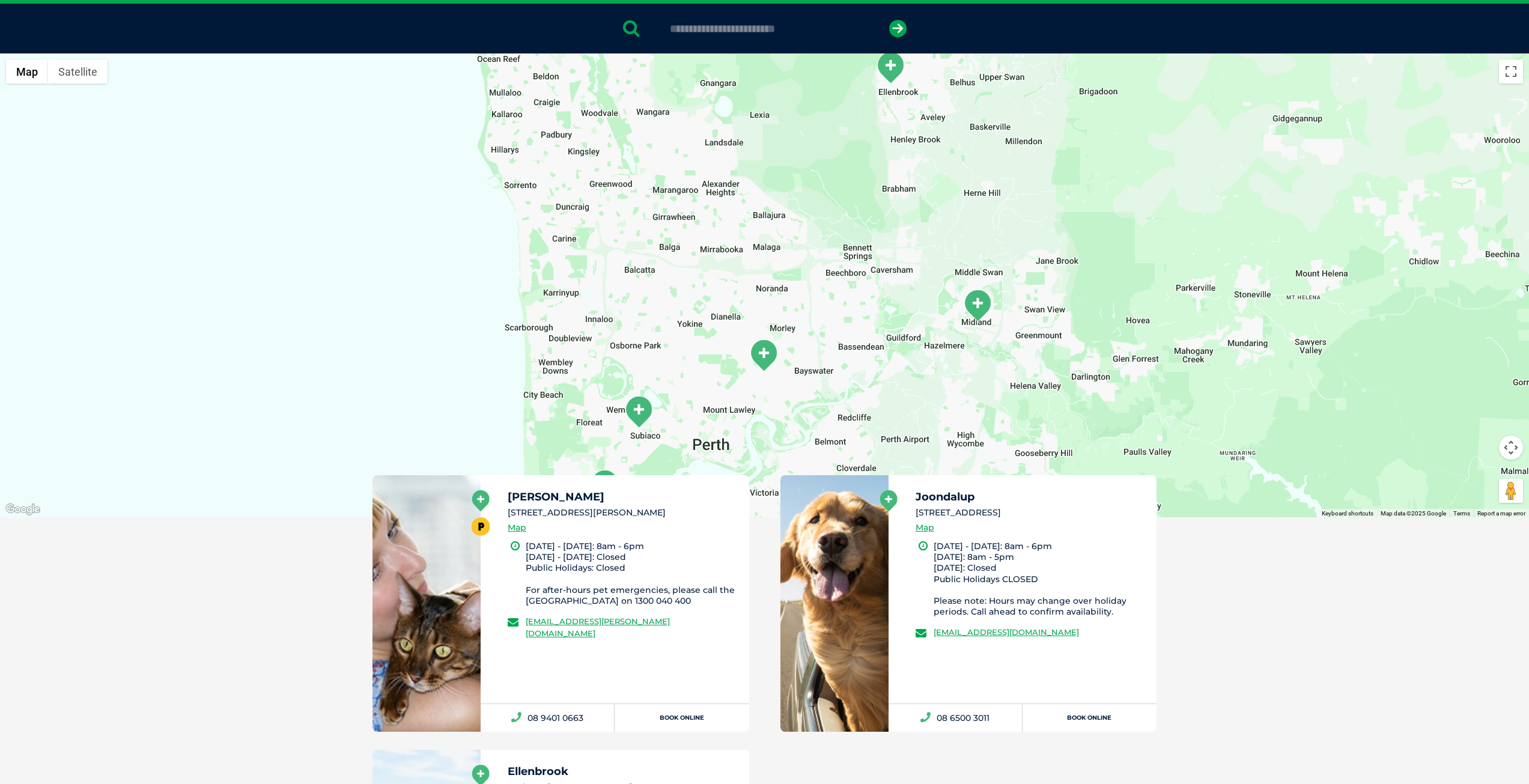
drag, startPoint x: 771, startPoint y: 258, endPoint x: 762, endPoint y: 222, distance: 37.1
click at [762, 222] on div "Joondalup 7 Honeybush Drive (inside Petbarn), 6027 Monday - Friday: 8am - 6pm S…" at bounding box center [764, 284] width 1529 height 464
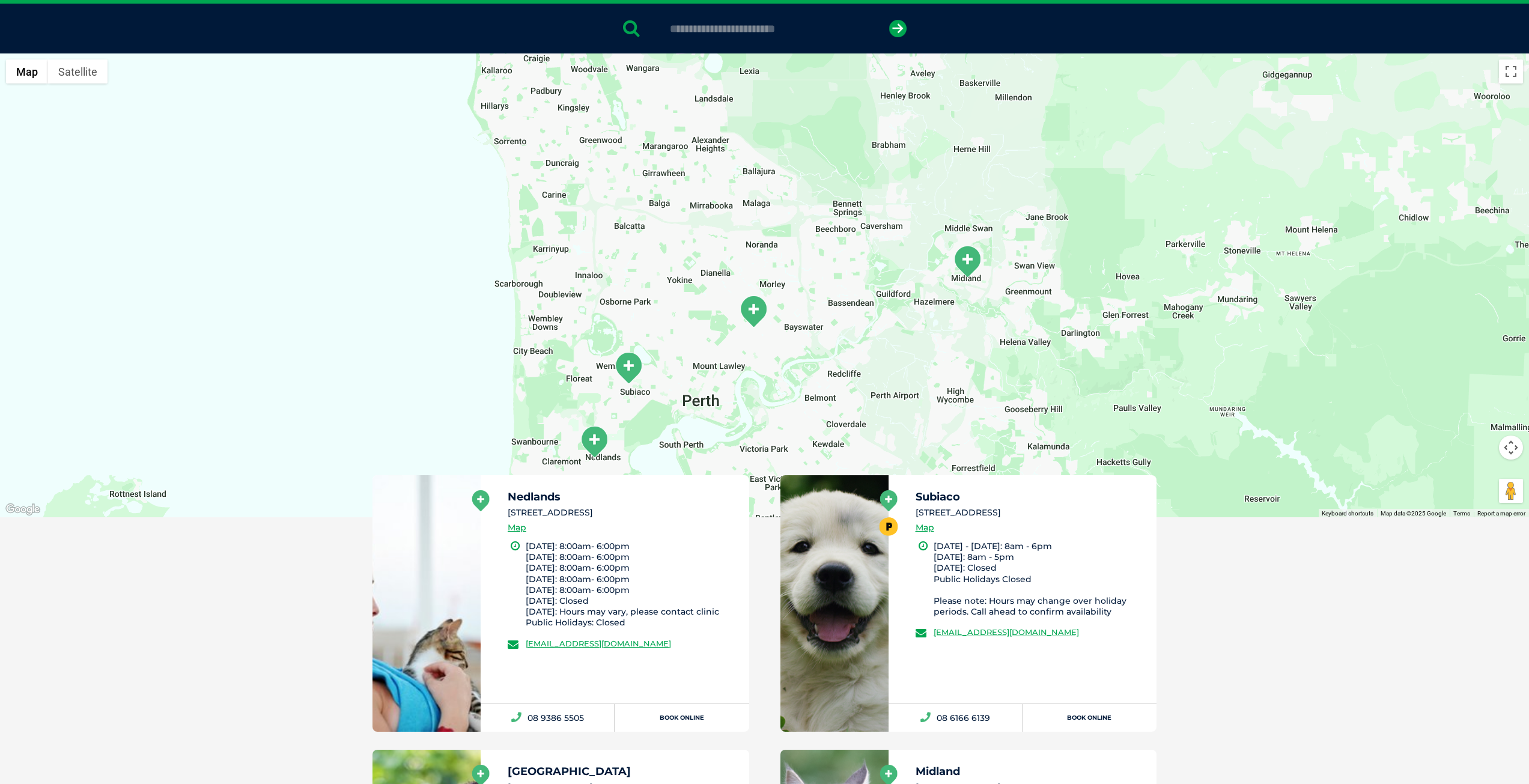
click at [745, 311] on img "Bedford" at bounding box center [752, 311] width 30 height 33
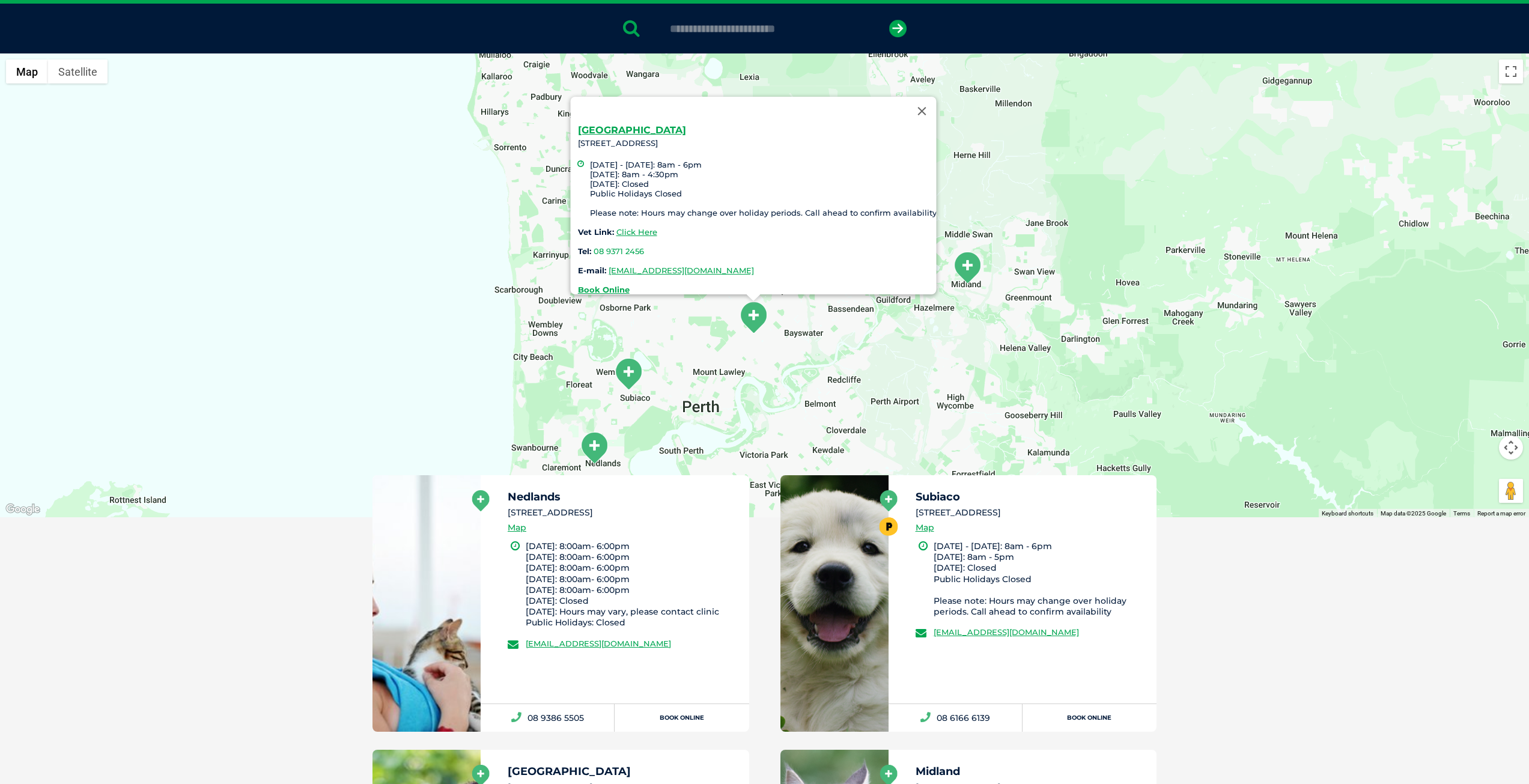
click at [613, 116] on div at bounding box center [742, 111] width 330 height 29
drag, startPoint x: 730, startPoint y: 232, endPoint x: 733, endPoint y: 226, distance: 6.7
click at [731, 222] on div "Bedford 87 Rosebery Street, Bedford Monday - Friday: 8am - 6pm Saturday: 8am - …" at bounding box center [756, 209] width 359 height 169
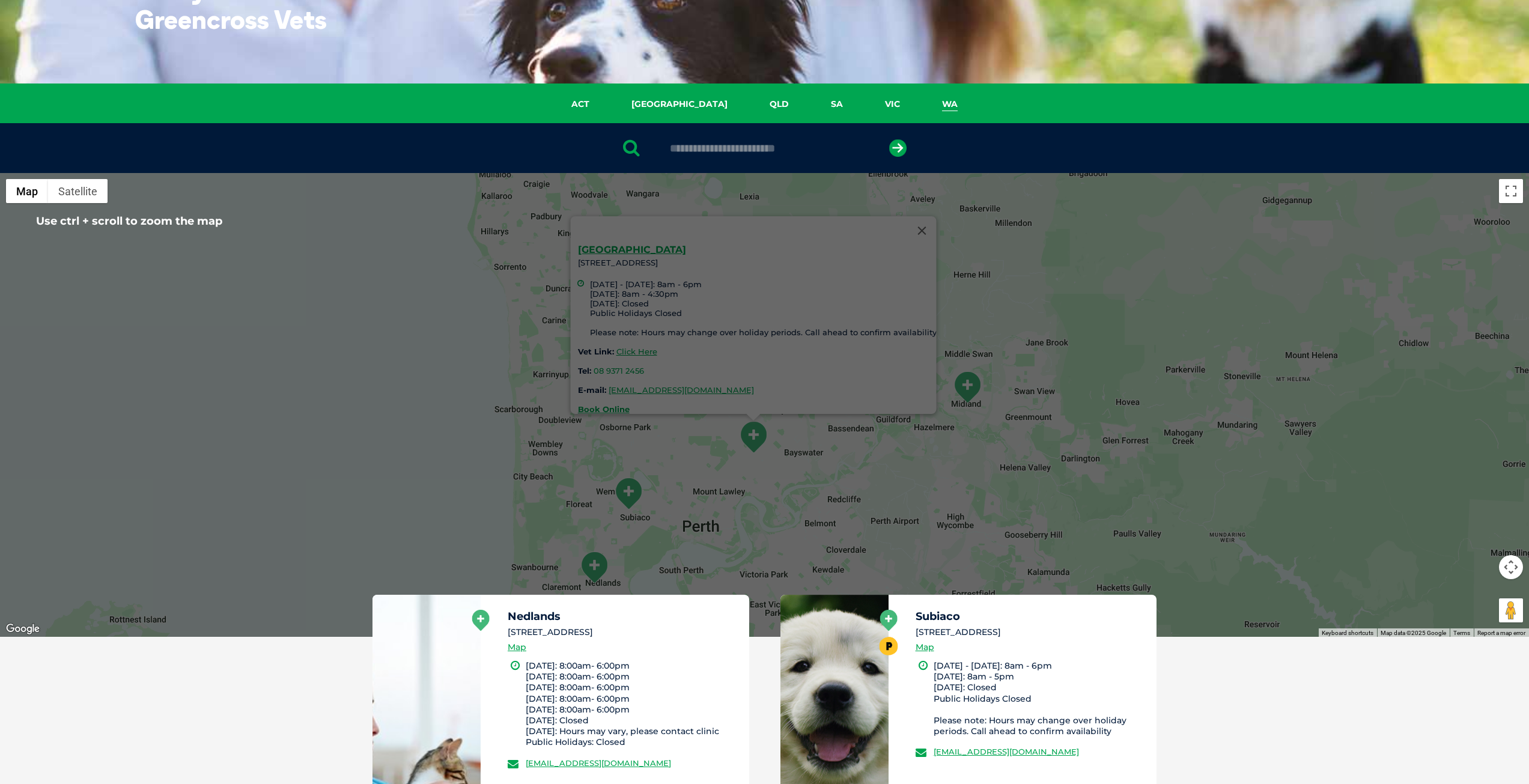
scroll to position [121, 0]
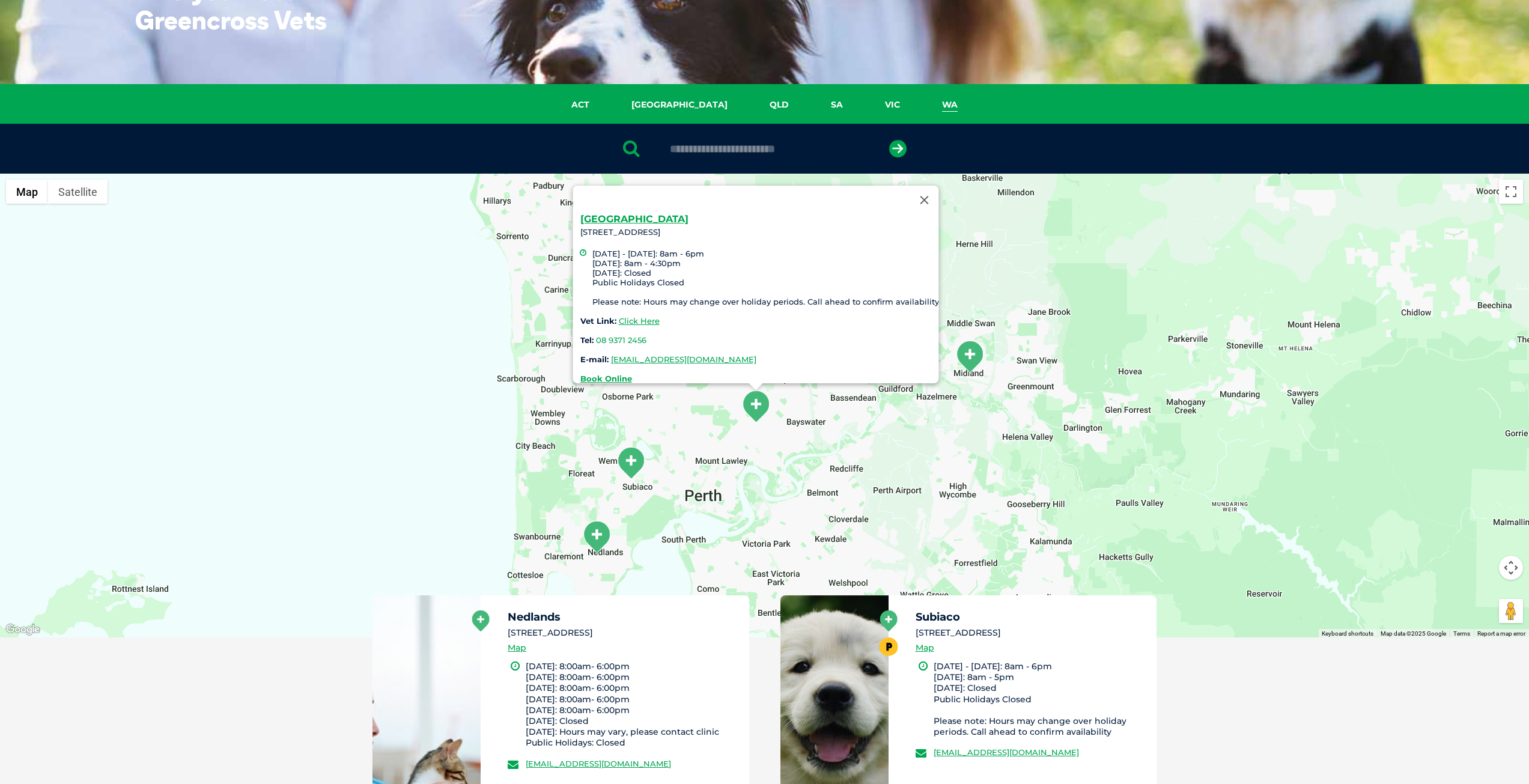
click at [787, 459] on div "Bedford 87 Rosebery Street, Bedford Monday - Friday: 8am - 6pm Saturday: 8am - …" at bounding box center [764, 405] width 1529 height 464
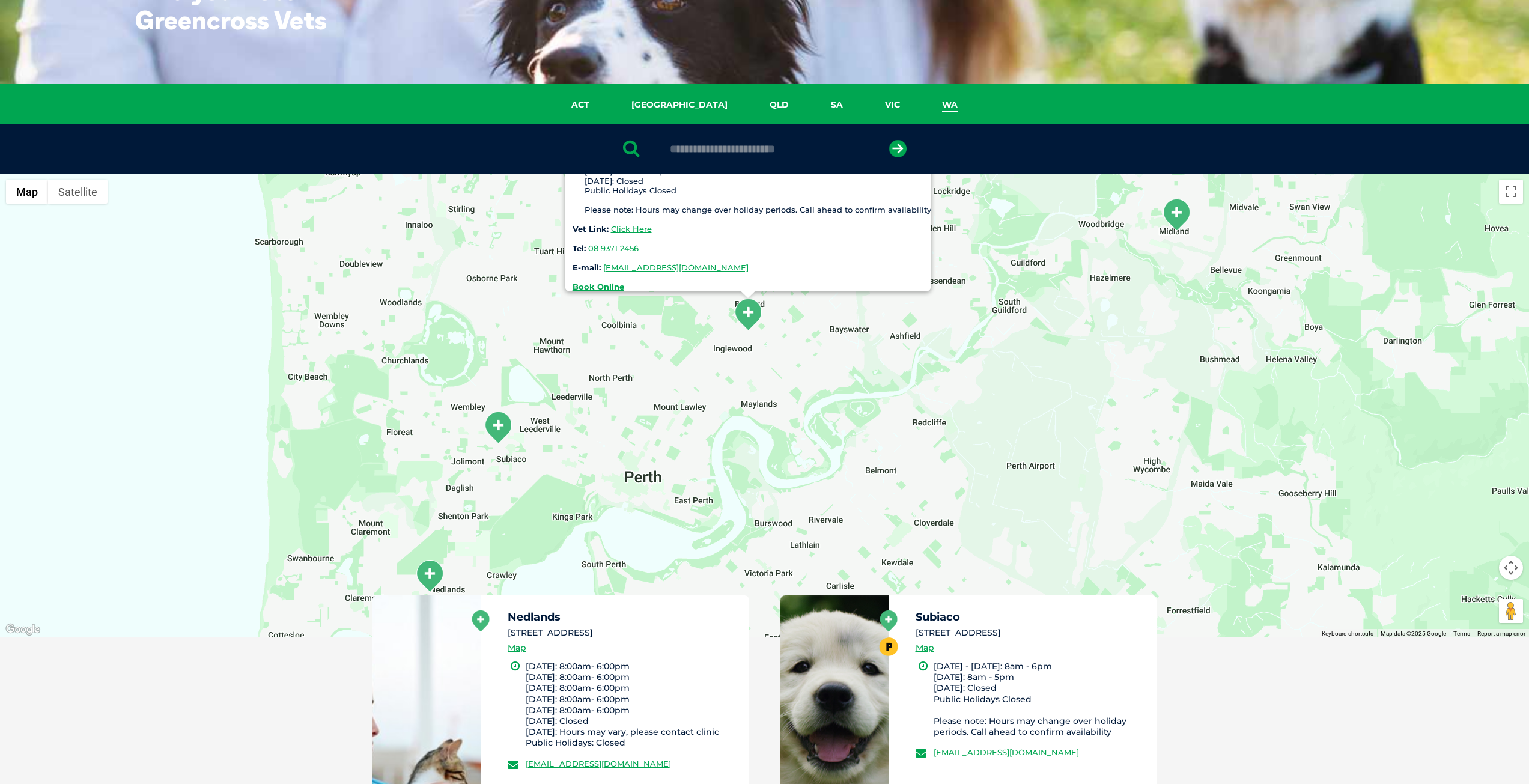
drag, startPoint x: 765, startPoint y: 502, endPoint x: 775, endPoint y: 510, distance: 12.8
click at [775, 509] on div "Bedford 87 Rosebery Street, Bedford Monday - Friday: 8am - 6pm Saturday: 8am - …" at bounding box center [764, 405] width 1529 height 464
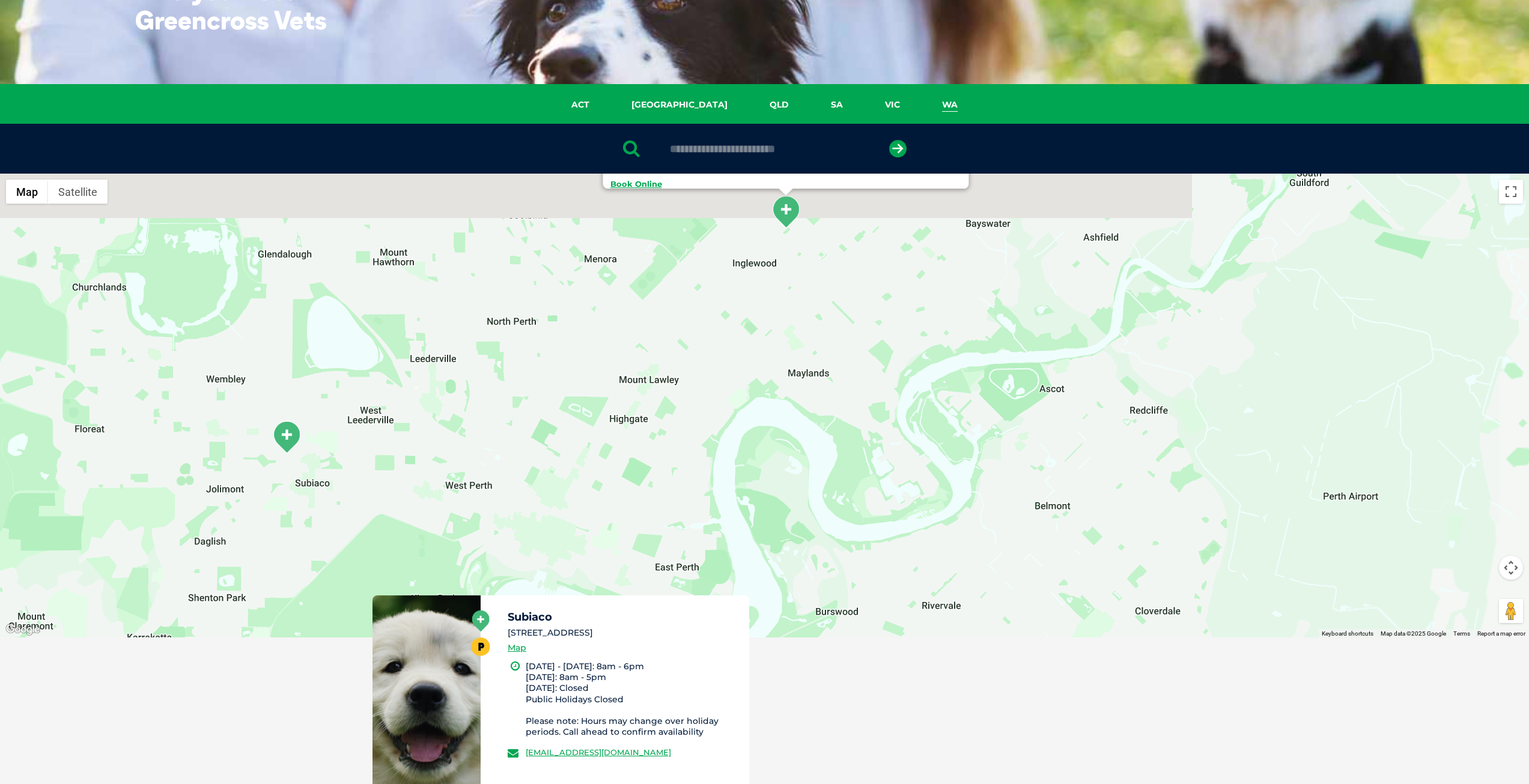
drag, startPoint x: 720, startPoint y: 479, endPoint x: 716, endPoint y: 535, distance: 56.1
click at [716, 535] on div "Bedford 87 Rosebery Street, Bedford Monday - Friday: 8am - 6pm Saturday: 8am - …" at bounding box center [764, 405] width 1529 height 464
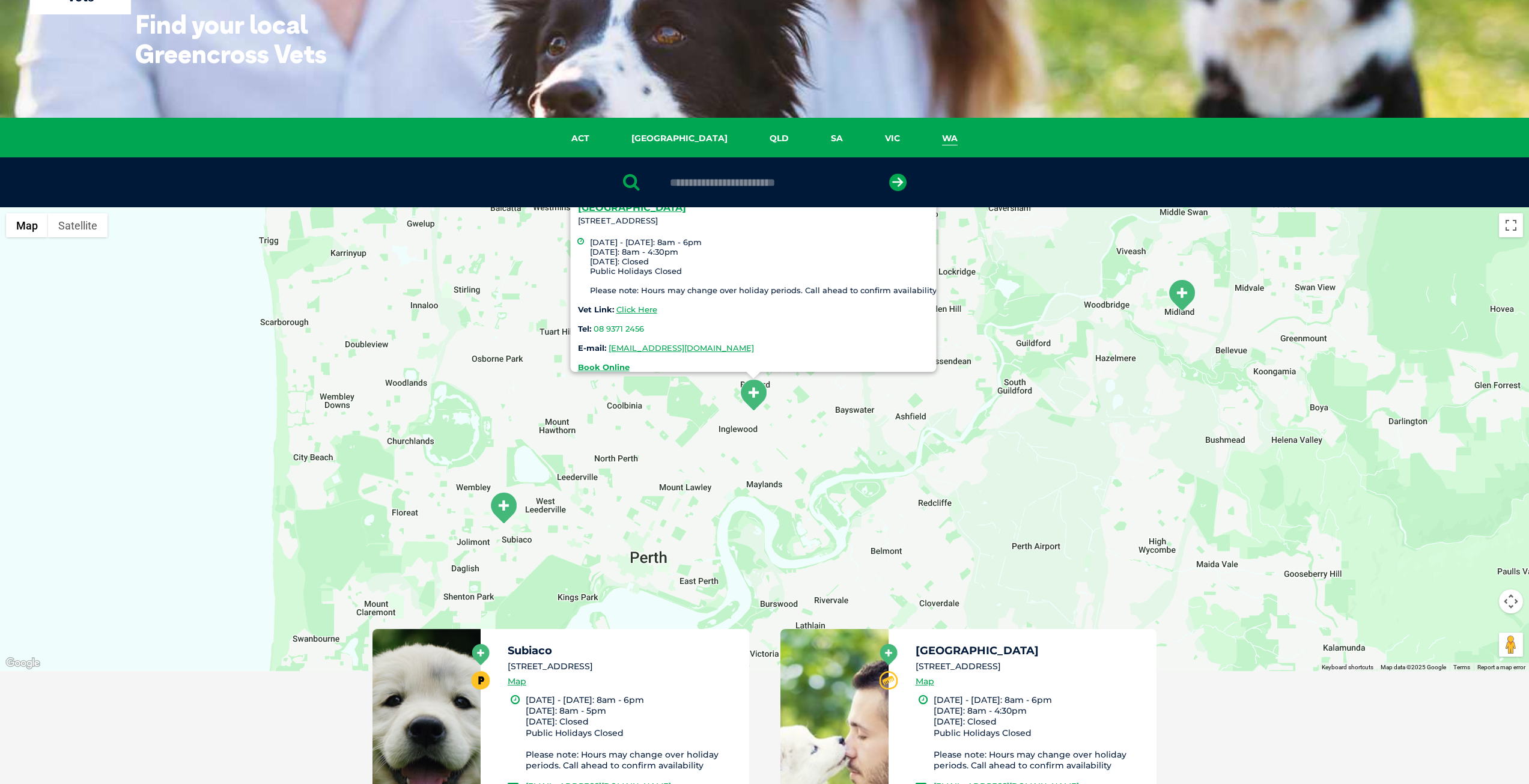
scroll to position [60, 0]
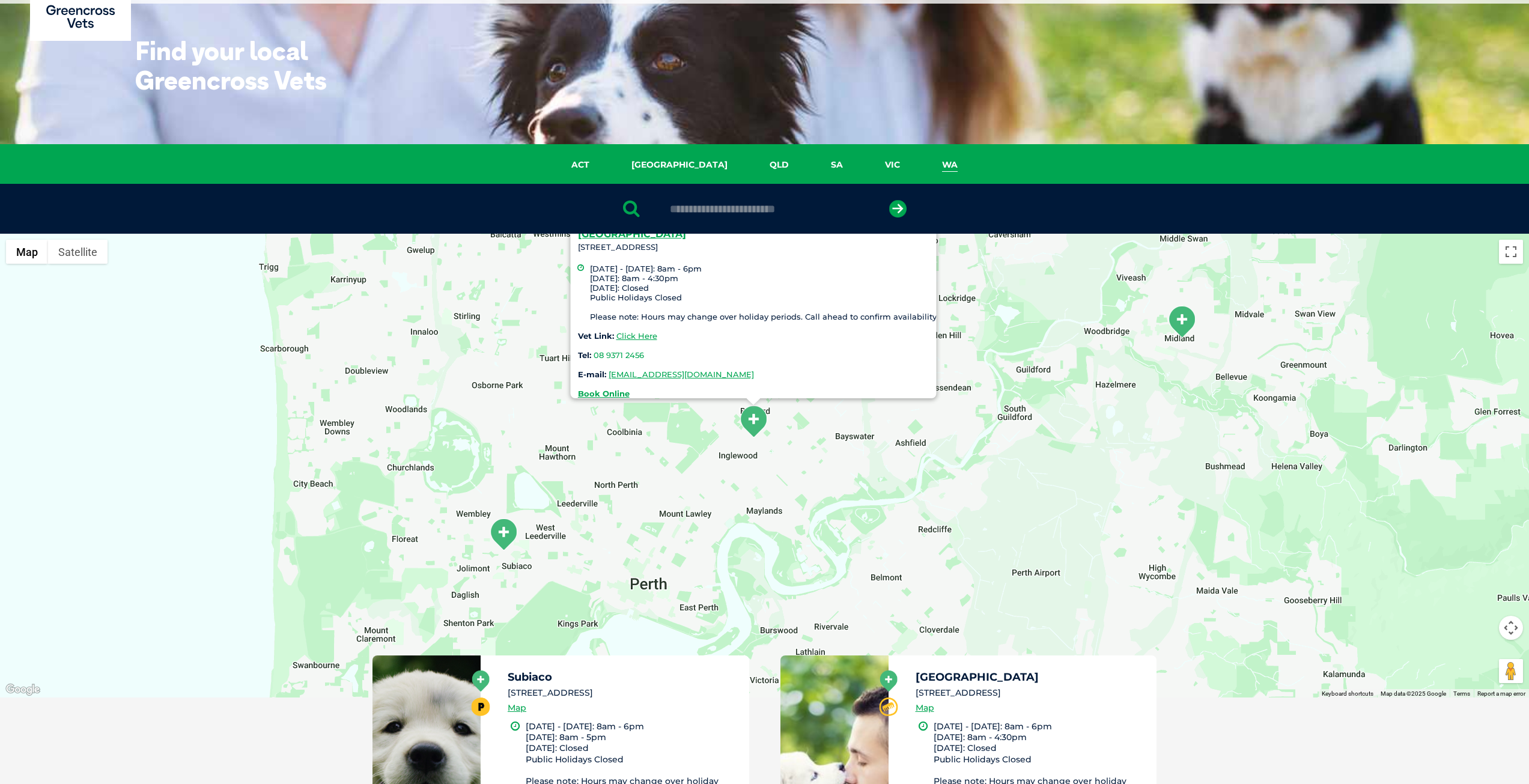
drag, startPoint x: 740, startPoint y: 305, endPoint x: 746, endPoint y: 328, distance: 23.8
click at [738, 315] on div "Bedford 87 Rosebery Street, Bedford Monday - Friday: 8am - 6pm Saturday: 8am - …" at bounding box center [756, 313] width 359 height 169
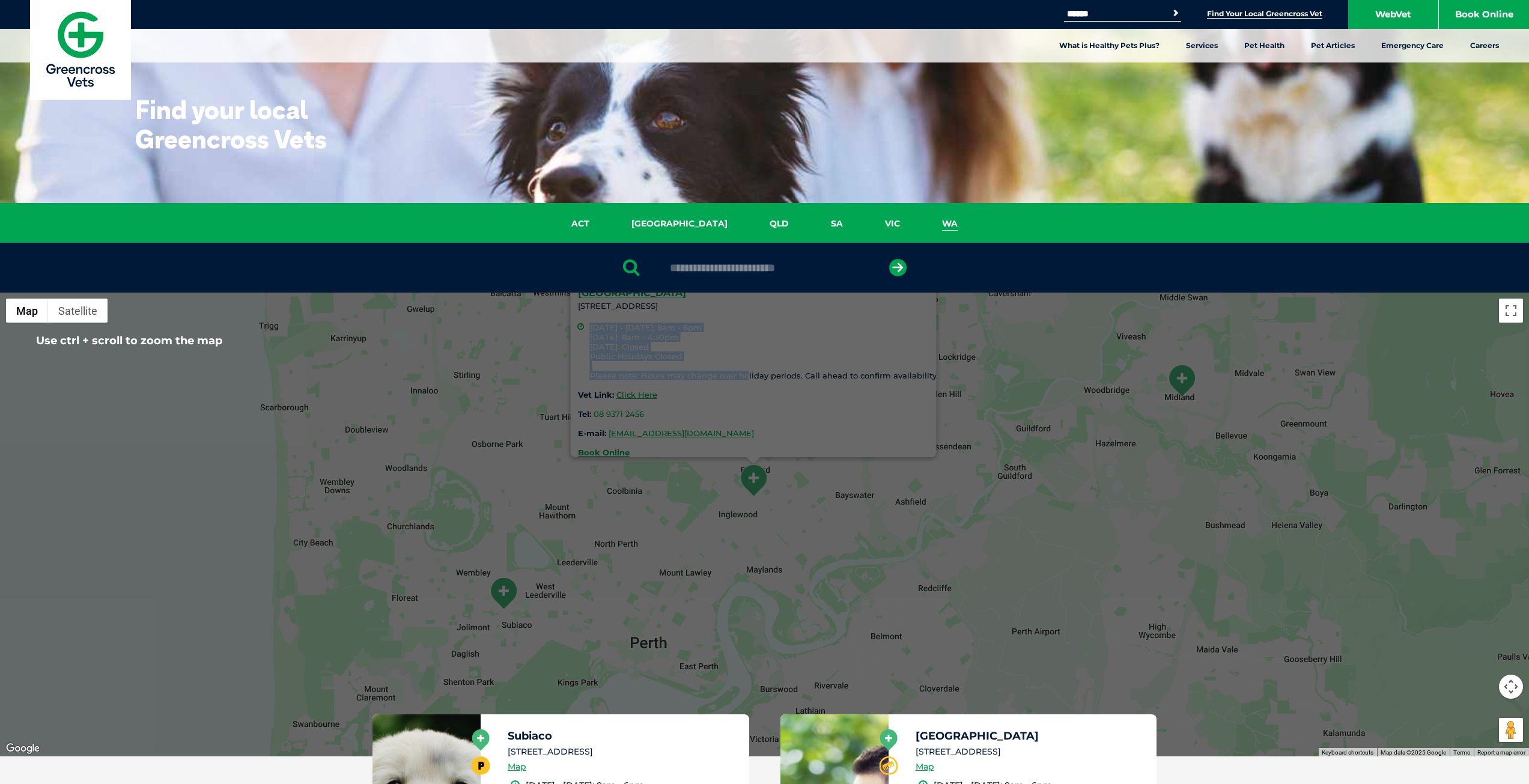
scroll to position [0, 0]
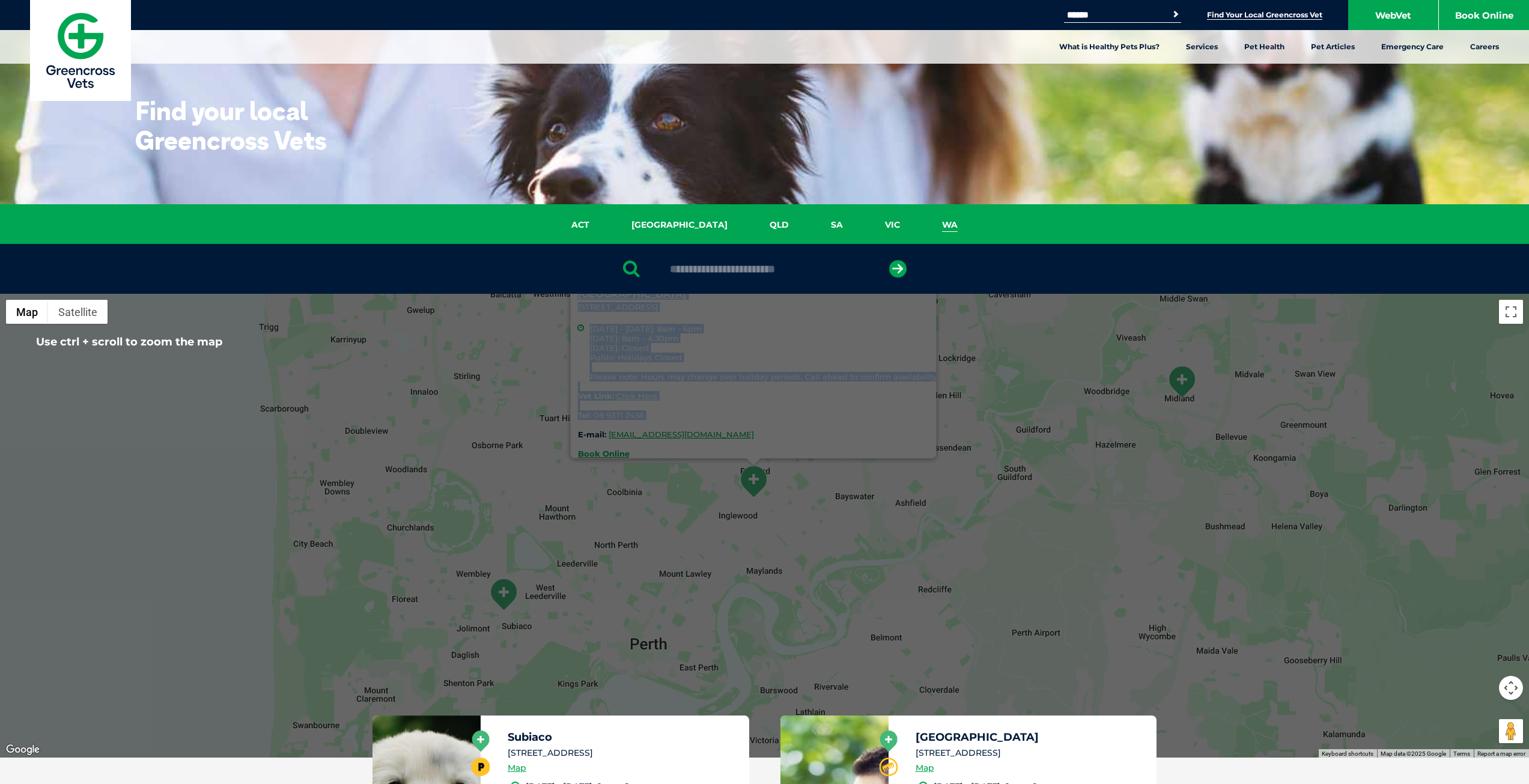
drag, startPoint x: 783, startPoint y: 415, endPoint x: 782, endPoint y: 484, distance: 69.0
click at [778, 471] on div "Bedford 87 Rosebery Street, Bedford Monday - Friday: 8am - 6pm Saturday: 8am - …" at bounding box center [764, 526] width 1529 height 464
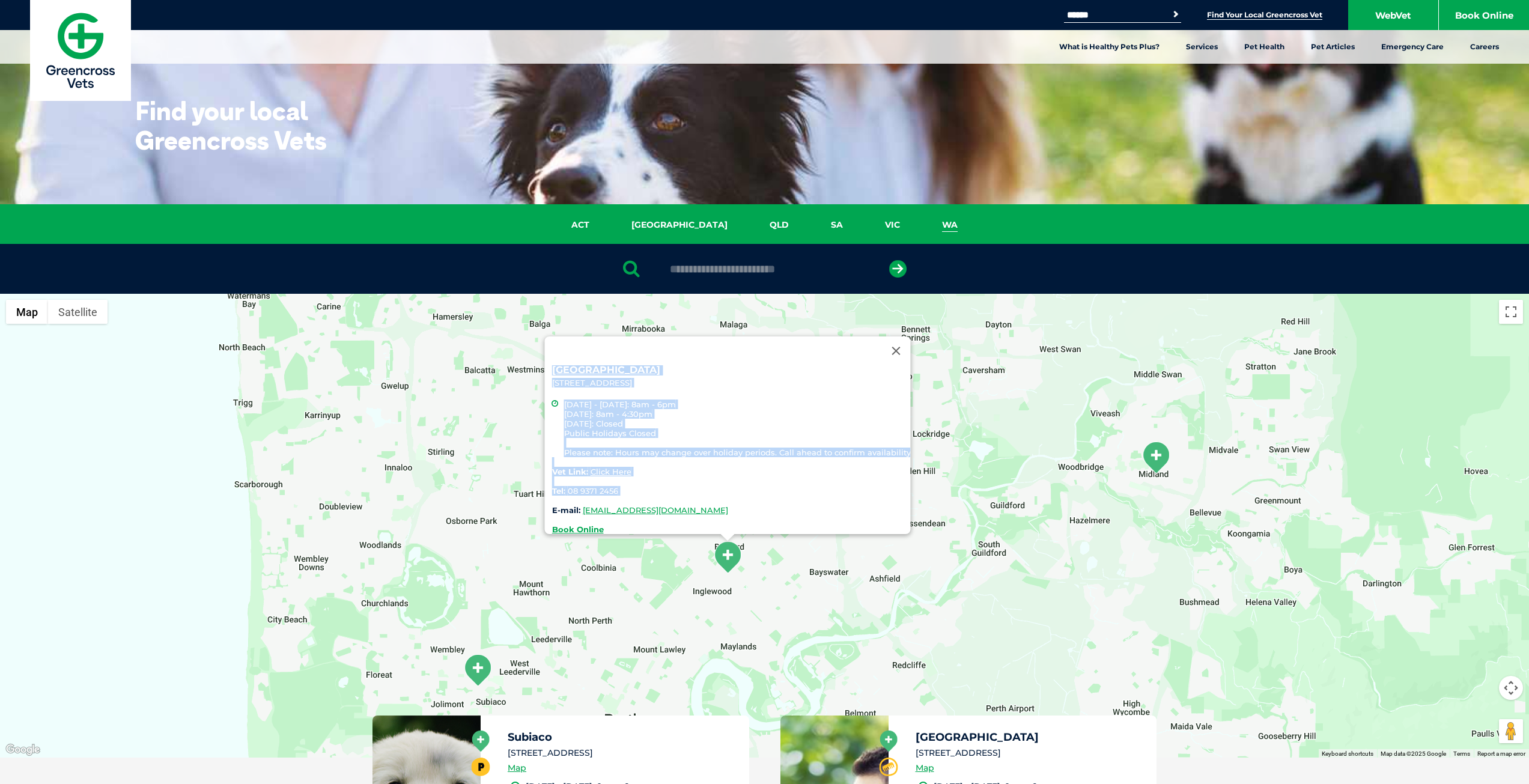
drag, startPoint x: 760, startPoint y: 519, endPoint x: 740, endPoint y: 588, distance: 71.8
click at [740, 588] on div "Bedford 87 Rosebery Street, Bedford Monday - Friday: 8am - 6pm Saturday: 8am - …" at bounding box center [764, 526] width 1529 height 464
click at [584, 365] on link "Bedford" at bounding box center [606, 371] width 108 height 12
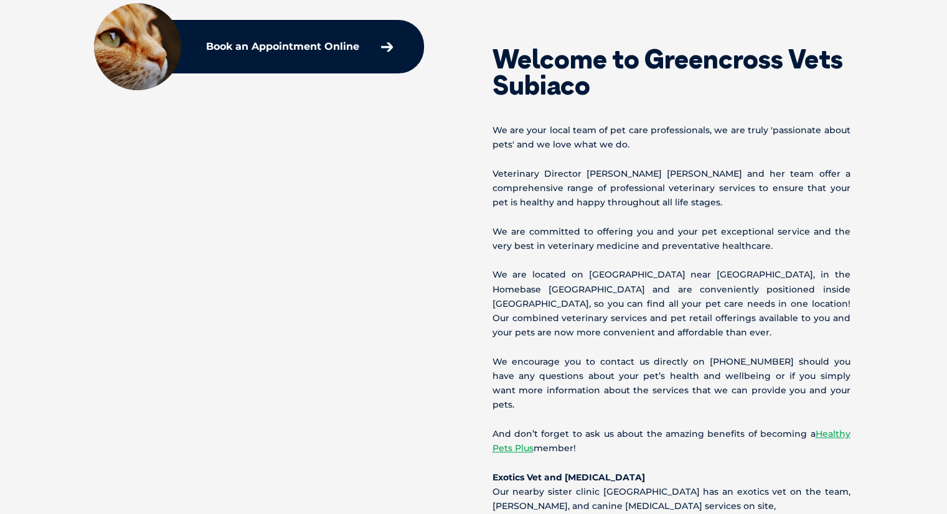
scroll to position [486, 0]
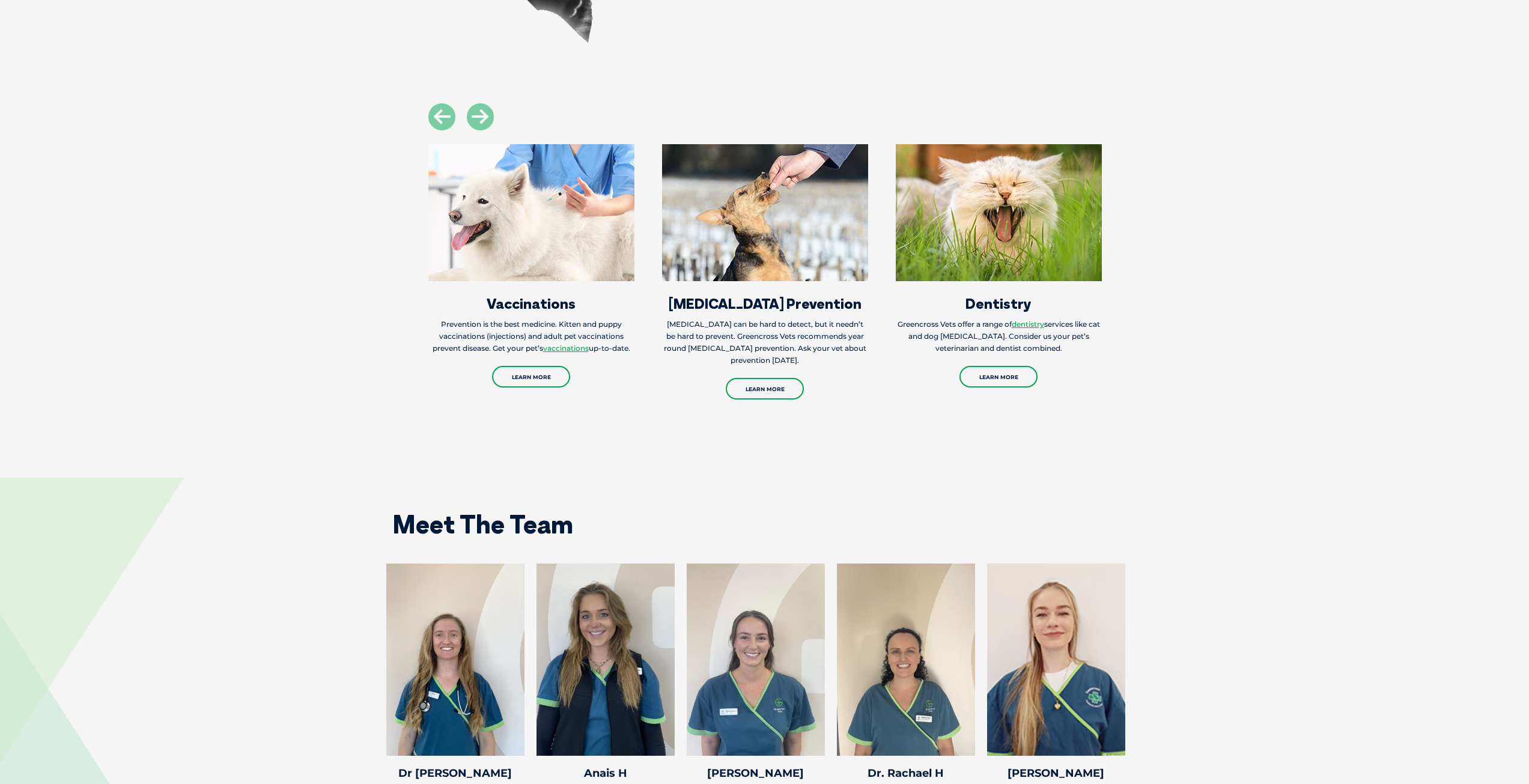
scroll to position [1682, 0]
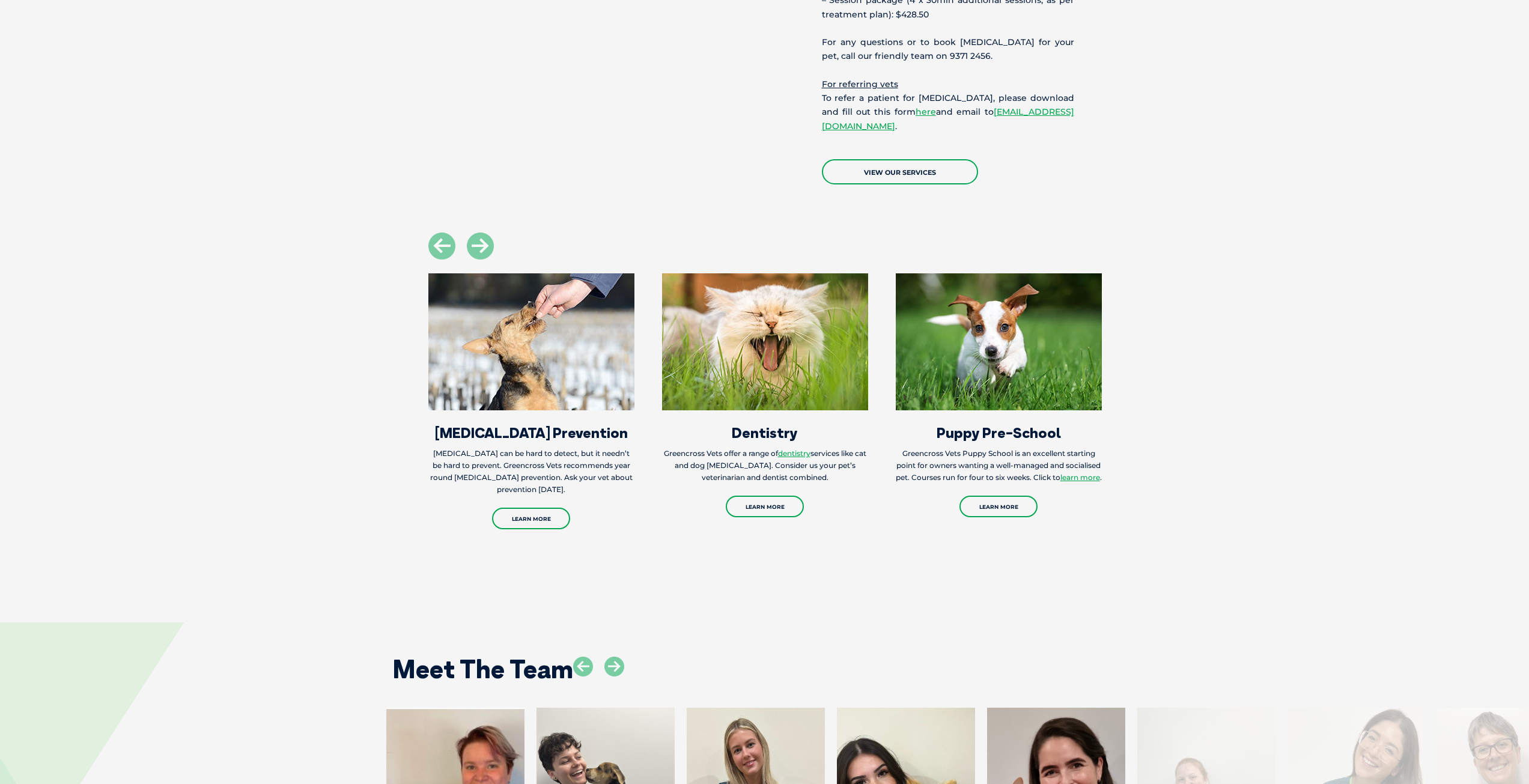
scroll to position [2667, 0]
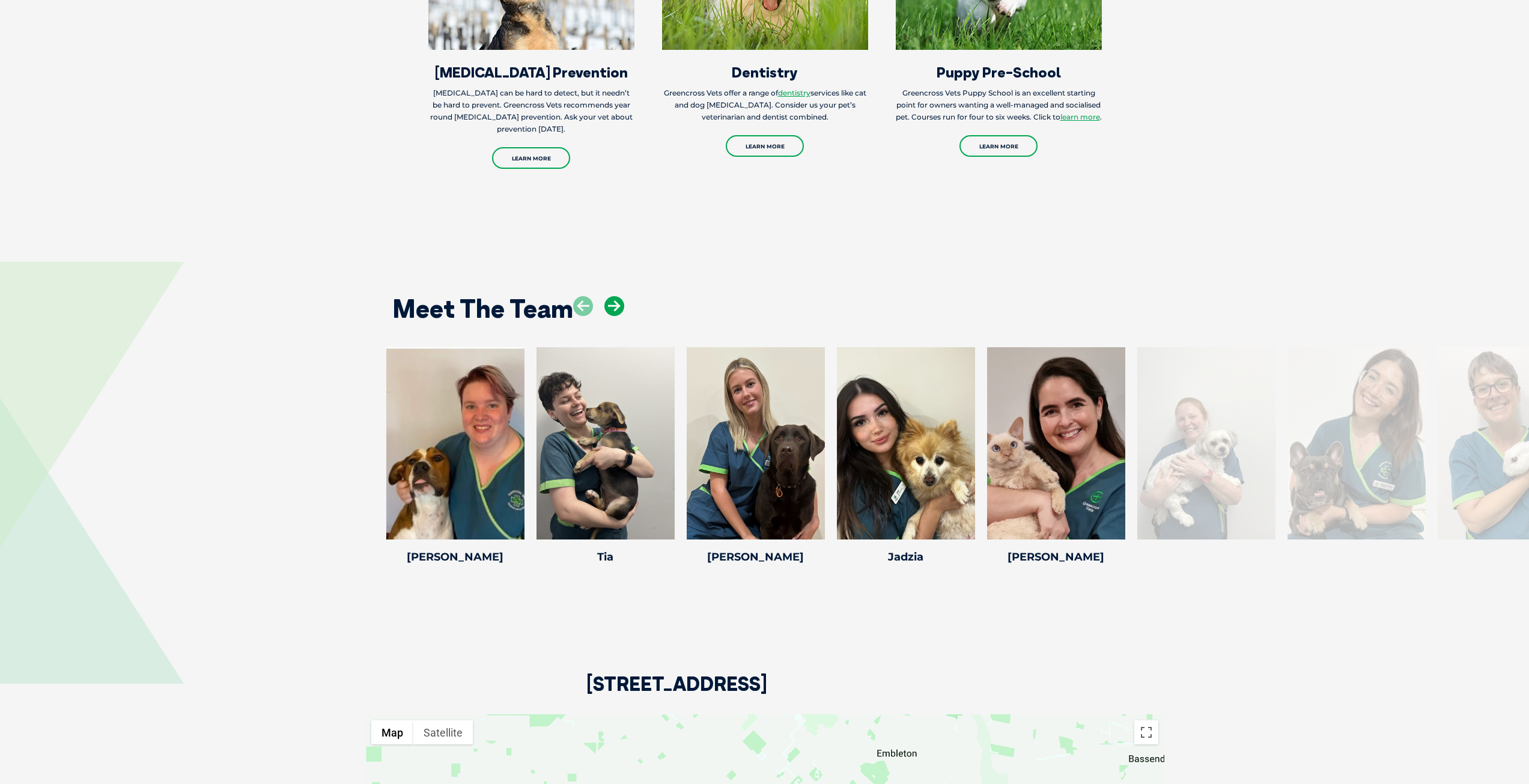
click at [614, 296] on icon at bounding box center [614, 306] width 20 height 20
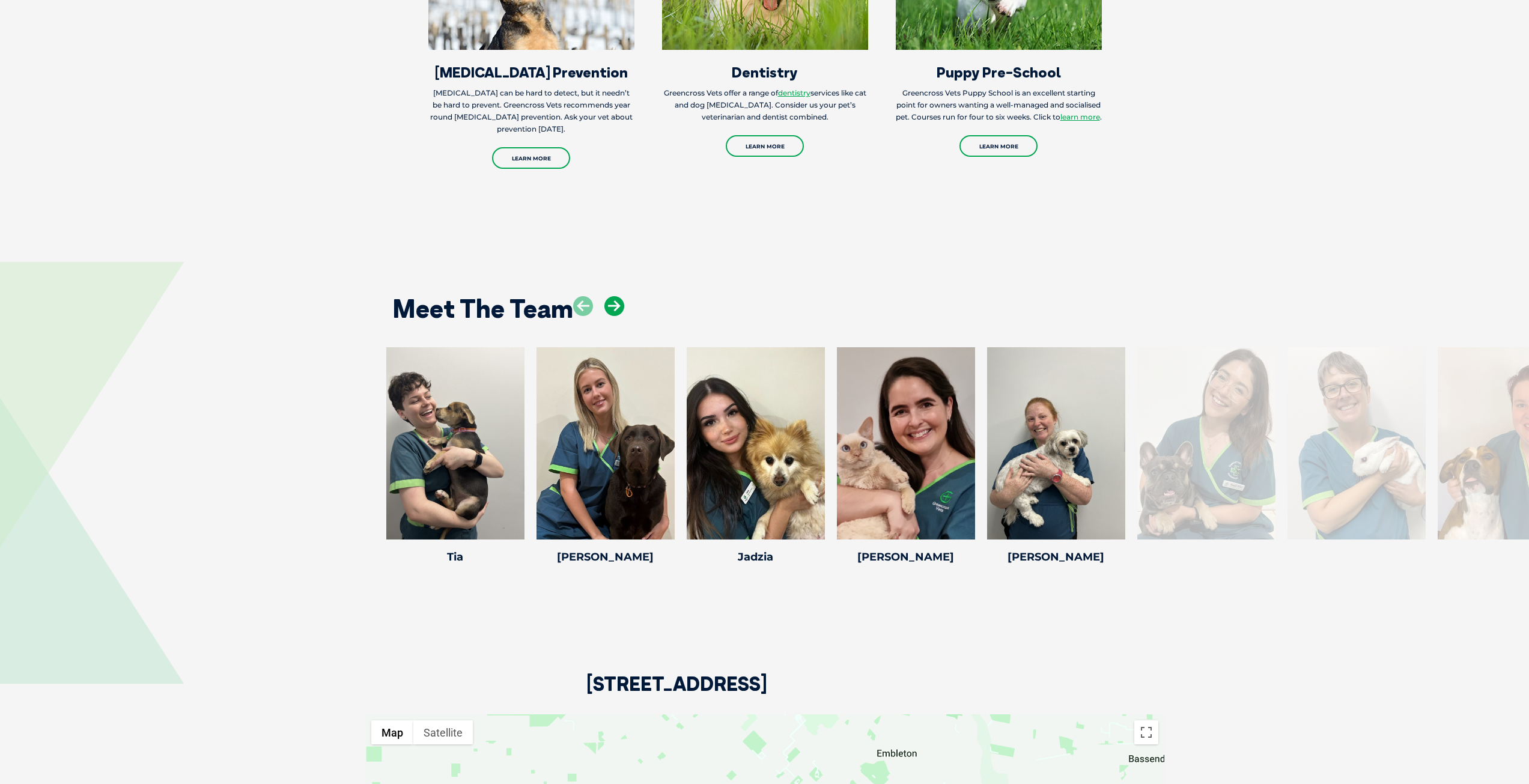
click at [614, 296] on icon at bounding box center [614, 306] width 20 height 20
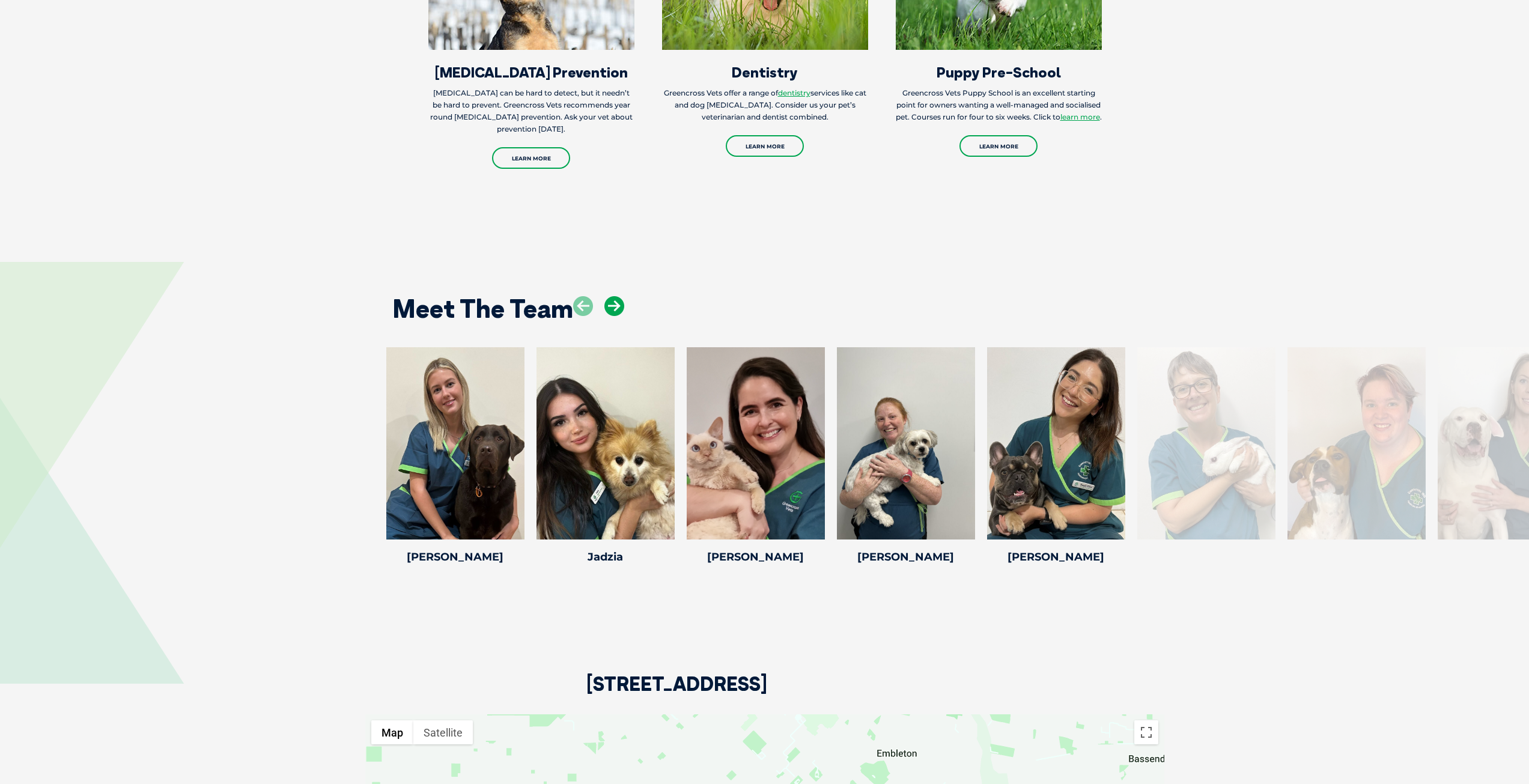
click at [614, 296] on icon at bounding box center [614, 306] width 20 height 20
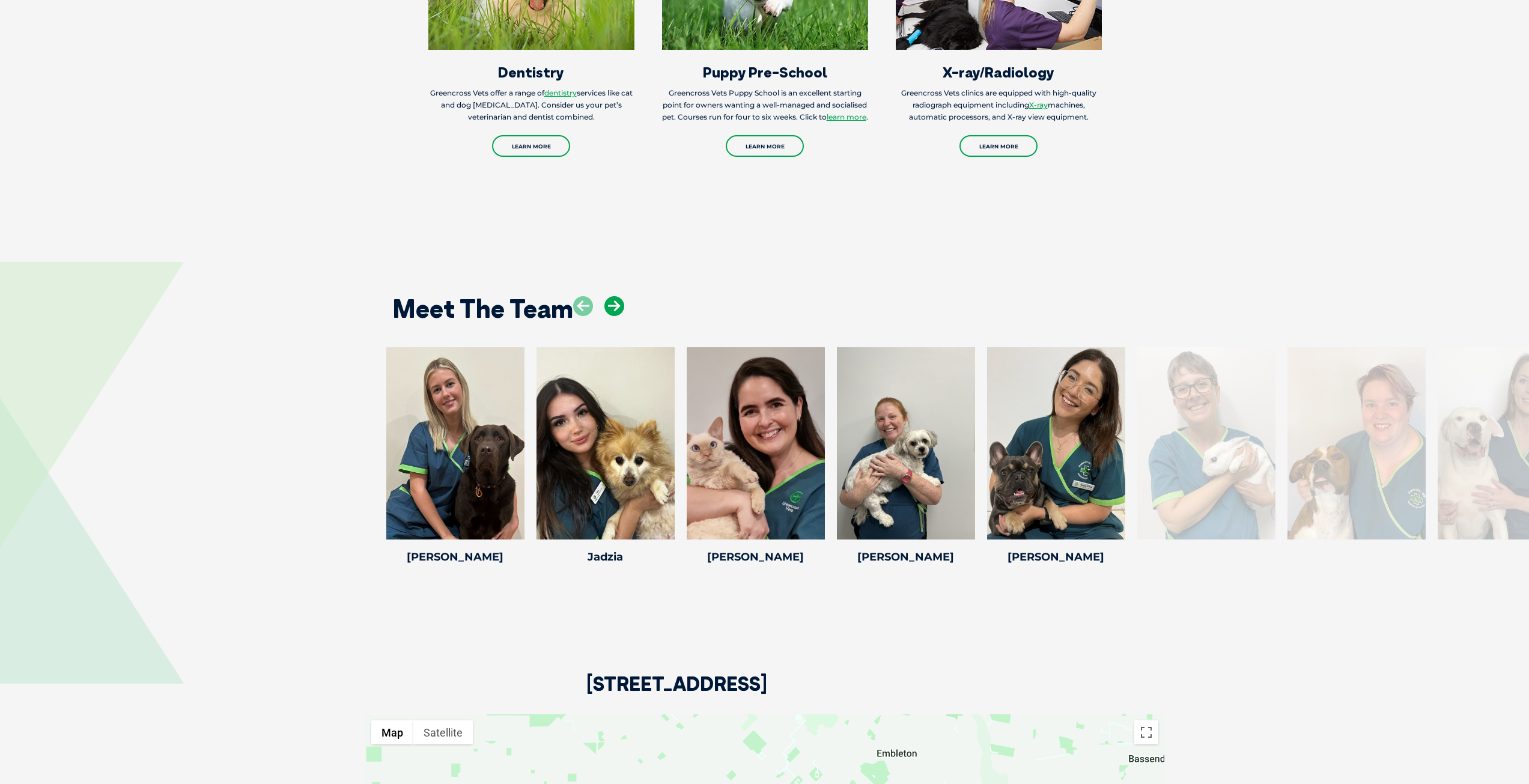
click at [614, 296] on icon at bounding box center [614, 306] width 20 height 20
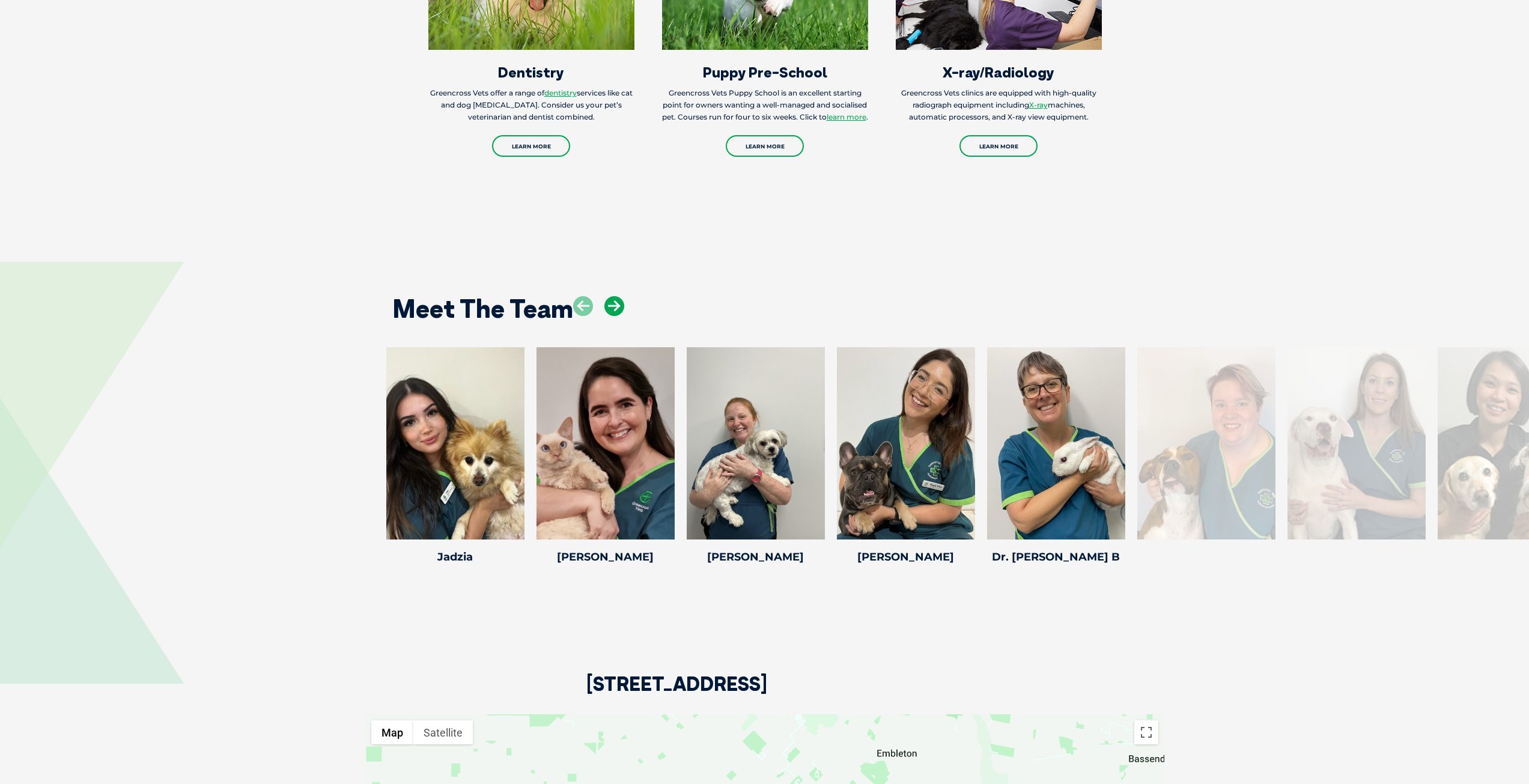
click at [614, 296] on icon at bounding box center [614, 306] width 20 height 20
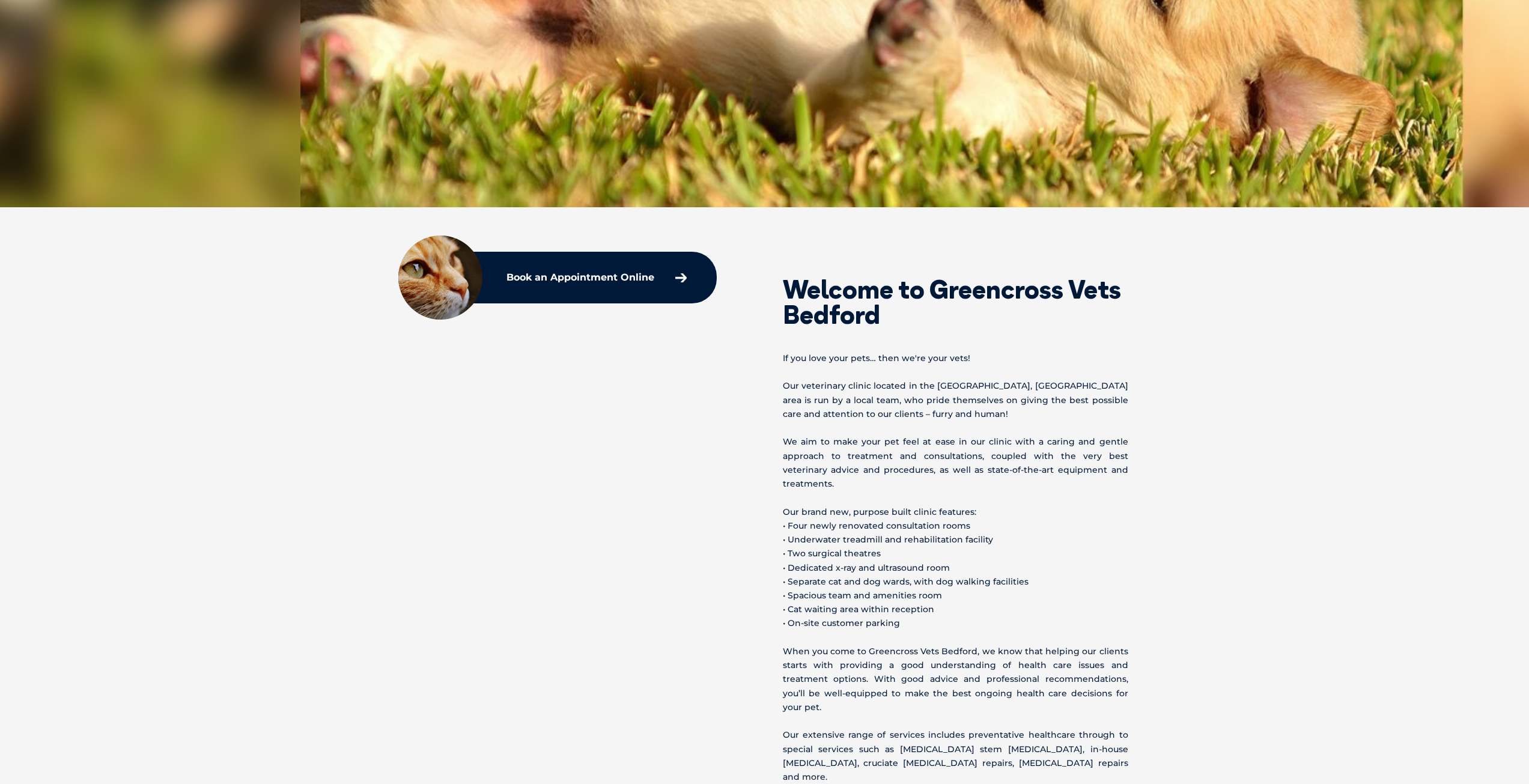
scroll to position [446, 0]
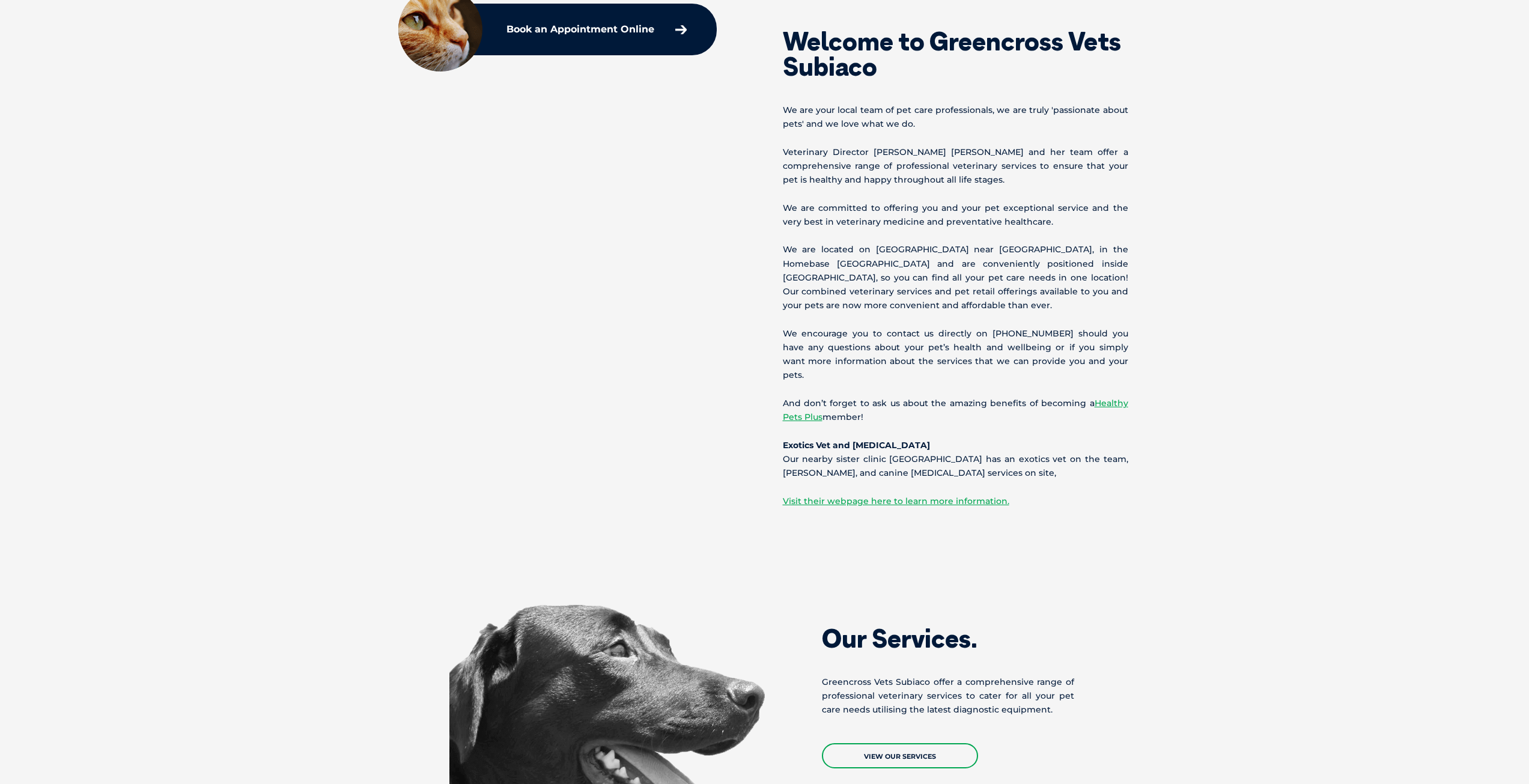
scroll to position [1129, 0]
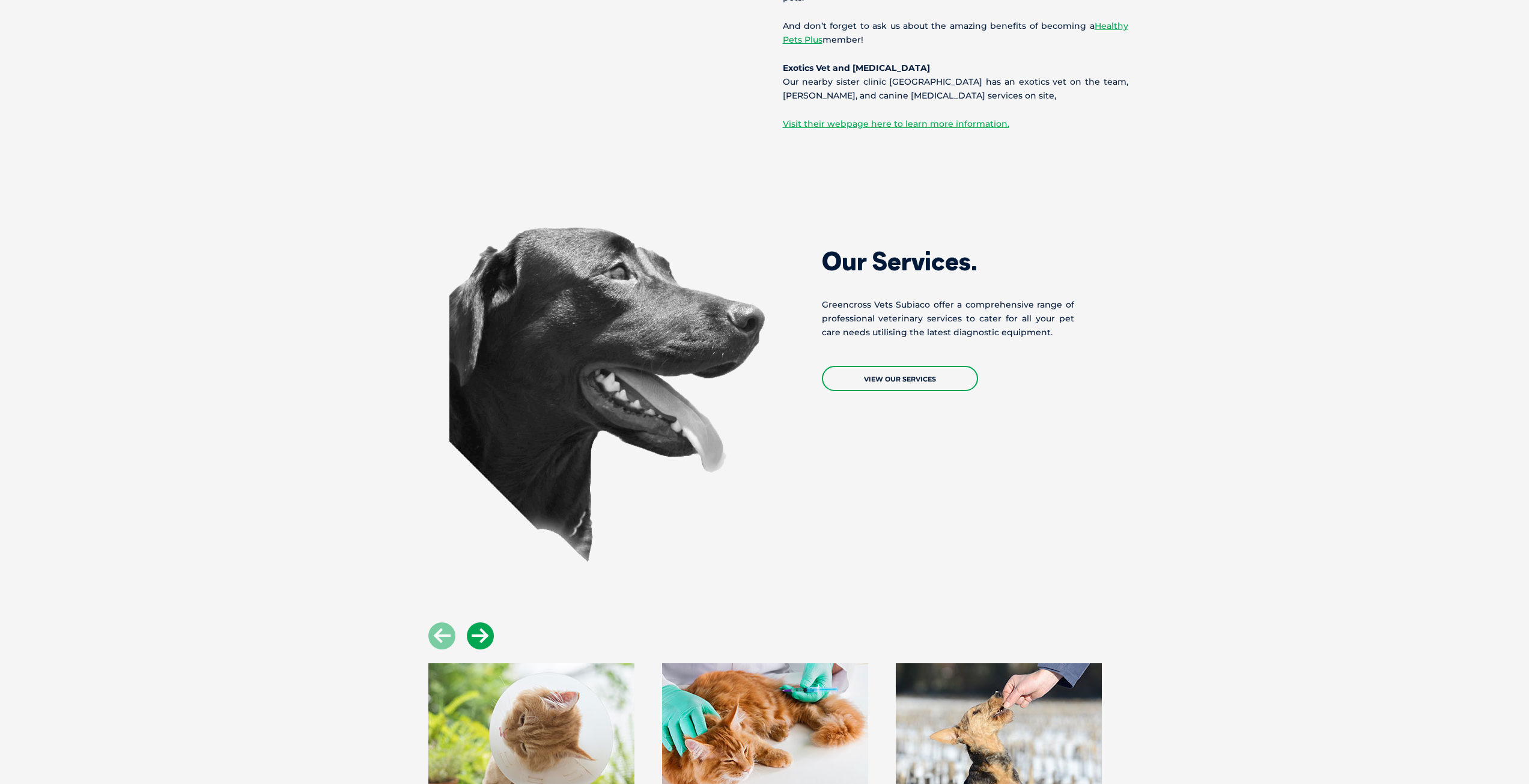
click at [482, 622] on icon at bounding box center [480, 635] width 27 height 27
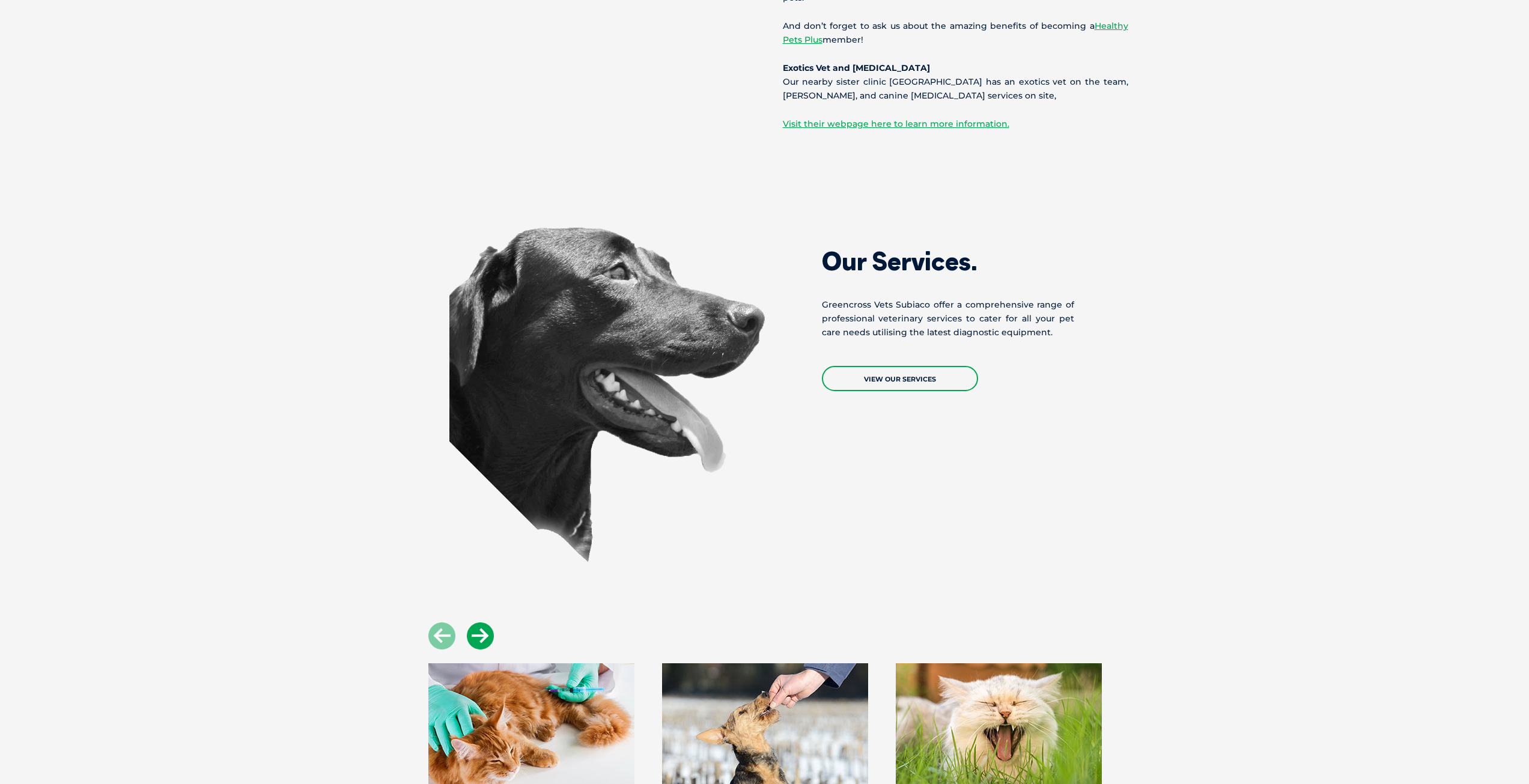
click at [482, 622] on icon at bounding box center [480, 635] width 27 height 27
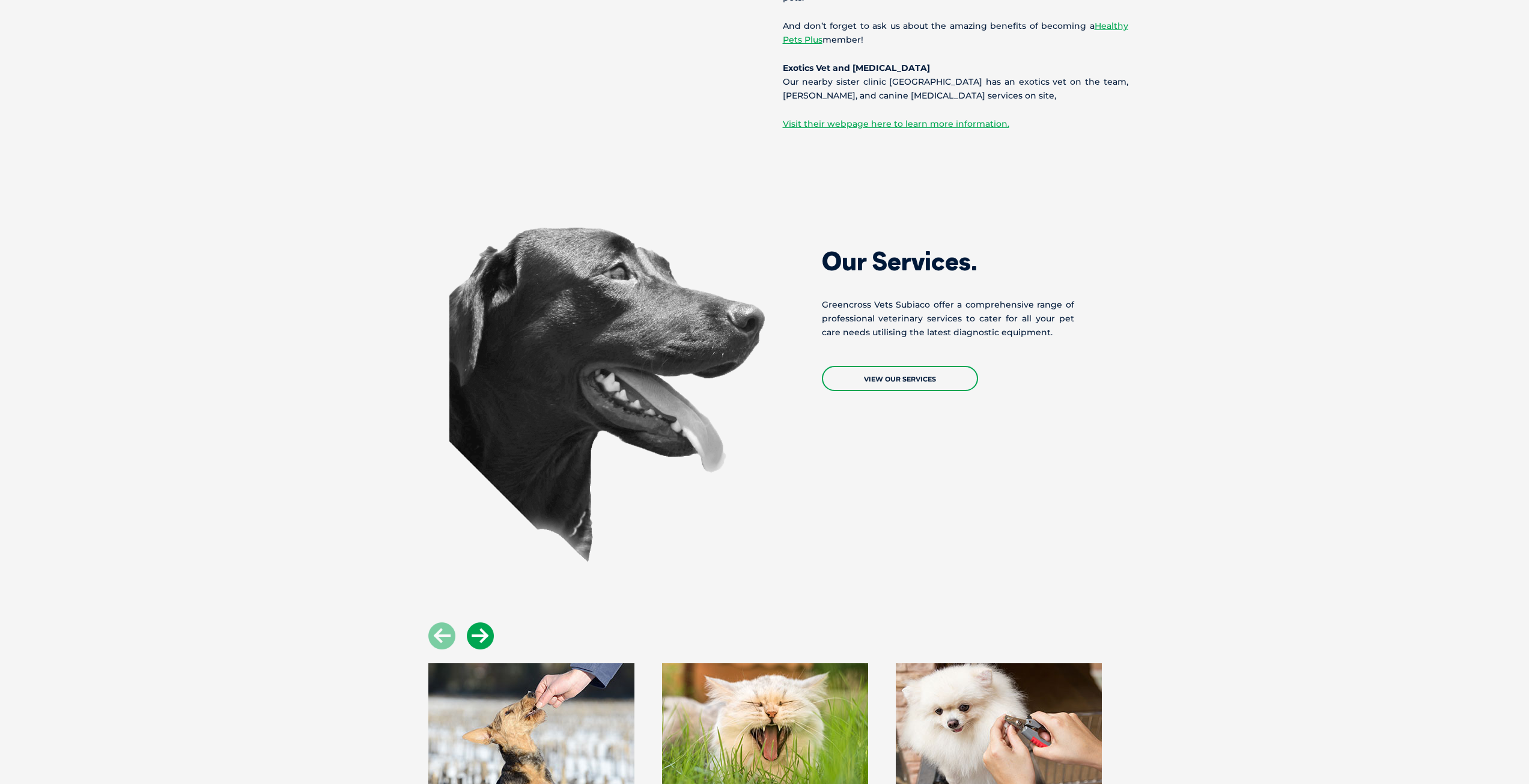
click at [482, 622] on icon at bounding box center [480, 635] width 27 height 27
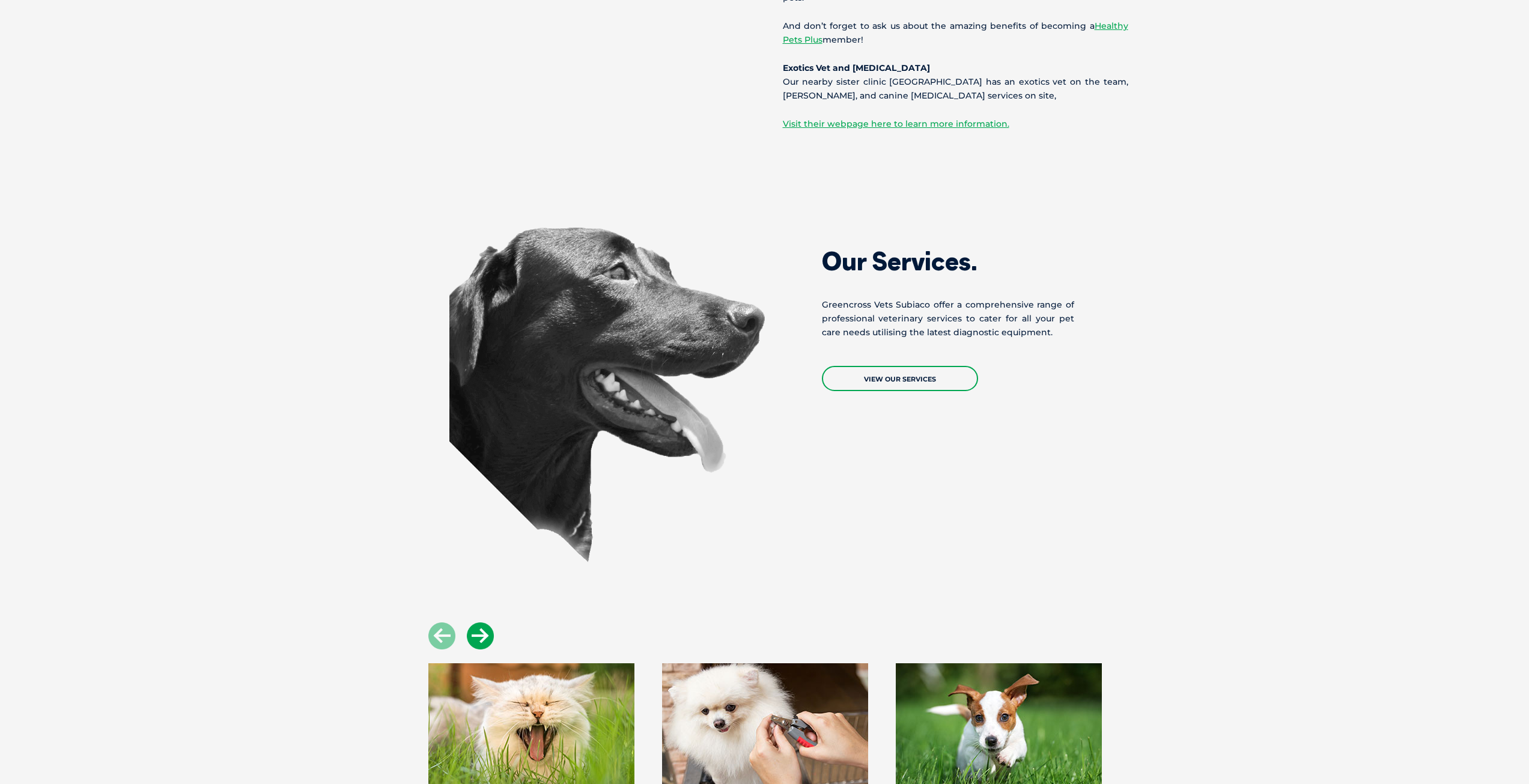
click at [482, 622] on icon at bounding box center [480, 635] width 27 height 27
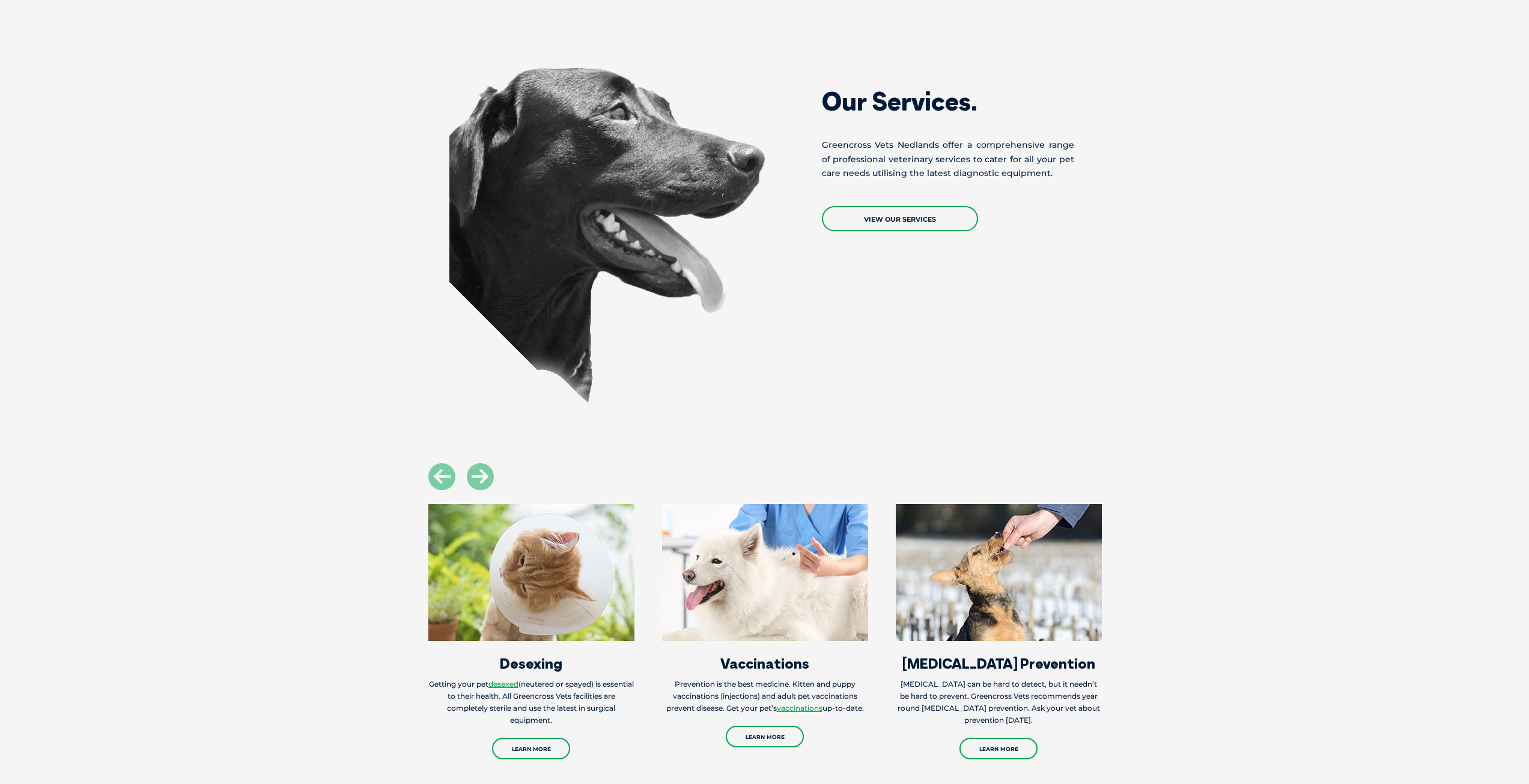
scroll to position [1201, 0]
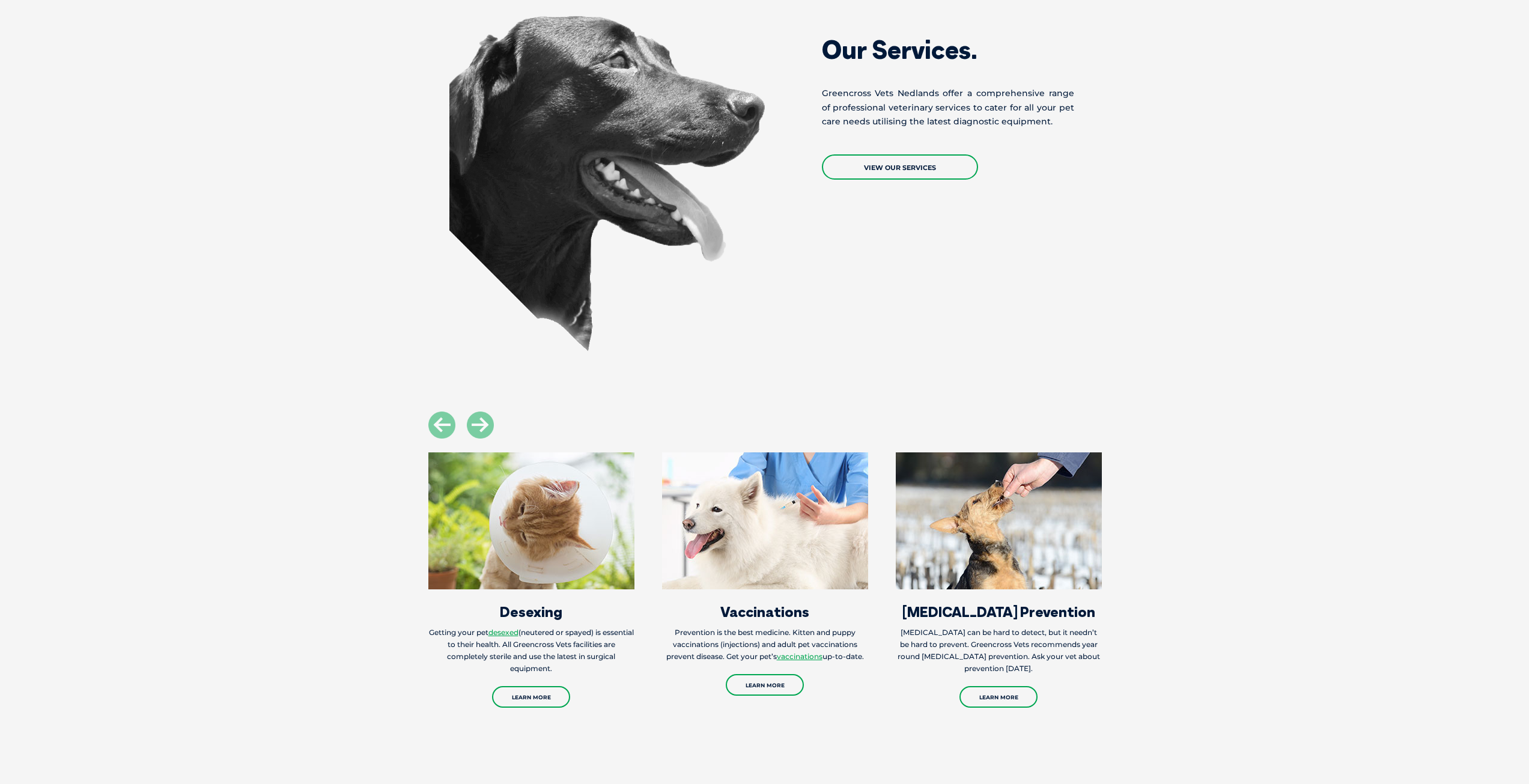
click at [499, 421] on div at bounding box center [765, 425] width 700 height 27
click at [493, 425] on icon at bounding box center [480, 425] width 27 height 27
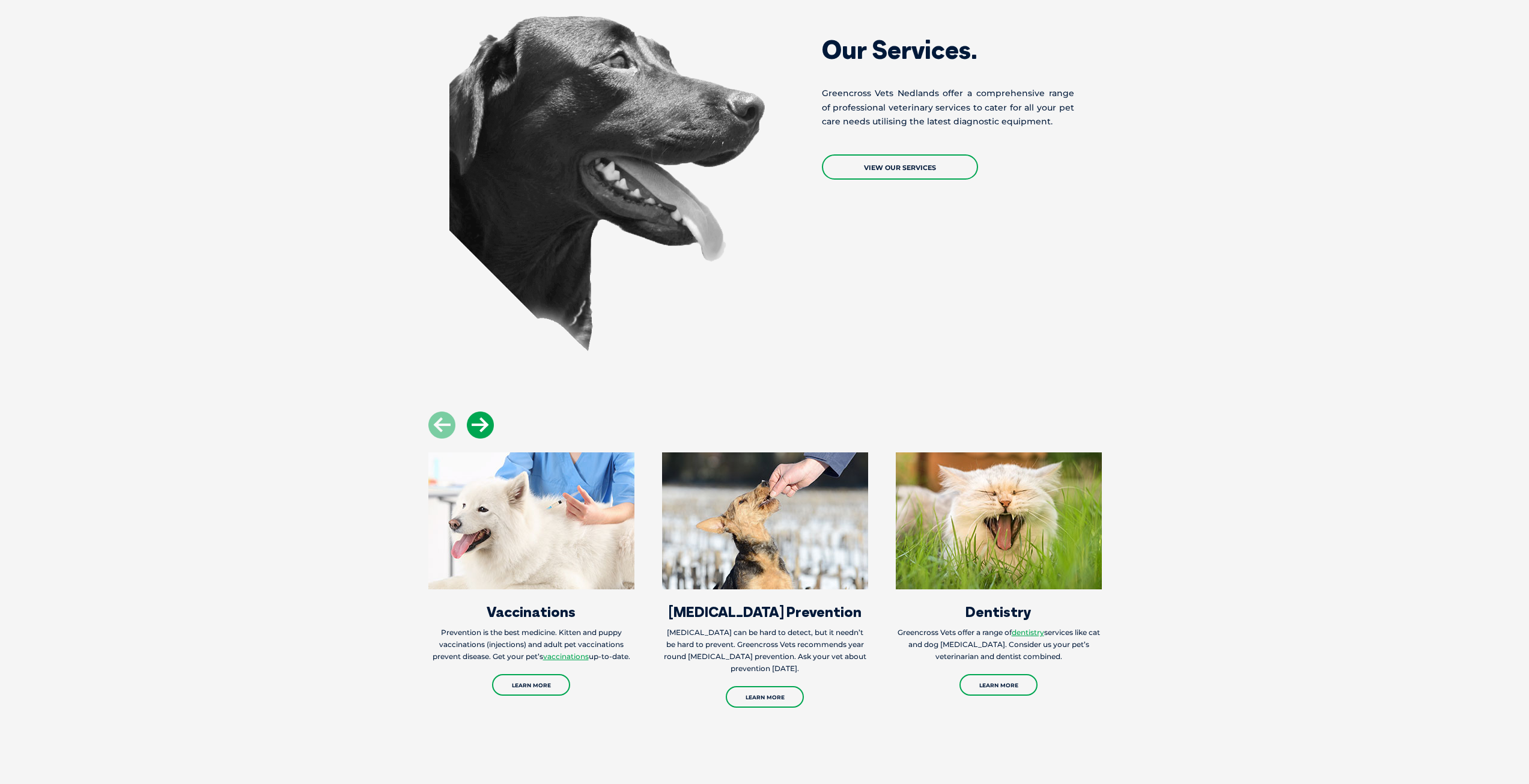
click at [486, 430] on icon at bounding box center [480, 425] width 27 height 27
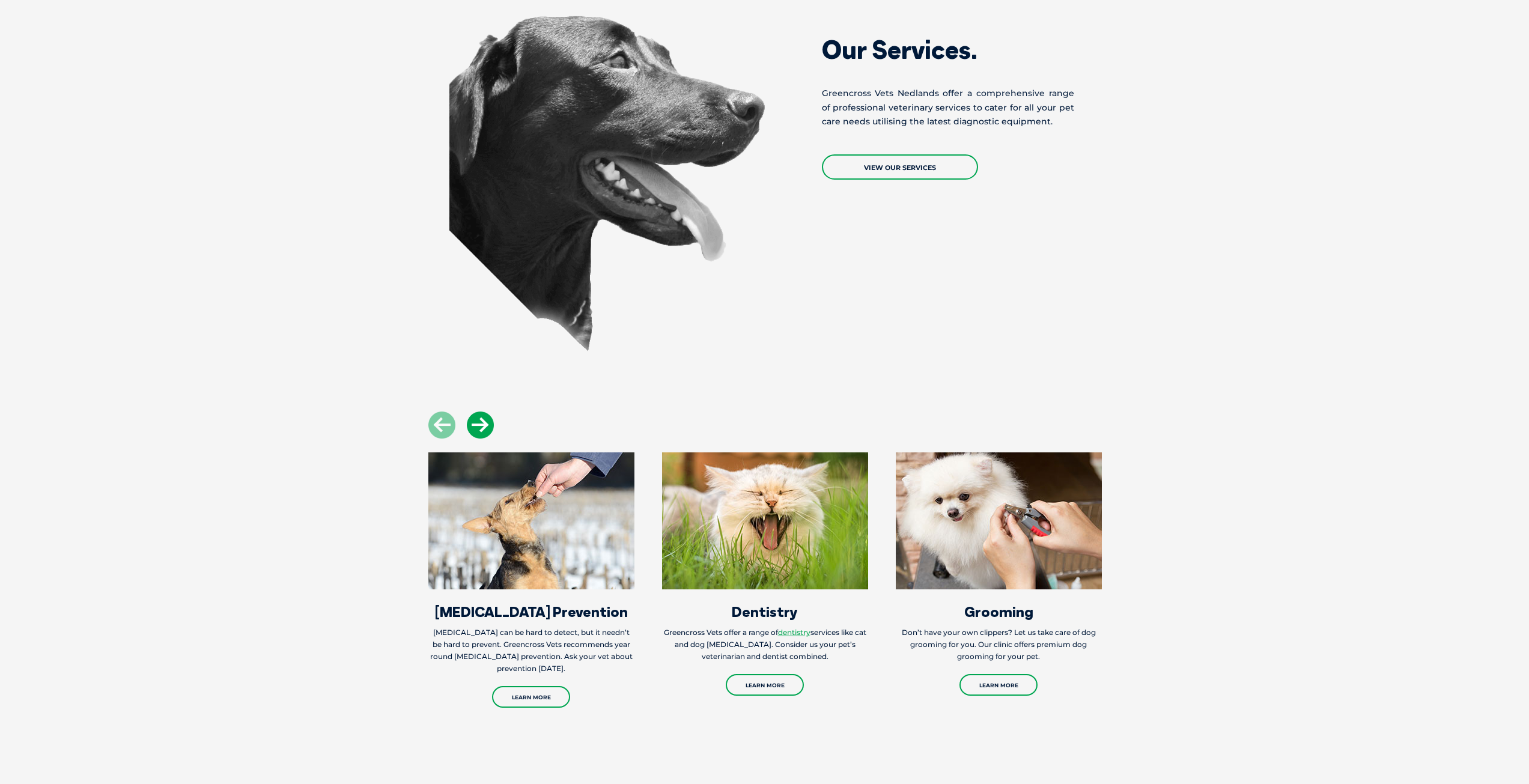
click at [486, 430] on icon at bounding box center [480, 425] width 27 height 27
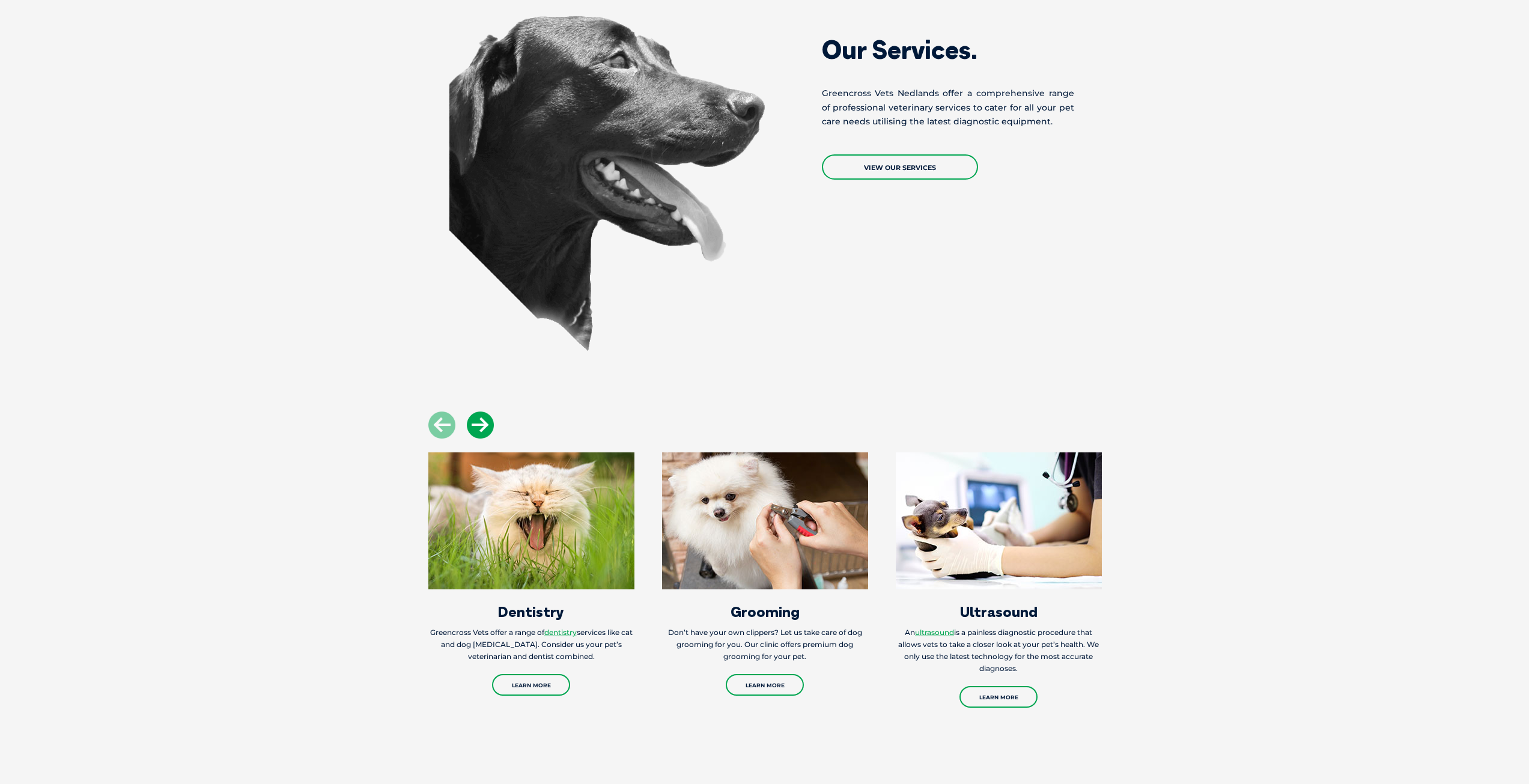
click at [486, 429] on icon at bounding box center [480, 425] width 27 height 27
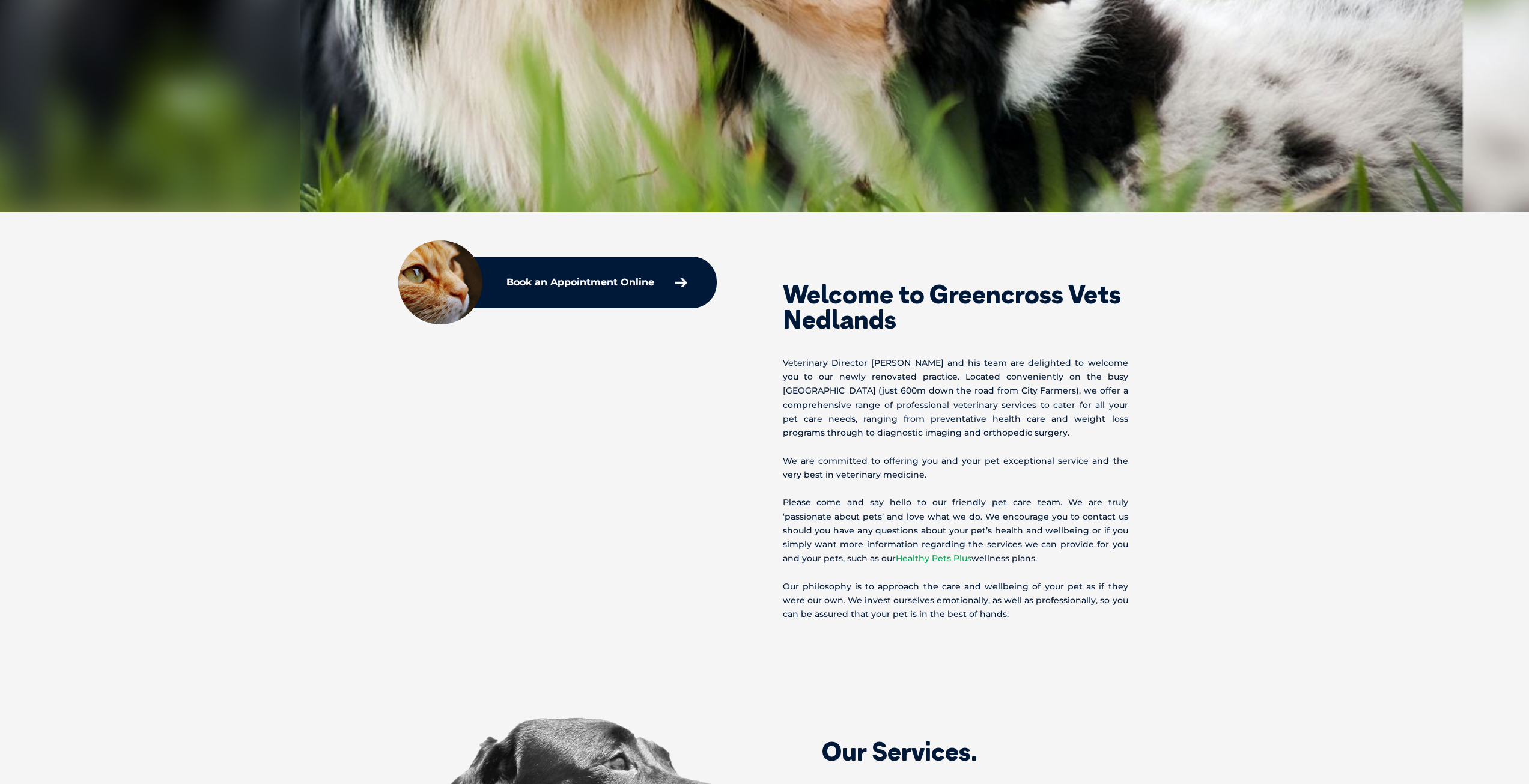
scroll to position [420, 0]
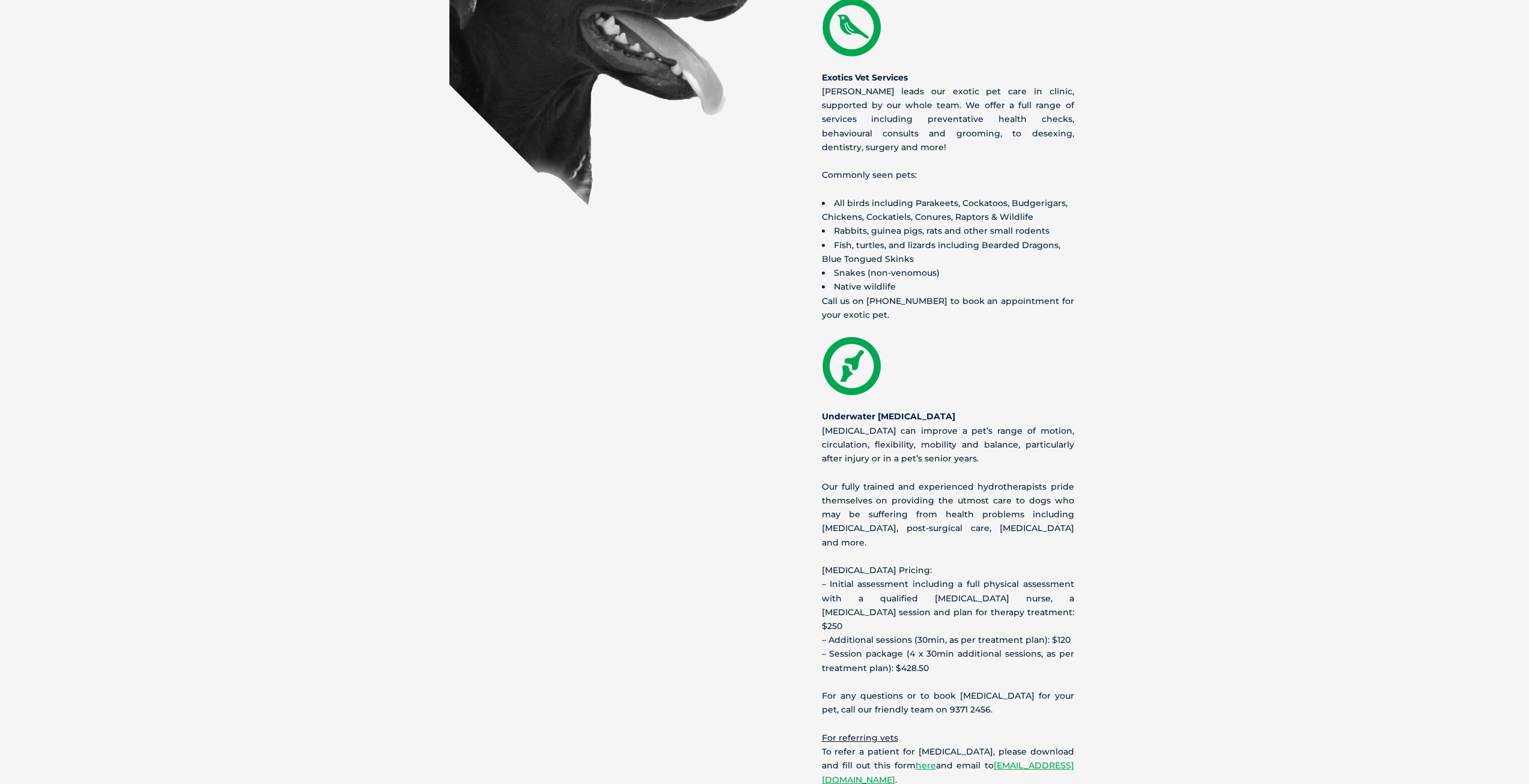
scroll to position [1682, 0]
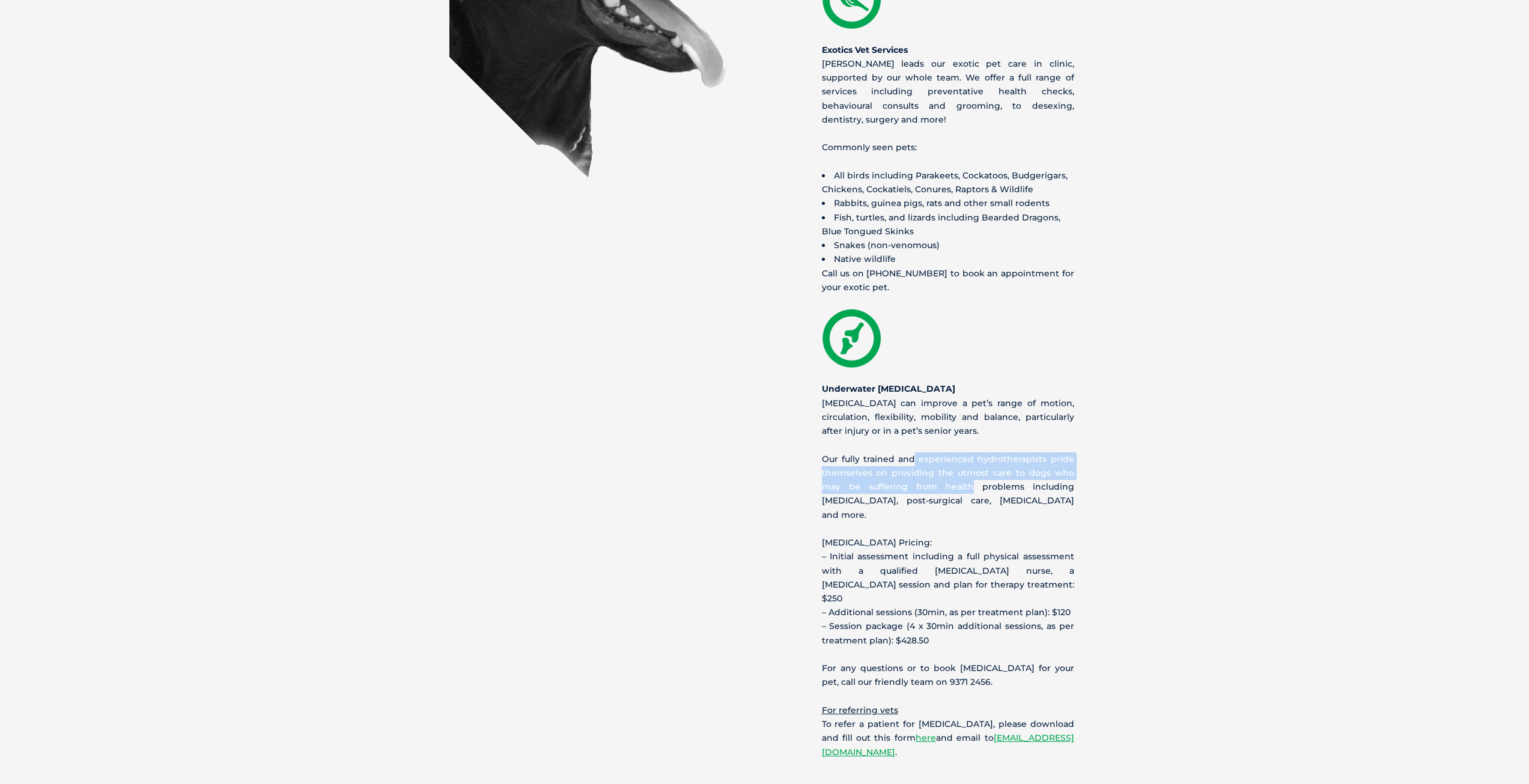
drag, startPoint x: 916, startPoint y: 421, endPoint x: 925, endPoint y: 445, distance: 25.6
click at [925, 452] on p "Our fully trained and experienced hydrotherapists pride themselves on providing…" at bounding box center [948, 487] width 253 height 69
drag, startPoint x: 925, startPoint y: 445, endPoint x: 933, endPoint y: 458, distance: 15.3
click at [926, 452] on p "Our fully trained and experienced hydrotherapists pride themselves on providing…" at bounding box center [948, 487] width 253 height 69
click at [942, 471] on li "Native wildlife Call us on 08 9371 2456 to book an appointment for your exotic …" at bounding box center [948, 531] width 253 height 558
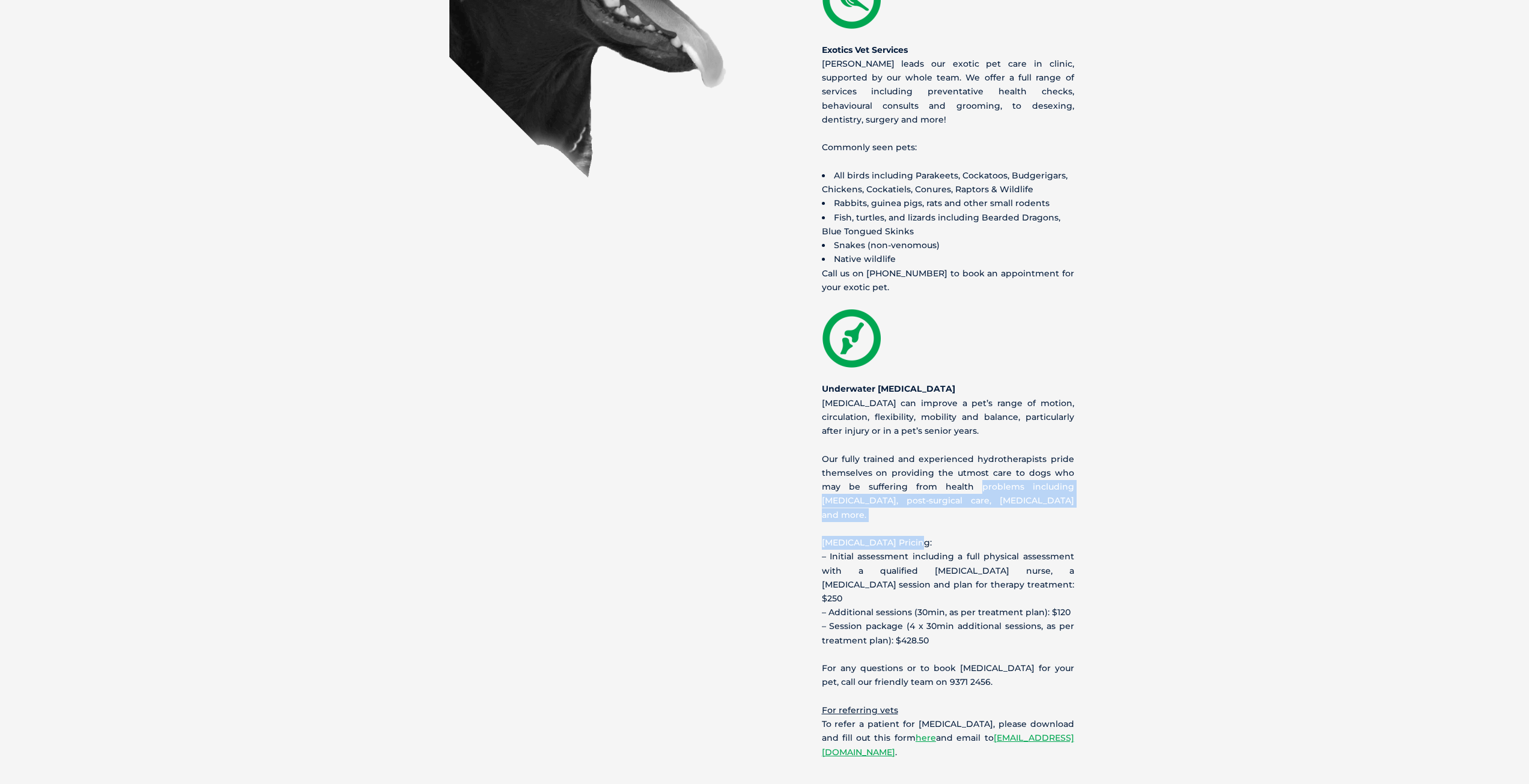
drag, startPoint x: 953, startPoint y: 478, endPoint x: 927, endPoint y: 445, distance: 42.0
click at [927, 445] on li "Native wildlife Call us on 08 9371 2456 to book an appointment for your exotic …" at bounding box center [948, 531] width 253 height 558
click at [927, 452] on p "Our fully trained and experienced hydrotherapists pride themselves on providing…" at bounding box center [948, 487] width 253 height 69
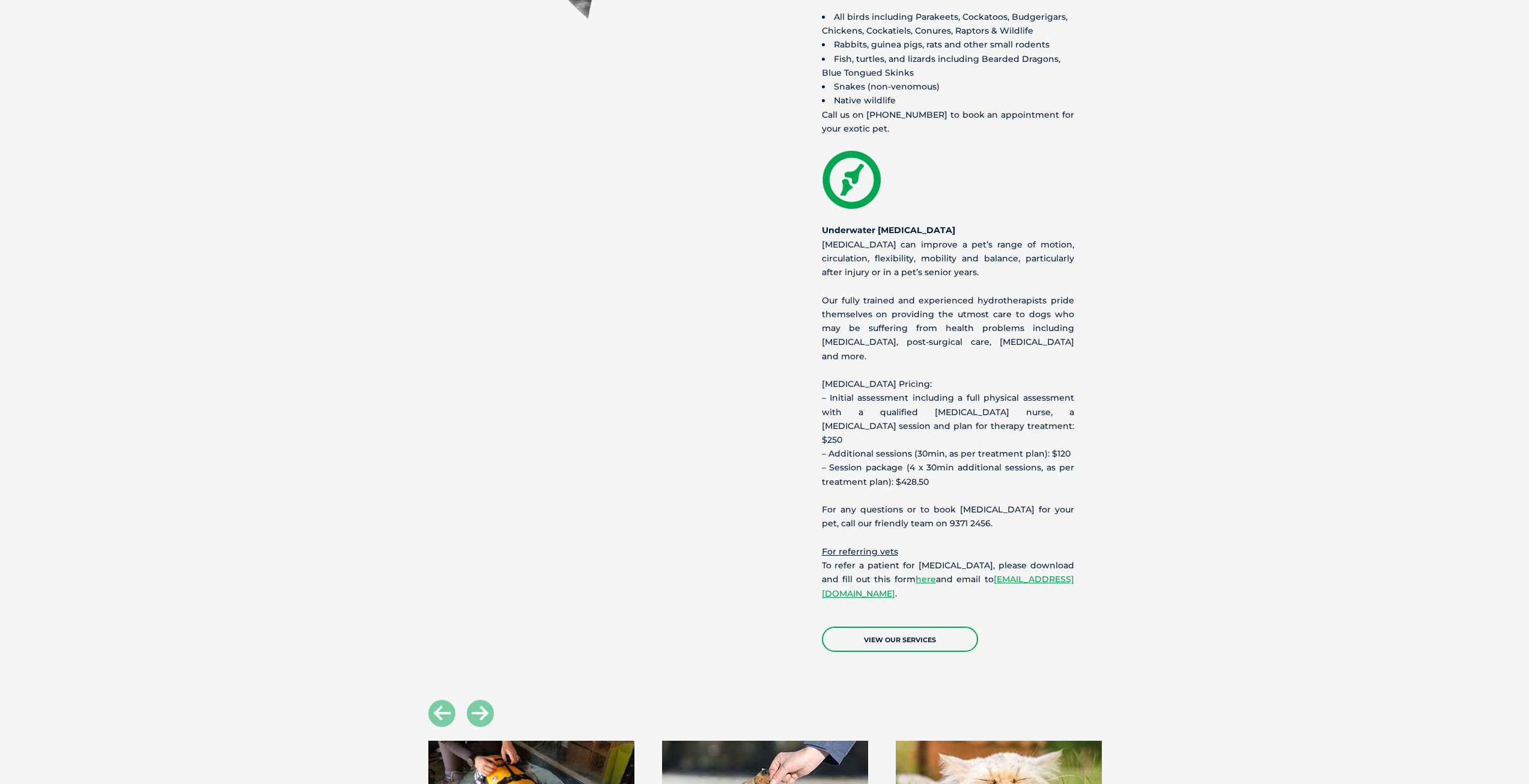
scroll to position [1861, 0]
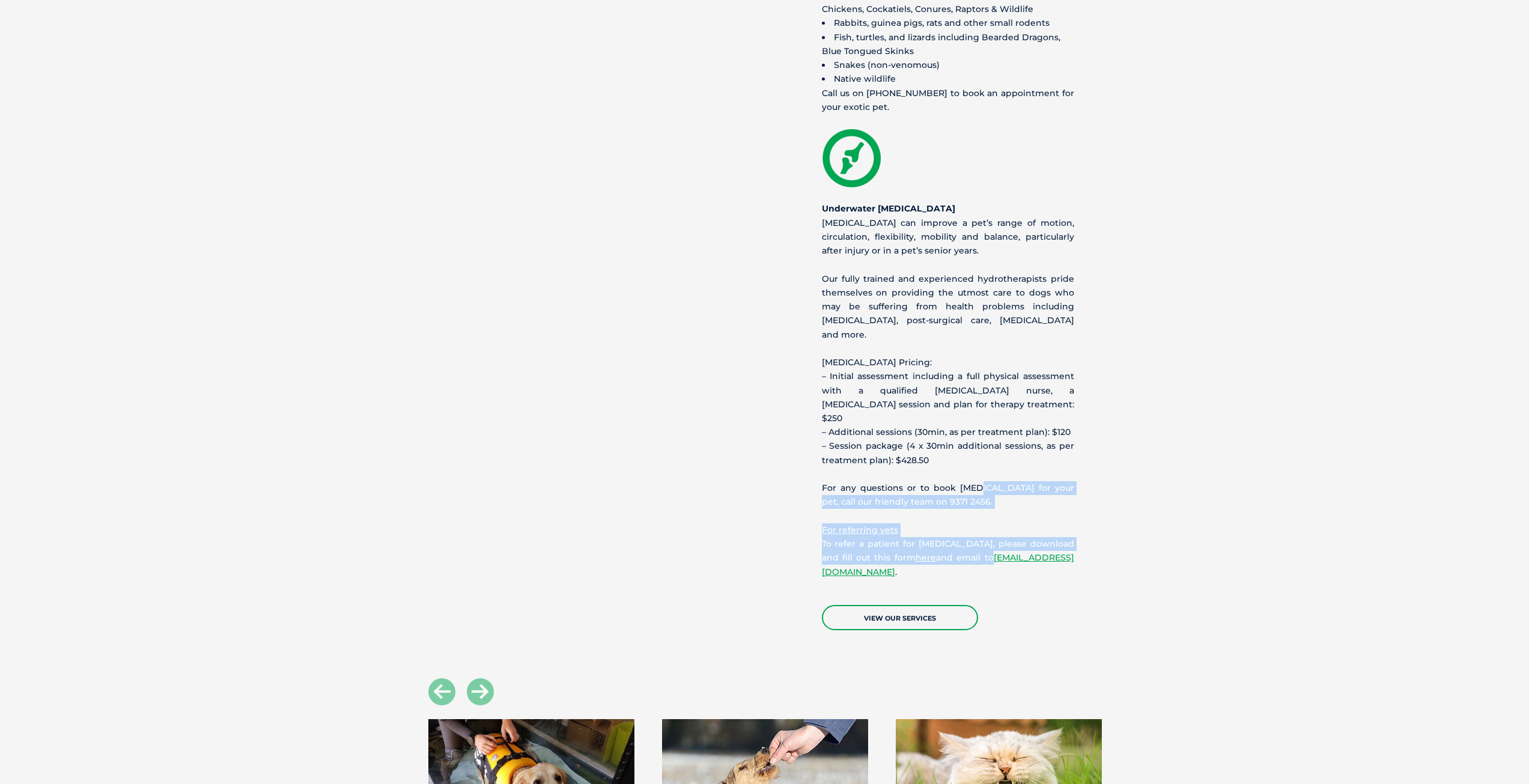
drag, startPoint x: 1057, startPoint y: 472, endPoint x: 964, endPoint y: 419, distance: 107.0
click at [964, 419] on li "Native wildlife Call us on 08 9371 2456 to book an appointment for your exotic …" at bounding box center [948, 351] width 253 height 558
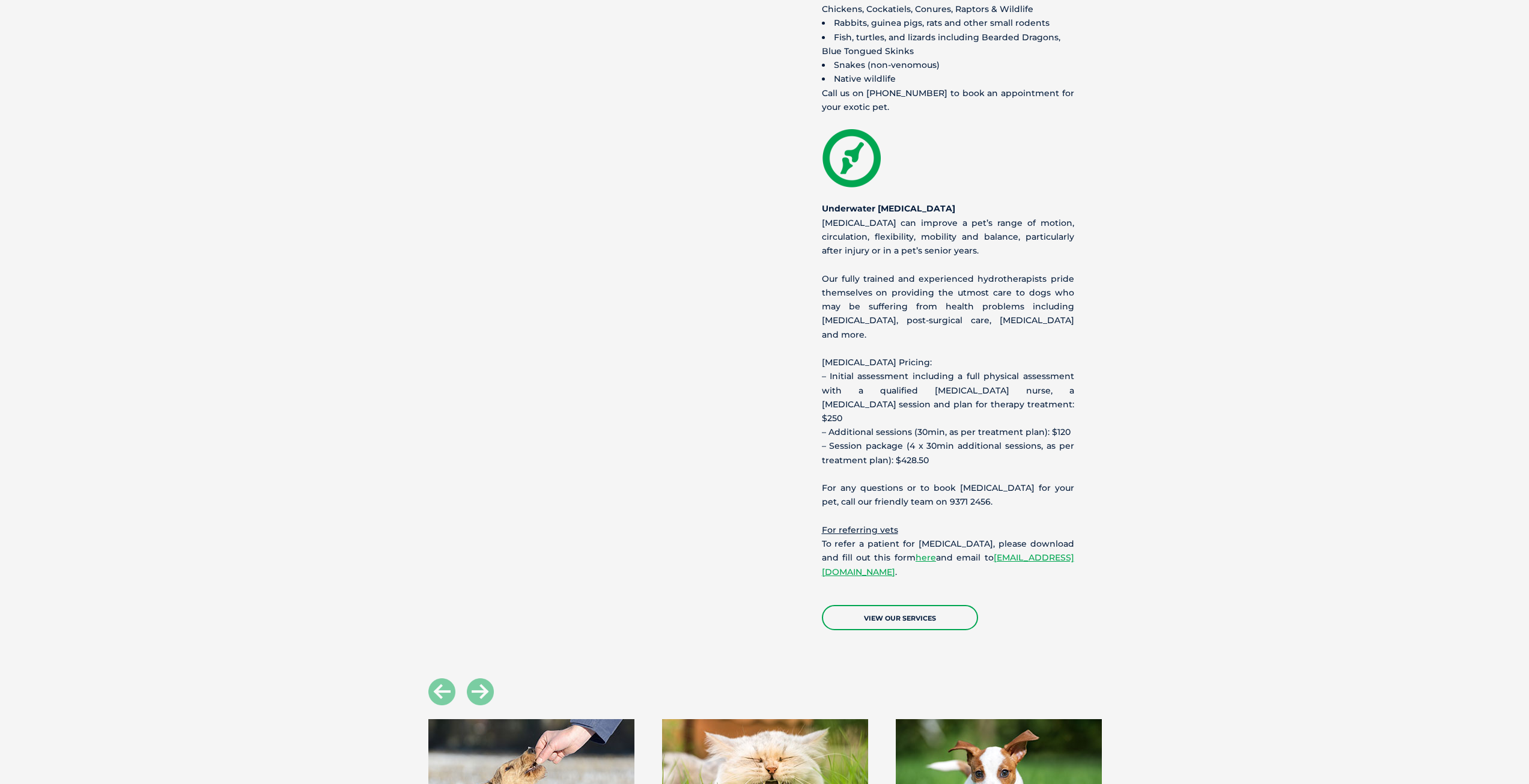
click at [959, 408] on li "Native wildlife Call us on 08 9371 2456 to book an appointment for your exotic …" at bounding box center [948, 351] width 253 height 558
drag, startPoint x: 947, startPoint y: 347, endPoint x: 927, endPoint y: 332, distance: 25.0
click at [927, 356] on p "Hydrotherapy Pricing: – Initial assessment including a full physical assessment…" at bounding box center [948, 412] width 253 height 112
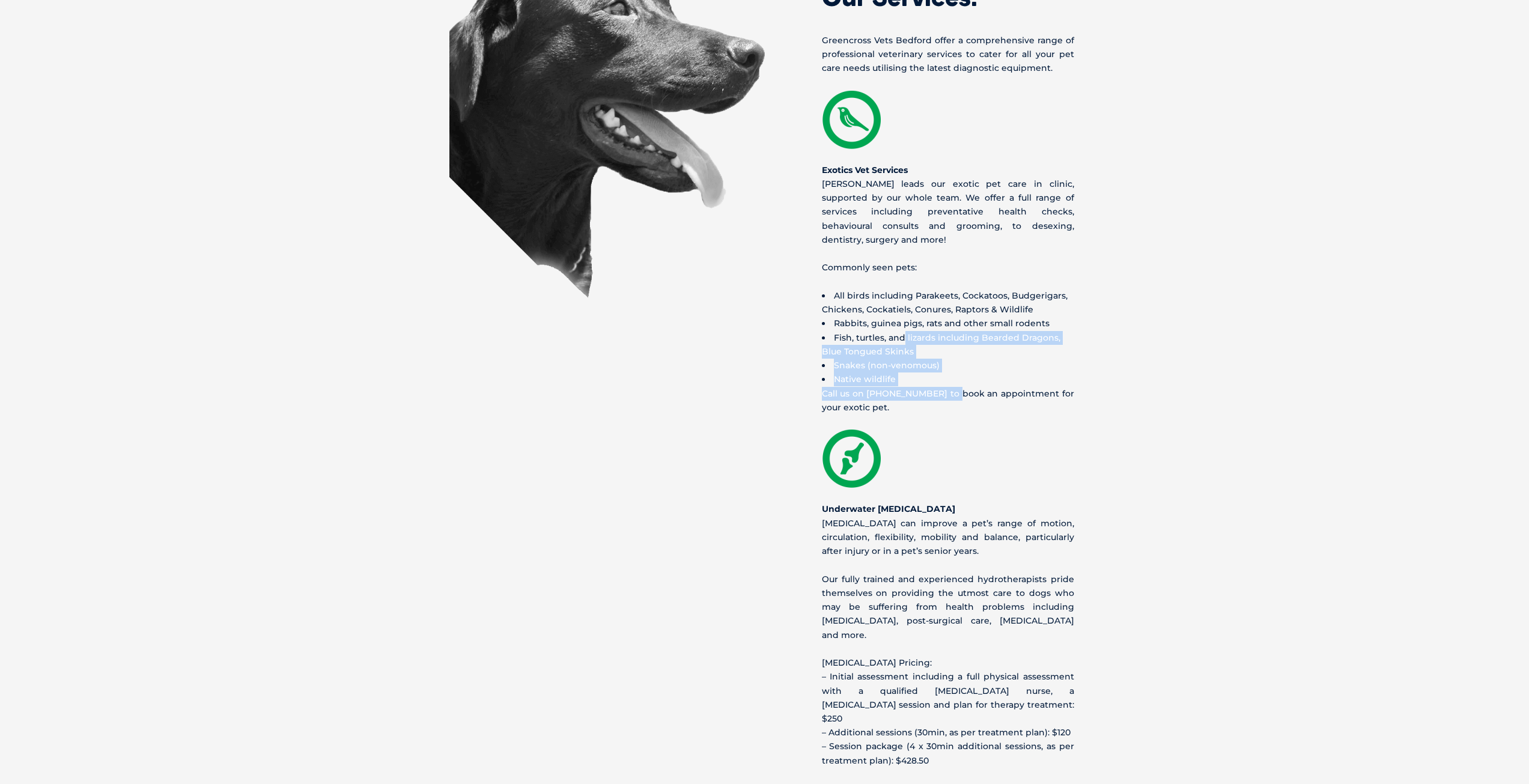
drag, startPoint x: 954, startPoint y: 351, endPoint x: 902, endPoint y: 302, distance: 71.4
click at [902, 302] on div "Our Services. Greencross Vets Bedford offer a comprehensive range of profession…" at bounding box center [930, 446] width 330 height 967
click at [903, 331] on li "Fish, turtles, and lizards including Bearded Dragons, Blue Tongued Skinks" at bounding box center [948, 344] width 253 height 28
drag, startPoint x: 918, startPoint y: 294, endPoint x: 902, endPoint y: 281, distance: 20.6
click at [902, 281] on div "Our Services. Greencross Vets Bedford offer a comprehensive range of profession…" at bounding box center [930, 446] width 330 height 967
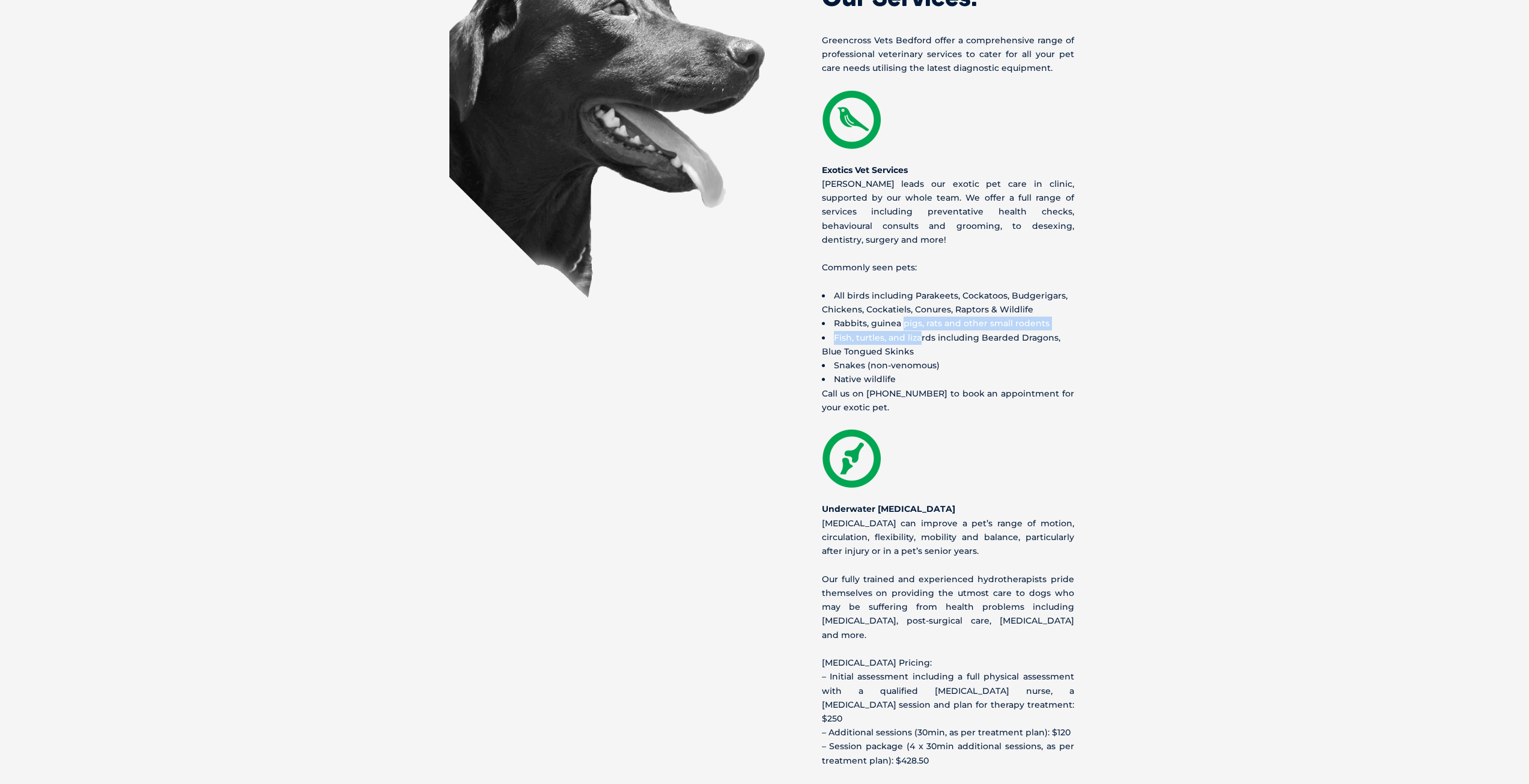
click at [902, 316] on li "Rabbits, guinea pigs, rats and other small rodents" at bounding box center [948, 323] width 253 height 14
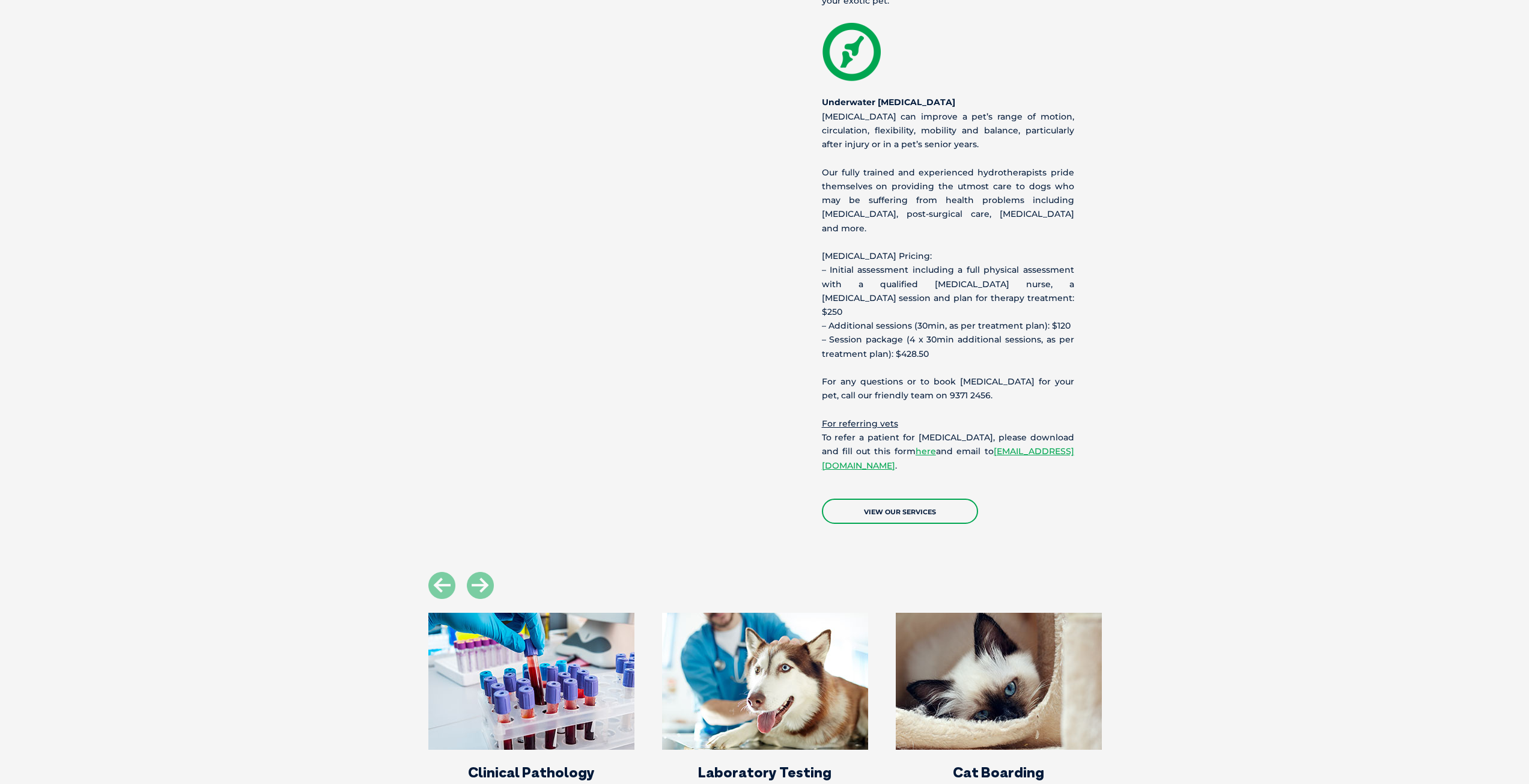
scroll to position [3003, 0]
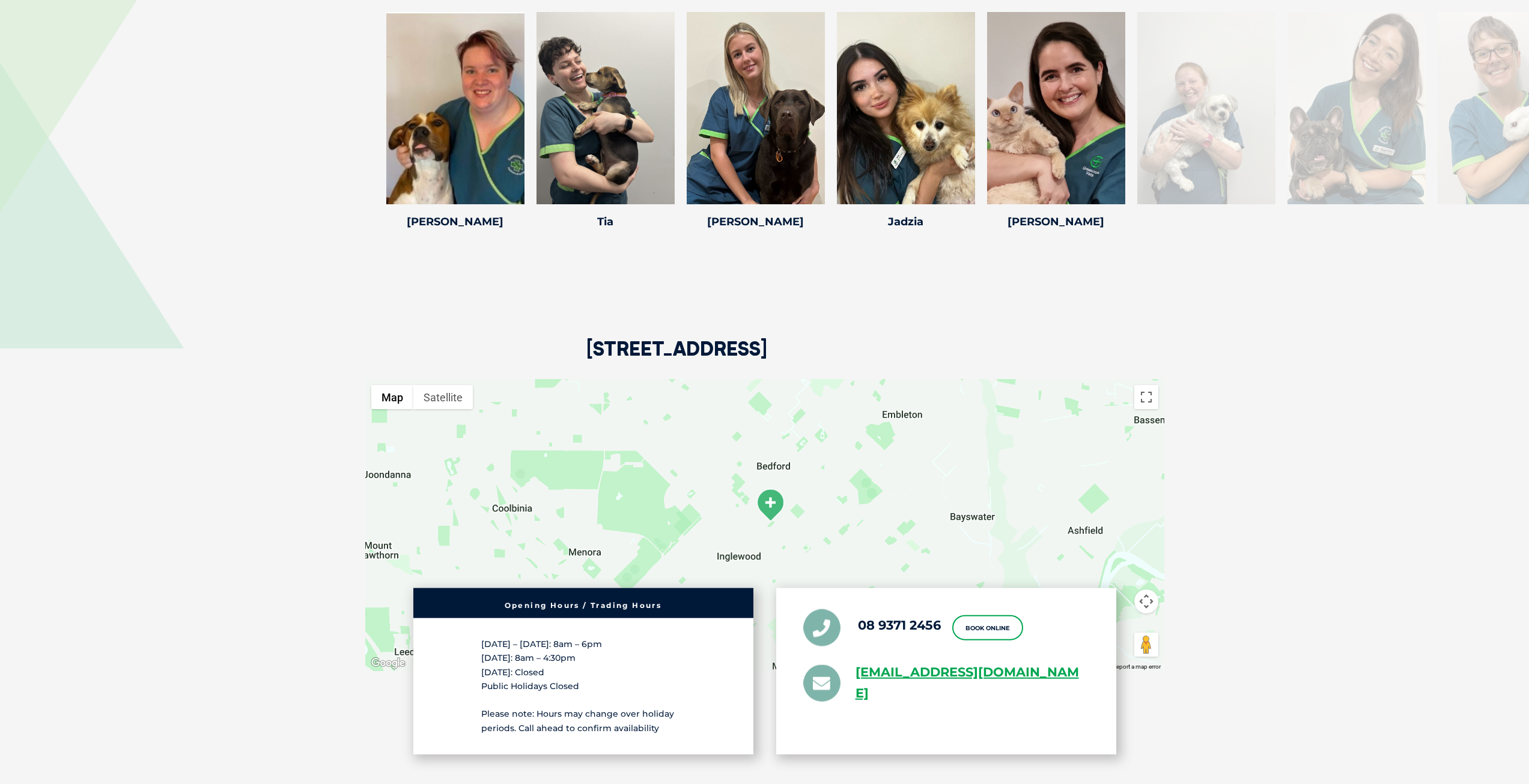
drag, startPoint x: 819, startPoint y: 459, endPoint x: 941, endPoint y: 362, distance: 155.9
click at [941, 379] on div at bounding box center [765, 525] width 799 height 292
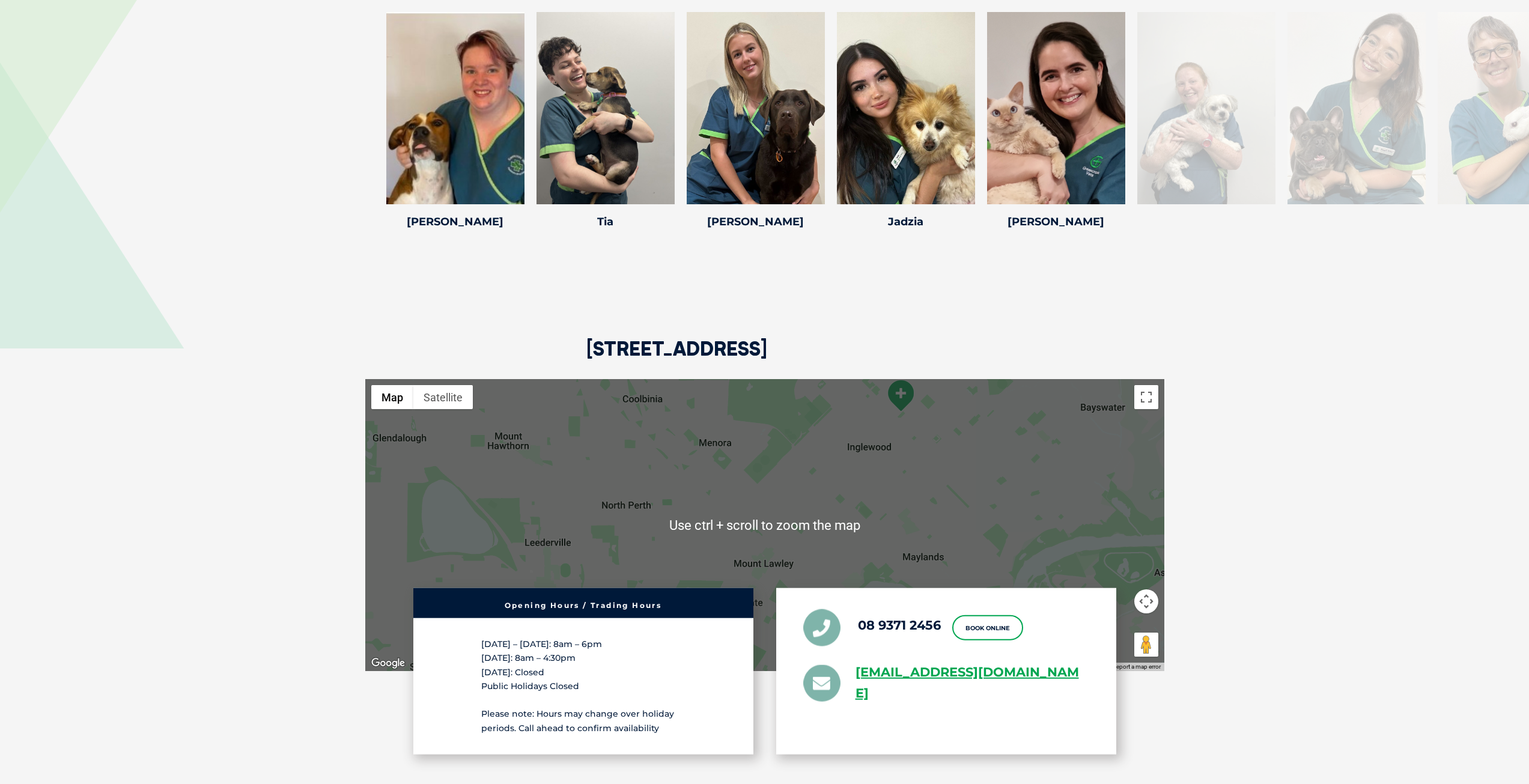
scroll to position [3063, 0]
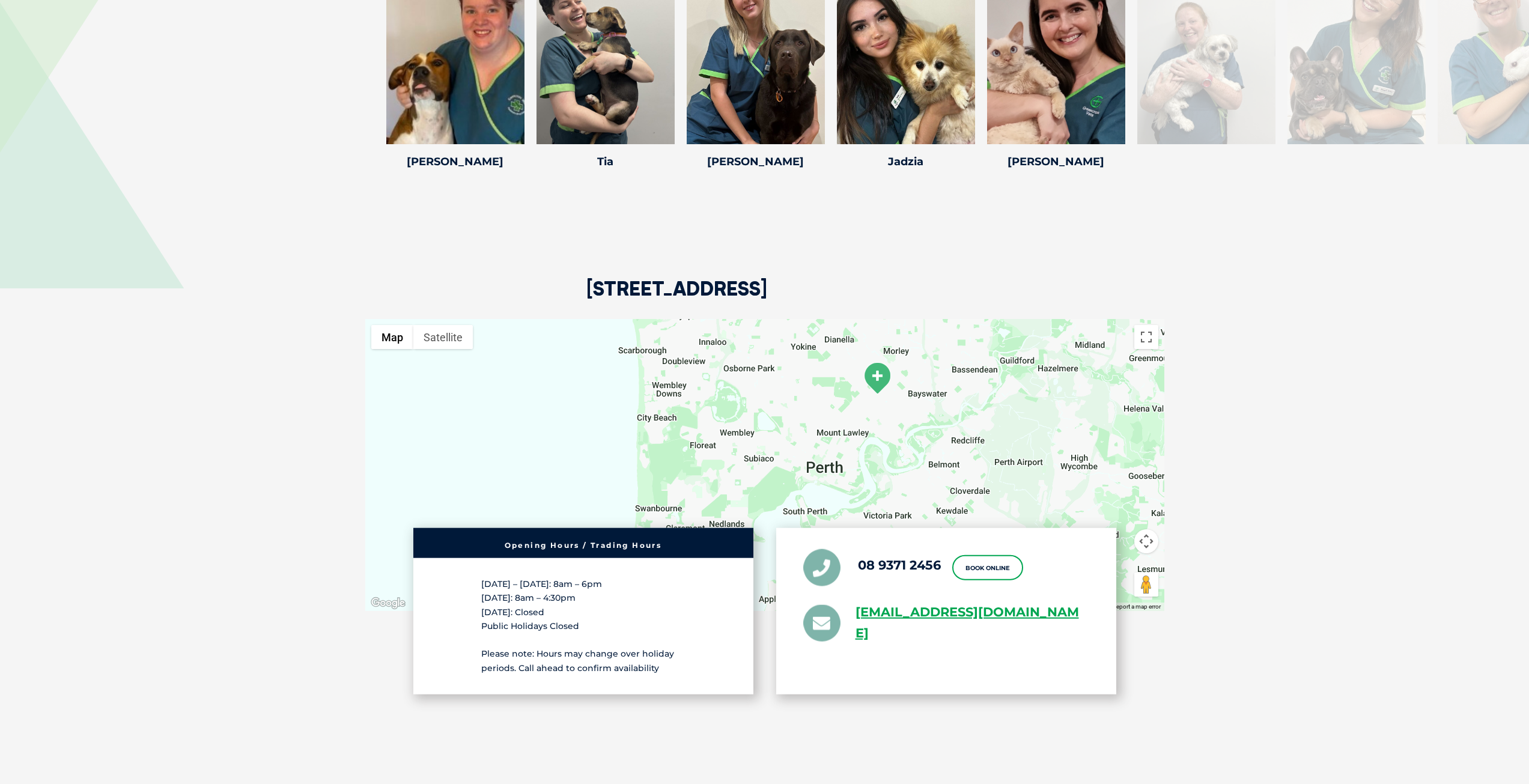
drag, startPoint x: 910, startPoint y: 405, endPoint x: 865, endPoint y: 365, distance: 60.2
click at [865, 365] on div at bounding box center [765, 465] width 799 height 292
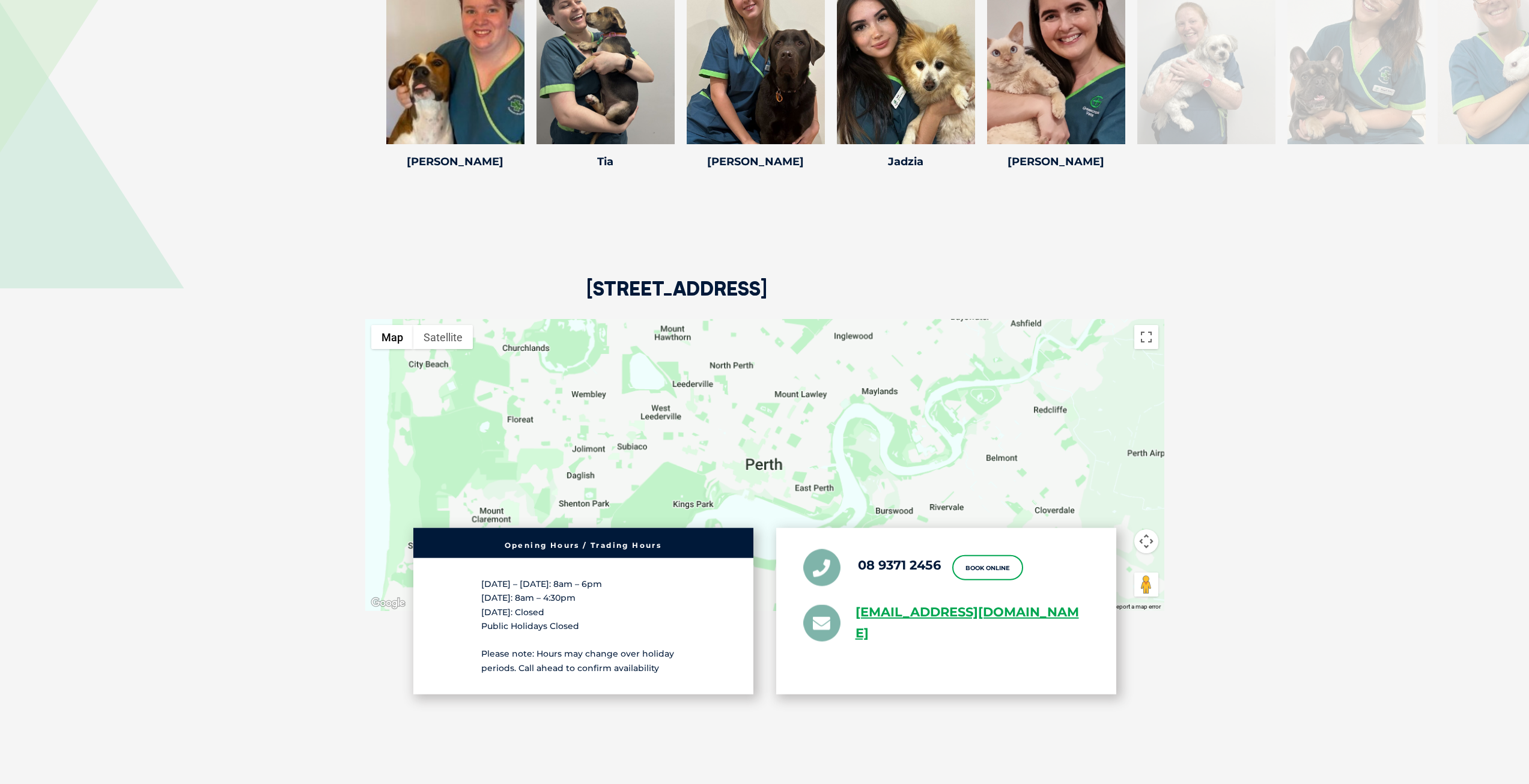
drag, startPoint x: 813, startPoint y: 397, endPoint x: 819, endPoint y: 373, distance: 24.7
click at [819, 373] on div at bounding box center [765, 465] width 799 height 292
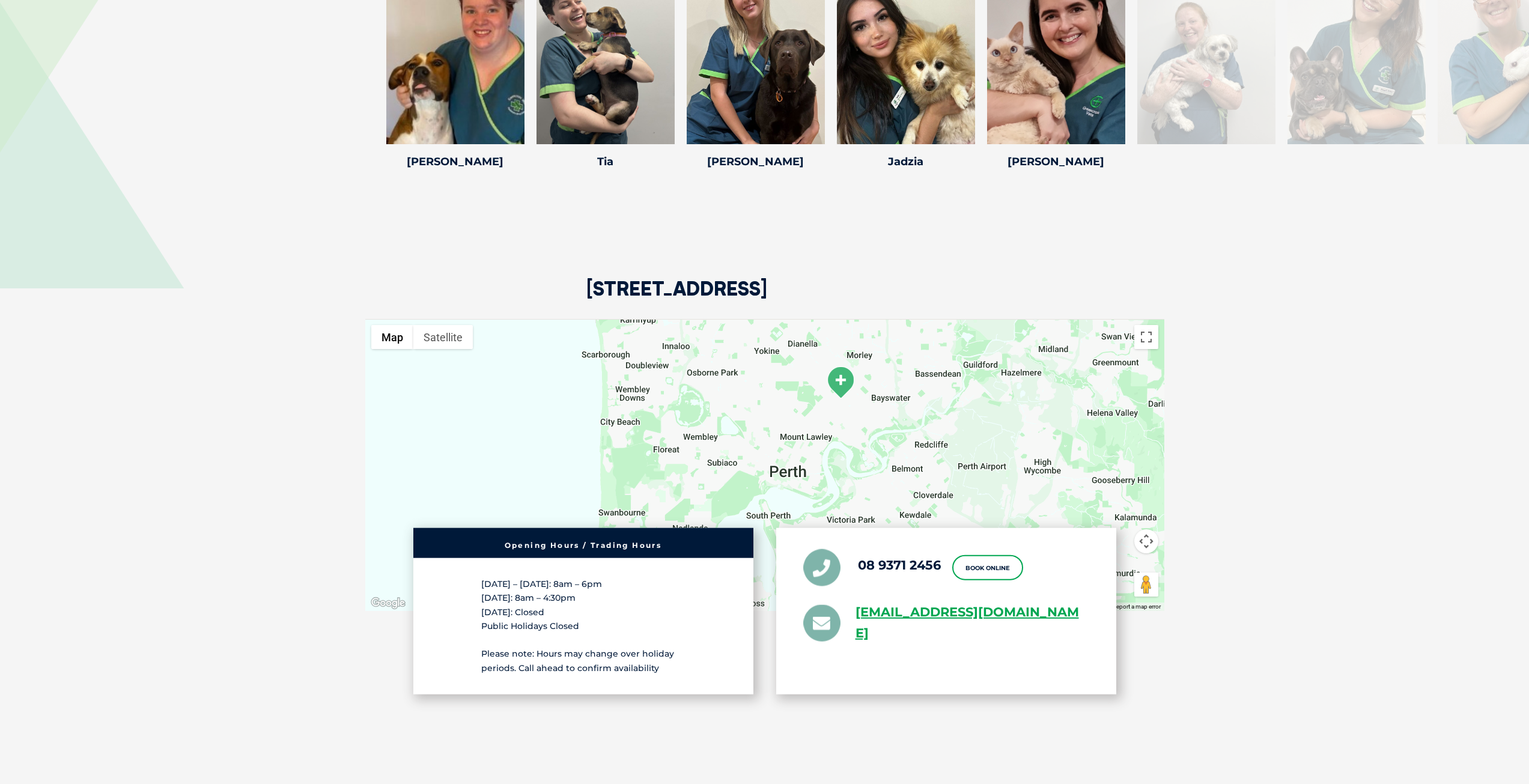
click at [797, 358] on div at bounding box center [765, 465] width 799 height 292
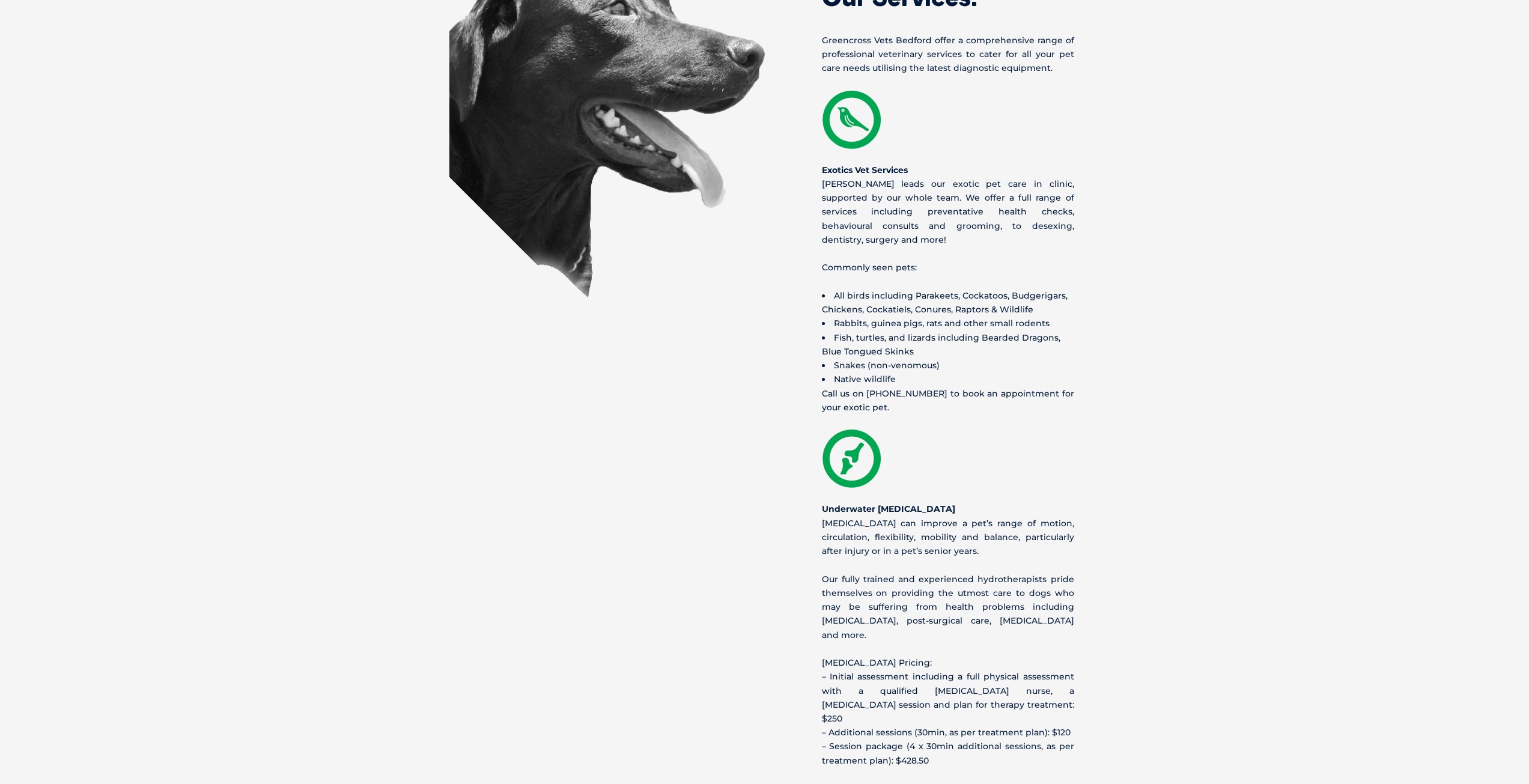
scroll to position [1261, 0]
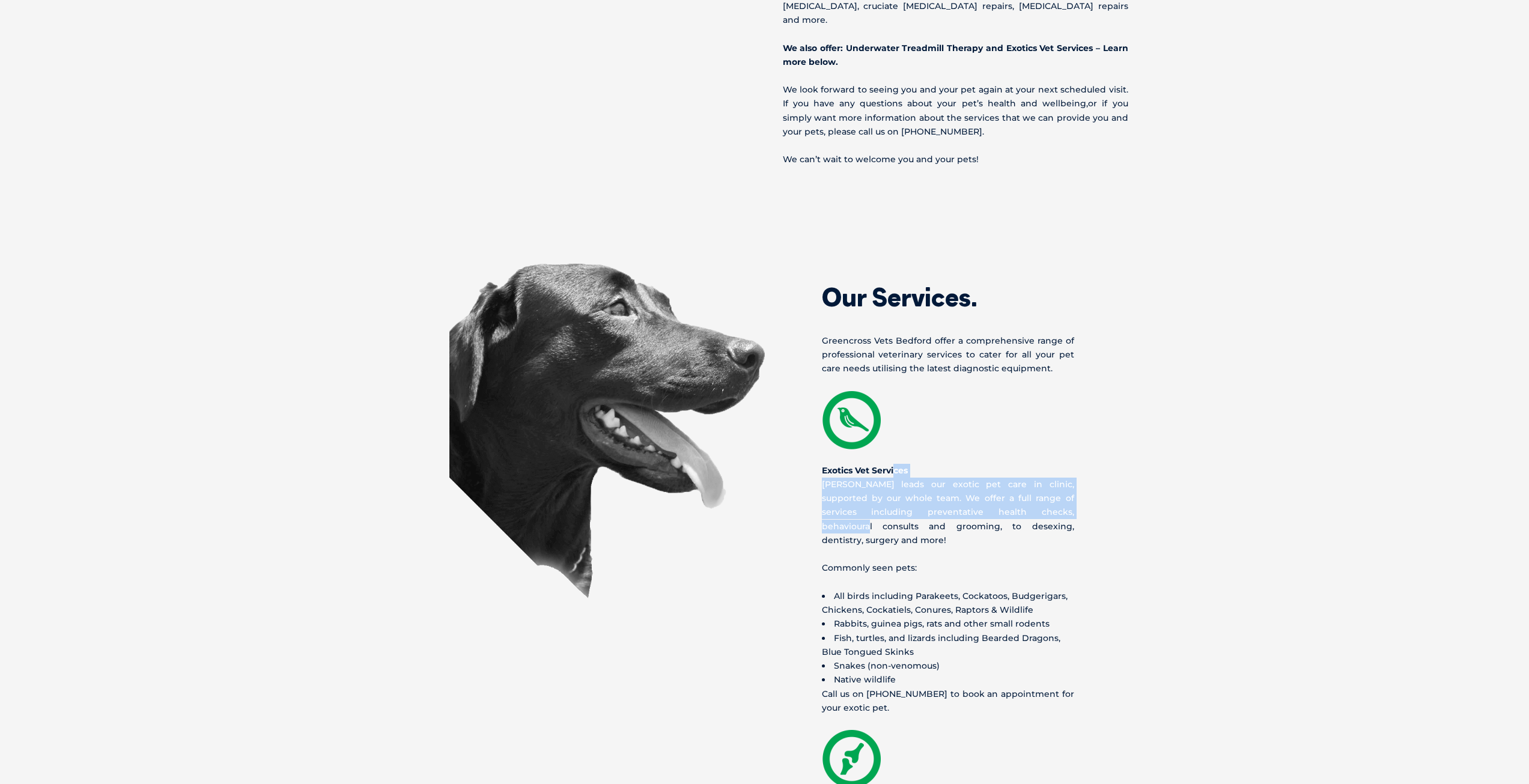
drag, startPoint x: 895, startPoint y: 427, endPoint x: 1050, endPoint y: 475, distance: 162.3
click at [1050, 475] on p "Exotics Vet Services Dr Vicky Brownlie leads our exotic pet care in clinic, sup…" at bounding box center [948, 505] width 253 height 84
click at [1053, 473] on p "Exotics Vet Services Dr Vicky Brownlie leads our exotic pet care in clinic, sup…" at bounding box center [948, 505] width 253 height 84
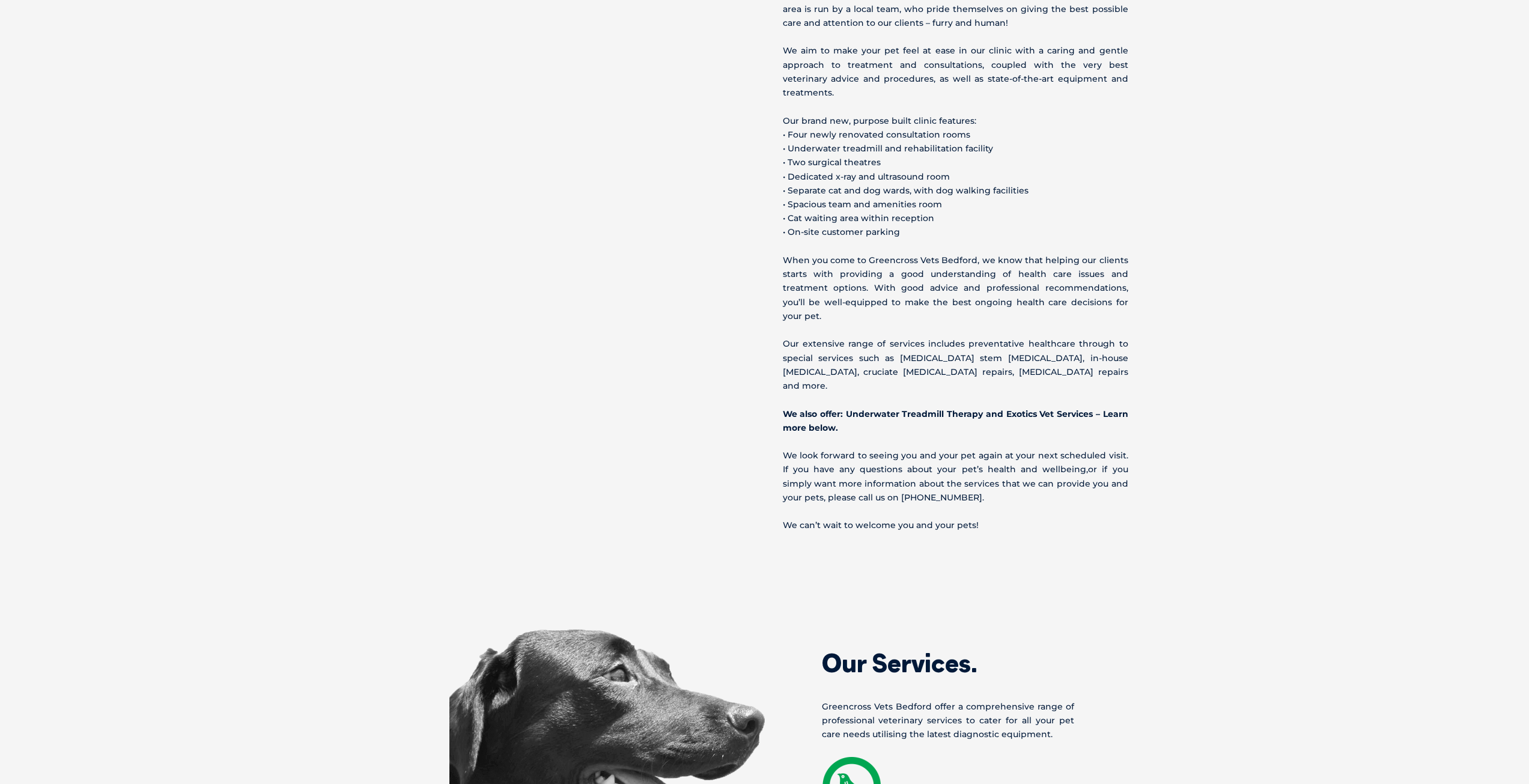
scroll to position [240, 0]
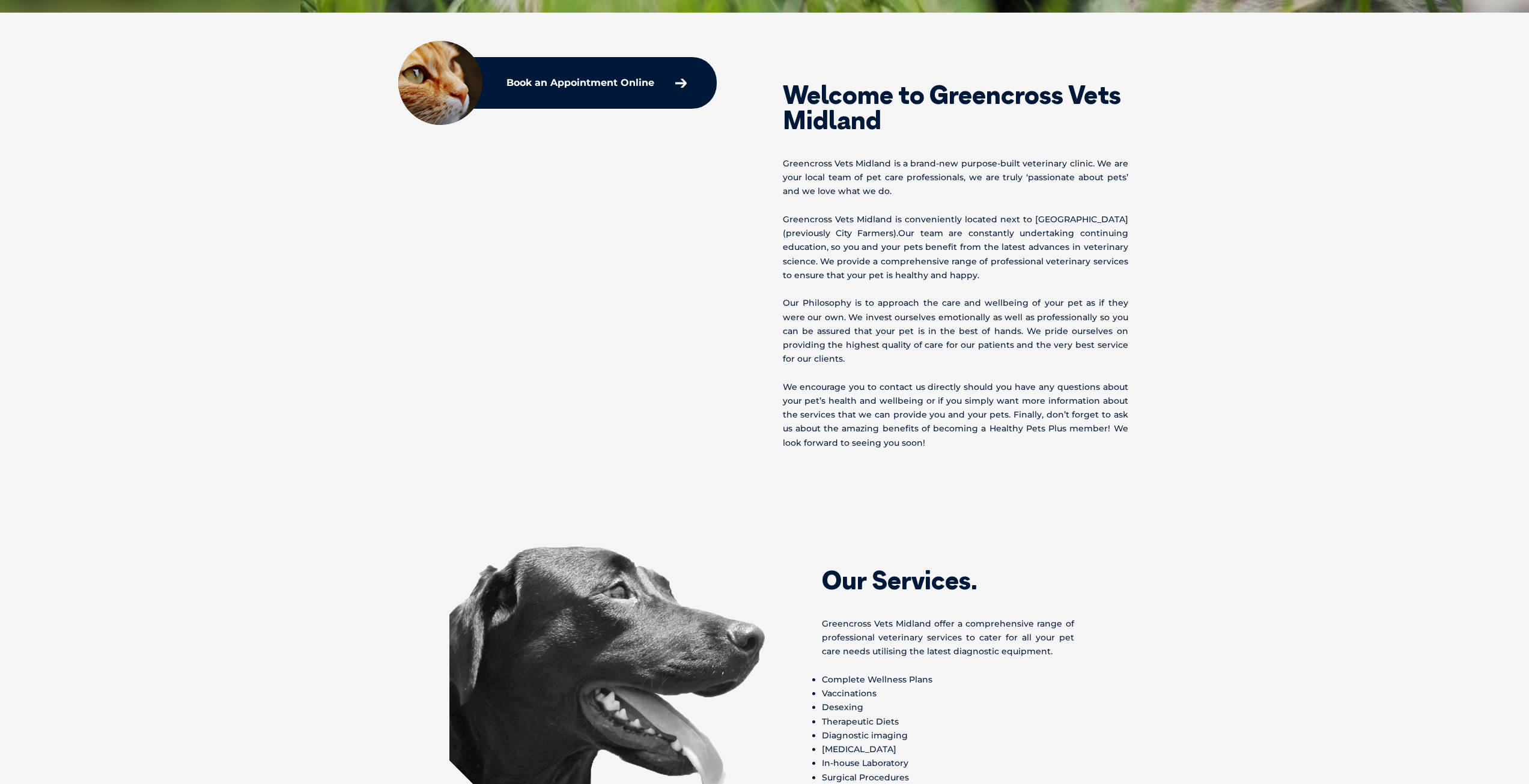
scroll to position [601, 0]
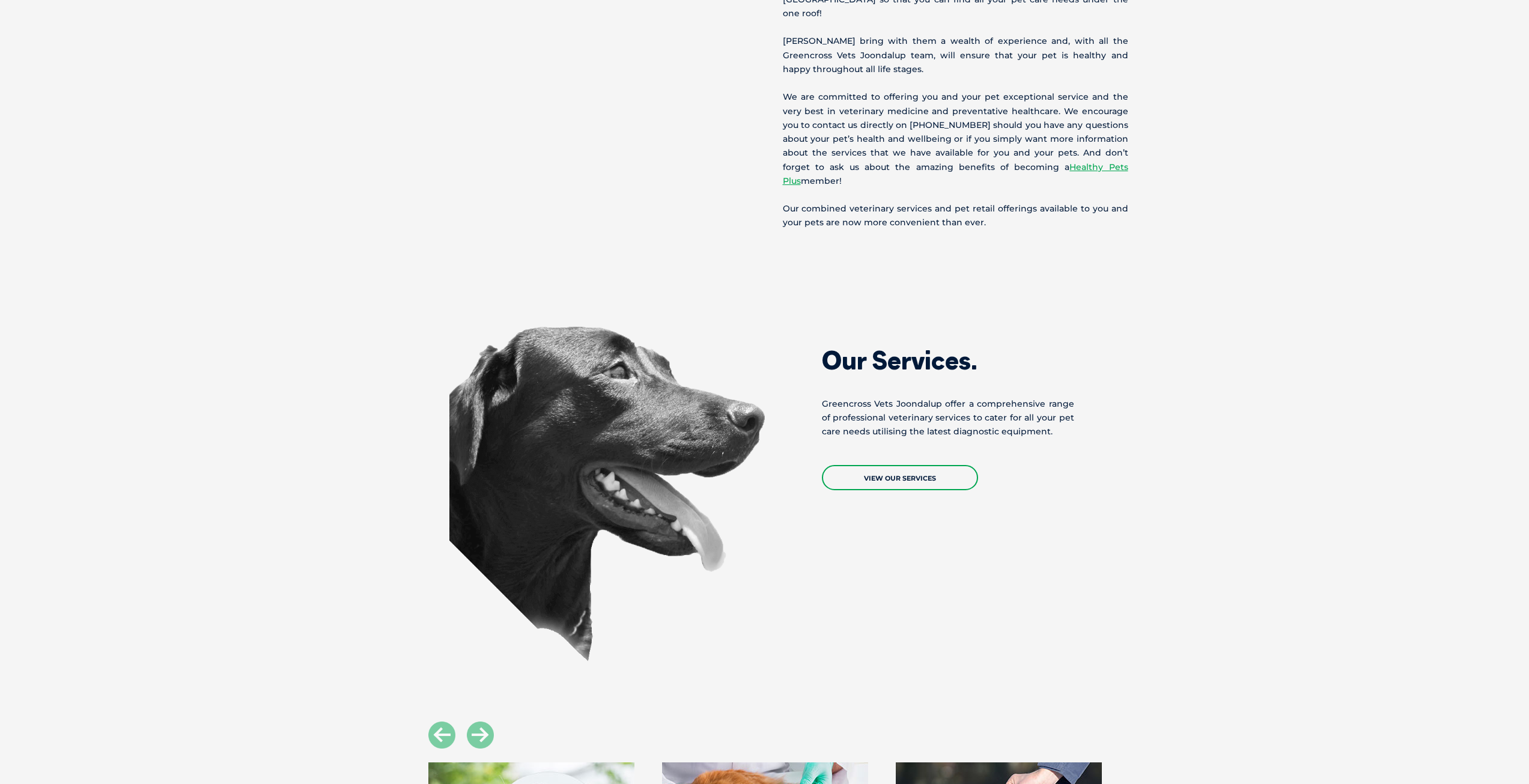
scroll to position [781, 0]
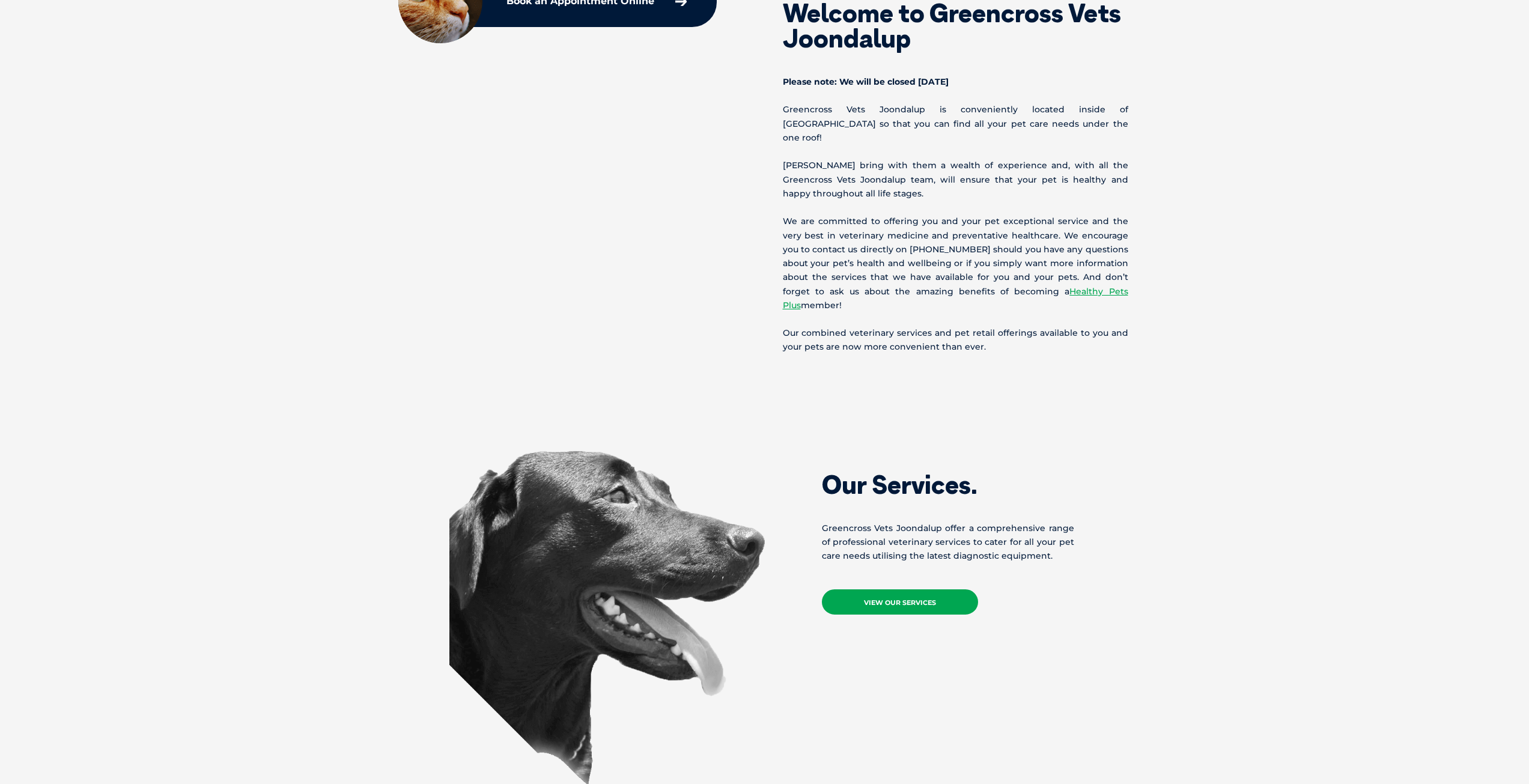
click at [926, 589] on link "View Our Services" at bounding box center [900, 602] width 156 height 25
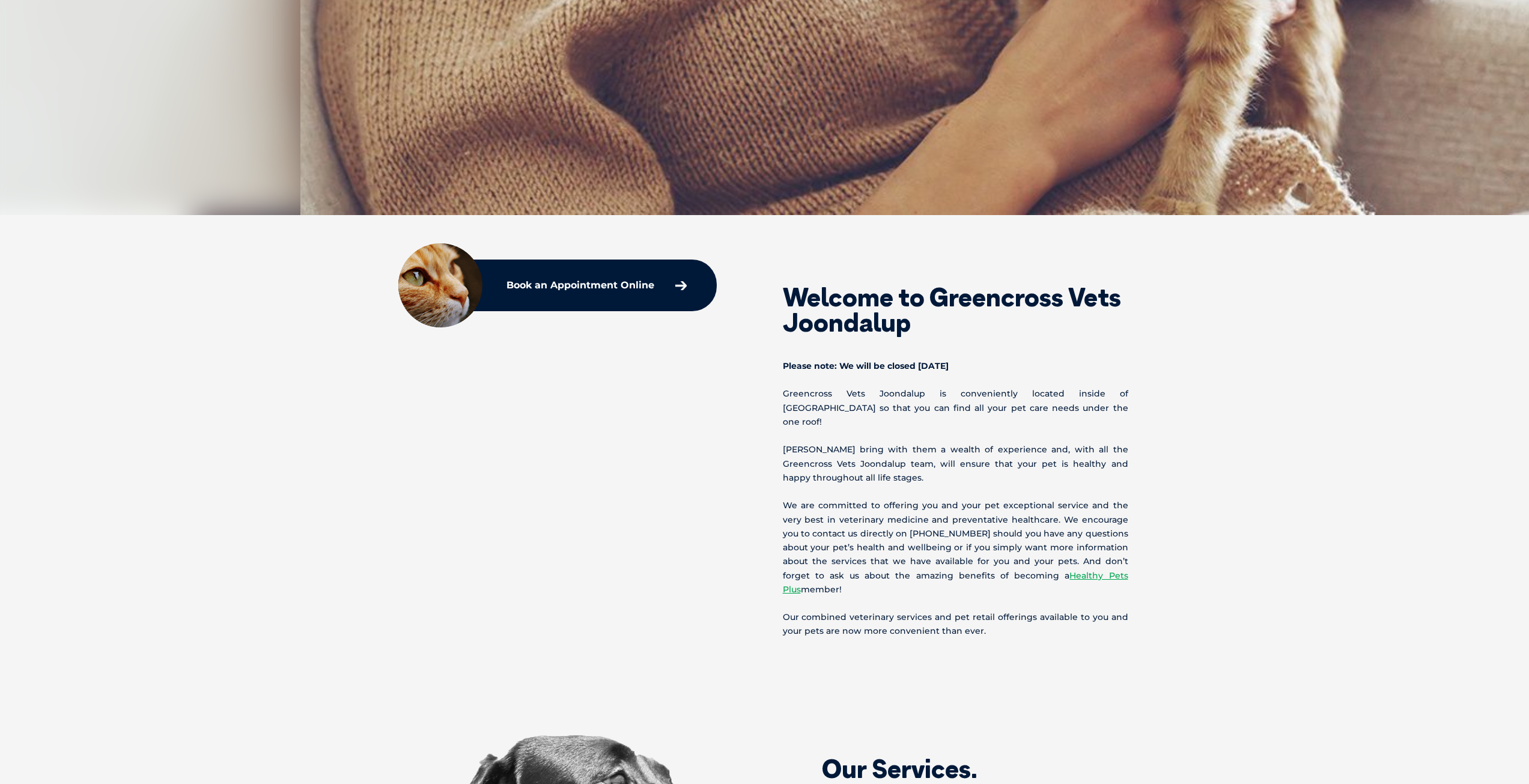
scroll to position [480, 0]
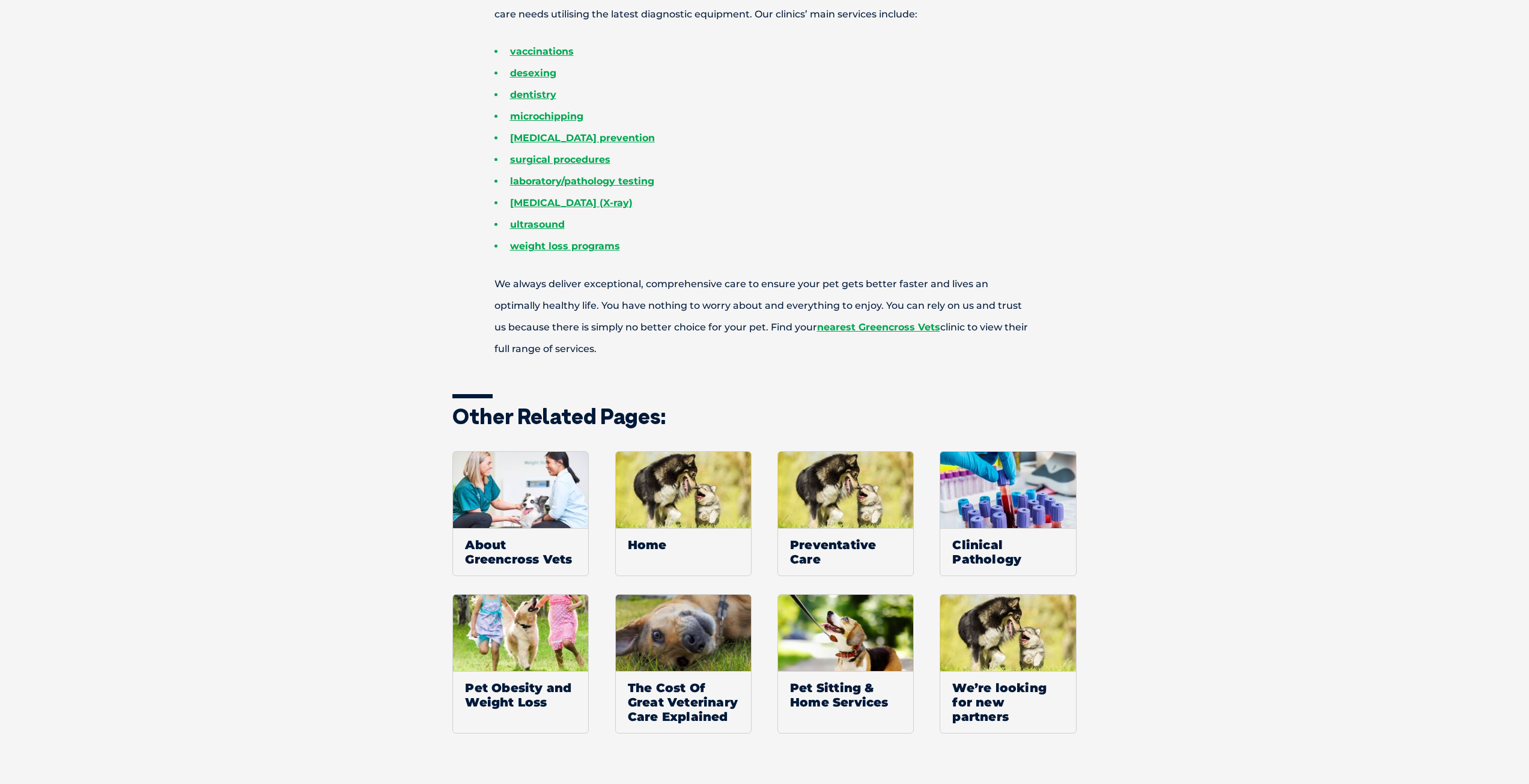
scroll to position [781, 0]
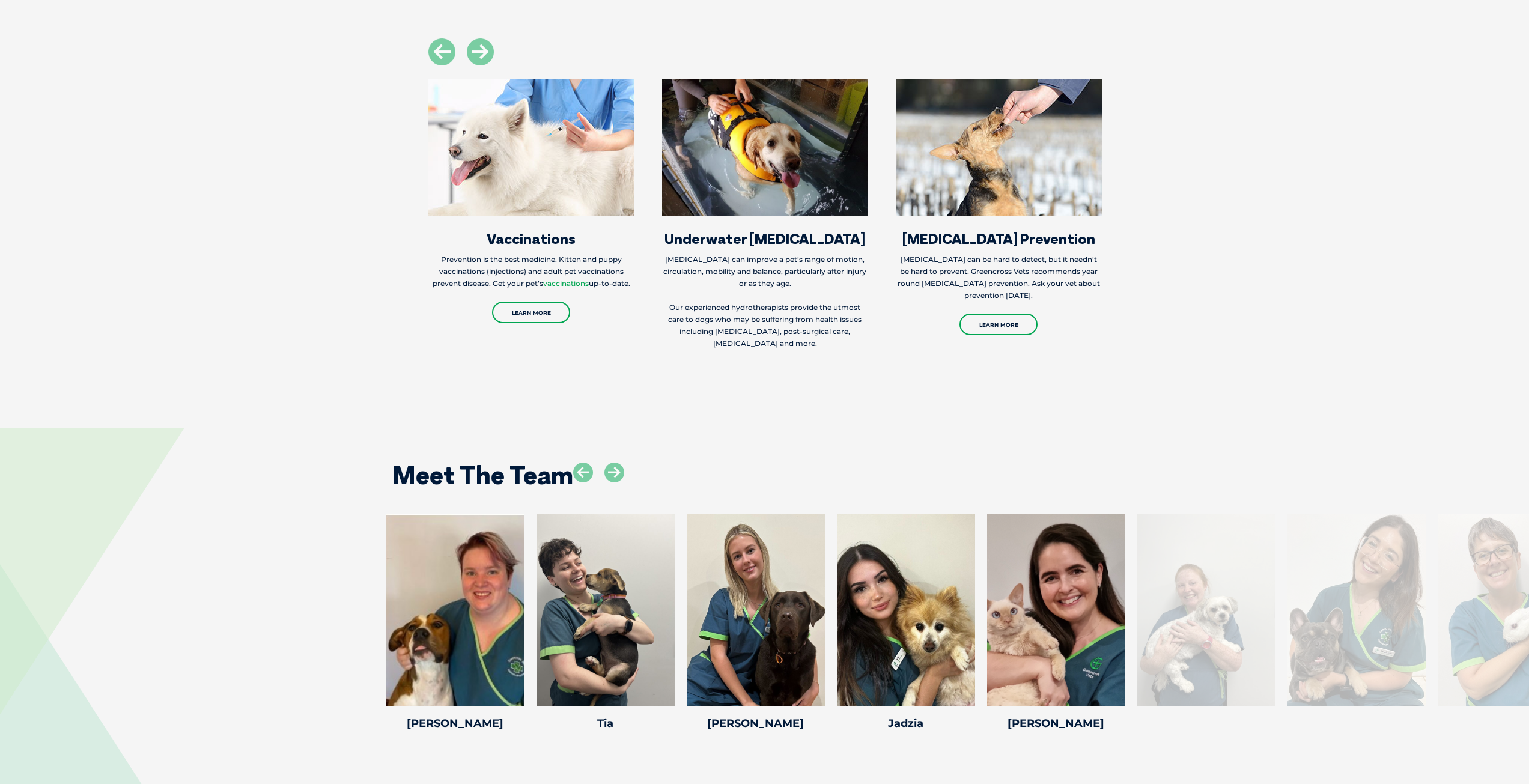
scroll to position [2522, 0]
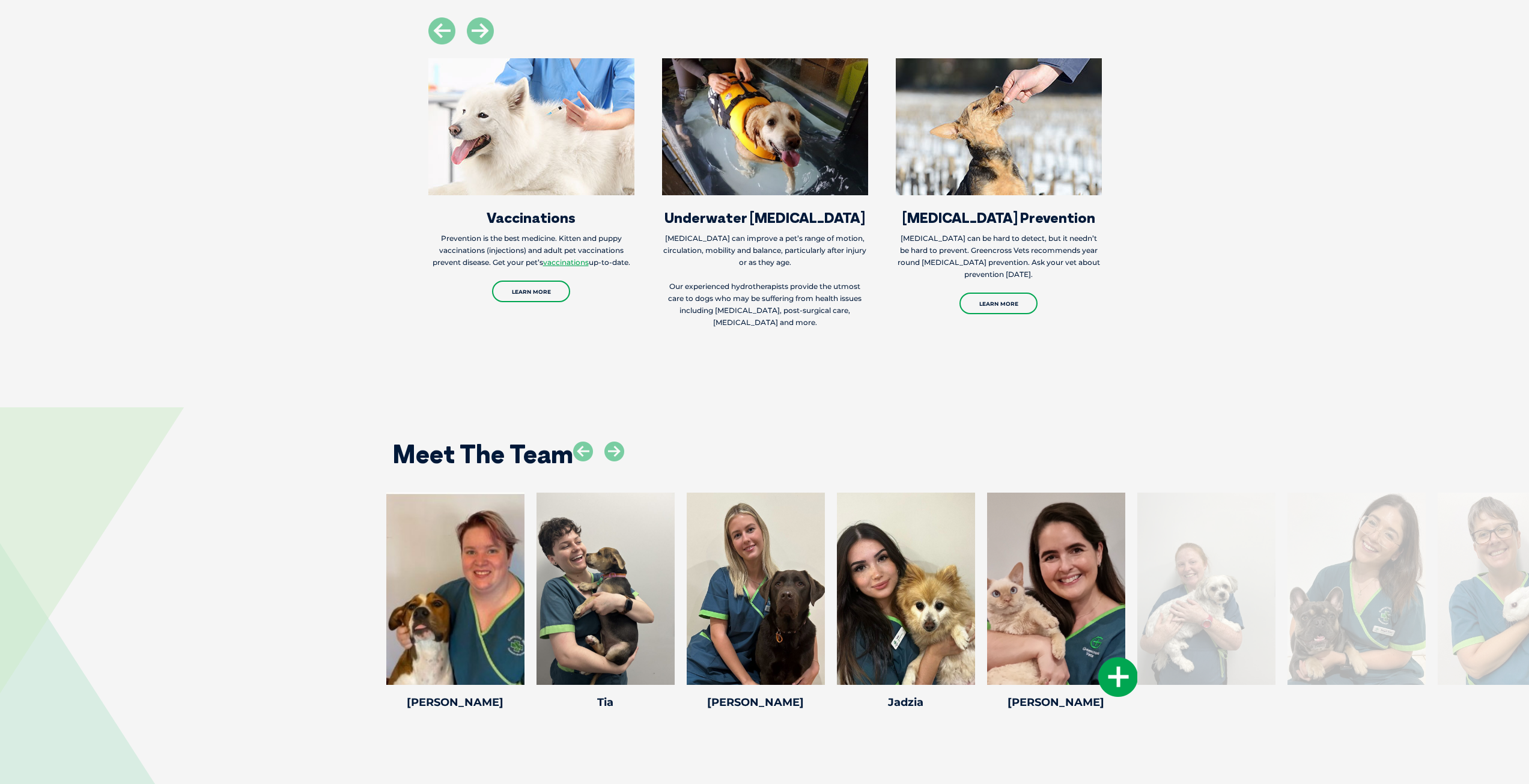
click at [1100, 657] on icon at bounding box center [1117, 676] width 40 height 40
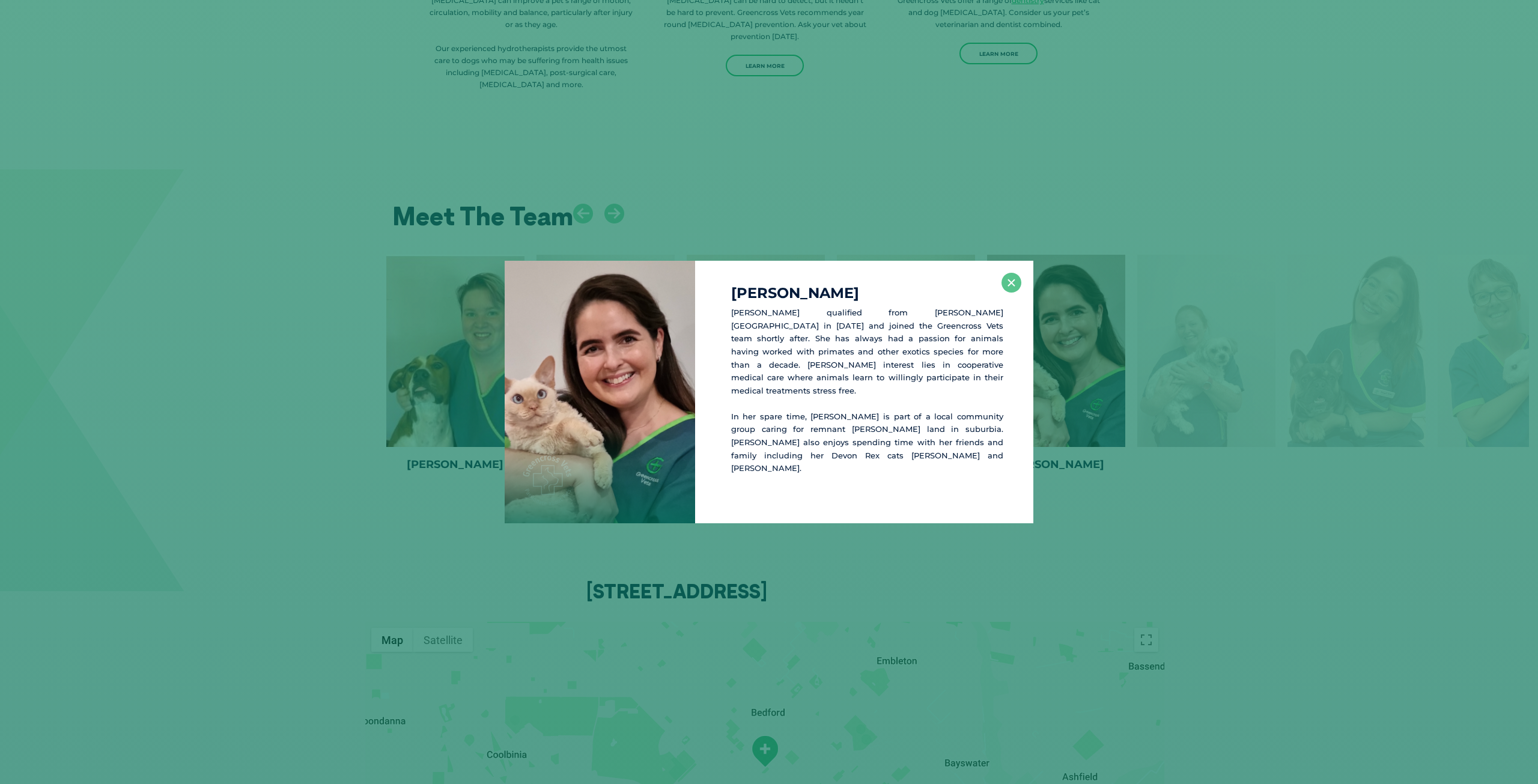
scroll to position [2763, 0]
click at [1005, 287] on button "×" at bounding box center [1011, 283] width 20 height 20
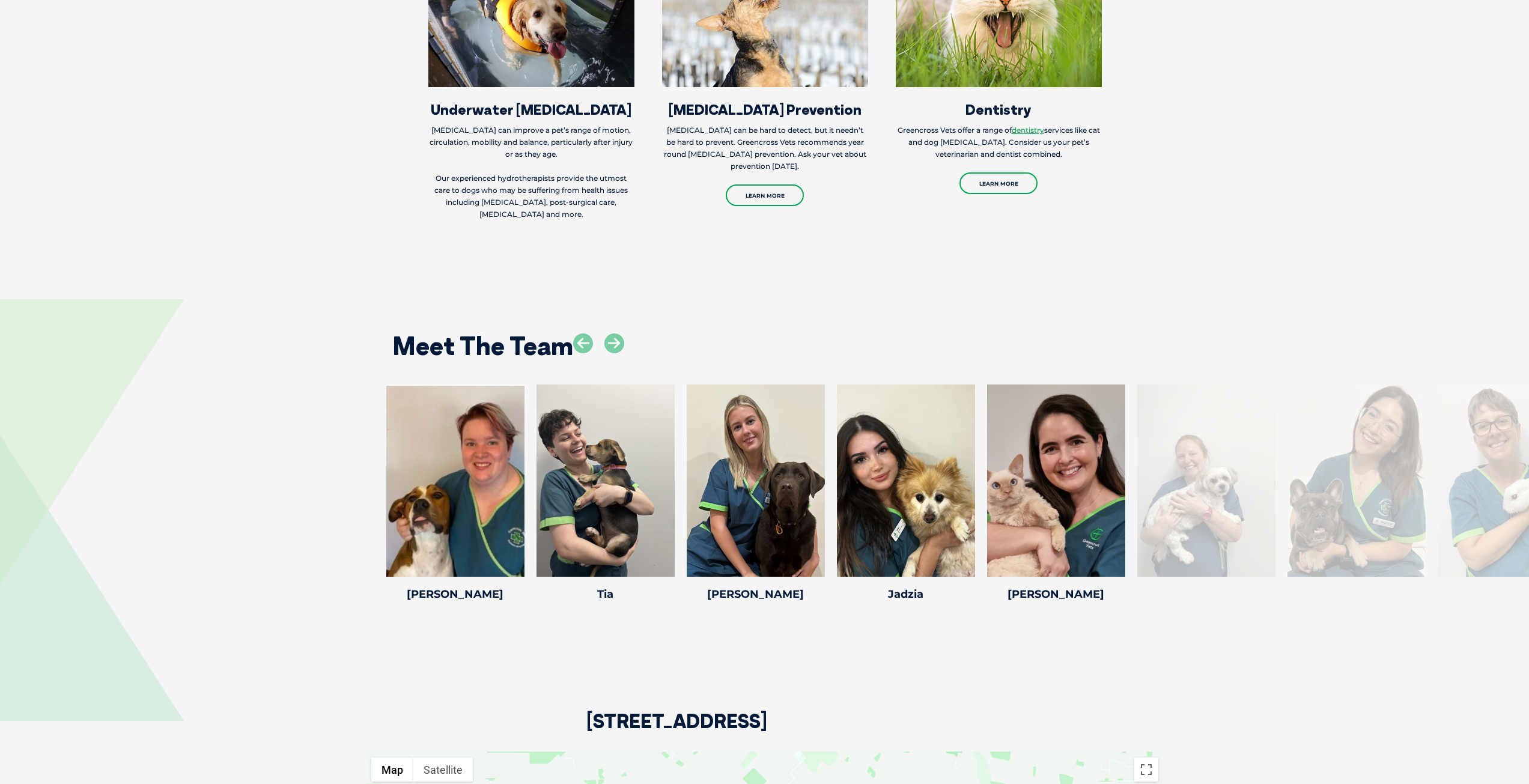
scroll to position [2582, 0]
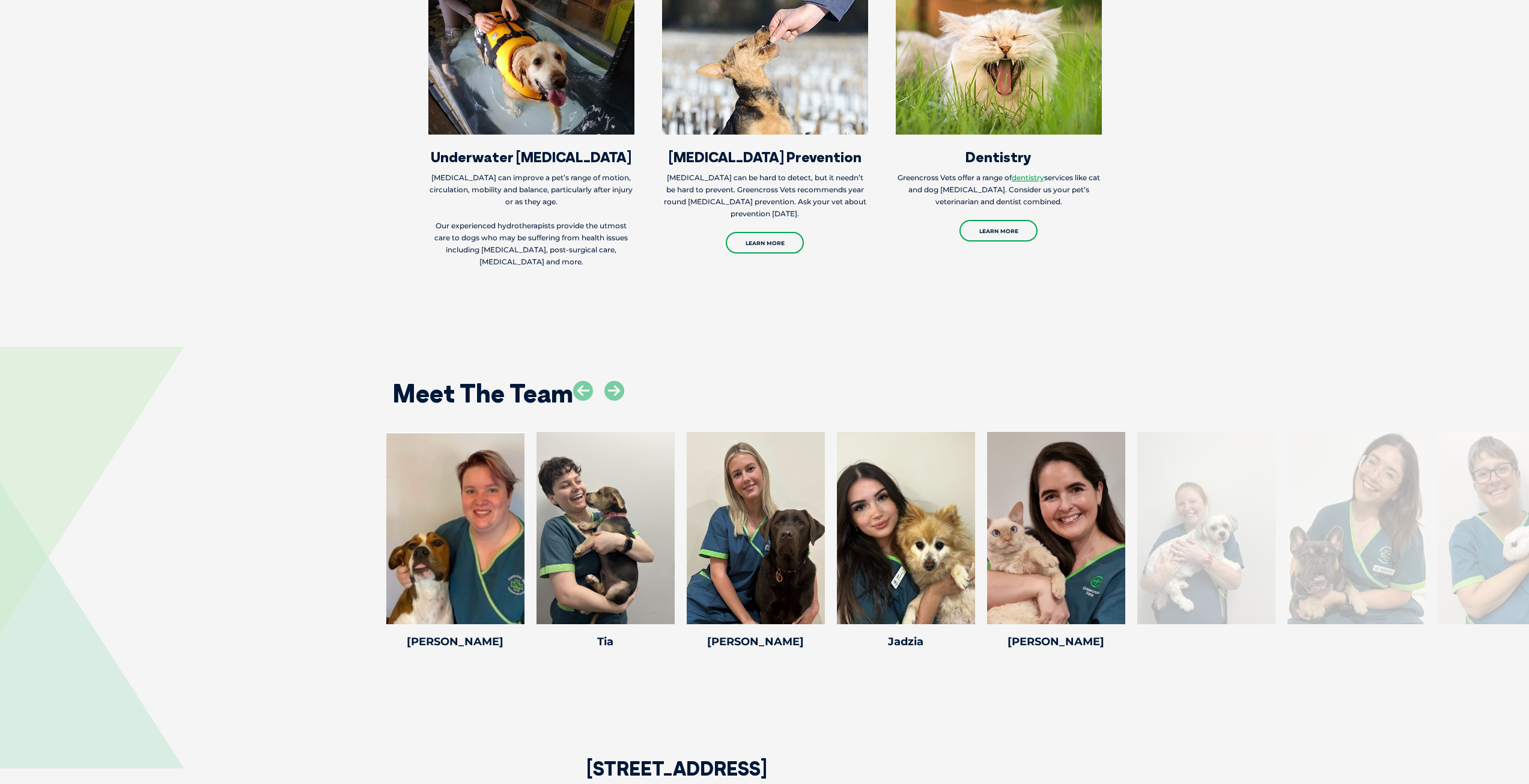
click at [1515, 481] on div at bounding box center [1506, 527] width 138 height 192
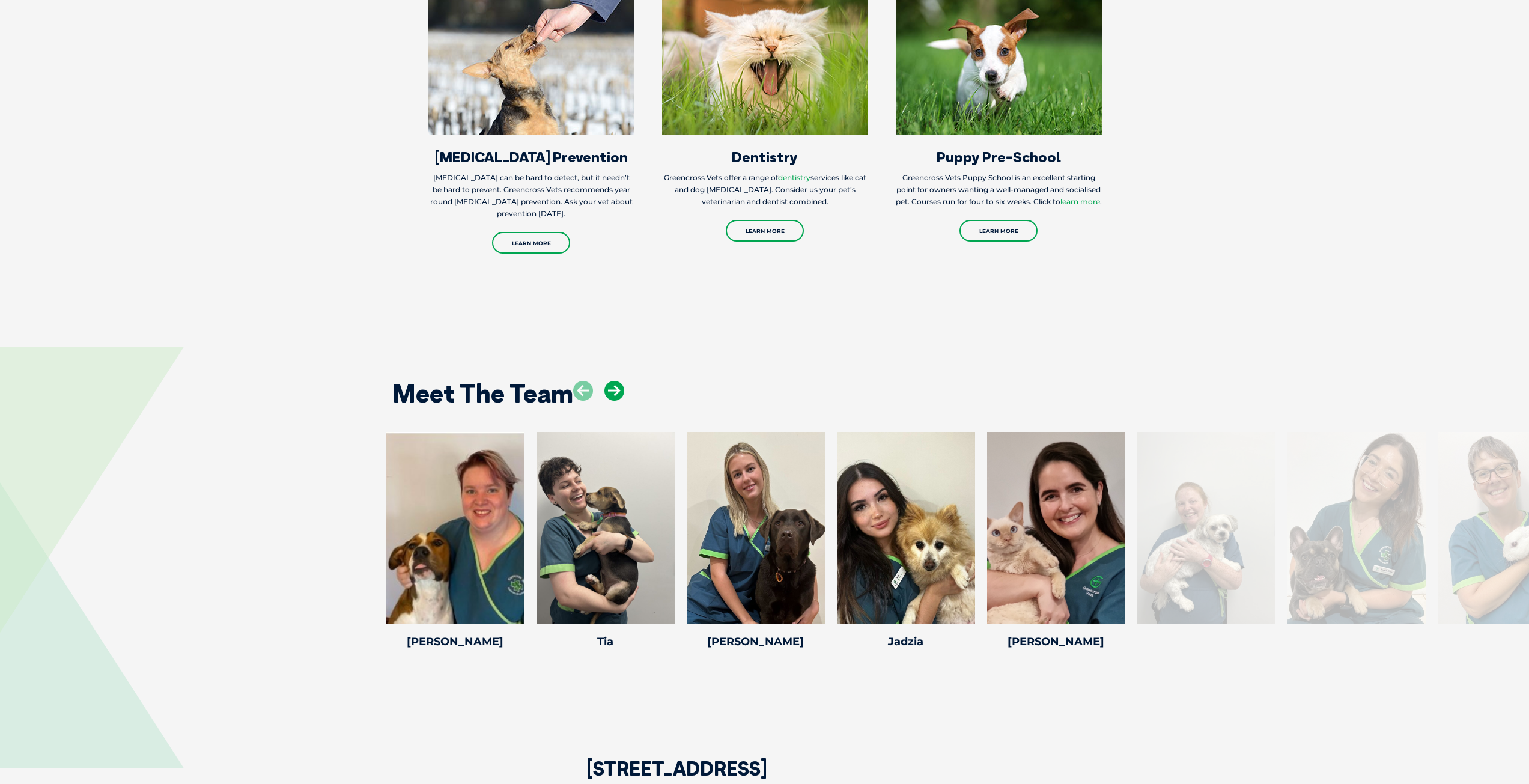
click at [620, 381] on icon at bounding box center [614, 391] width 20 height 20
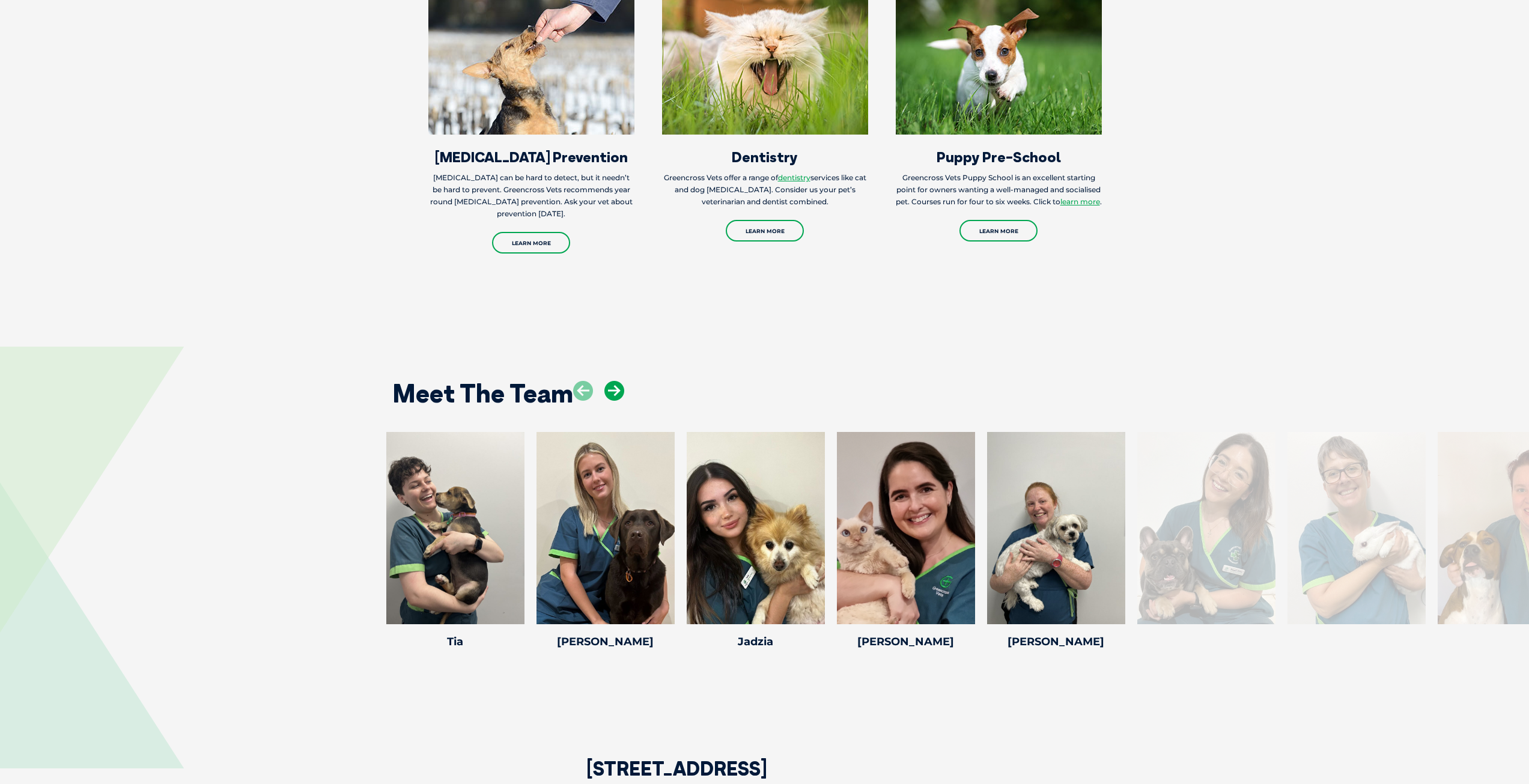
click at [620, 381] on icon at bounding box center [614, 391] width 20 height 20
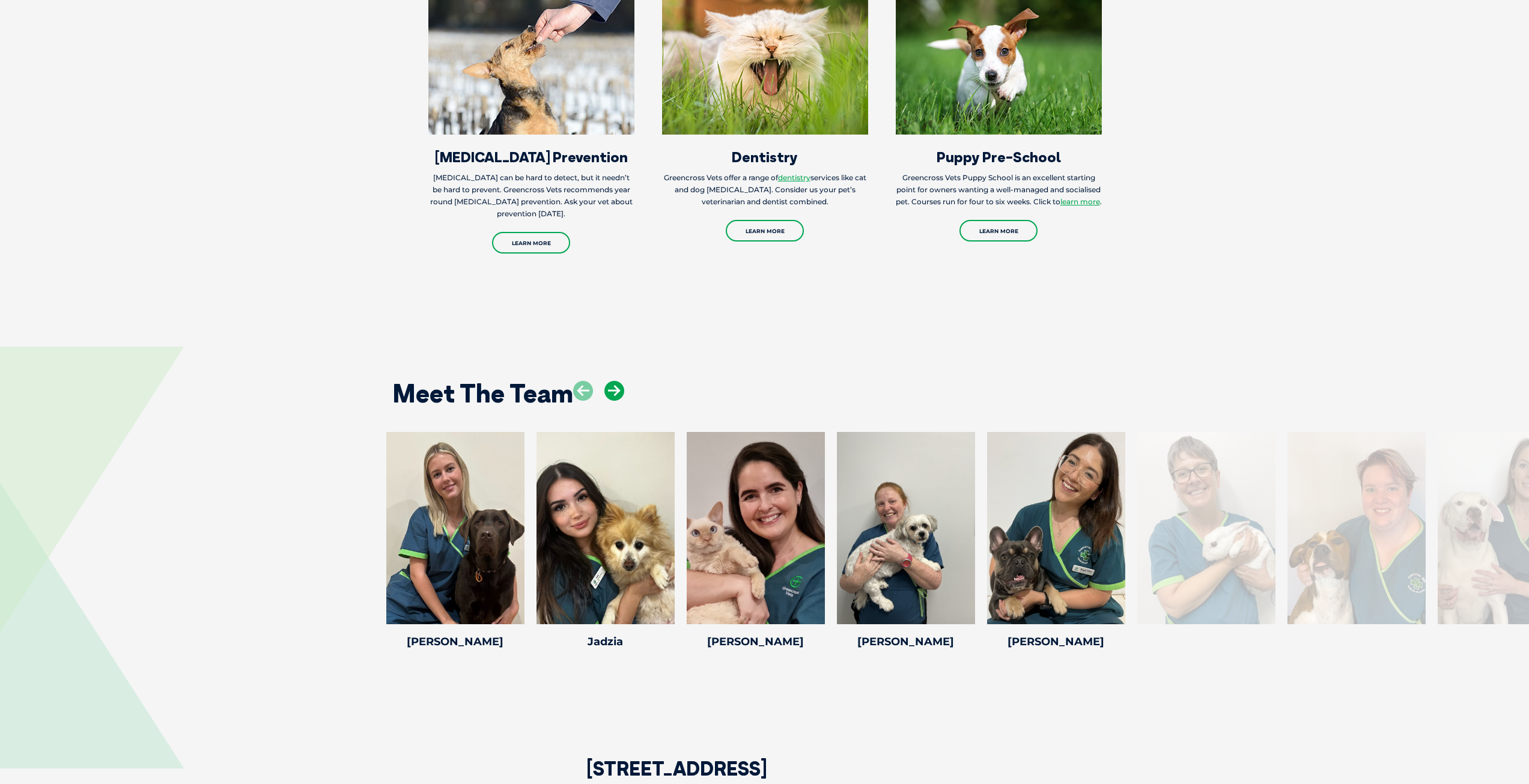
click at [619, 381] on icon at bounding box center [614, 391] width 20 height 20
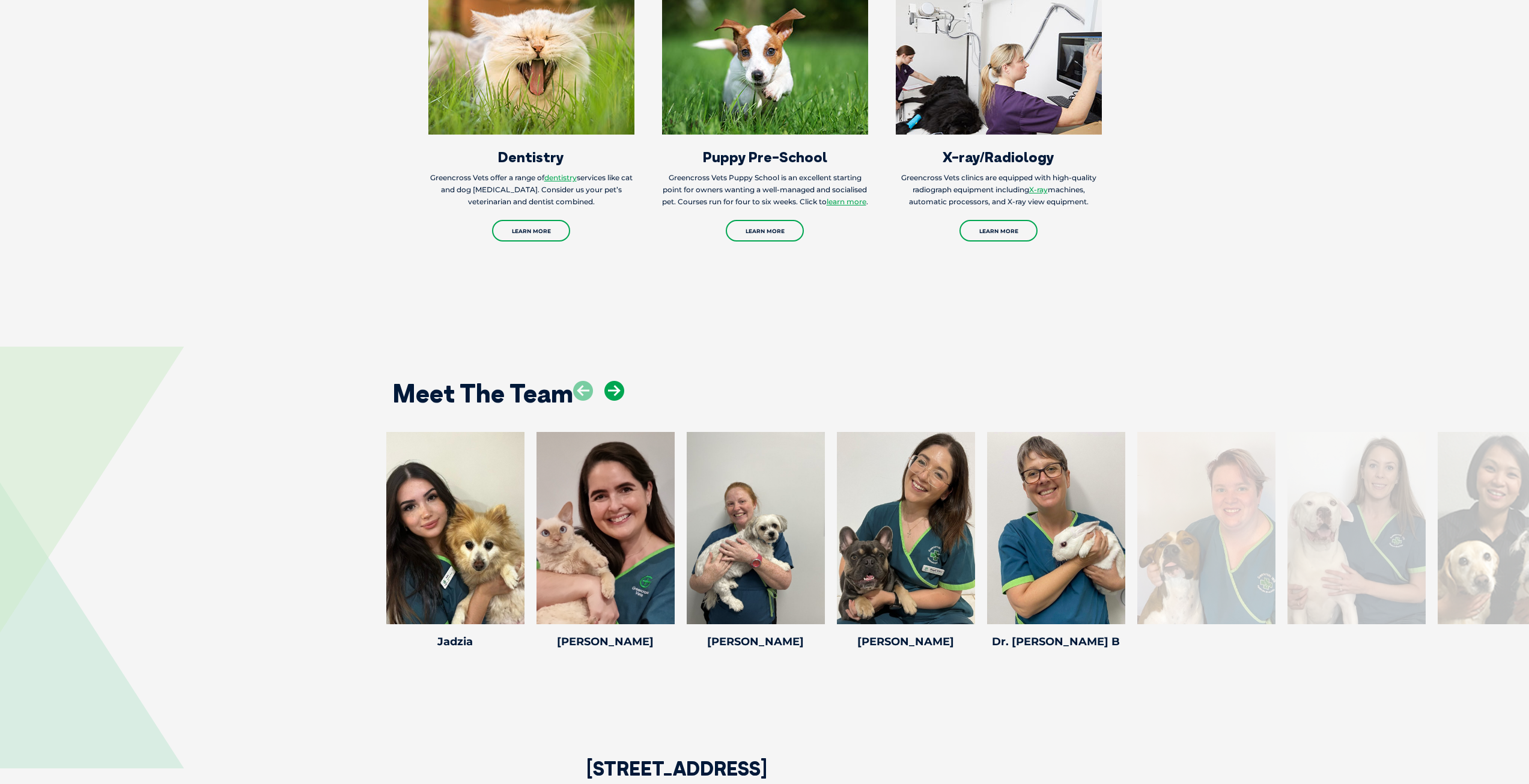
click at [619, 381] on icon at bounding box center [614, 391] width 20 height 20
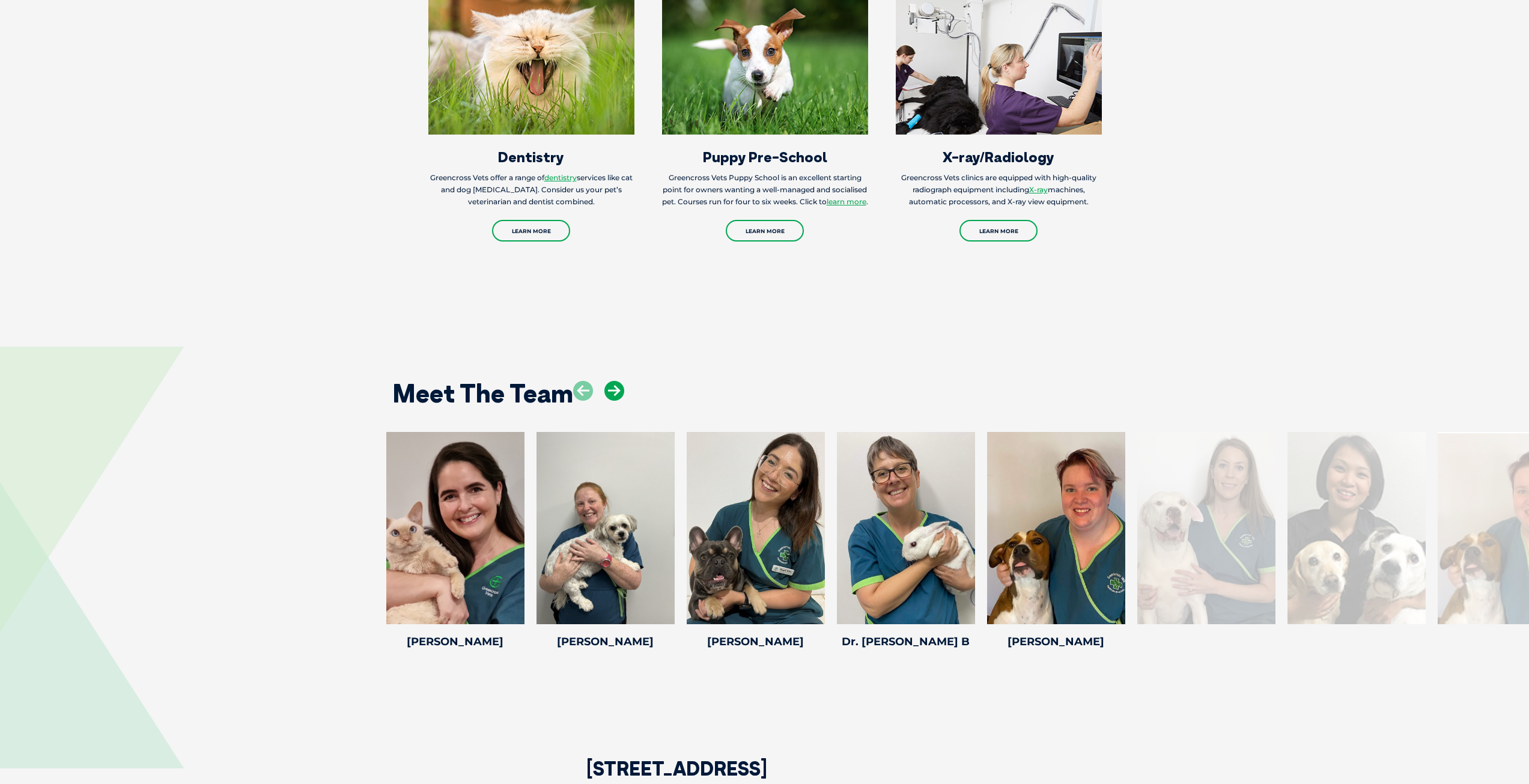
click at [619, 381] on icon at bounding box center [614, 391] width 20 height 20
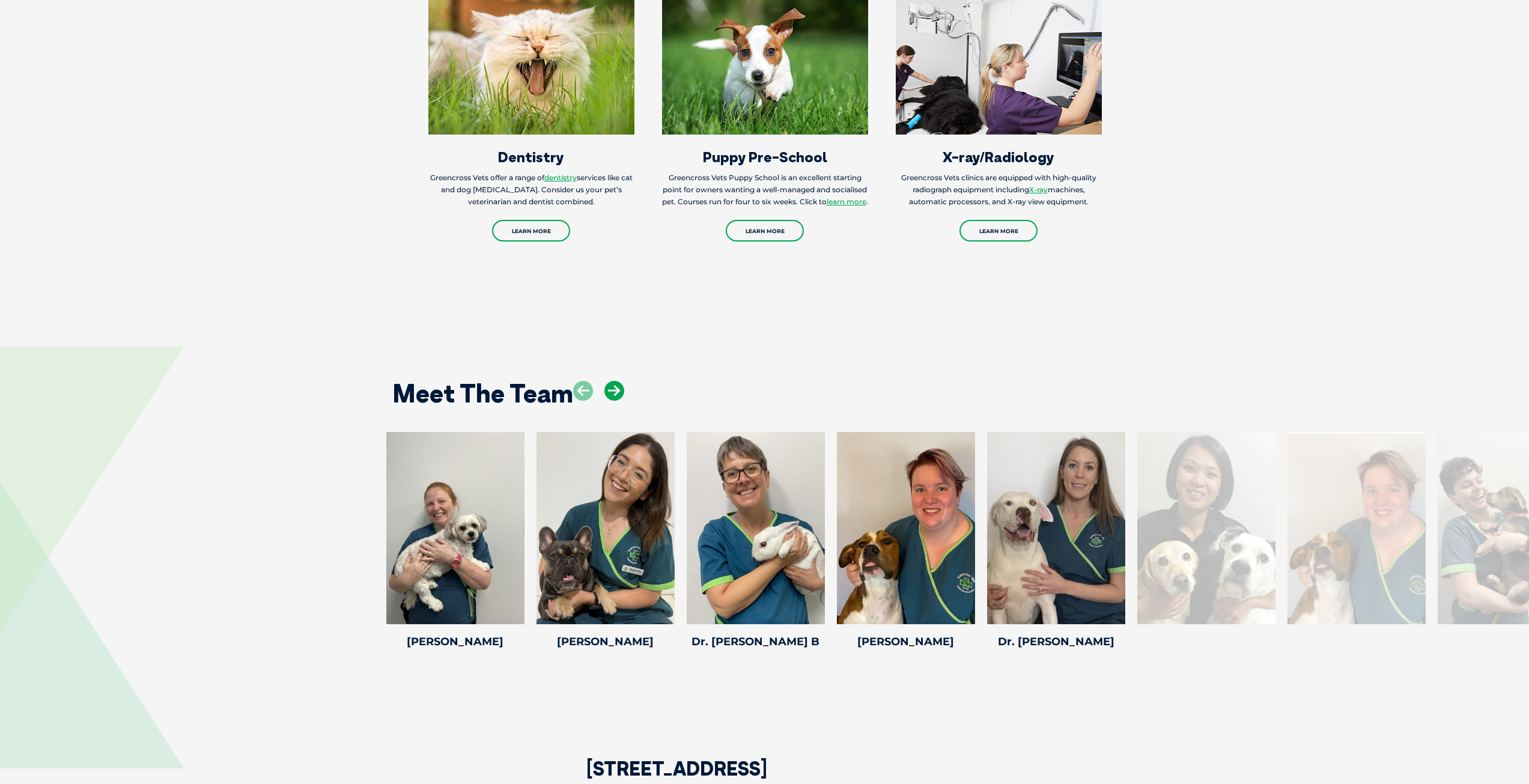
click at [619, 381] on icon at bounding box center [614, 391] width 20 height 20
click at [618, 381] on icon at bounding box center [614, 391] width 20 height 20
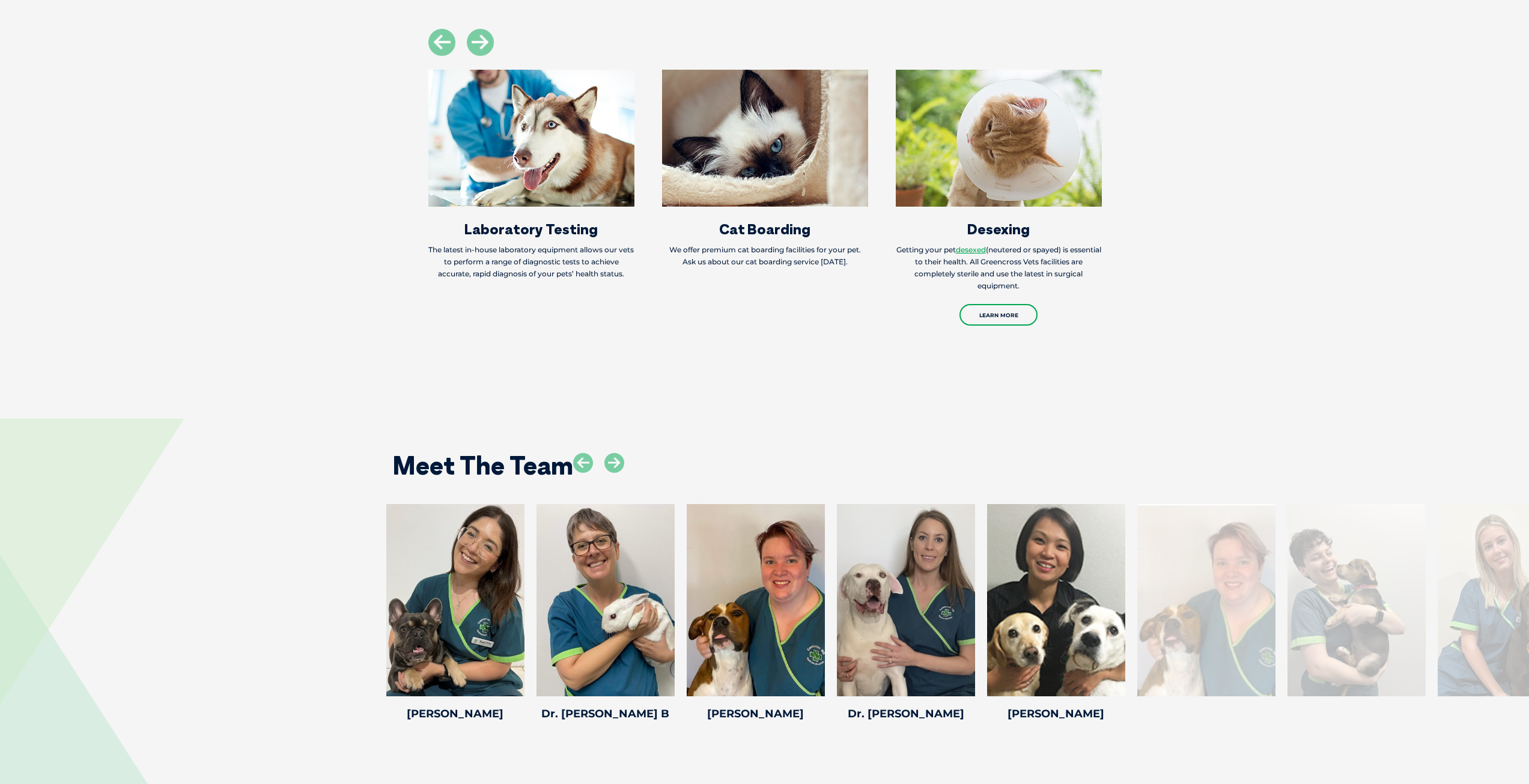
scroll to position [2523, 0]
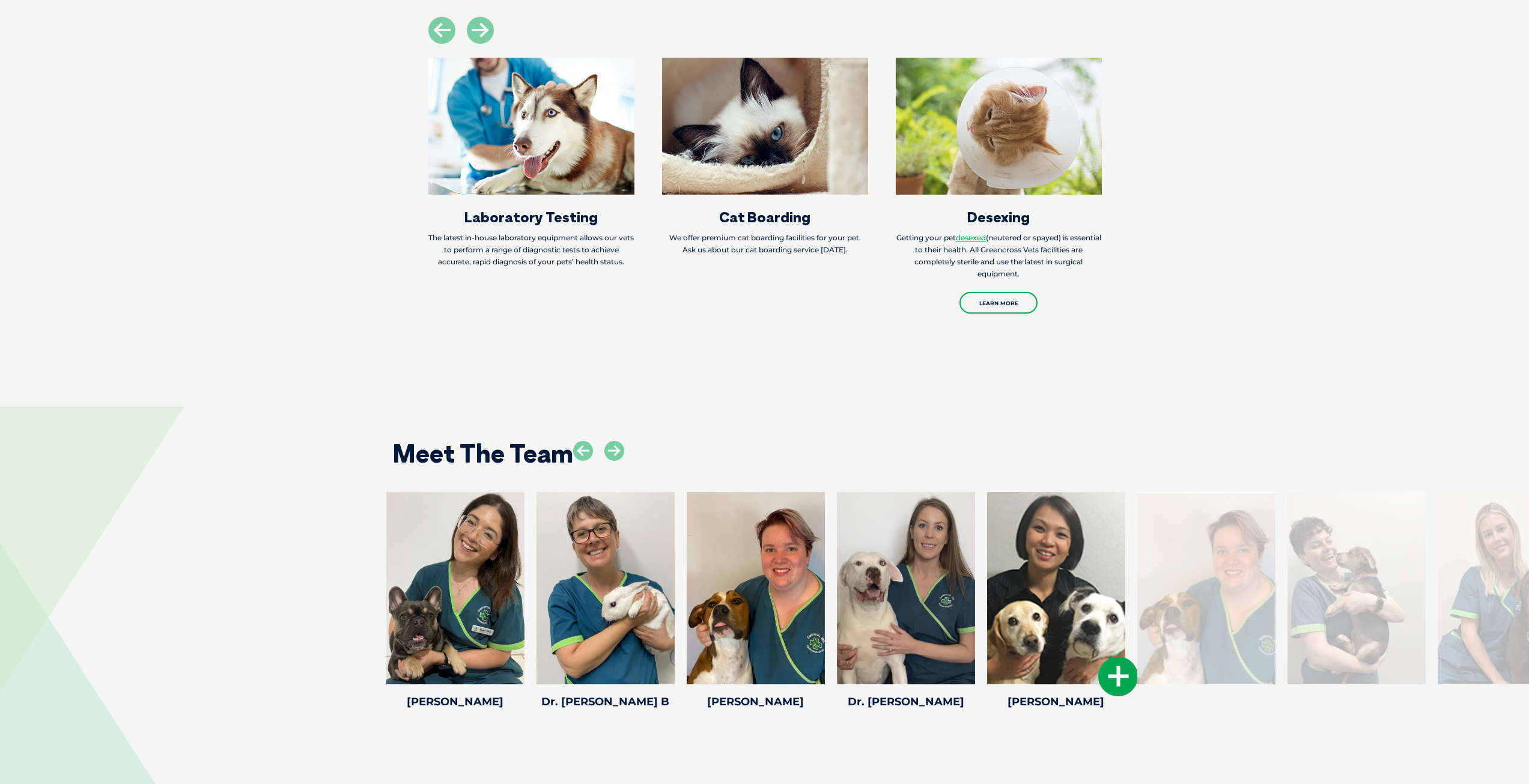
click at [1105, 657] on icon at bounding box center [1117, 676] width 40 height 40
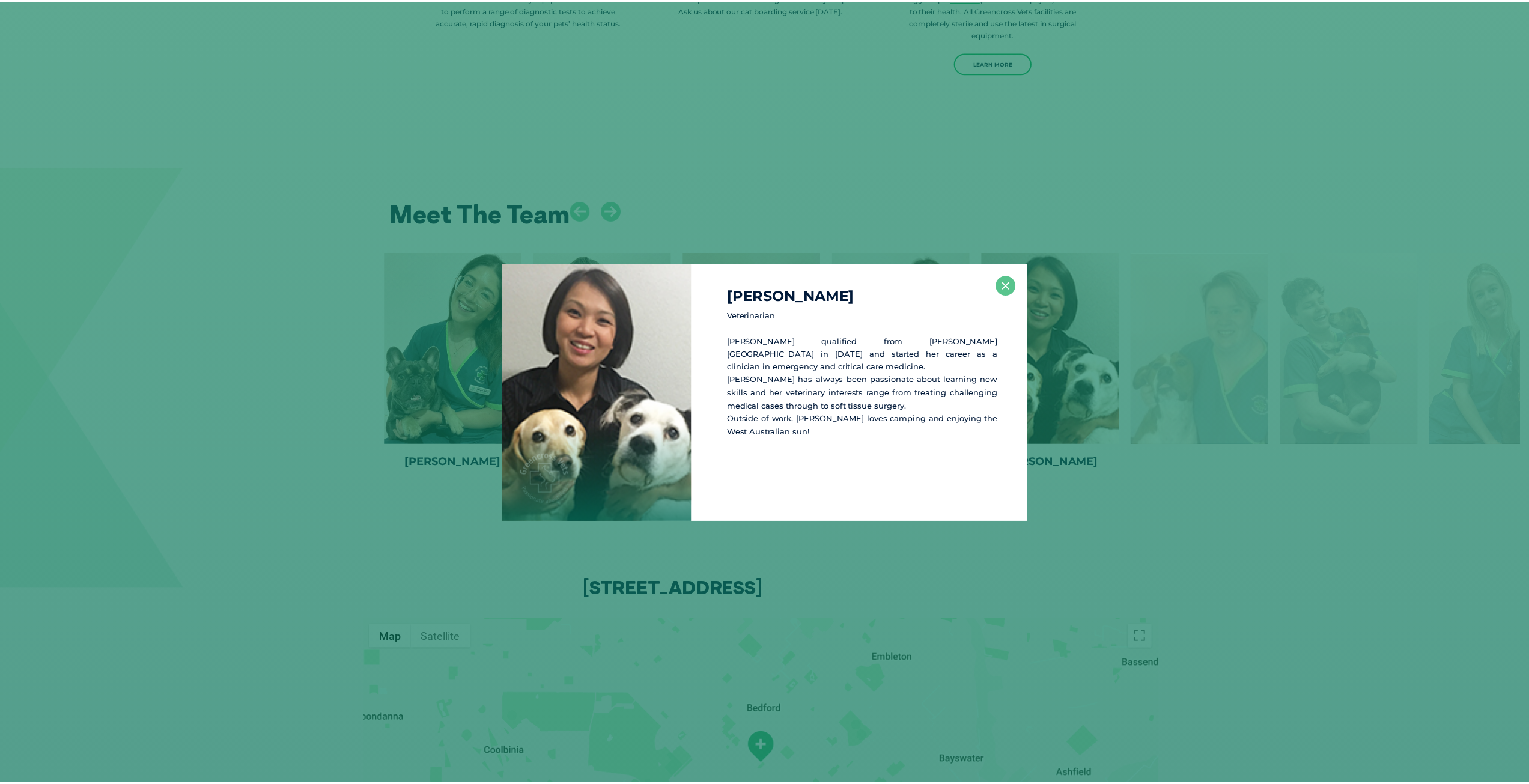
scroll to position [2764, 0]
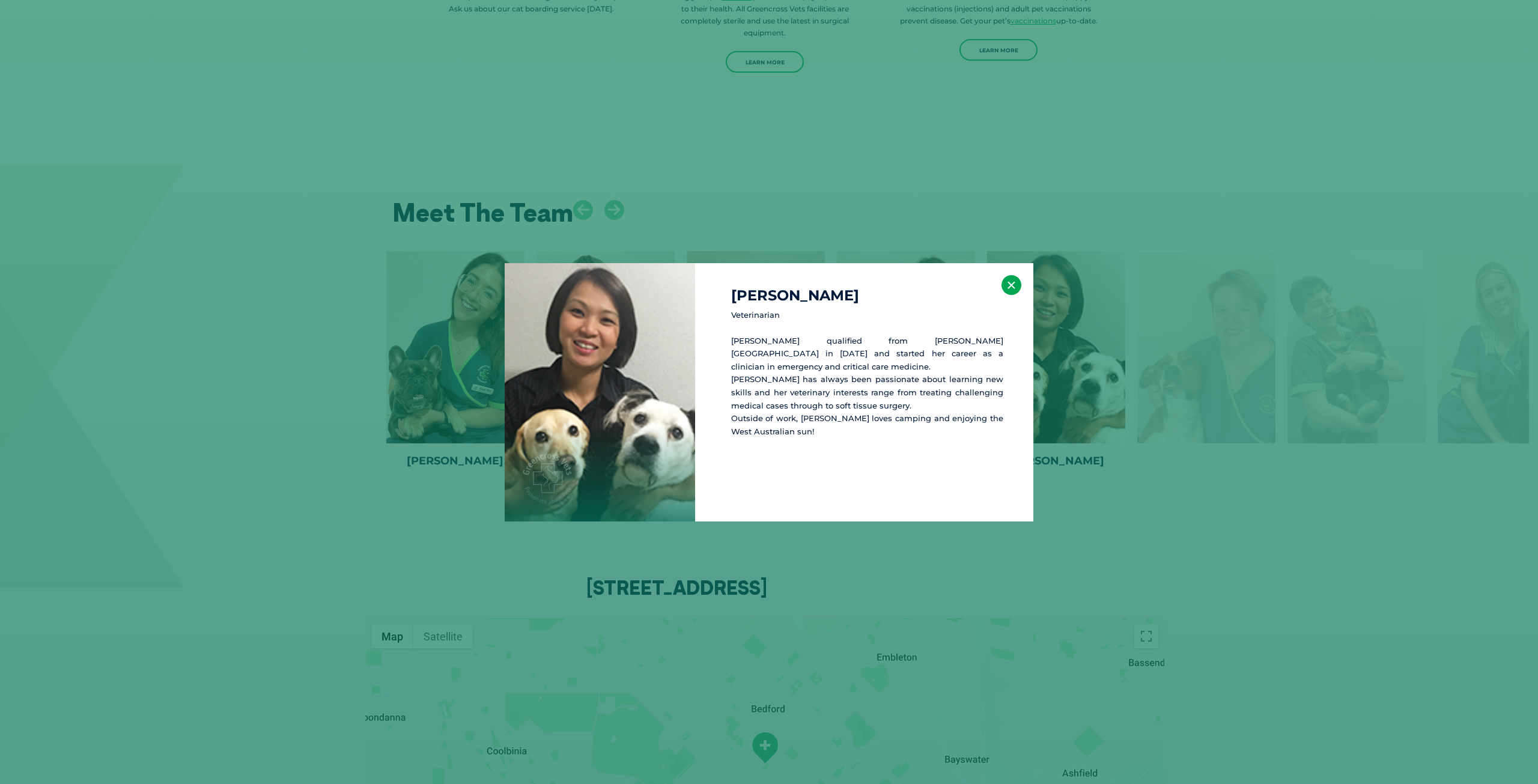
click at [1006, 289] on button "×" at bounding box center [1011, 284] width 20 height 20
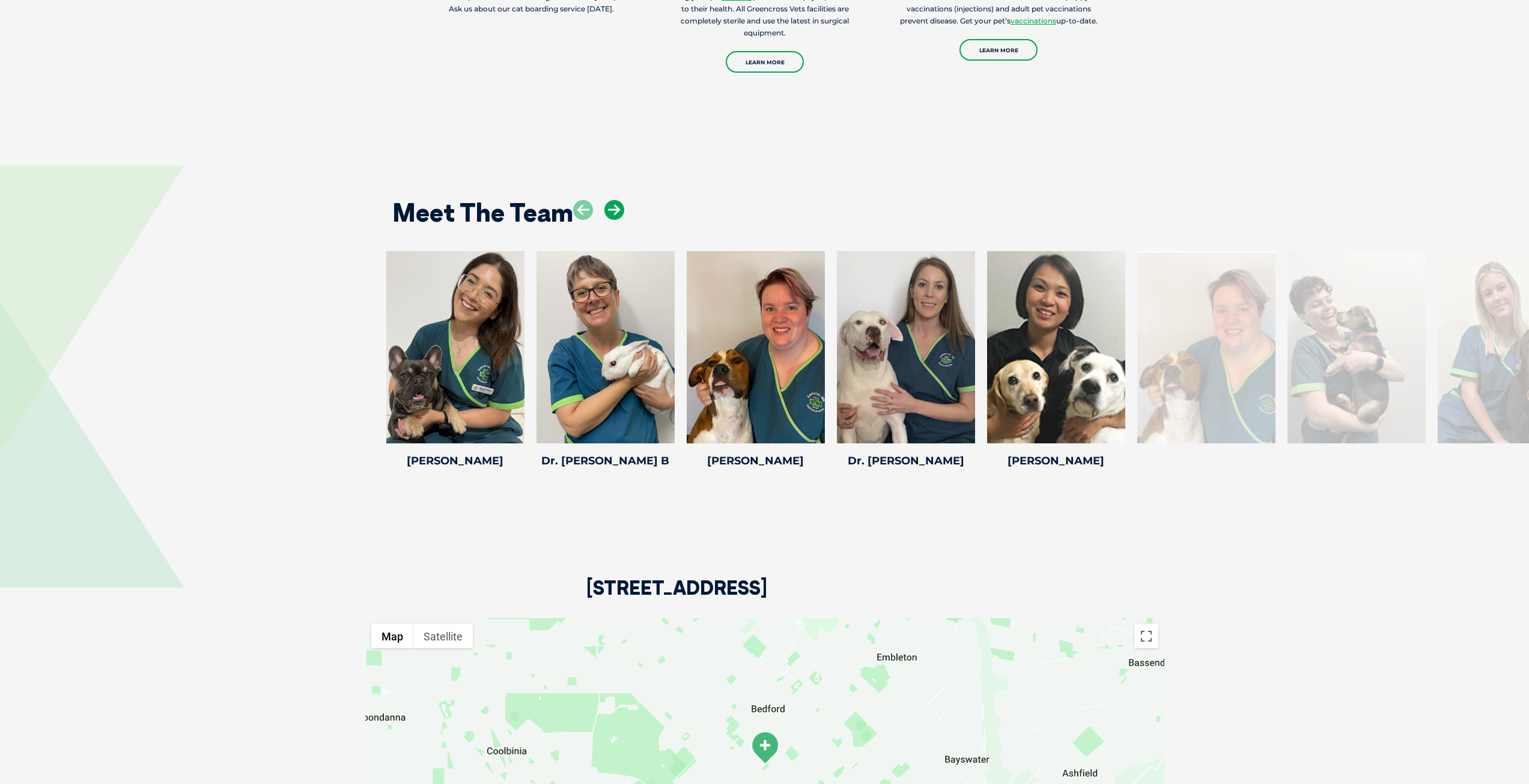
click at [614, 200] on icon at bounding box center [614, 209] width 20 height 20
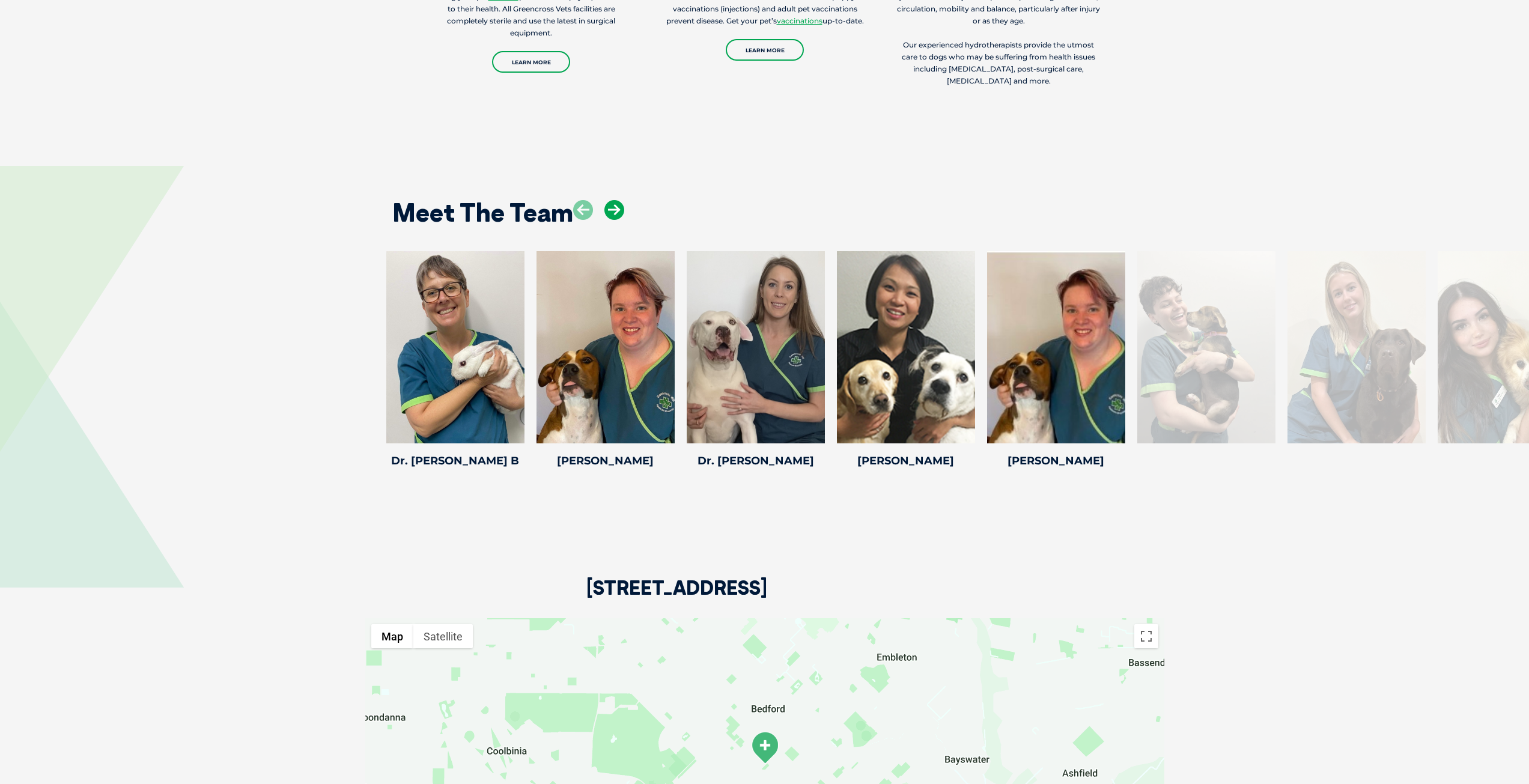
click at [614, 200] on icon at bounding box center [614, 209] width 20 height 20
click at [615, 200] on icon at bounding box center [614, 209] width 20 height 20
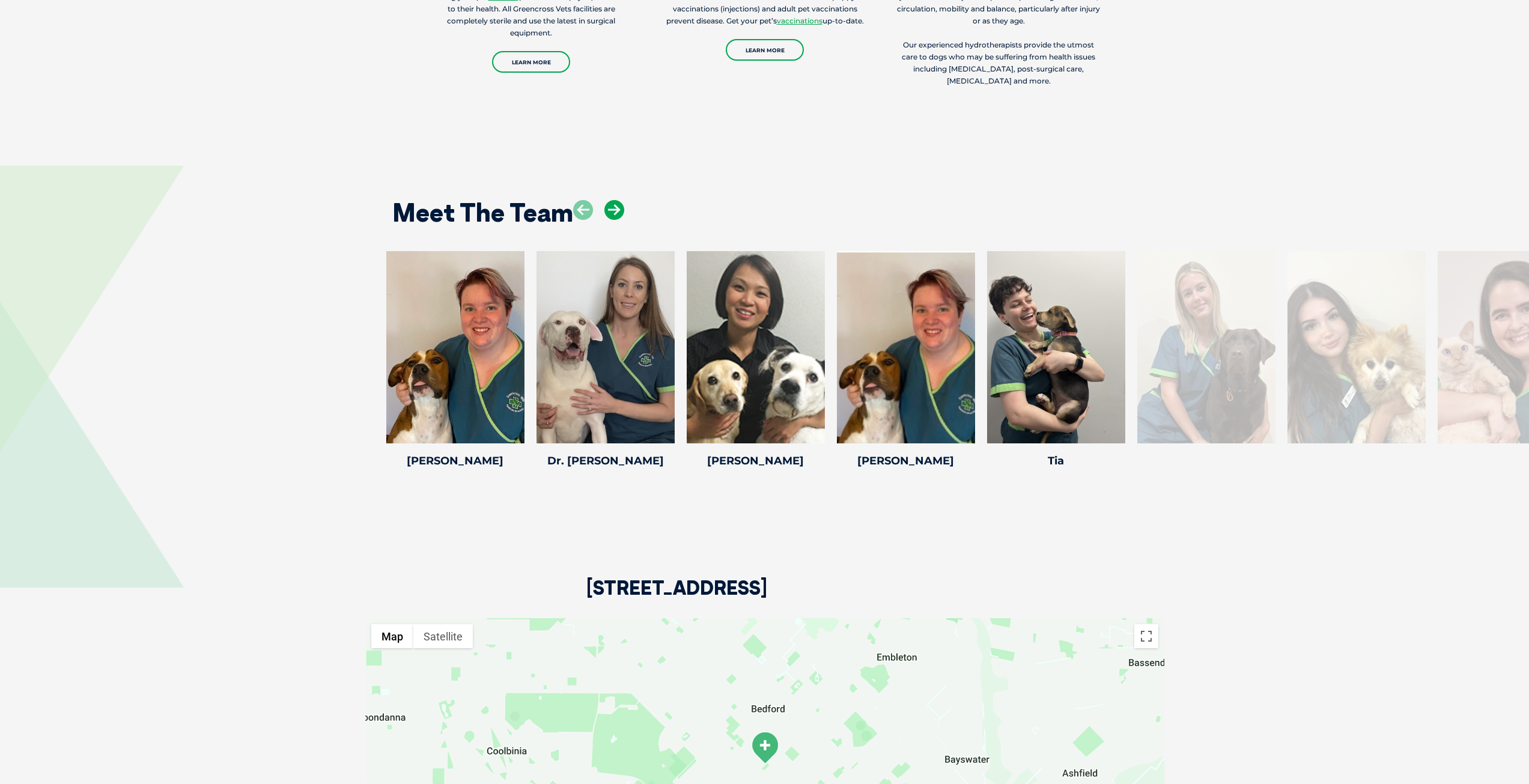
click at [615, 200] on icon at bounding box center [614, 209] width 20 height 20
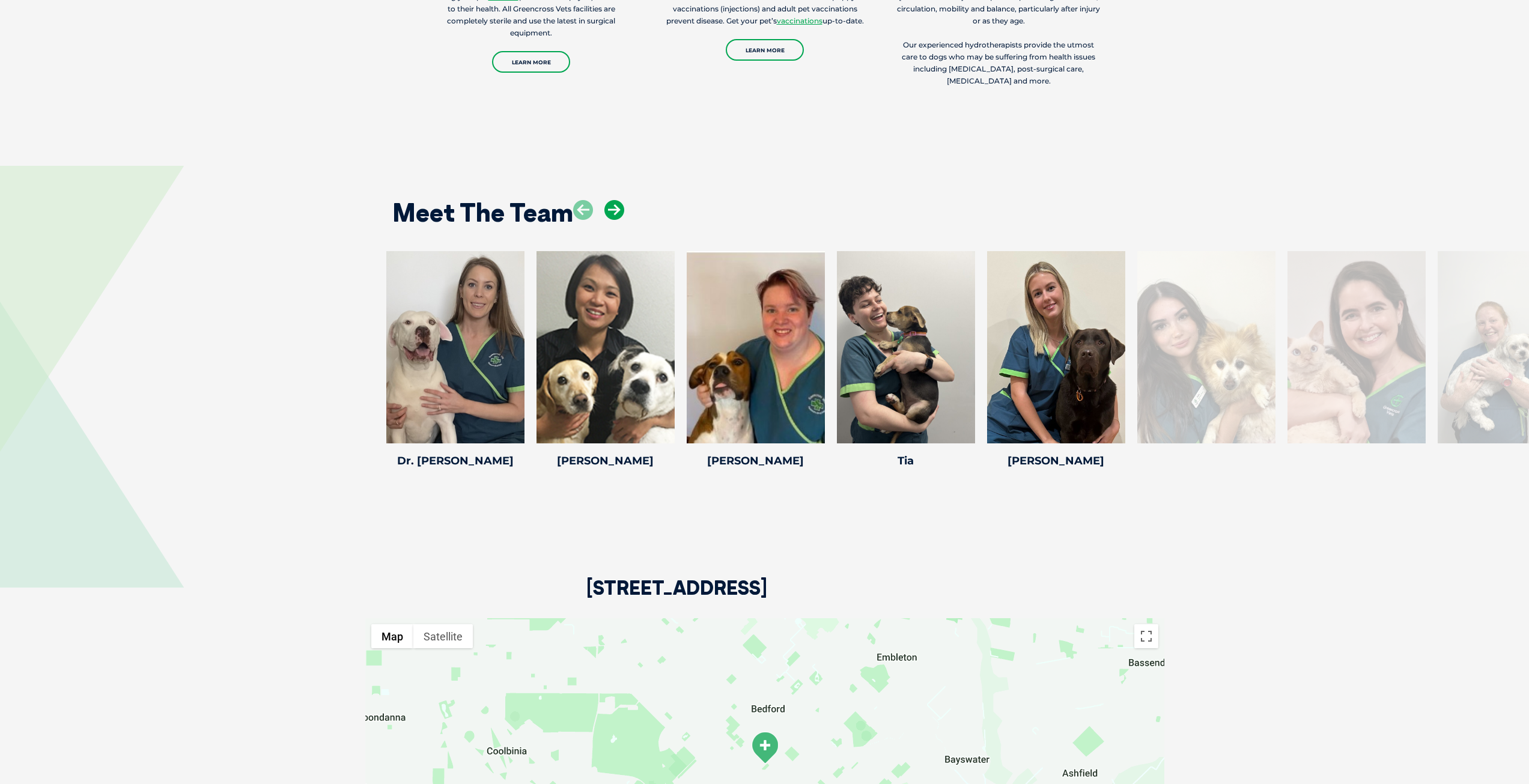
click at [615, 200] on icon at bounding box center [614, 209] width 20 height 20
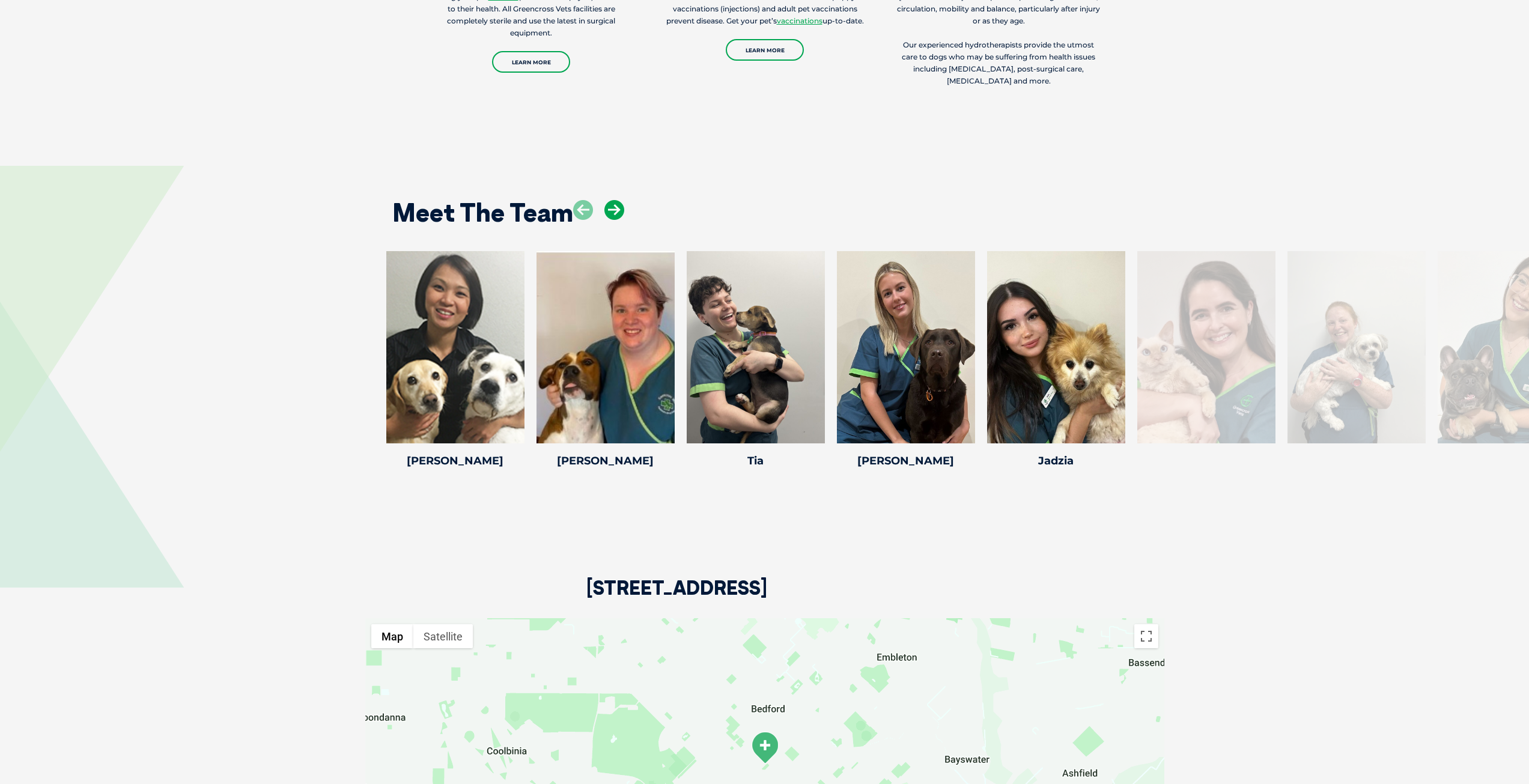
click at [615, 200] on icon at bounding box center [614, 209] width 20 height 20
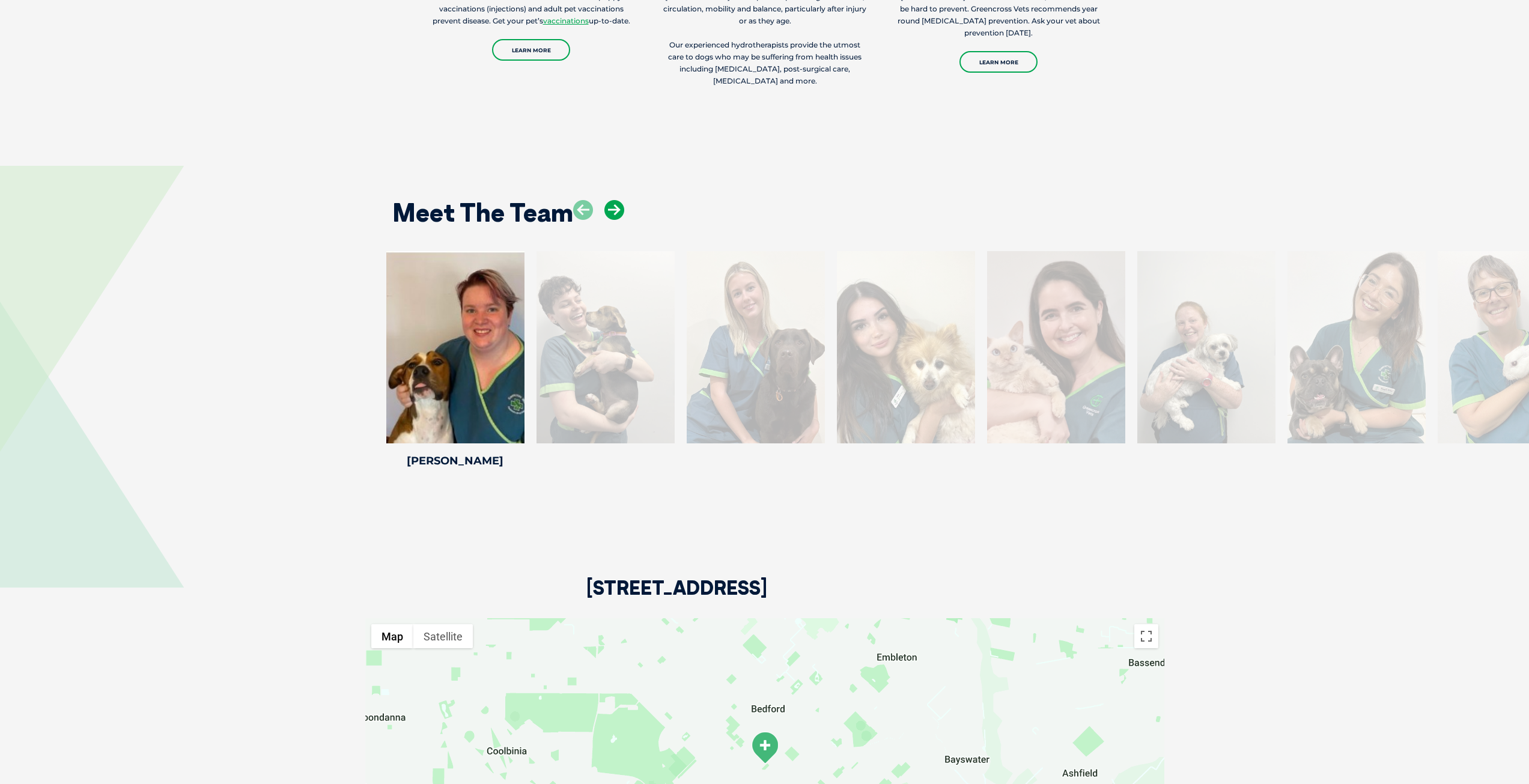
click at [615, 200] on icon at bounding box center [614, 209] width 20 height 20
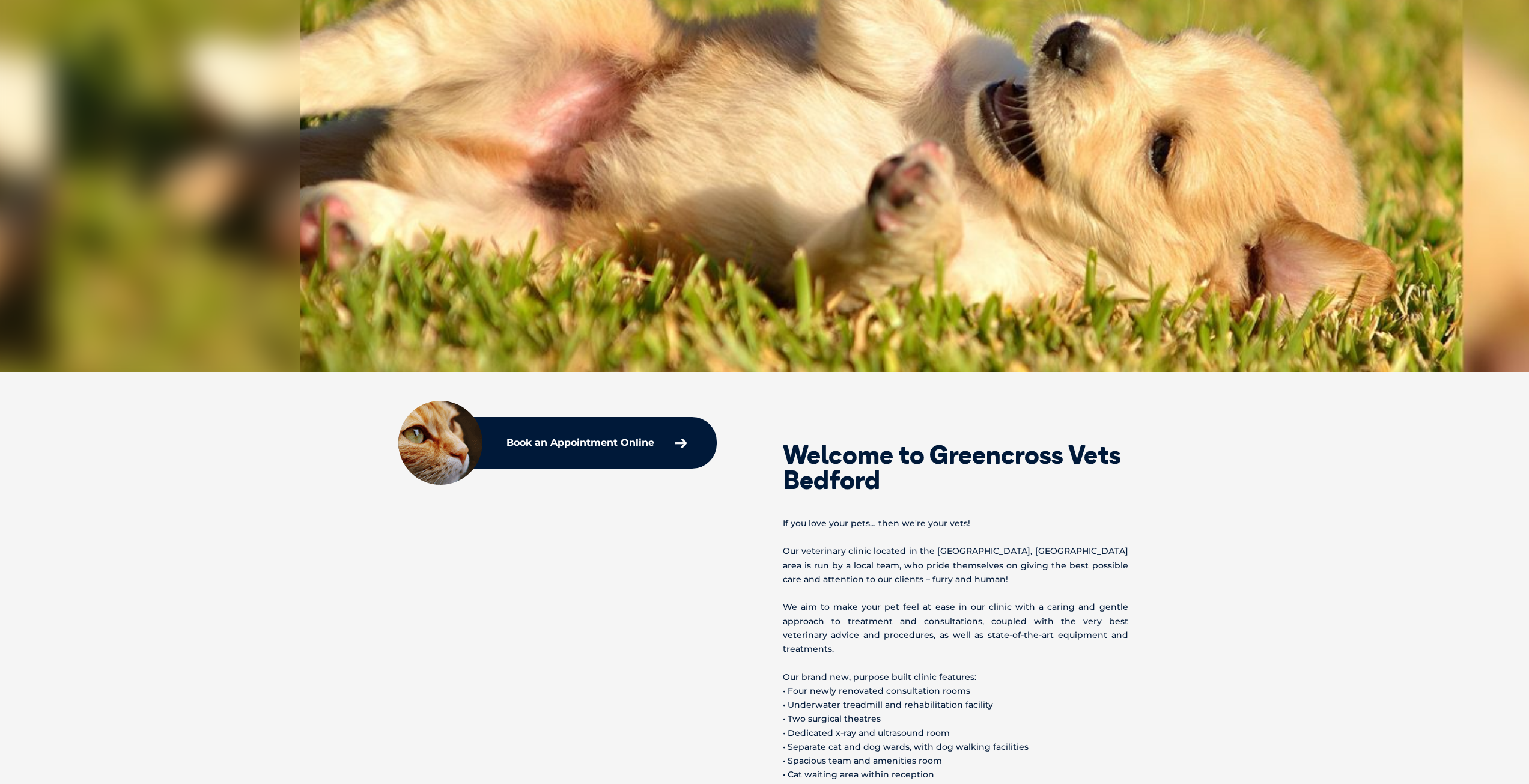
scroll to position [361, 0]
